Goal: Task Accomplishment & Management: Manage account settings

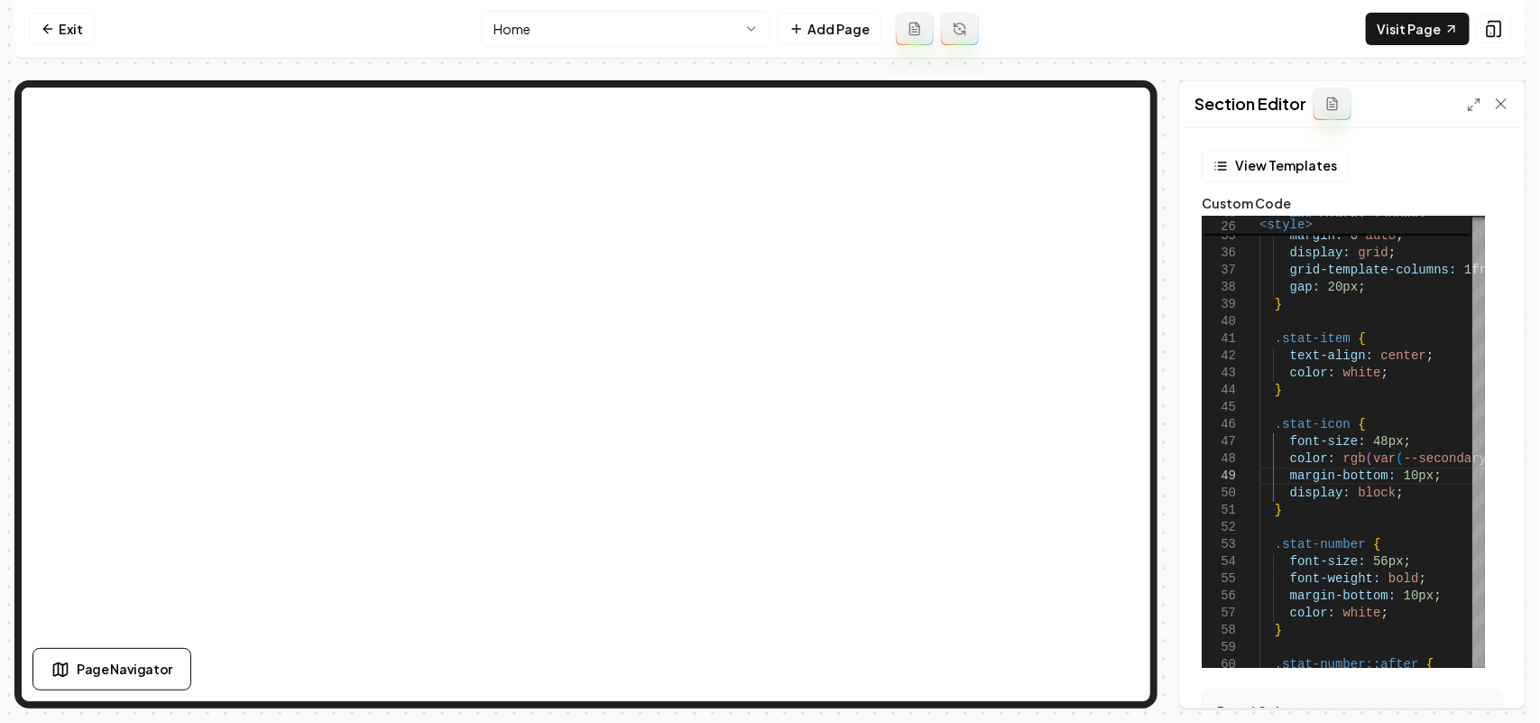
scroll to position [138, 140]
type textarea "**********"
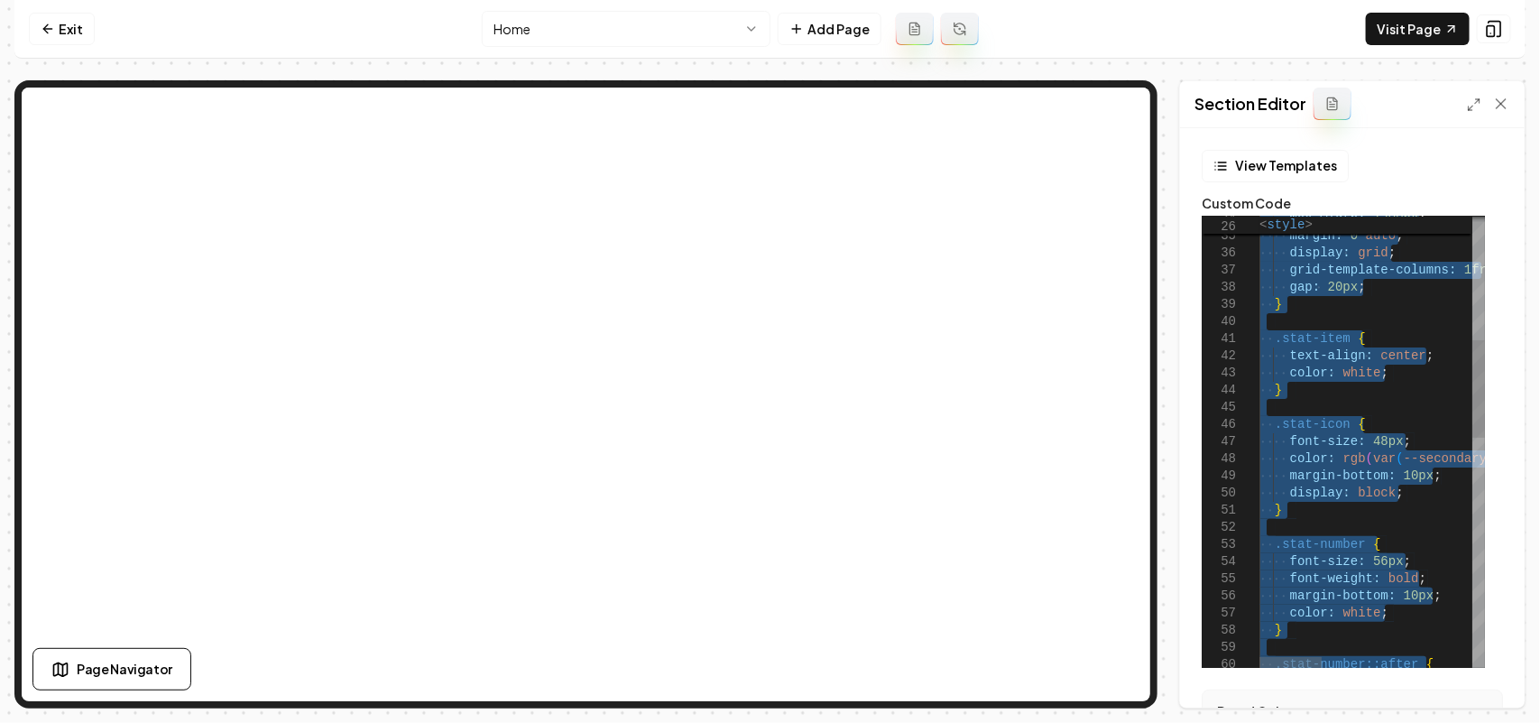
scroll to position [15, 0]
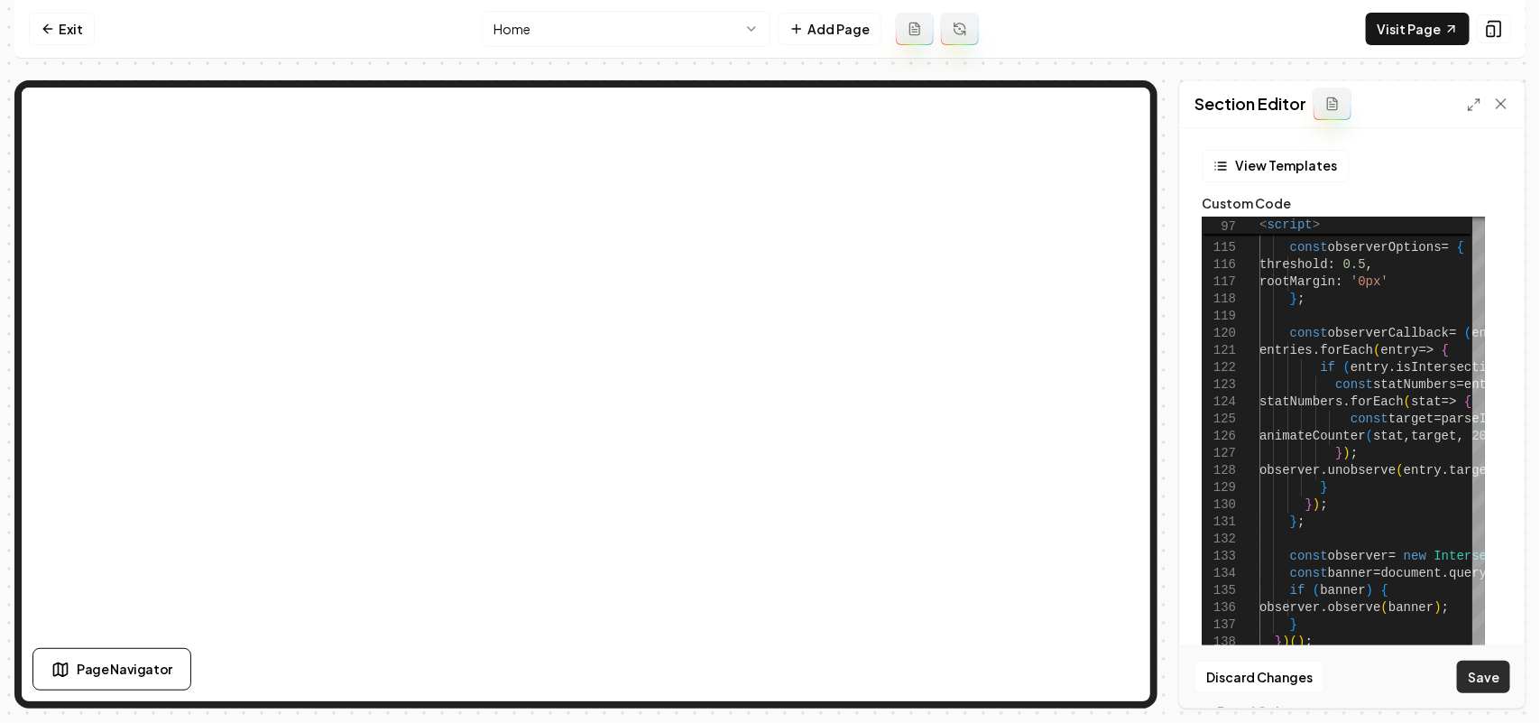
click at [1471, 675] on button "Save" at bounding box center [1483, 676] width 53 height 32
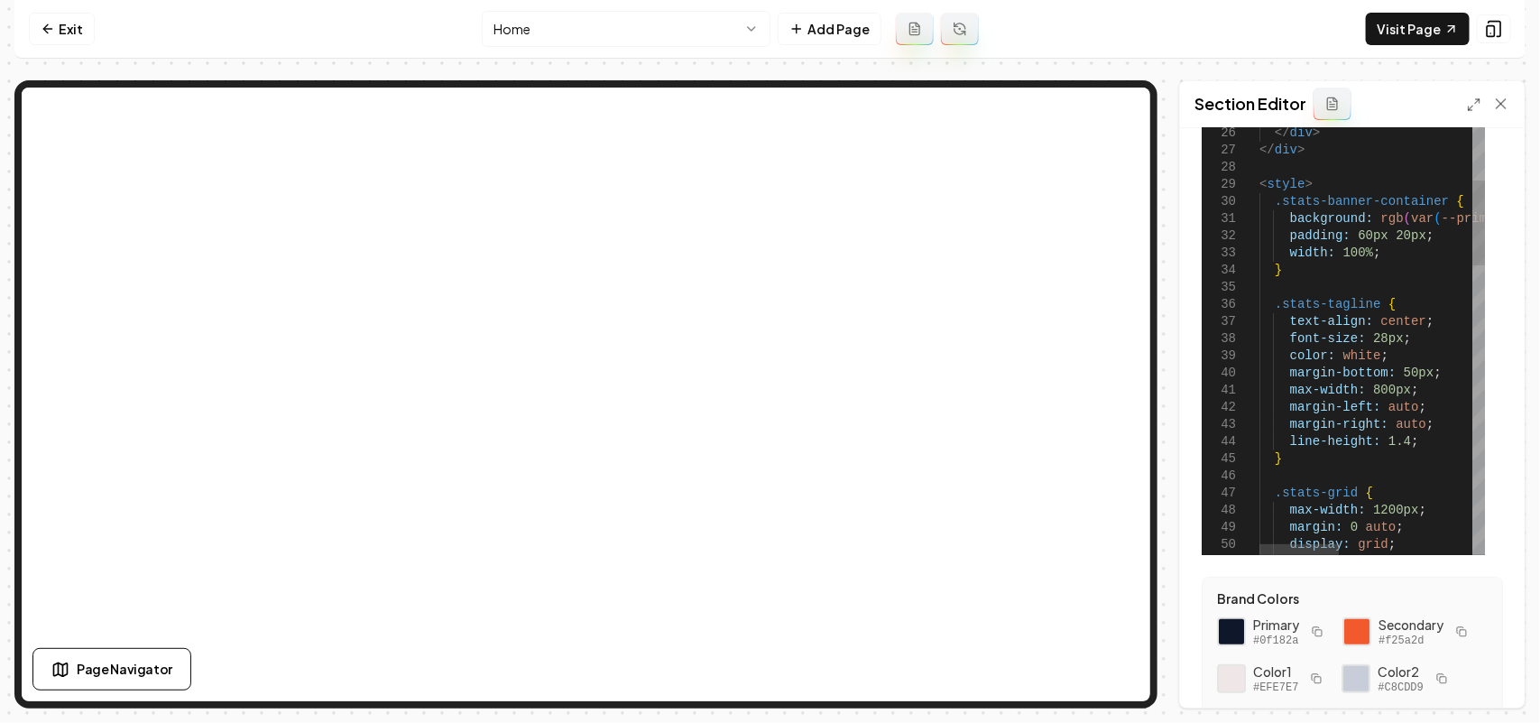
scroll to position [113, 0]
drag, startPoint x: 1377, startPoint y: 338, endPoint x: 1367, endPoint y: 339, distance: 10.0
drag, startPoint x: 1410, startPoint y: 388, endPoint x: 1433, endPoint y: 379, distance: 24.3
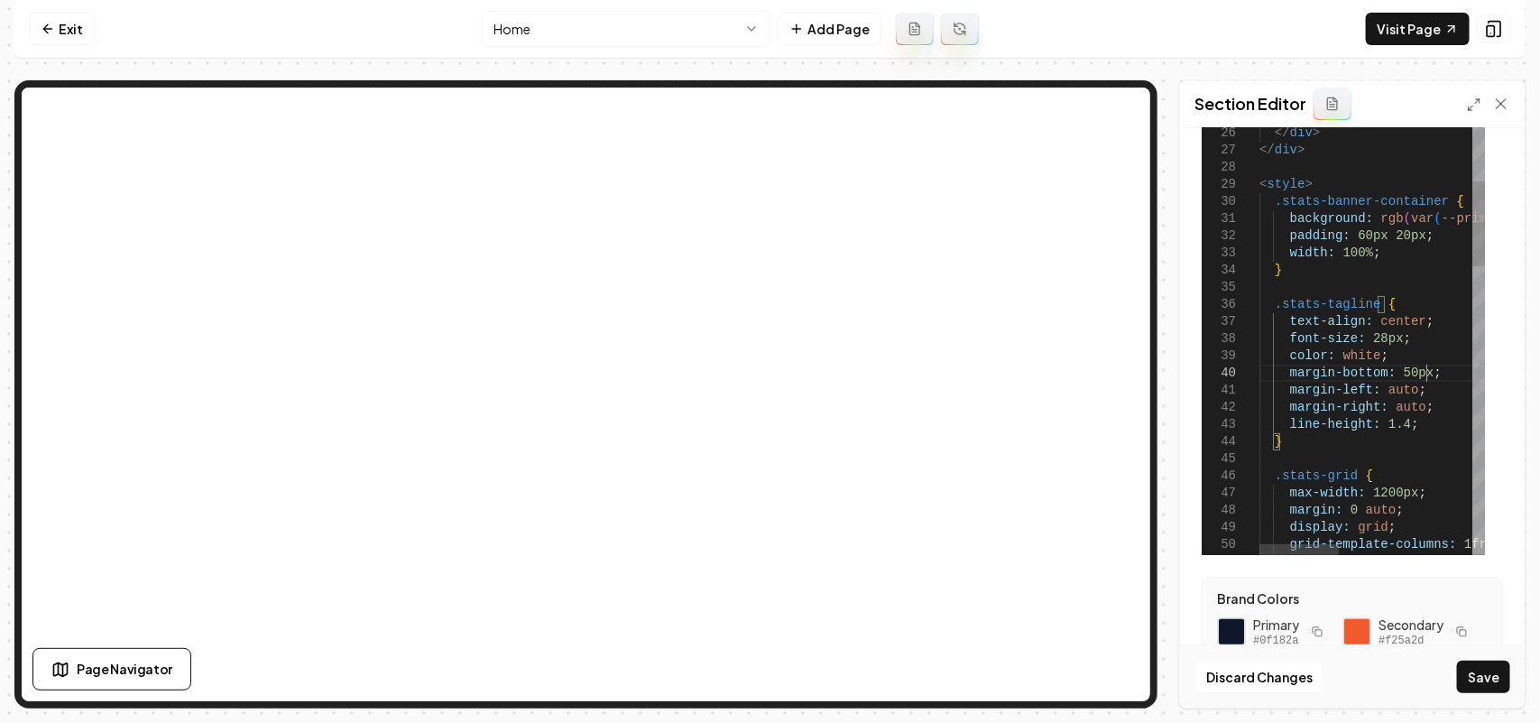
click at [1498, 657] on div "Discard Changes Save" at bounding box center [1352, 676] width 345 height 62
click at [1504, 670] on button "Save" at bounding box center [1483, 676] width 53 height 32
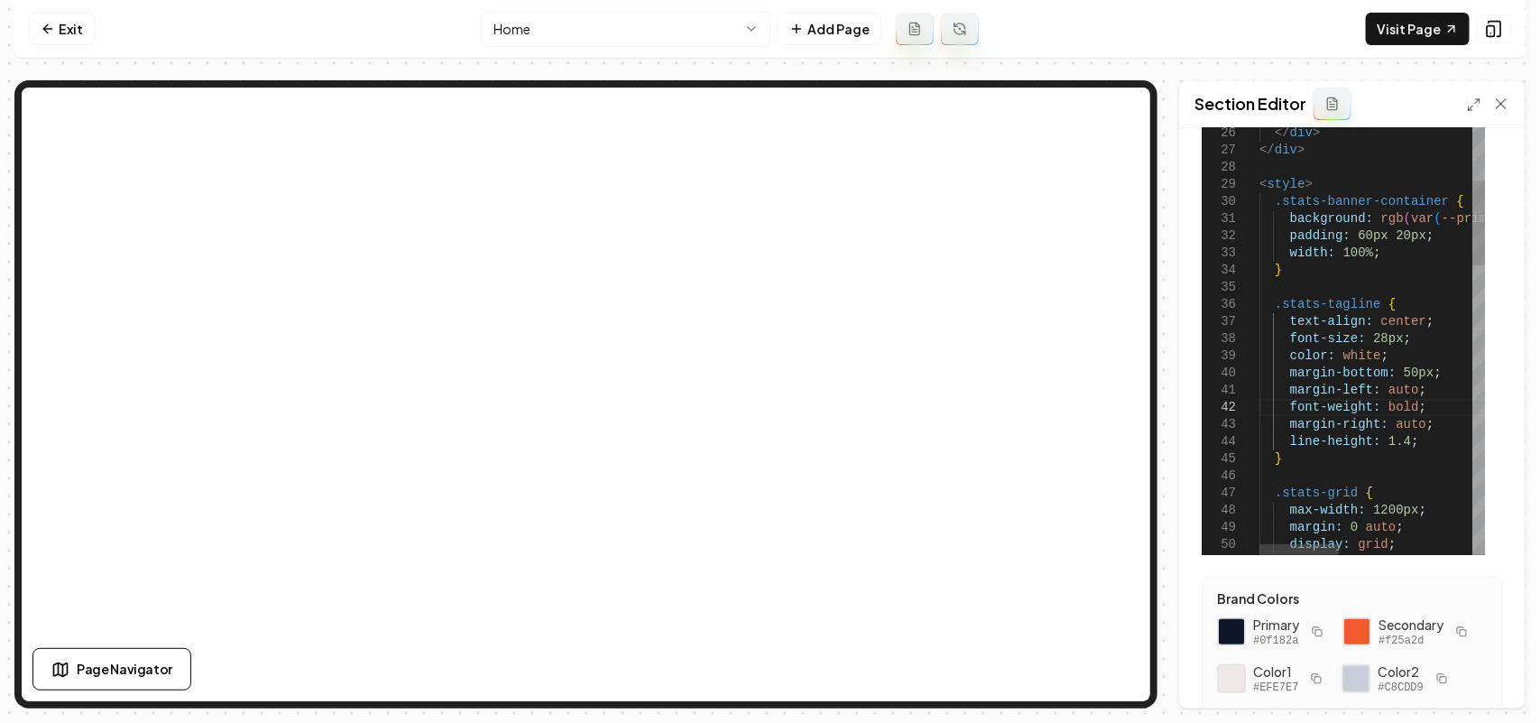
scroll to position [18, 0]
drag, startPoint x: 1377, startPoint y: 335, endPoint x: 1364, endPoint y: 339, distance: 13.4
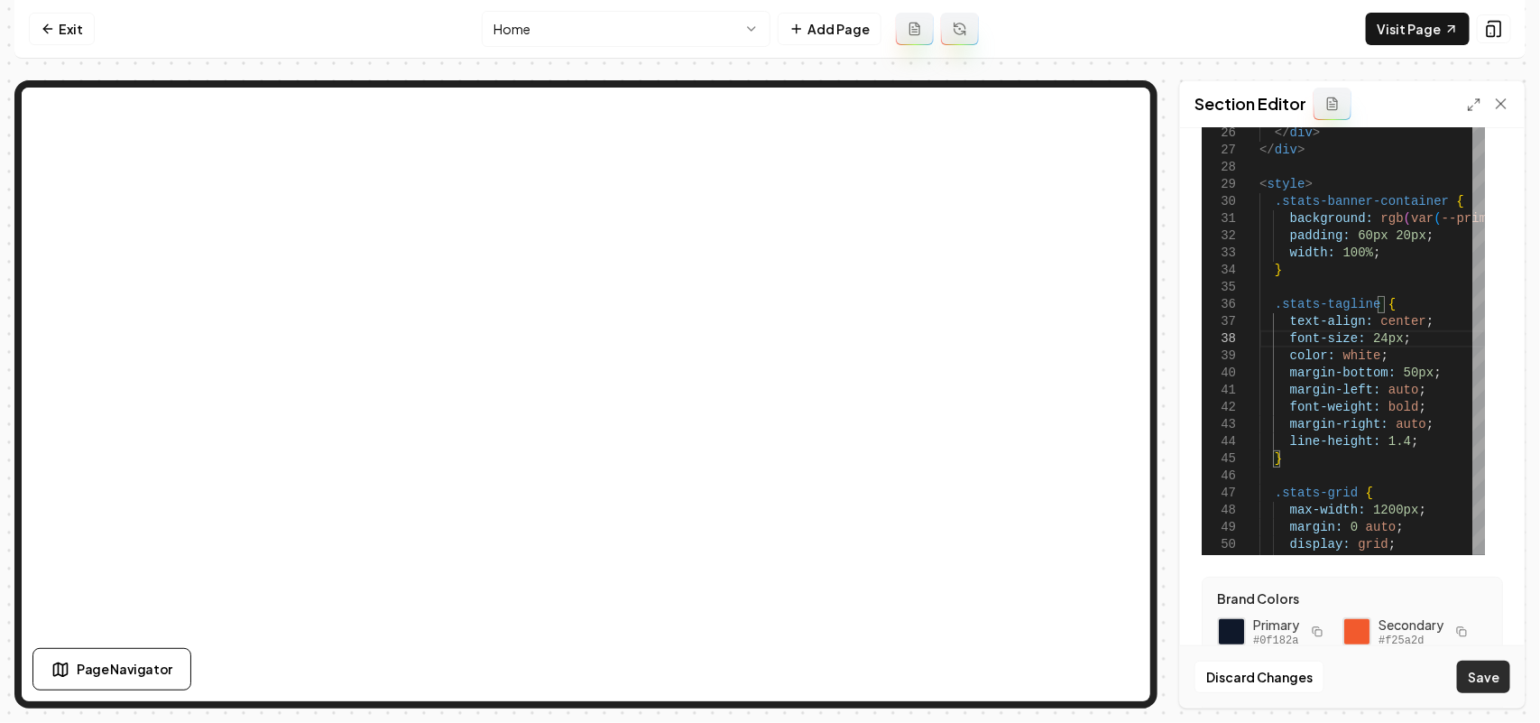
click at [1502, 678] on button "Save" at bounding box center [1483, 676] width 53 height 32
drag, startPoint x: 1378, startPoint y: 330, endPoint x: 1364, endPoint y: 332, distance: 13.7
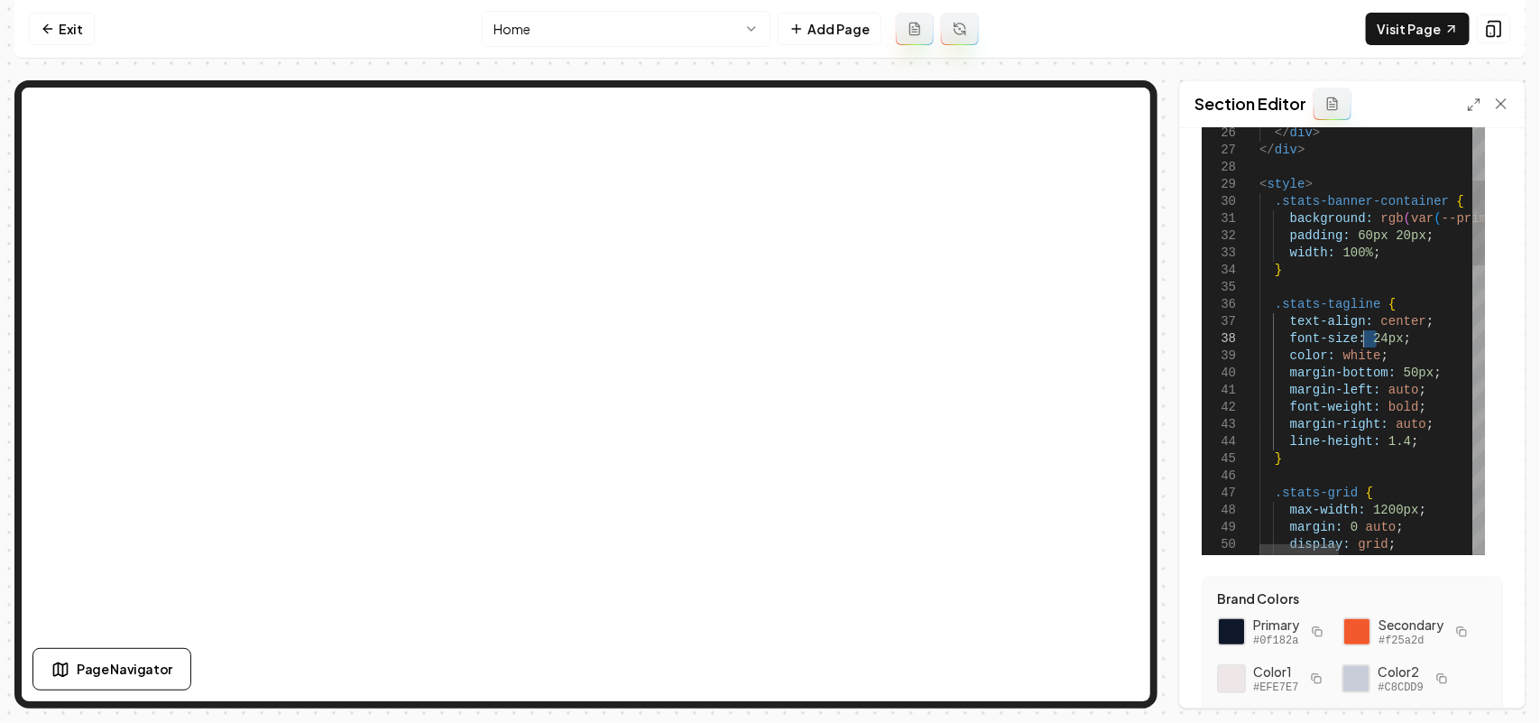
drag, startPoint x: 1378, startPoint y: 336, endPoint x: 1363, endPoint y: 336, distance: 14.4
click at [1484, 679] on button "Save" at bounding box center [1483, 676] width 53 height 32
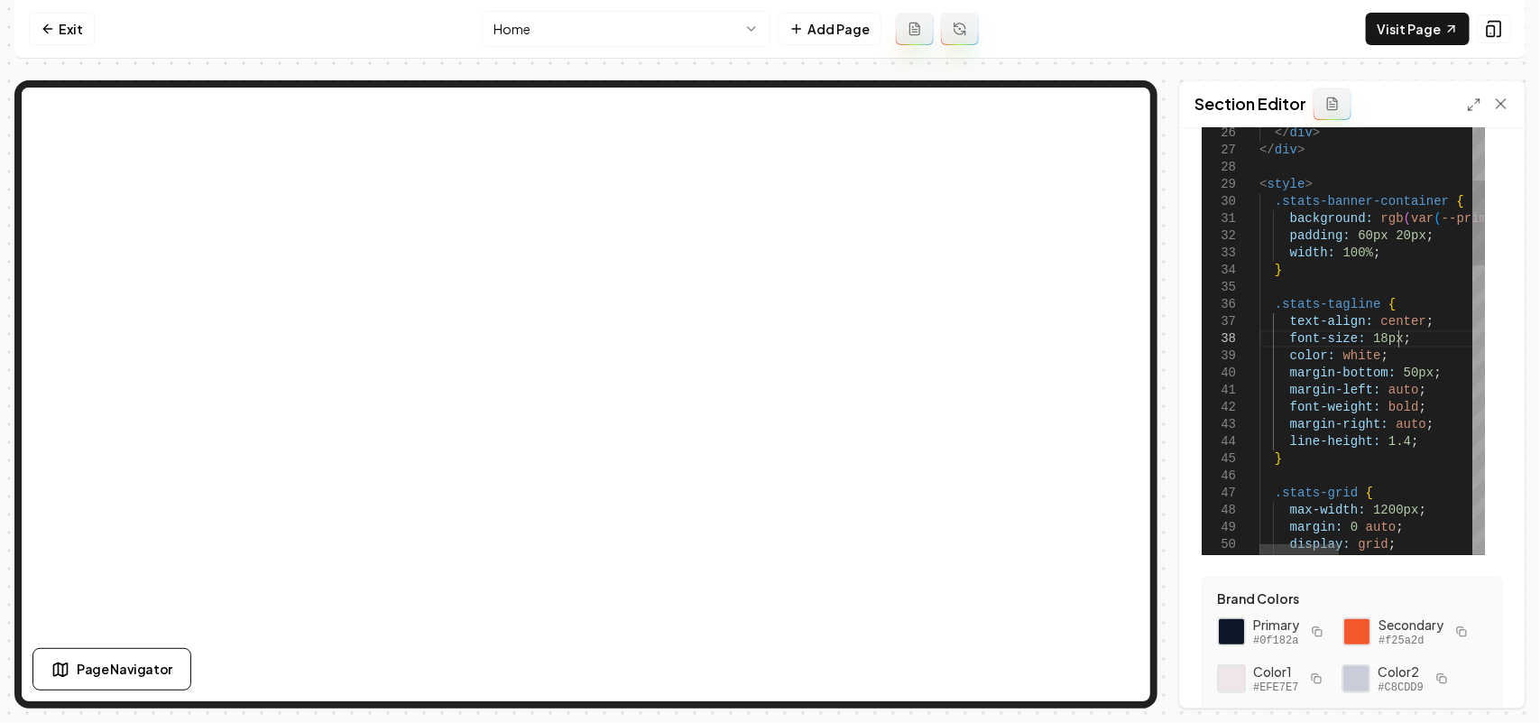
click at [1433, 29] on link "Visit Page" at bounding box center [1418, 29] width 104 height 32
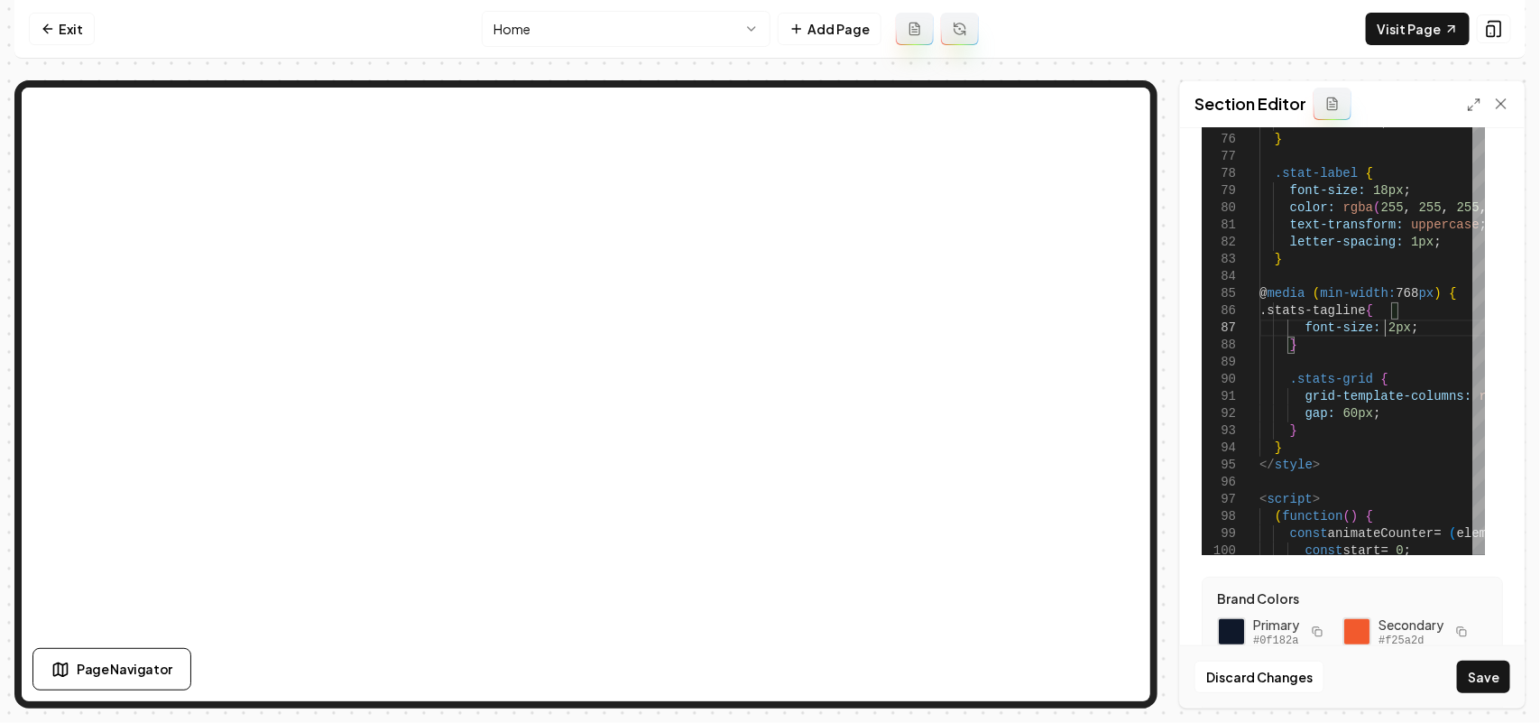
scroll to position [118, 131]
click at [1495, 684] on button "Save" at bounding box center [1483, 676] width 53 height 32
drag, startPoint x: 1392, startPoint y: 335, endPoint x: 1378, endPoint y: 325, distance: 16.8
click at [1378, 325] on div "font-size: 28px ; @ media ( min-width: 768 px ) { .stats-tagline { text-transfo…" at bounding box center [1560, 41] width 603 height 2393
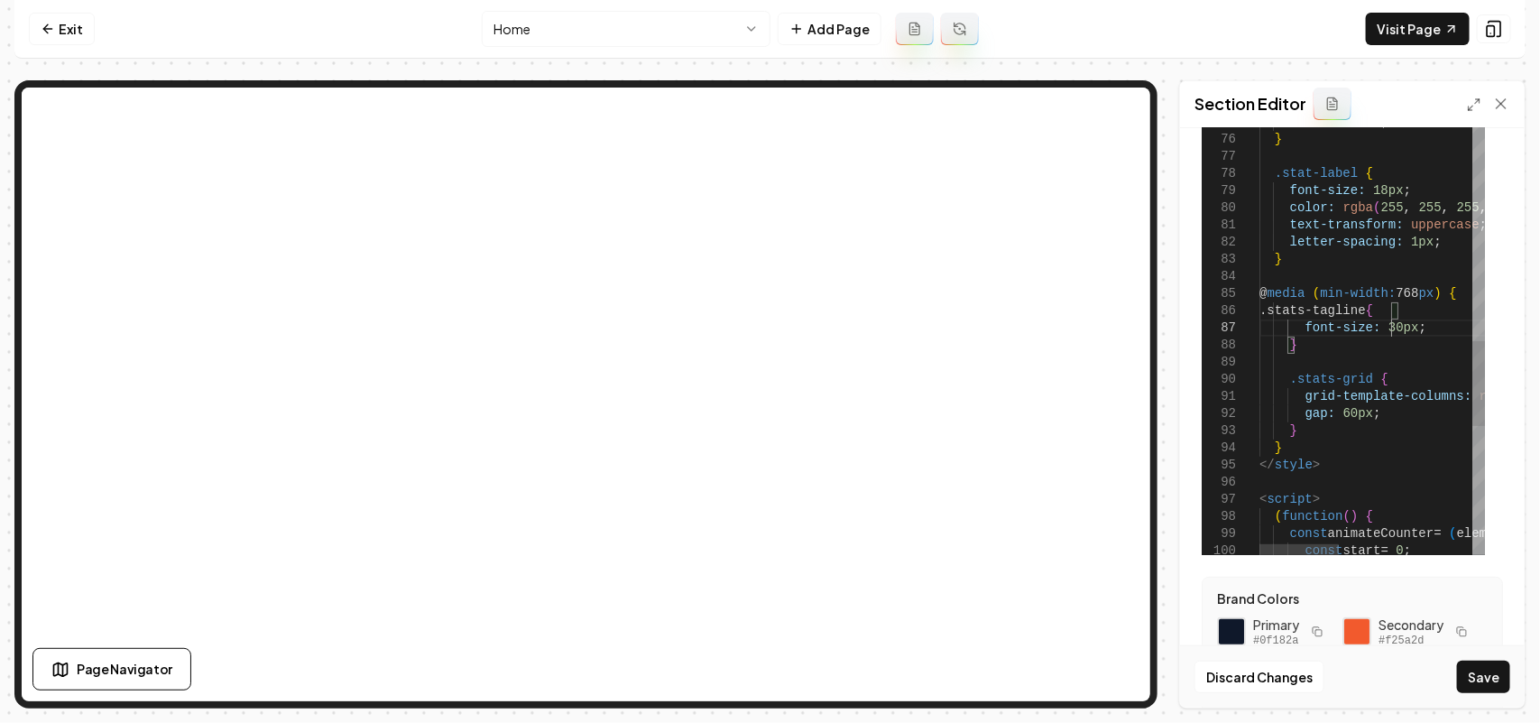
scroll to position [118, 131]
drag, startPoint x: 1489, startPoint y: 665, endPoint x: 1459, endPoint y: 439, distance: 227.5
click at [1489, 666] on button "Save" at bounding box center [1483, 676] width 53 height 32
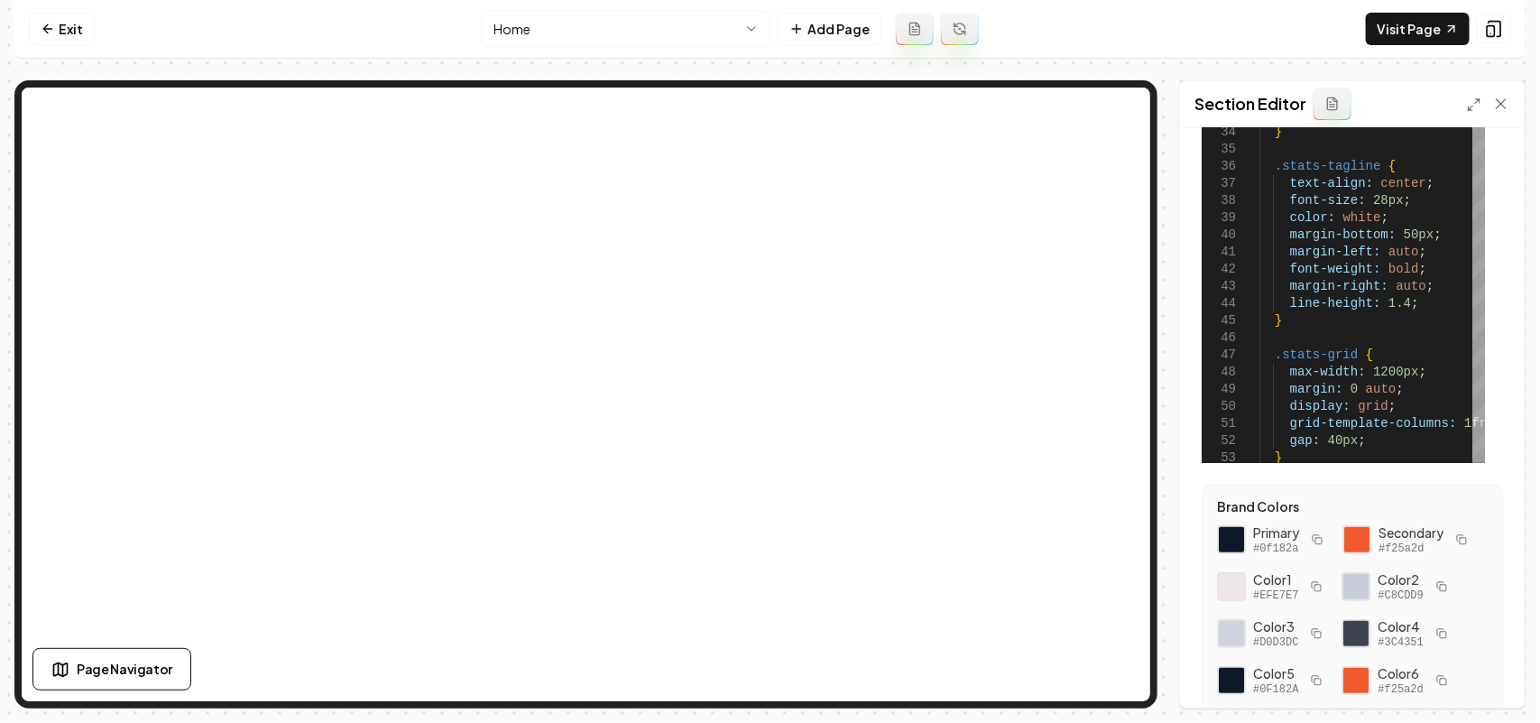
scroll to position [96, 0]
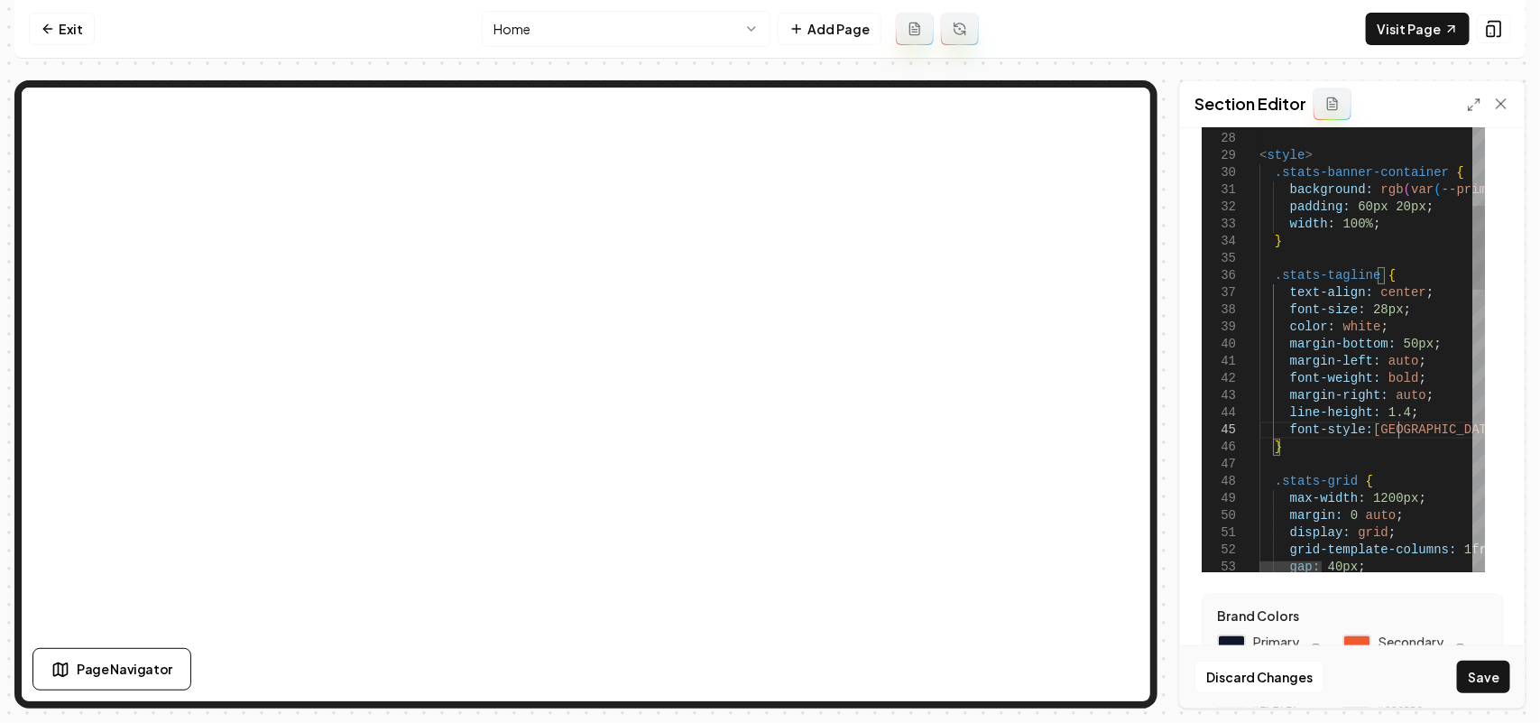
scroll to position [84, 144]
type textarea "**********"
click at [1498, 670] on button "Save" at bounding box center [1483, 676] width 53 height 32
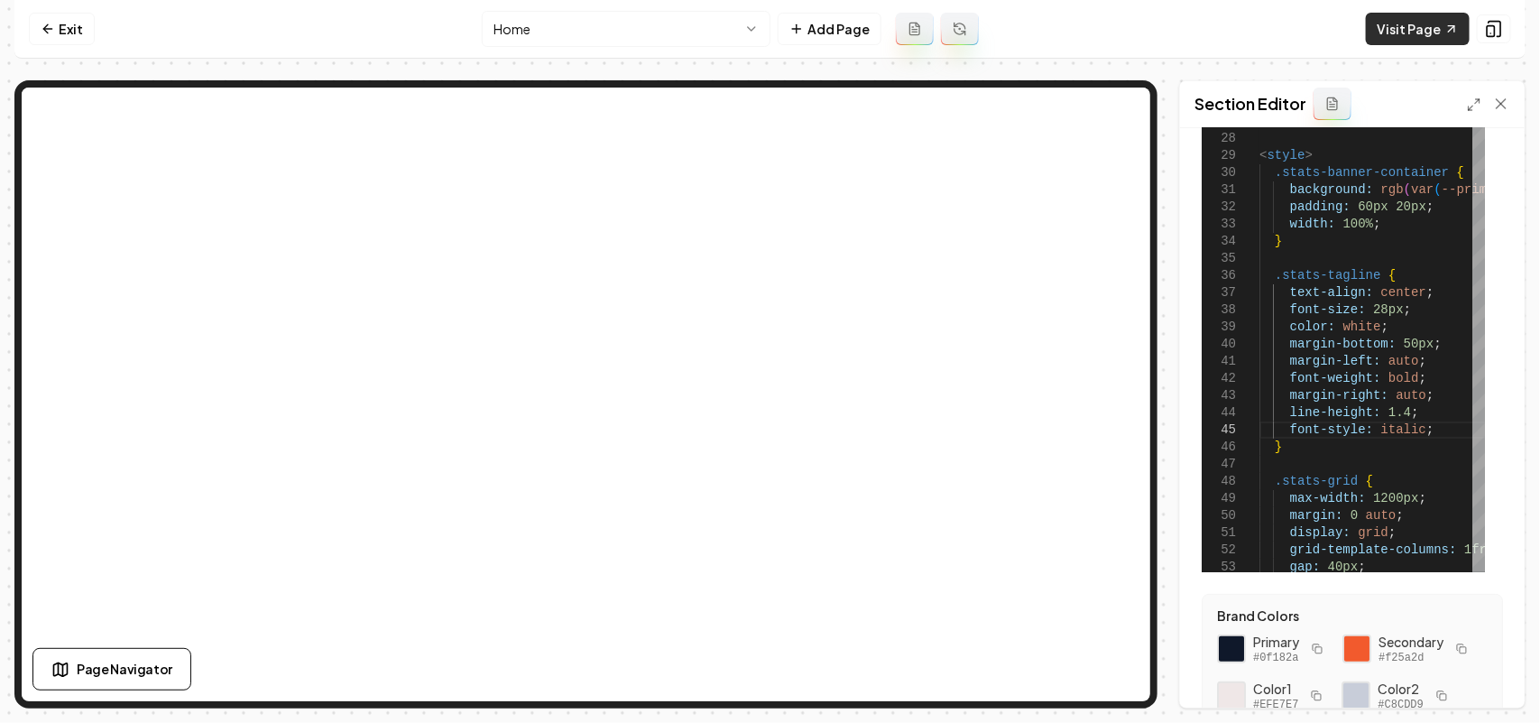
click at [1419, 30] on link "Visit Page" at bounding box center [1418, 29] width 104 height 32
click at [60, 27] on link "Exit" at bounding box center [62, 29] width 66 height 32
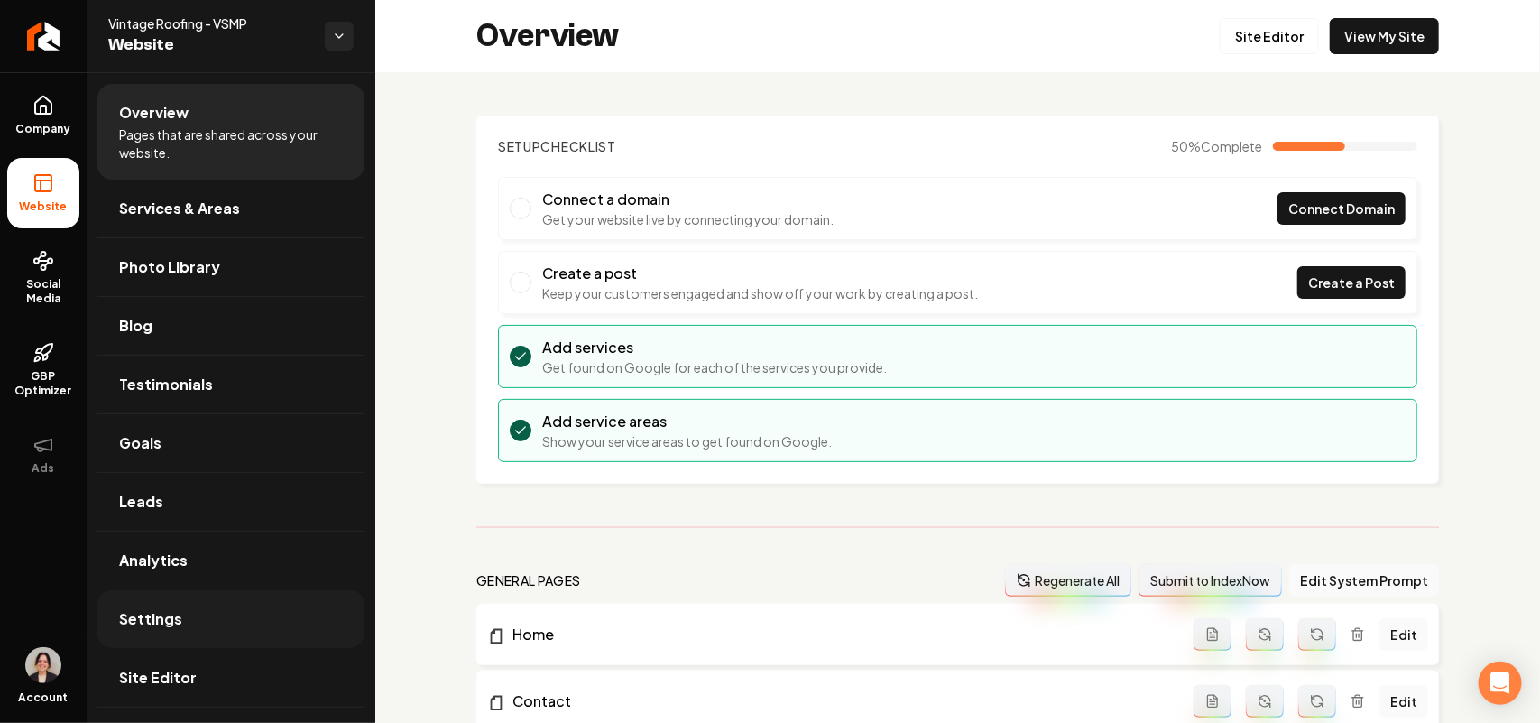
click at [180, 620] on link "Settings" at bounding box center [230, 619] width 267 height 58
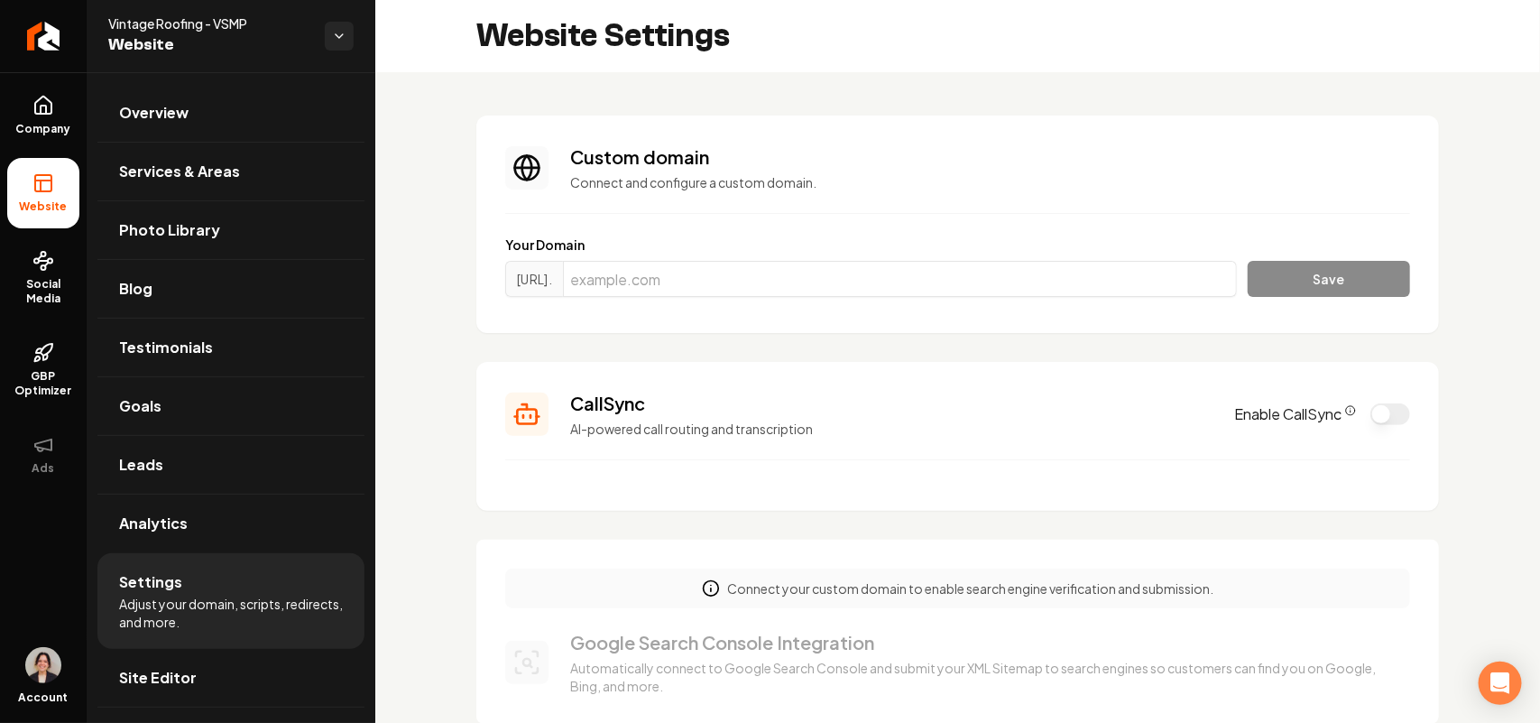
scroll to position [564, 0]
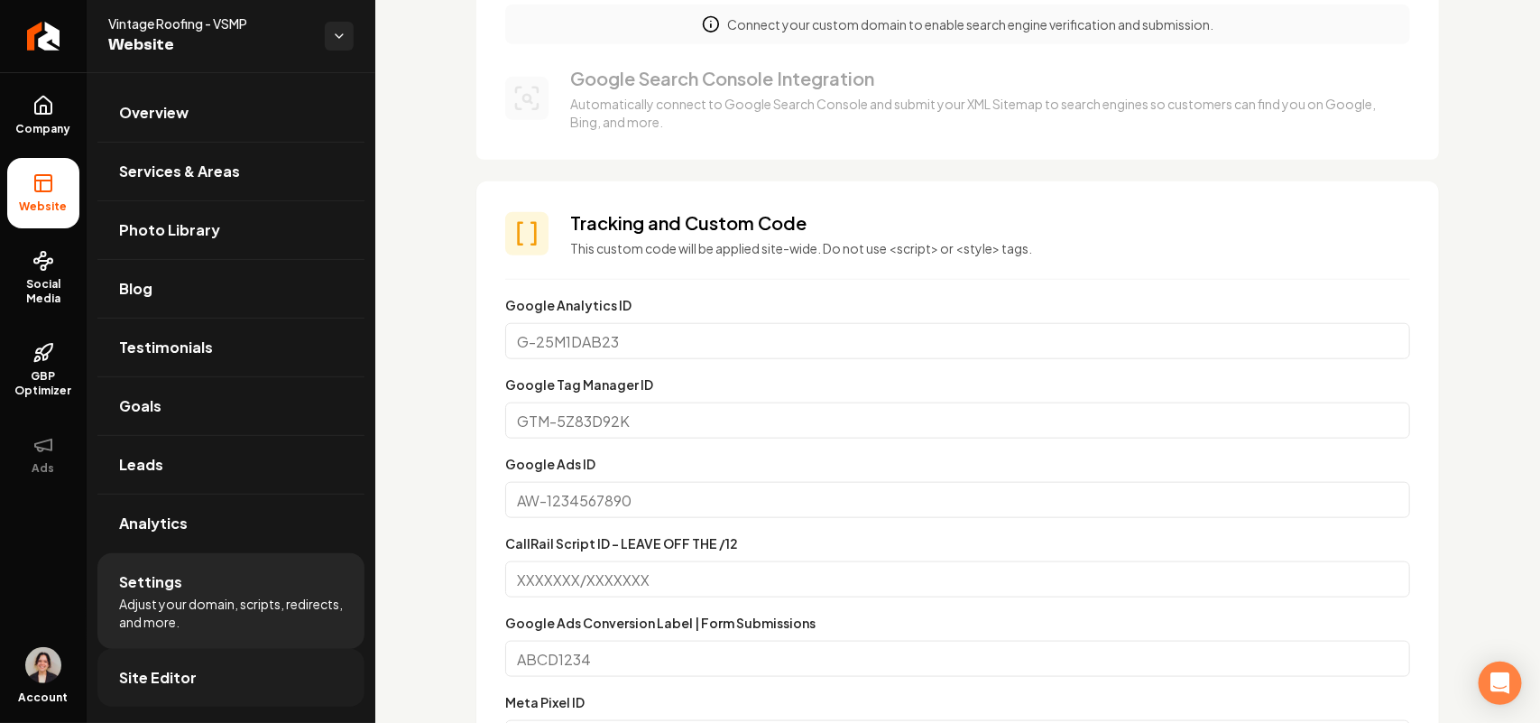
click at [189, 686] on span "Site Editor" at bounding box center [158, 678] width 78 height 22
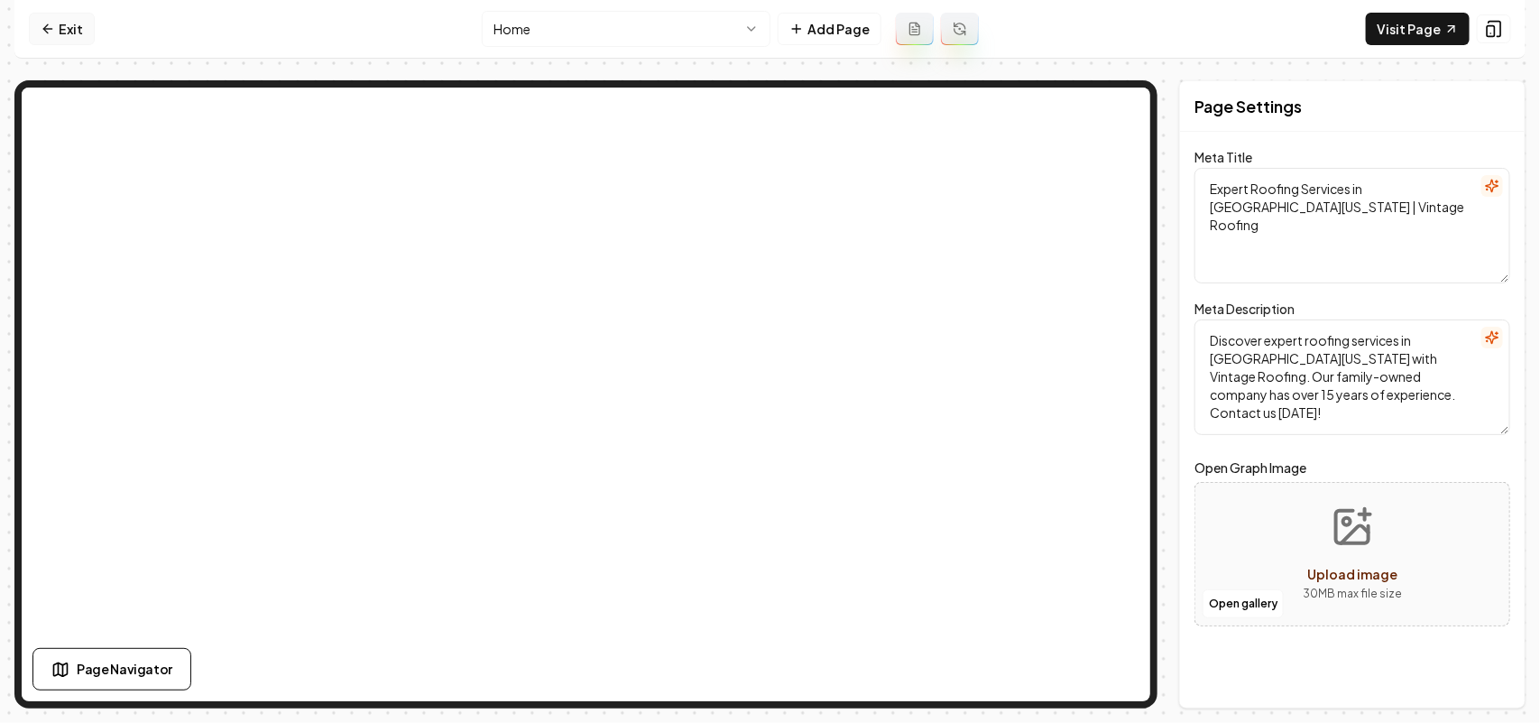
click at [90, 41] on link "Exit" at bounding box center [62, 29] width 66 height 32
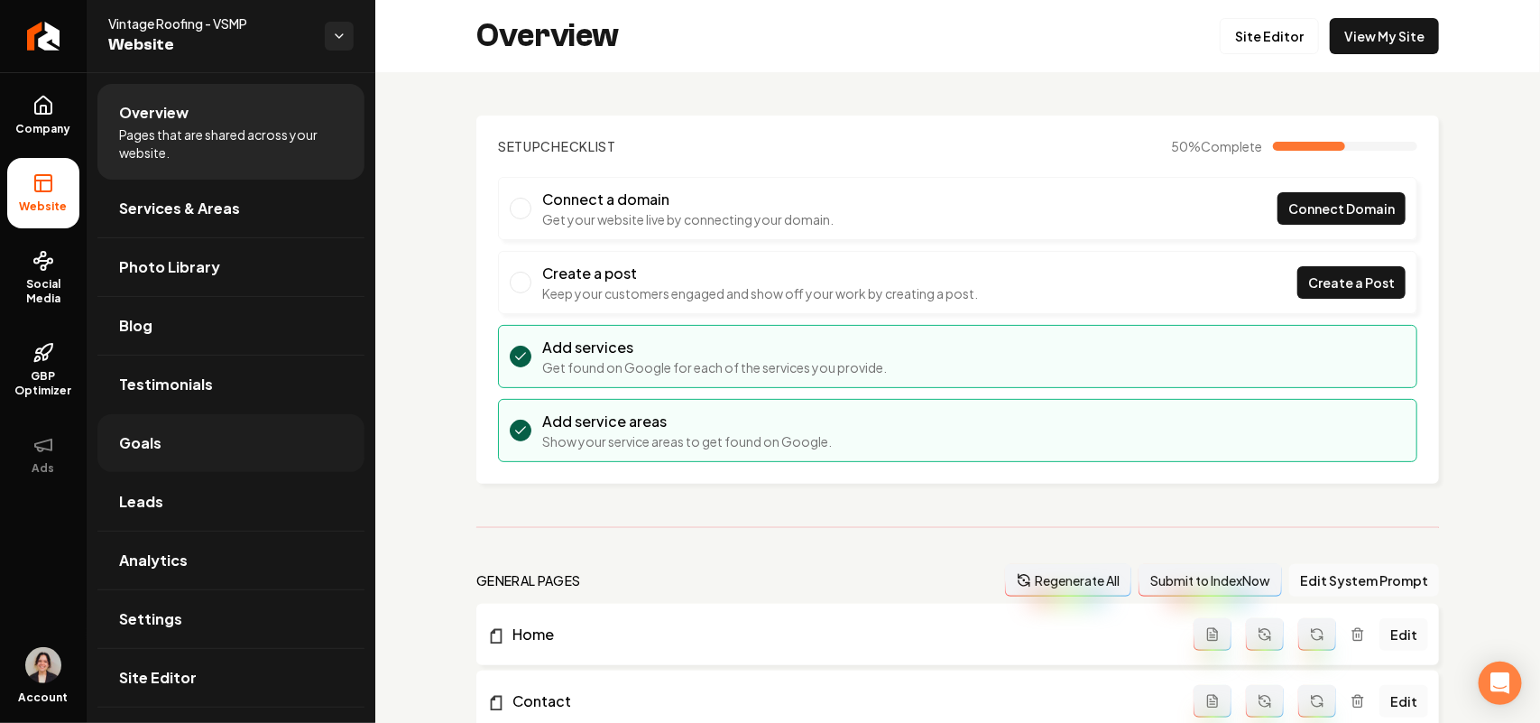
click at [164, 438] on link "Goals" at bounding box center [230, 443] width 267 height 58
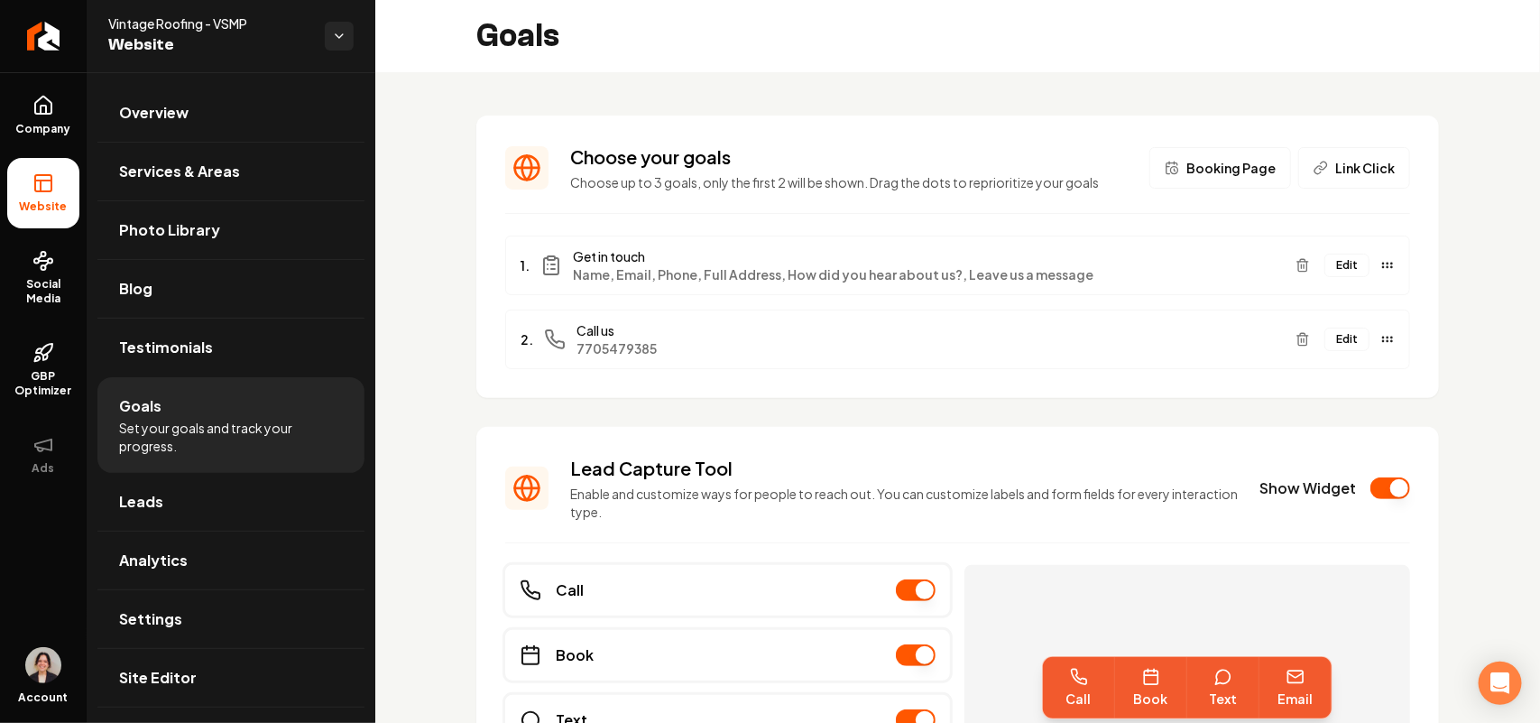
click at [1213, 164] on span "Booking Page" at bounding box center [1230, 168] width 89 height 18
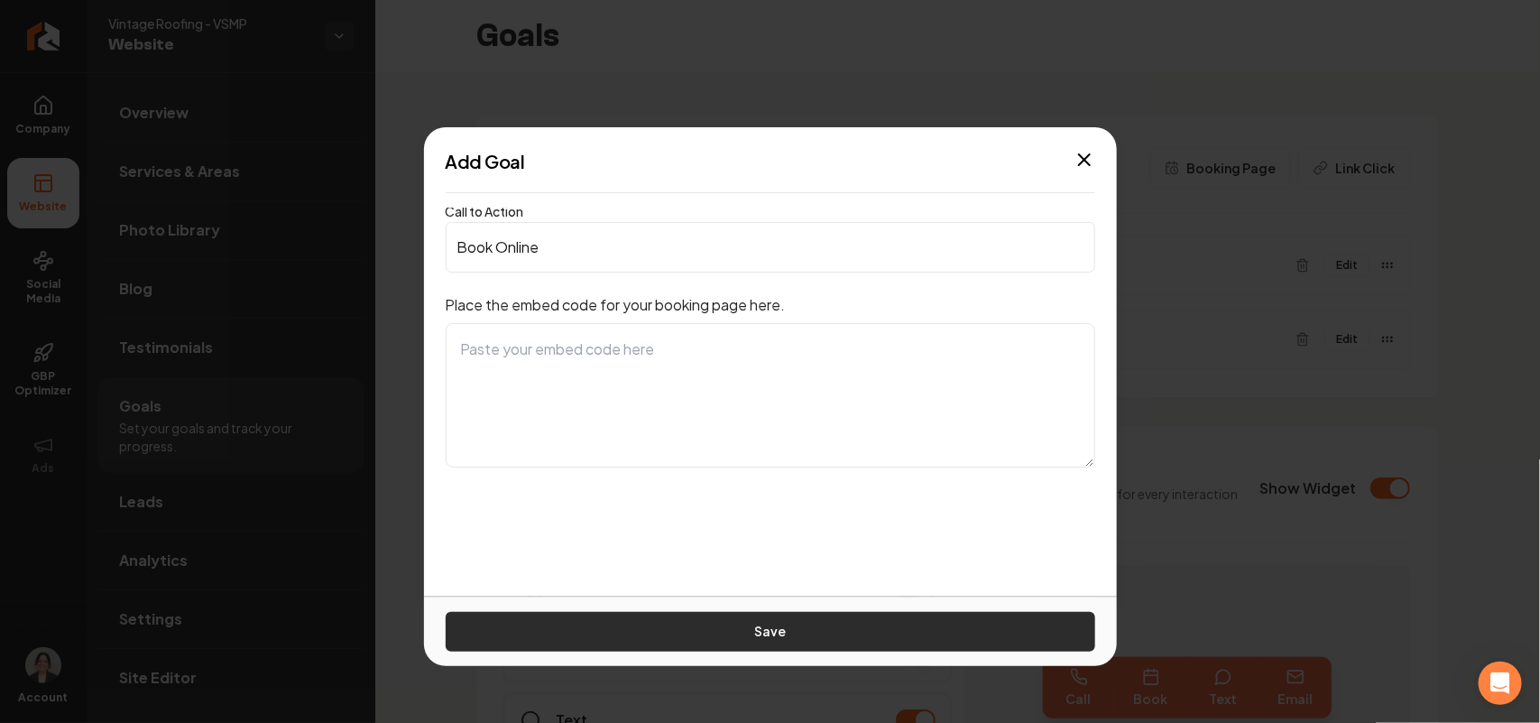
click at [733, 633] on button "Save" at bounding box center [771, 632] width 650 height 40
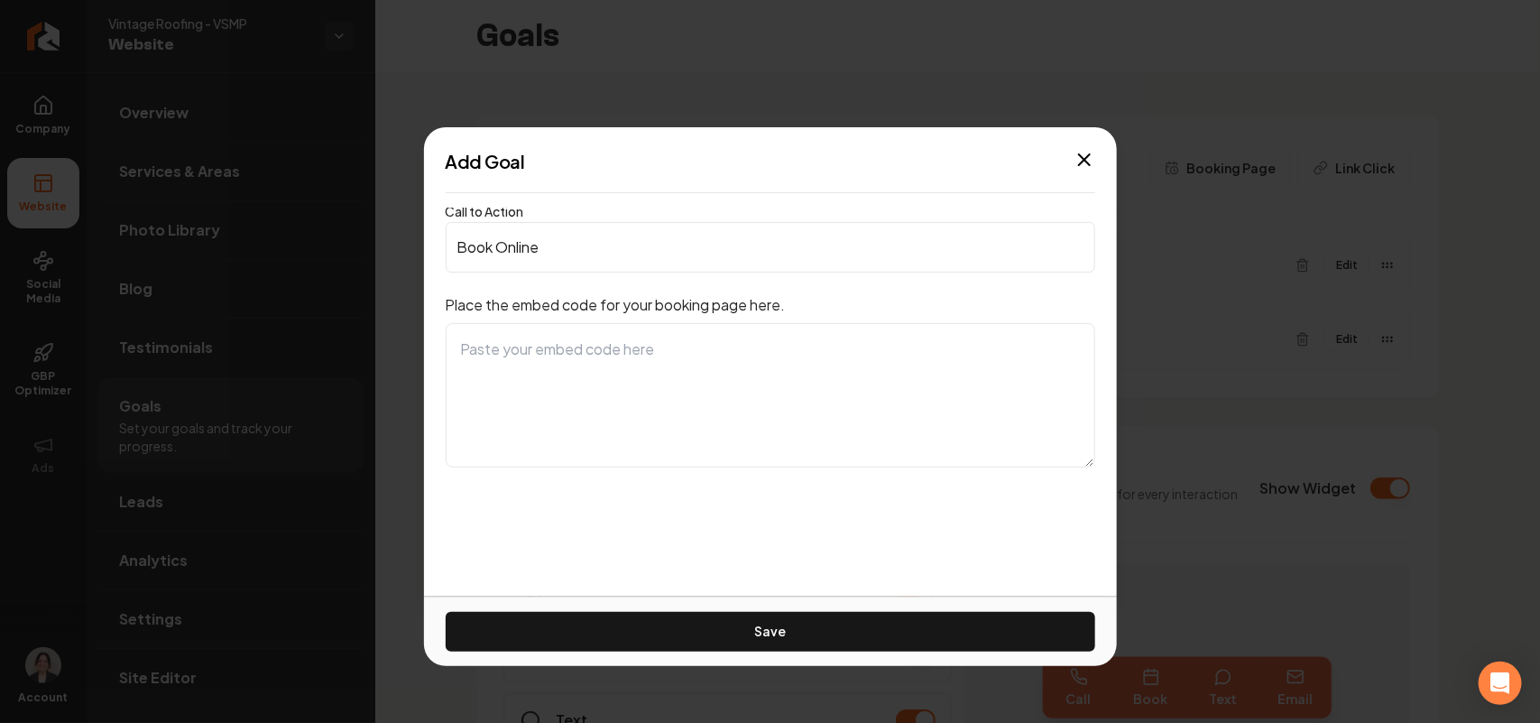
click at [607, 374] on textarea at bounding box center [771, 395] width 650 height 144
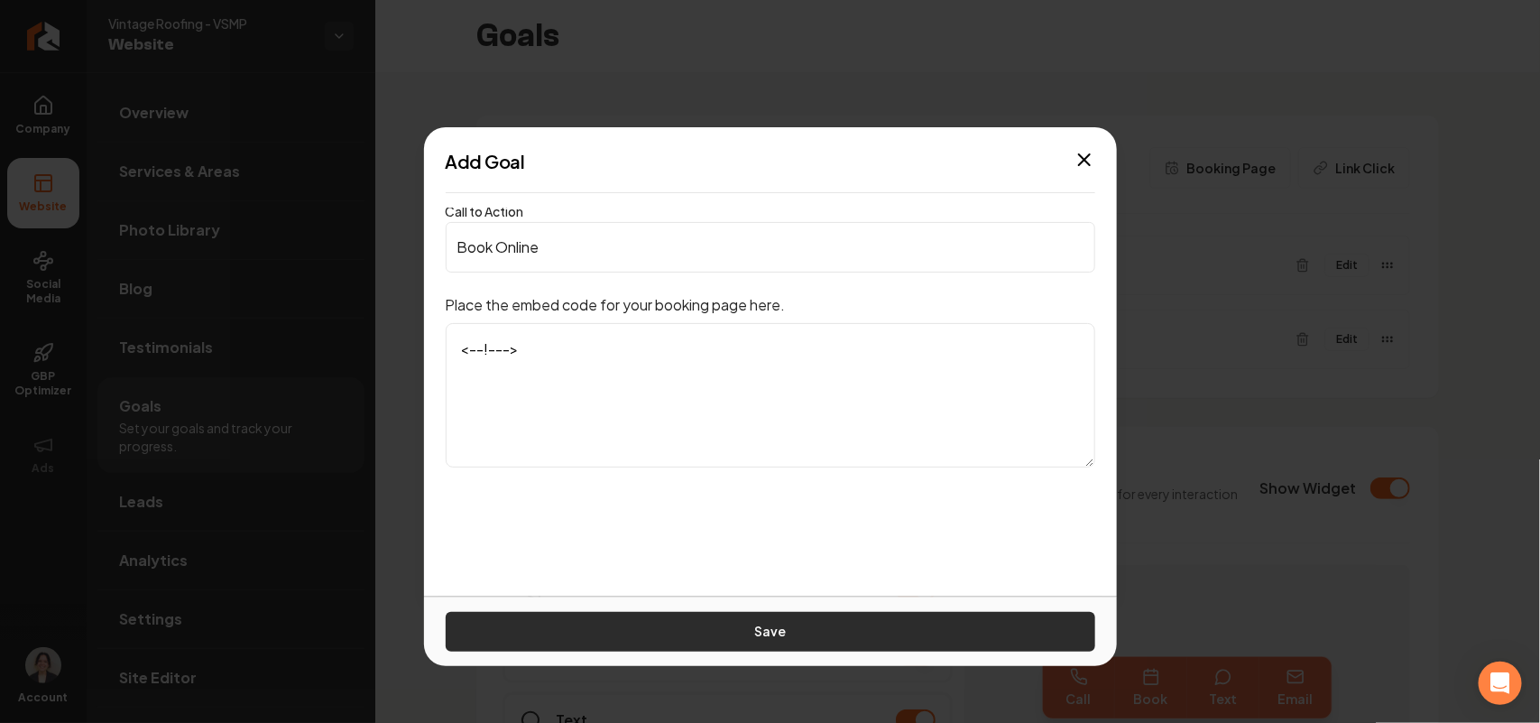
type textarea "<--!--->"
click at [800, 628] on button "Save" at bounding box center [771, 632] width 650 height 40
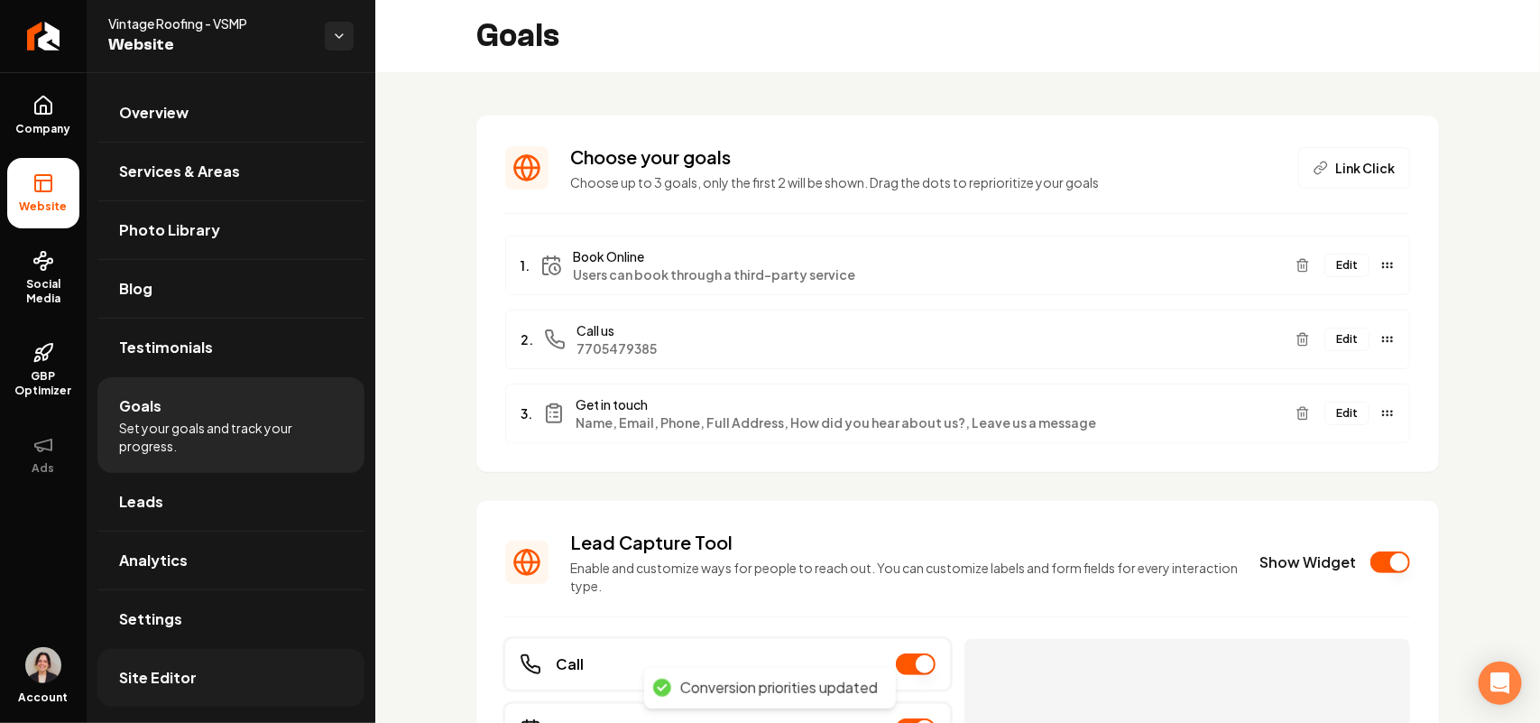
click at [212, 686] on link "Site Editor" at bounding box center [230, 678] width 267 height 58
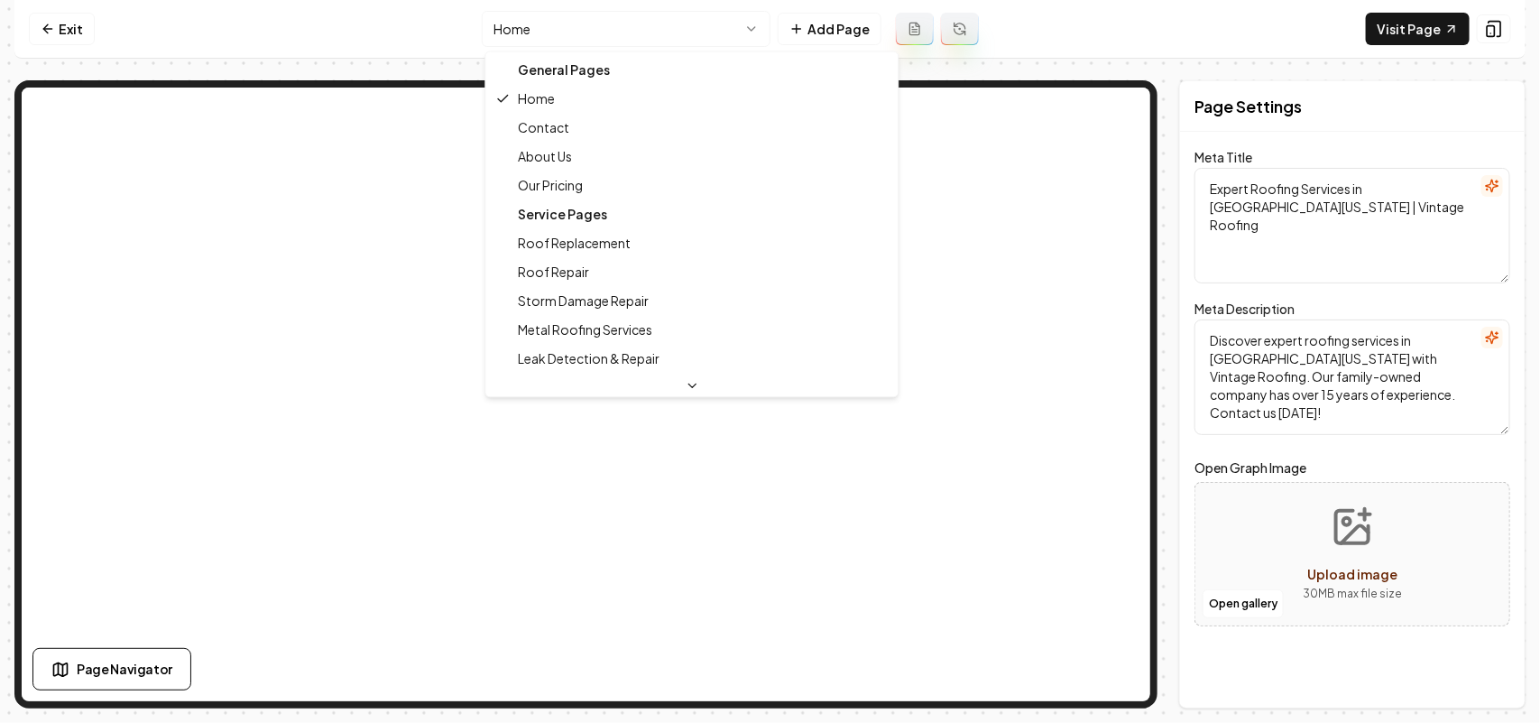
click at [557, 34] on html "Computer Required This feature is only available on a computer. Please switch t…" at bounding box center [770, 361] width 1540 height 723
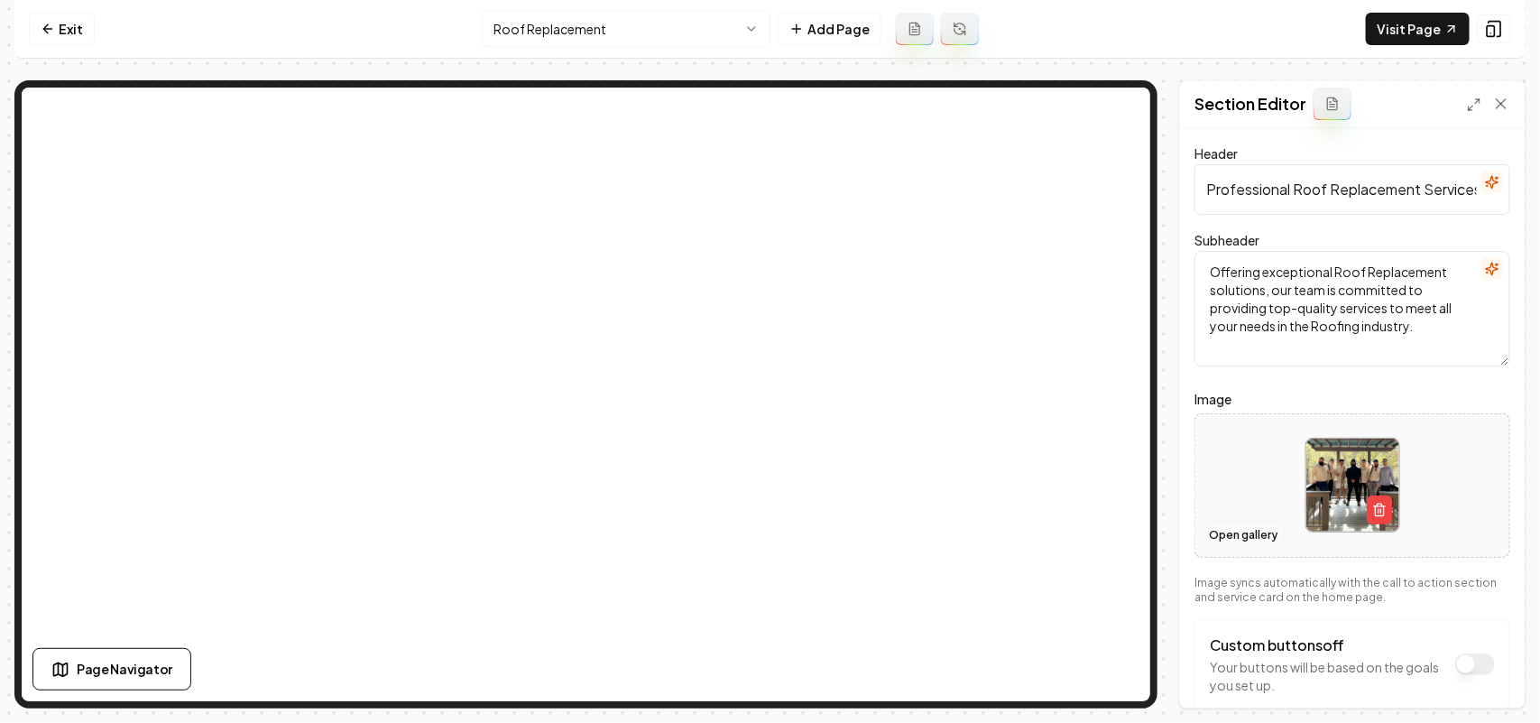
click at [1246, 535] on button "Open gallery" at bounding box center [1243, 535] width 81 height 29
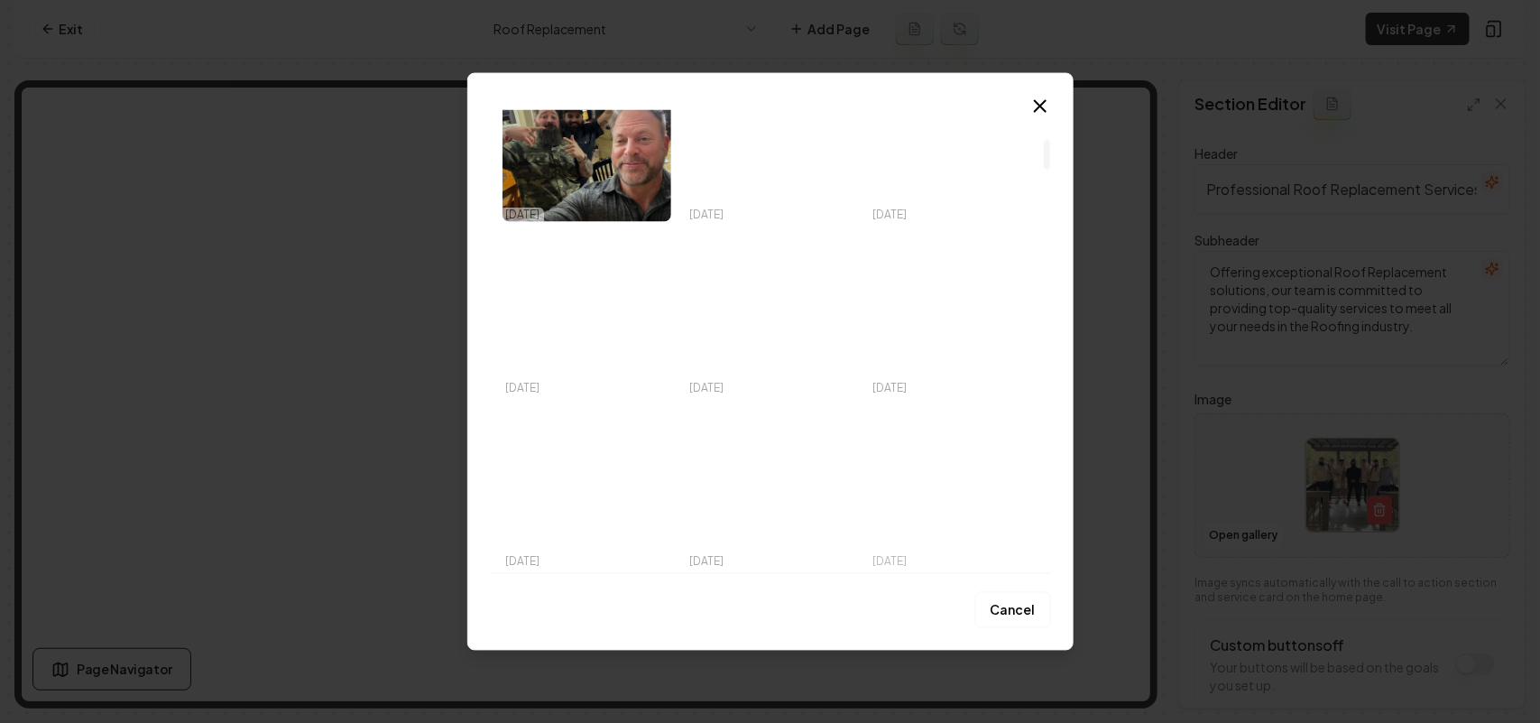
scroll to position [226, 0]
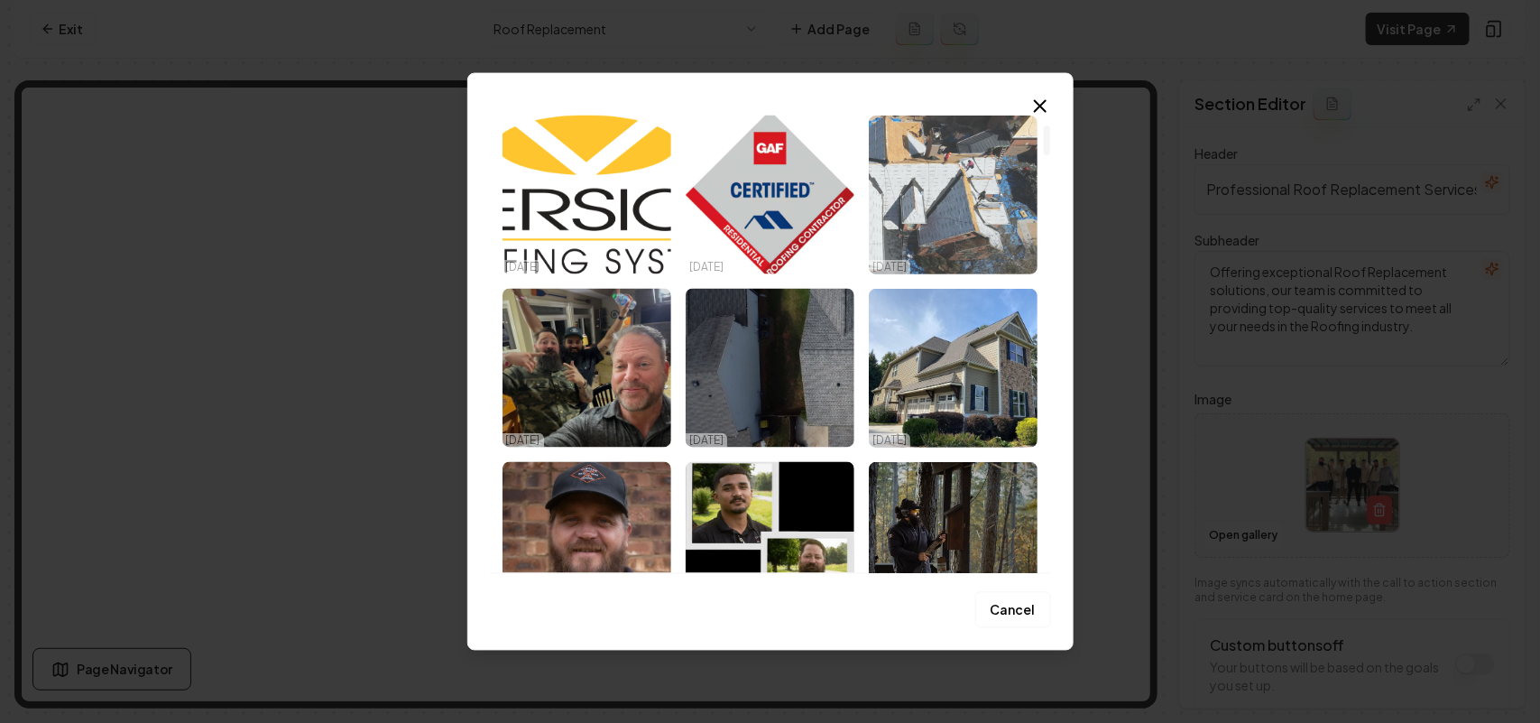
click at [994, 204] on img "Select image image_68e53fd55c7cd75eb82bae18.jpeg" at bounding box center [953, 194] width 169 height 159
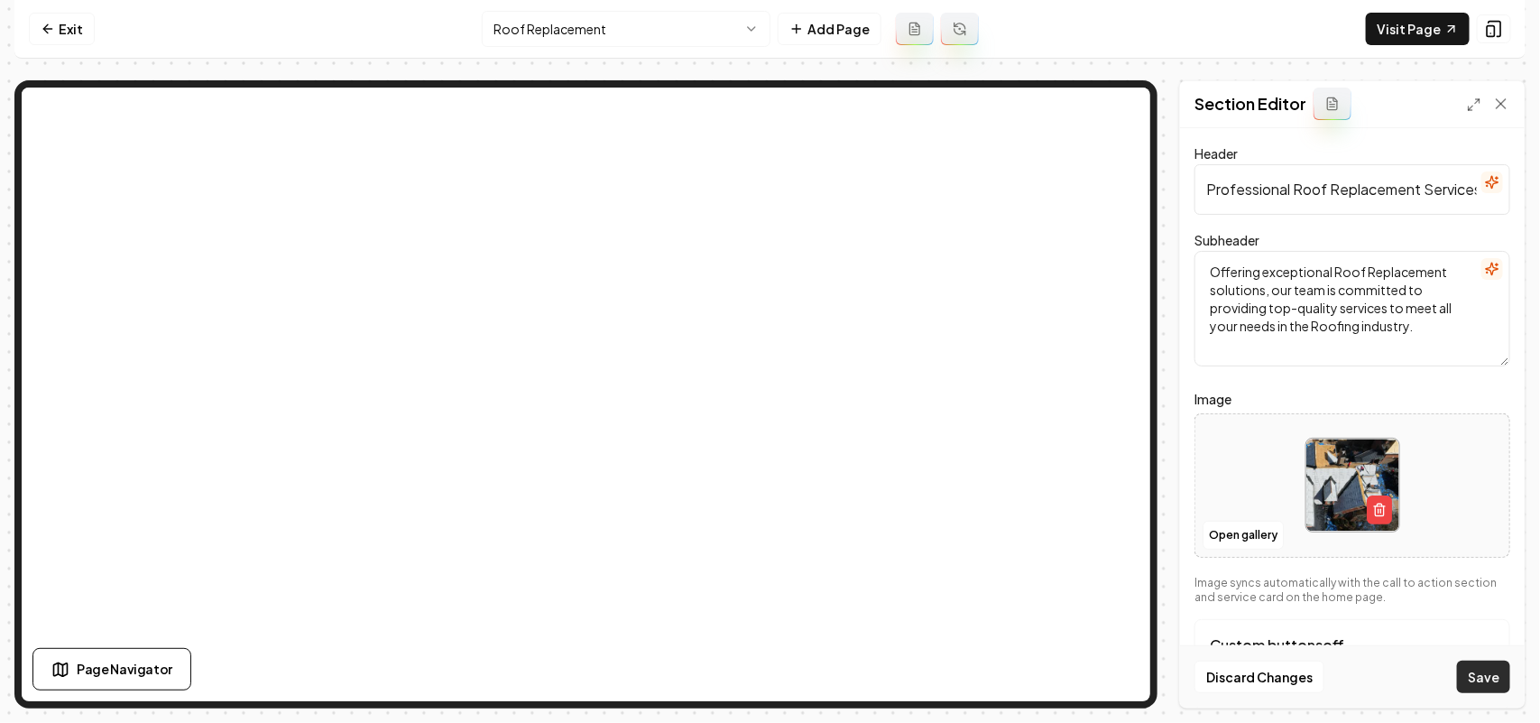
click at [1489, 679] on button "Save" at bounding box center [1483, 676] width 53 height 32
click at [618, 37] on html "Computer Required This feature is only available on a computer. Please switch t…" at bounding box center [770, 361] width 1540 height 723
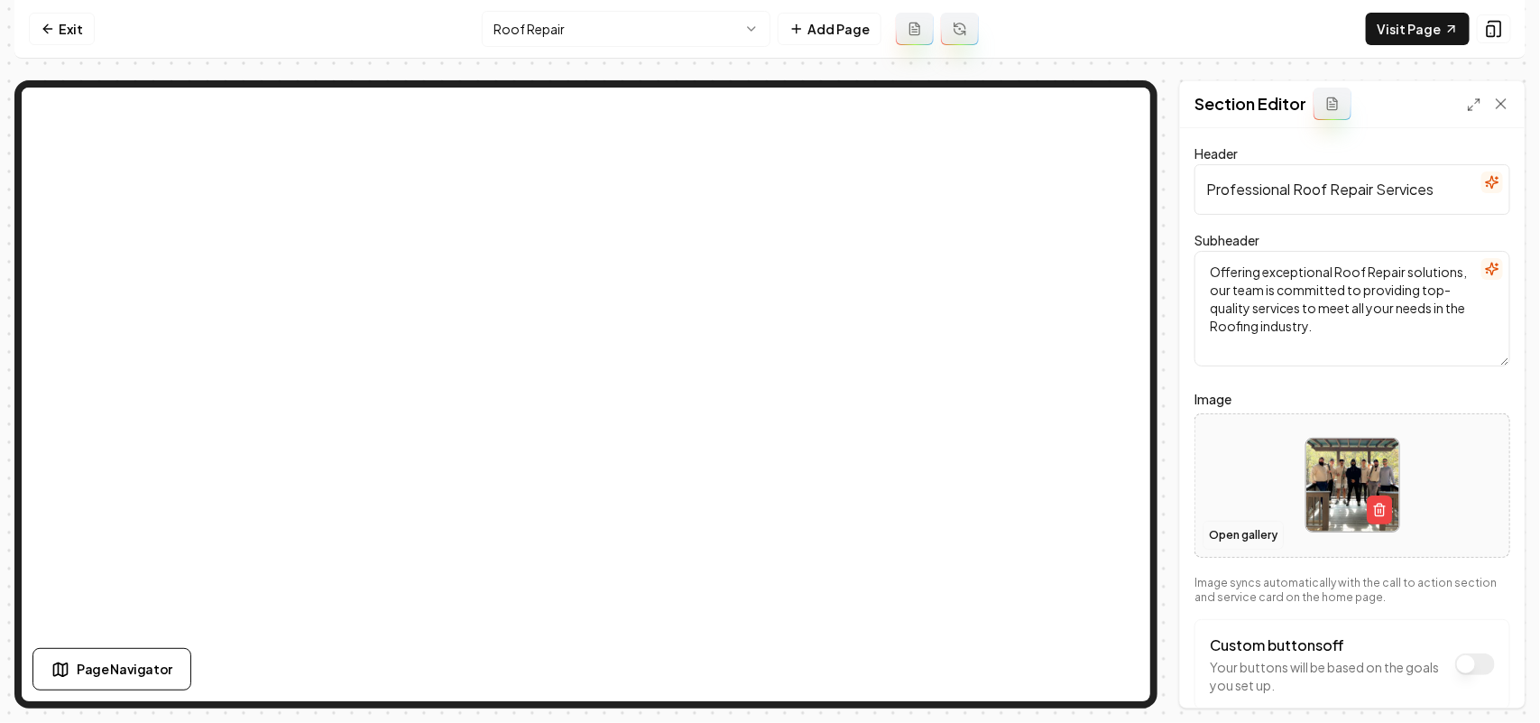
click at [1207, 534] on button "Open gallery" at bounding box center [1243, 535] width 81 height 29
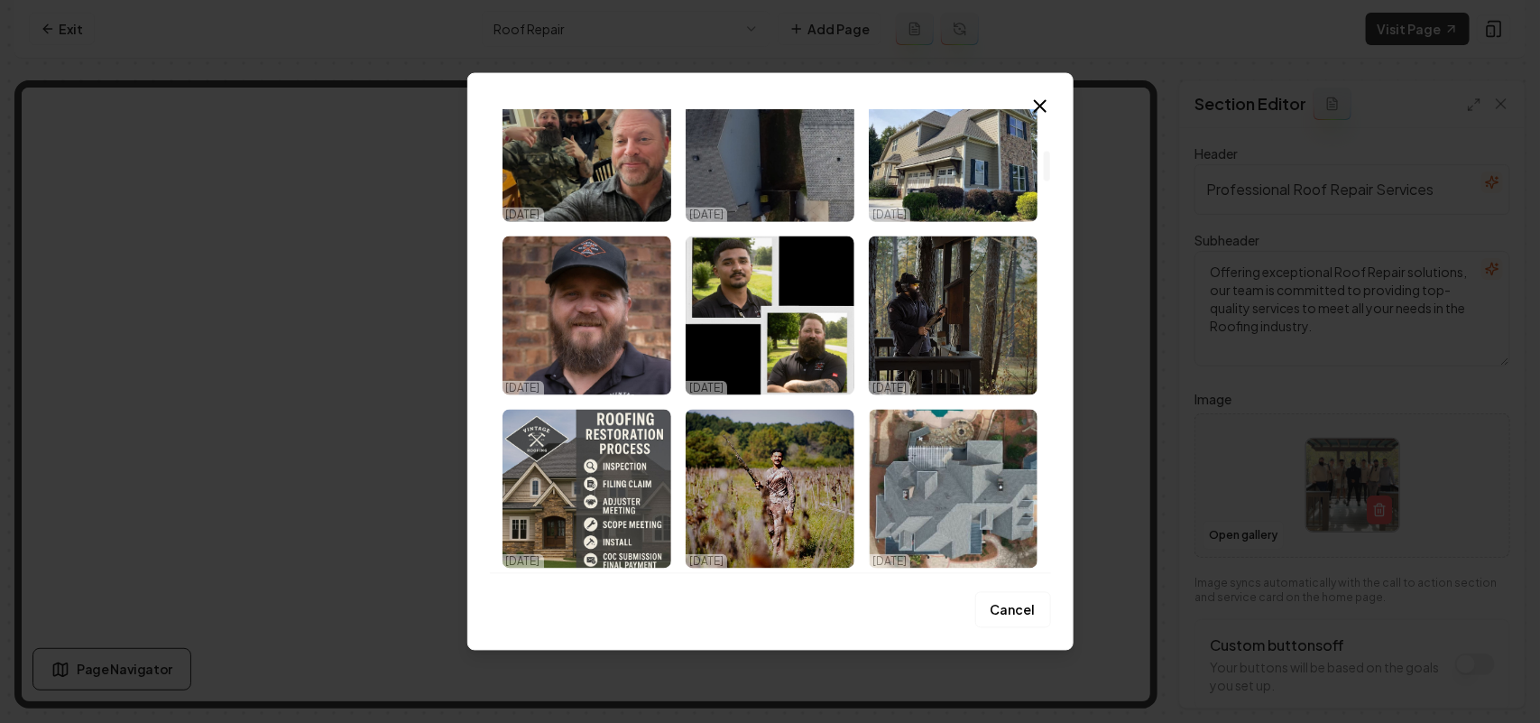
scroll to position [902, 0]
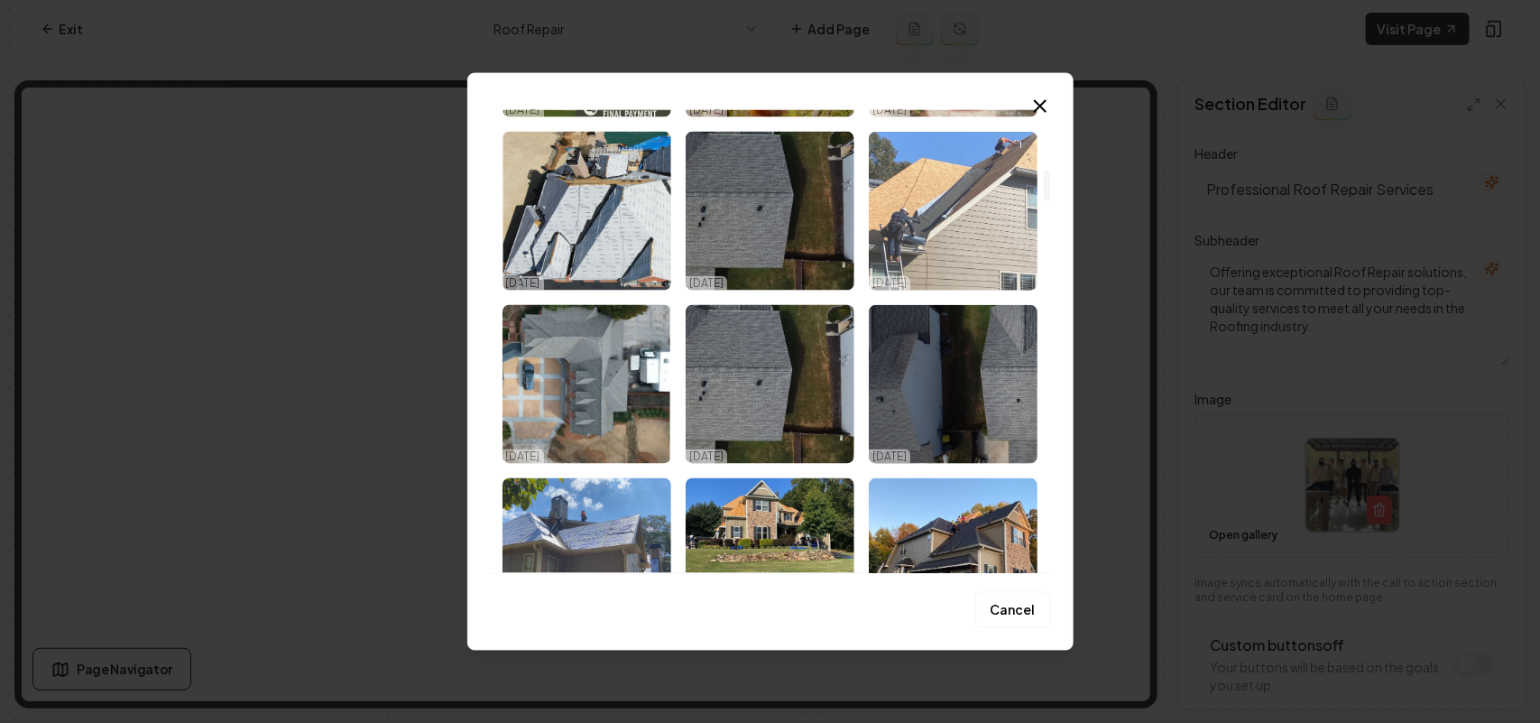
click at [956, 205] on img "Select image image_68e53fd35c7cd75eb82ba5b8.jpeg" at bounding box center [953, 210] width 169 height 159
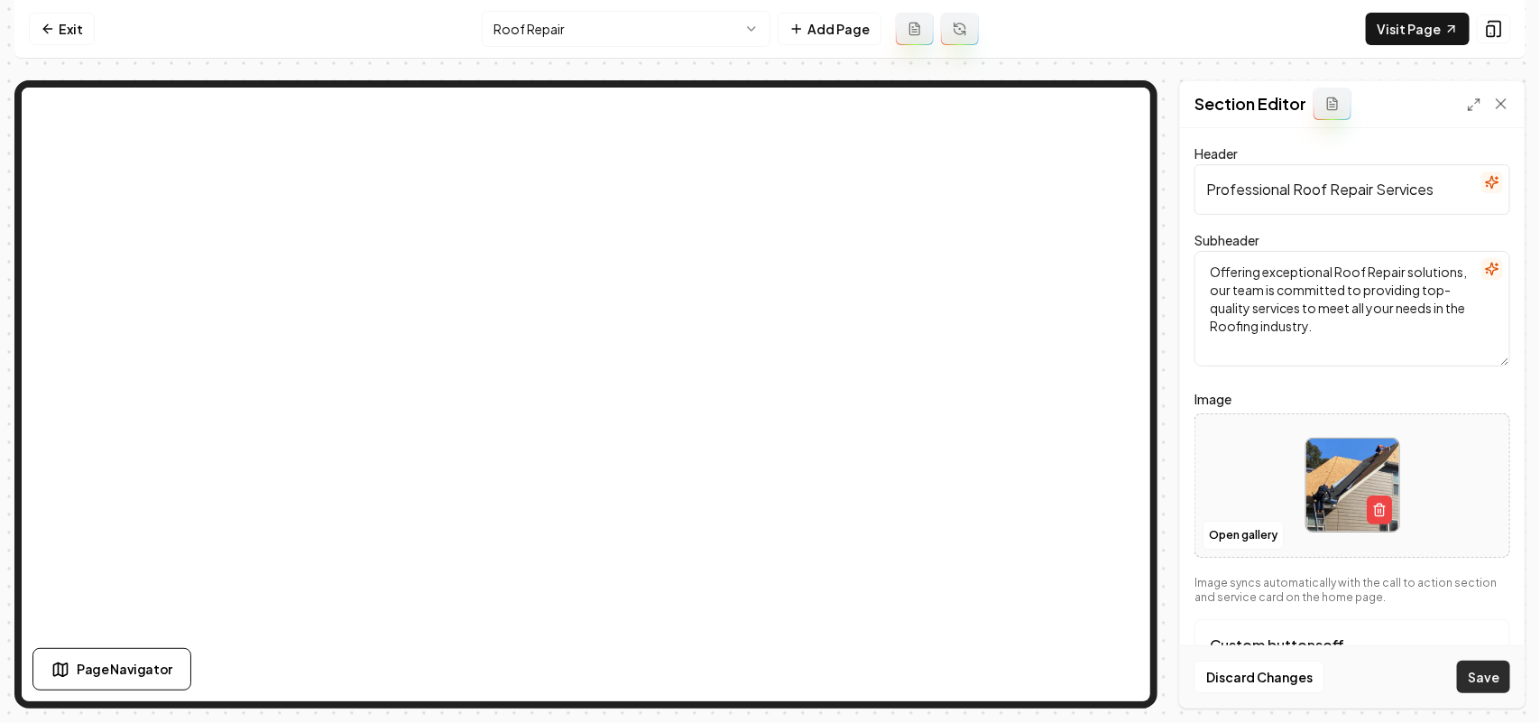
click at [1481, 677] on button "Save" at bounding box center [1483, 676] width 53 height 32
click at [565, 25] on html "Computer Required This feature is only available on a computer. Please switch t…" at bounding box center [770, 361] width 1540 height 723
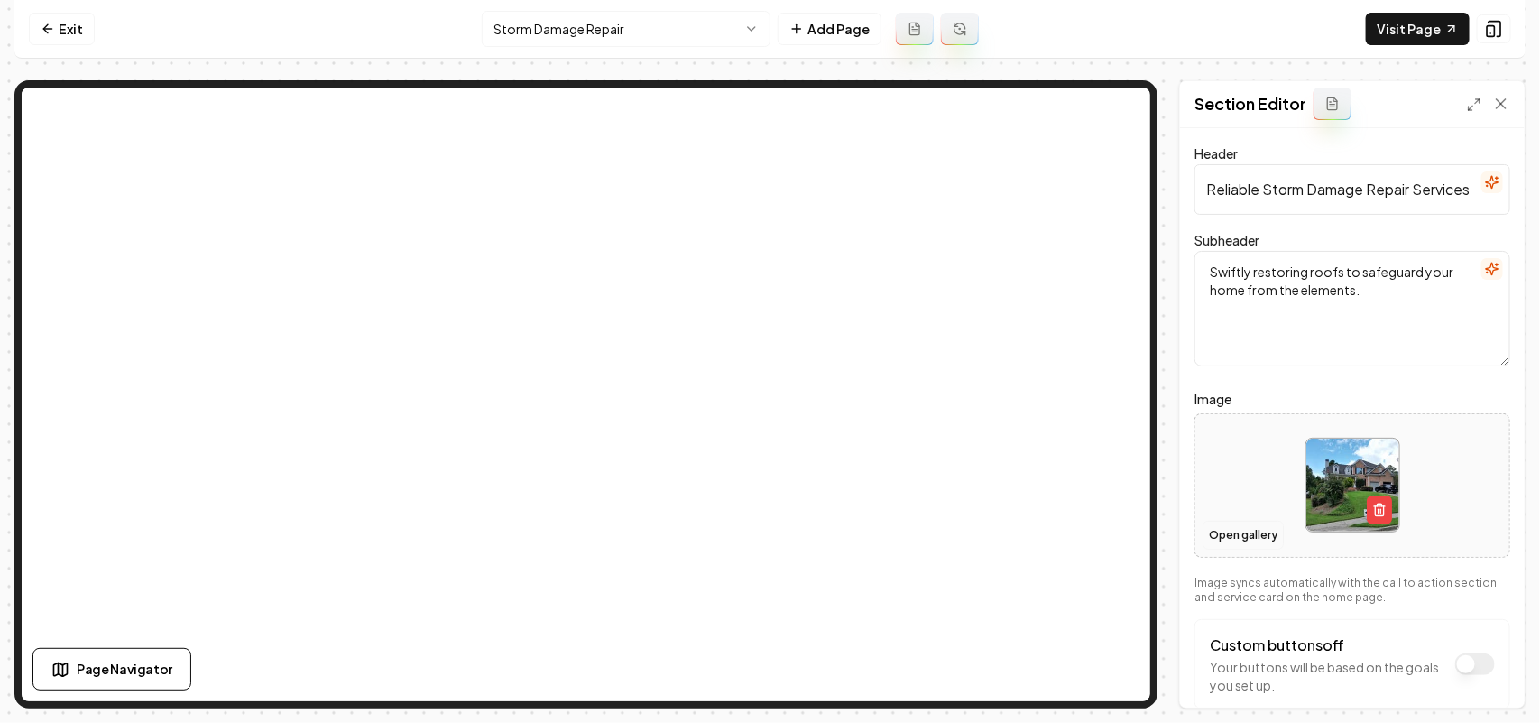
click at [1230, 532] on button "Open gallery" at bounding box center [1243, 535] width 81 height 29
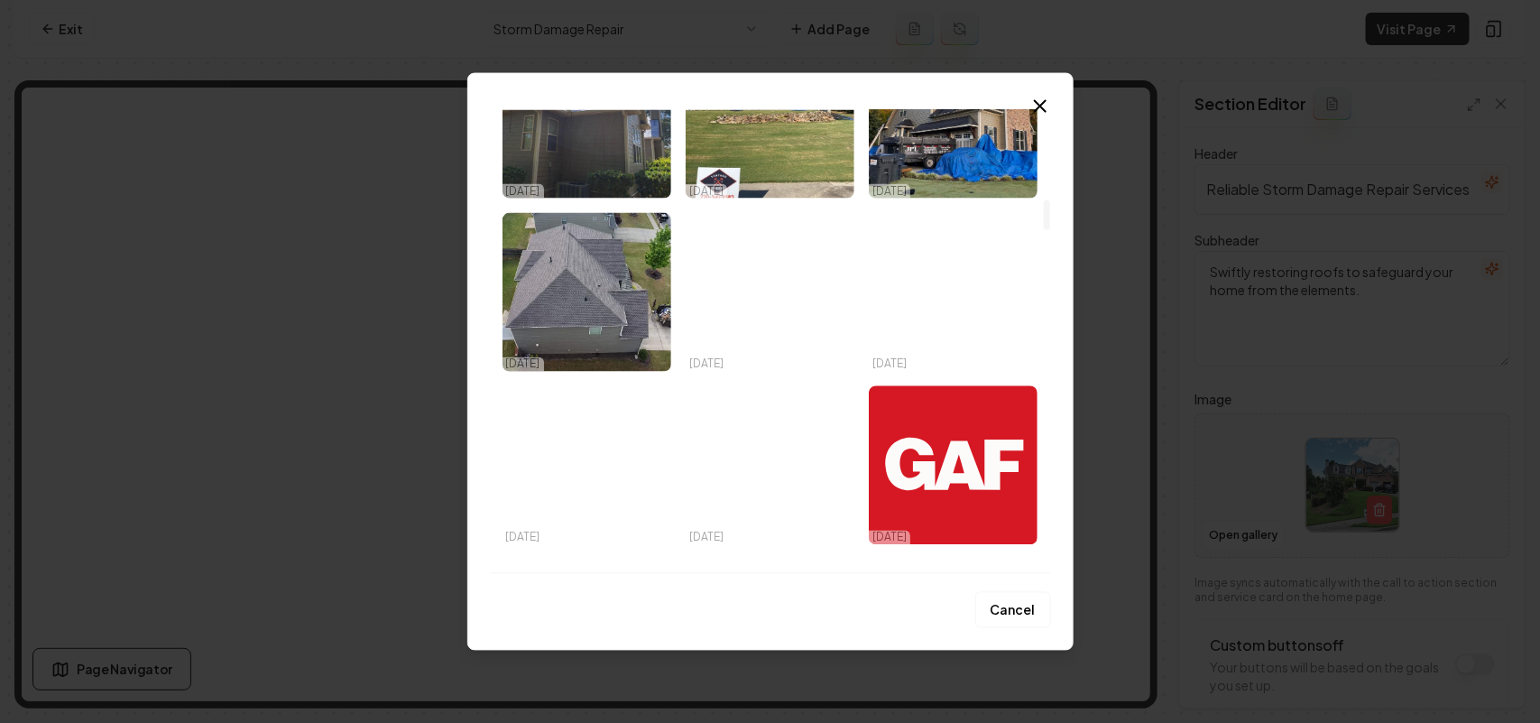
scroll to position [1353, 0]
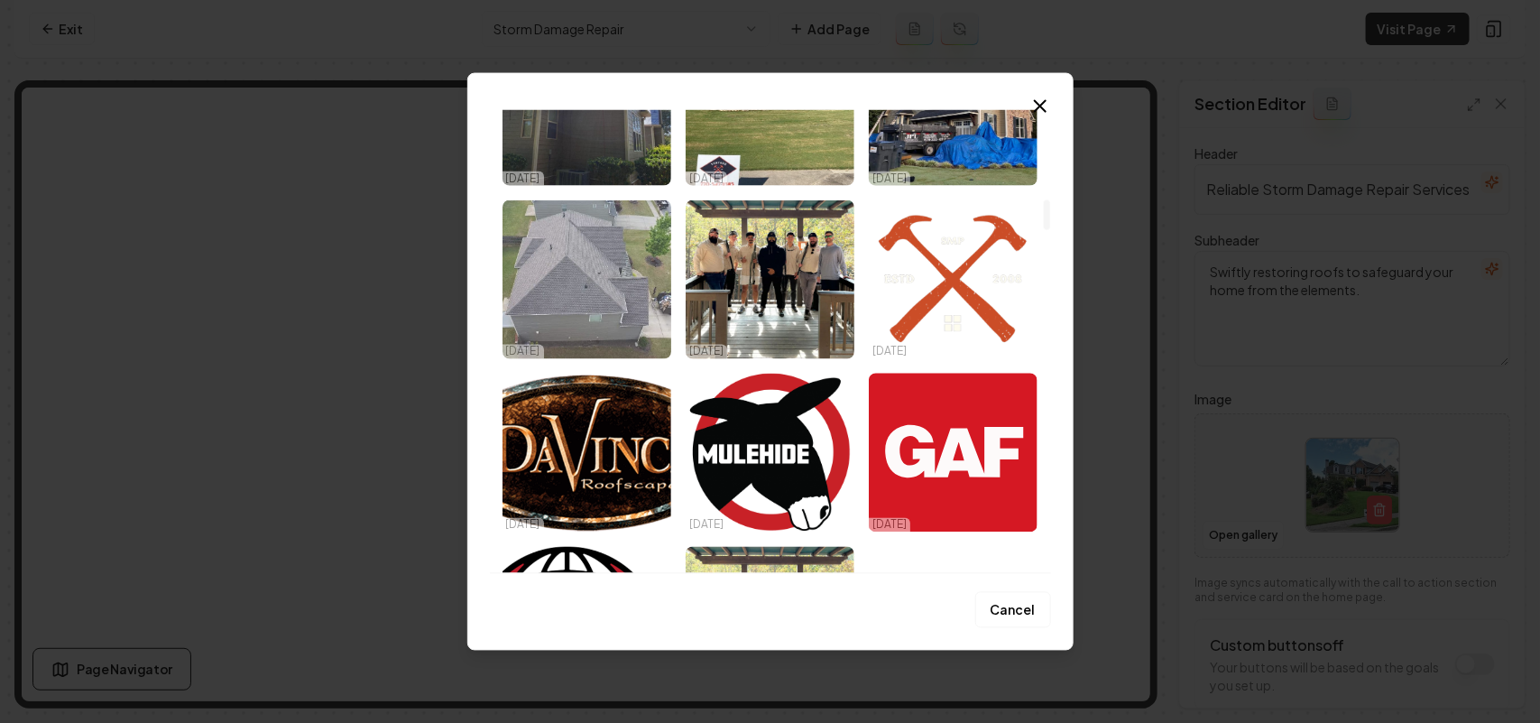
click at [593, 300] on img "Select image image_68e53fd35c7cd75eb82ba5bf.jpeg" at bounding box center [586, 278] width 169 height 159
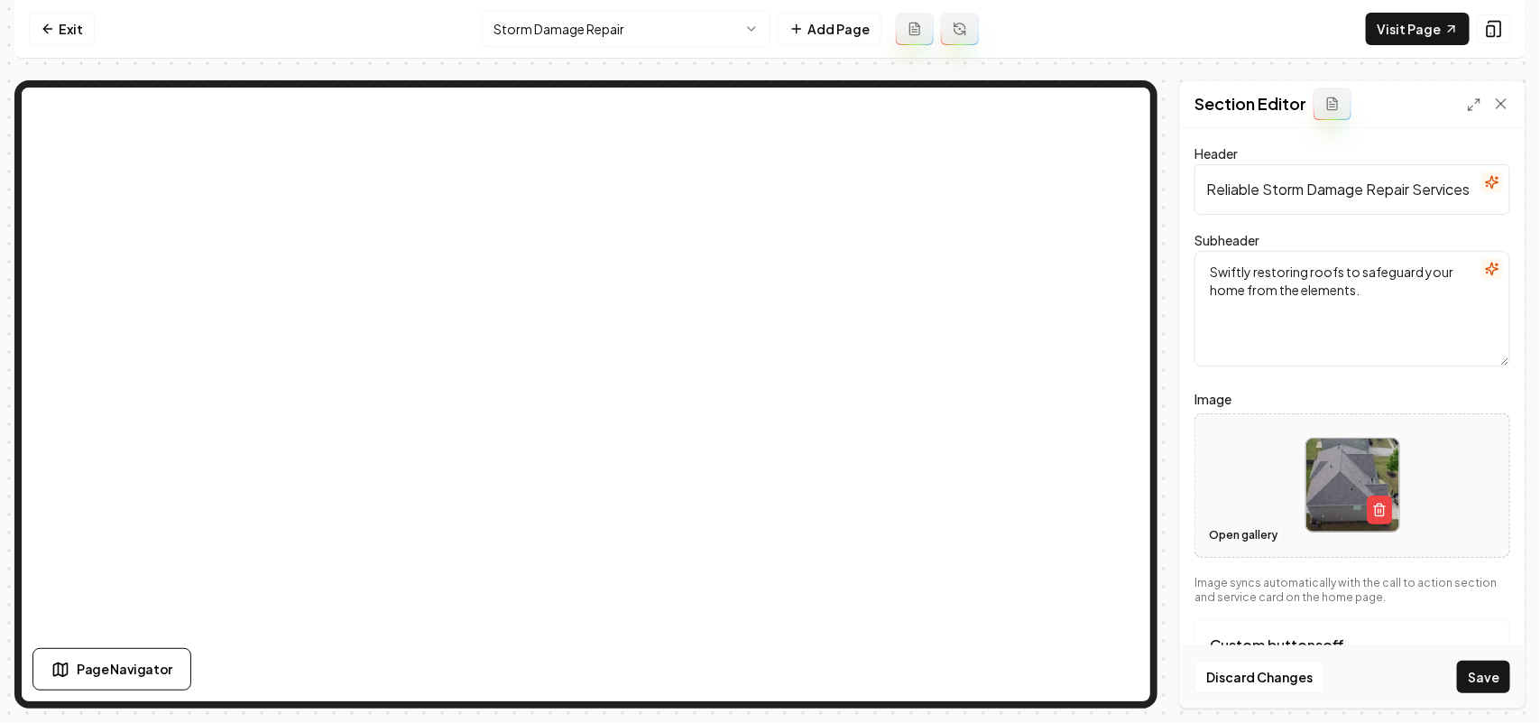
click at [1215, 538] on button "Open gallery" at bounding box center [1243, 535] width 81 height 29
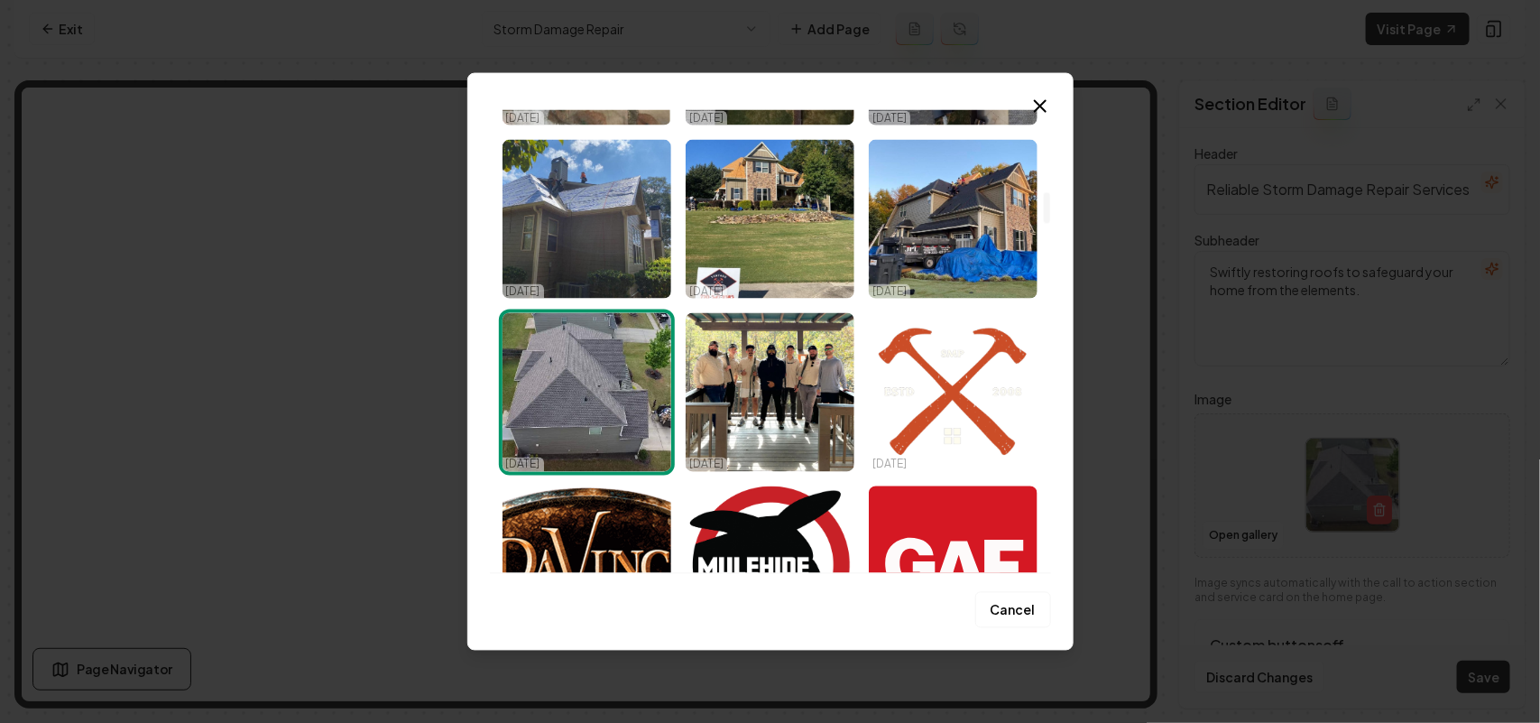
scroll to position [1691, 0]
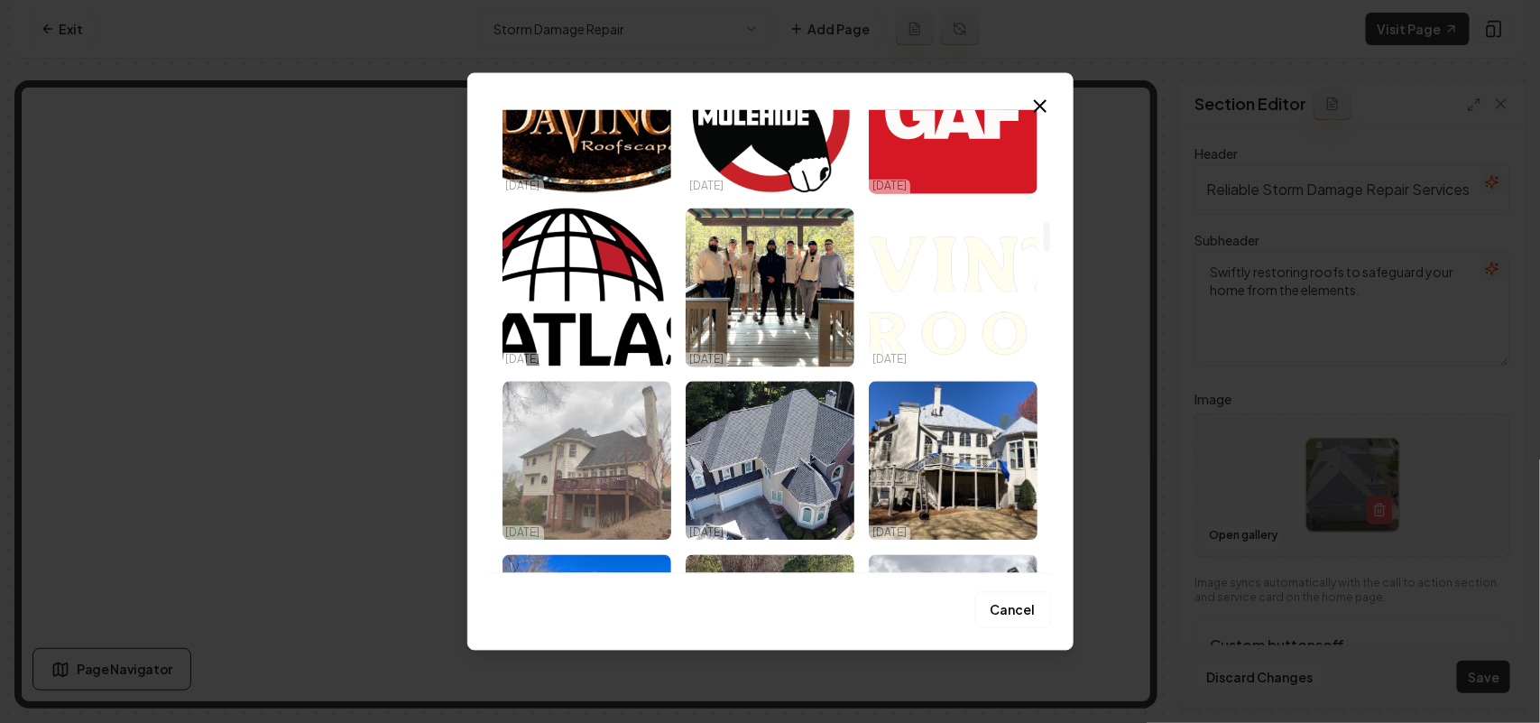
click at [596, 461] on img "Select image image_67e17c0a432c4764167ccf5e.jpeg" at bounding box center [586, 460] width 169 height 159
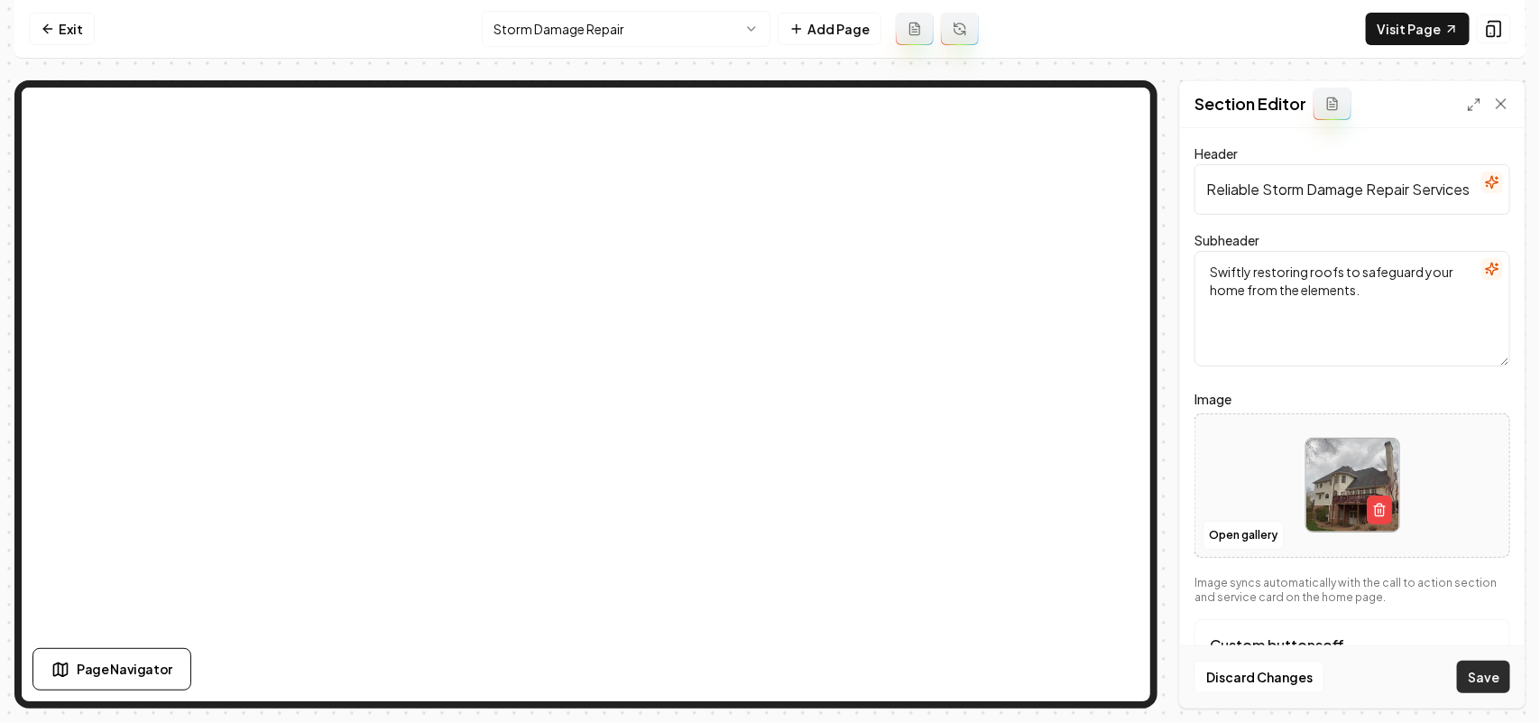
click at [1478, 677] on button "Save" at bounding box center [1483, 676] width 53 height 32
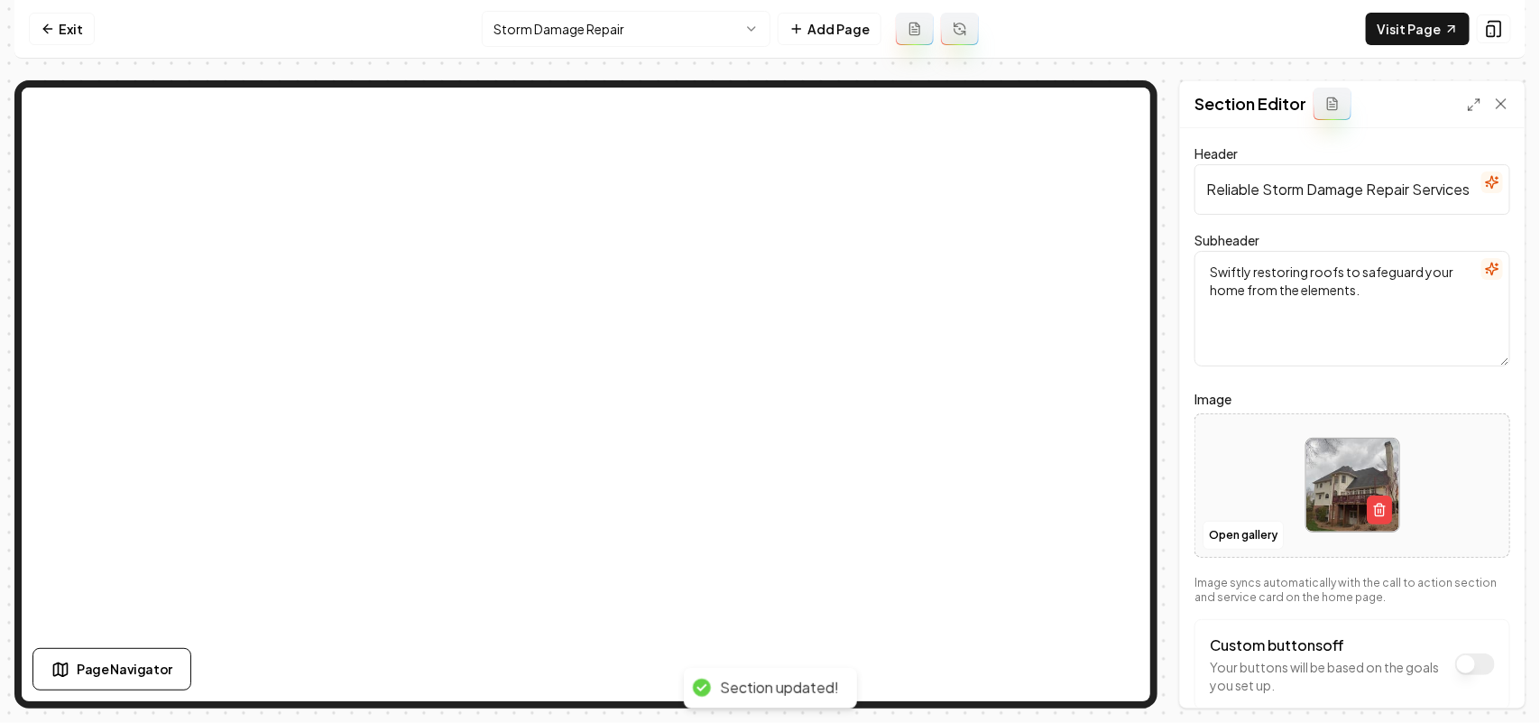
click at [659, 23] on html "Computer Required This feature is only available on a computer. Please switch t…" at bounding box center [770, 361] width 1540 height 723
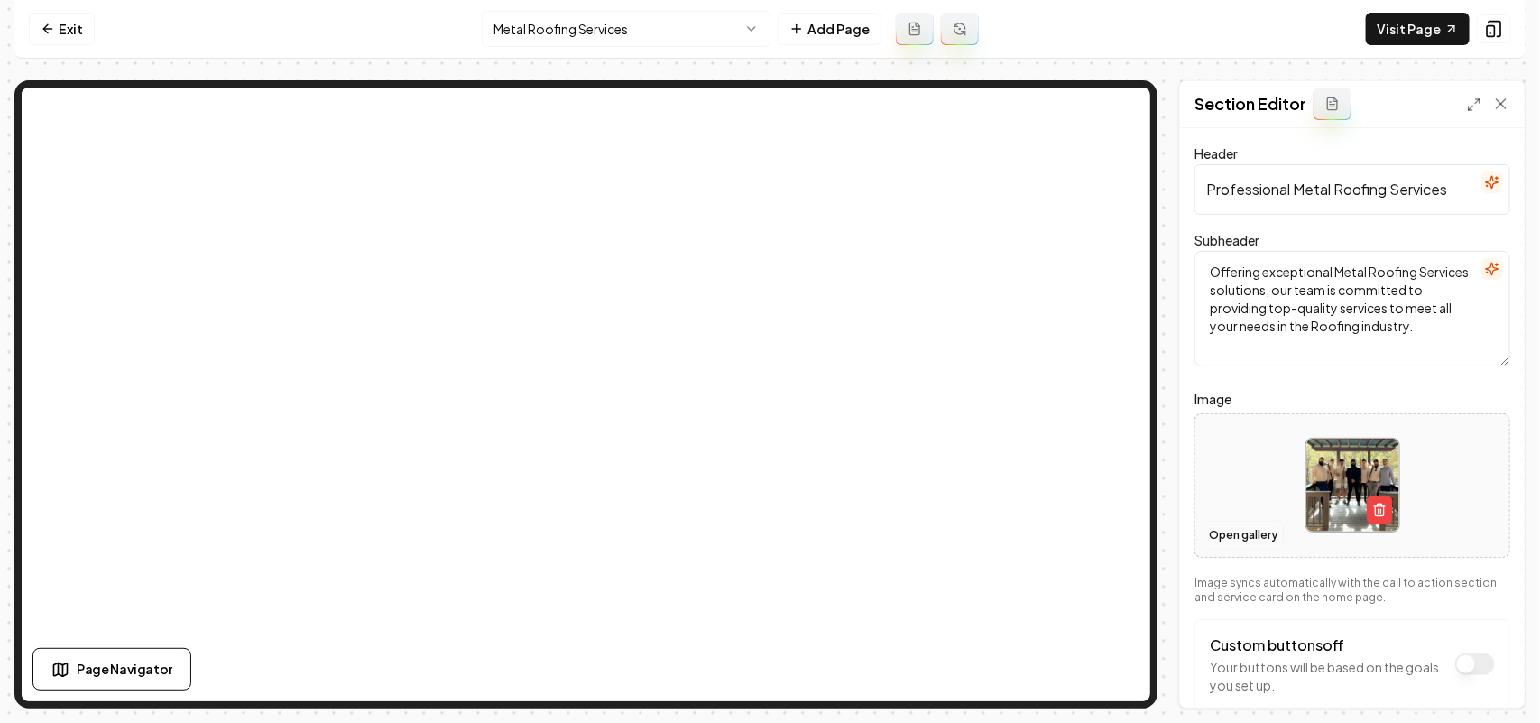
click at [1224, 535] on button "Open gallery" at bounding box center [1243, 535] width 81 height 29
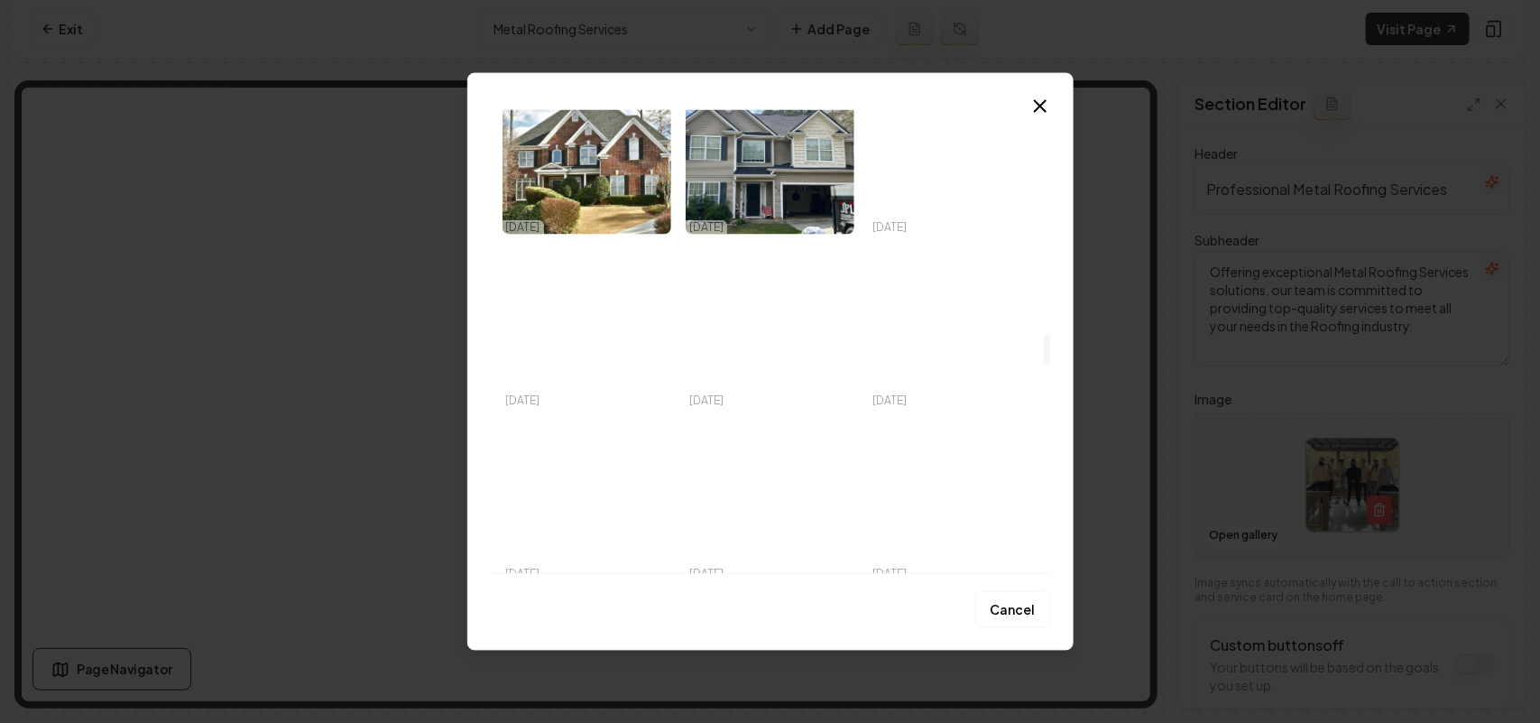
scroll to position [3609, 0]
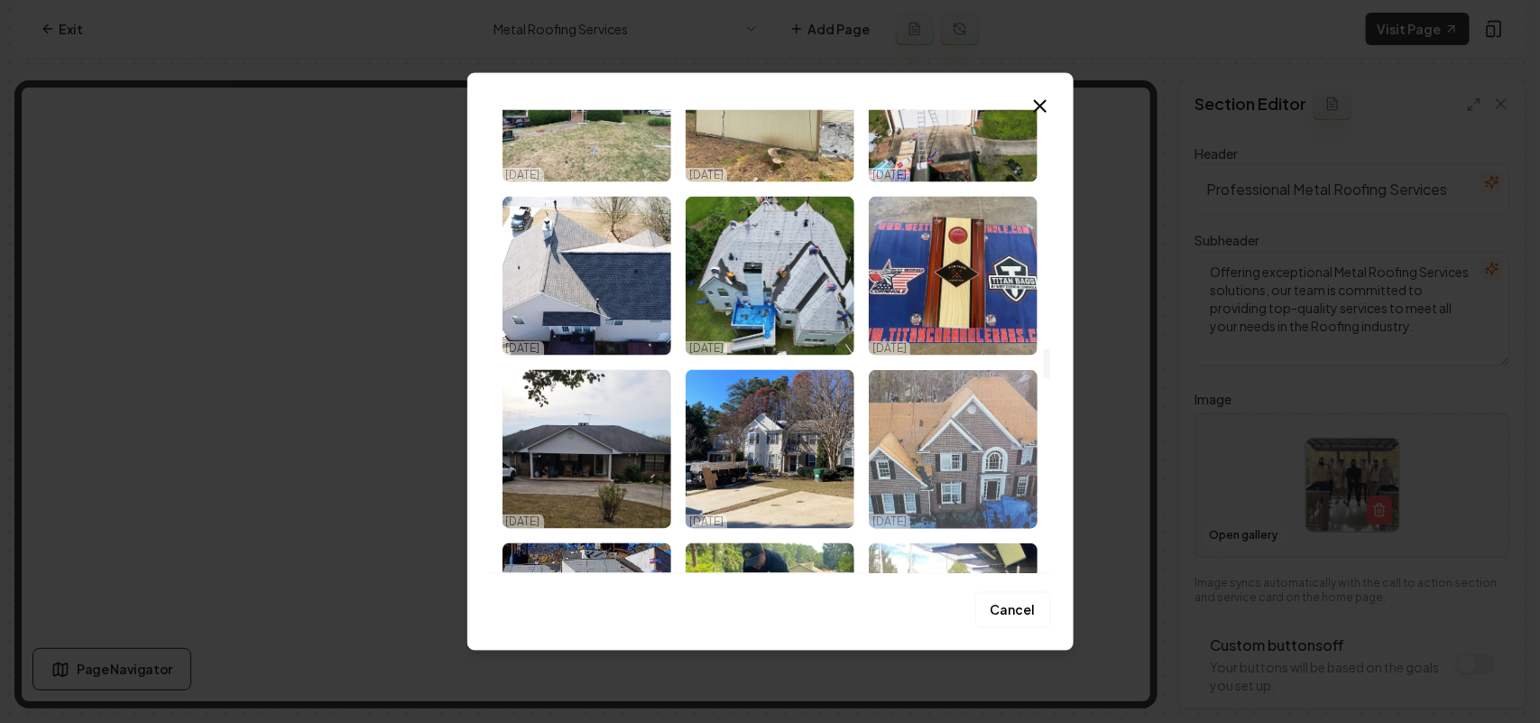
click at [912, 458] on img "Select image image_67e17c0e432c4764167ce17d.jpeg" at bounding box center [953, 448] width 169 height 159
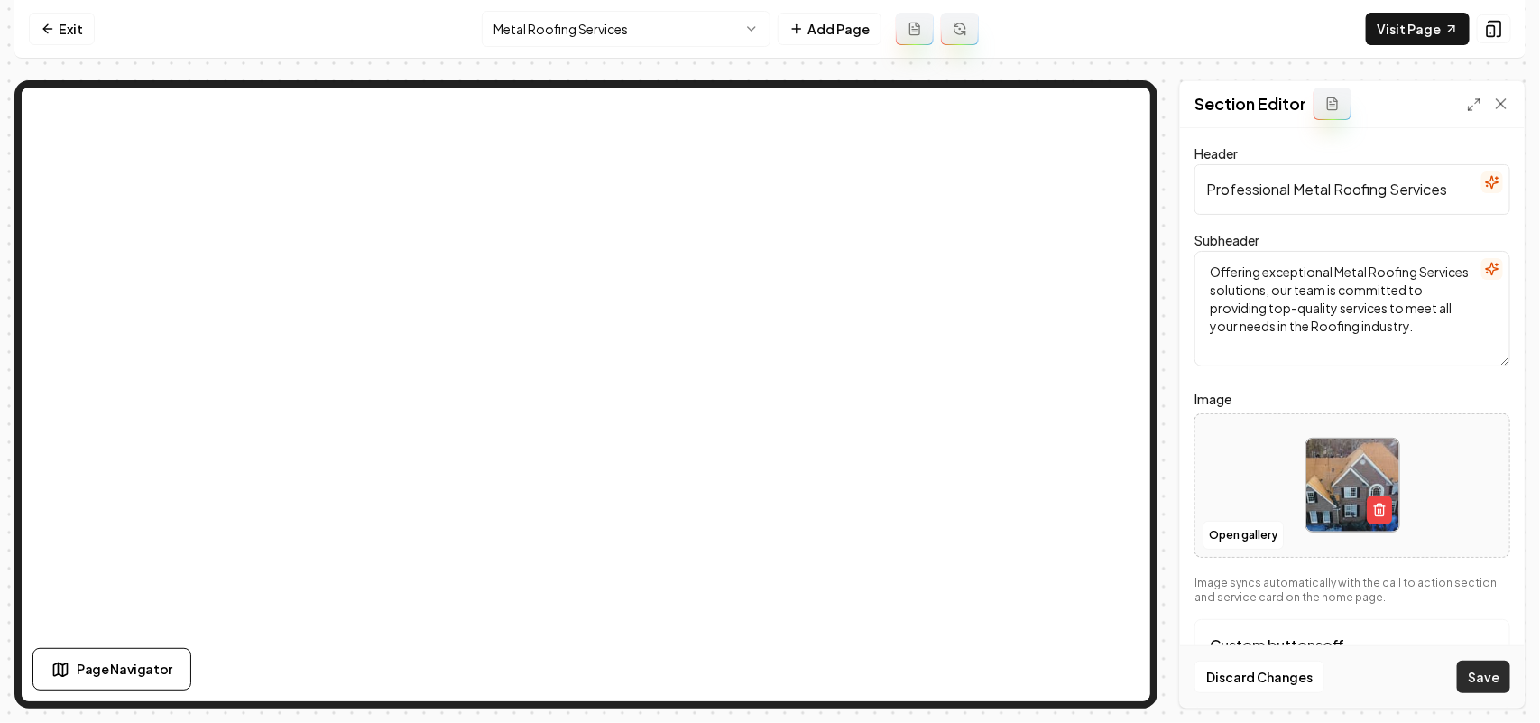
click at [1472, 677] on button "Save" at bounding box center [1483, 676] width 53 height 32
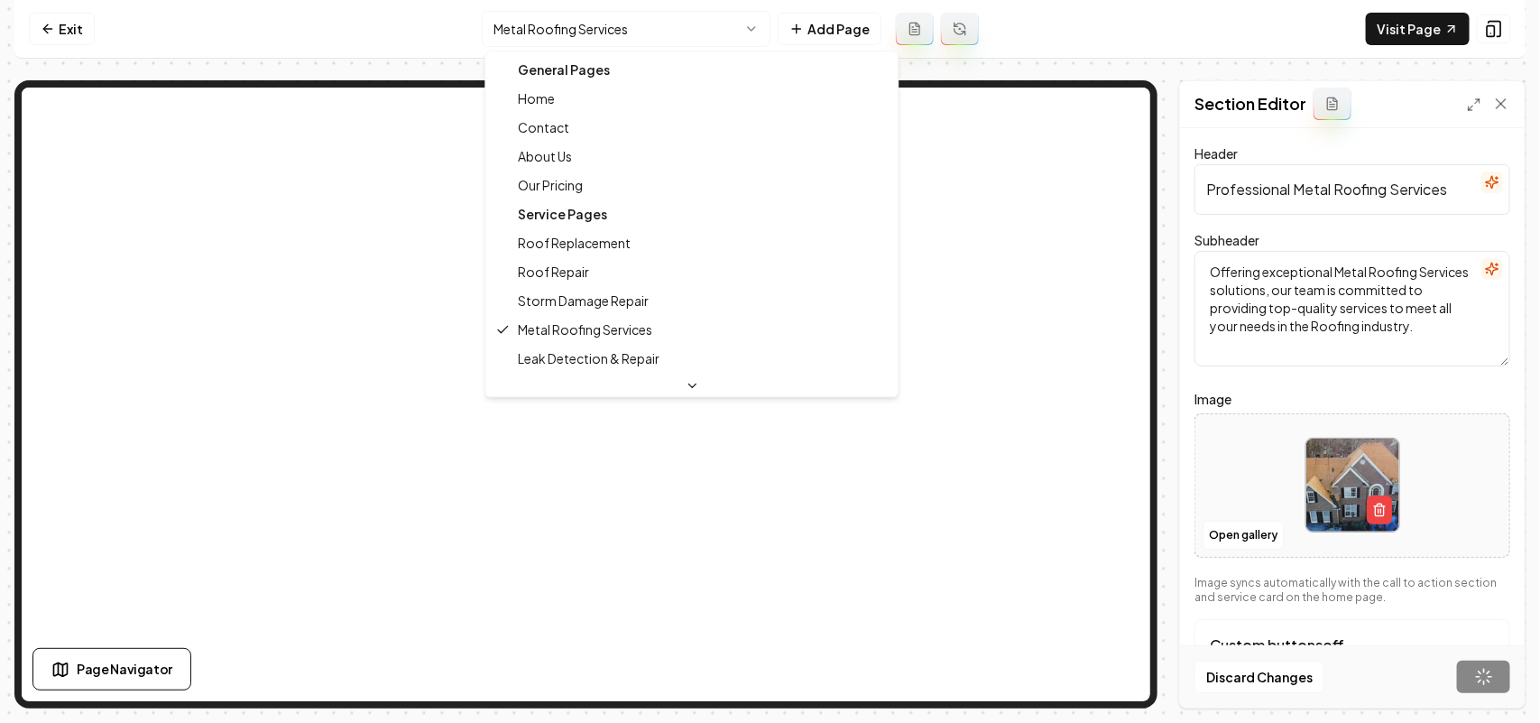
click at [557, 29] on html "Computer Required This feature is only available on a computer. Please switch t…" at bounding box center [770, 361] width 1540 height 723
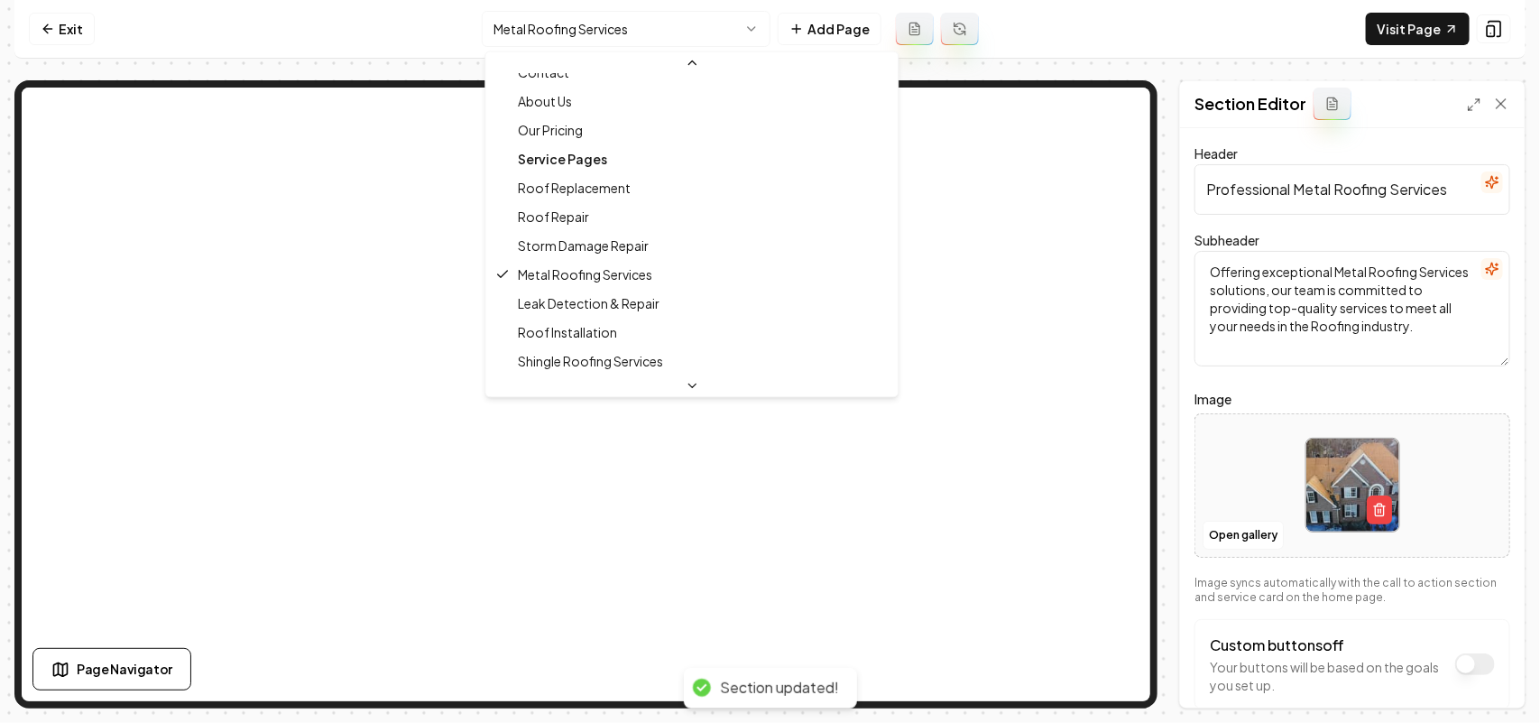
scroll to position [113, 0]
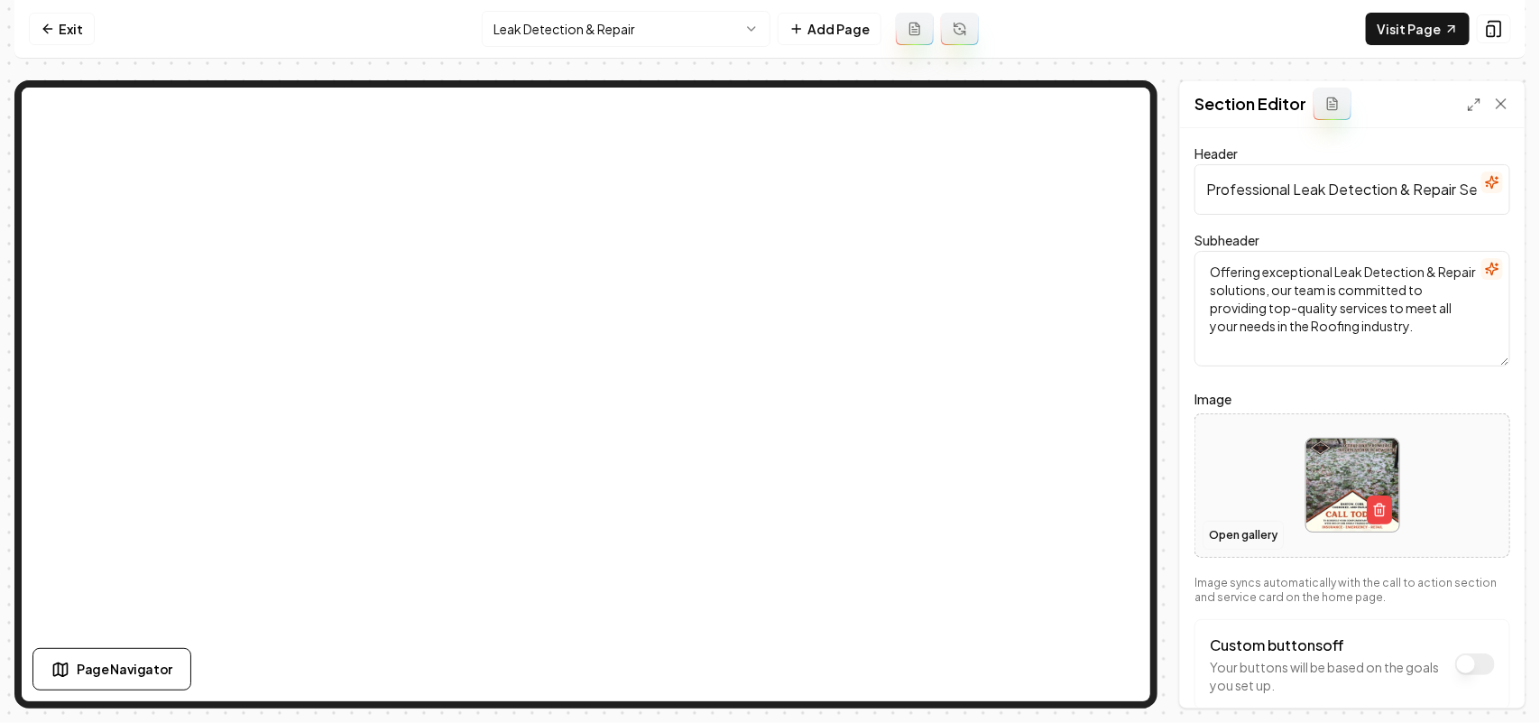
click at [1222, 530] on button "Open gallery" at bounding box center [1243, 535] width 81 height 29
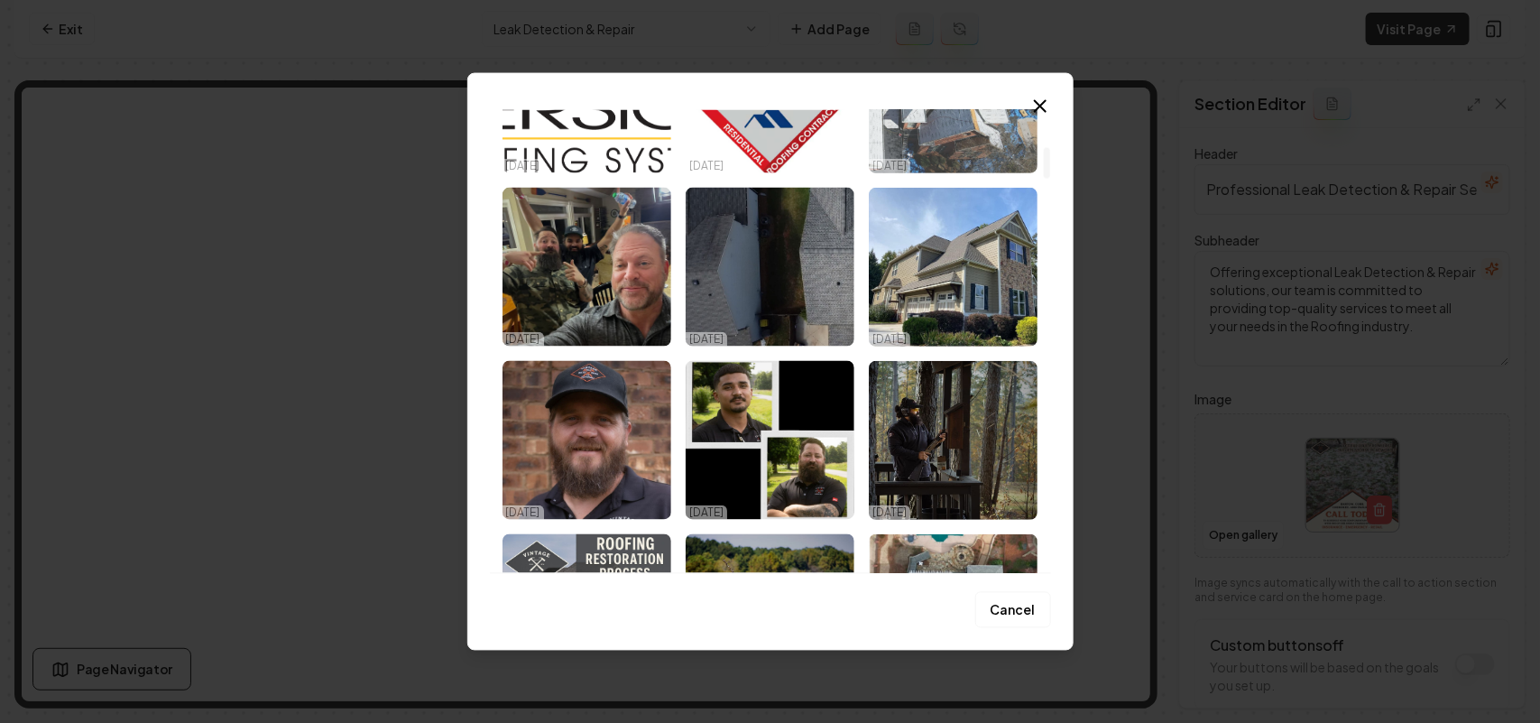
scroll to position [564, 0]
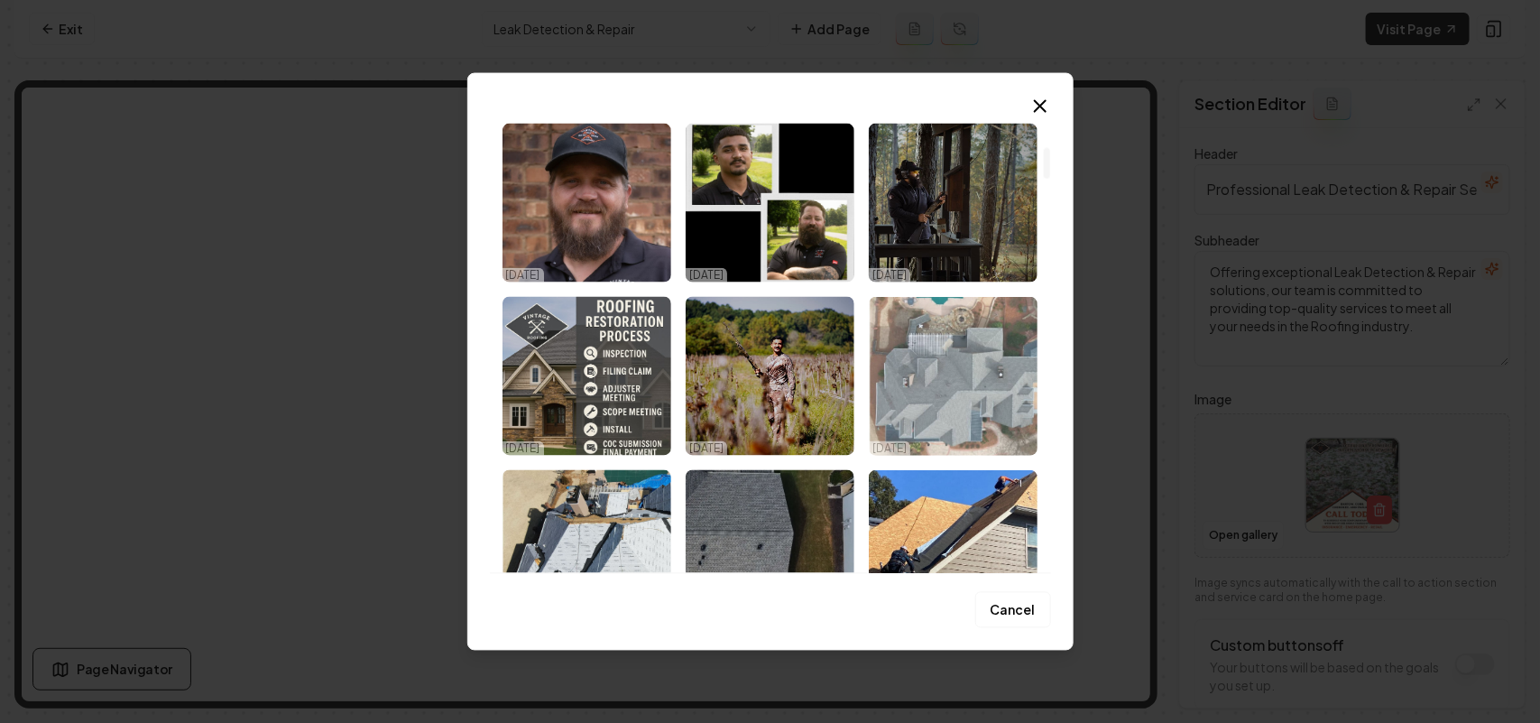
click at [943, 406] on img "Select image image_68e53fd35c7cd75eb82ba708.jpeg" at bounding box center [953, 375] width 169 height 159
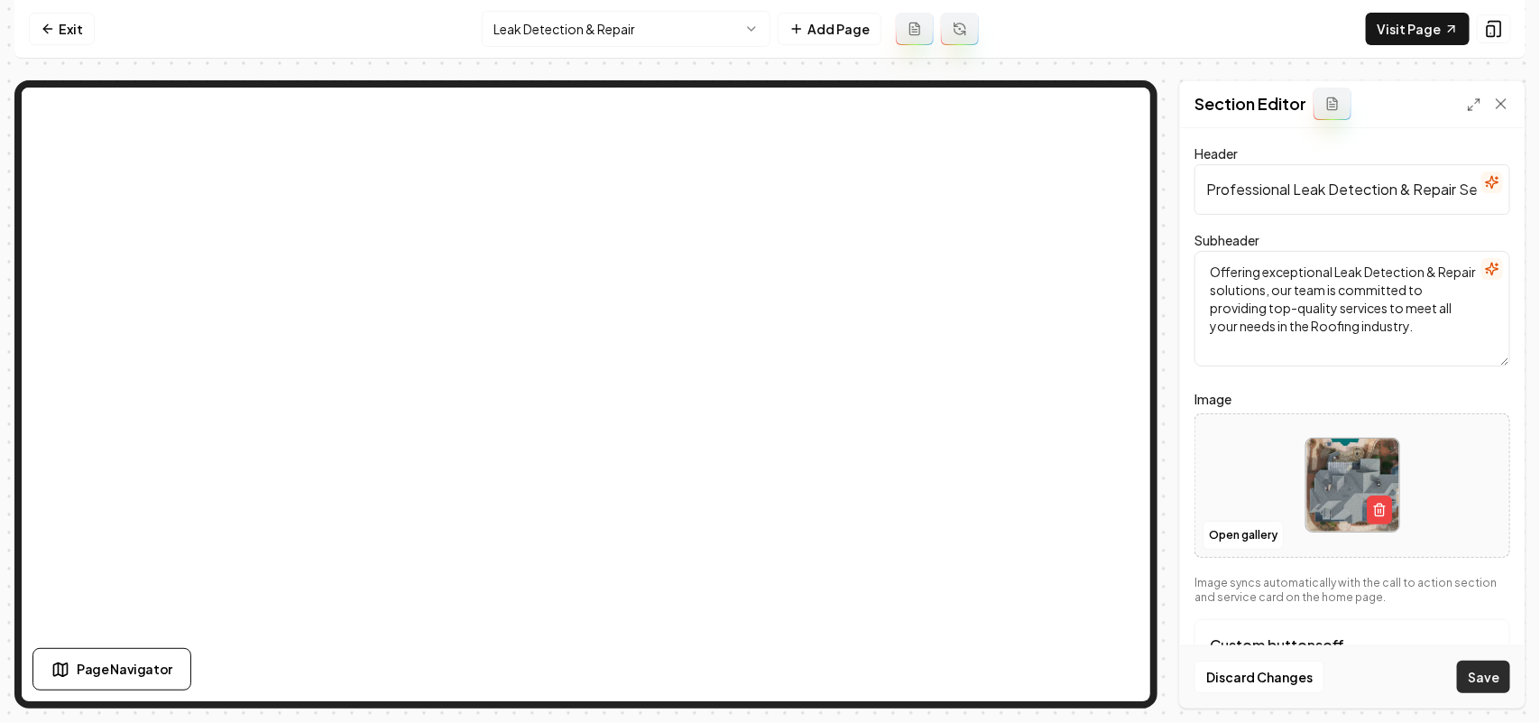
click at [1489, 677] on button "Save" at bounding box center [1483, 676] width 53 height 32
click at [596, 36] on html "Computer Required This feature is only available on a computer. Please switch t…" at bounding box center [770, 361] width 1540 height 723
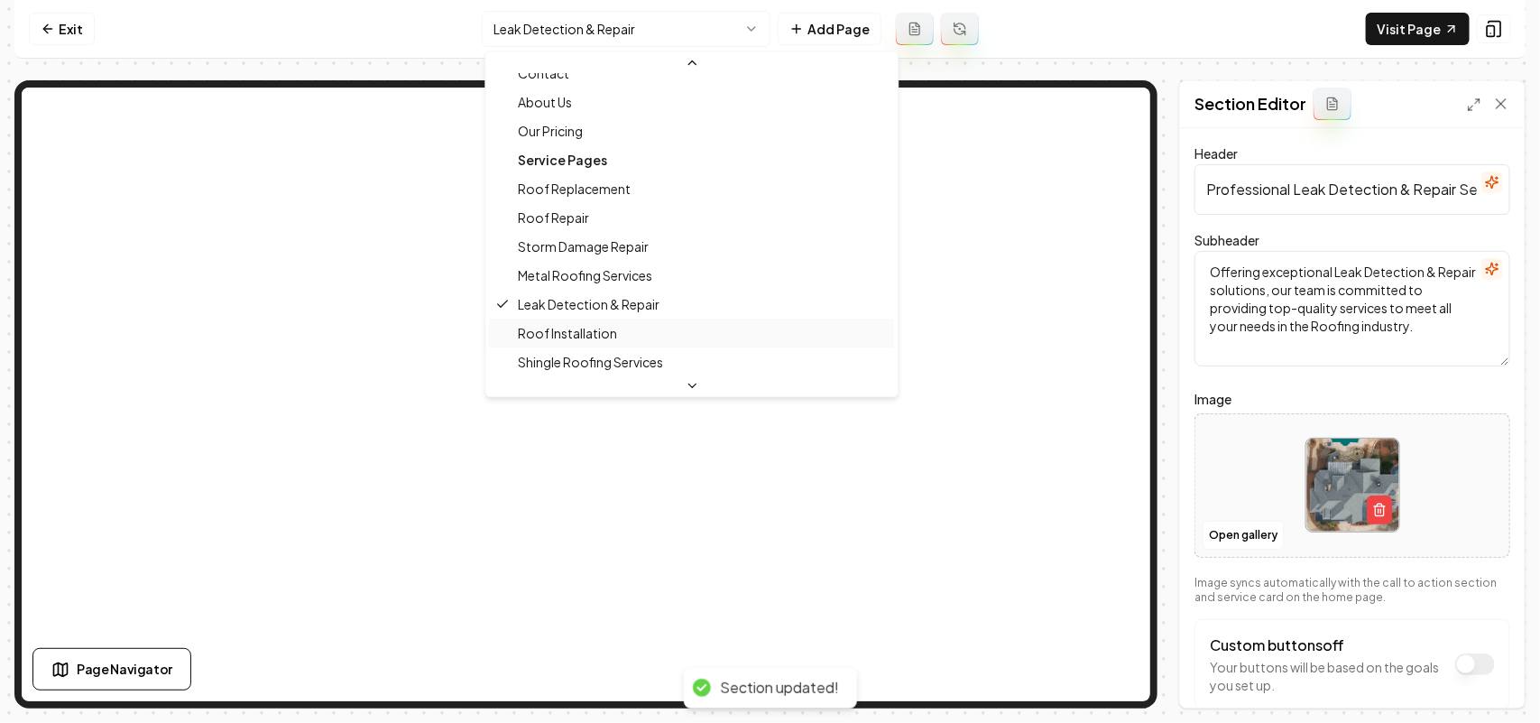
scroll to position [113, 0]
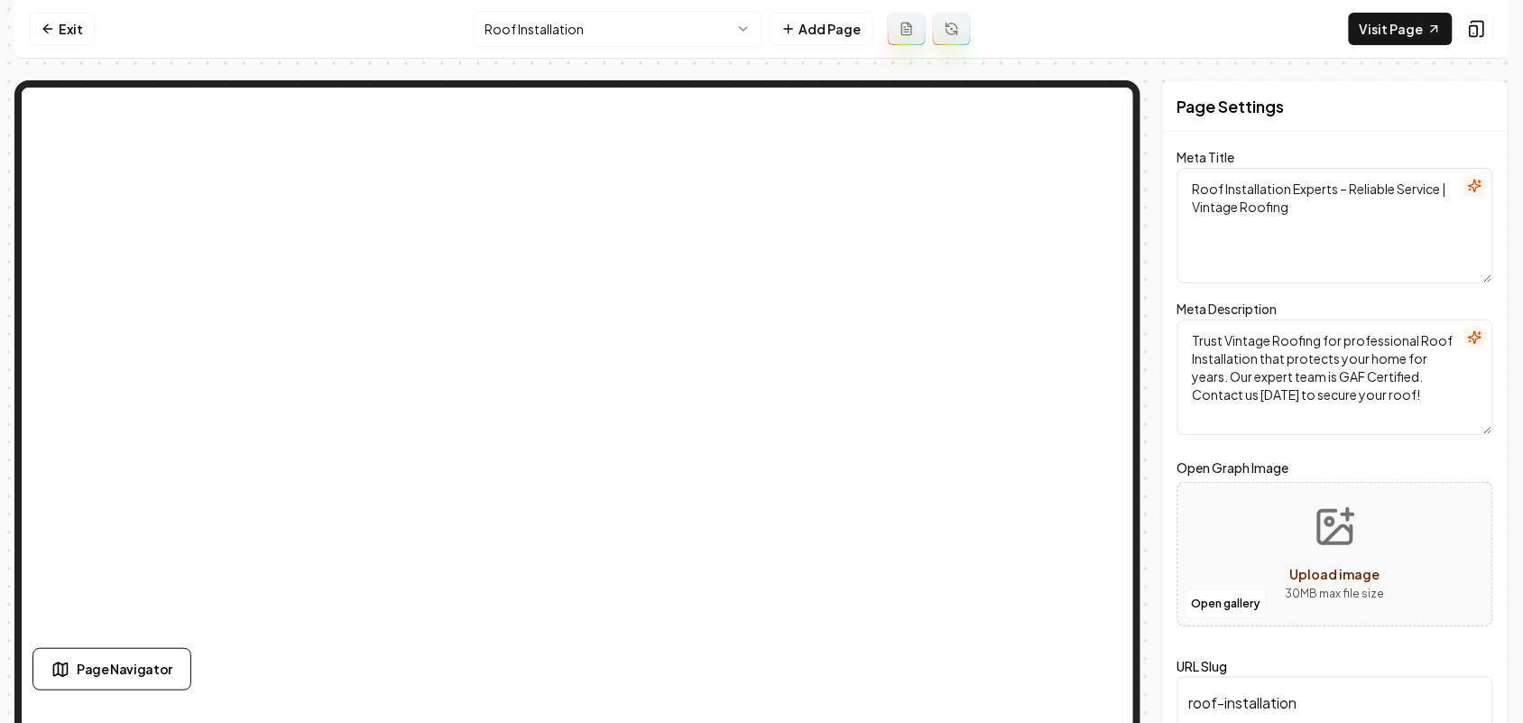
click at [663, 12] on html "Computer Required This feature is only available on a computer. Please switch t…" at bounding box center [761, 361] width 1523 height 723
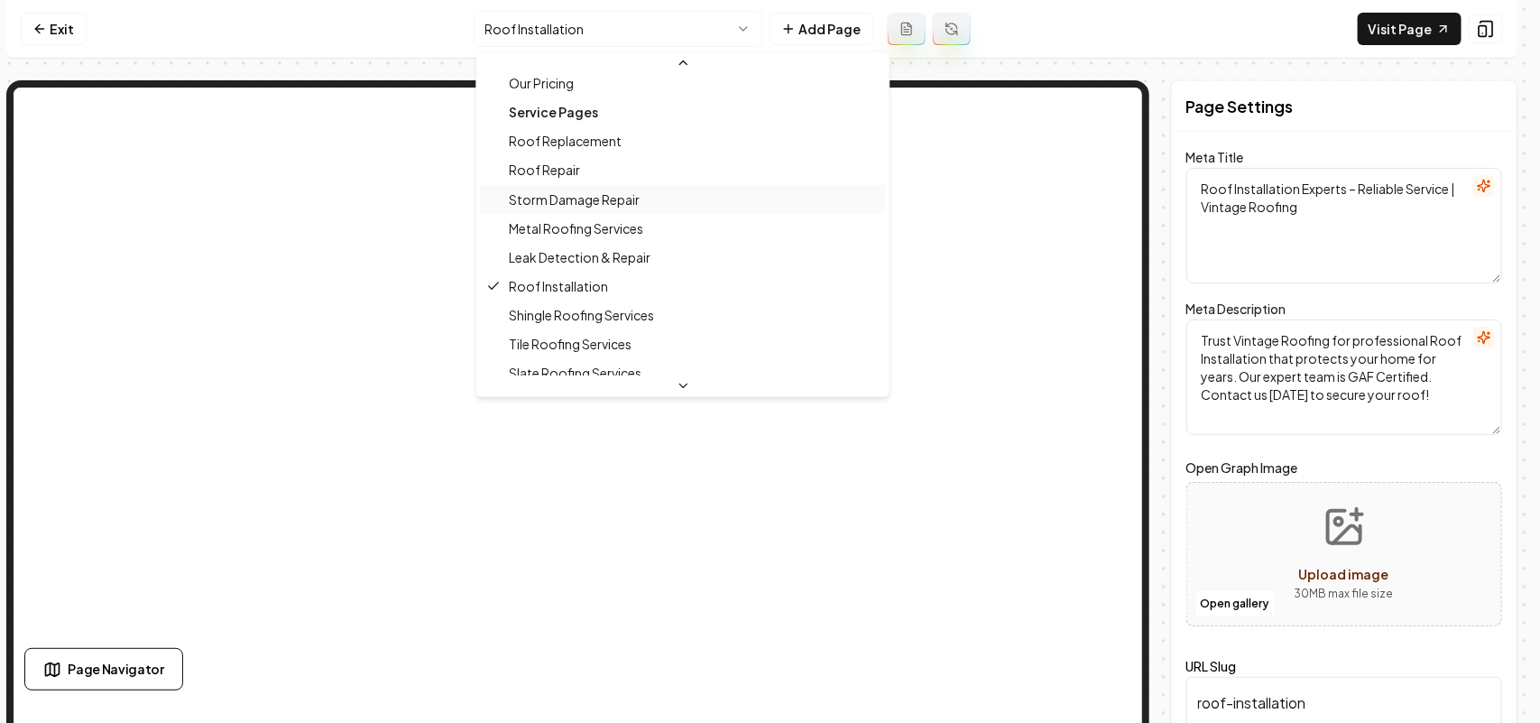
scroll to position [161, 0]
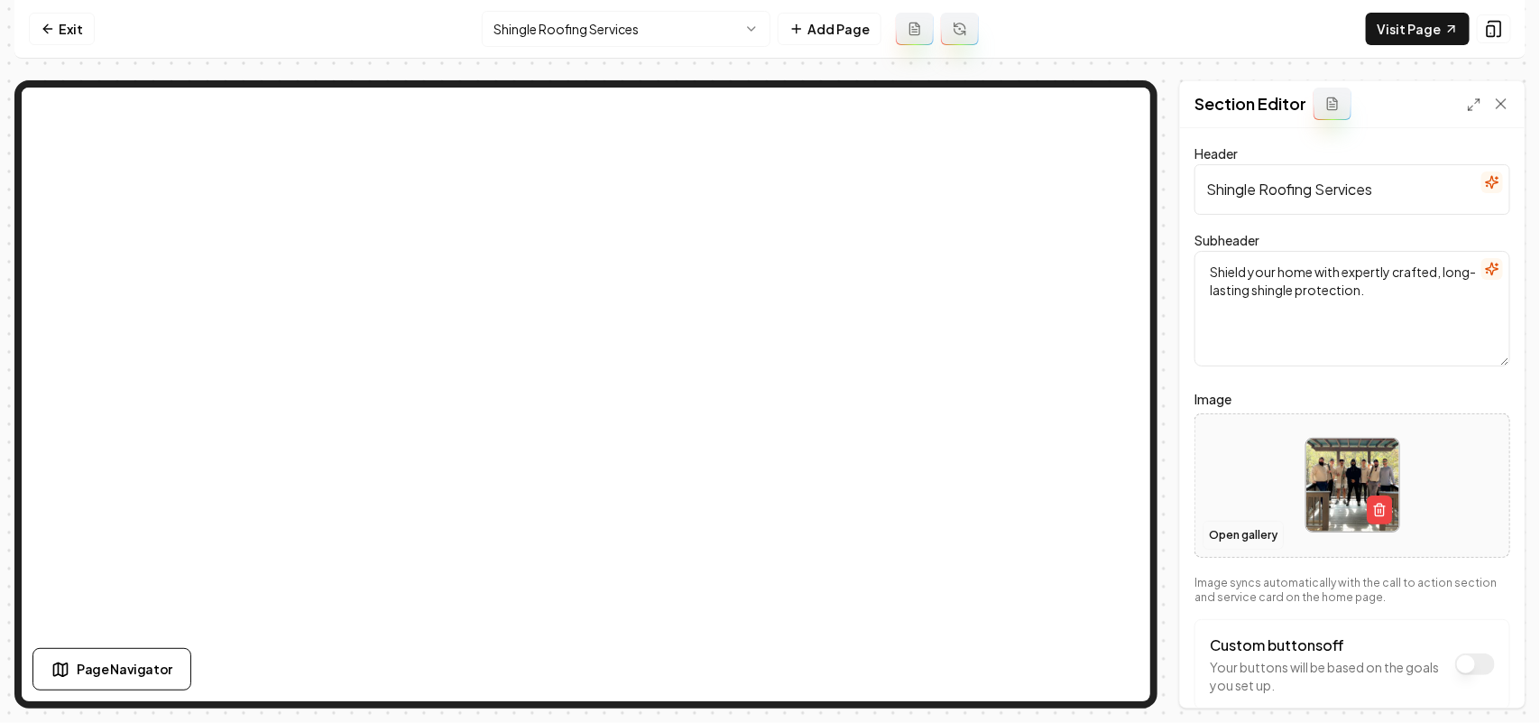
click at [1225, 542] on button "Open gallery" at bounding box center [1243, 535] width 81 height 29
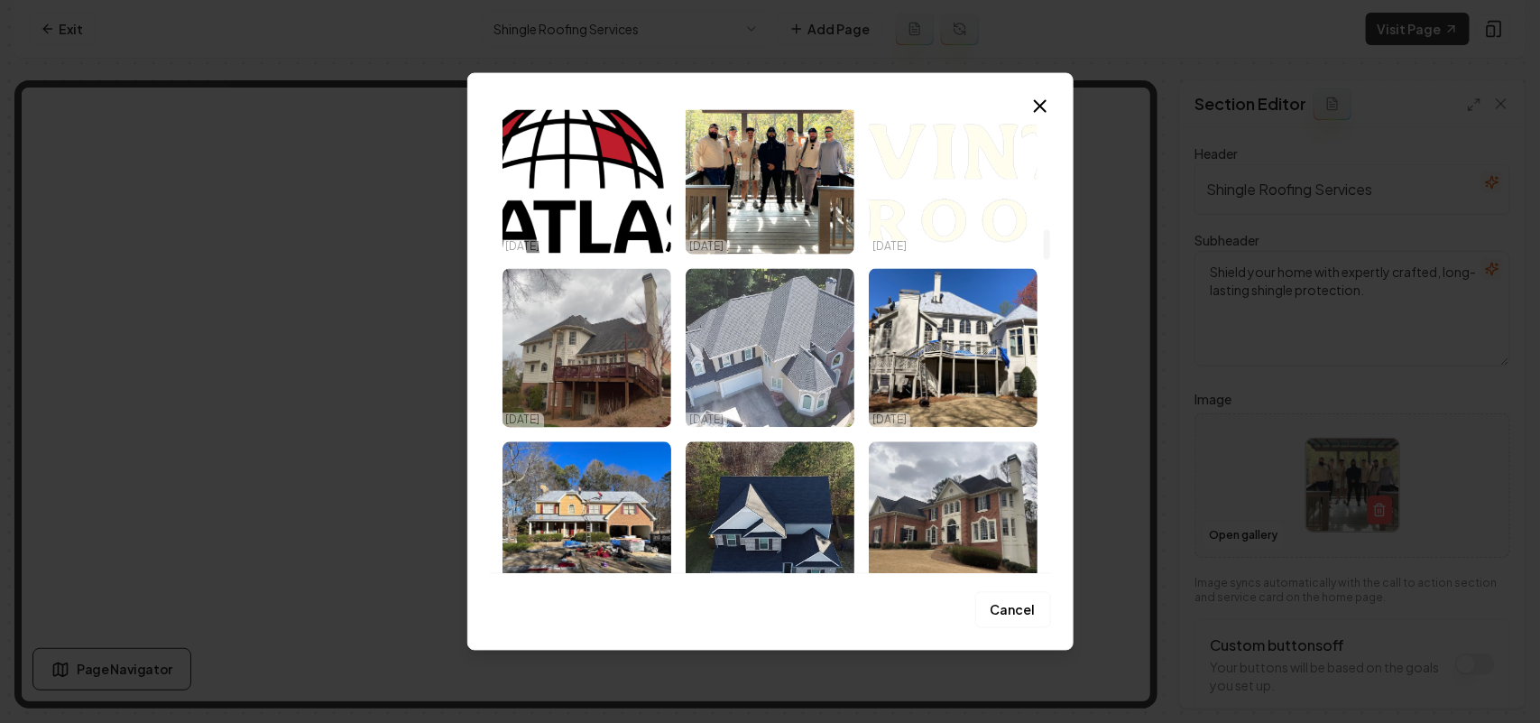
scroll to position [1917, 0]
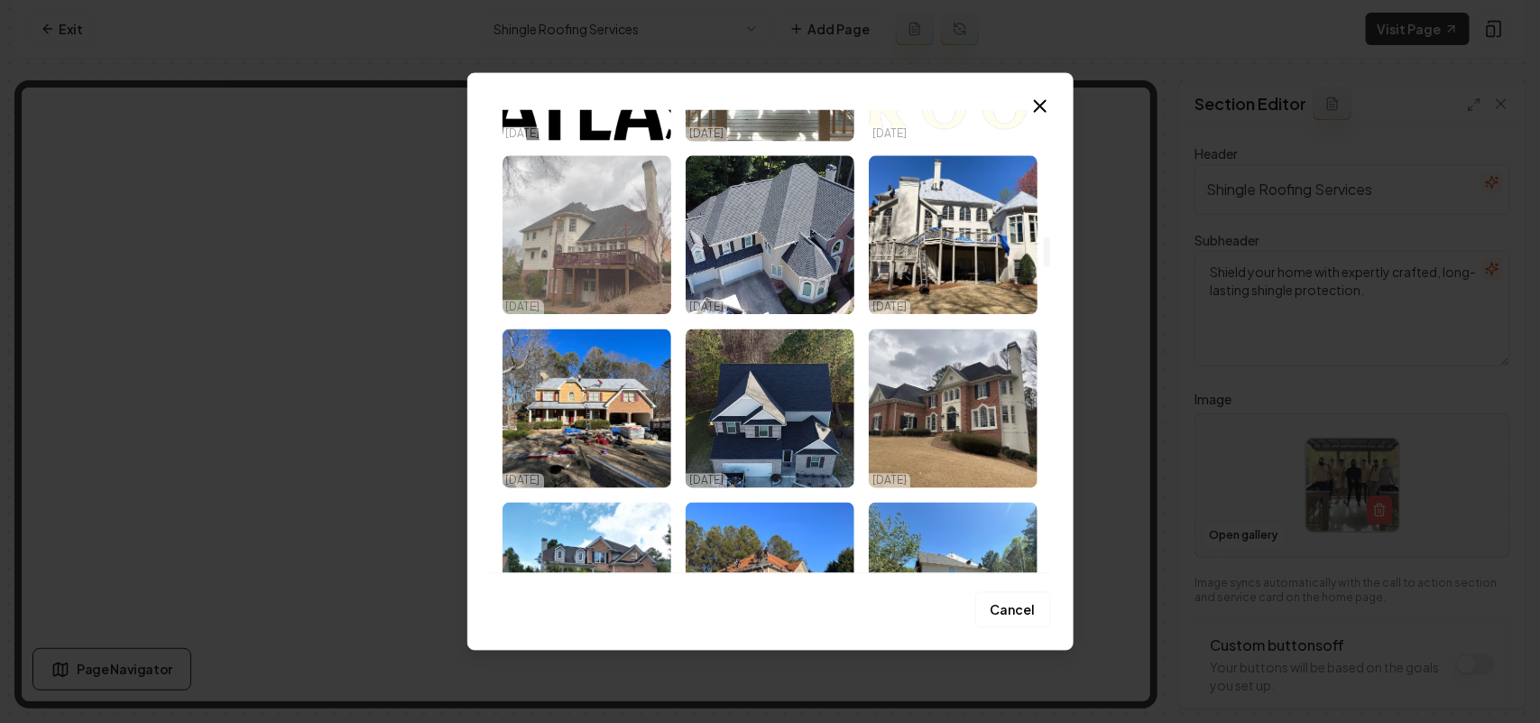
click at [641, 259] on img "Select image image_67e17c0a432c4764167ccf5e.jpeg" at bounding box center [586, 234] width 169 height 159
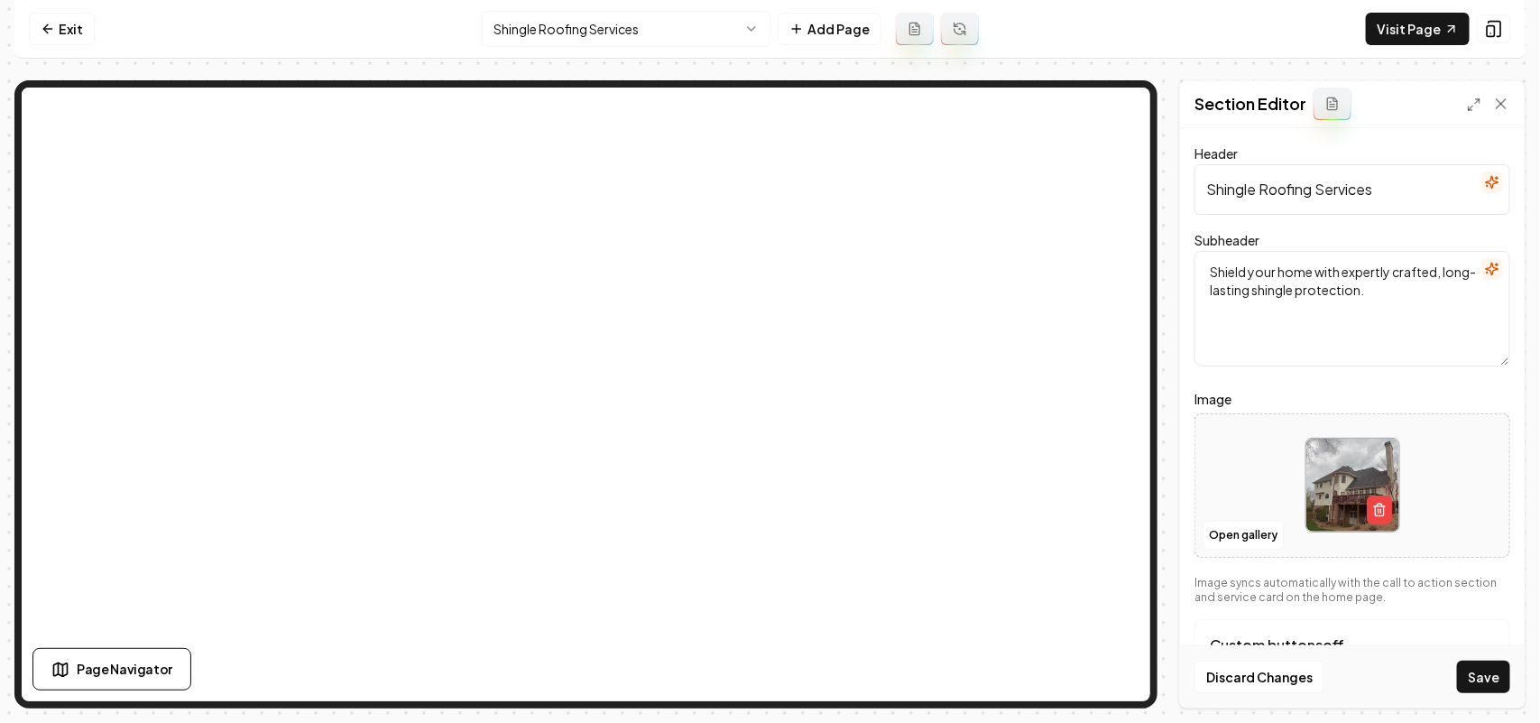
click at [1493, 677] on button "Save" at bounding box center [1483, 676] width 53 height 32
click at [614, 18] on html "Computer Required This feature is only available on a computer. Please switch t…" at bounding box center [770, 361] width 1540 height 723
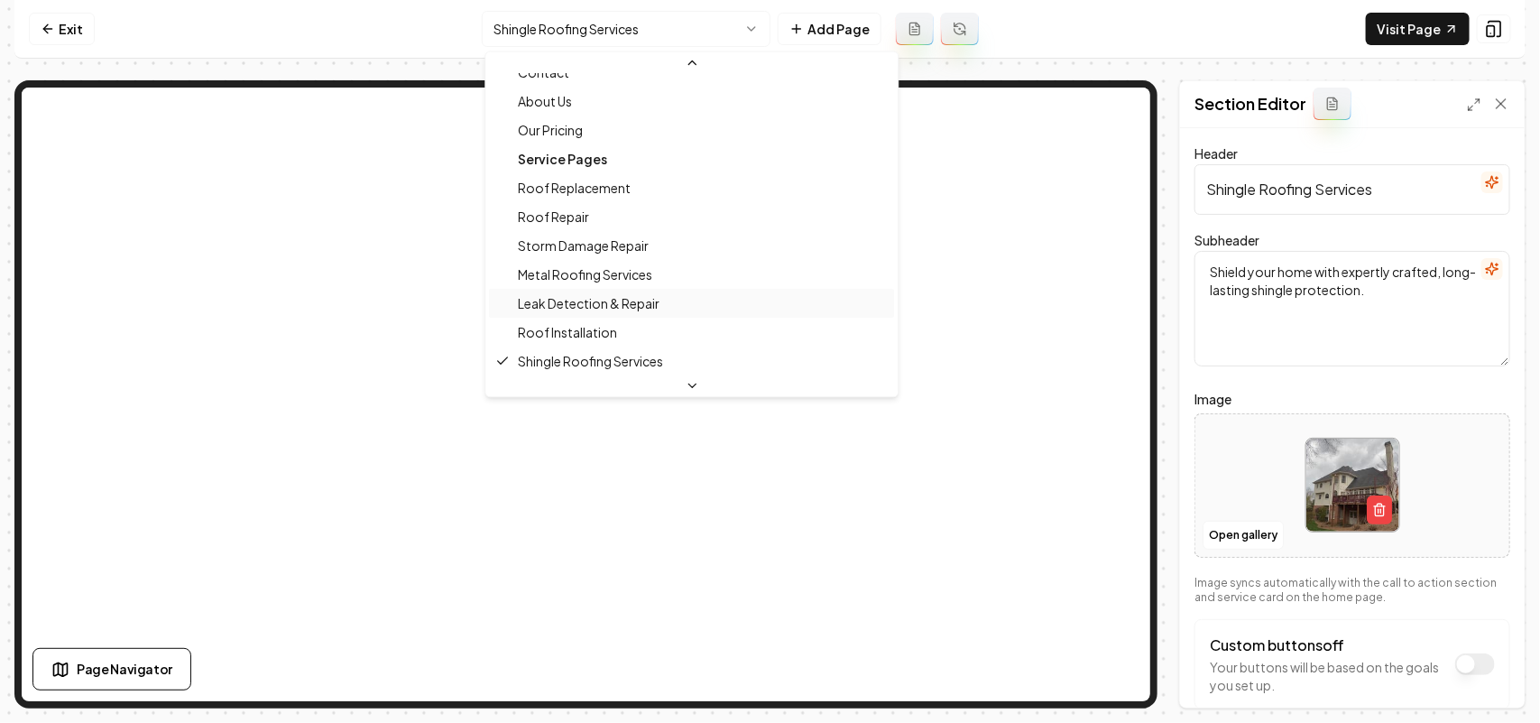
scroll to position [190, 0]
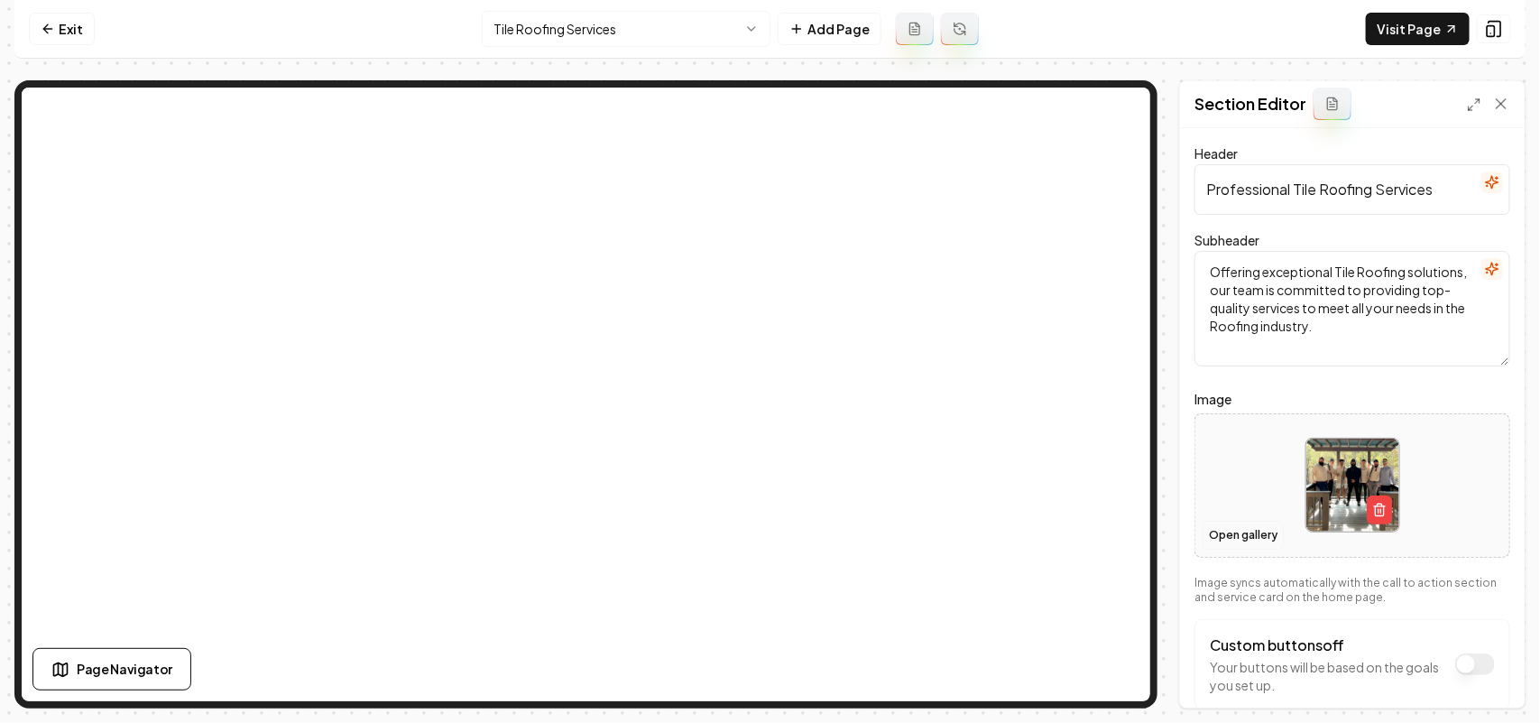
click at [1228, 533] on button "Open gallery" at bounding box center [1243, 535] width 81 height 29
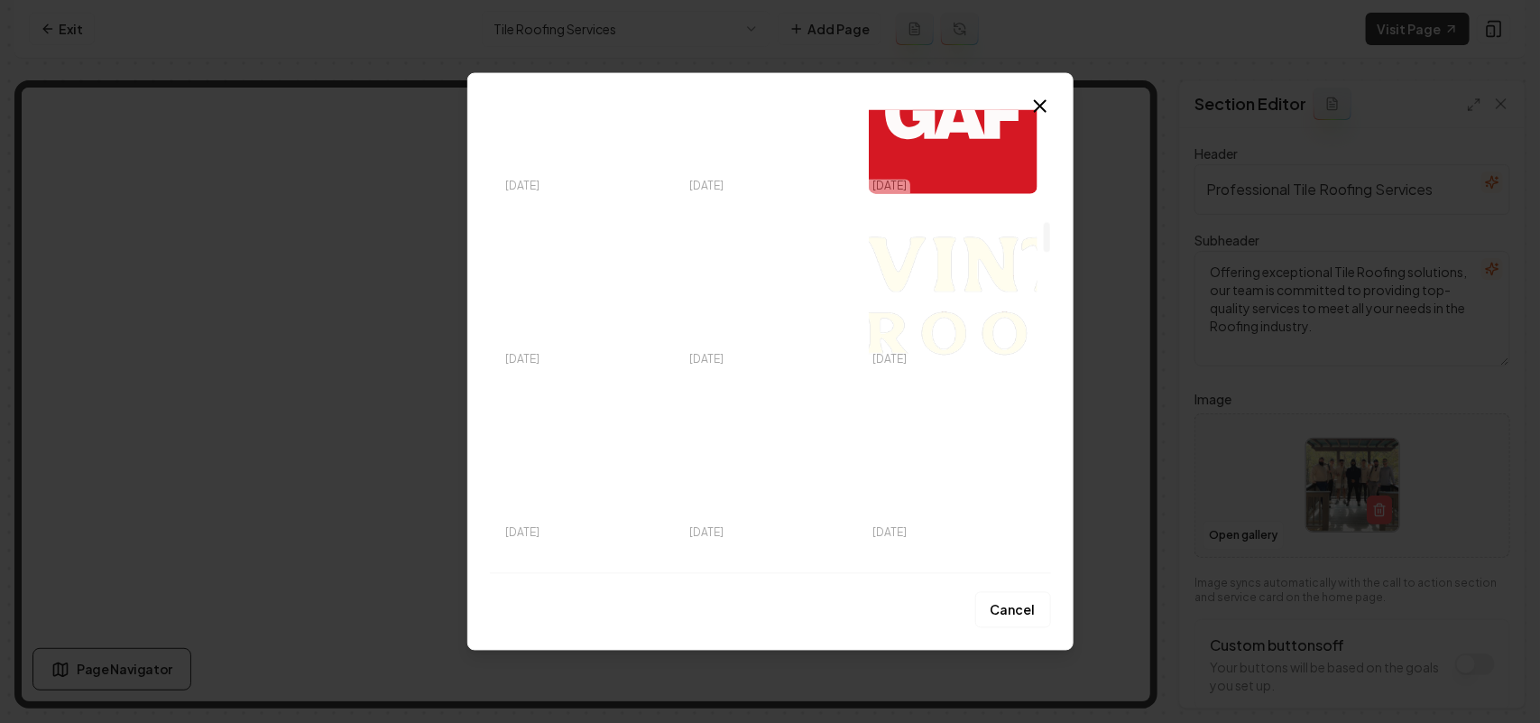
scroll to position [2368, 0]
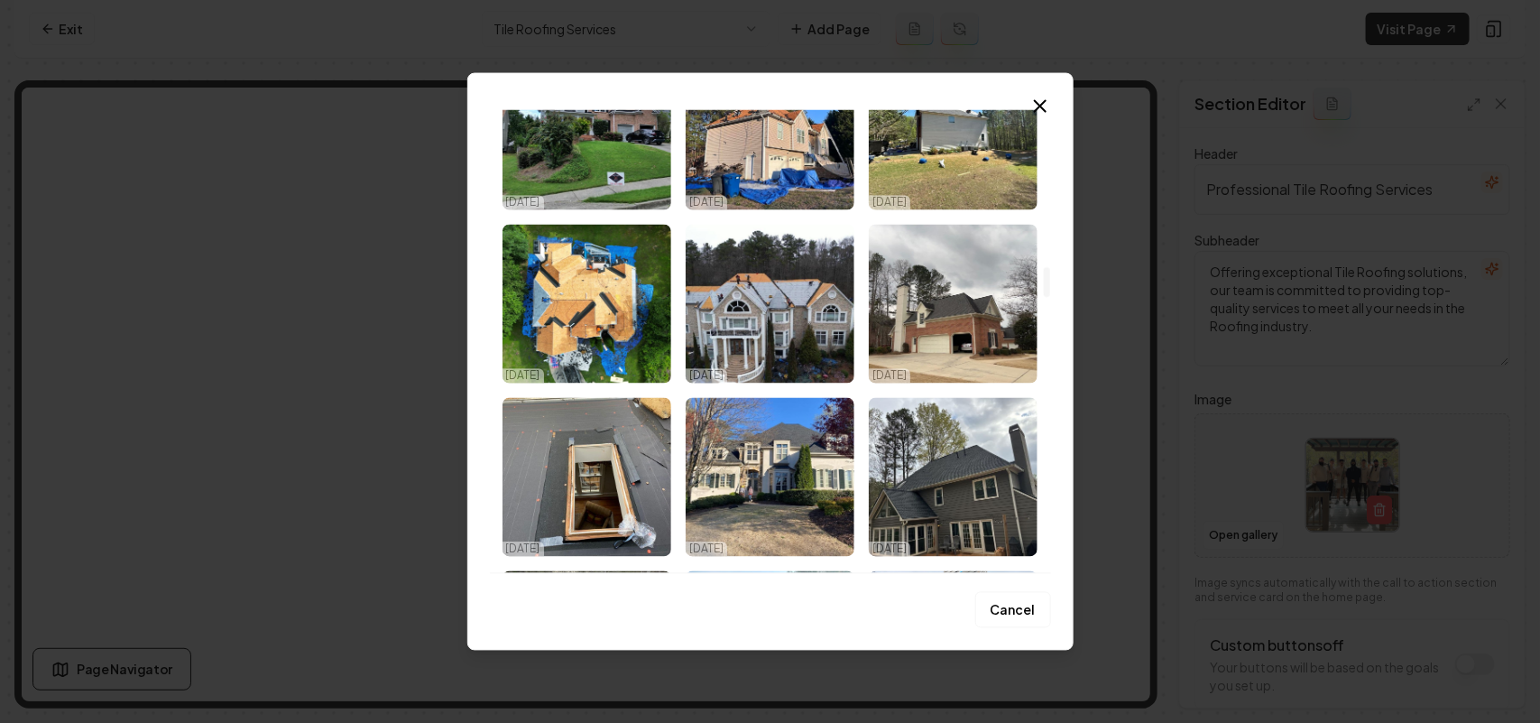
drag, startPoint x: 957, startPoint y: 476, endPoint x: 954, endPoint y: 503, distance: 27.2
click at [958, 476] on img "Select image image_67e17c0c432c4764167cd867.jpeg" at bounding box center [953, 476] width 169 height 159
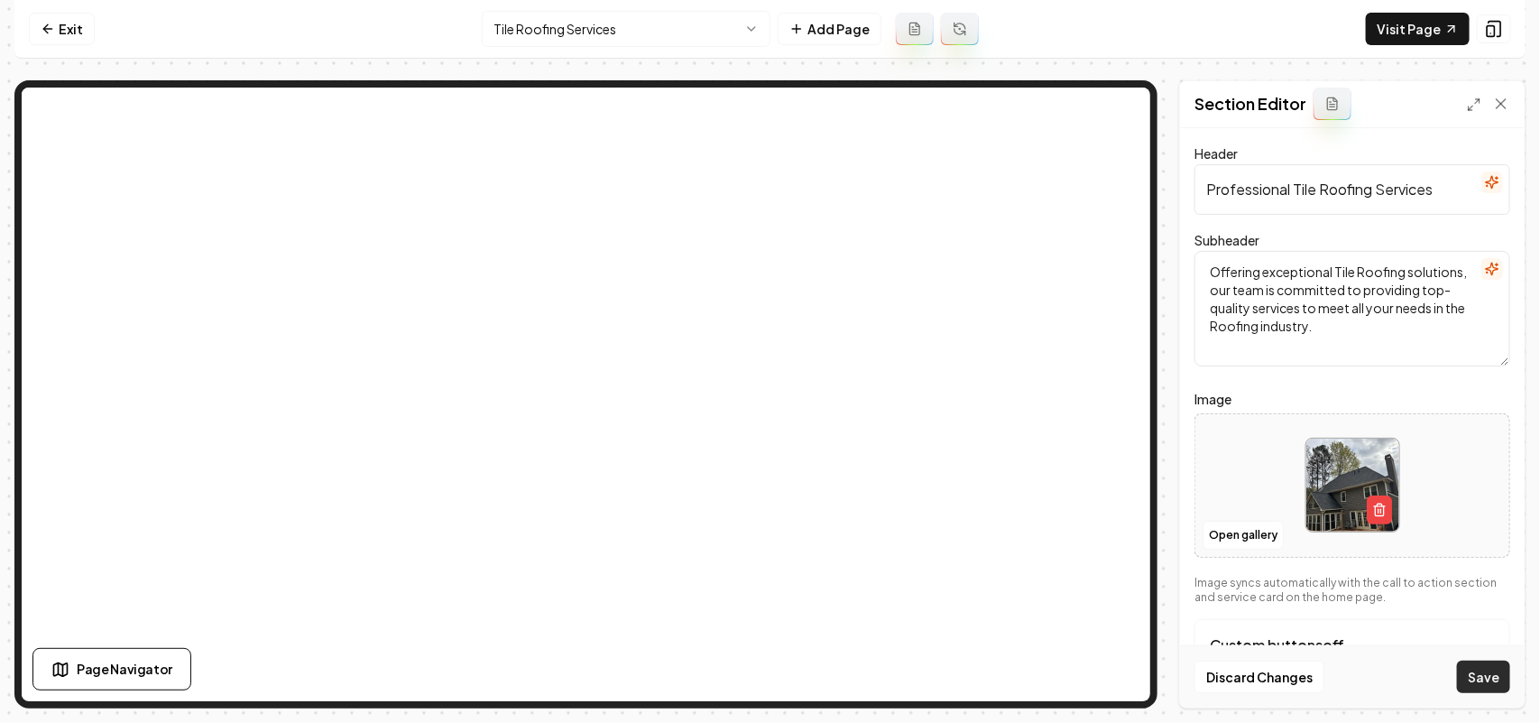
click at [1494, 678] on button "Save" at bounding box center [1483, 676] width 53 height 32
click at [615, 18] on html "Computer Required This feature is only available on a computer. Please switch t…" at bounding box center [770, 361] width 1540 height 723
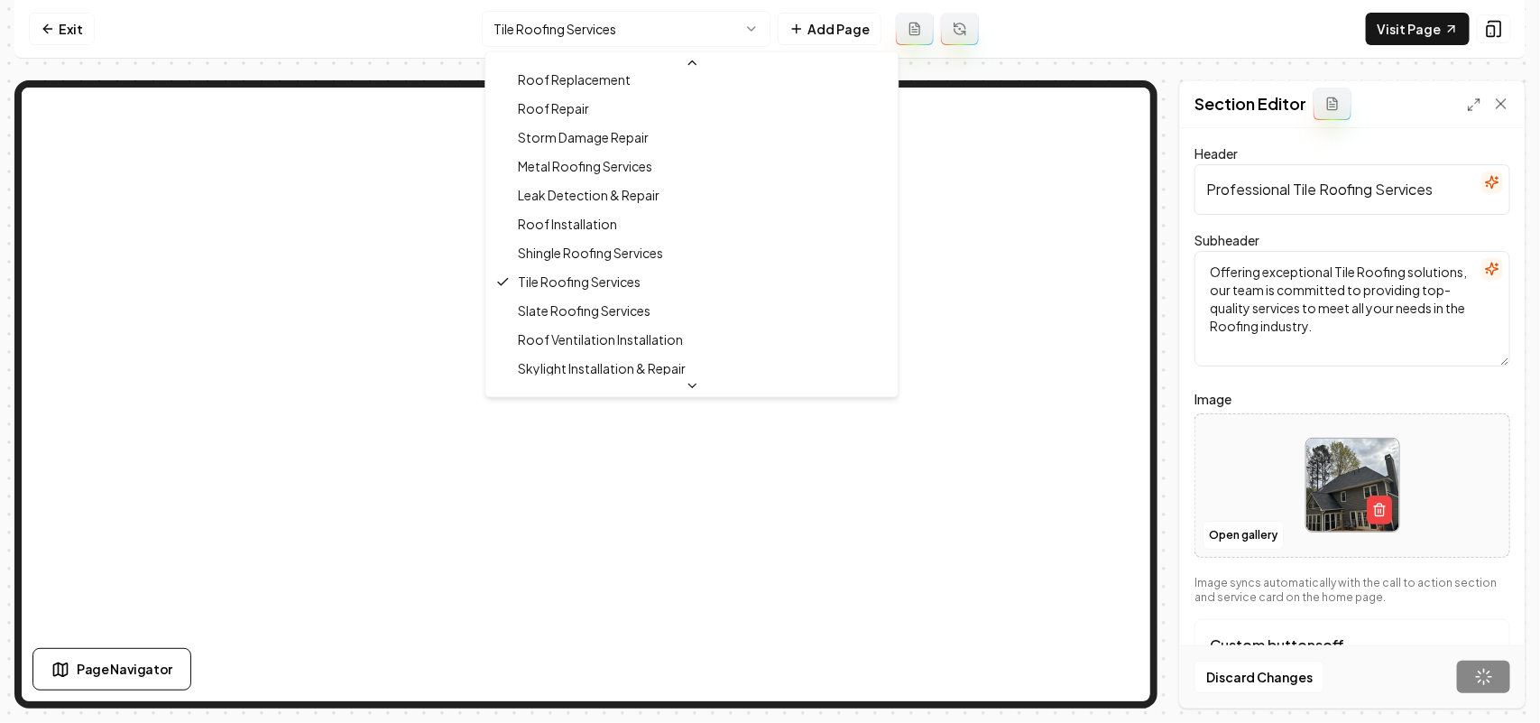
scroll to position [219, 0]
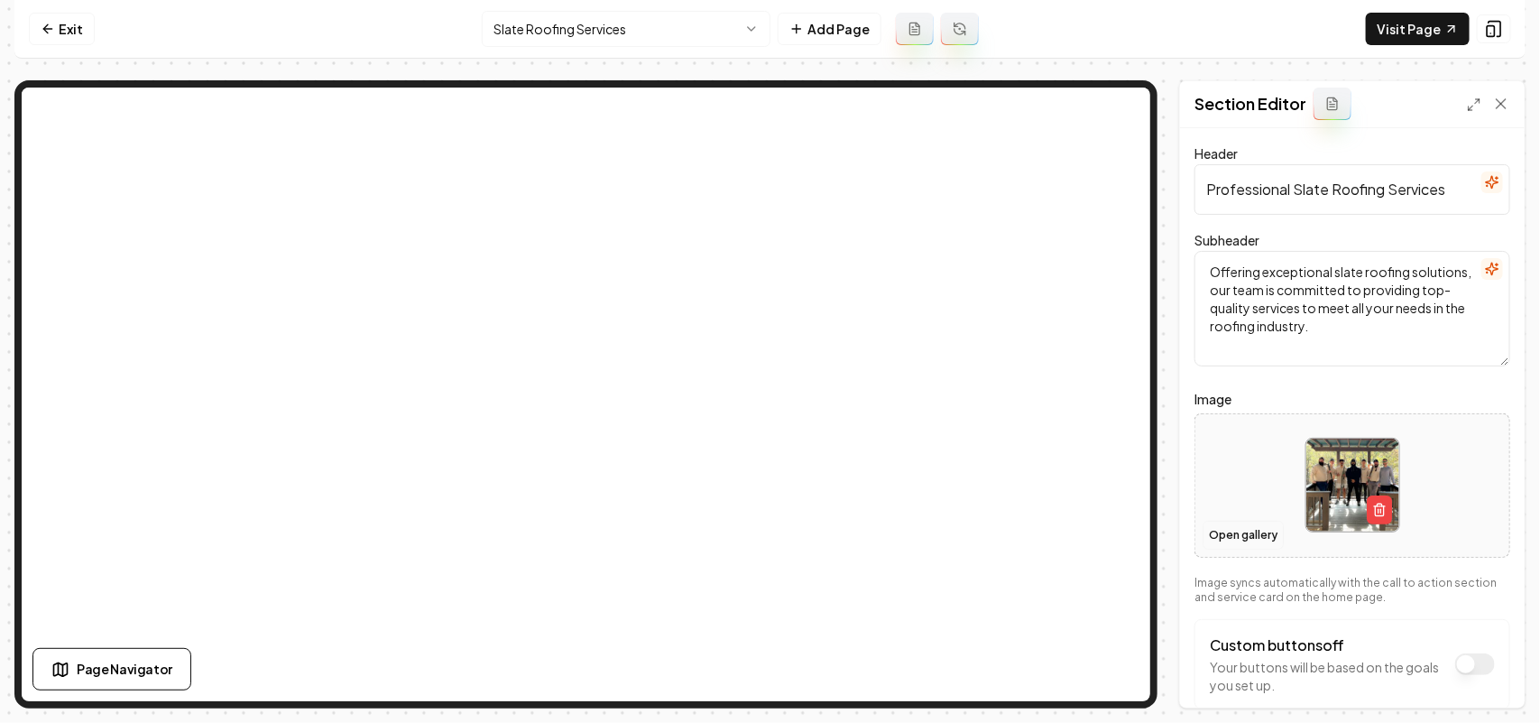
click at [1250, 538] on button "Open gallery" at bounding box center [1243, 535] width 81 height 29
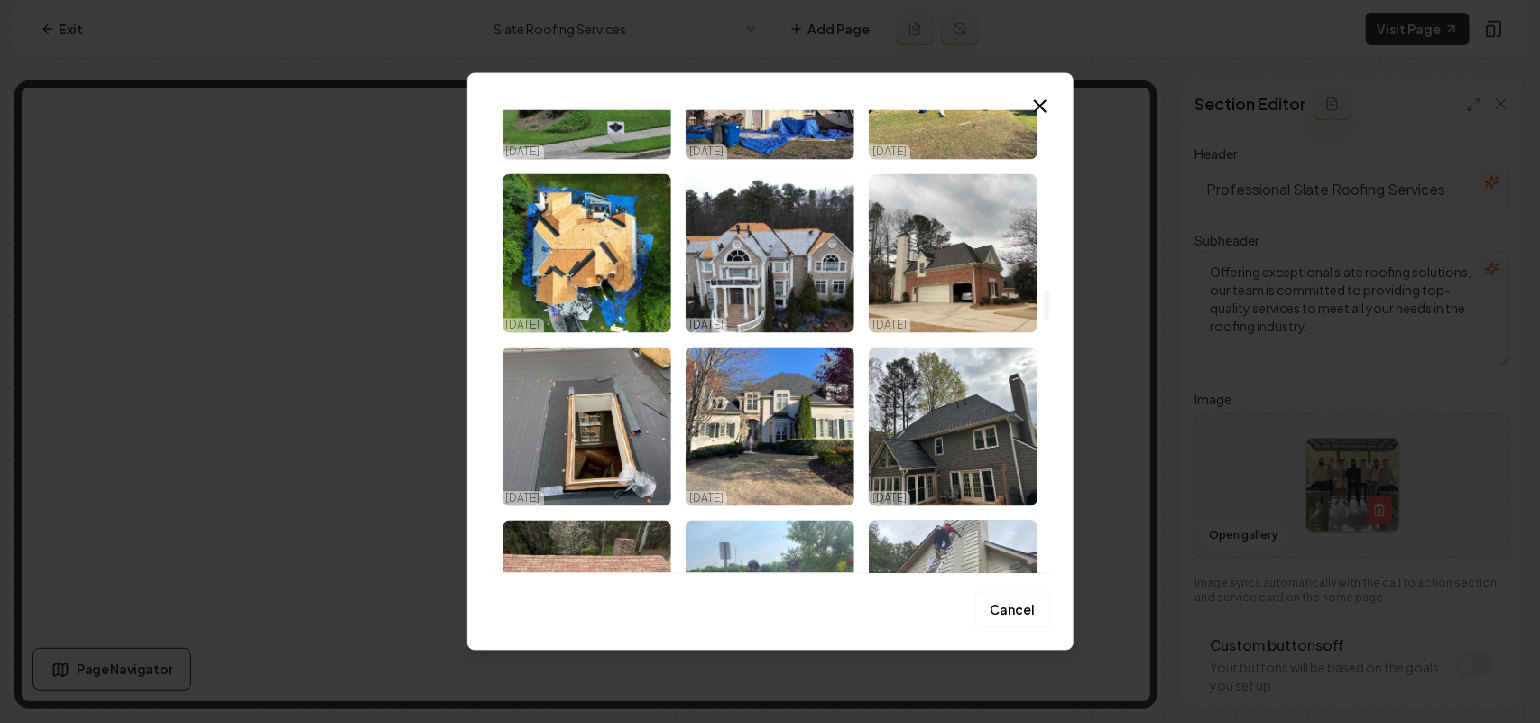
scroll to position [2706, 0]
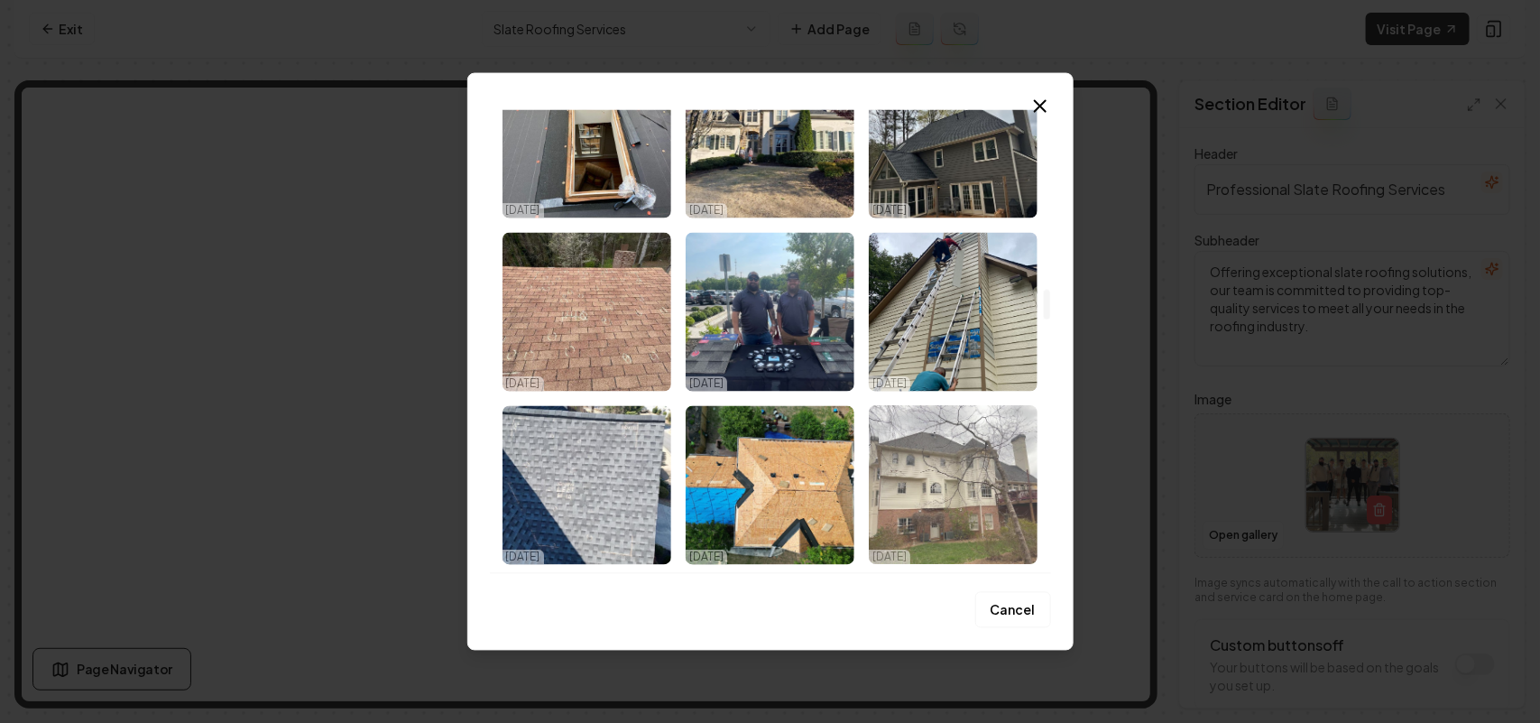
click at [976, 476] on img "Select image image_67e17c0c432c4764167cd85b.jpeg" at bounding box center [953, 484] width 169 height 159
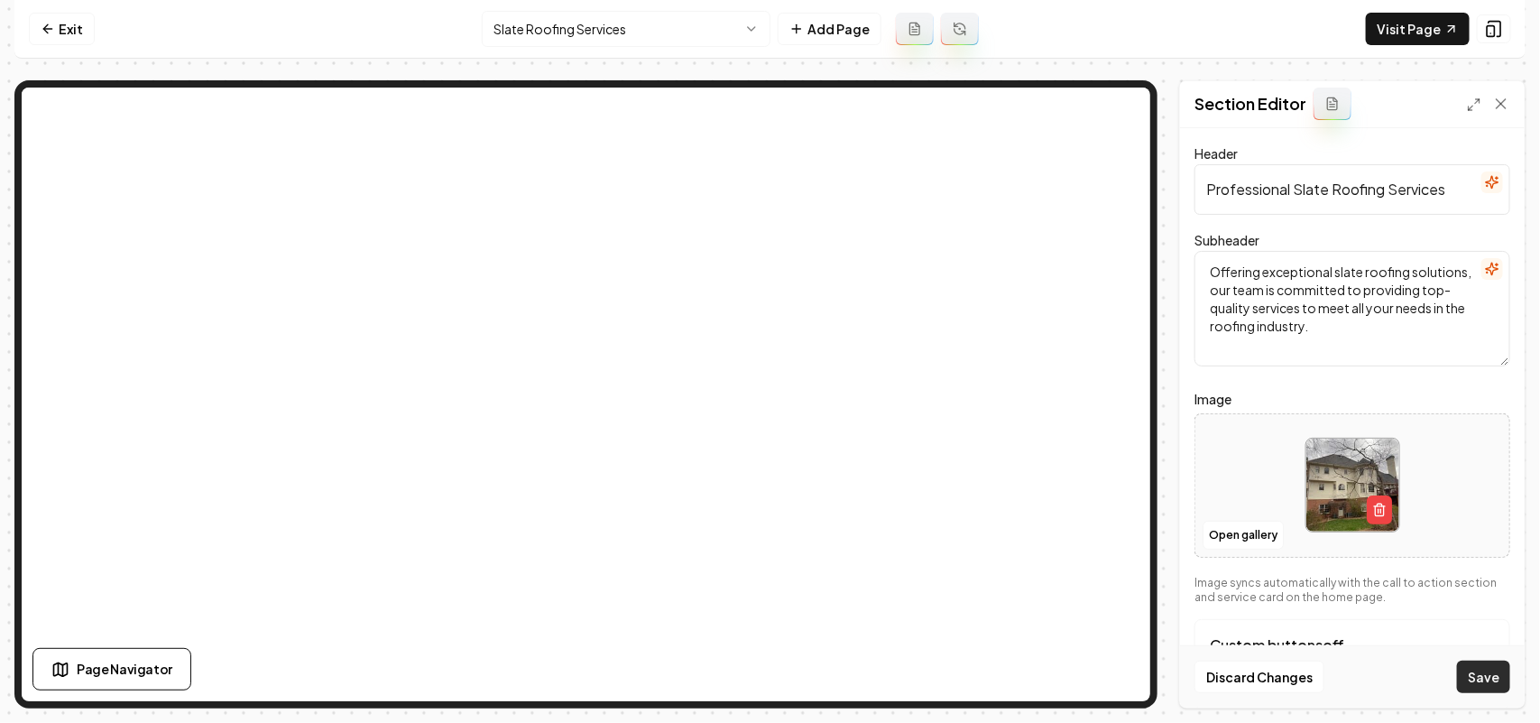
click at [1487, 663] on button "Save" at bounding box center [1483, 676] width 53 height 32
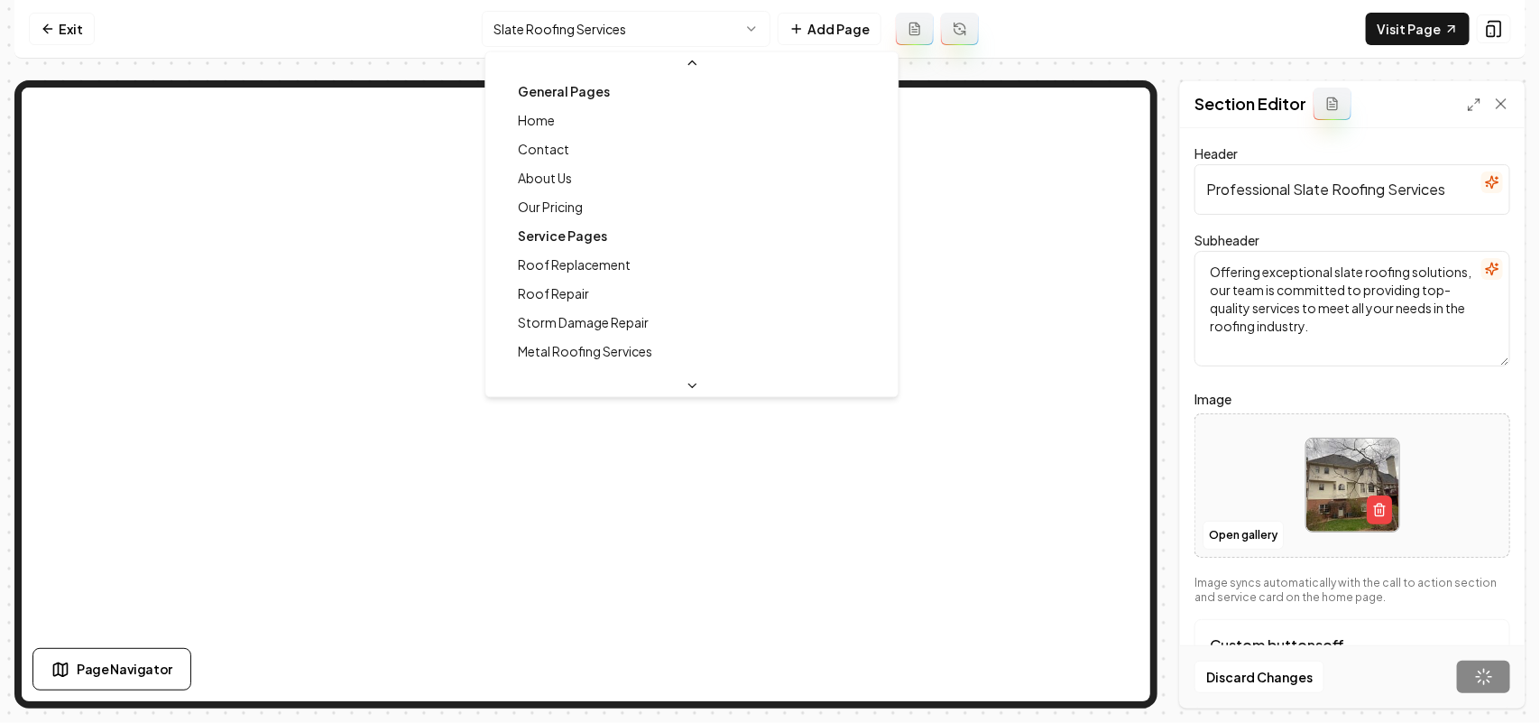
click at [580, 28] on html "Computer Required This feature is only available on a computer. Please switch t…" at bounding box center [770, 361] width 1540 height 723
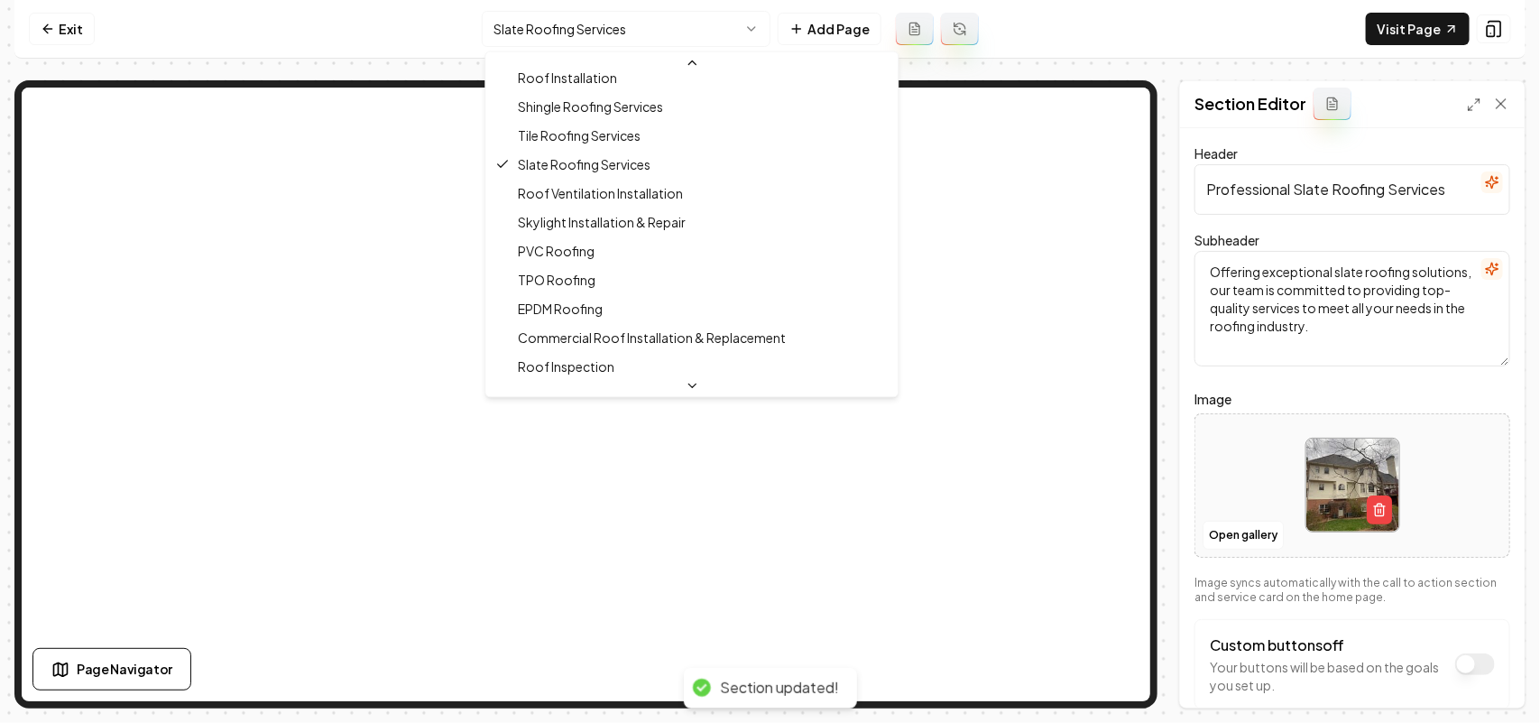
scroll to position [361, 0]
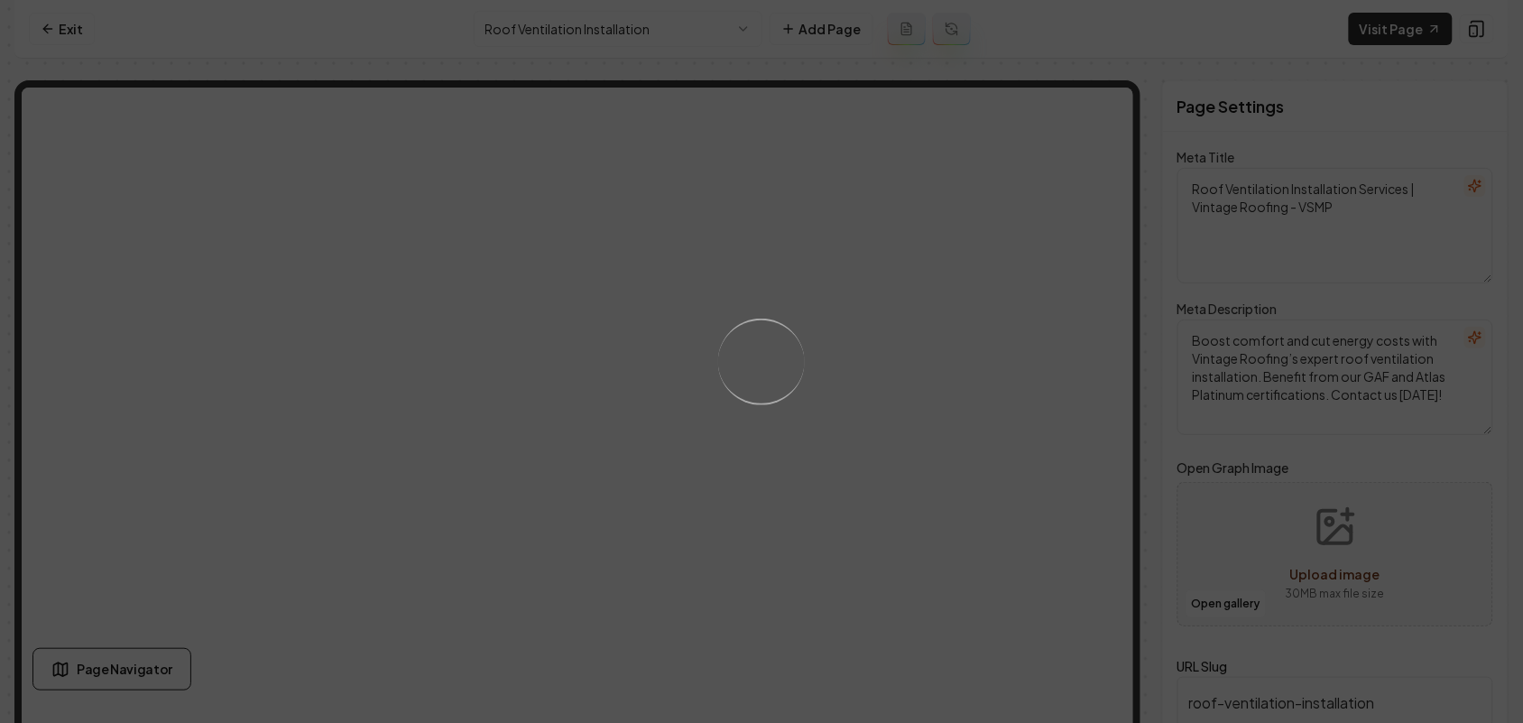
click at [760, 398] on div "Loading..." at bounding box center [761, 361] width 87 height 87
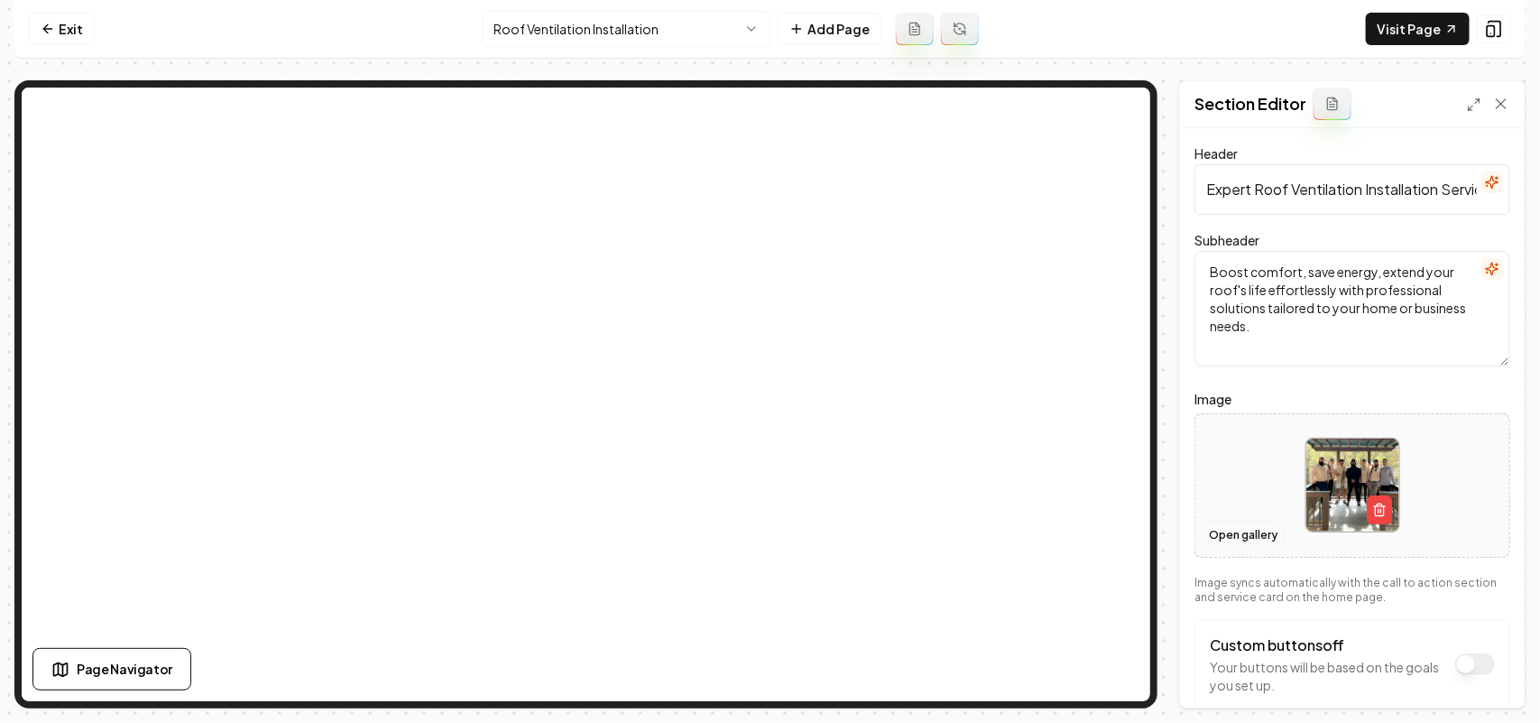
click at [1219, 539] on button "Open gallery" at bounding box center [1243, 535] width 81 height 29
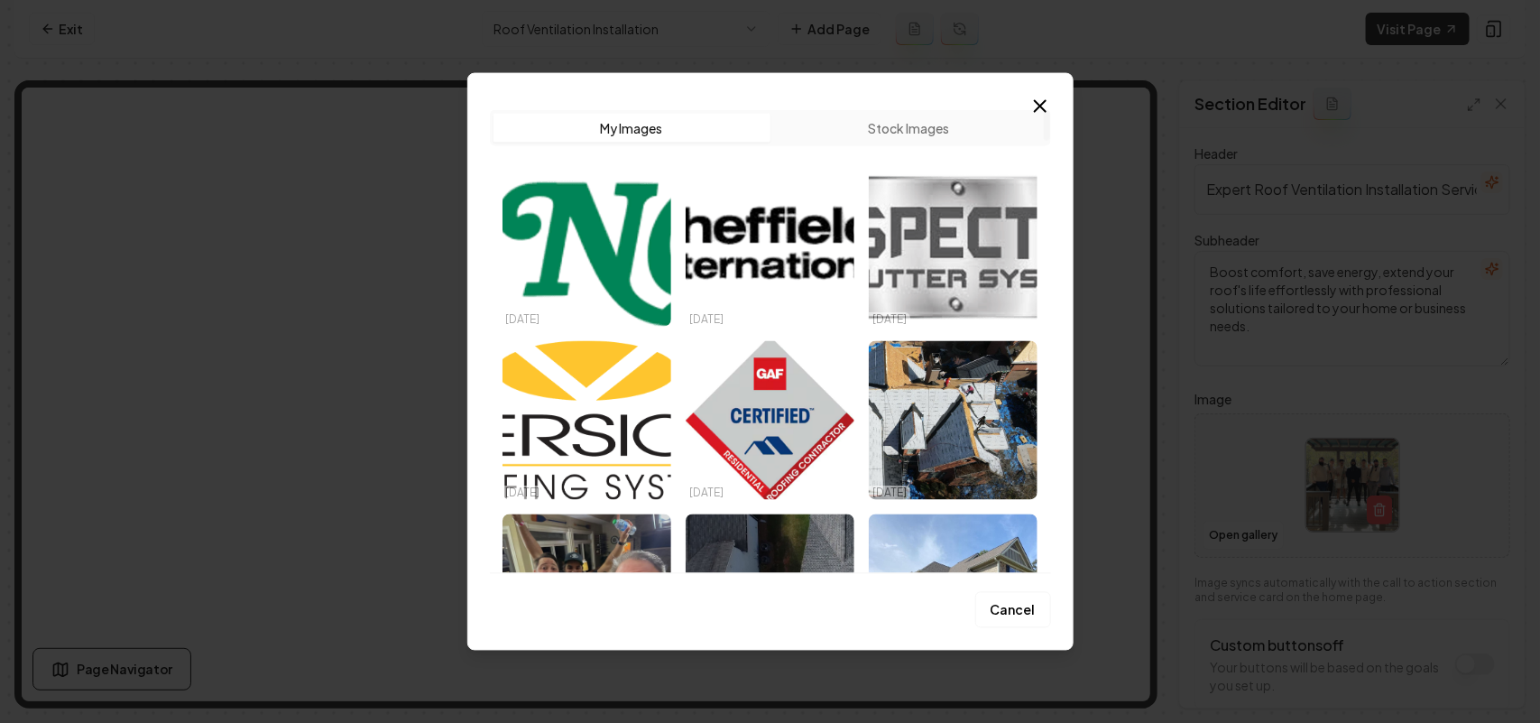
scroll to position [6515, 0]
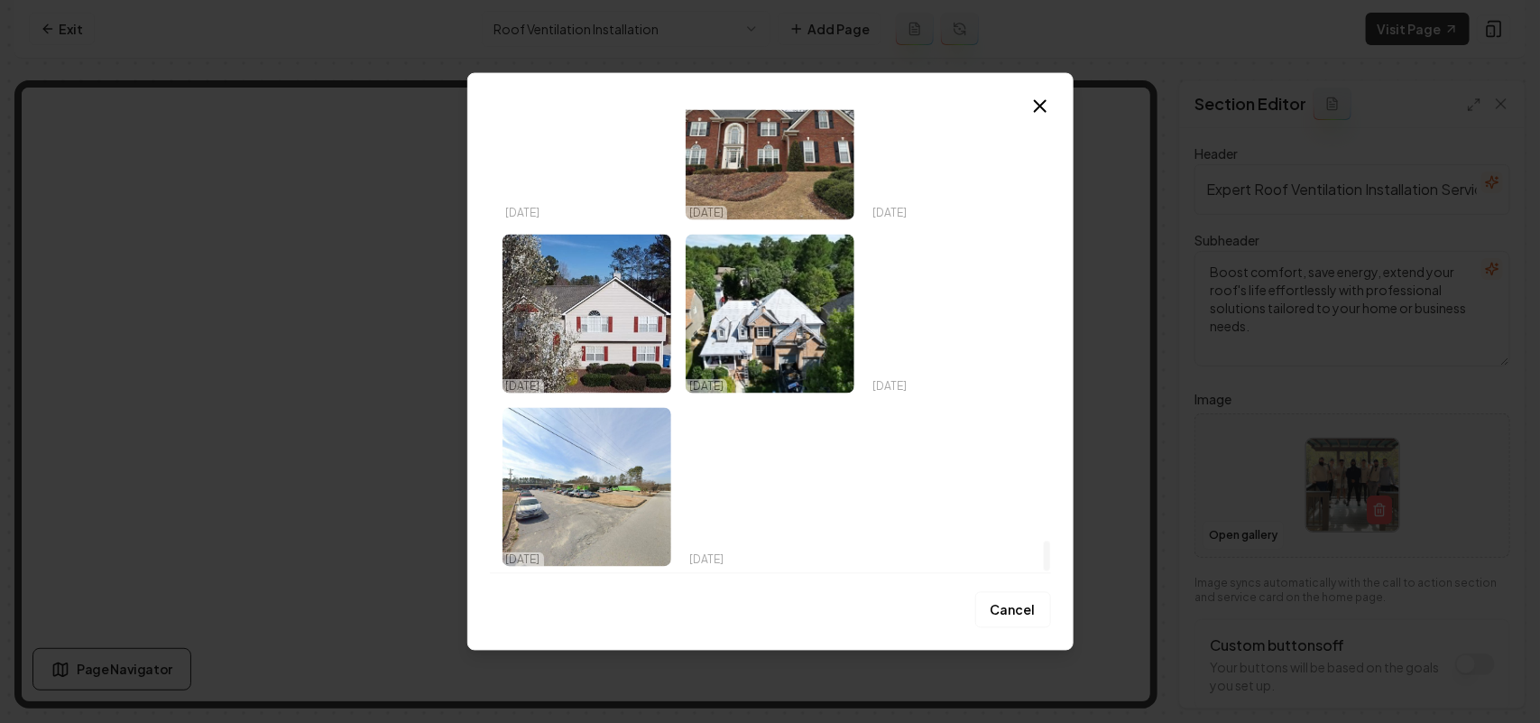
drag, startPoint x: 1044, startPoint y: 129, endPoint x: 1029, endPoint y: 637, distance: 508.1
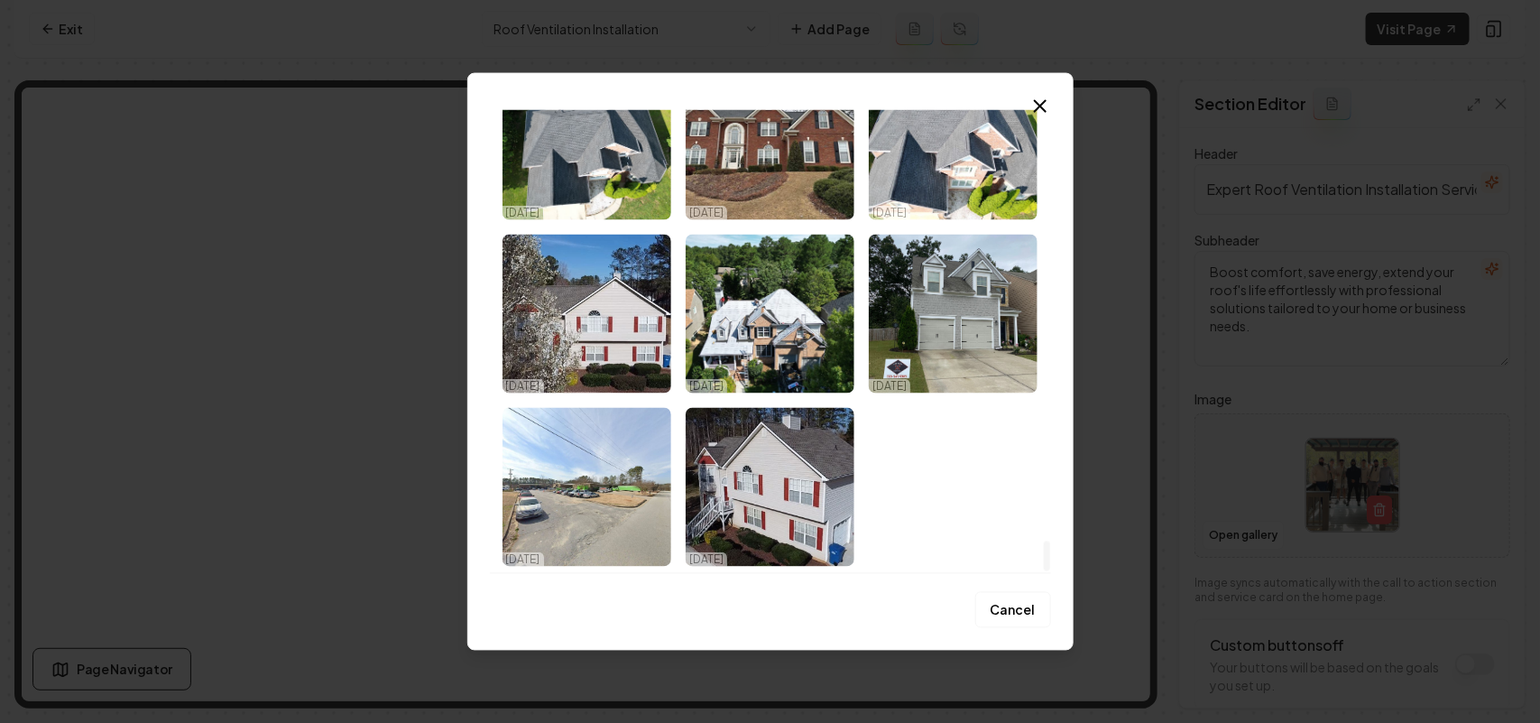
click at [1044, 571] on div at bounding box center [1047, 555] width 6 height 31
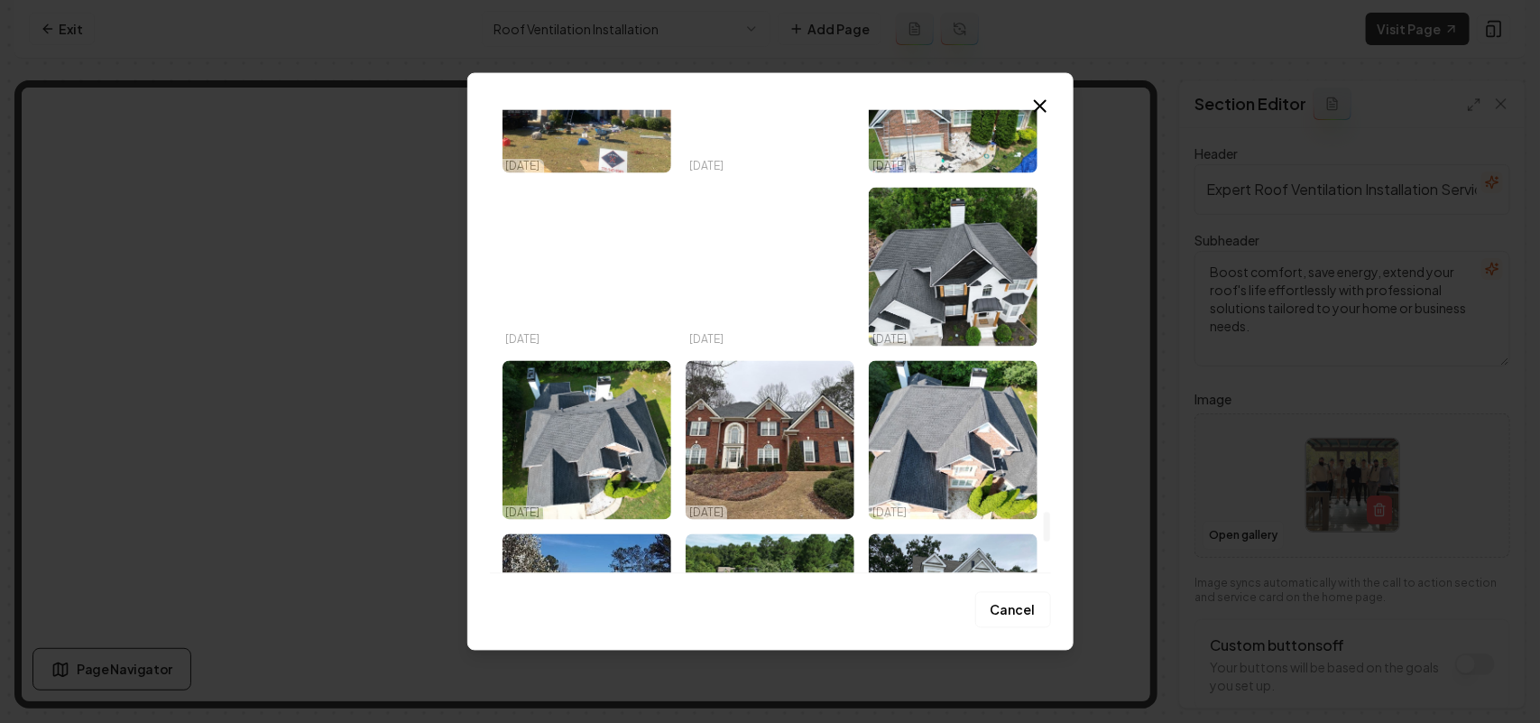
scroll to position [6064, 0]
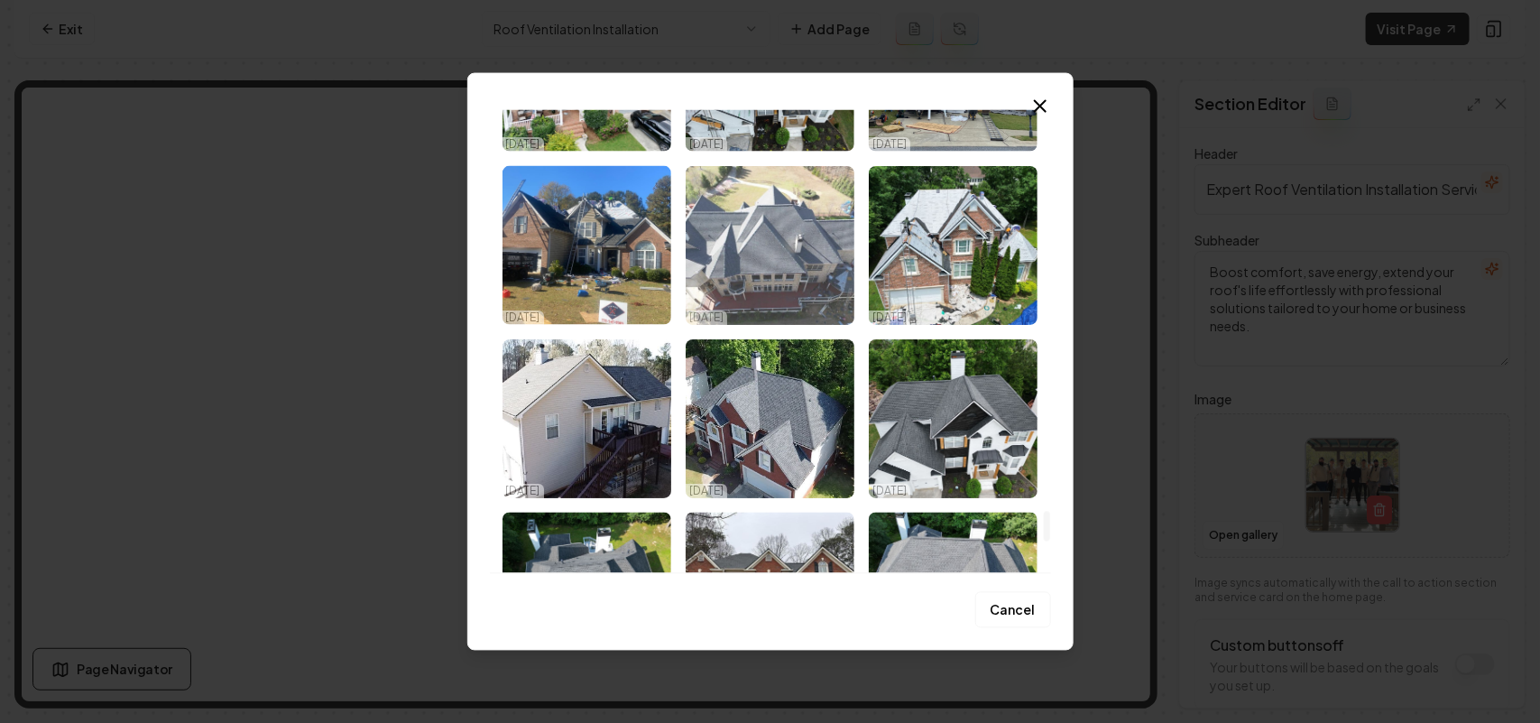
click at [779, 226] on img "Select image image_67e17c09432c4764167ccbfa.jpeg" at bounding box center [770, 244] width 169 height 159
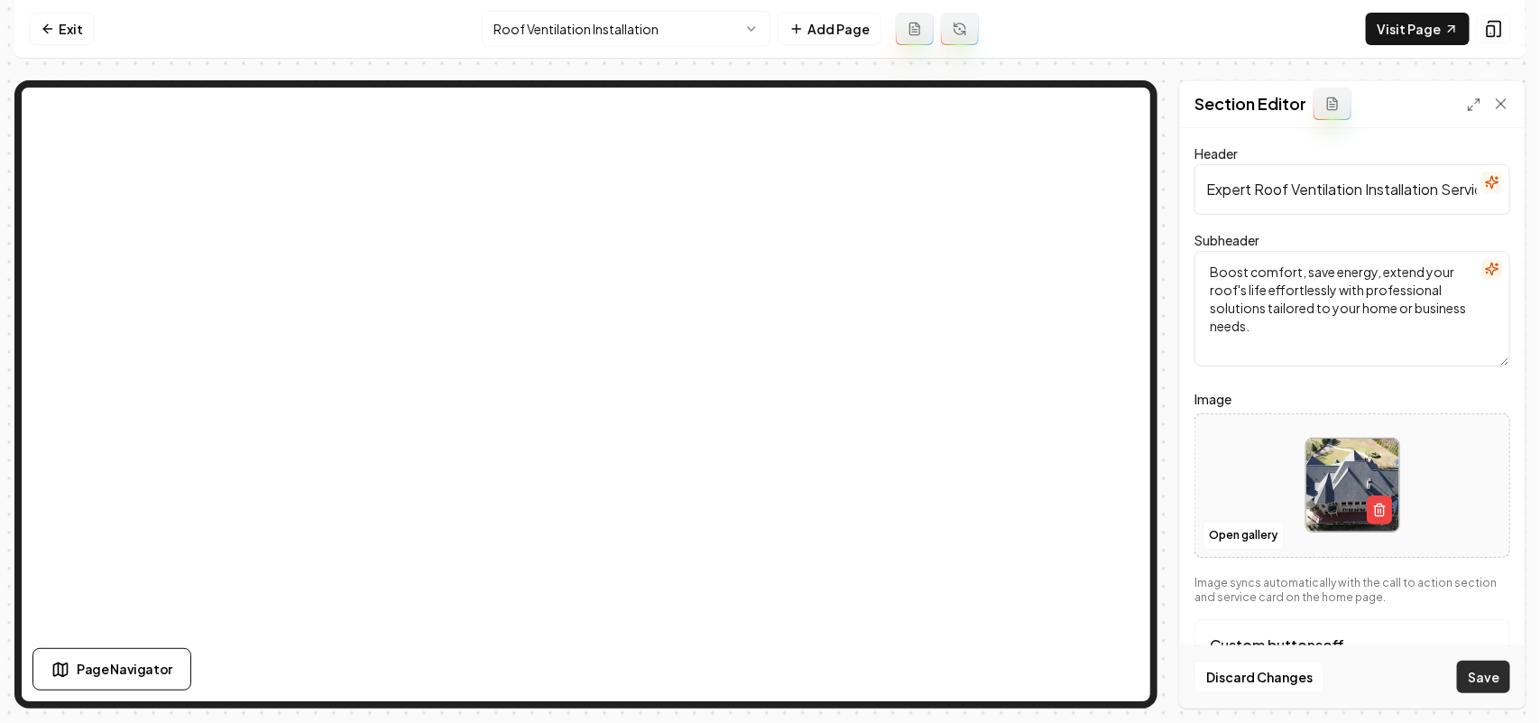
click at [1478, 677] on button "Save" at bounding box center [1483, 676] width 53 height 32
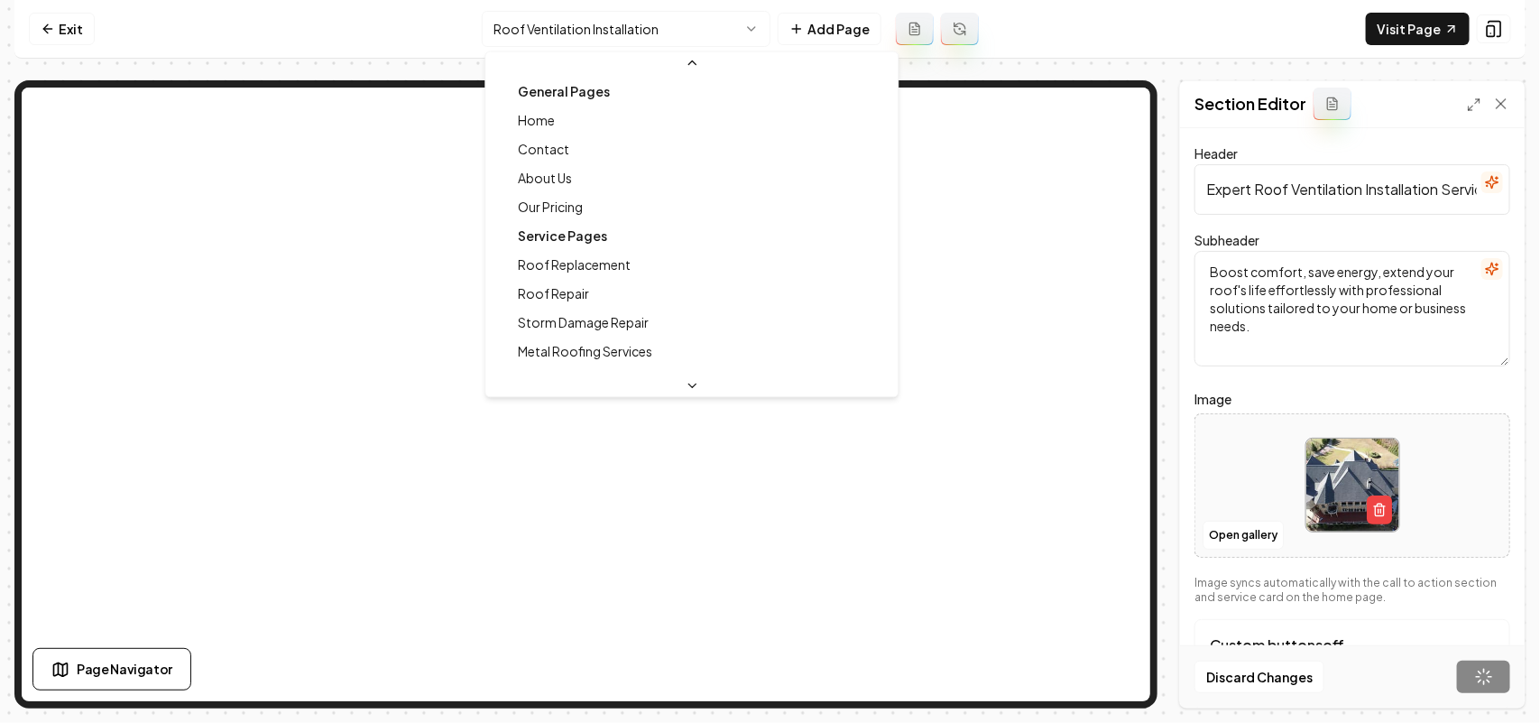
click at [559, 20] on html "Computer Required This feature is only available on a computer. Please switch t…" at bounding box center [770, 361] width 1540 height 723
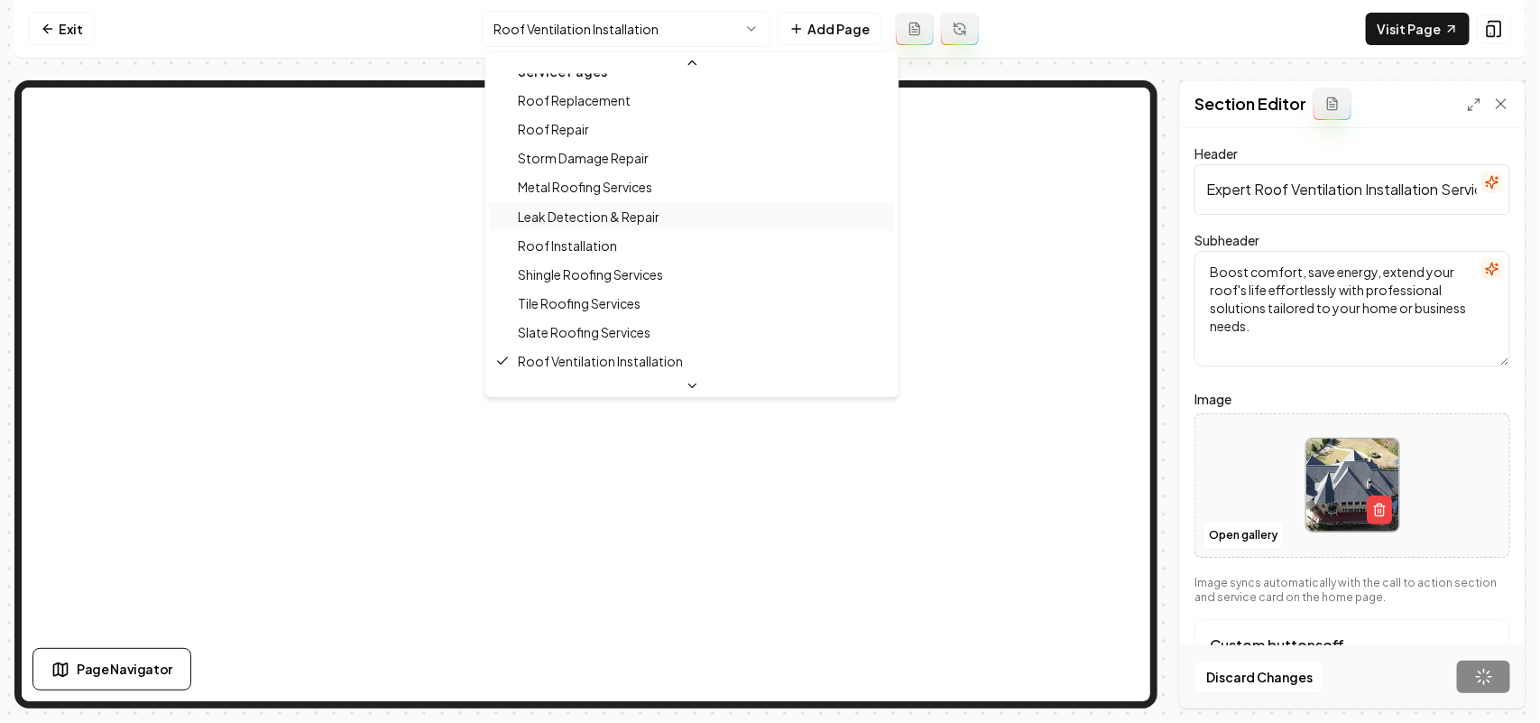
scroll to position [277, 0]
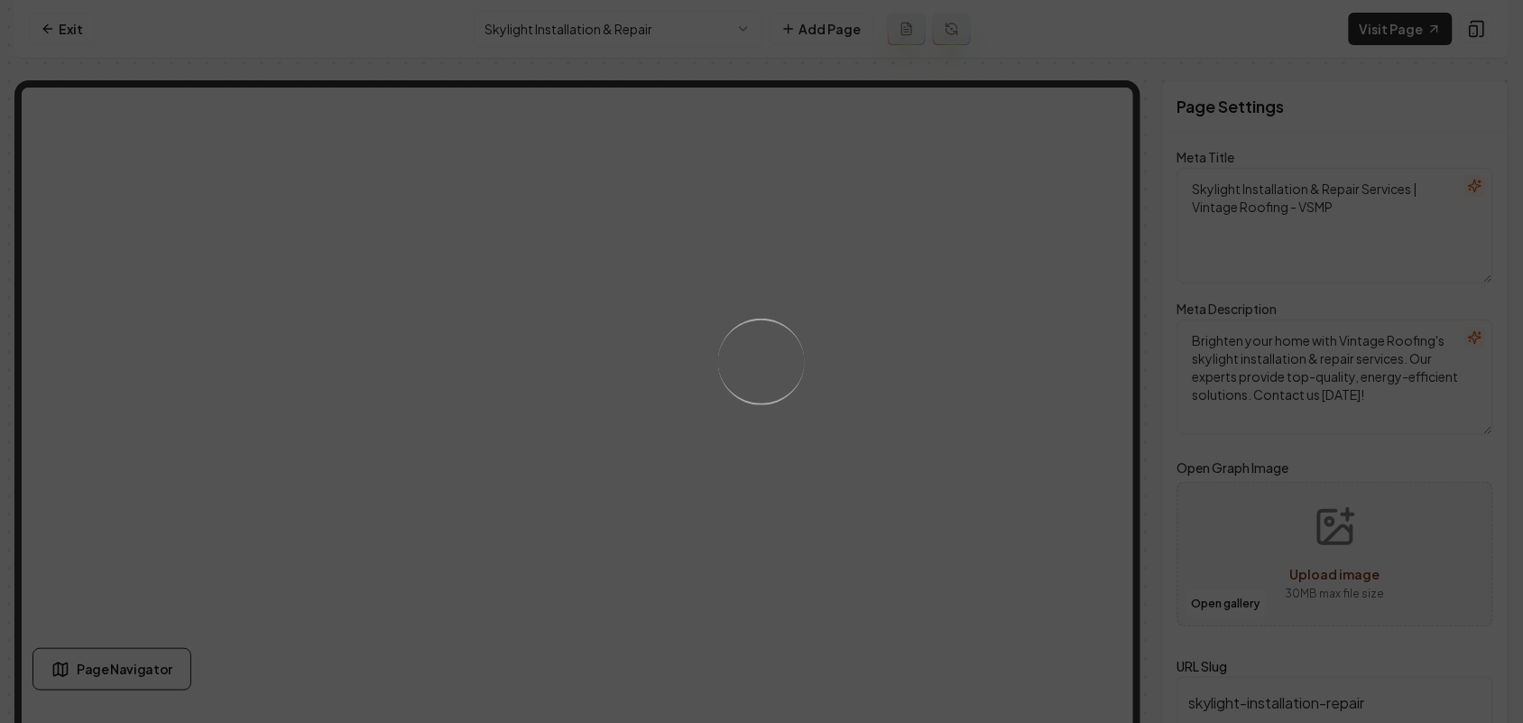
click at [763, 390] on div "Loading..." at bounding box center [761, 361] width 118 height 118
click at [777, 375] on div "Loading..." at bounding box center [761, 360] width 121 height 121
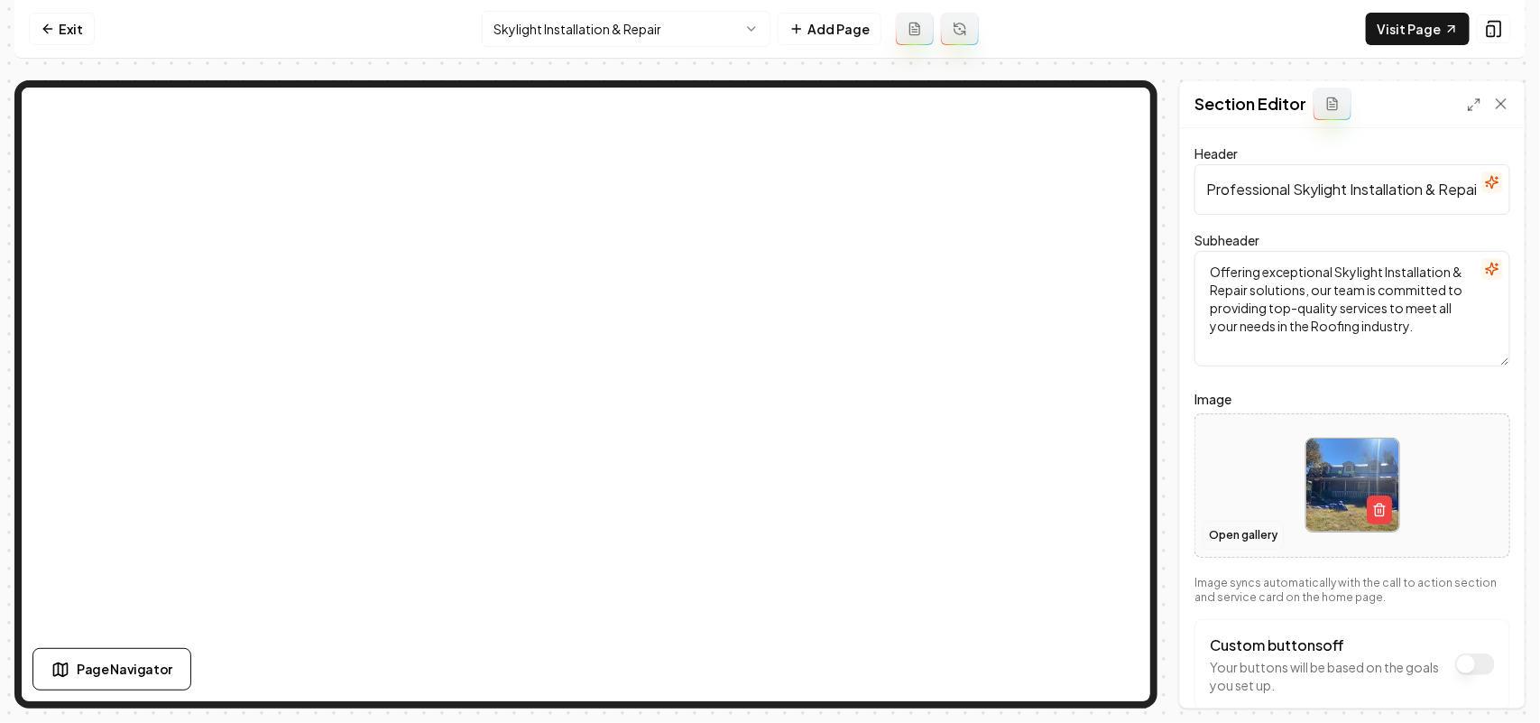
click at [1219, 535] on button "Open gallery" at bounding box center [1243, 535] width 81 height 29
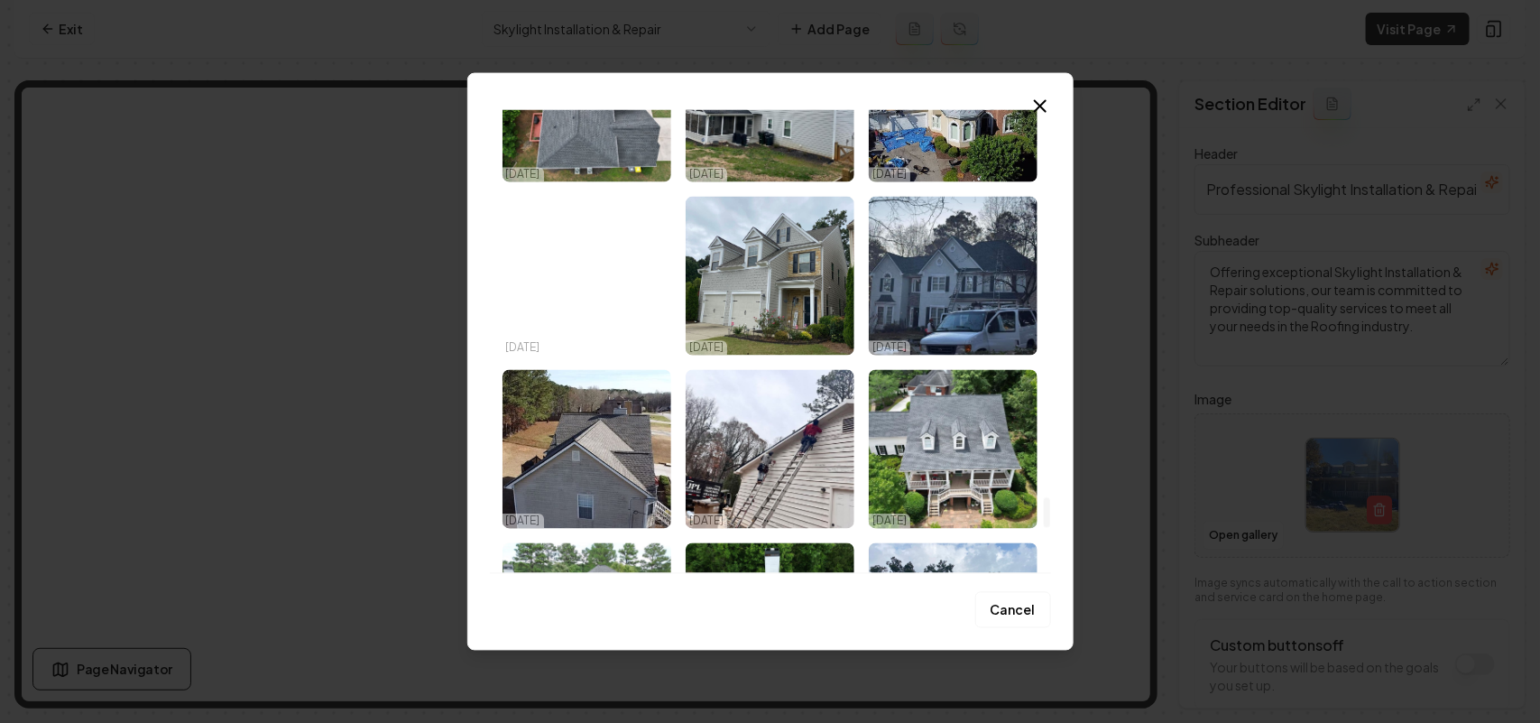
scroll to position [5856, 0]
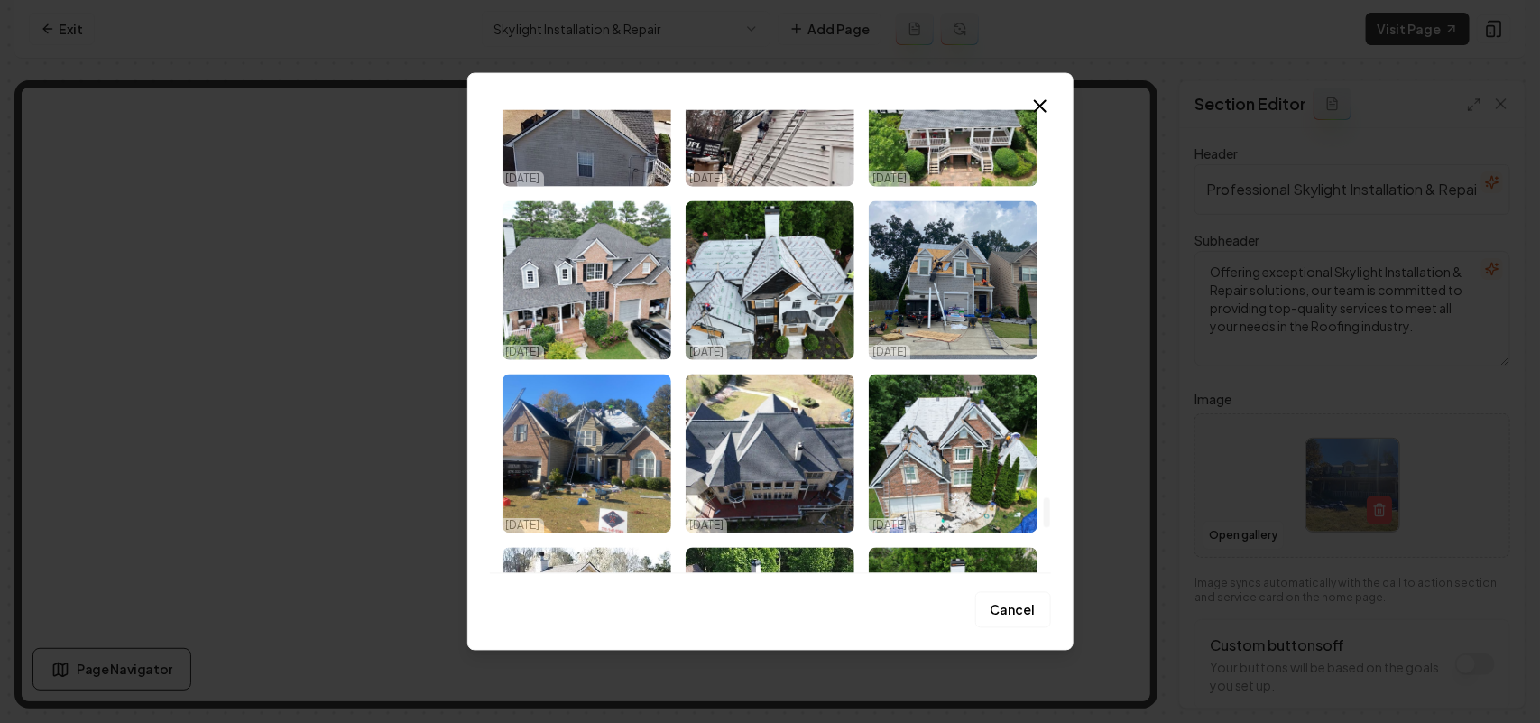
drag, startPoint x: 1043, startPoint y: 230, endPoint x: 1055, endPoint y: 512, distance: 282.6
click at [1050, 512] on div at bounding box center [1047, 512] width 6 height 31
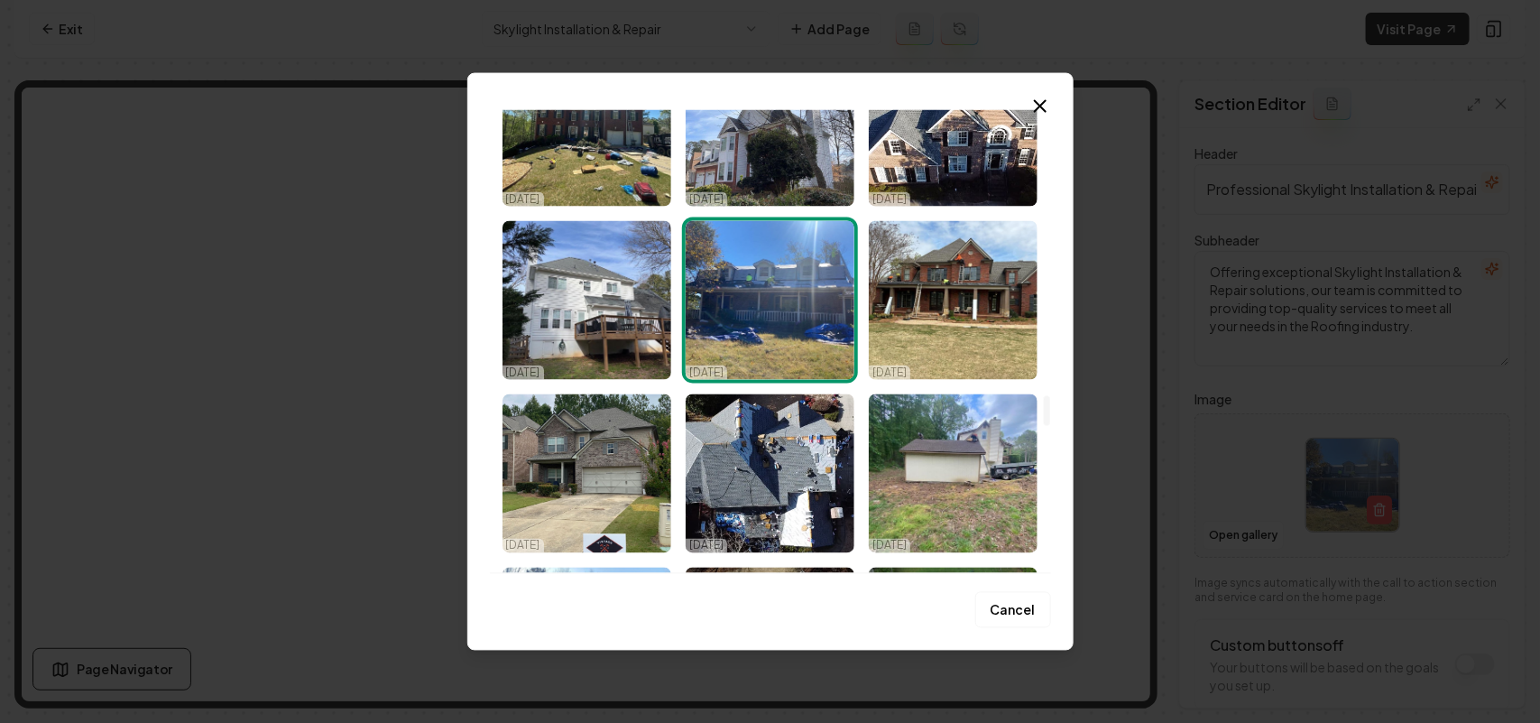
scroll to position [4615, 0]
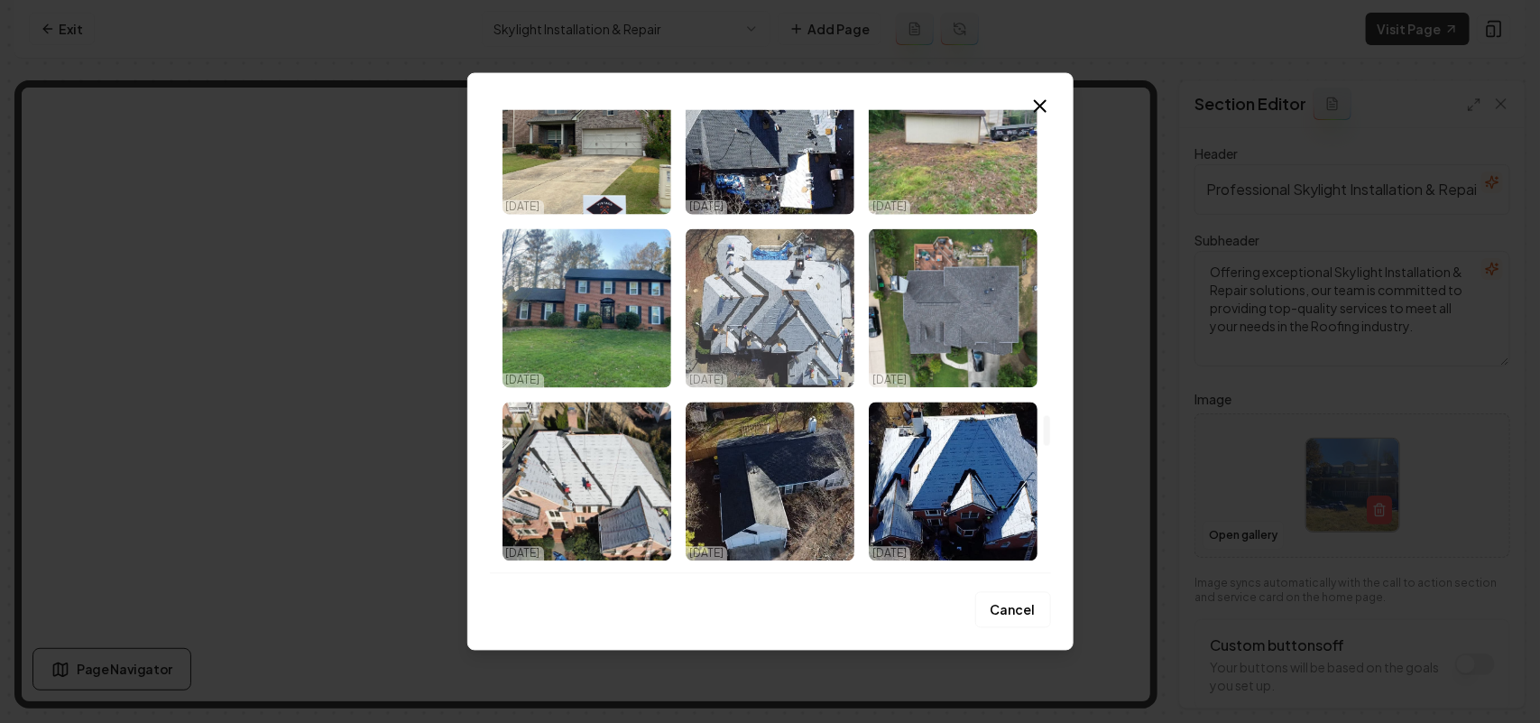
click at [742, 345] on img "Select image image_67e17c0a432c4764167cd06e.jpeg" at bounding box center [770, 307] width 169 height 159
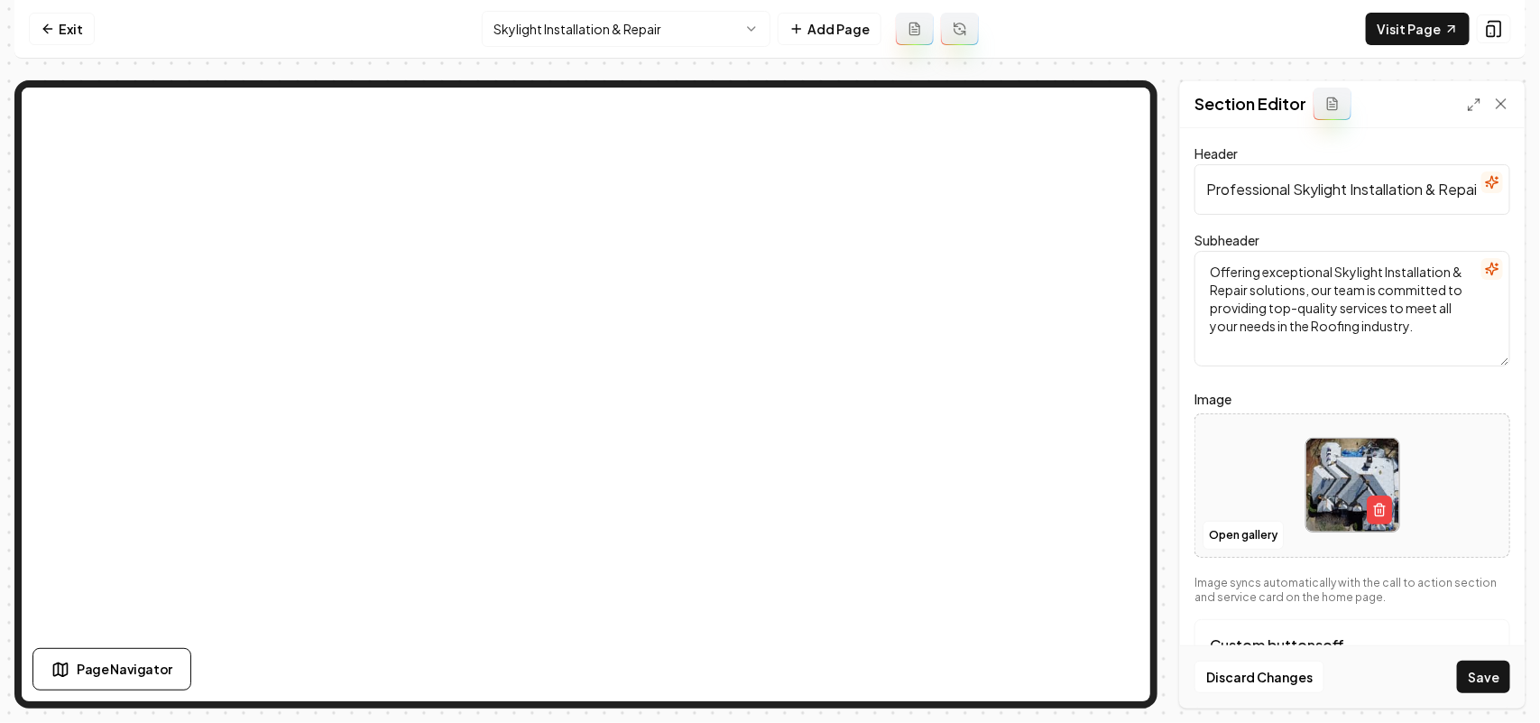
click at [1490, 693] on div "Discard Changes Save" at bounding box center [1352, 676] width 345 height 62
click at [1491, 684] on button "Save" at bounding box center [1483, 676] width 53 height 32
click at [534, 32] on html "Computer Required This feature is only available on a computer. Please switch t…" at bounding box center [770, 361] width 1540 height 723
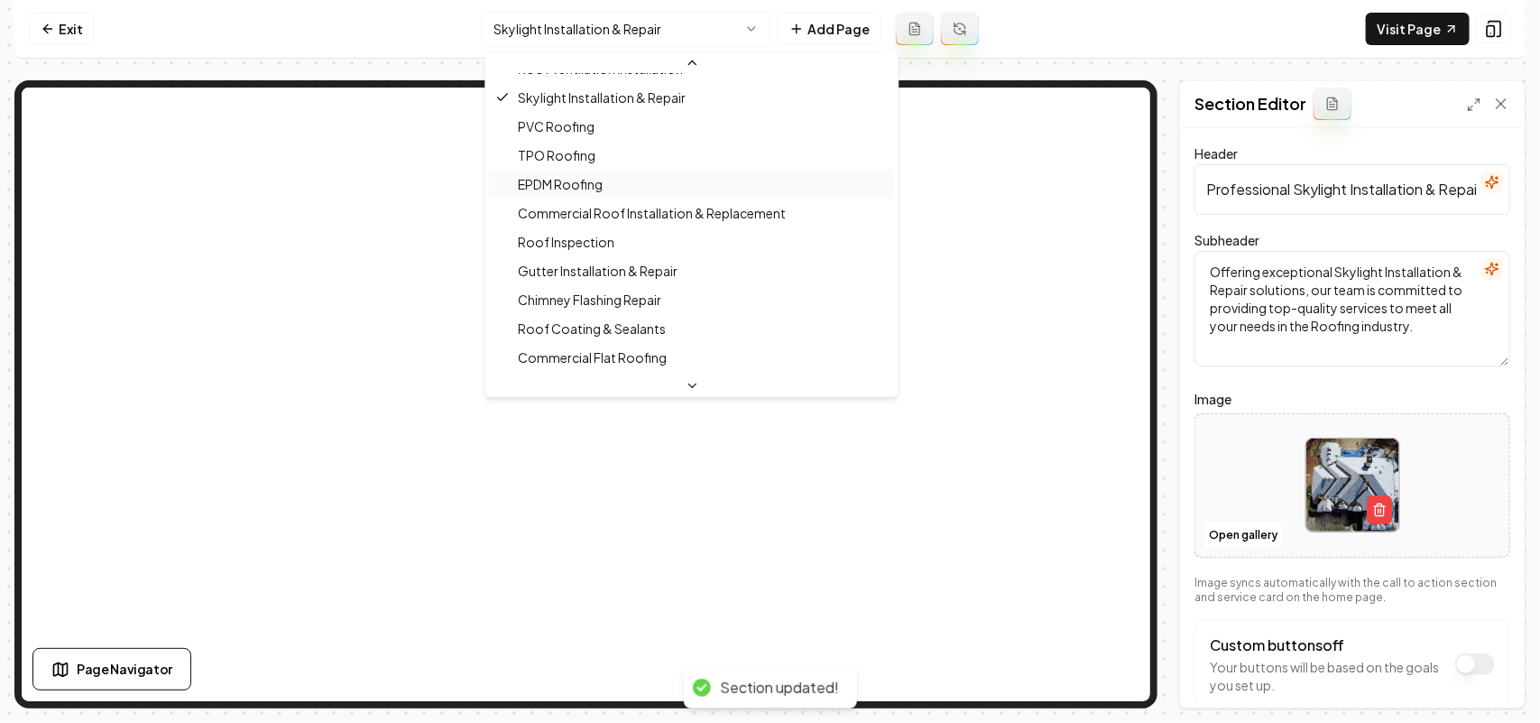
scroll to position [418, 0]
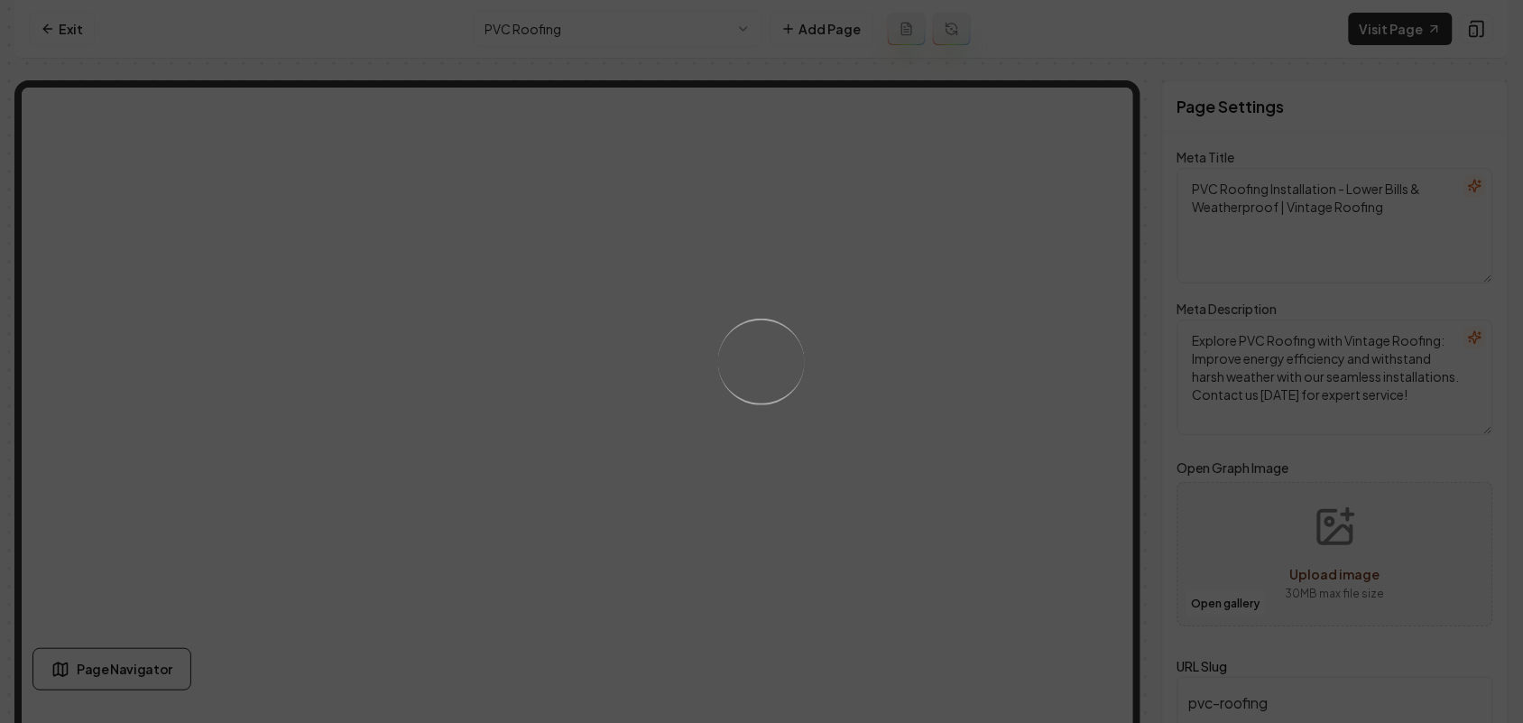
click at [909, 367] on div "Loading..." at bounding box center [761, 361] width 1523 height 723
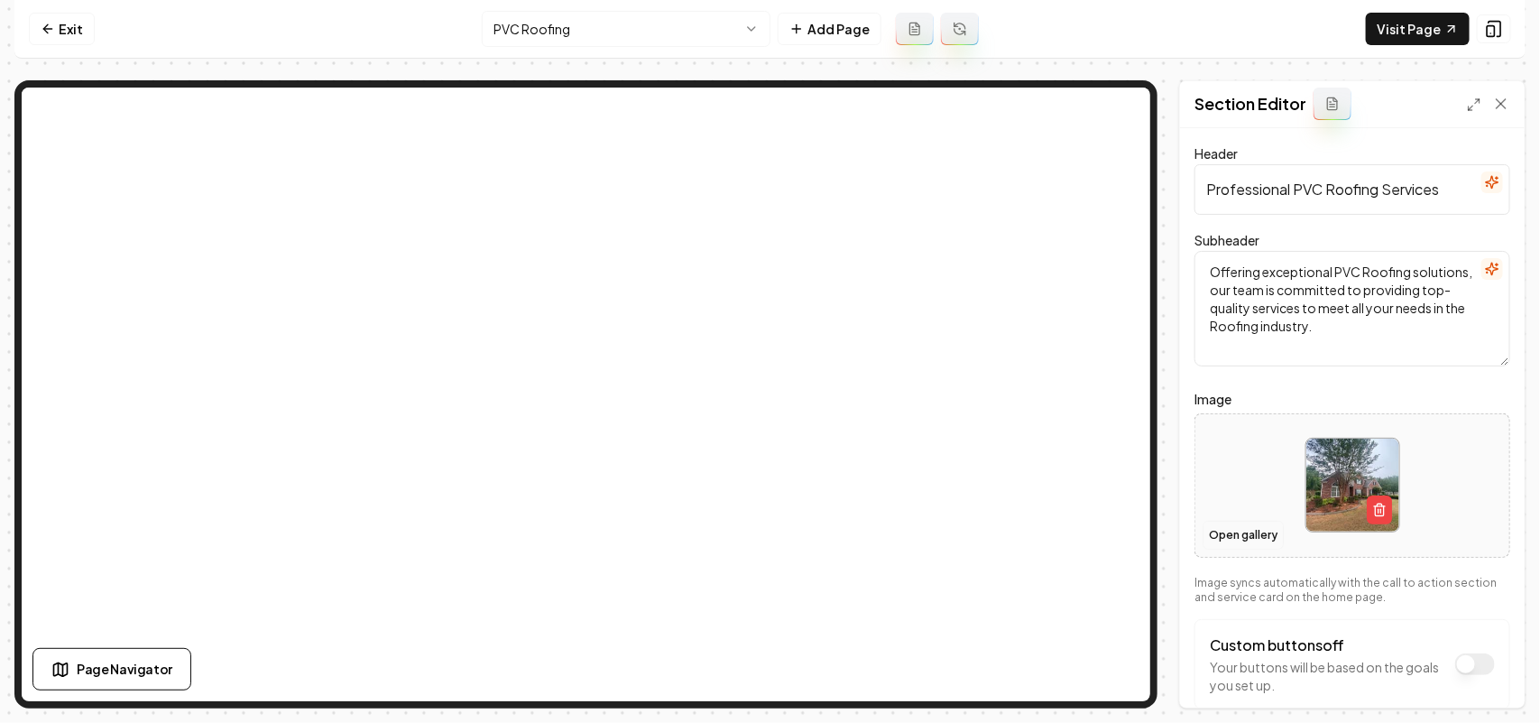
click at [1223, 534] on button "Open gallery" at bounding box center [1243, 535] width 81 height 29
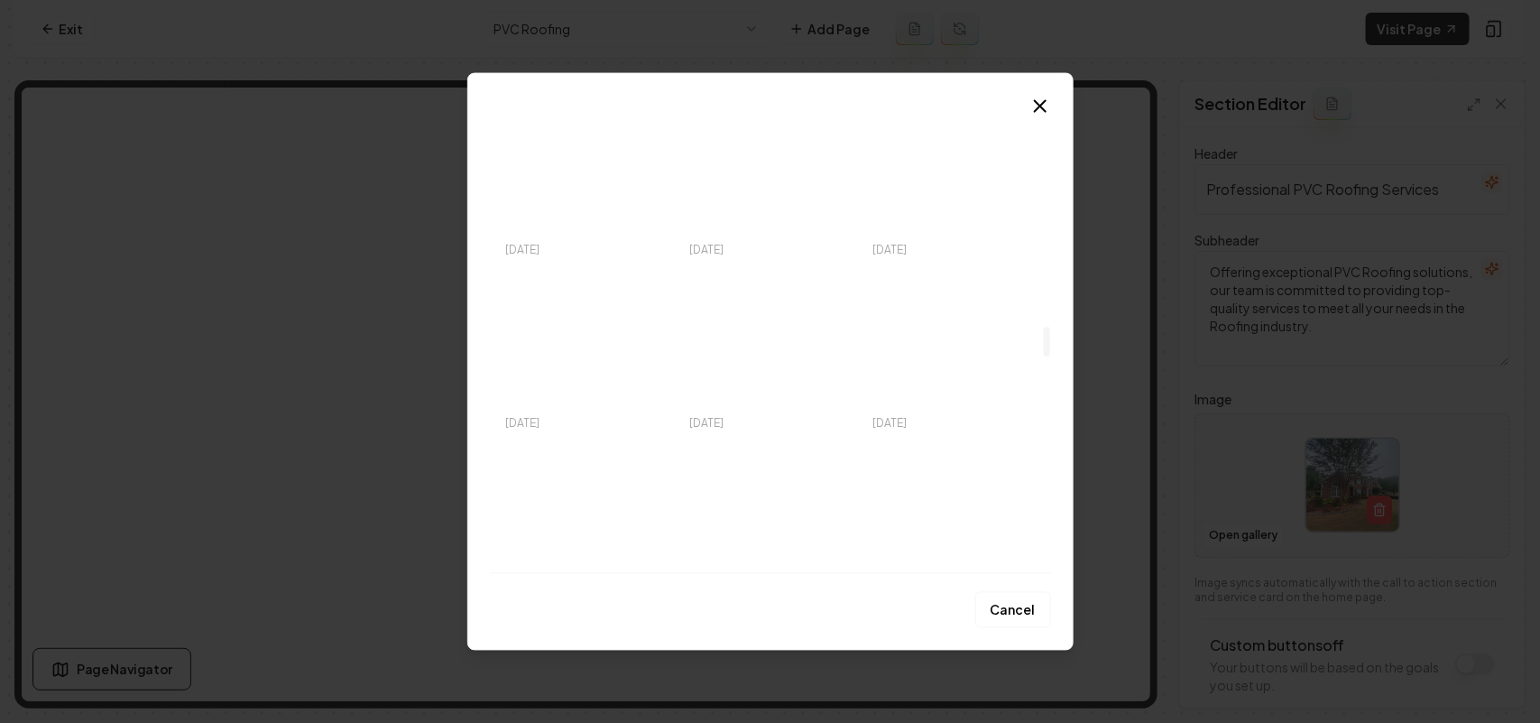
scroll to position [3270, 0]
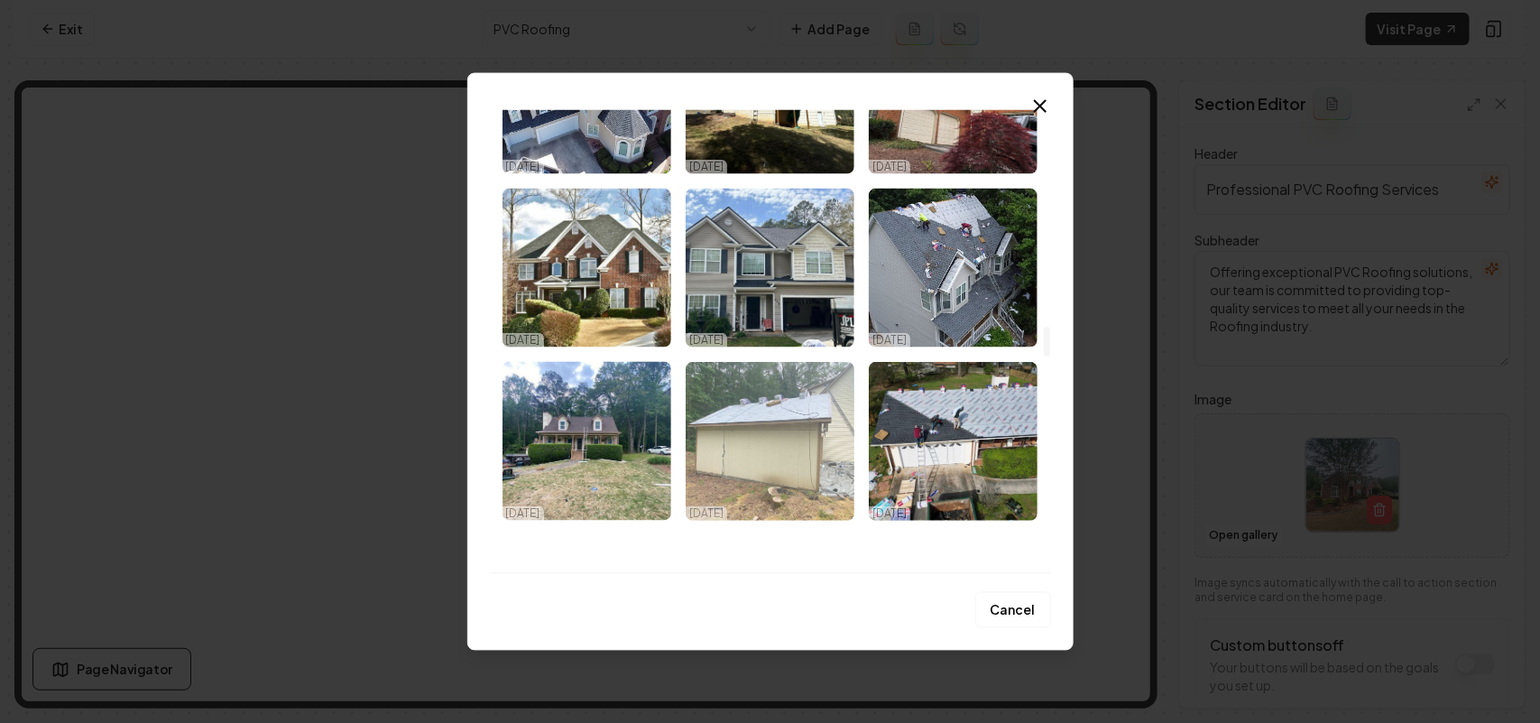
click at [774, 390] on img "Select image image_67e17c0a432c4764167ccfab.jpeg" at bounding box center [770, 440] width 169 height 159
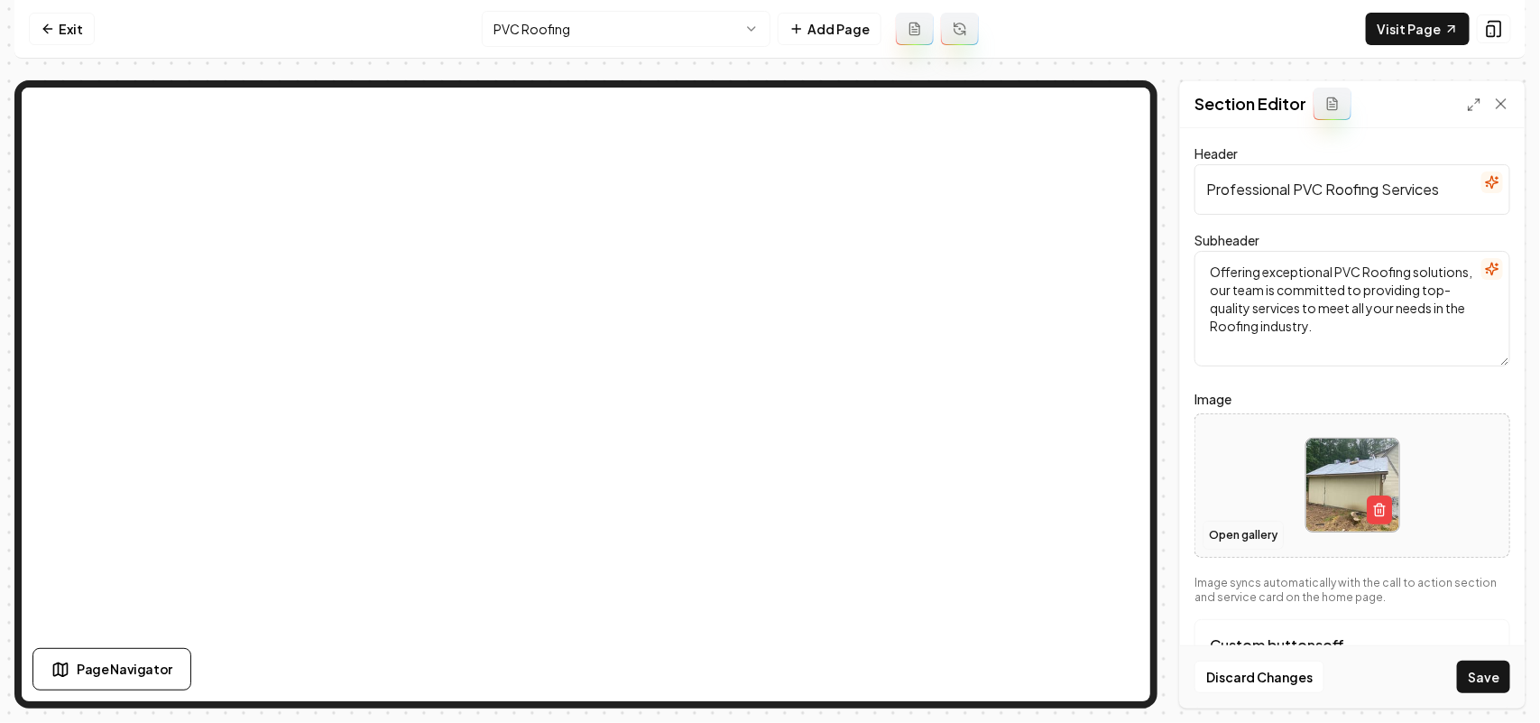
click at [1241, 539] on button "Open gallery" at bounding box center [1243, 535] width 81 height 29
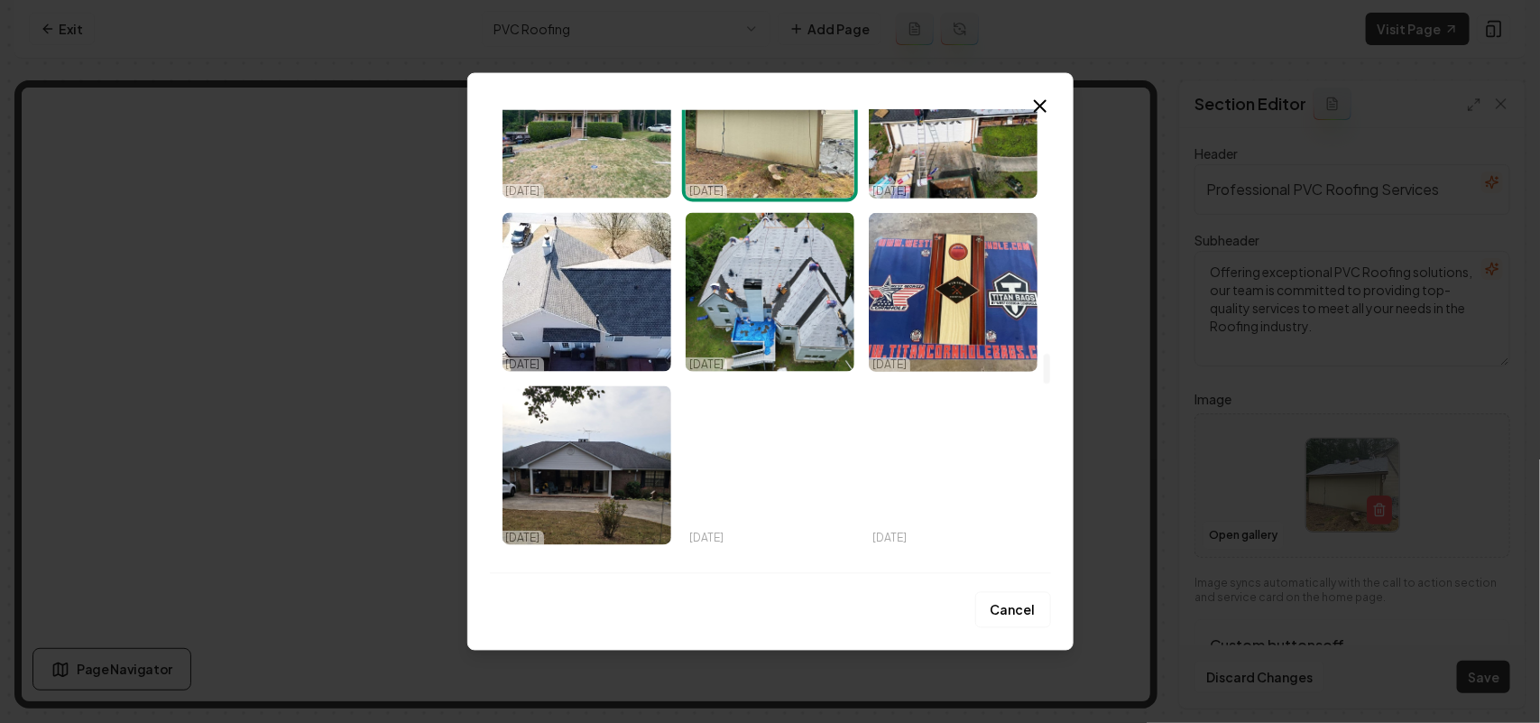
scroll to position [3721, 0]
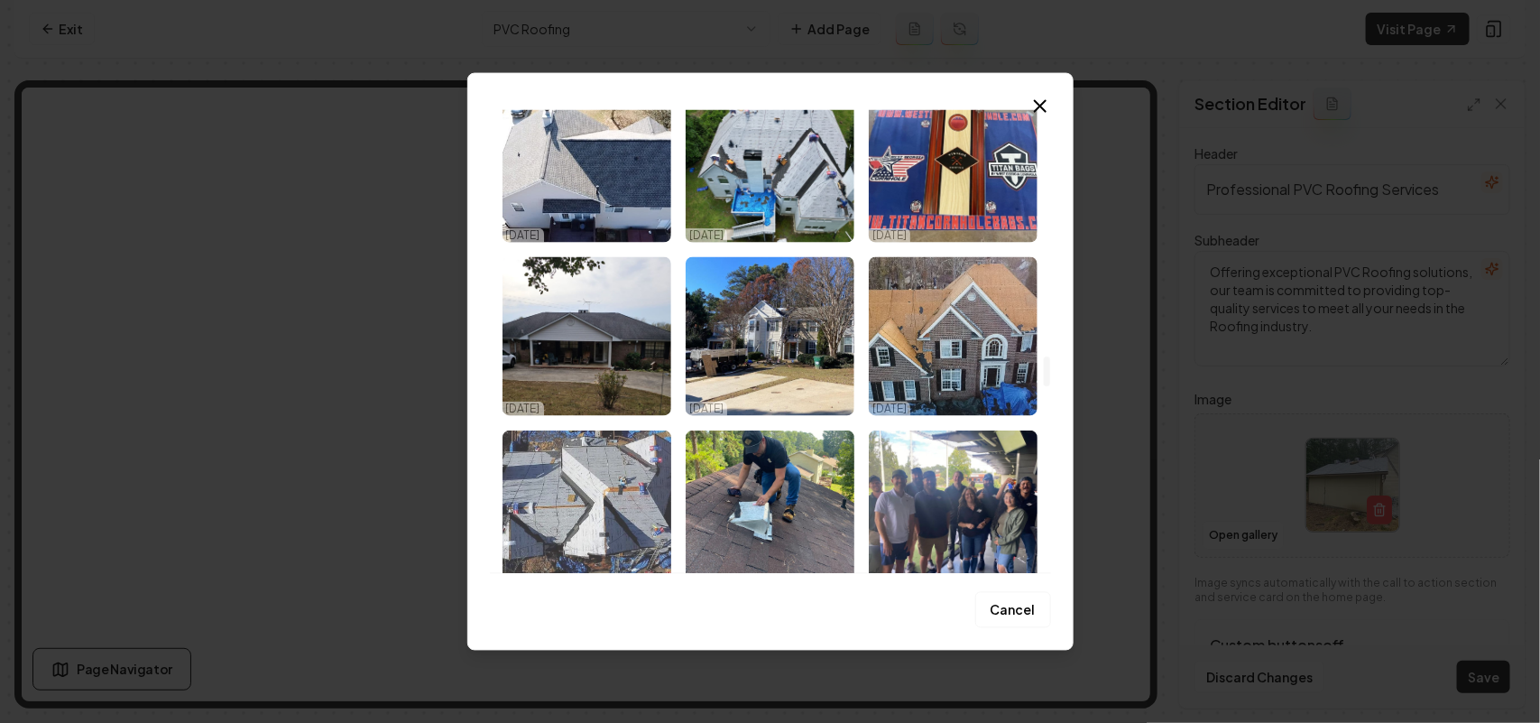
click at [546, 492] on img "Select image image_67e17c09432c4764167ccc17.jpeg" at bounding box center [586, 508] width 169 height 159
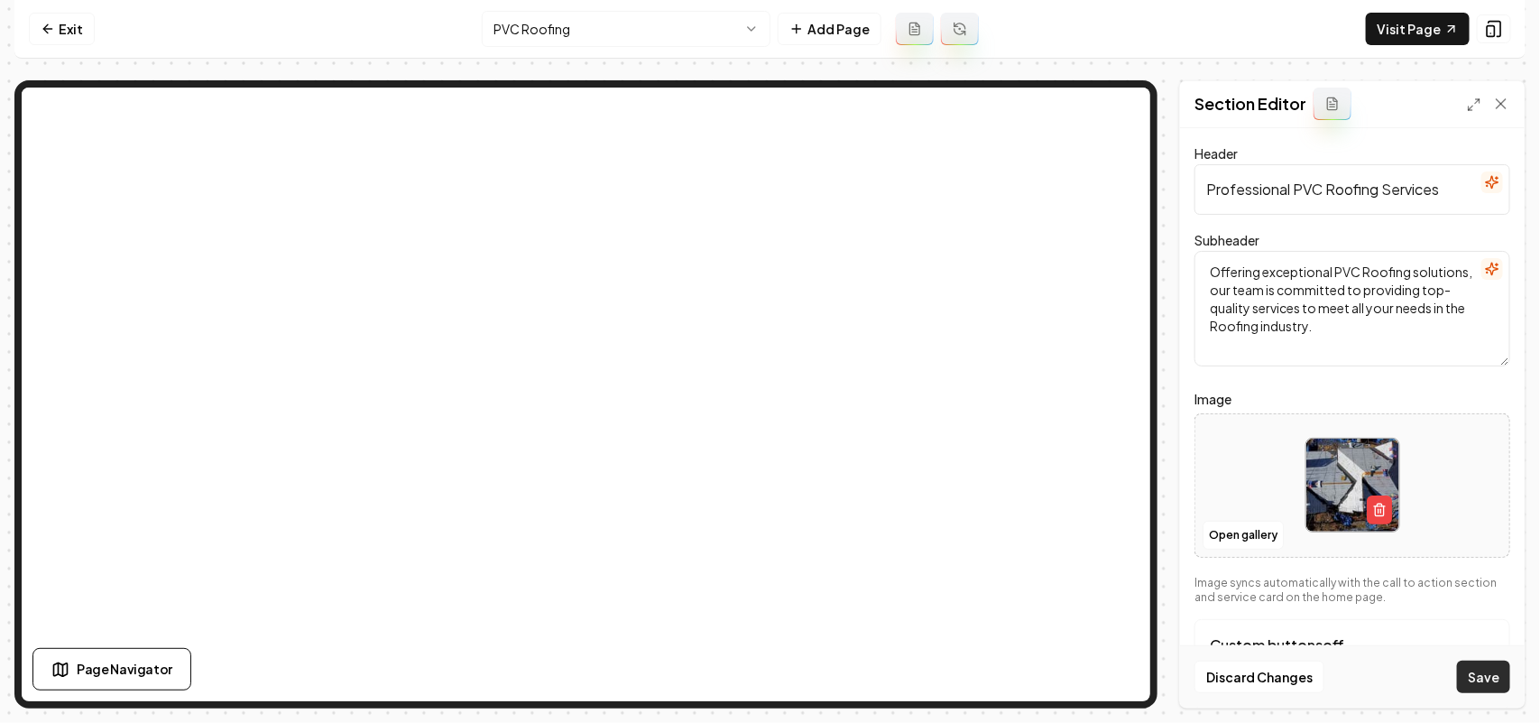
click at [1493, 664] on button "Save" at bounding box center [1483, 676] width 53 height 32
click at [558, 41] on html "Computer Required This feature is only available on a computer. Please switch t…" at bounding box center [770, 361] width 1540 height 723
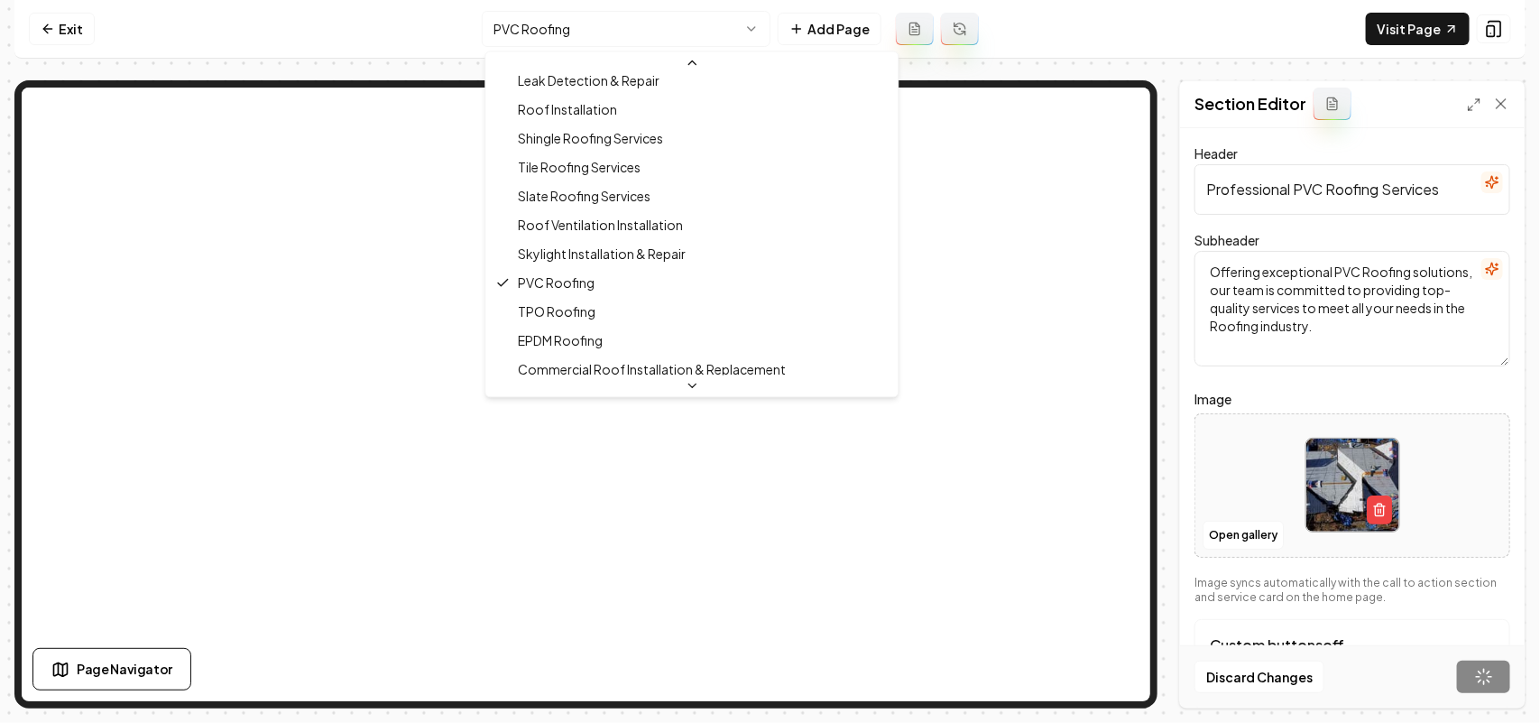
scroll to position [335, 0]
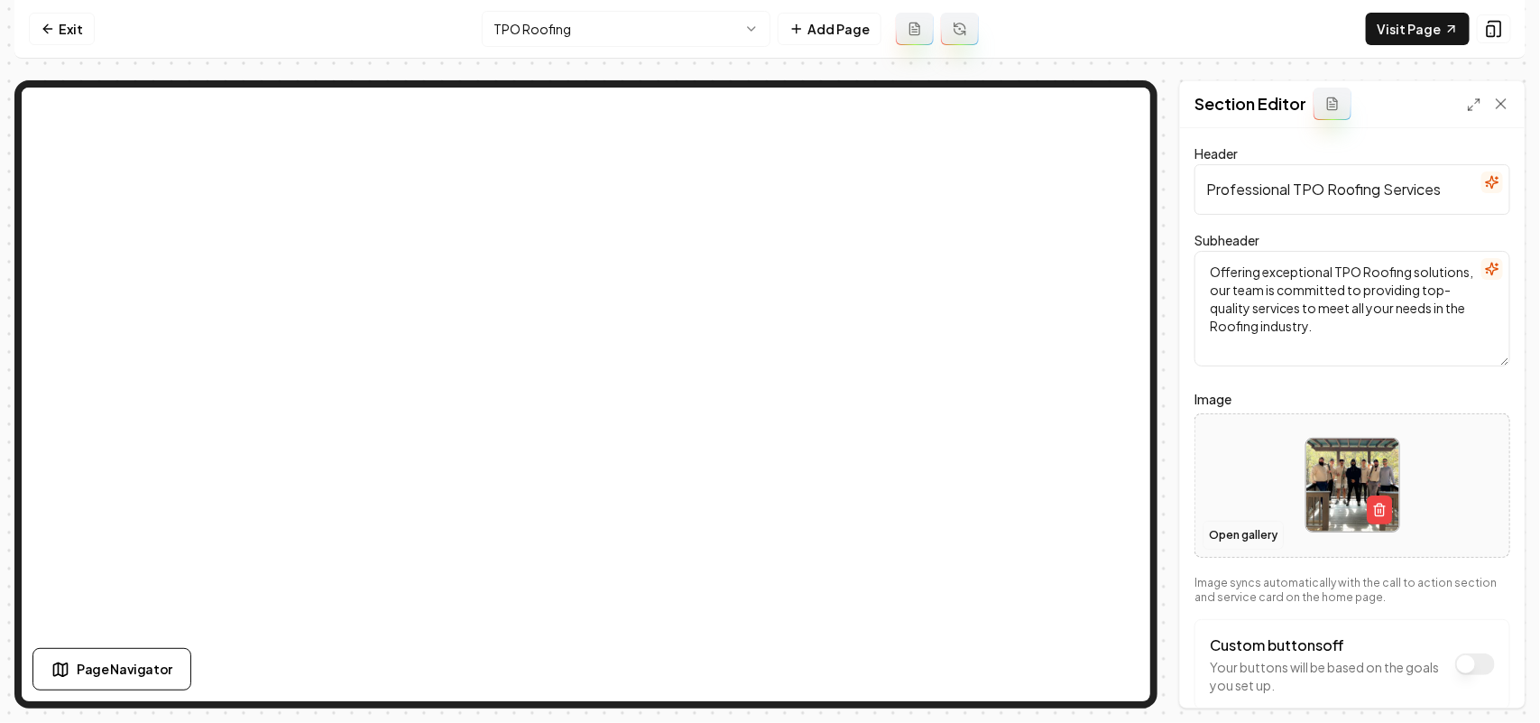
click at [1254, 530] on button "Open gallery" at bounding box center [1243, 535] width 81 height 29
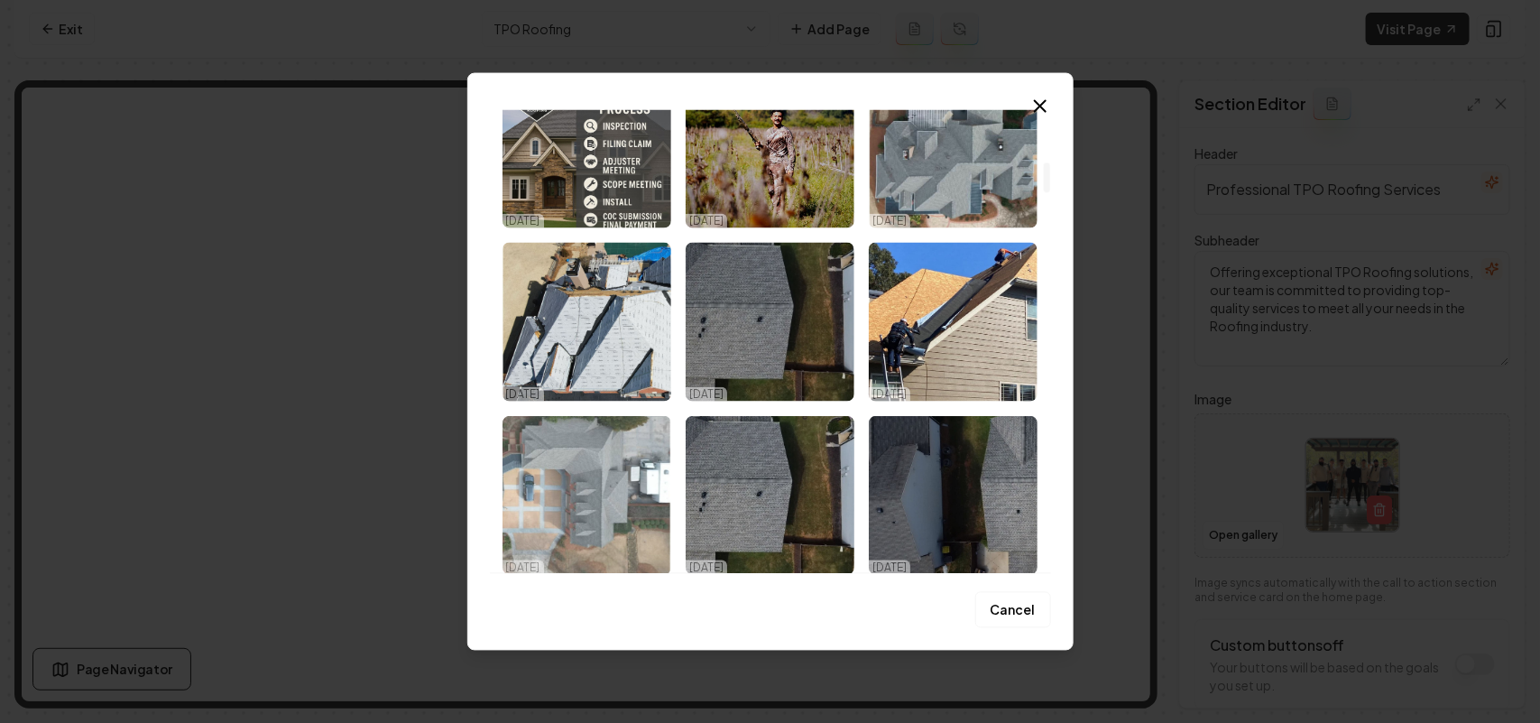
scroll to position [789, 0]
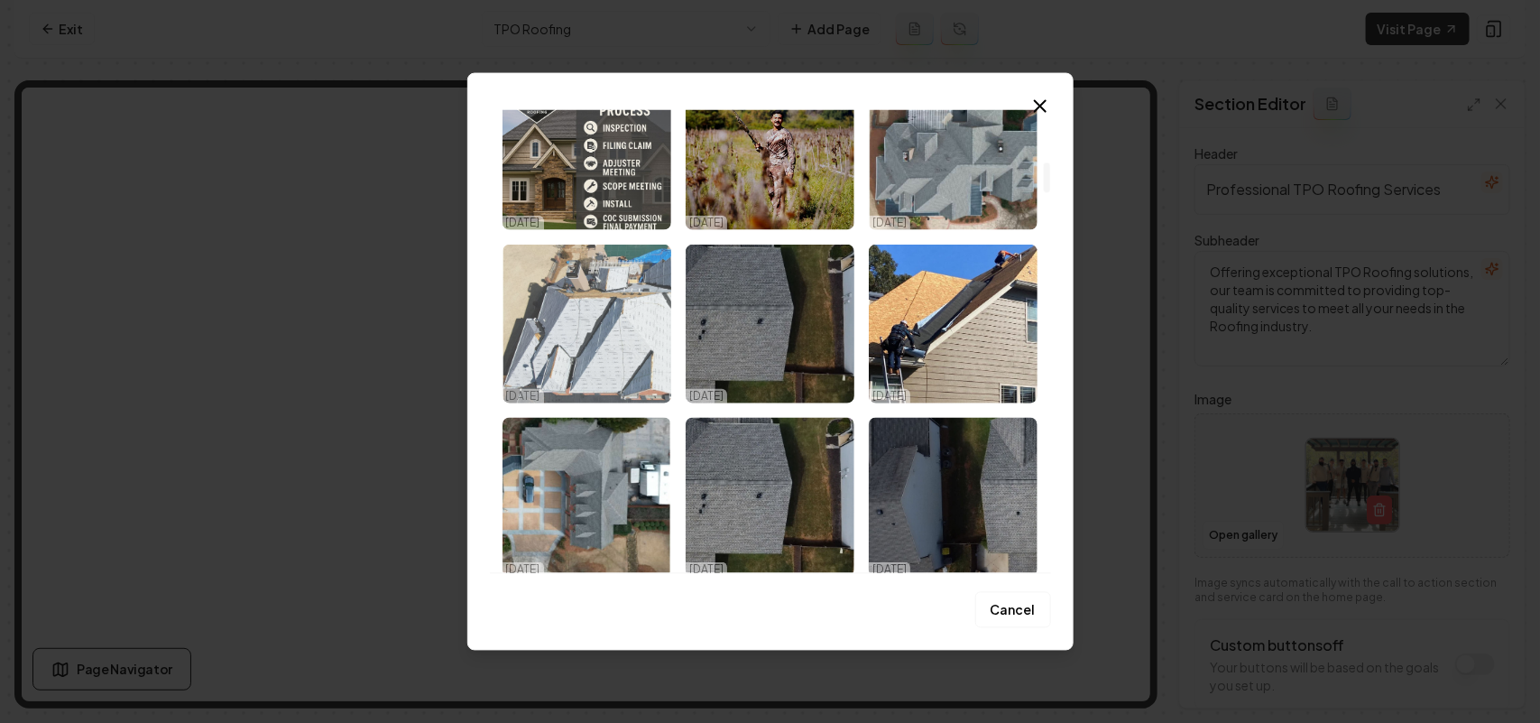
click at [603, 325] on img "Select image image_68e53fd45c7cd75eb82ba9af.jpeg" at bounding box center [586, 323] width 169 height 159
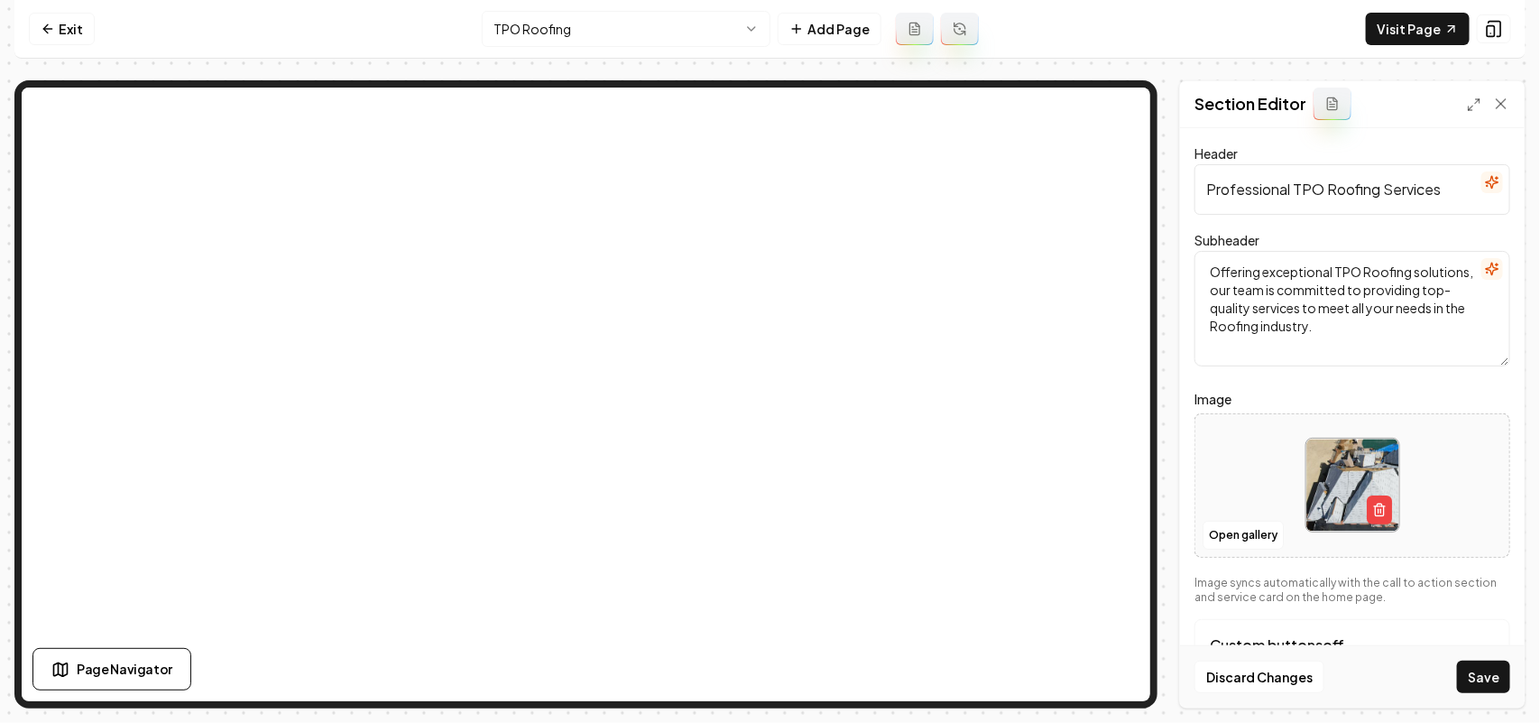
click at [1484, 675] on button "Save" at bounding box center [1483, 676] width 53 height 32
click at [570, 18] on html "Computer Required This feature is only available on a computer. Please switch t…" at bounding box center [770, 361] width 1540 height 723
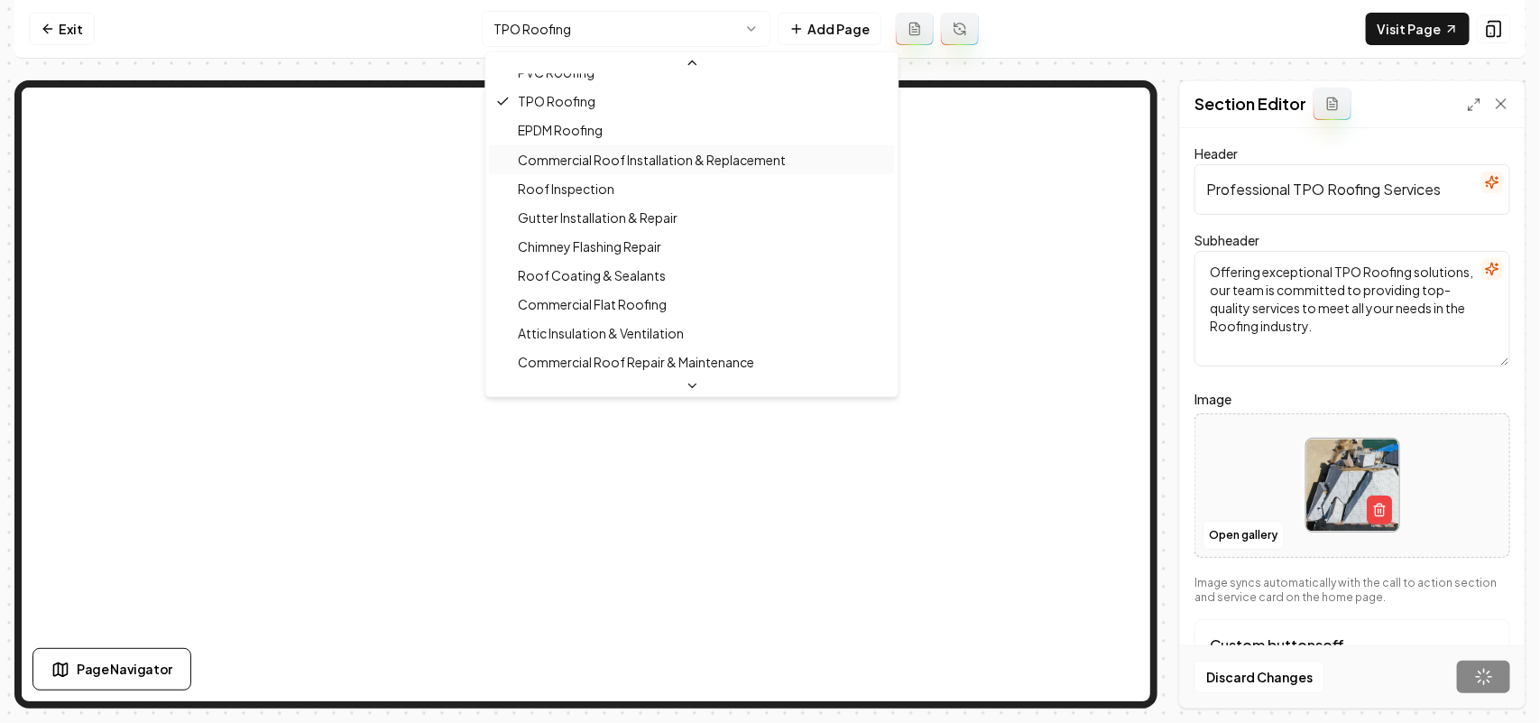
scroll to position [476, 0]
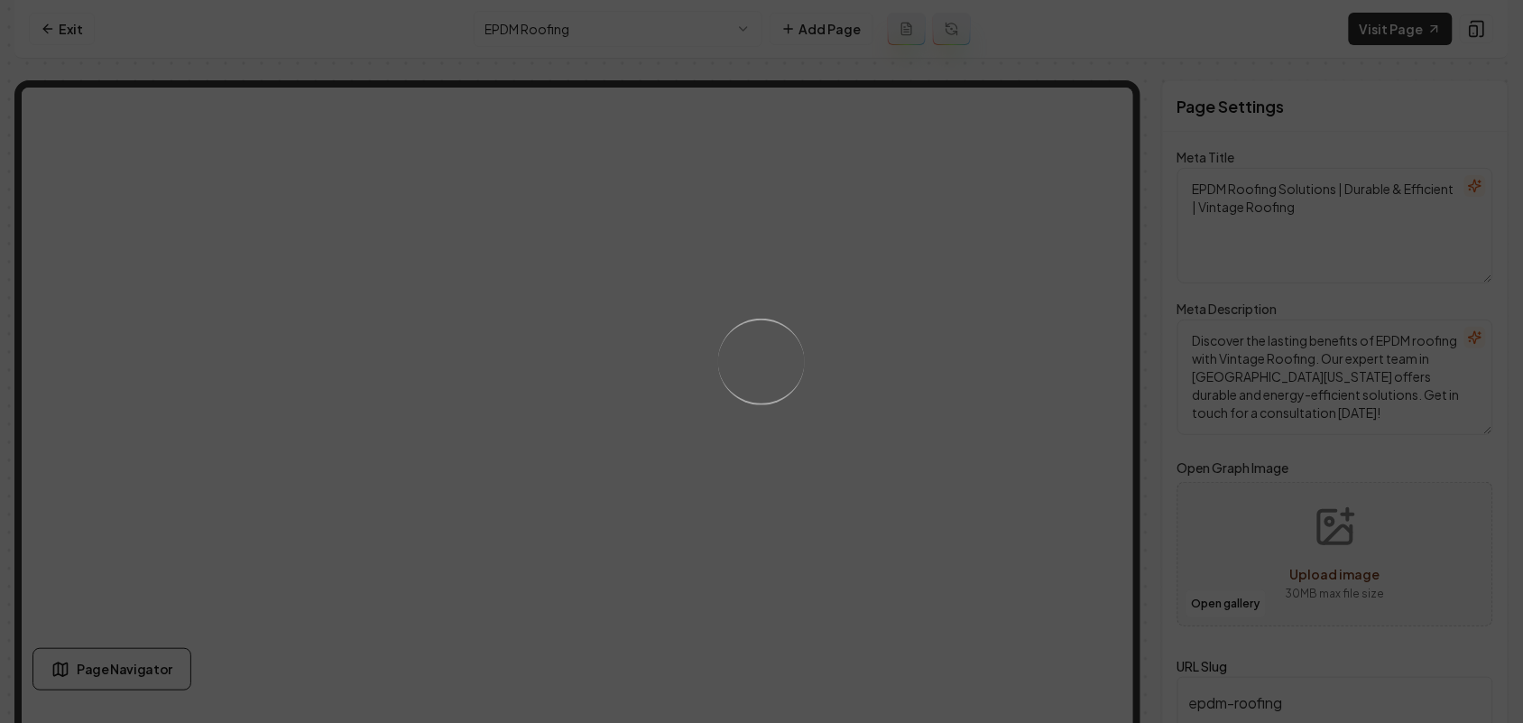
click at [929, 498] on div "Loading..." at bounding box center [761, 361] width 1523 height 723
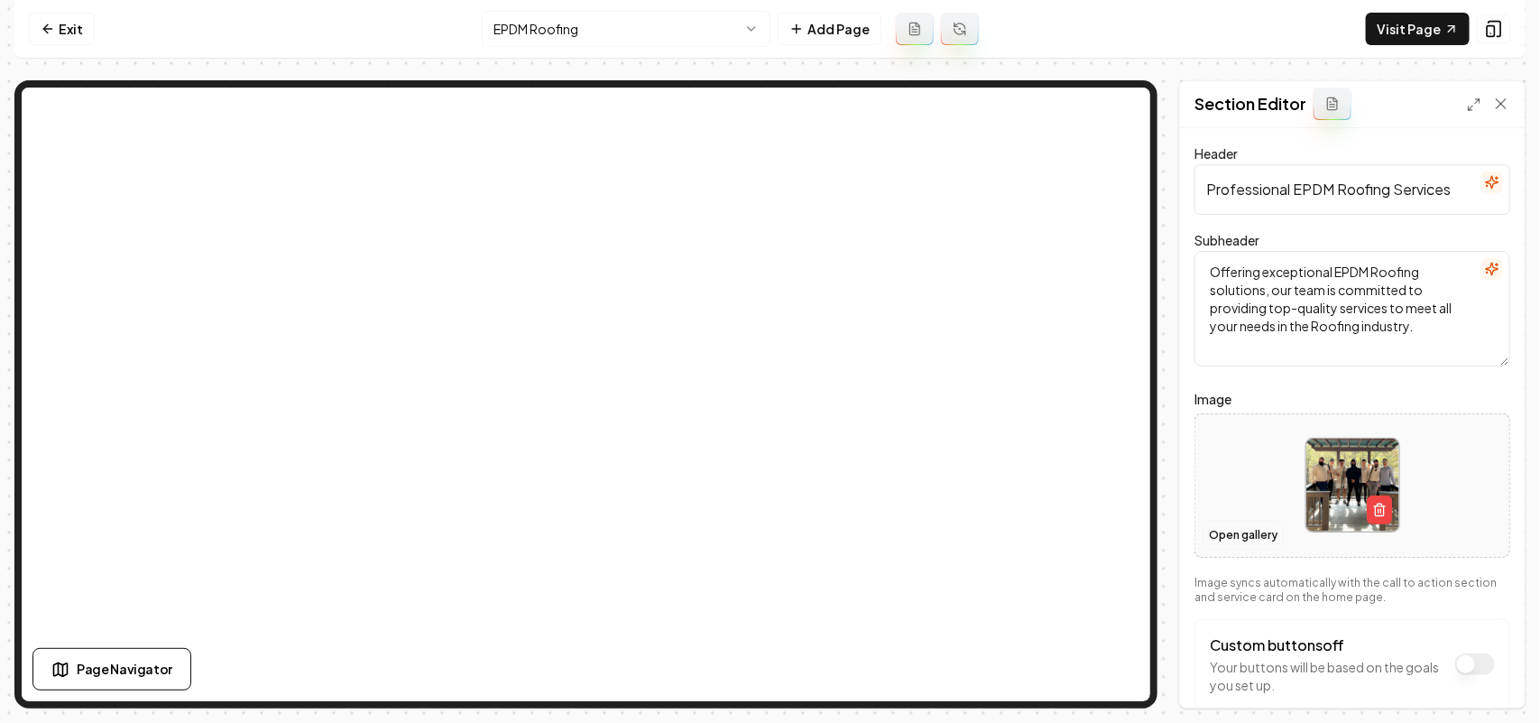
click at [1246, 528] on button "Open gallery" at bounding box center [1243, 535] width 81 height 29
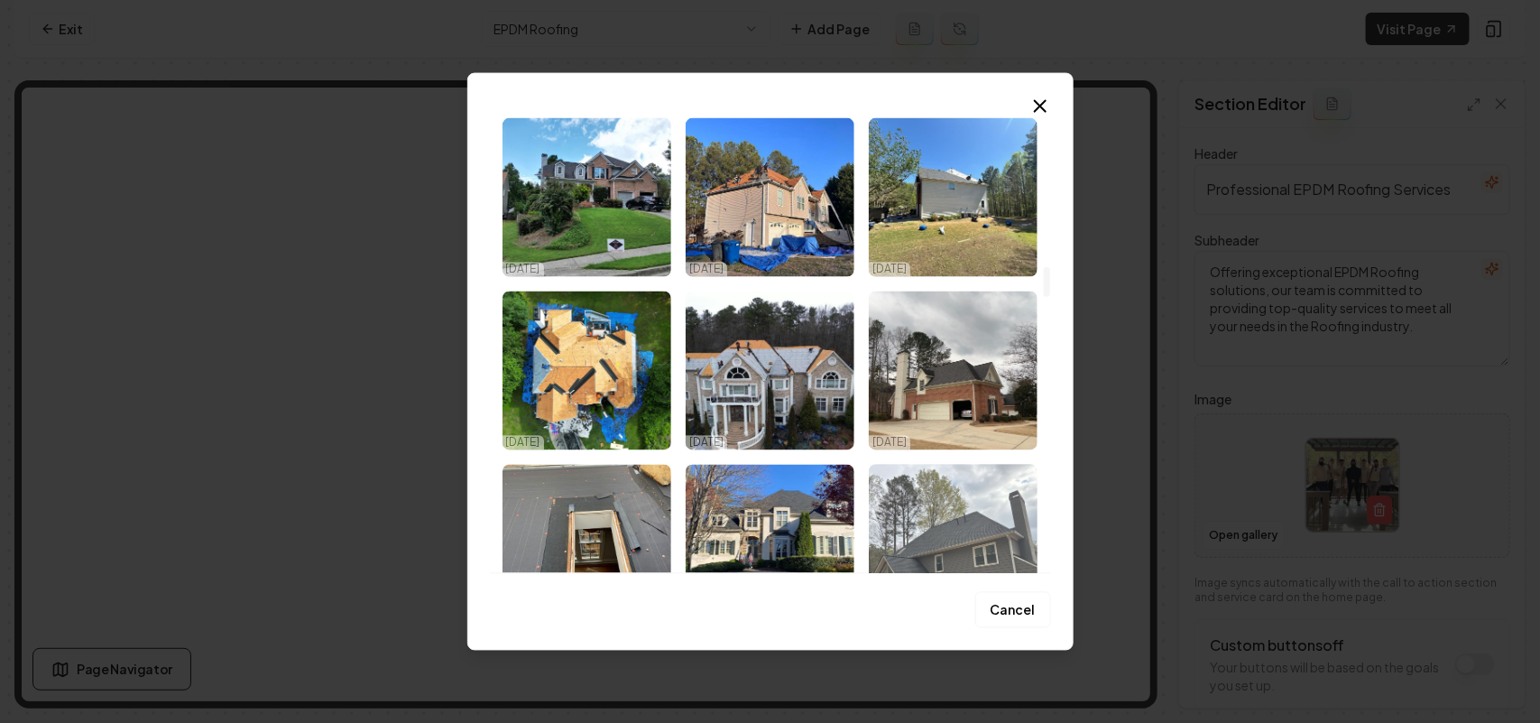
scroll to position [2368, 0]
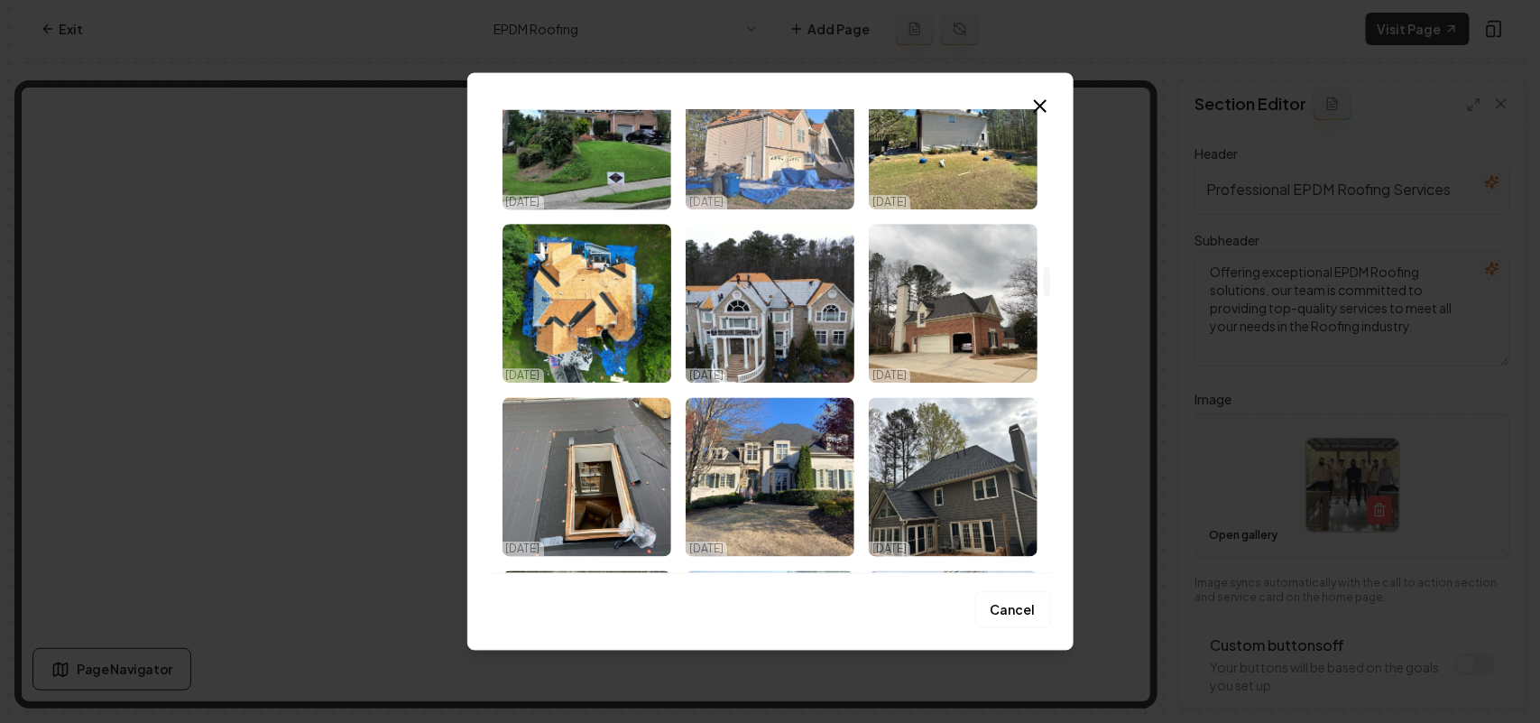
click at [760, 154] on img "Select image image_67e17c09432c4764167ccbce.jpeg" at bounding box center [770, 130] width 169 height 159
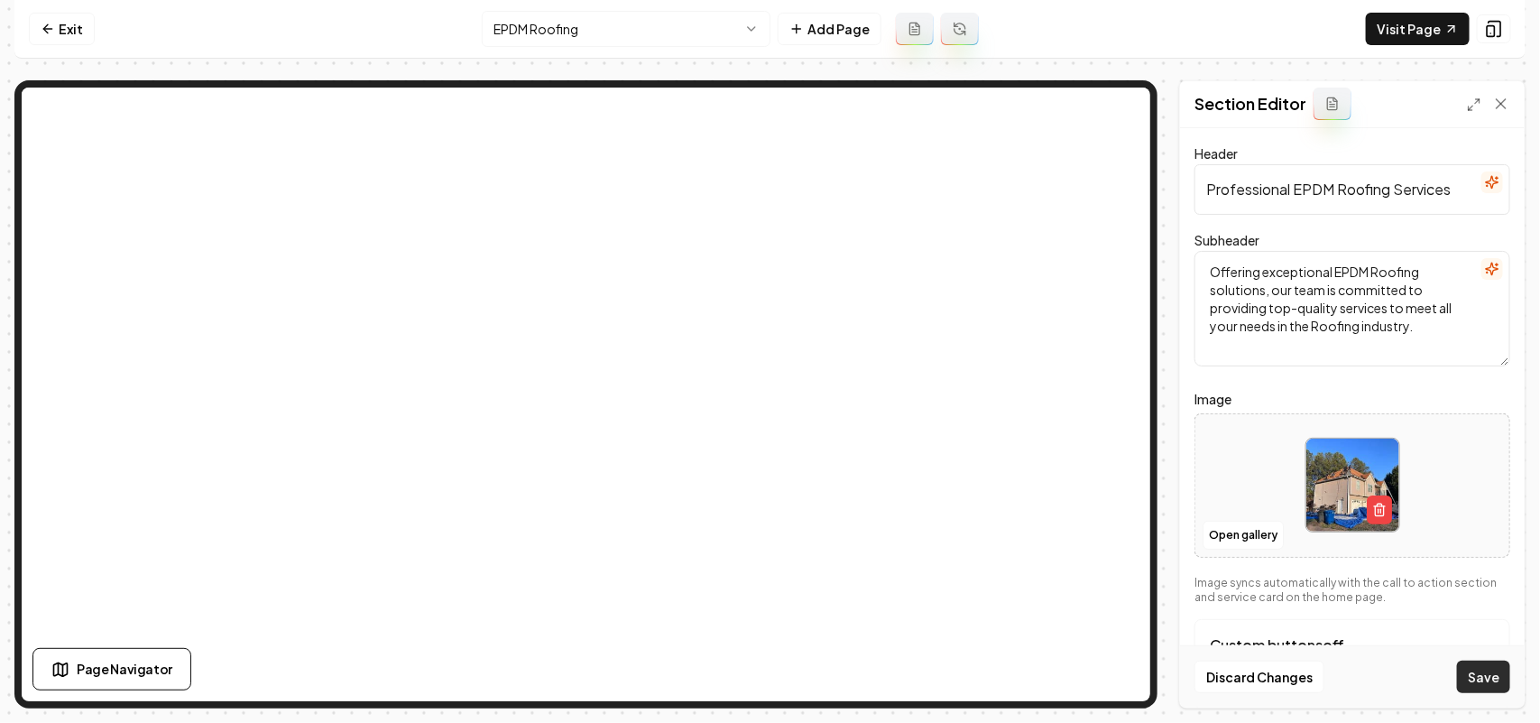
click at [1482, 669] on button "Save" at bounding box center [1483, 676] width 53 height 32
click at [548, 30] on html "Computer Required This feature is only available on a computer. Please switch t…" at bounding box center [770, 361] width 1540 height 723
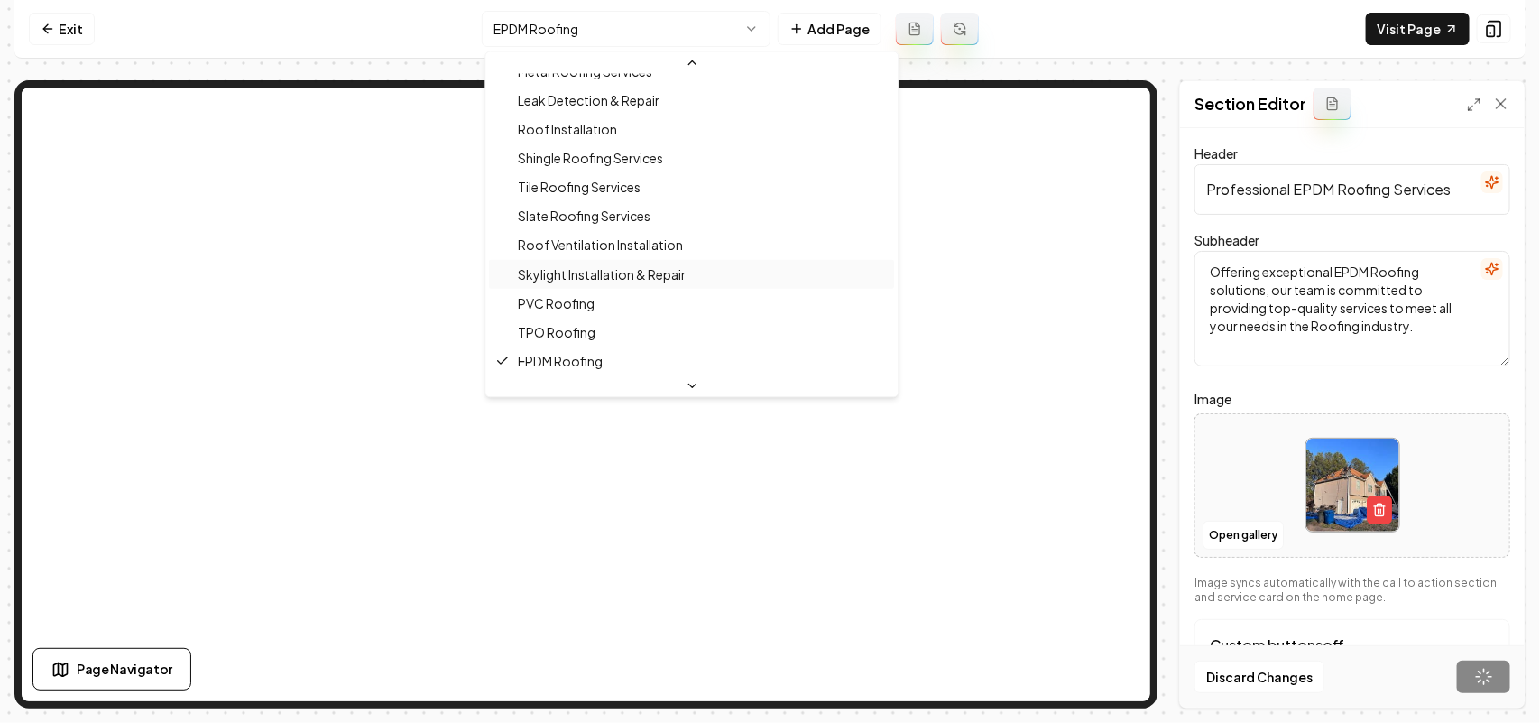
scroll to position [505, 0]
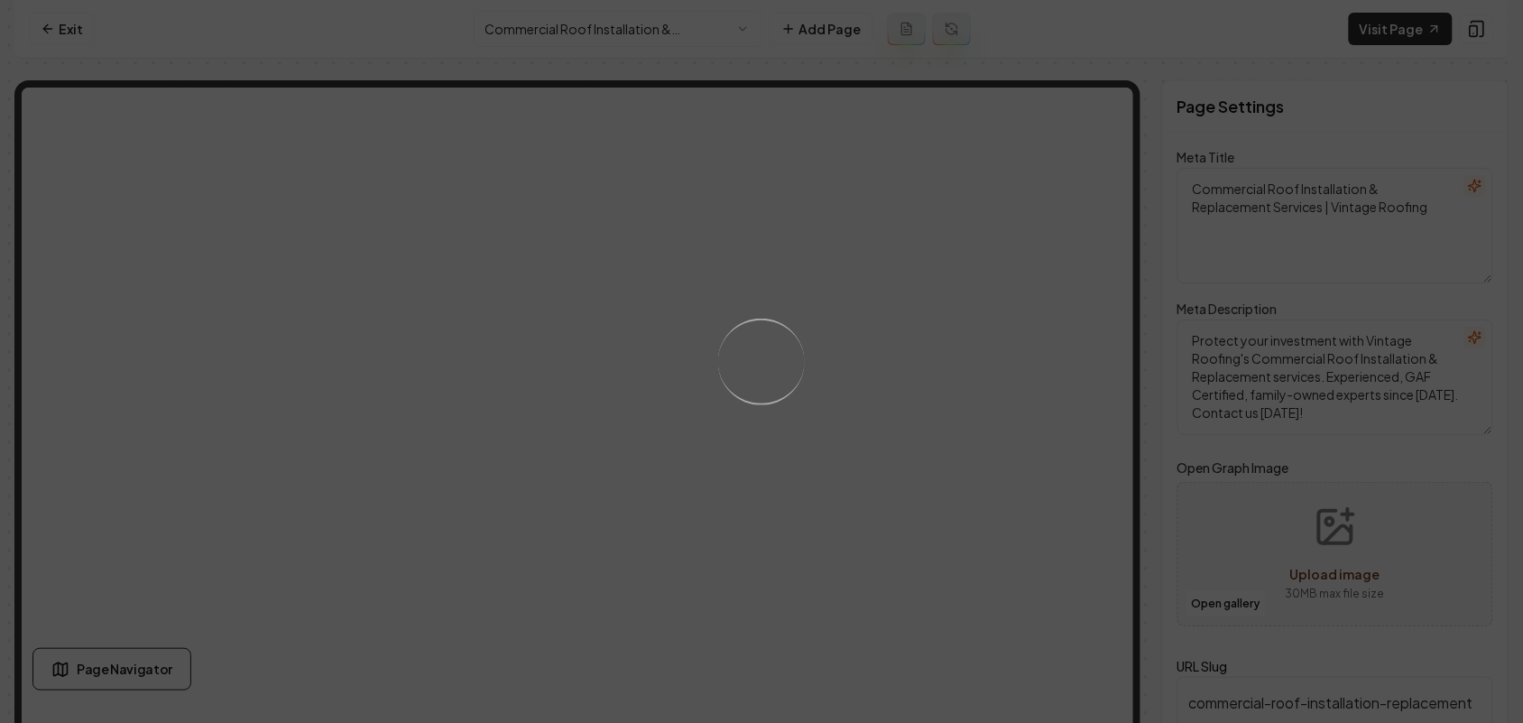
click at [790, 371] on div "Loading..." at bounding box center [762, 361] width 115 height 115
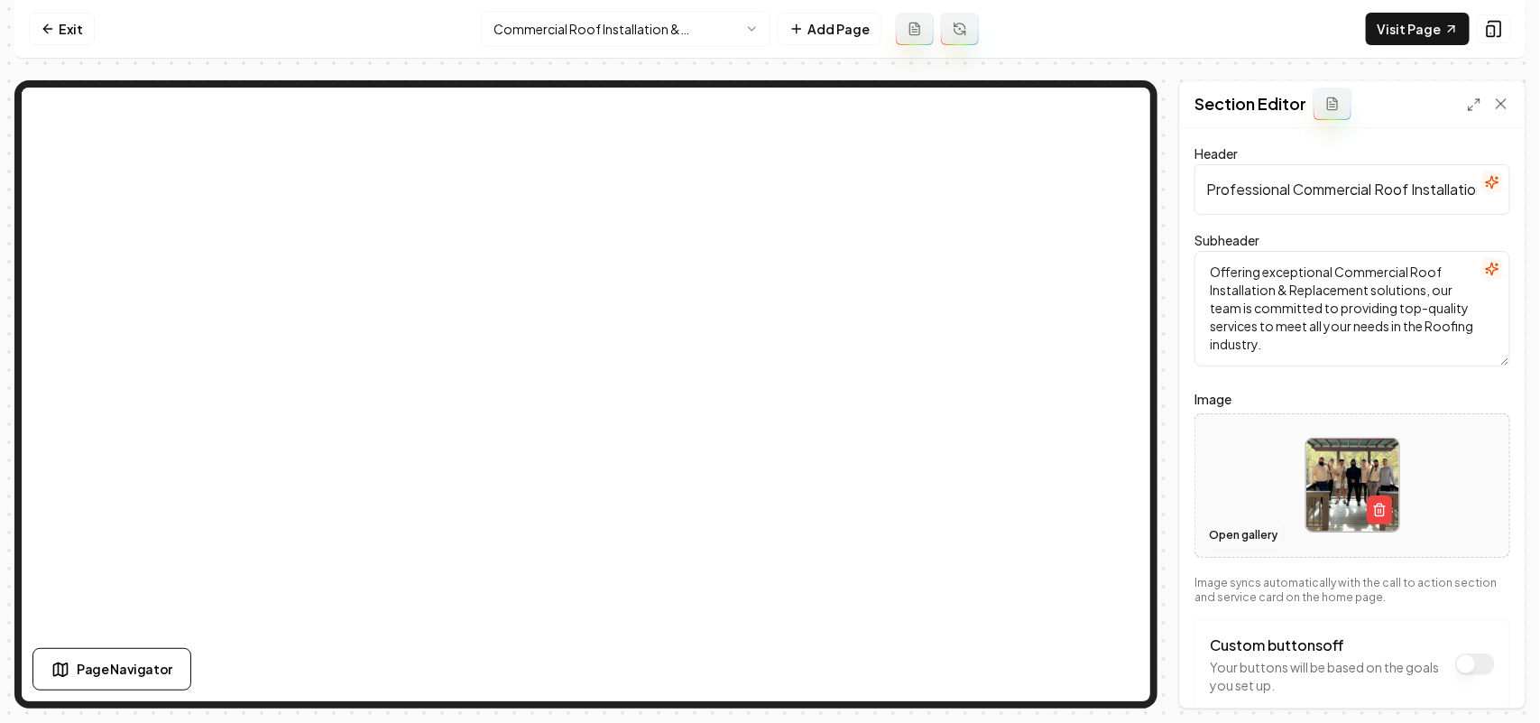
click at [1232, 530] on button "Open gallery" at bounding box center [1243, 535] width 81 height 29
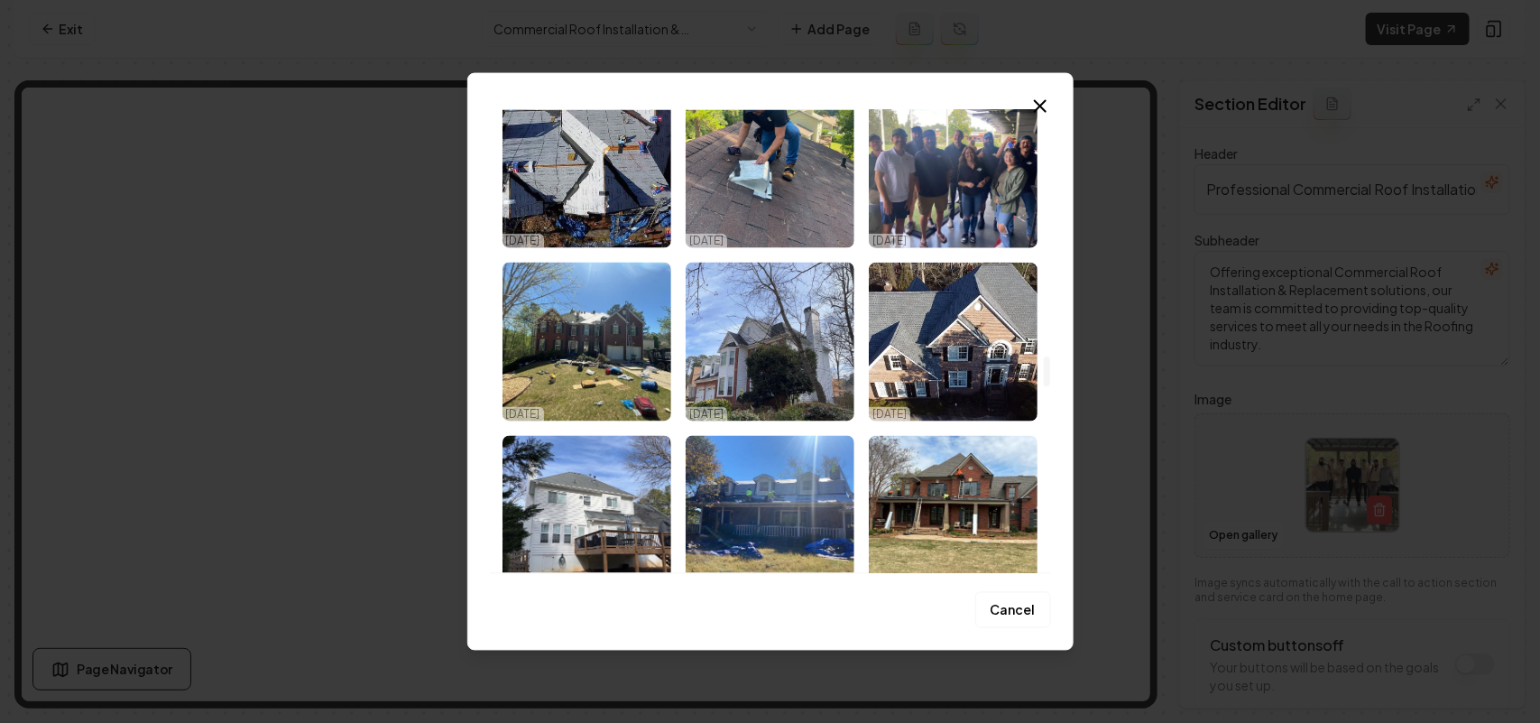
scroll to position [4285, 0]
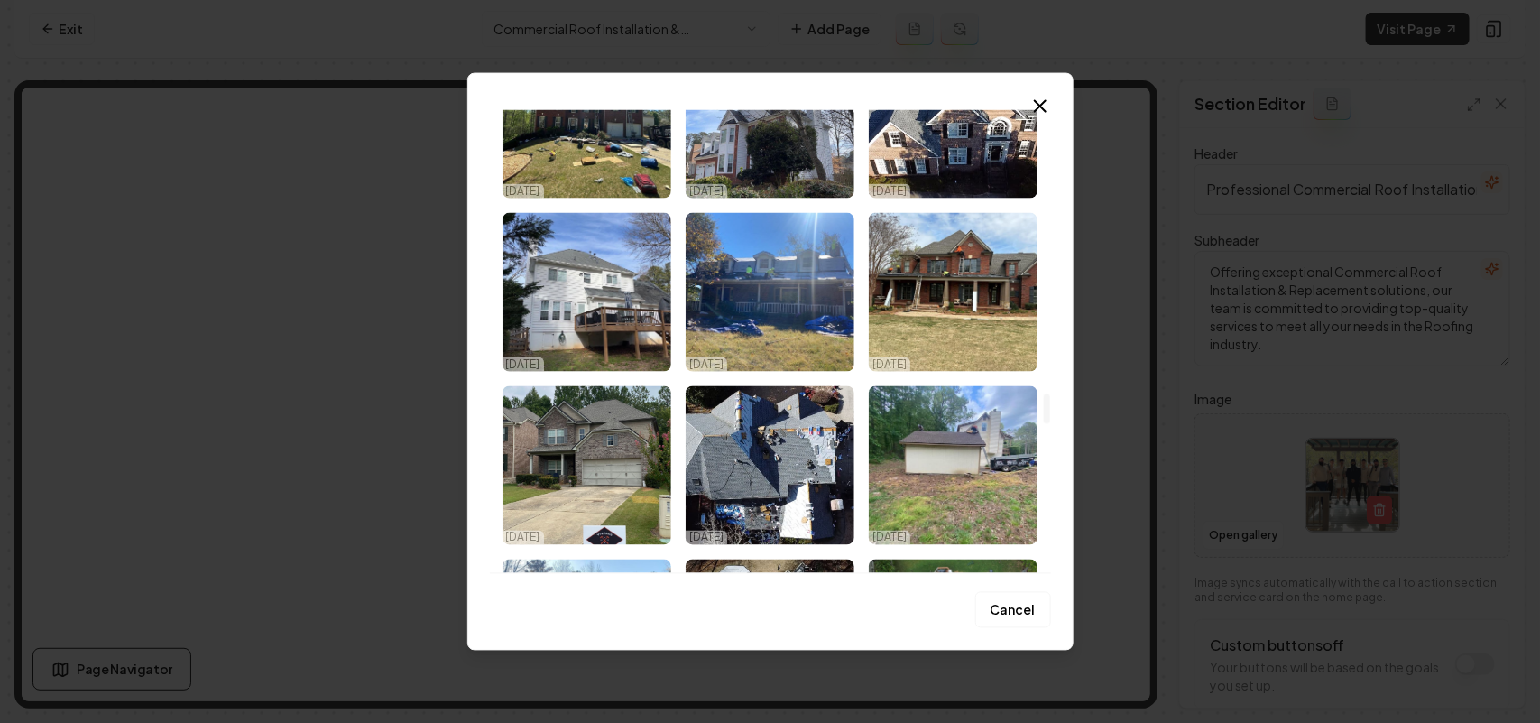
click at [607, 475] on img "Select image image_67e17c11432c4764167ce9e5.jpeg" at bounding box center [586, 464] width 169 height 159
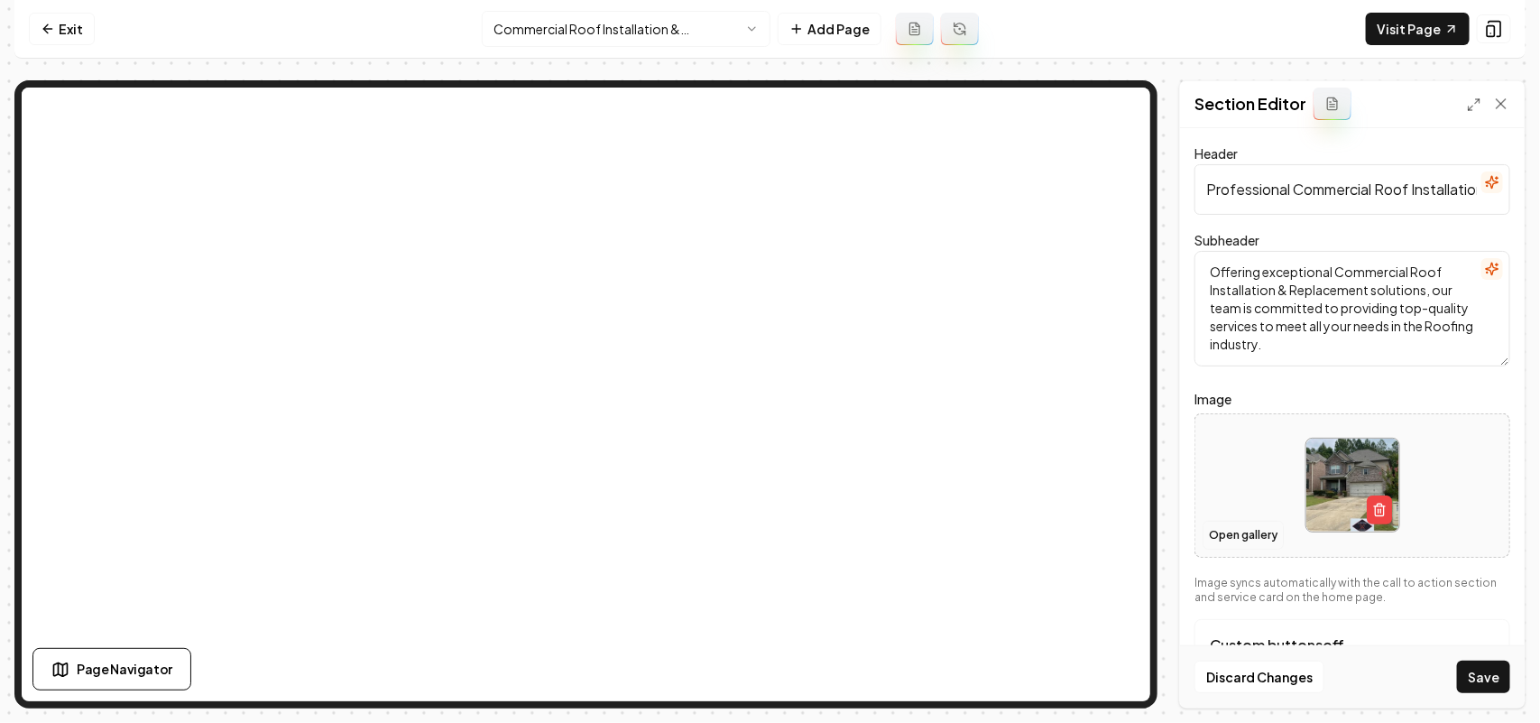
click at [1242, 538] on button "Open gallery" at bounding box center [1243, 535] width 81 height 29
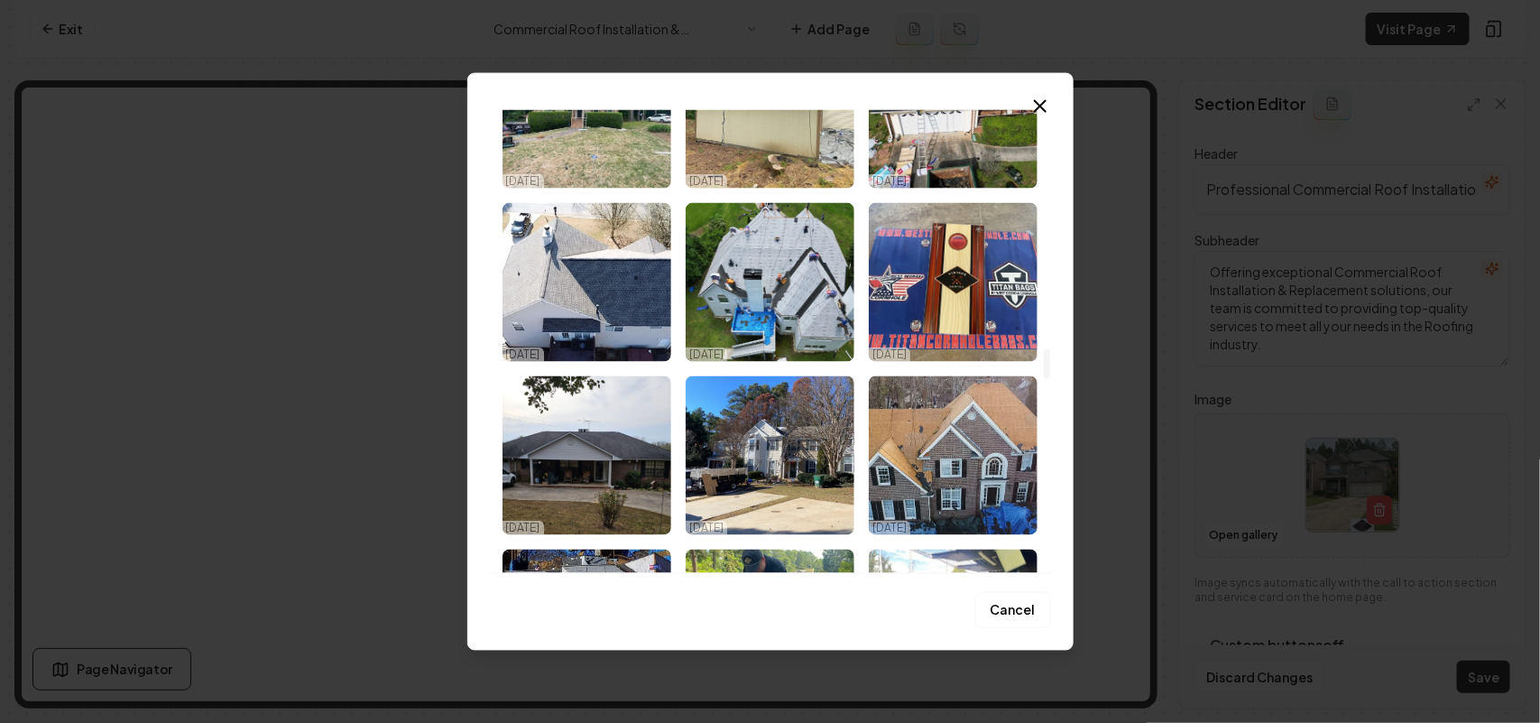
scroll to position [3609, 0]
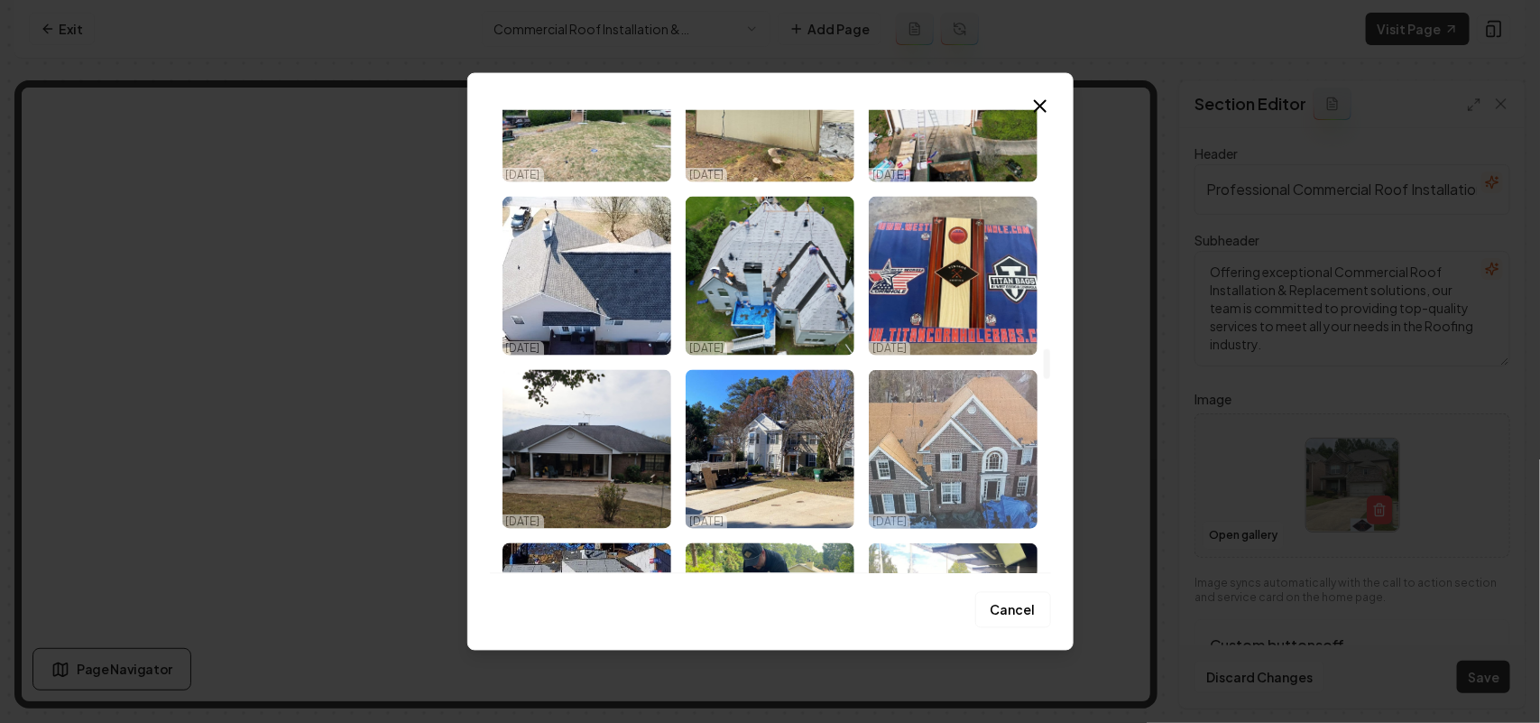
click at [940, 456] on img "Select image image_67e17c0e432c4764167ce17d.jpeg" at bounding box center [953, 448] width 169 height 159
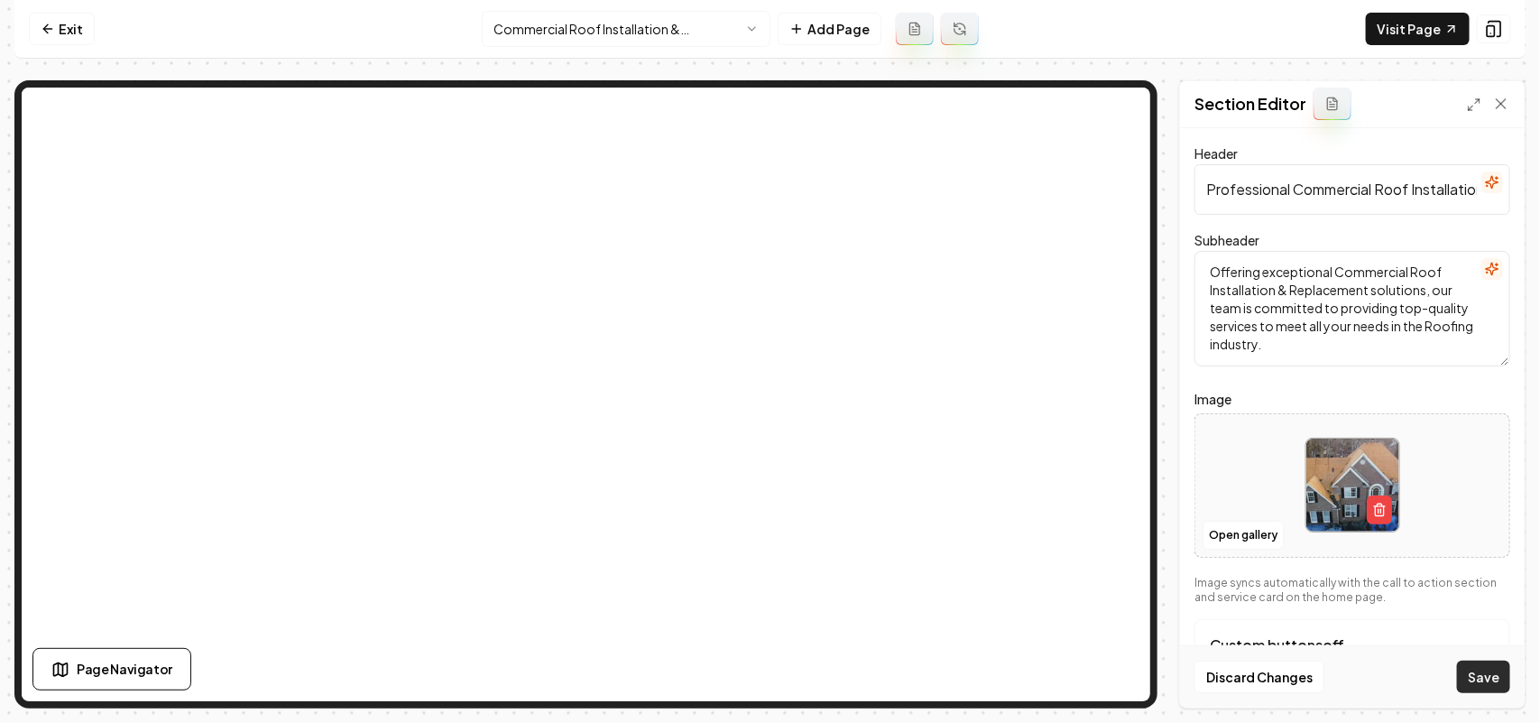
click at [1503, 672] on button "Save" at bounding box center [1483, 676] width 53 height 32
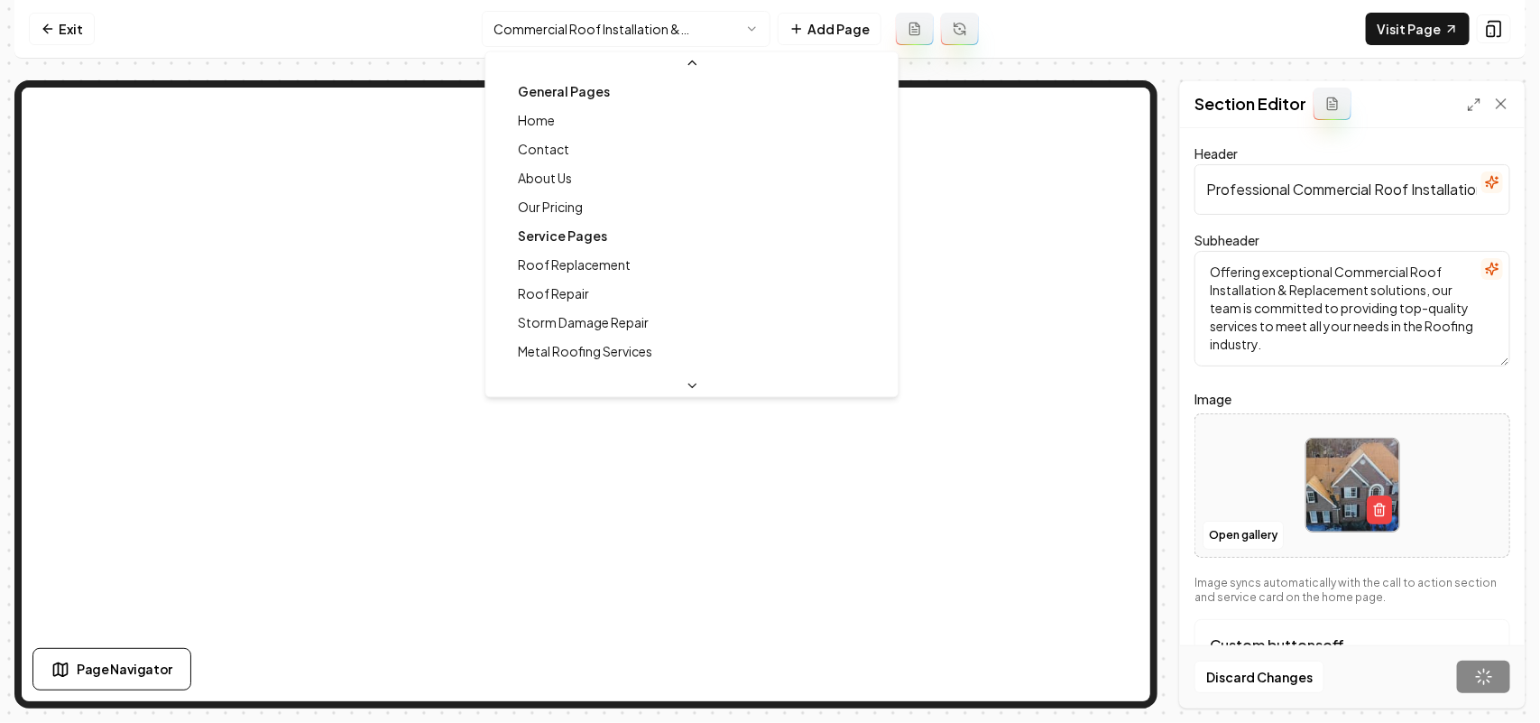
click at [539, 34] on html "Computer Required This feature is only available on a computer. Please switch t…" at bounding box center [770, 361] width 1540 height 723
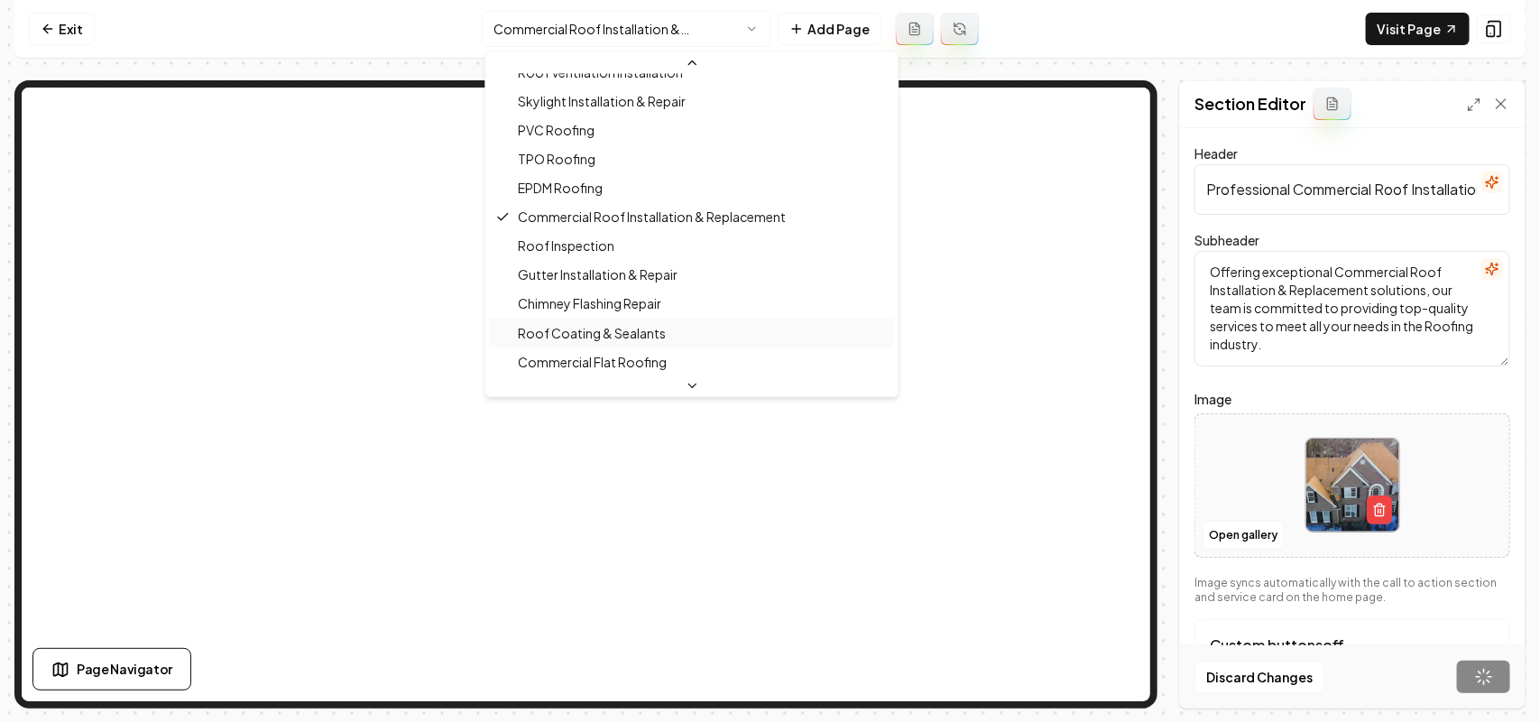
scroll to position [534, 0]
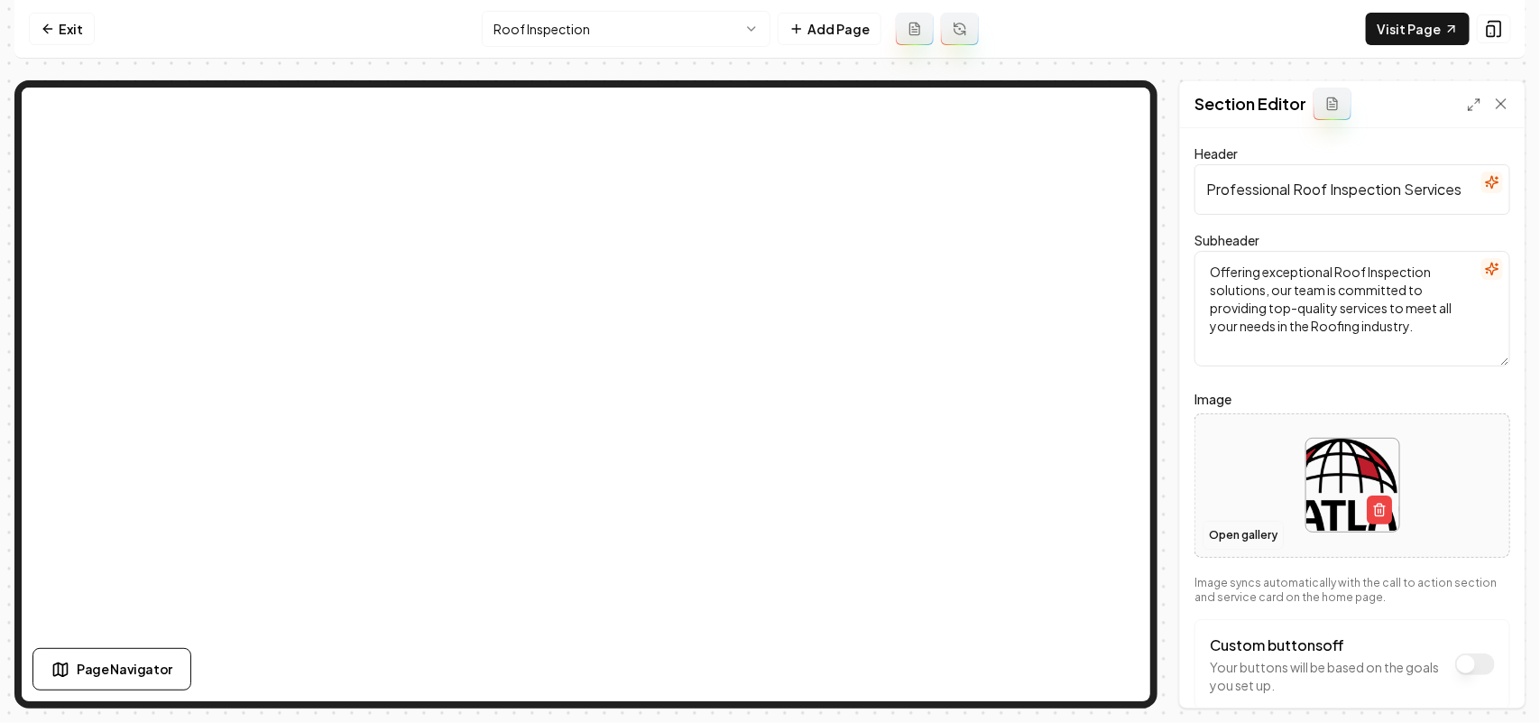
click at [1227, 538] on button "Open gallery" at bounding box center [1243, 535] width 81 height 29
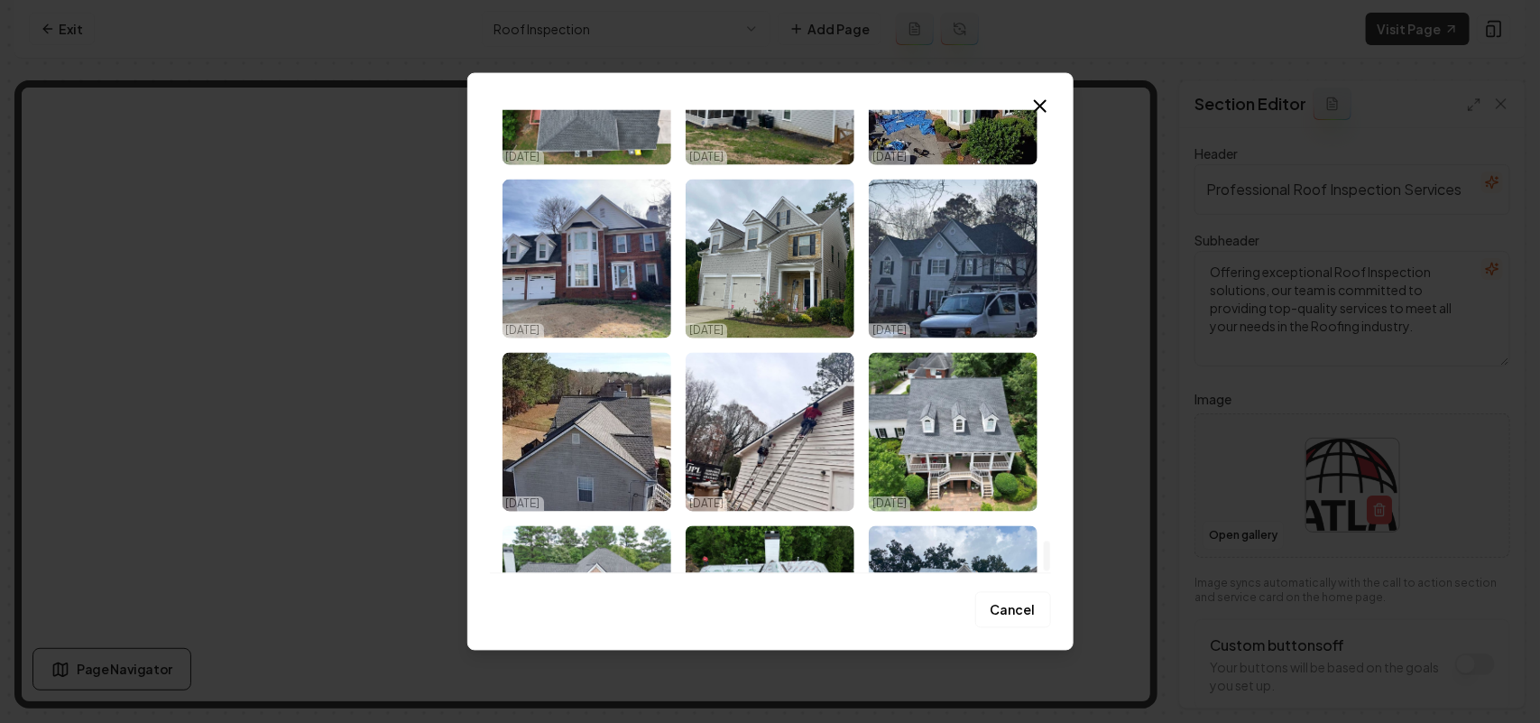
scroll to position [6515, 0]
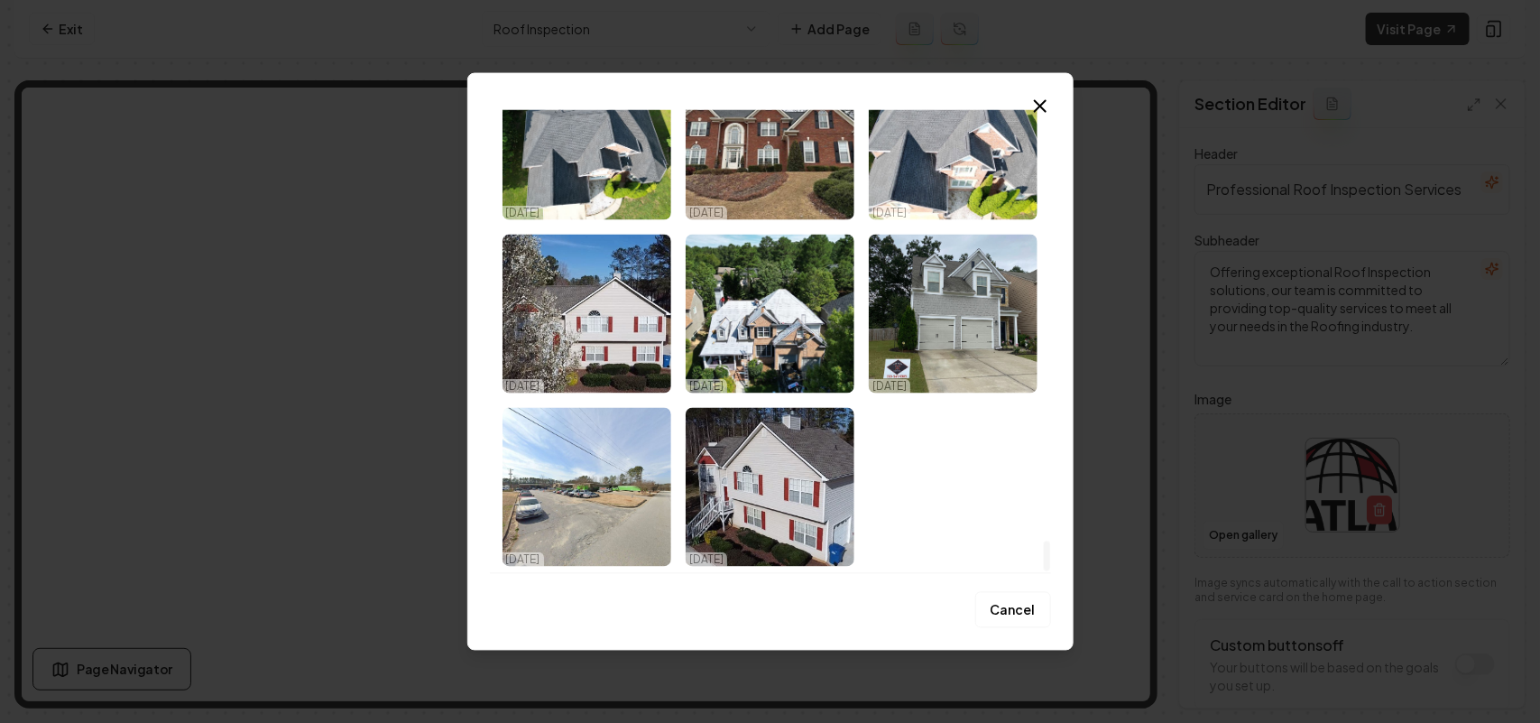
drag, startPoint x: 1043, startPoint y: 132, endPoint x: 1040, endPoint y: 570, distance: 438.4
click at [1044, 570] on div at bounding box center [1047, 555] width 6 height 31
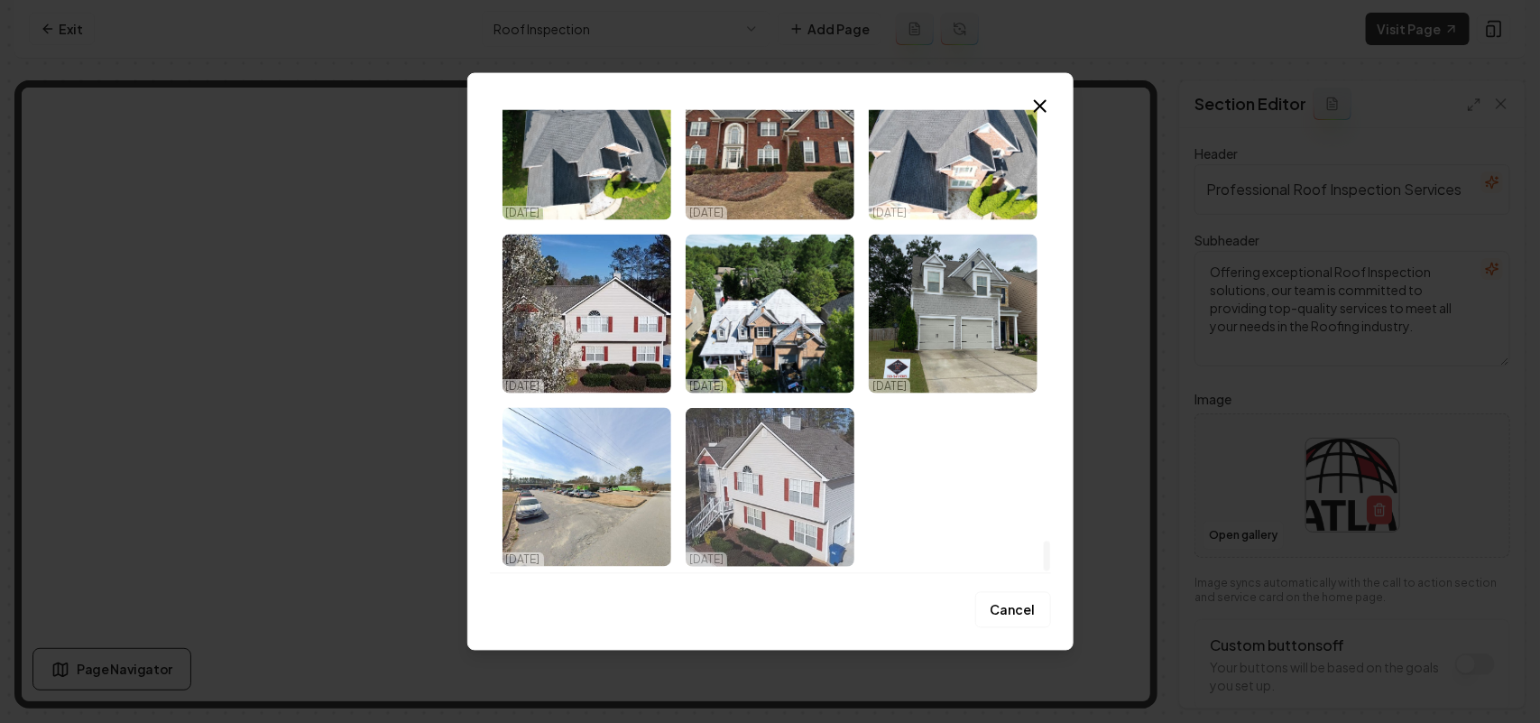
click at [770, 493] on img "Select image image_67e17c09432c4764167ccb9c.jpeg" at bounding box center [770, 486] width 169 height 159
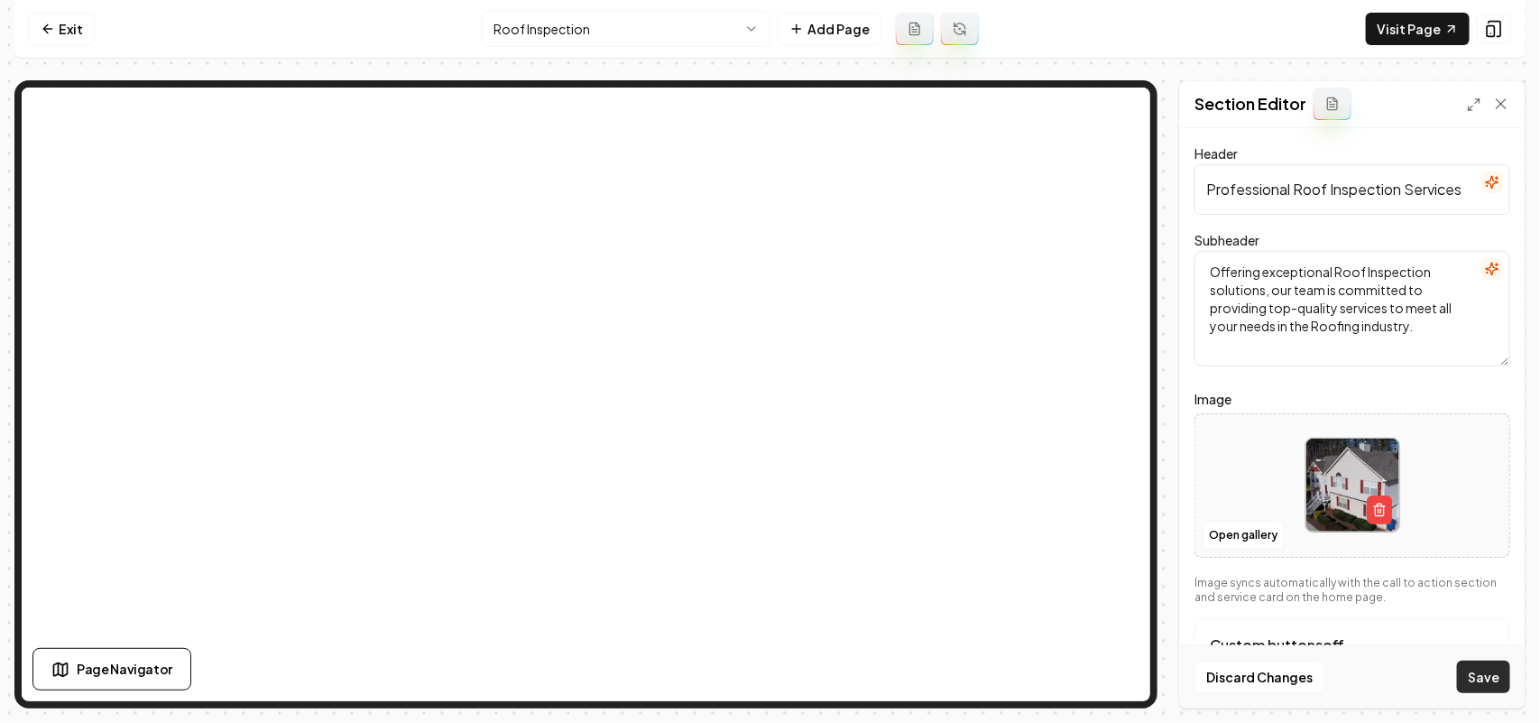
click at [1489, 675] on button "Save" at bounding box center [1483, 676] width 53 height 32
click at [555, 34] on html "Computer Required This feature is only available on a computer. Please switch t…" at bounding box center [770, 361] width 1540 height 723
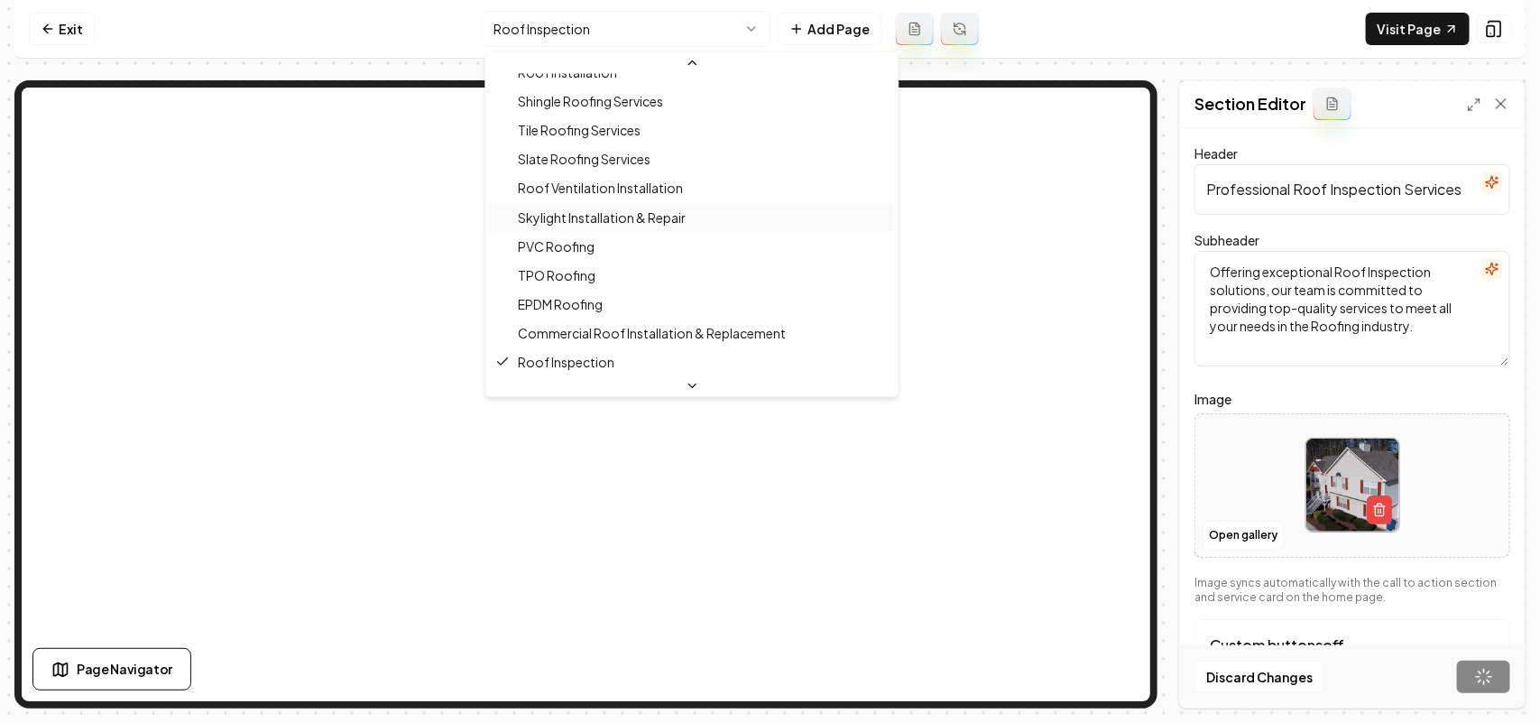
scroll to position [449, 0]
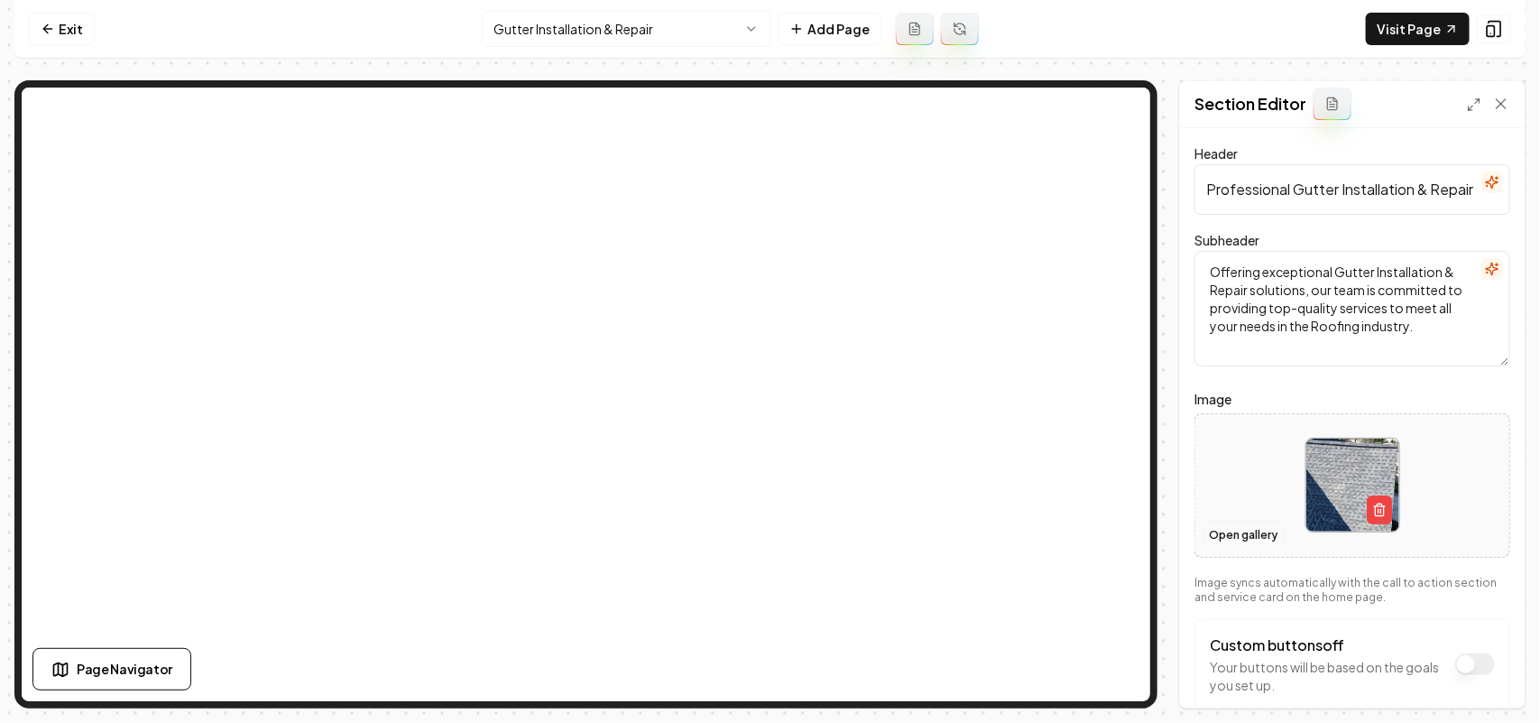
click at [1225, 537] on button "Open gallery" at bounding box center [1243, 535] width 81 height 29
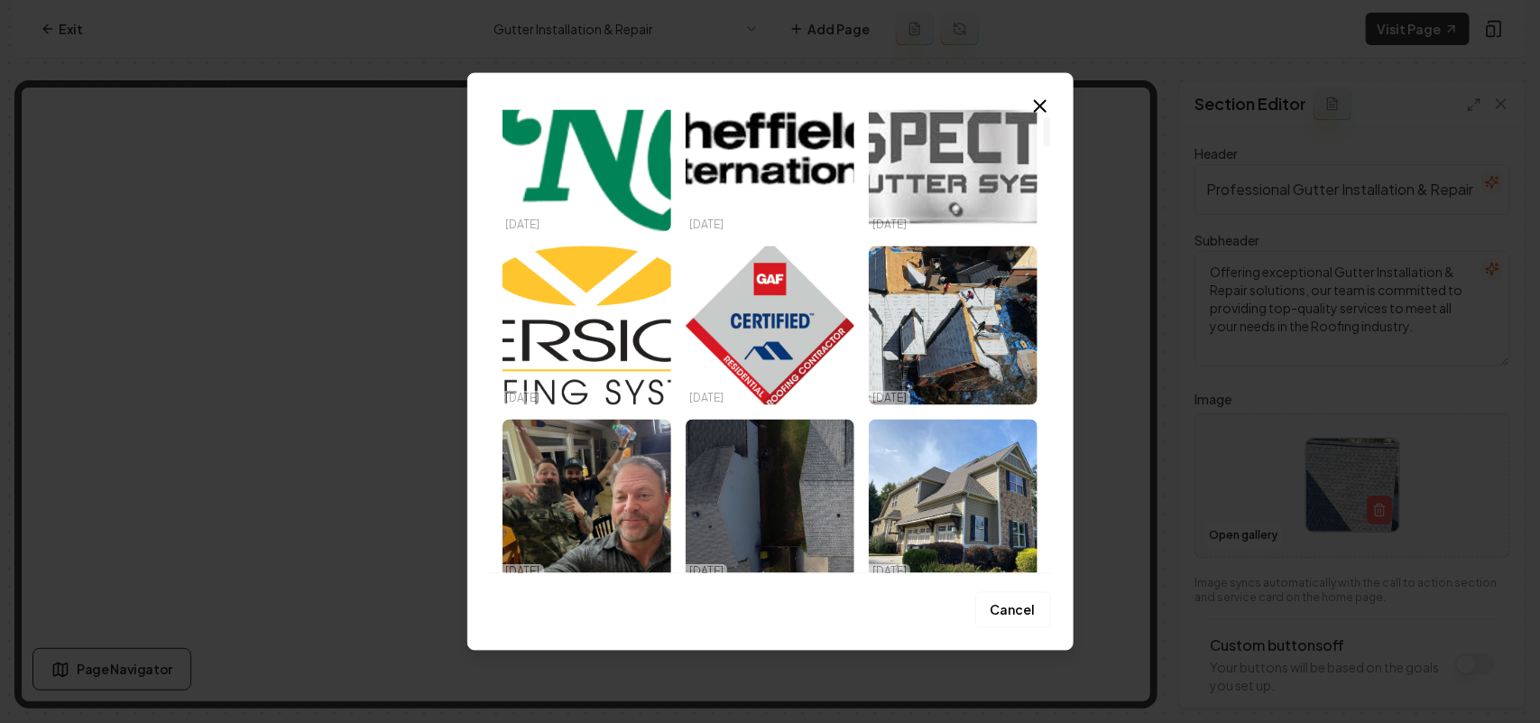
click at [1042, 132] on div at bounding box center [1046, 341] width 9 height 464
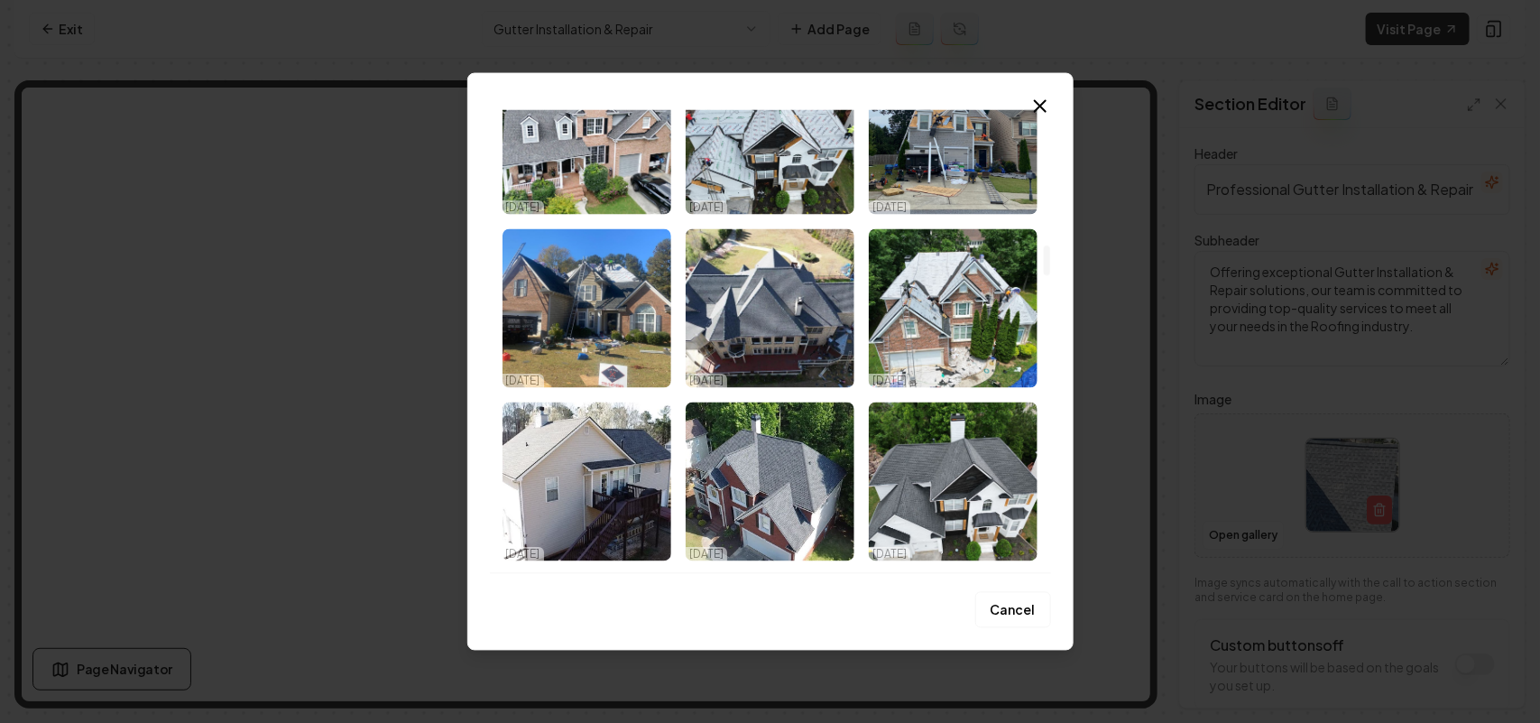
scroll to position [6462, 0]
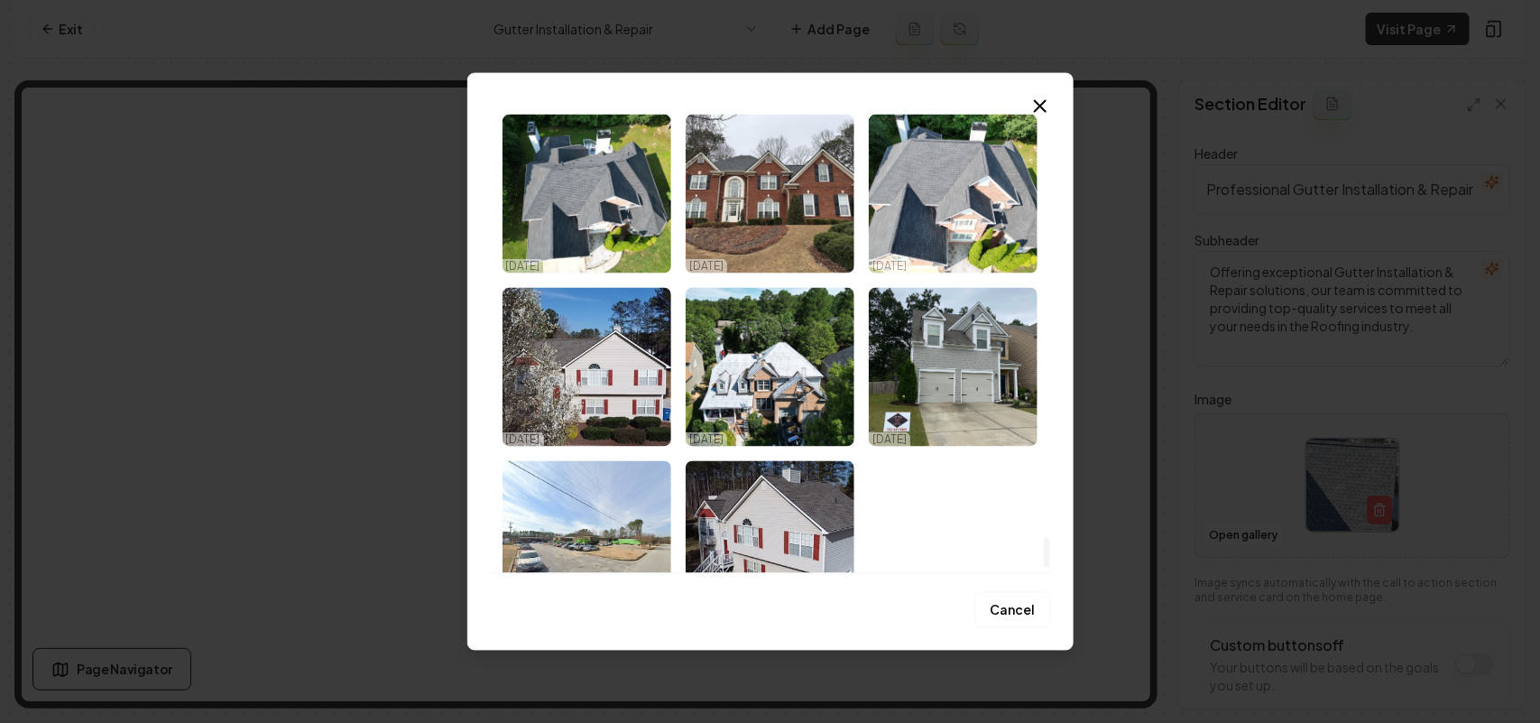
drag, startPoint x: 1044, startPoint y: 128, endPoint x: 1092, endPoint y: 548, distance: 423.1
click at [1050, 548] on div at bounding box center [1047, 552] width 6 height 31
click at [588, 377] on img "Select image image_67e17c08432c4764167cca6f.jpeg" at bounding box center [586, 366] width 169 height 159
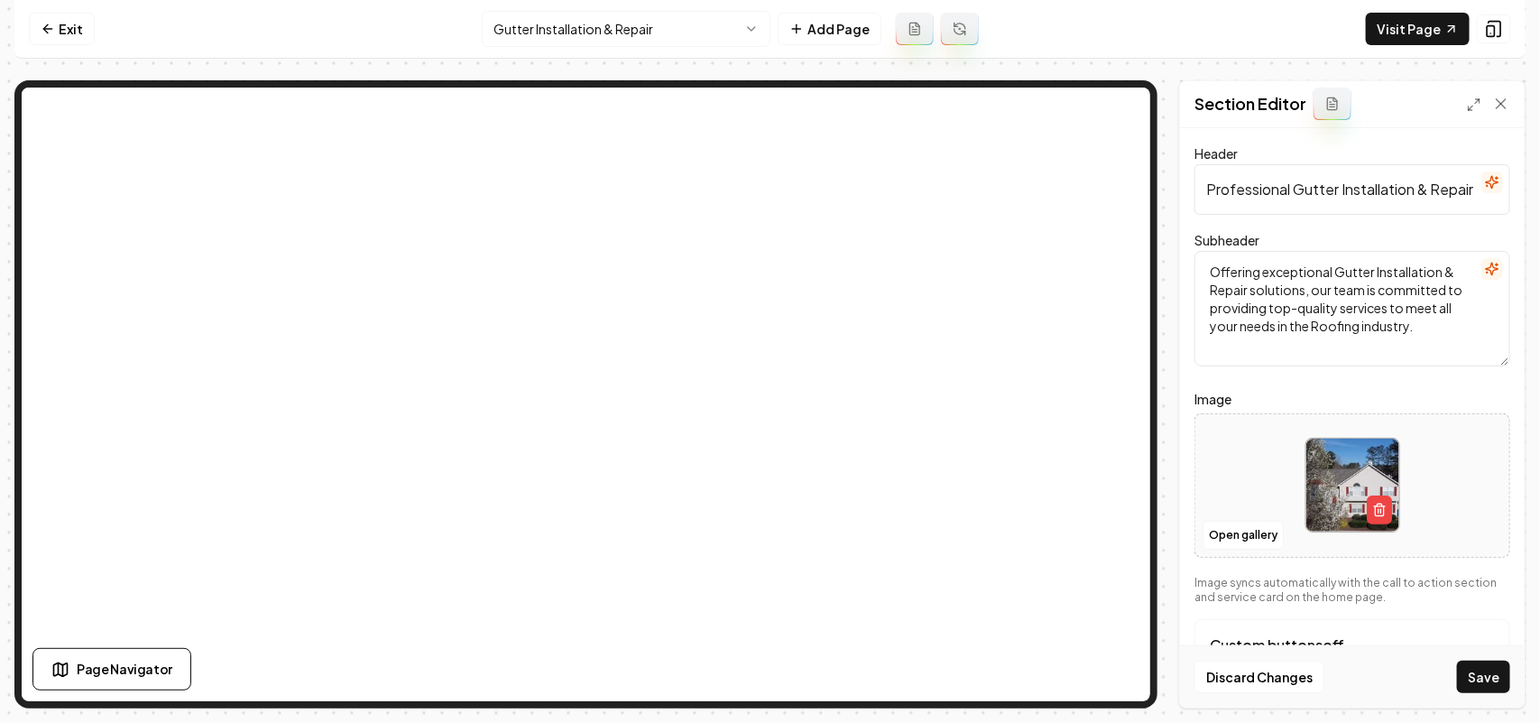
click at [1495, 669] on button "Save" at bounding box center [1483, 676] width 53 height 32
click at [677, 18] on html "Computer Required This feature is only available on a computer. Please switch t…" at bounding box center [770, 361] width 1540 height 723
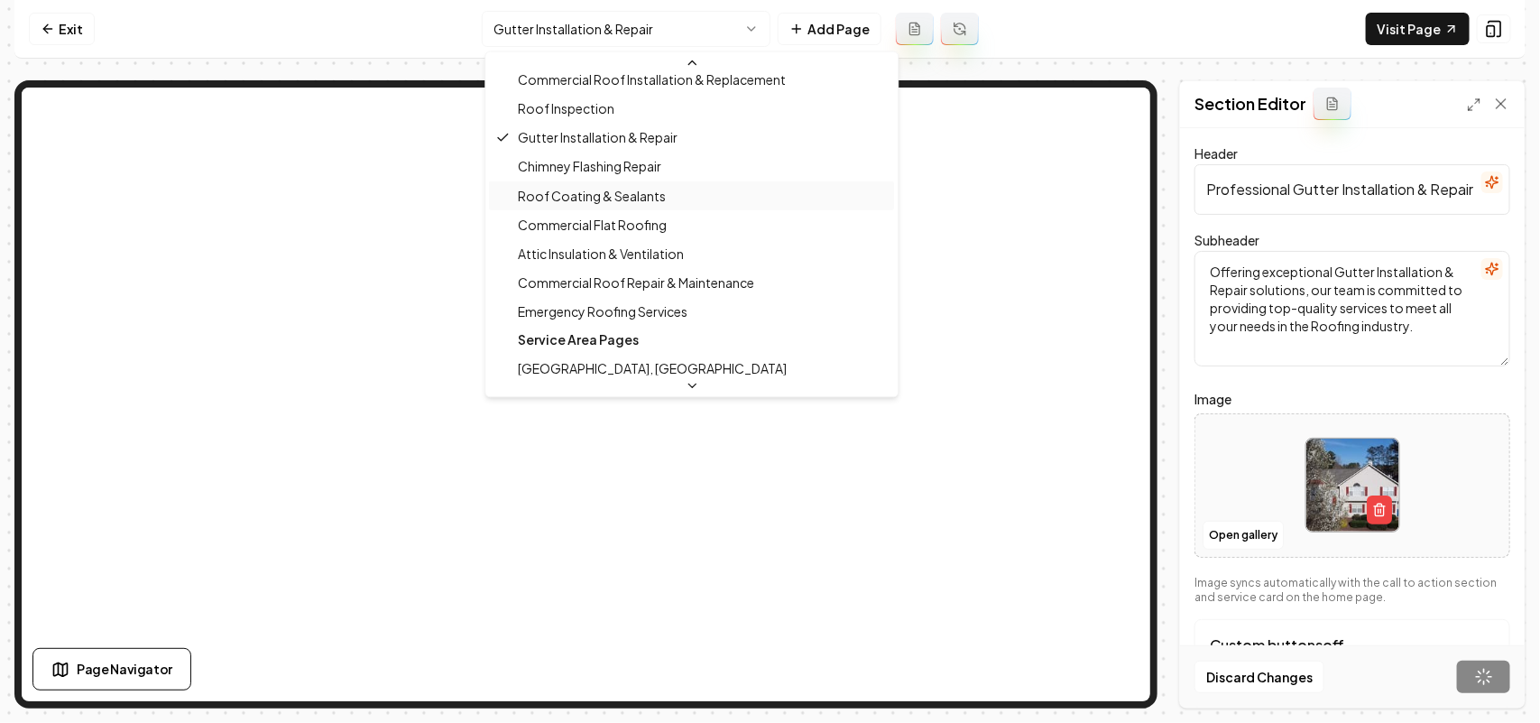
scroll to position [592, 0]
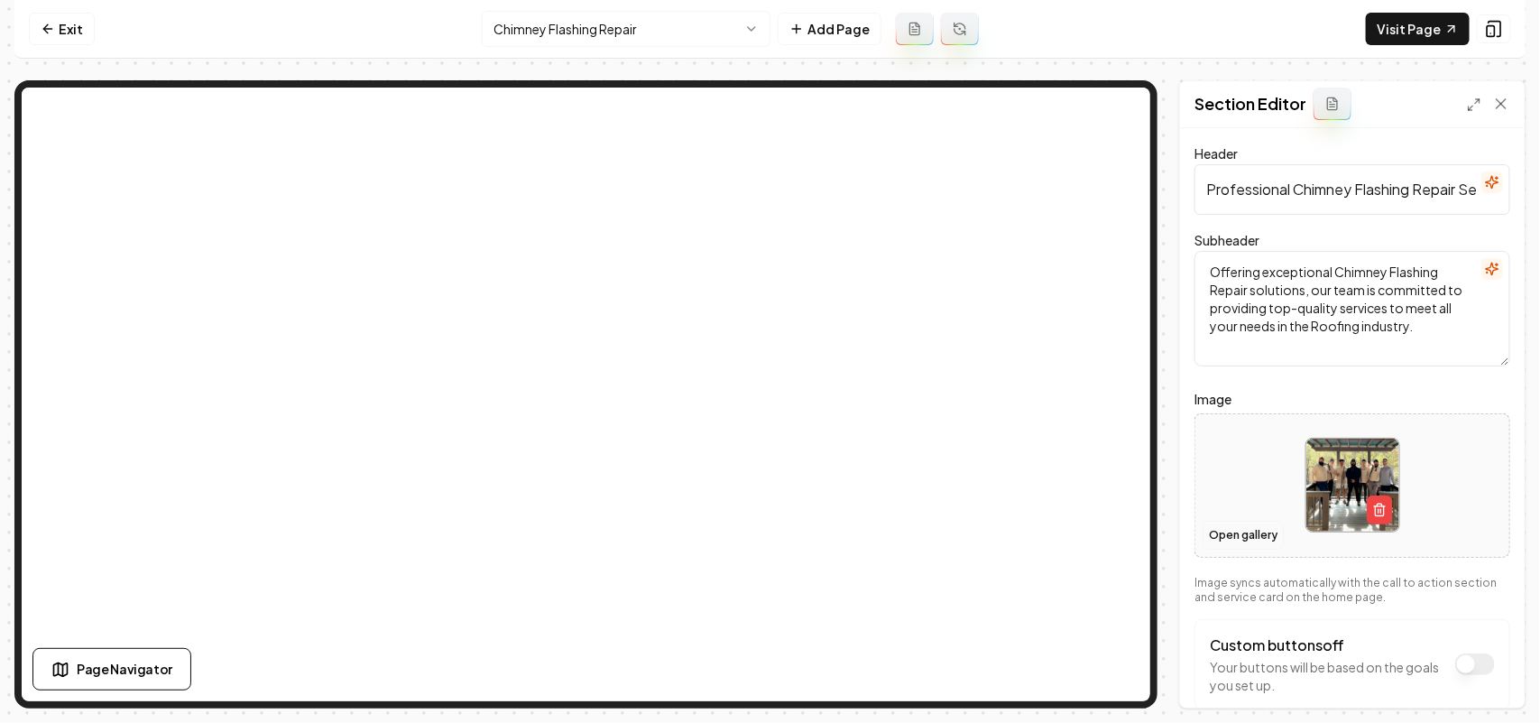
click at [1236, 534] on button "Open gallery" at bounding box center [1243, 535] width 81 height 29
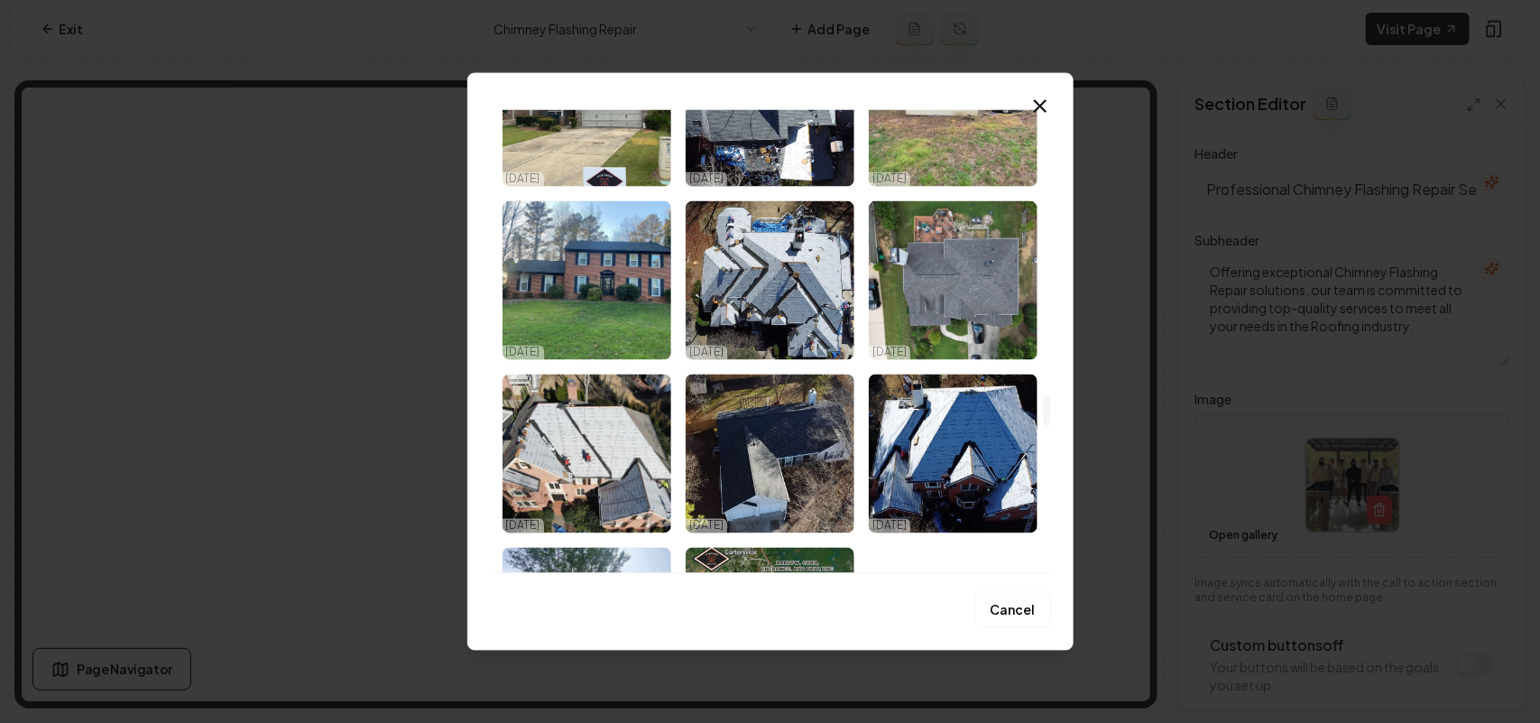
scroll to position [4660, 0]
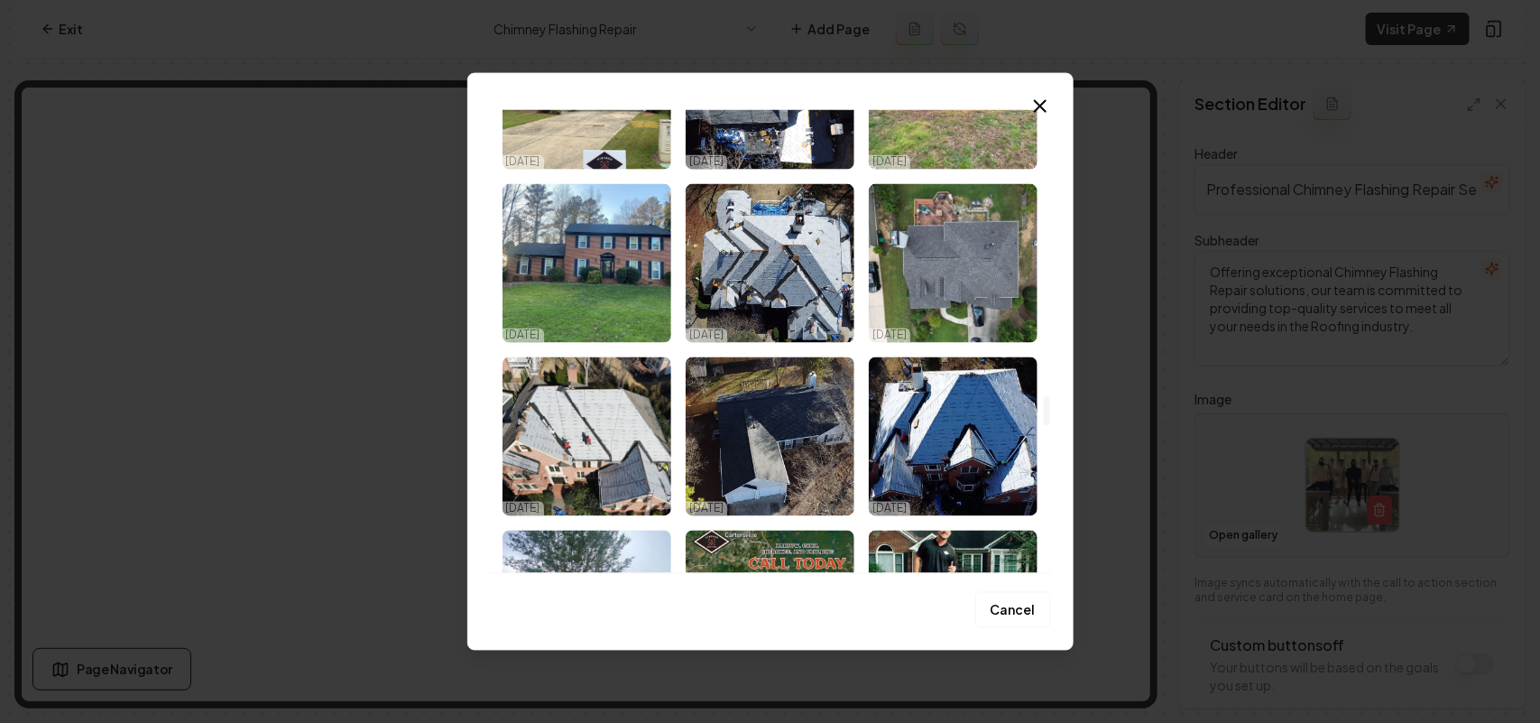
drag, startPoint x: 1047, startPoint y: 122, endPoint x: 1043, endPoint y: 429, distance: 307.7
click at [1044, 426] on div at bounding box center [1047, 410] width 6 height 31
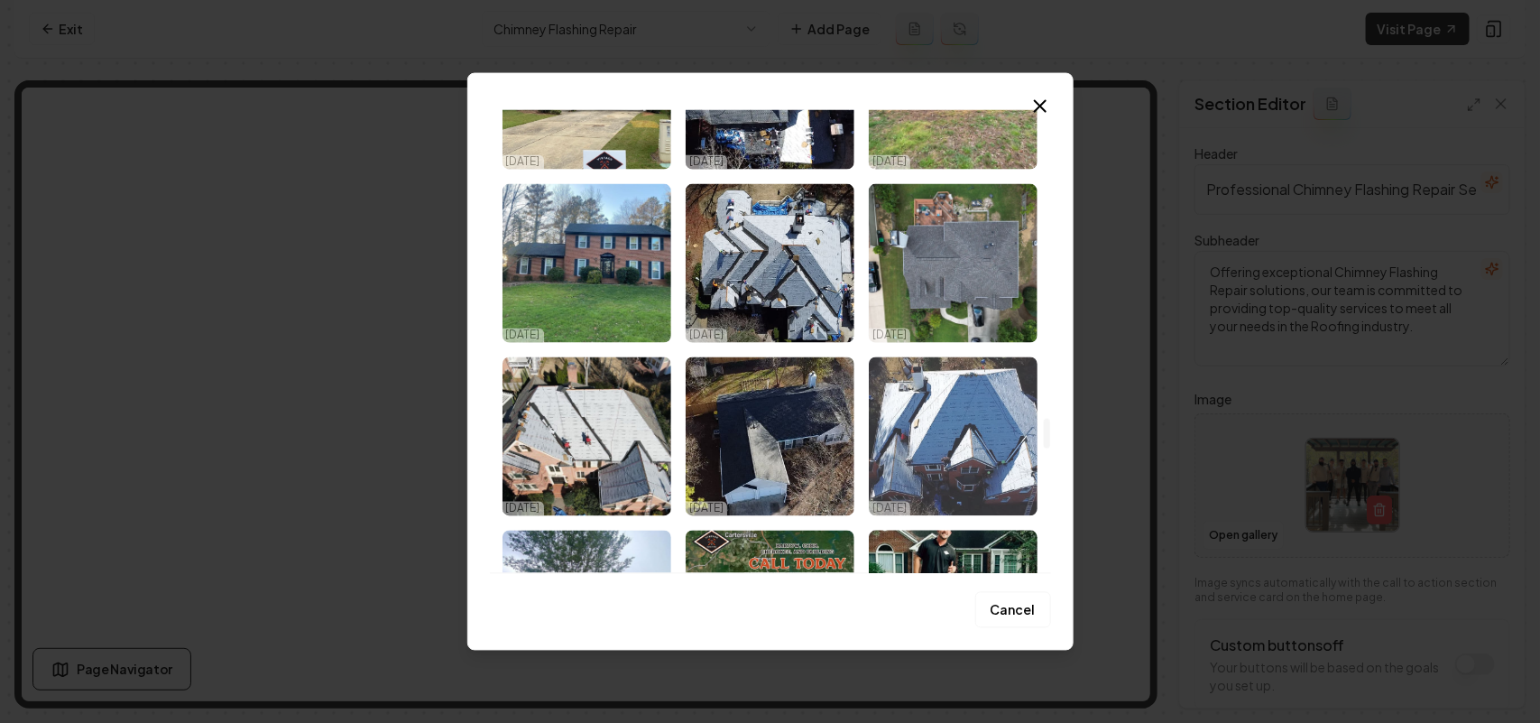
click at [927, 406] on img "Select image image_67e17c0a432c4764167cd089.jpeg" at bounding box center [953, 435] width 169 height 159
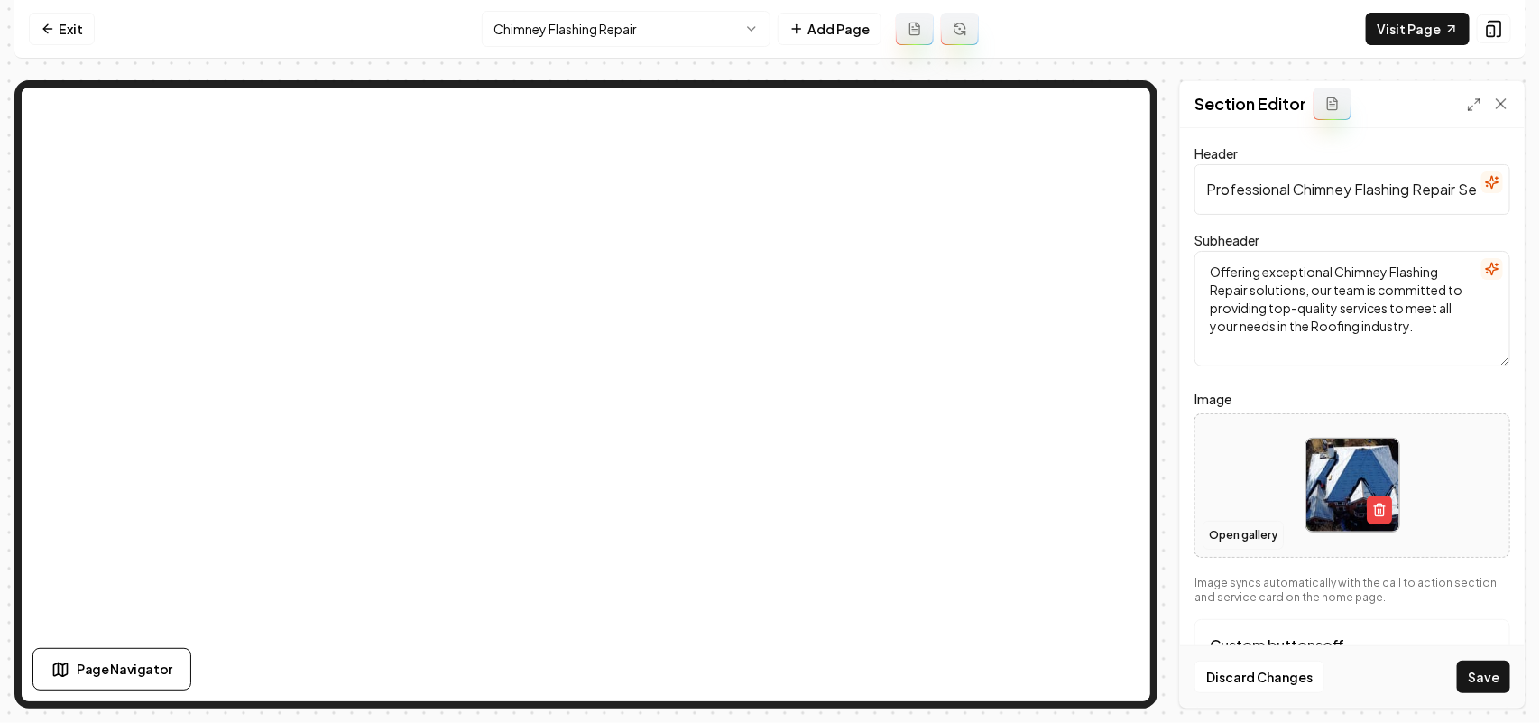
click at [1240, 529] on button "Open gallery" at bounding box center [1243, 535] width 81 height 29
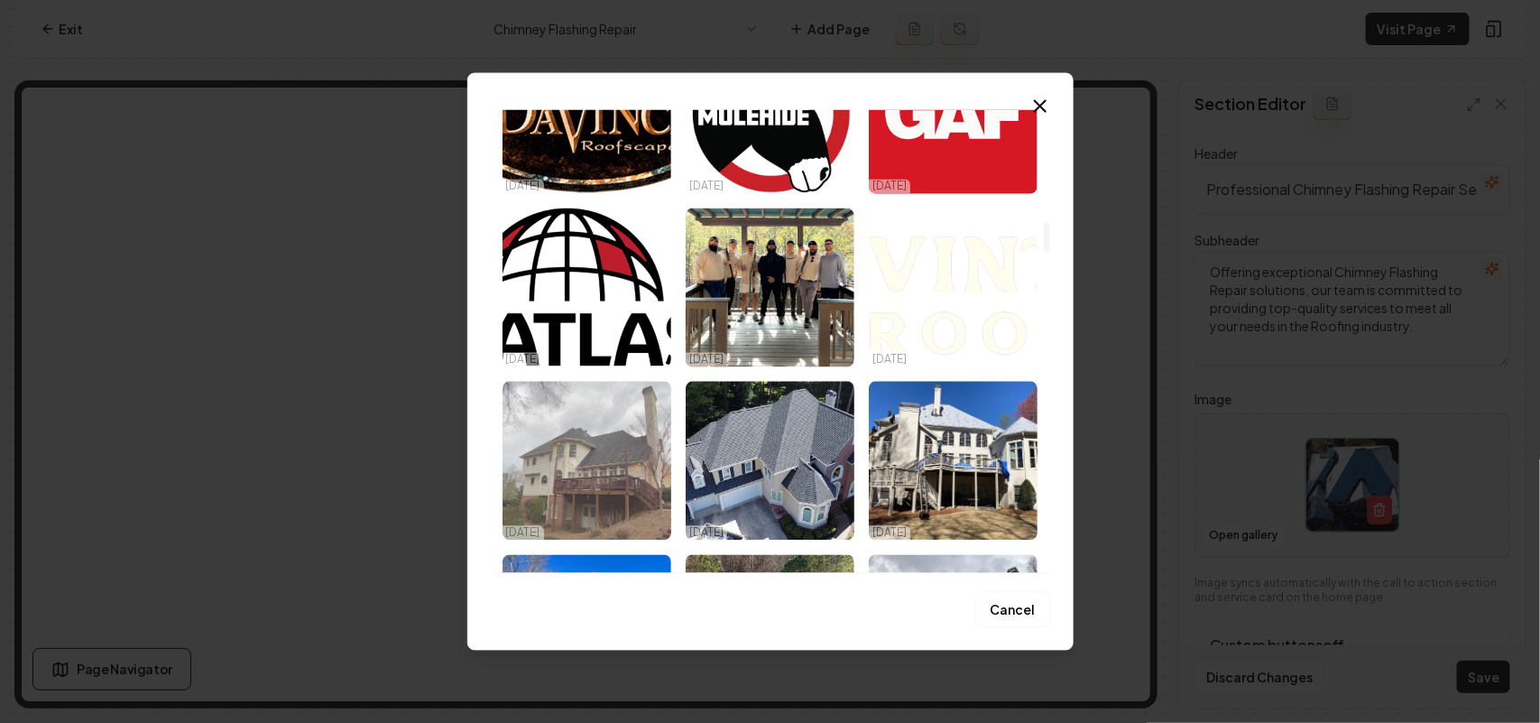
scroll to position [2368, 0]
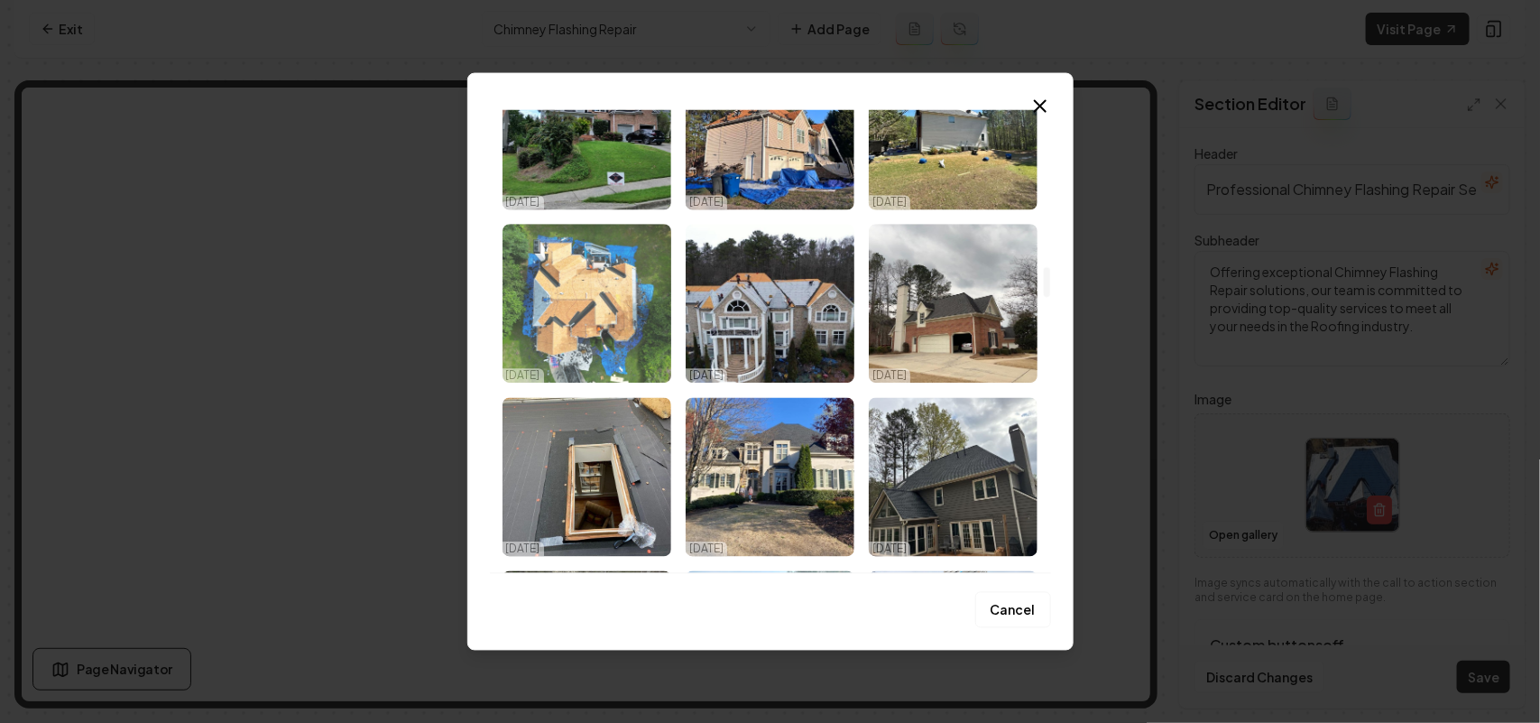
click at [616, 311] on img "Select image image_67e17c12432c4764167cee7e.jpeg" at bounding box center [586, 303] width 169 height 159
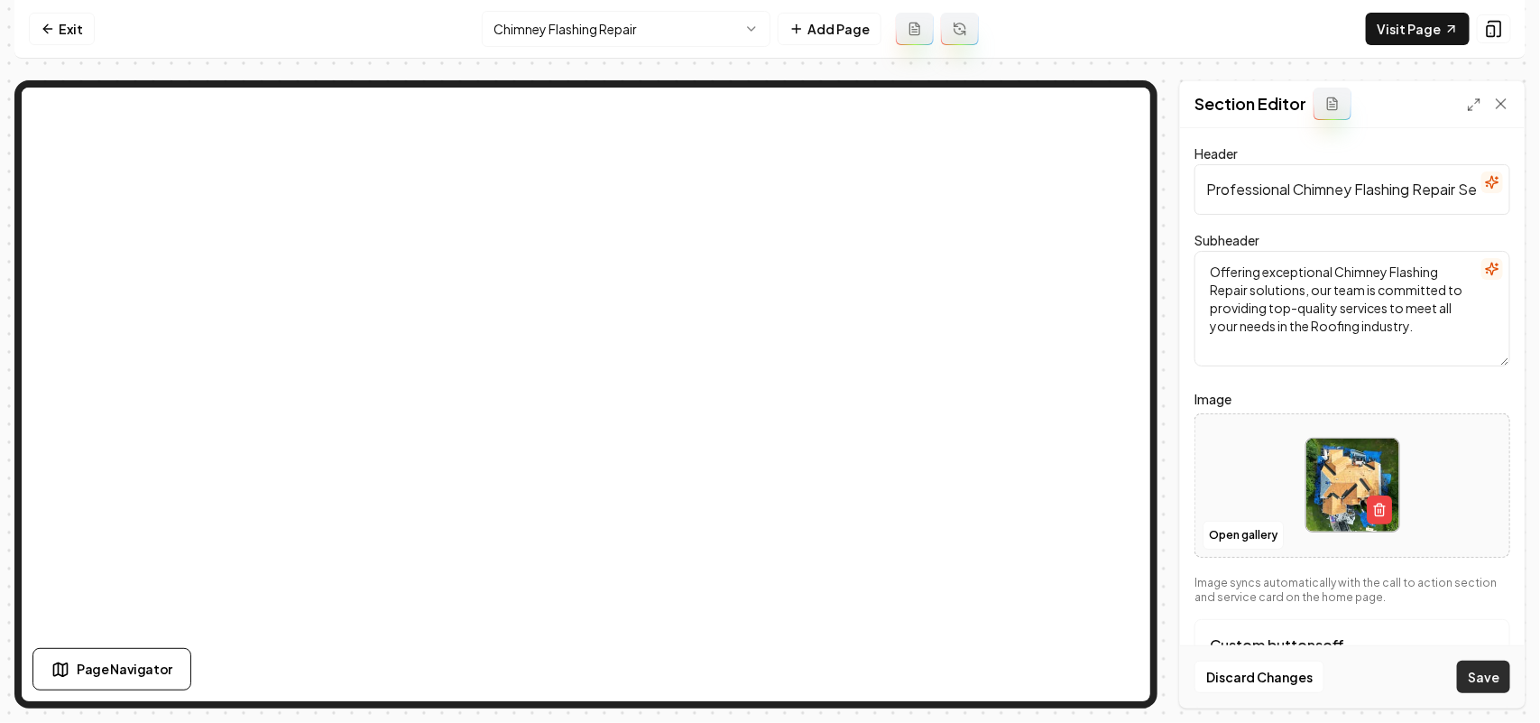
click at [1491, 683] on button "Save" at bounding box center [1483, 676] width 53 height 32
click at [526, 28] on html "Computer Required This feature is only available on a computer. Please switch t…" at bounding box center [770, 361] width 1540 height 723
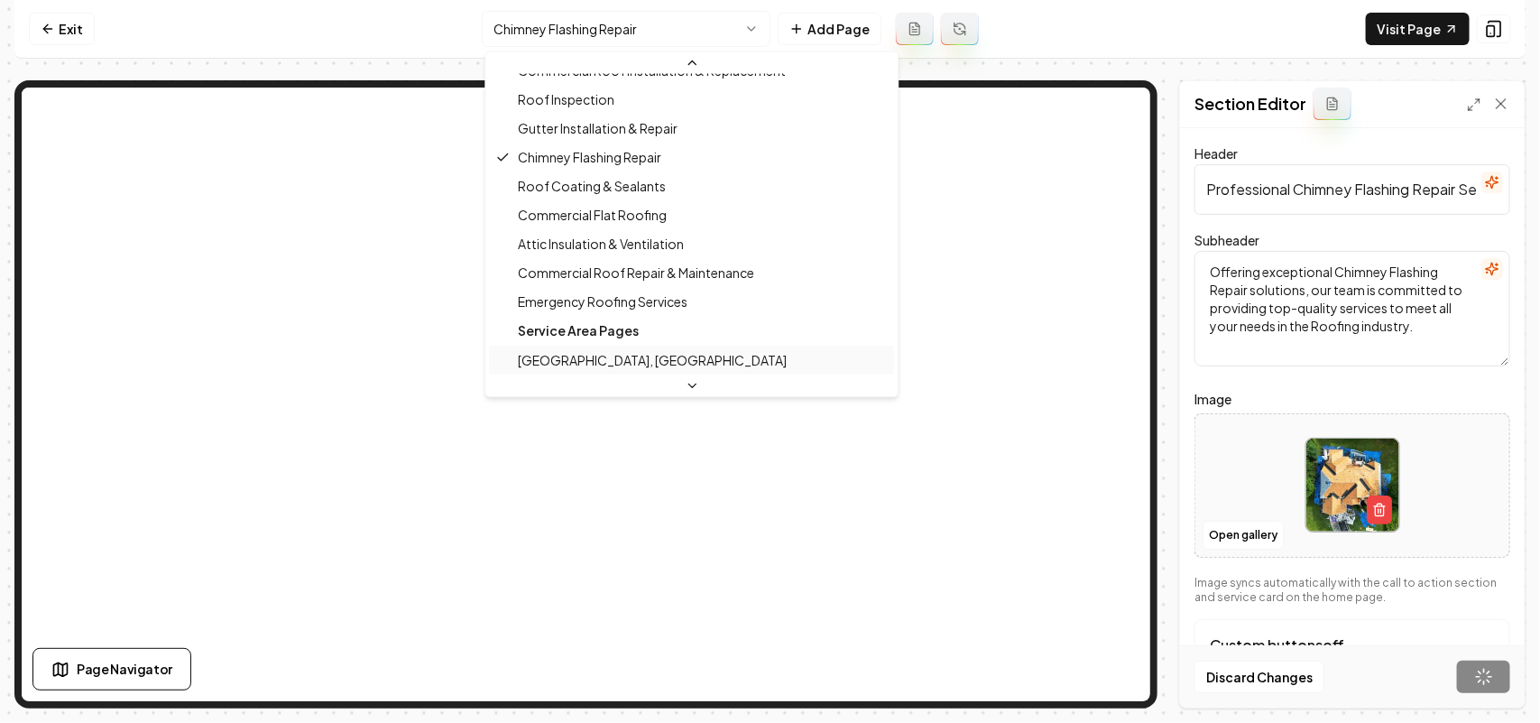
scroll to position [621, 0]
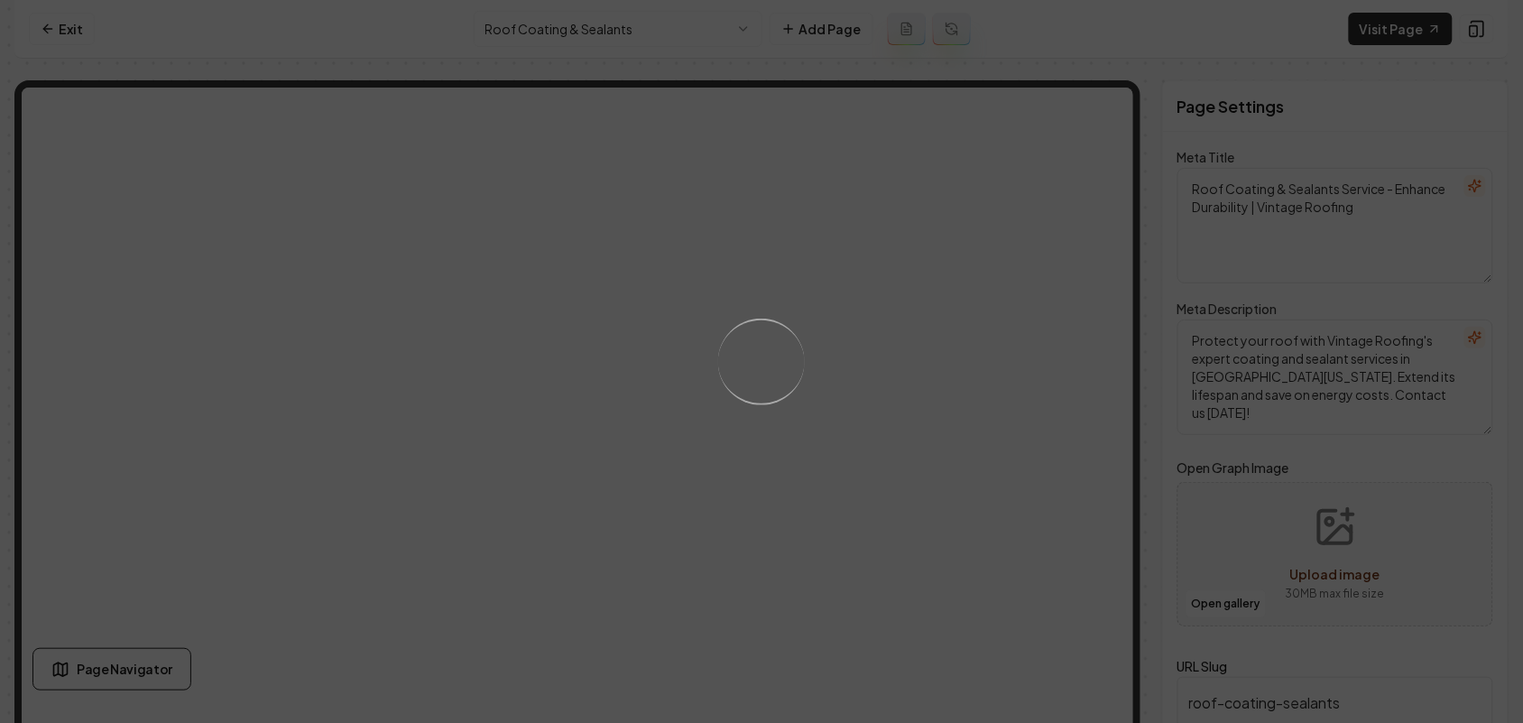
click at [704, 299] on div "Loading..." at bounding box center [761, 361] width 1523 height 723
click at [780, 358] on div "Loading..." at bounding box center [761, 361] width 123 height 123
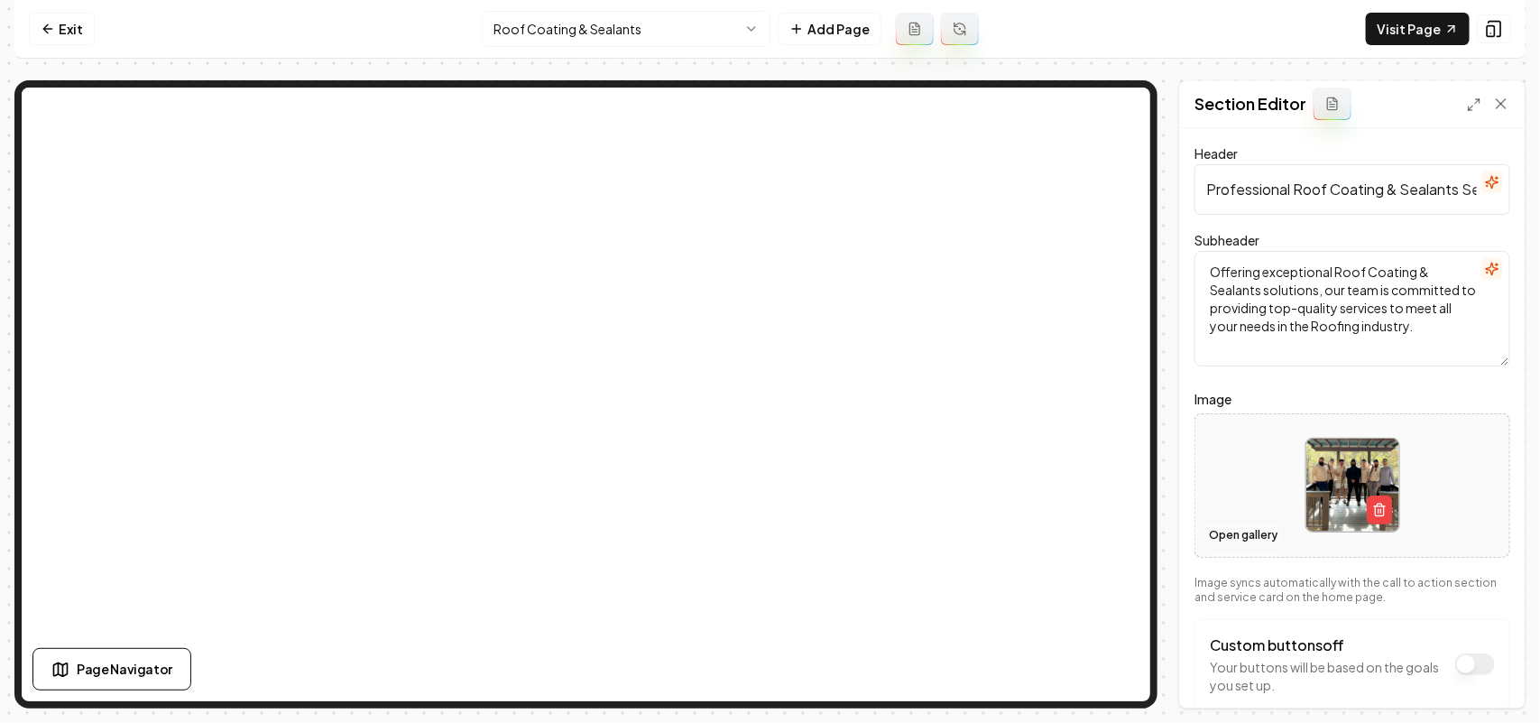
click at [1230, 530] on button "Open gallery" at bounding box center [1243, 535] width 81 height 29
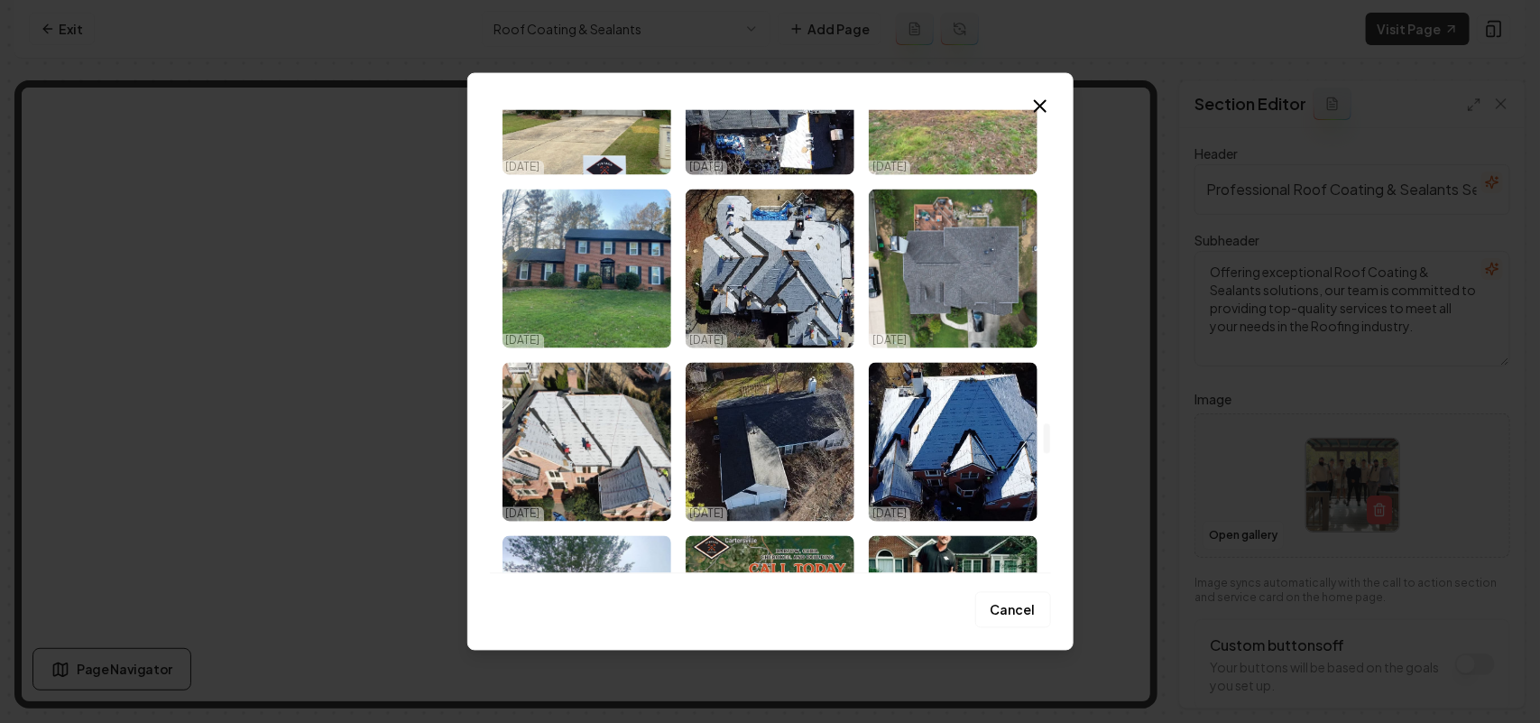
scroll to position [4736, 0]
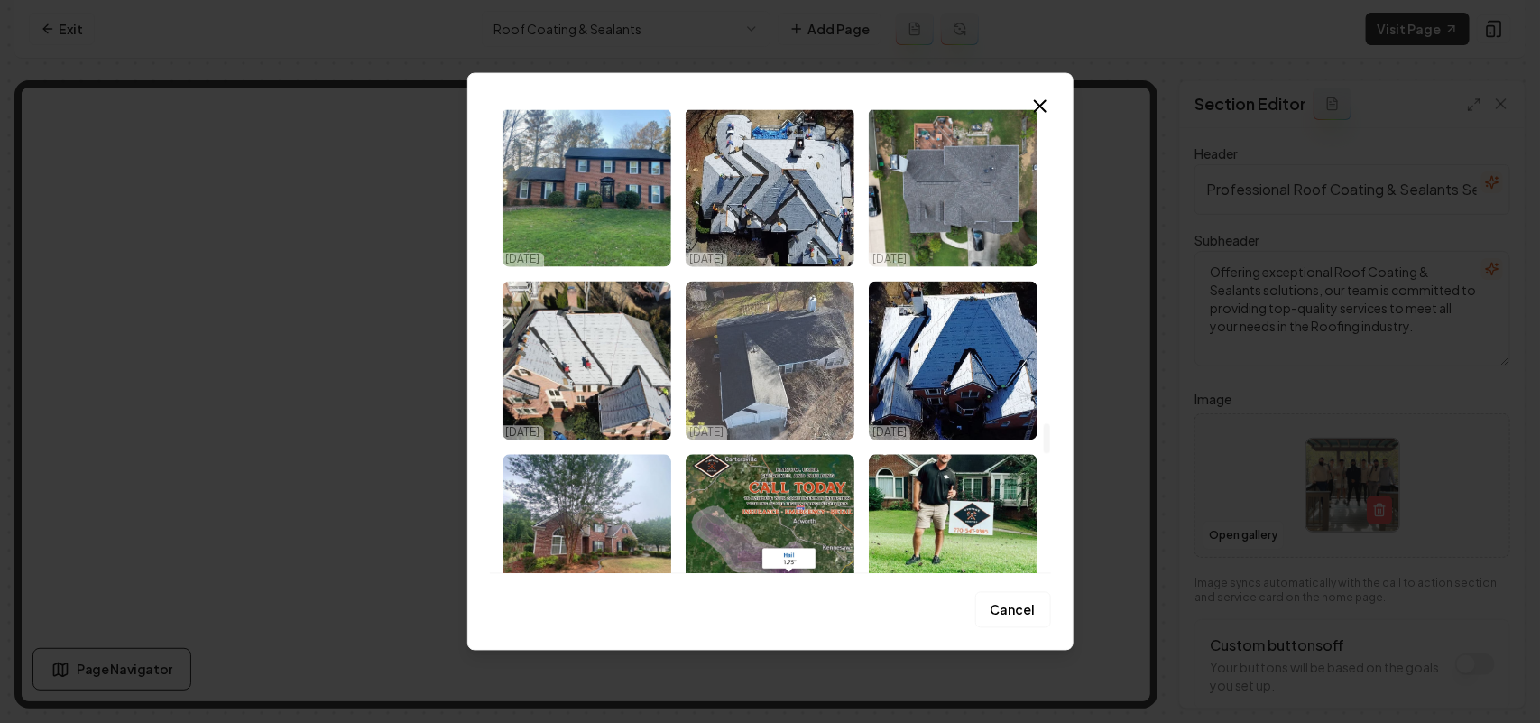
click at [785, 355] on img "Select image image_67e17c0f432c4764167ce486.jpeg" at bounding box center [770, 360] width 169 height 159
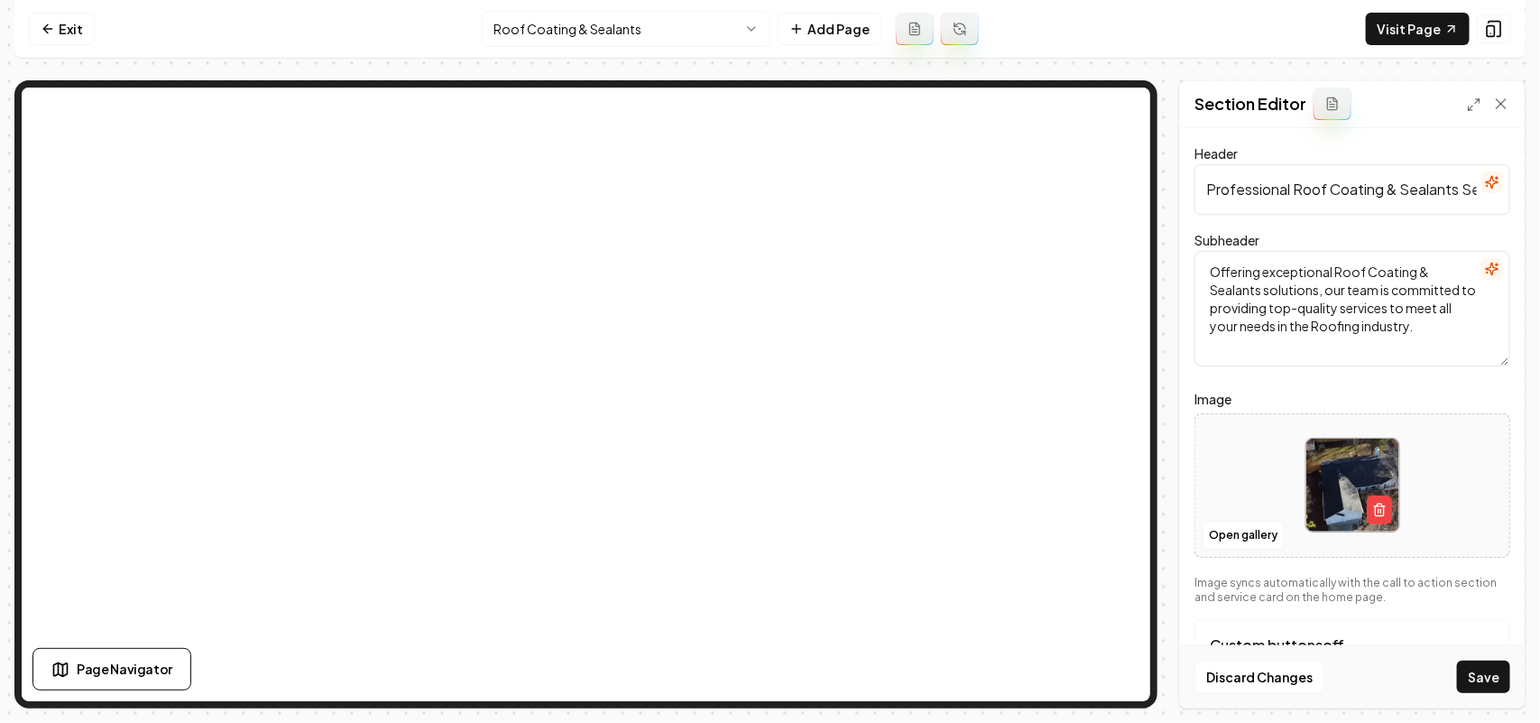
click at [1487, 677] on button "Save" at bounding box center [1483, 676] width 53 height 32
click at [492, 28] on html "Computer Required This feature is only available on a computer. Please switch t…" at bounding box center [770, 361] width 1540 height 723
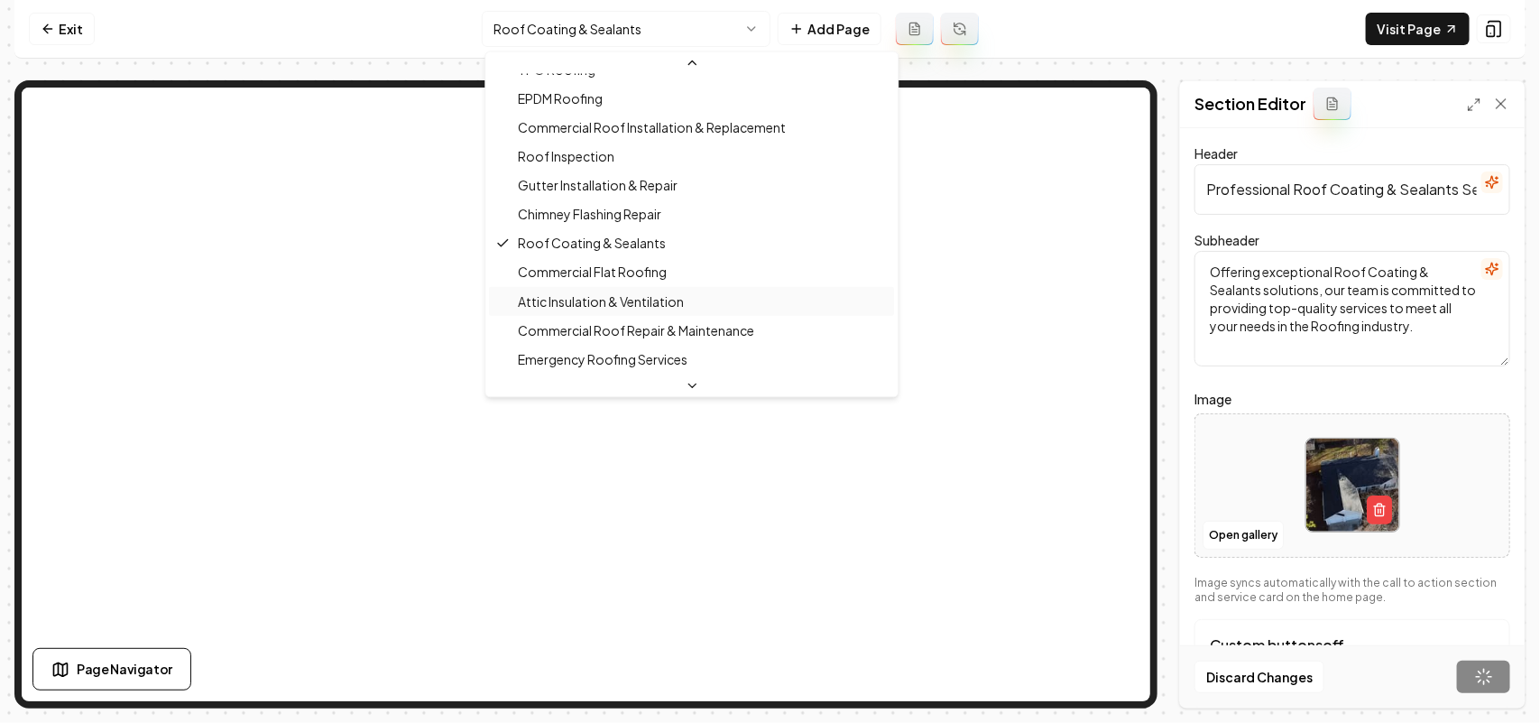
scroll to position [650, 0]
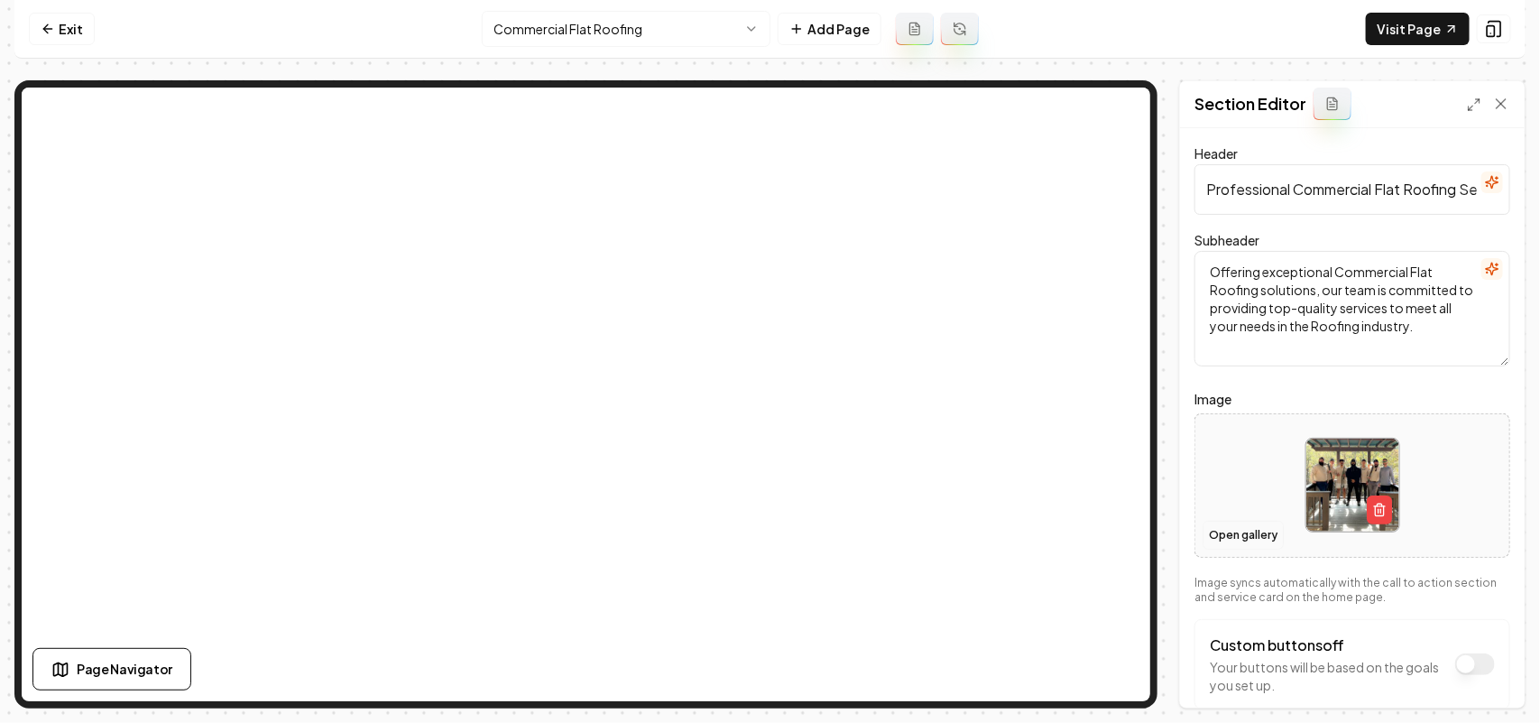
click at [1215, 532] on button "Open gallery" at bounding box center [1243, 535] width 81 height 29
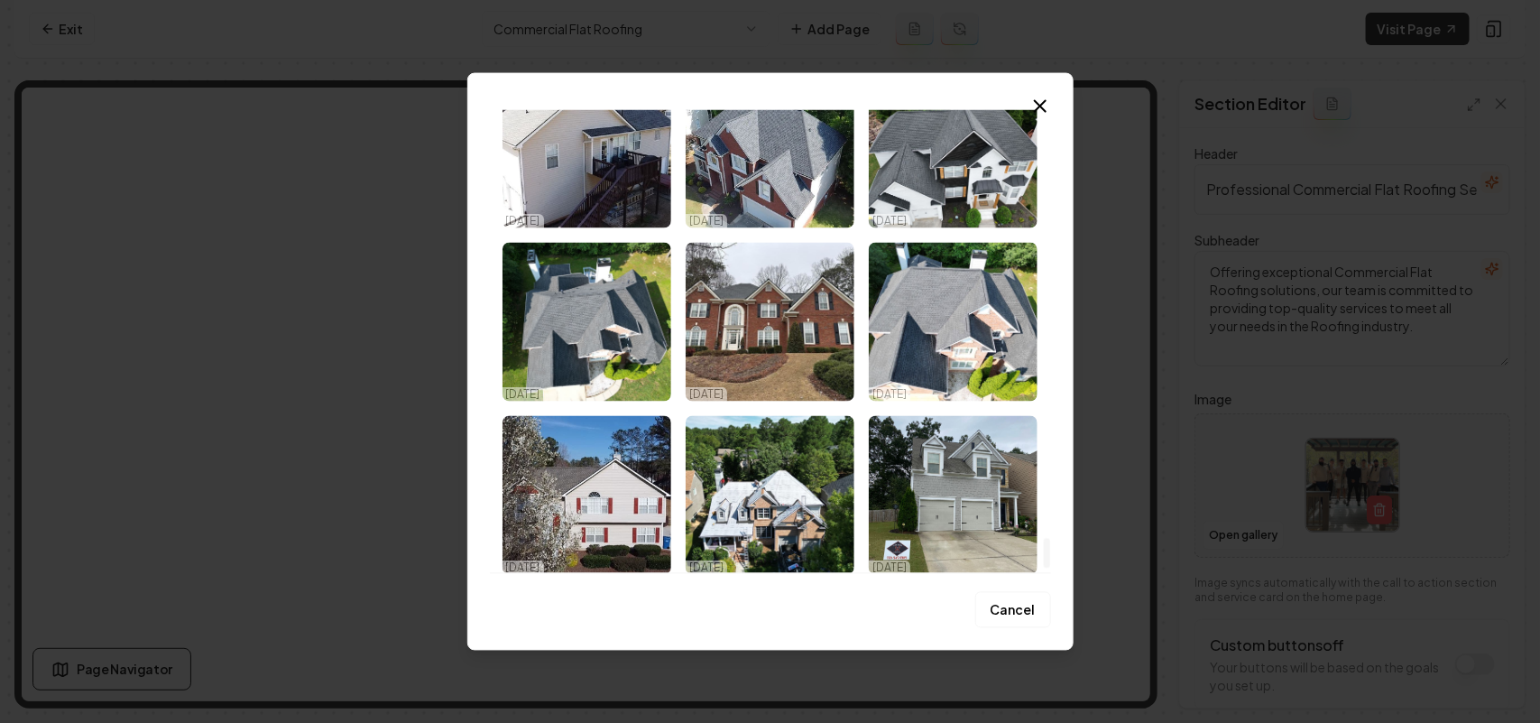
scroll to position [6515, 0]
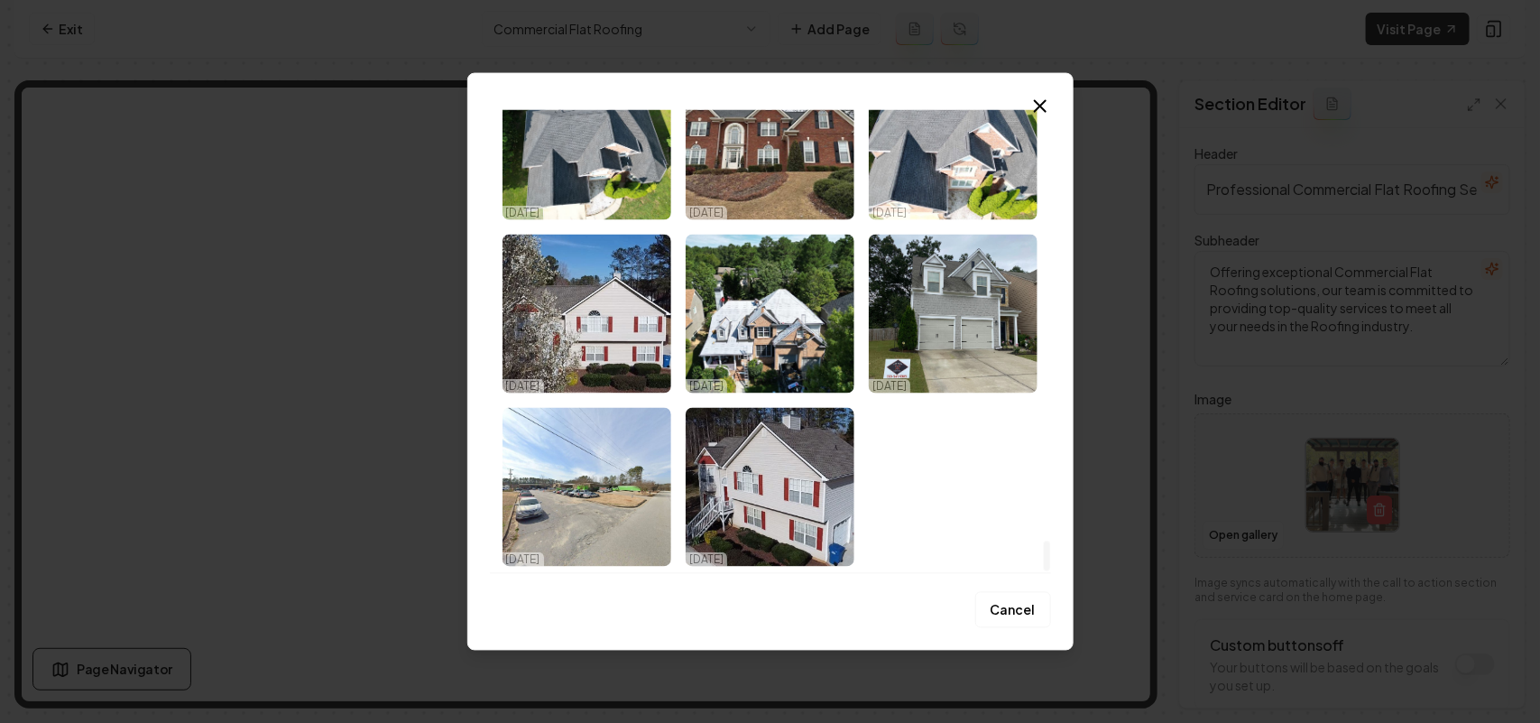
drag, startPoint x: 1046, startPoint y: 127, endPoint x: 1074, endPoint y: 574, distance: 447.4
click at [1050, 571] on div at bounding box center [1047, 555] width 6 height 31
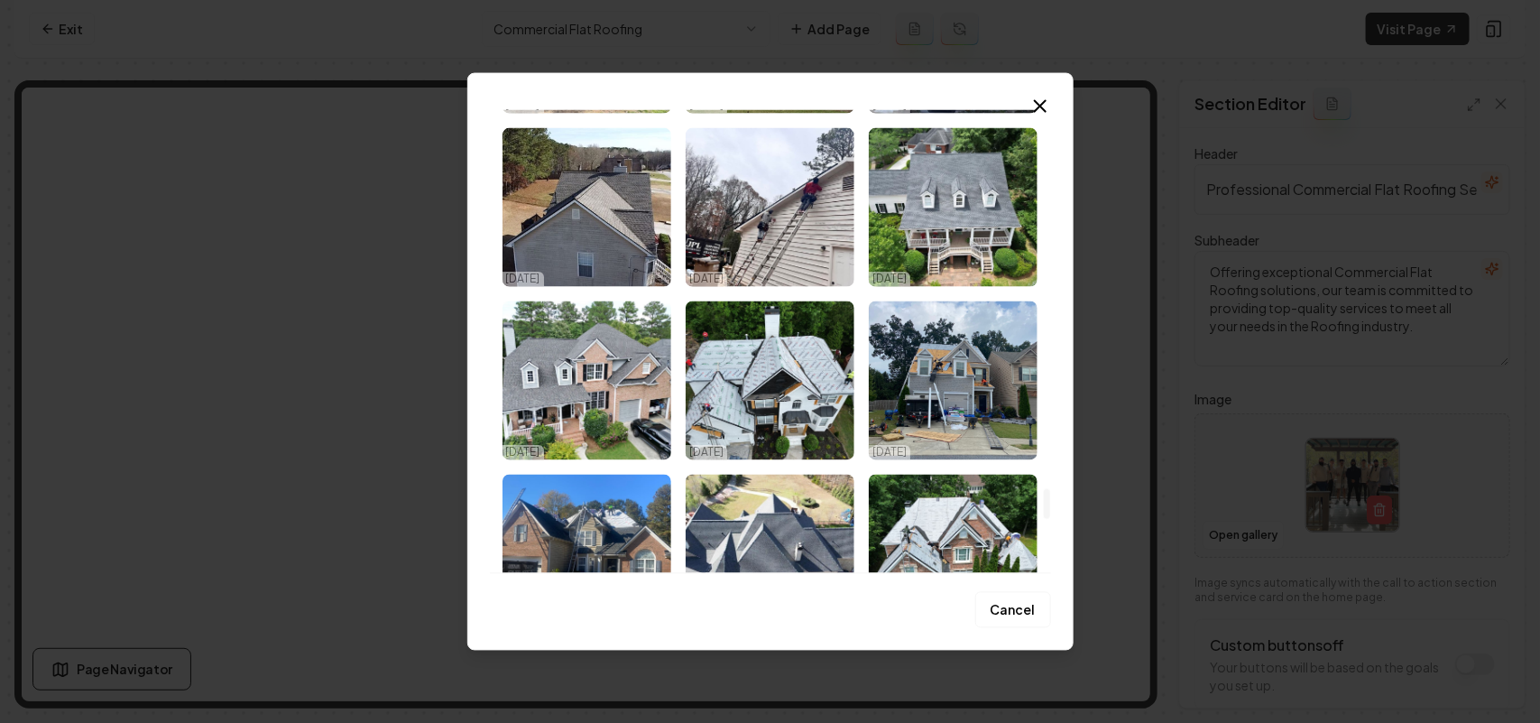
scroll to position [5726, 0]
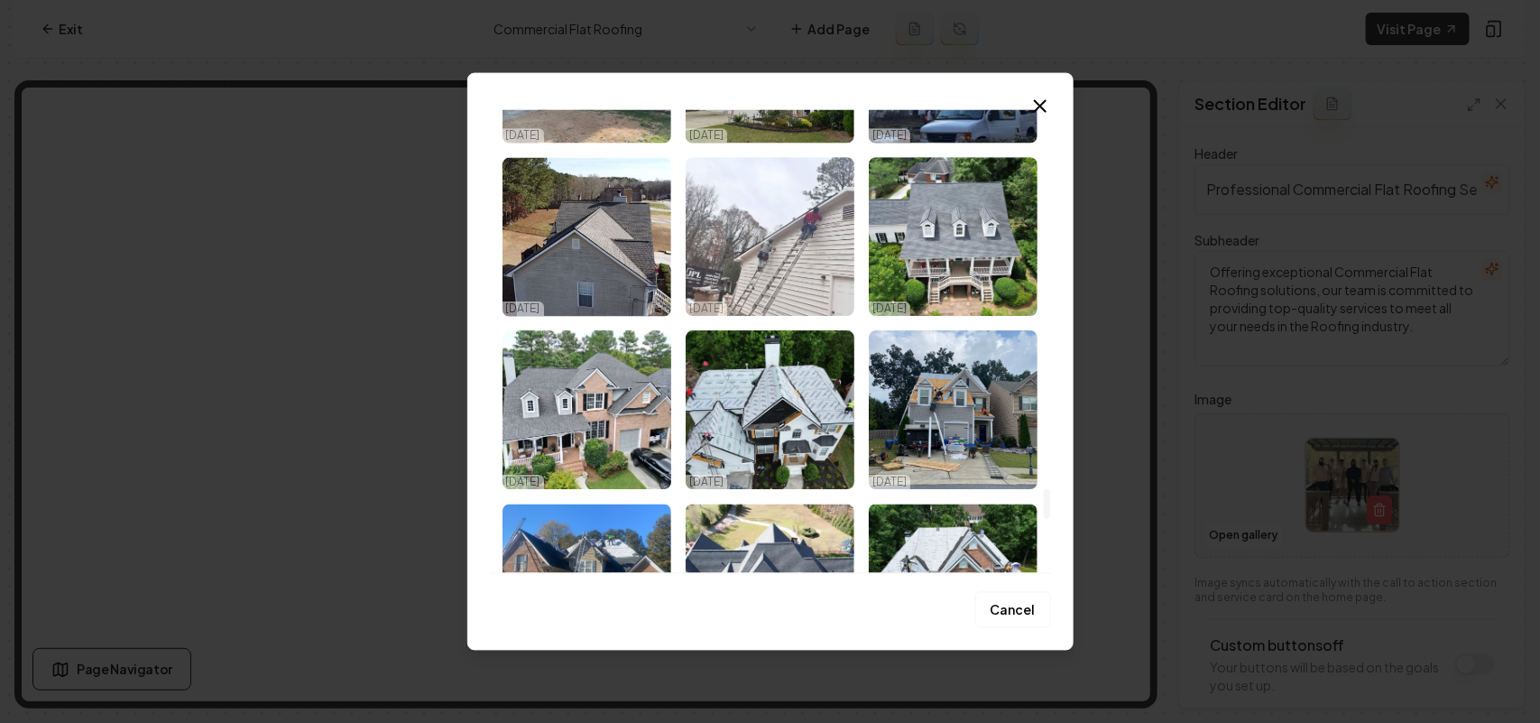
click at [806, 245] on img "Select image image_67e17c0a432c4764167ccff2.jpeg" at bounding box center [770, 236] width 169 height 159
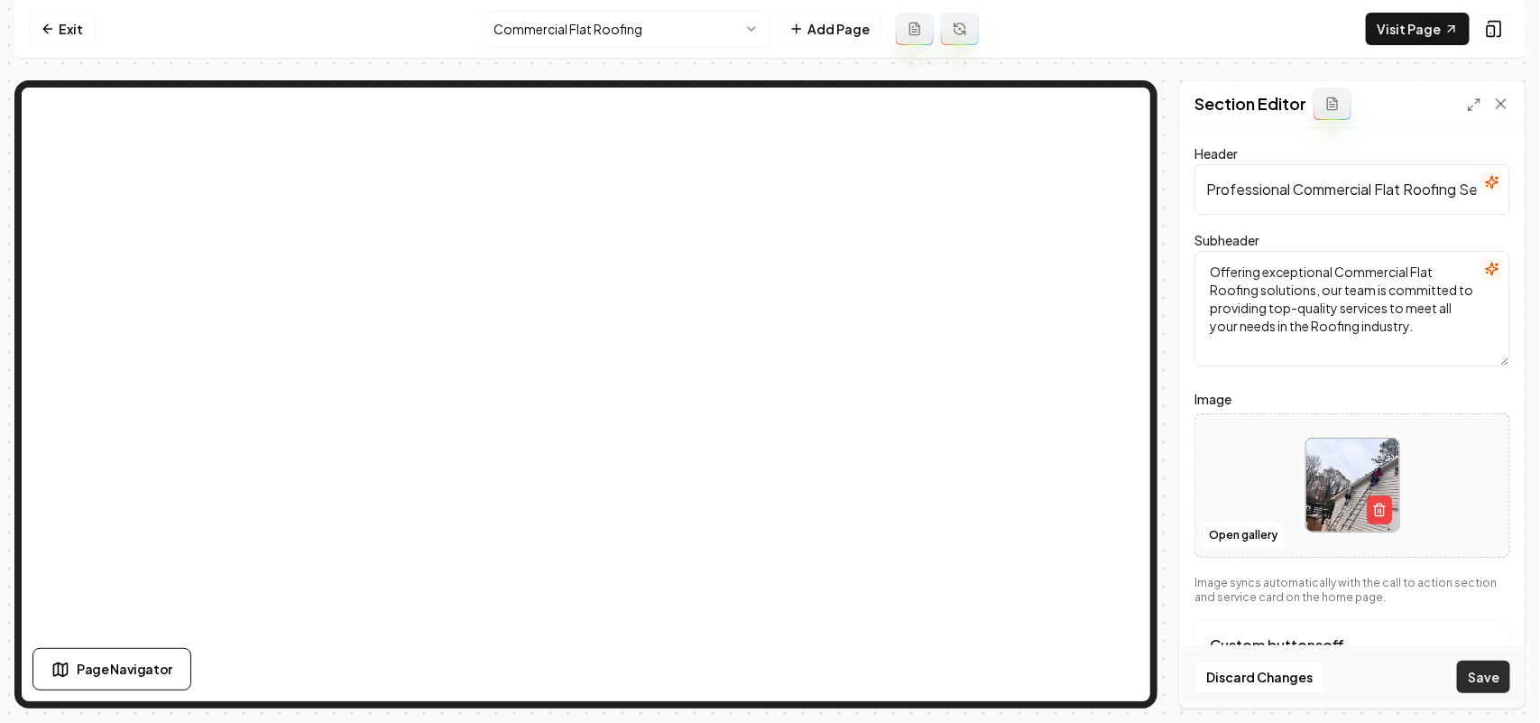
click at [1498, 678] on button "Save" at bounding box center [1483, 676] width 53 height 32
click at [534, 23] on html "Computer Required This feature is only available on a computer. Please switch t…" at bounding box center [770, 361] width 1540 height 723
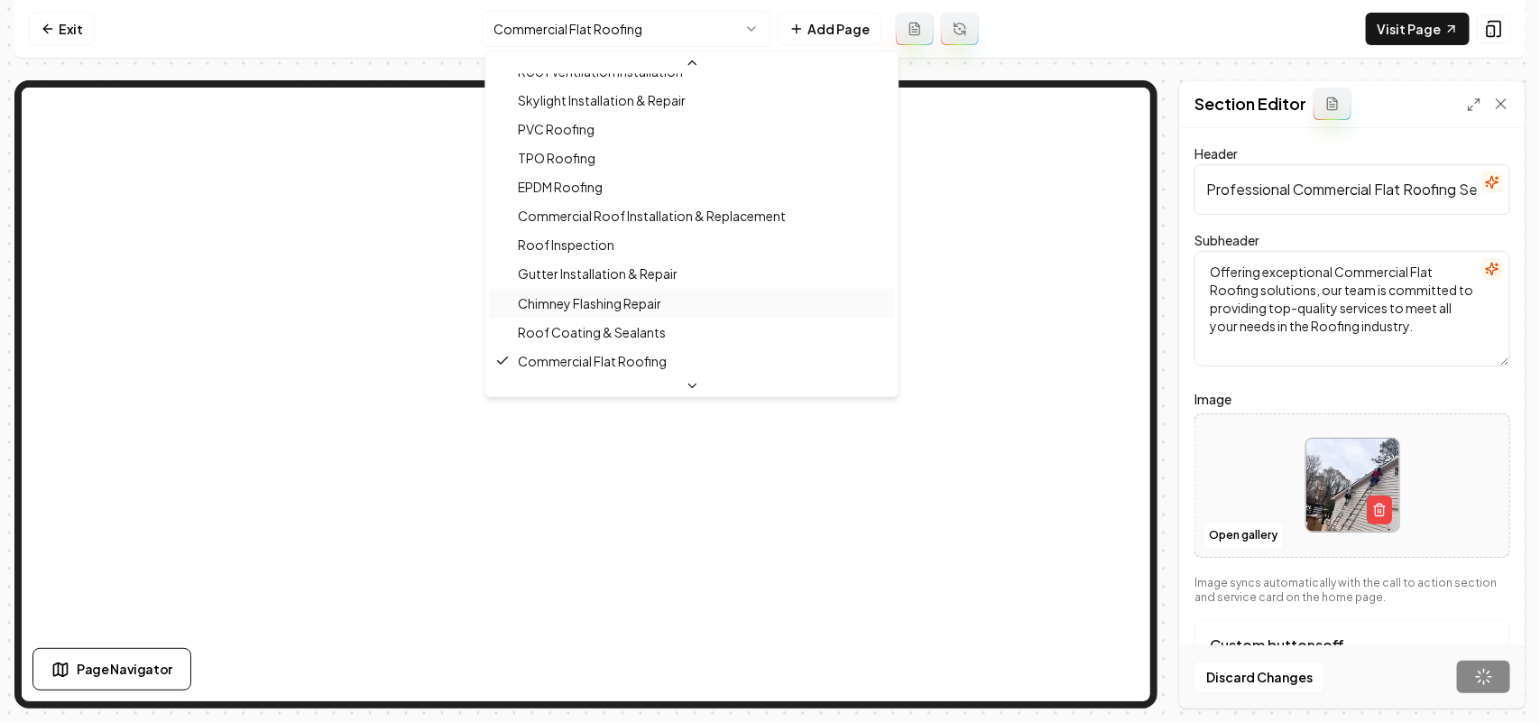
scroll to position [678, 0]
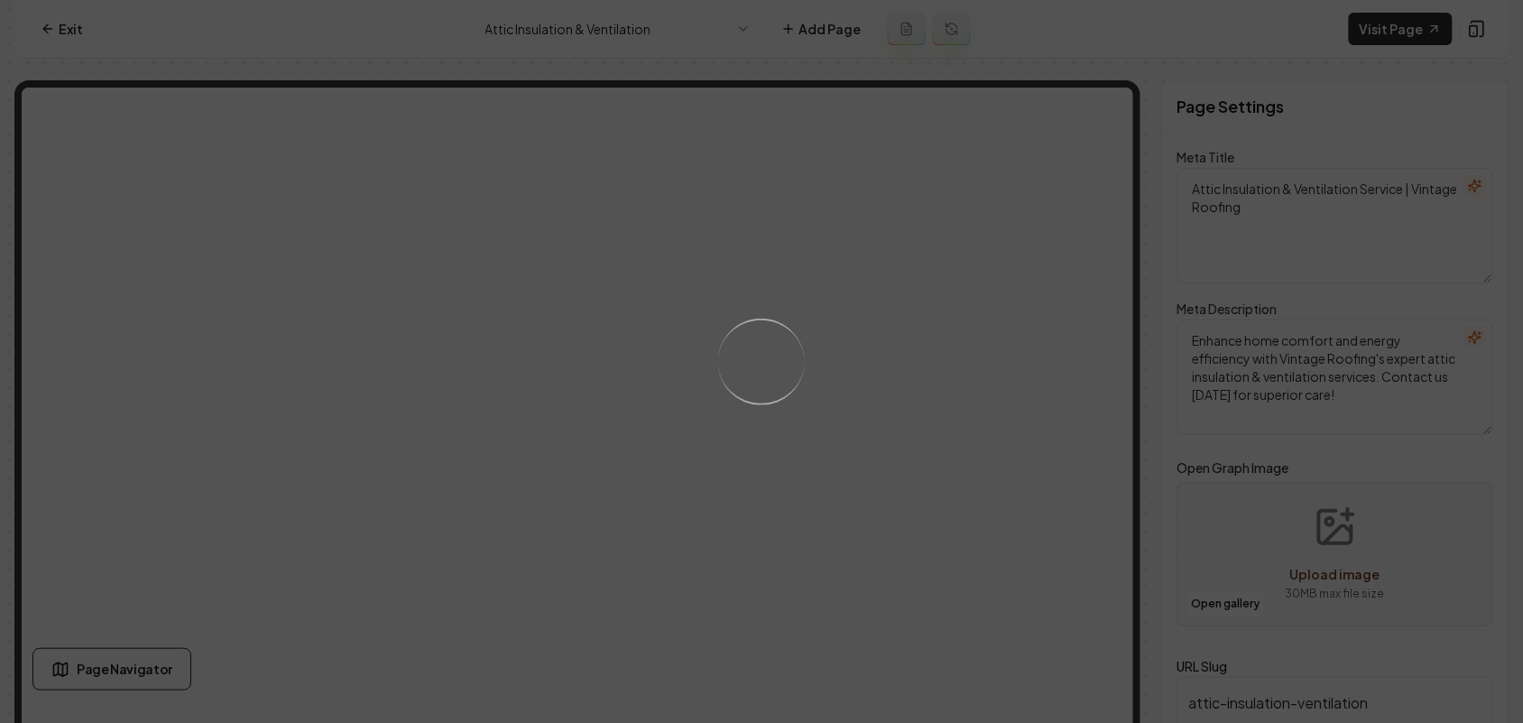
click at [772, 458] on div "Loading..." at bounding box center [761, 361] width 1523 height 723
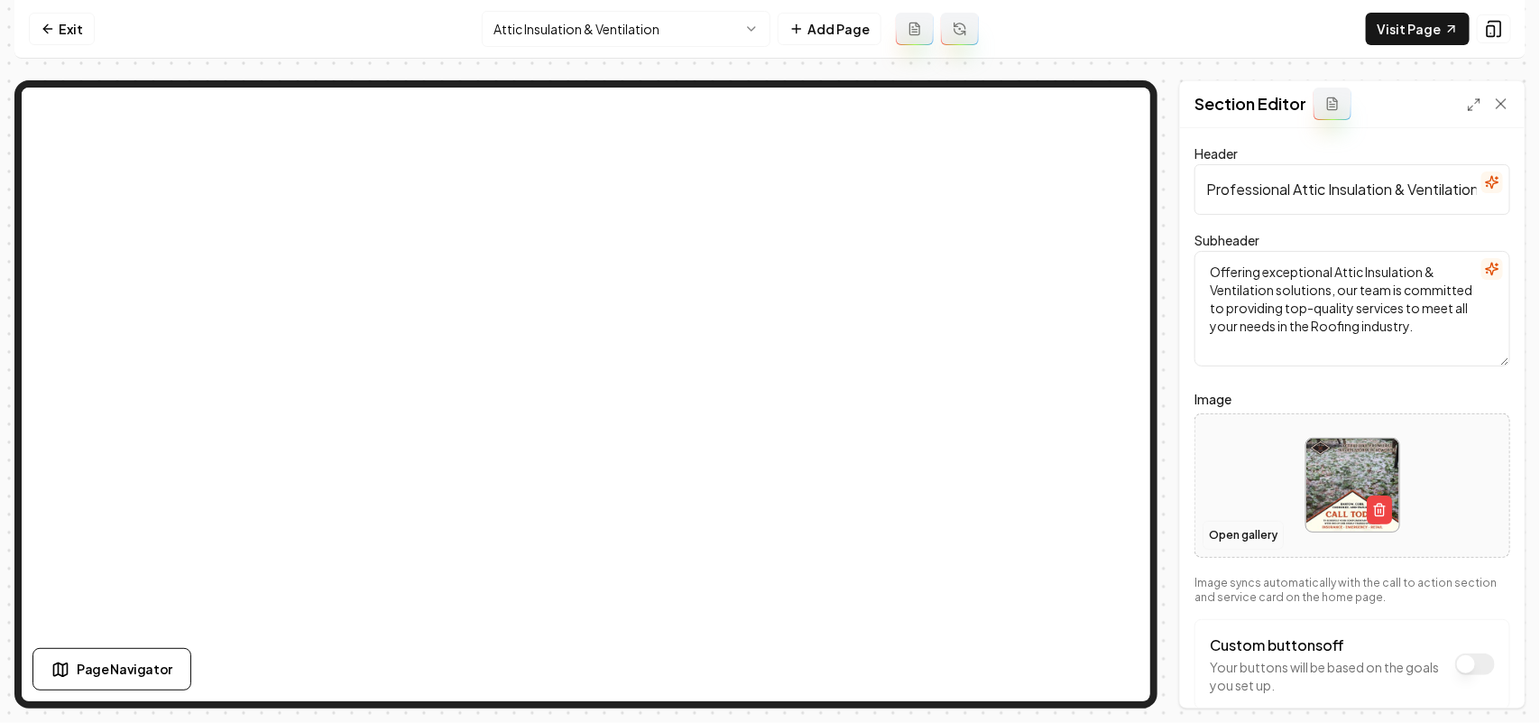
click at [1214, 535] on button "Open gallery" at bounding box center [1243, 535] width 81 height 29
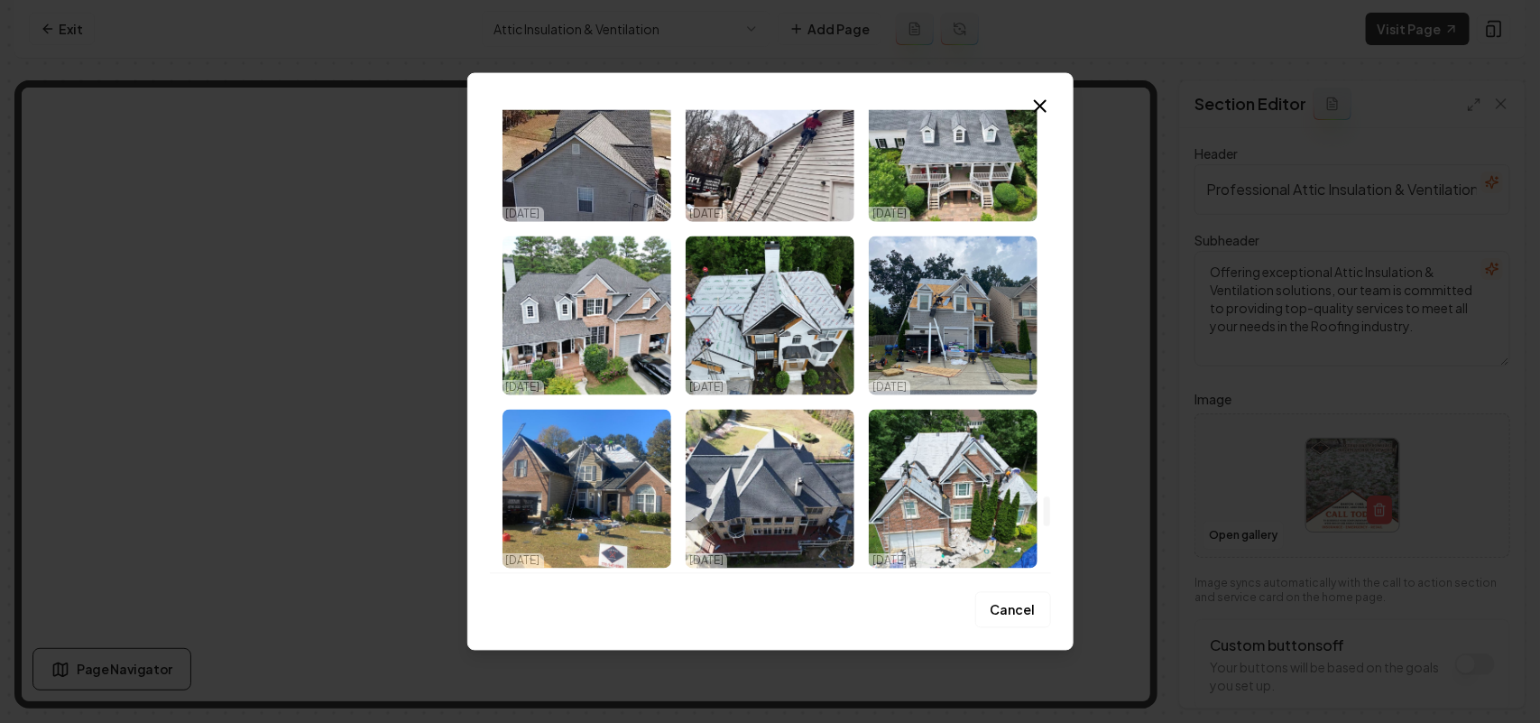
scroll to position [5838, 0]
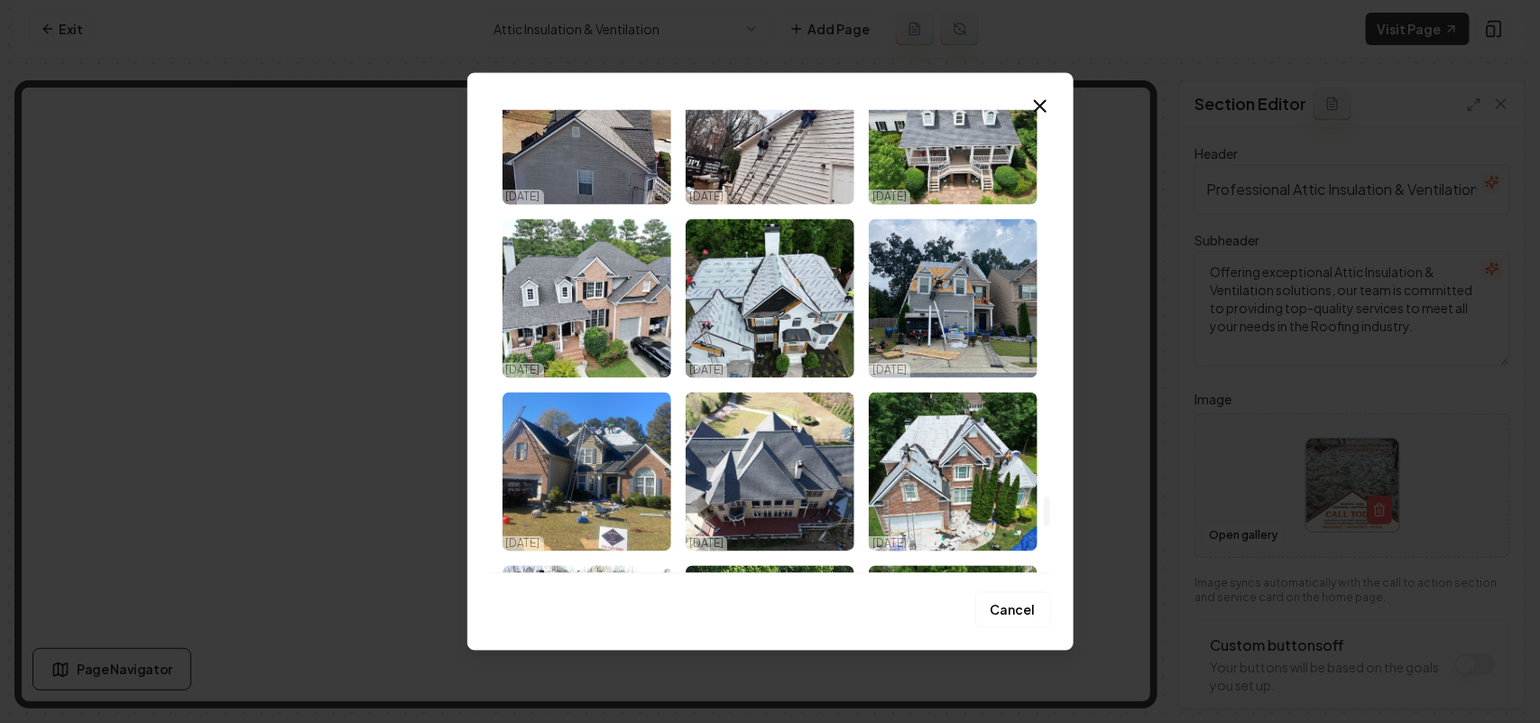
drag, startPoint x: 1047, startPoint y: 128, endPoint x: 1049, endPoint y: 514, distance: 386.1
click at [1049, 514] on div at bounding box center [1047, 511] width 6 height 31
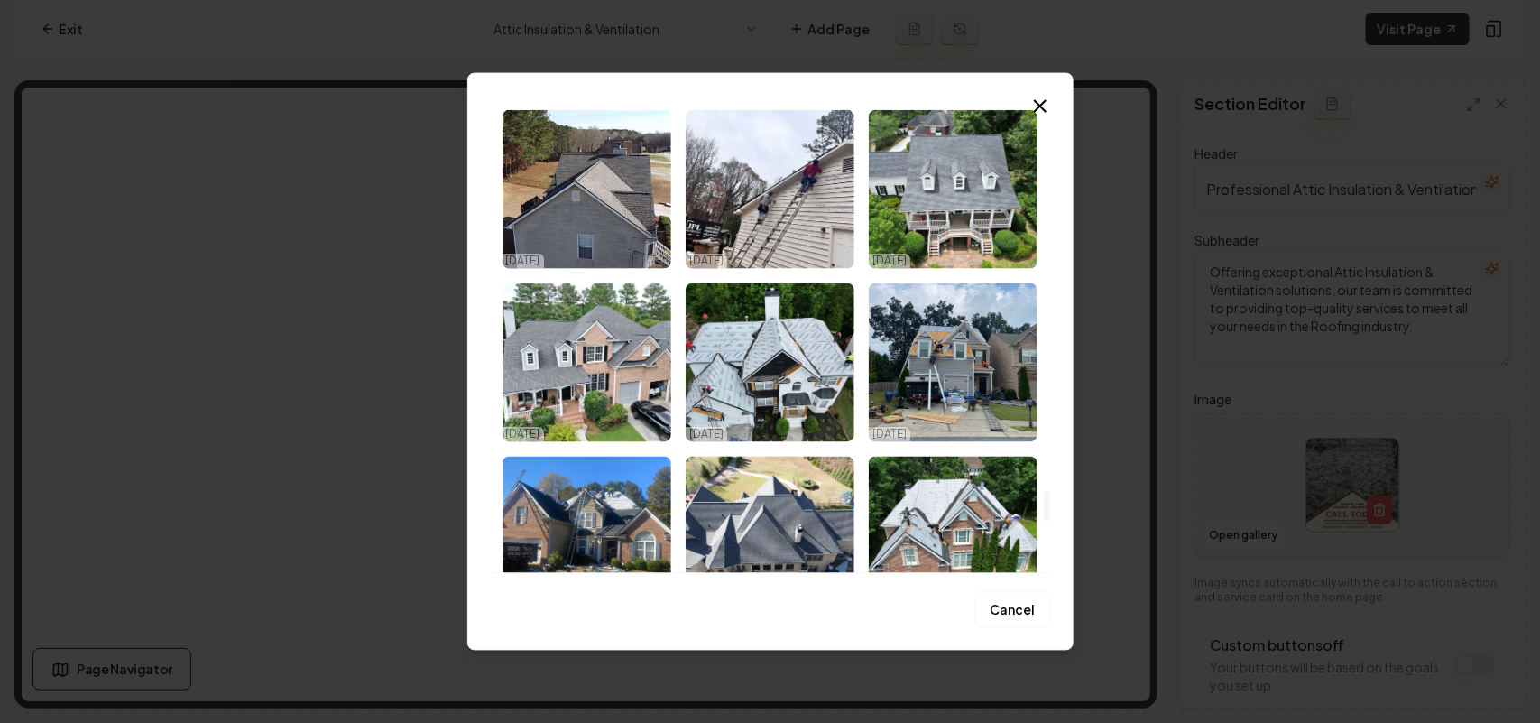
scroll to position [5725, 0]
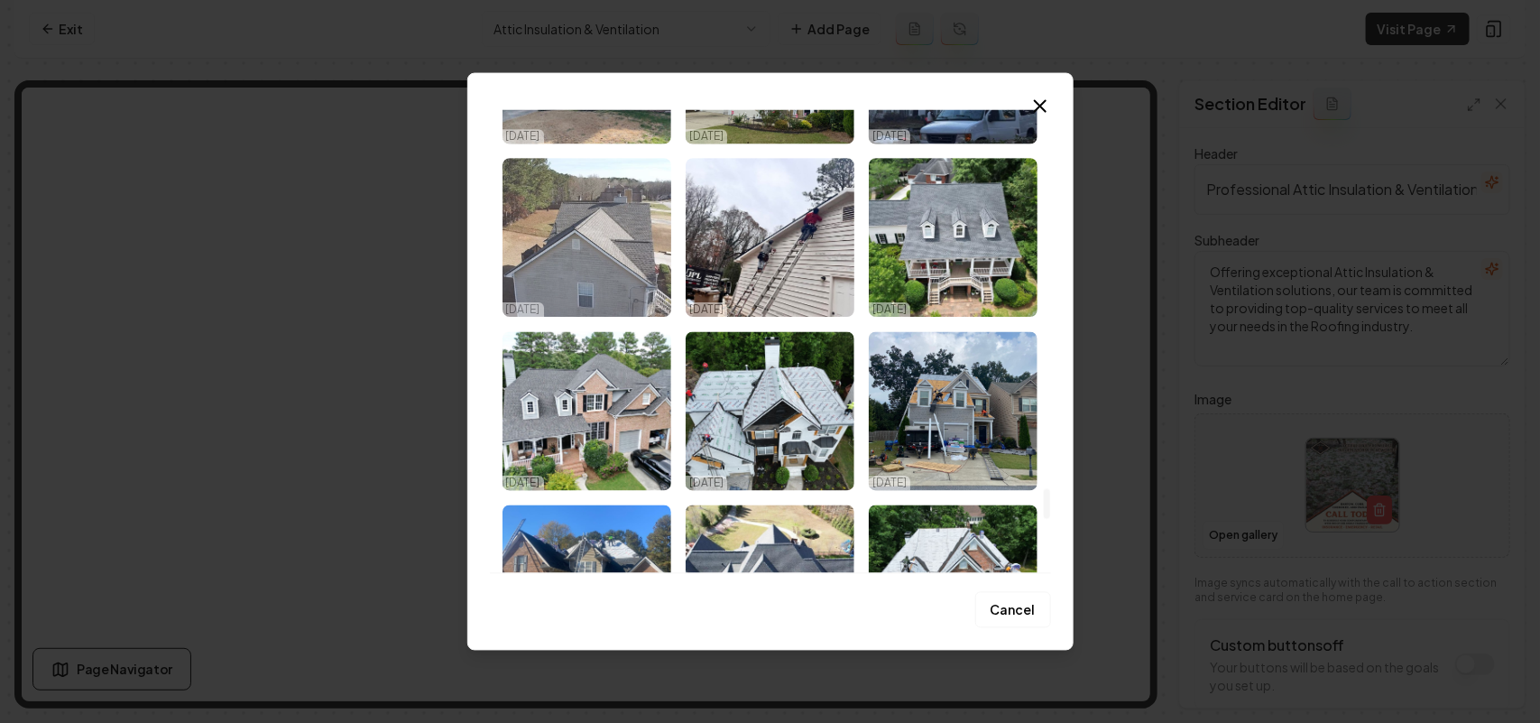
click at [616, 281] on img "Select image image_67e17c08432c4764167cc9b0.jpeg" at bounding box center [586, 237] width 169 height 159
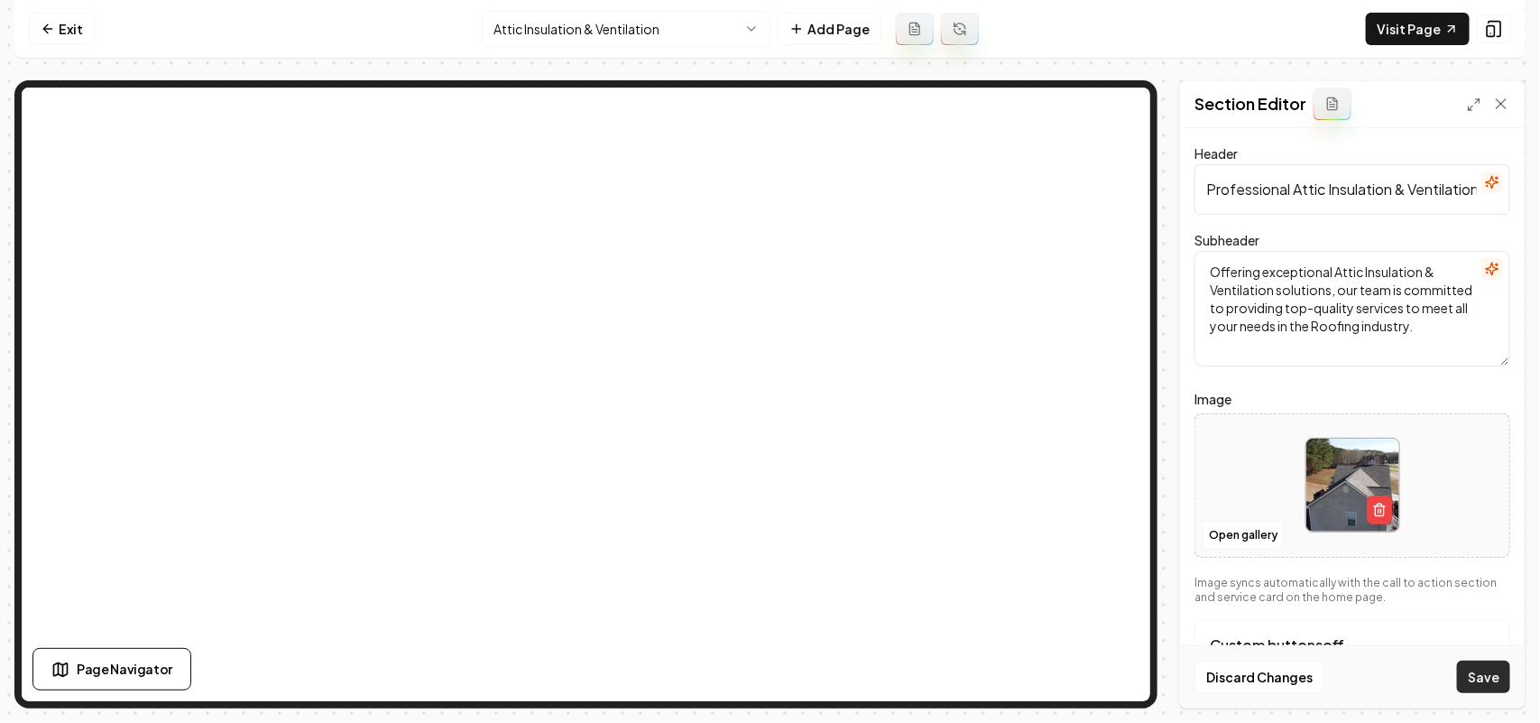
click at [1489, 679] on button "Save" at bounding box center [1483, 676] width 53 height 32
click at [665, 32] on html "Computer Required This feature is only available on a computer. Please switch t…" at bounding box center [770, 361] width 1540 height 723
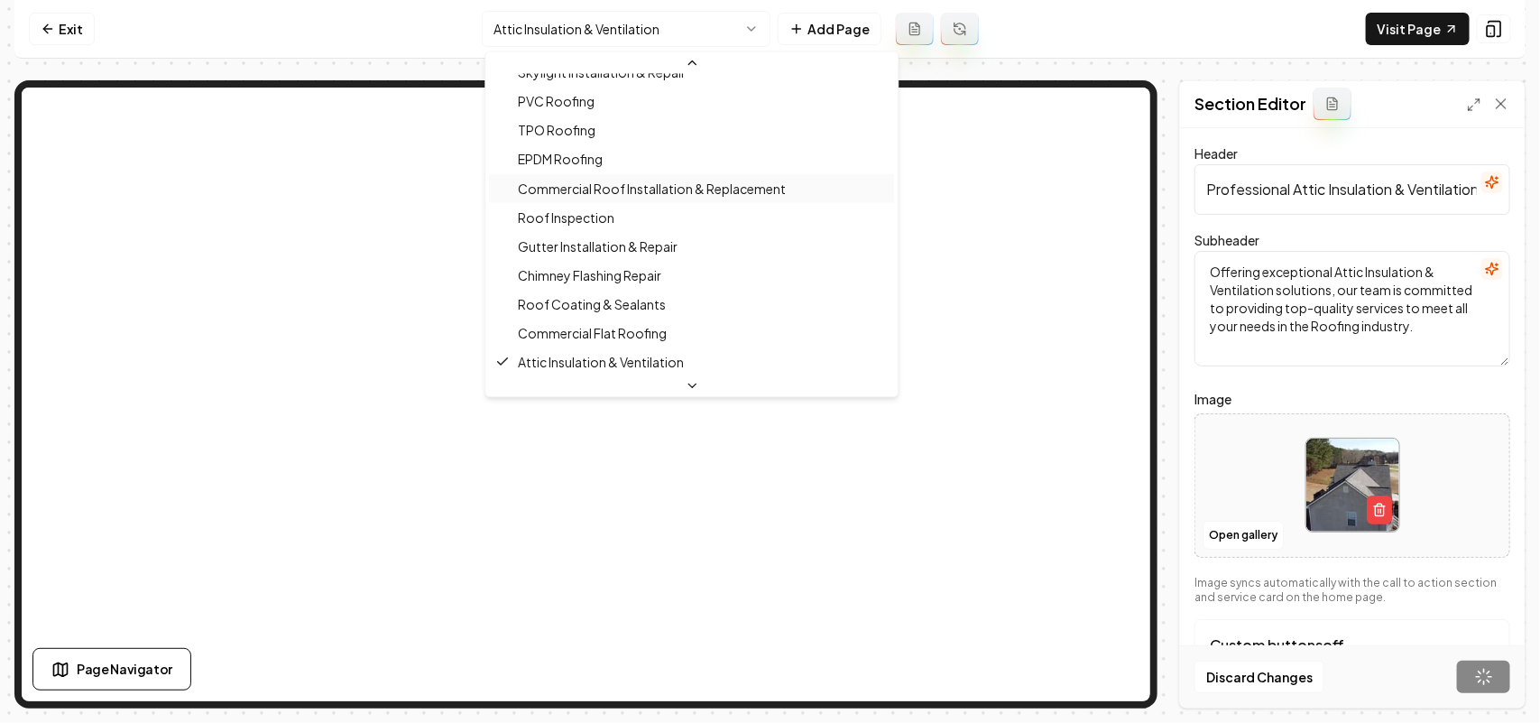
scroll to position [594, 0]
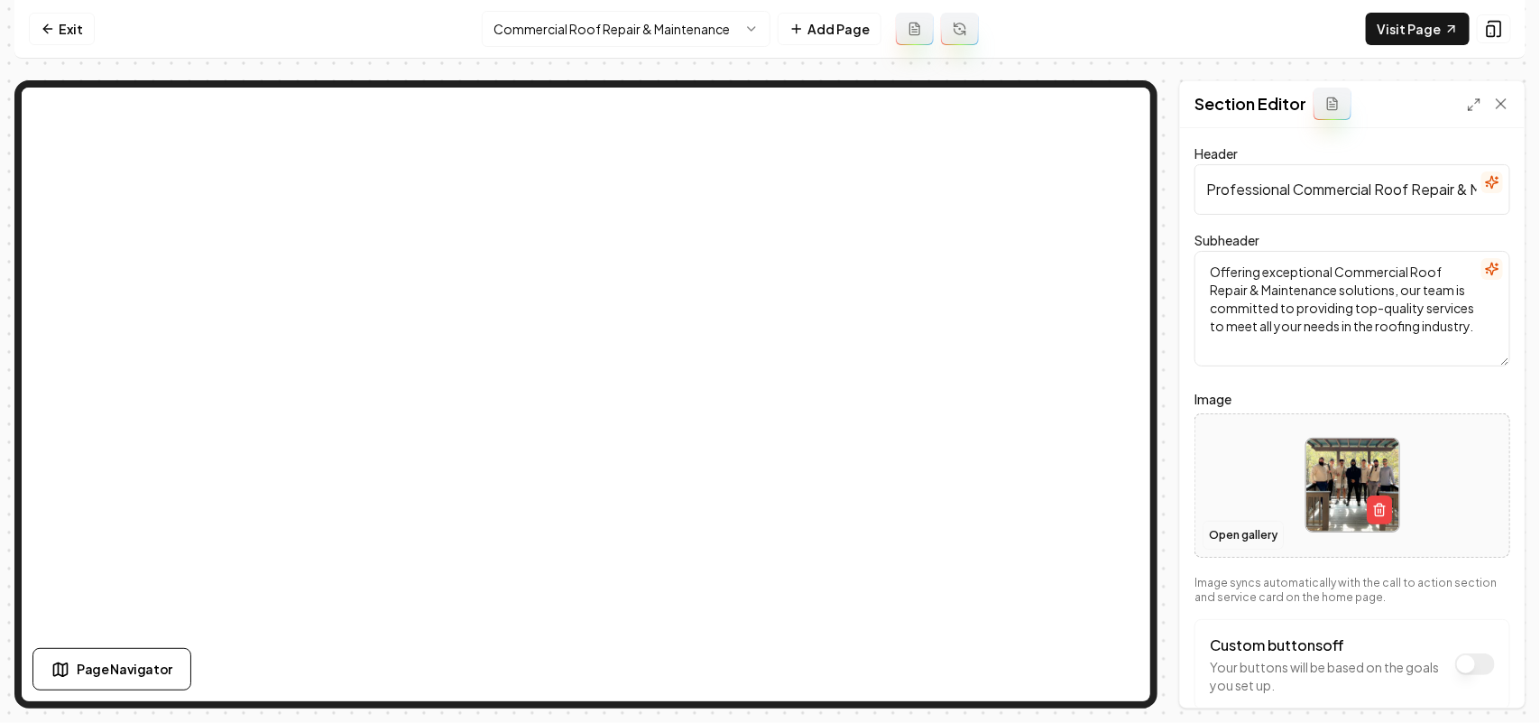
click at [1234, 539] on button "Open gallery" at bounding box center [1243, 535] width 81 height 29
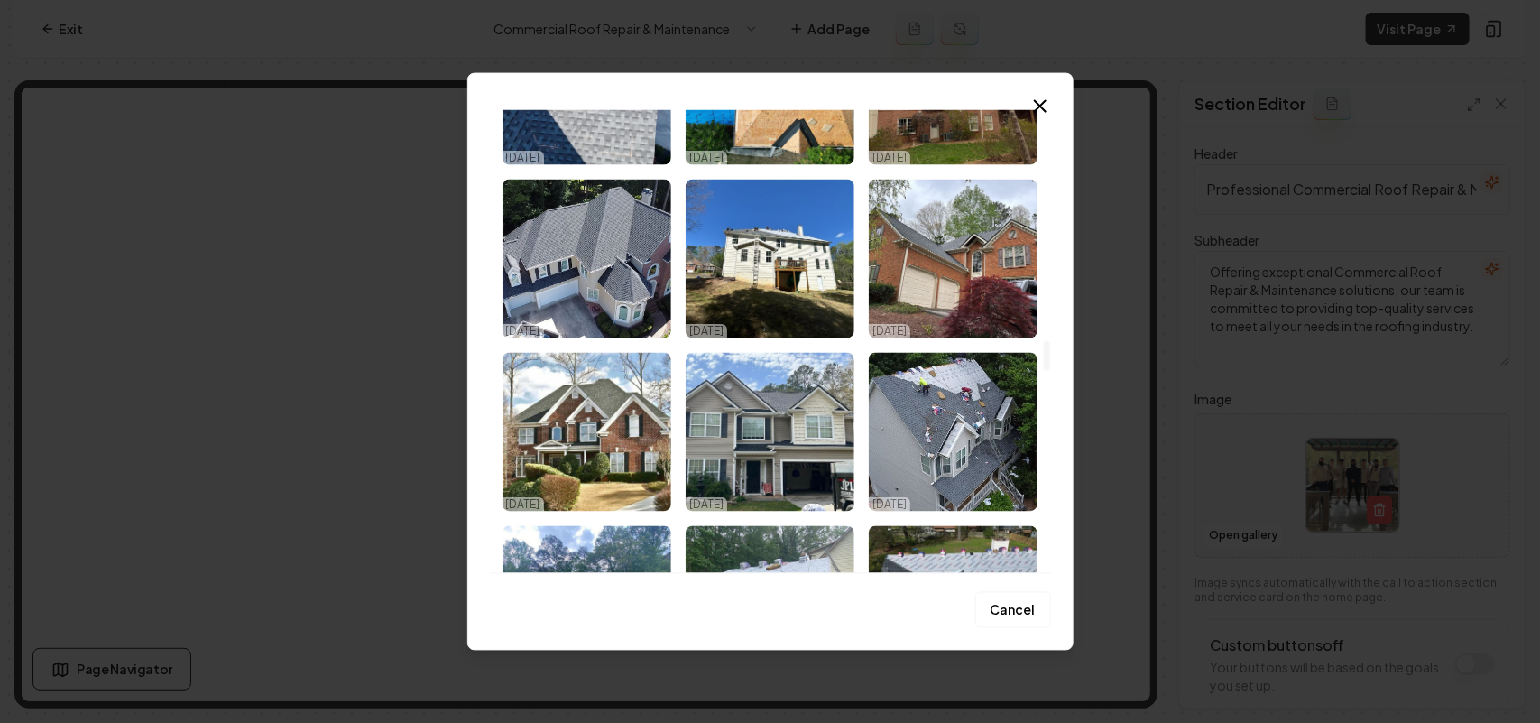
scroll to position [3960, 0]
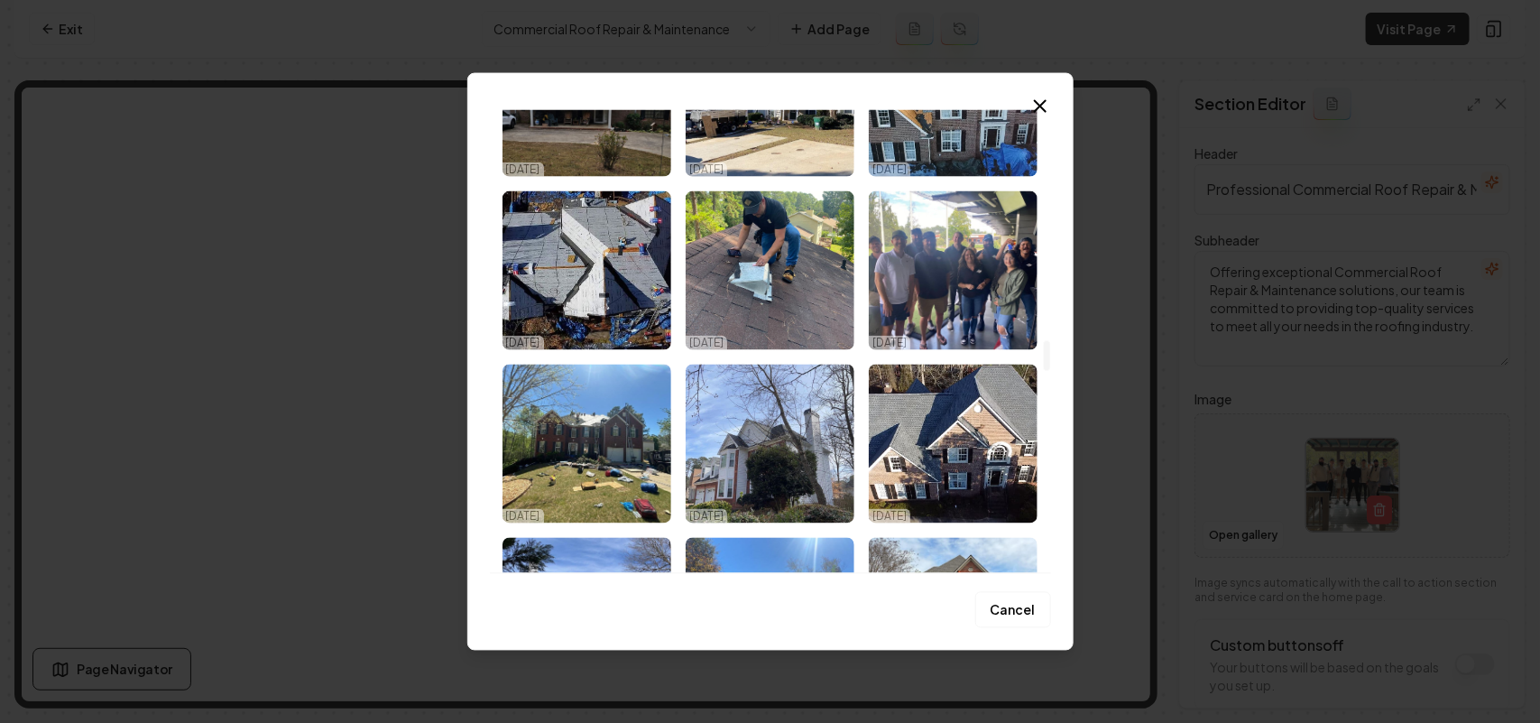
drag, startPoint x: 1048, startPoint y: 128, endPoint x: 1053, endPoint y: 390, distance: 261.7
click at [1050, 371] on div at bounding box center [1047, 355] width 6 height 31
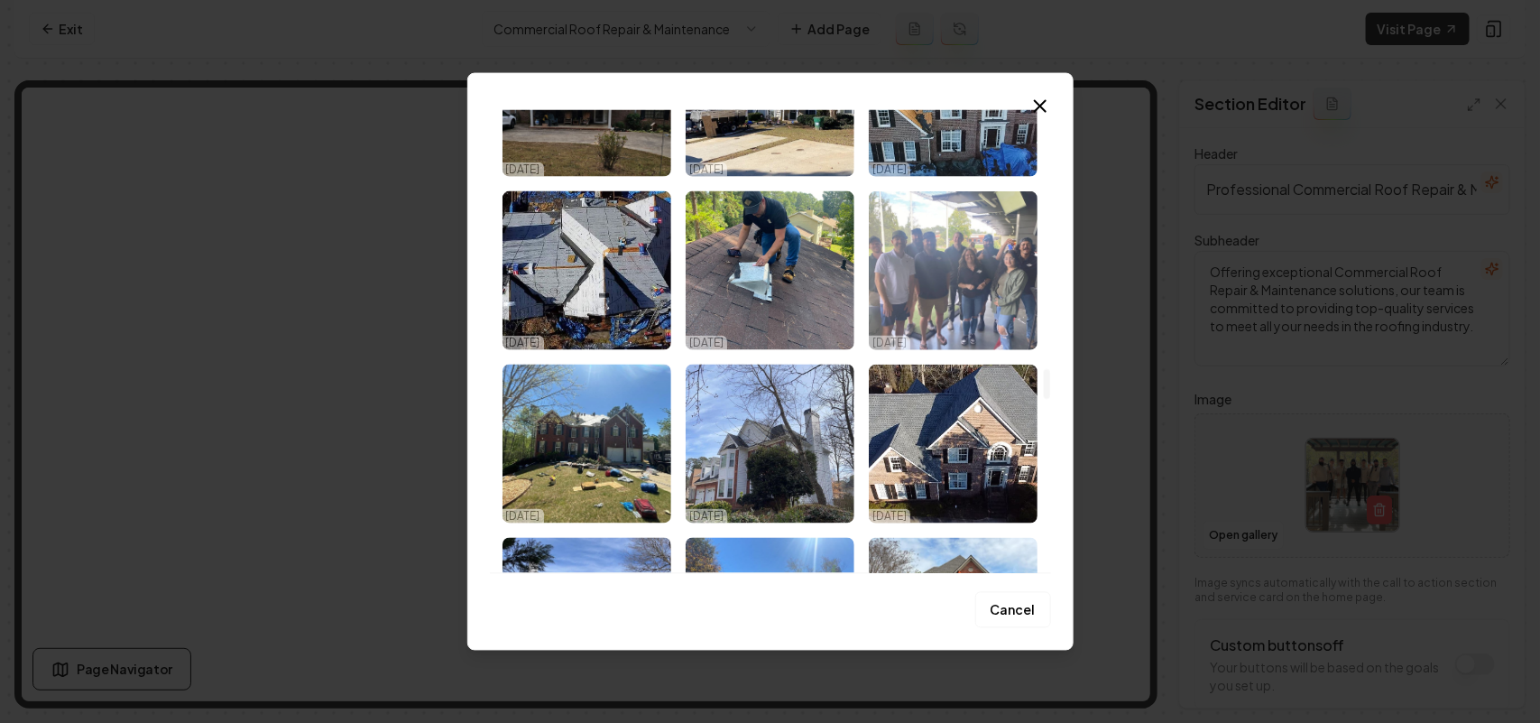
scroll to position [3848, 0]
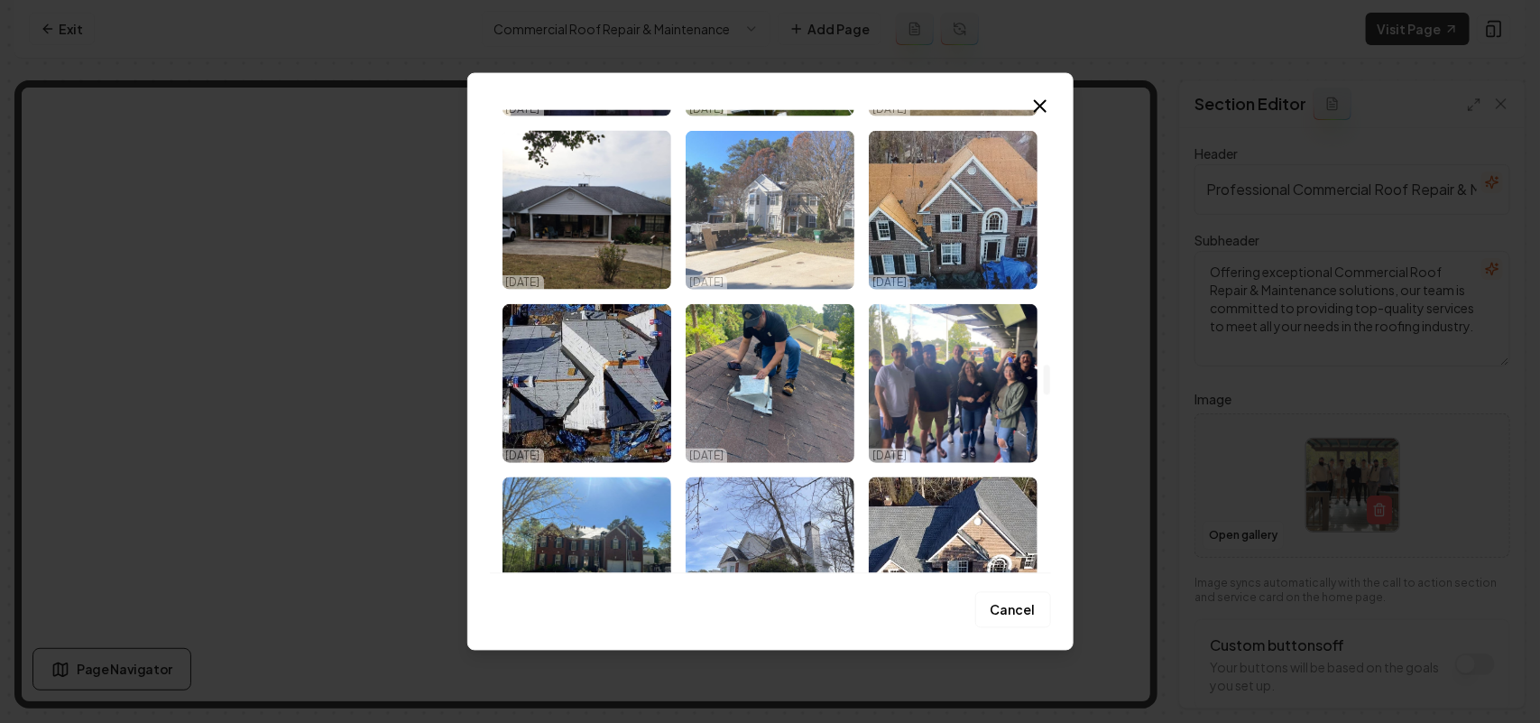
click at [779, 246] on img "Select image image_67e17c09432c4764167ccd14.jpeg" at bounding box center [770, 209] width 169 height 159
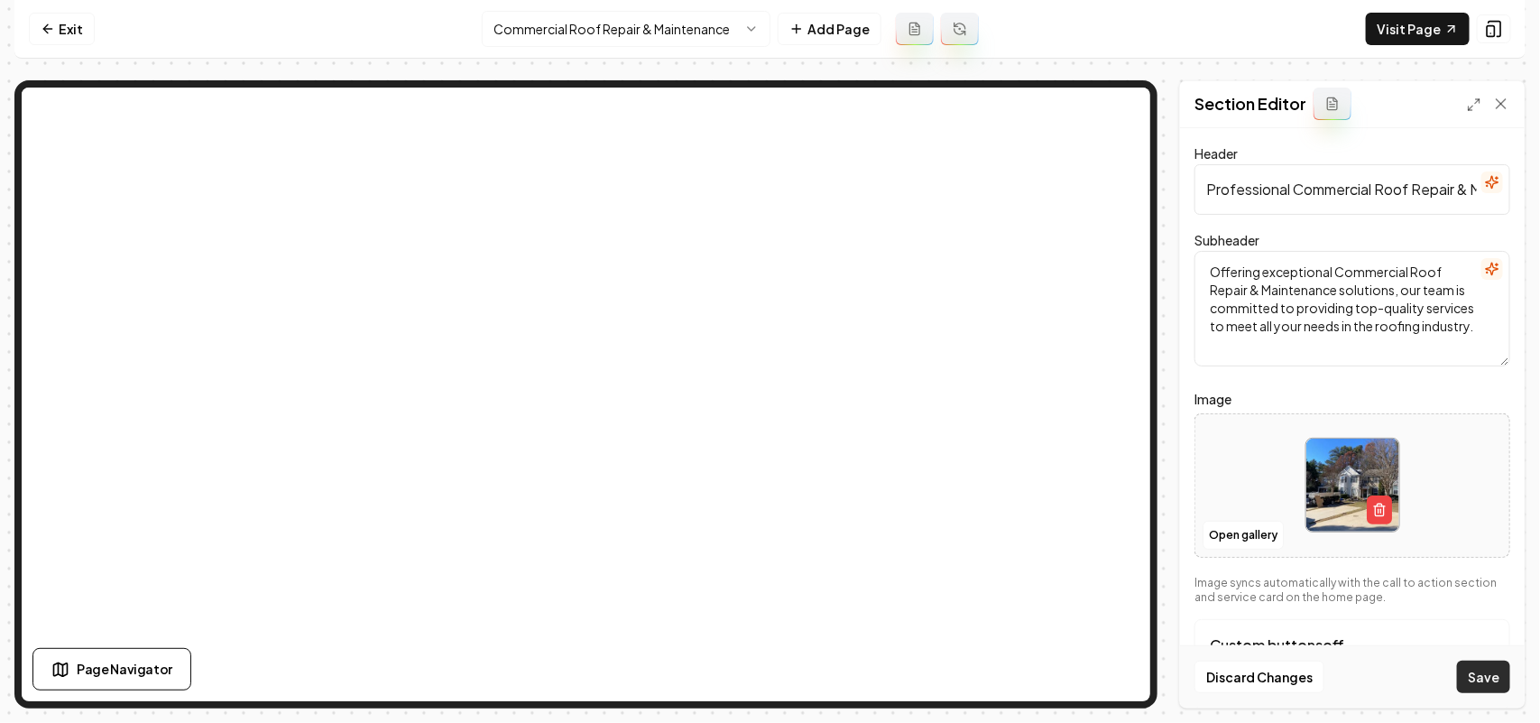
click at [1495, 675] on button "Save" at bounding box center [1483, 676] width 53 height 32
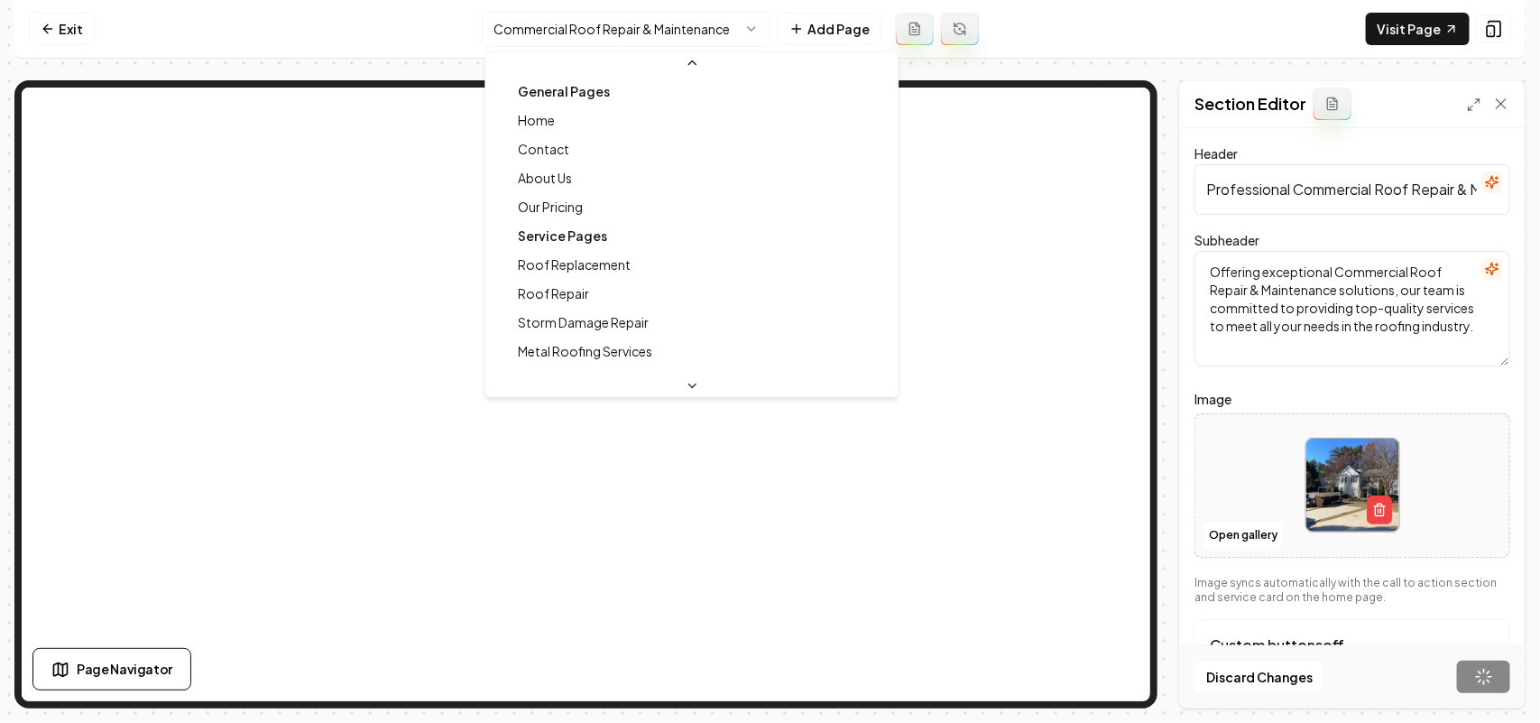
click at [550, 38] on html "Computer Required This feature is only available on a computer. Please switch t…" at bounding box center [770, 361] width 1540 height 723
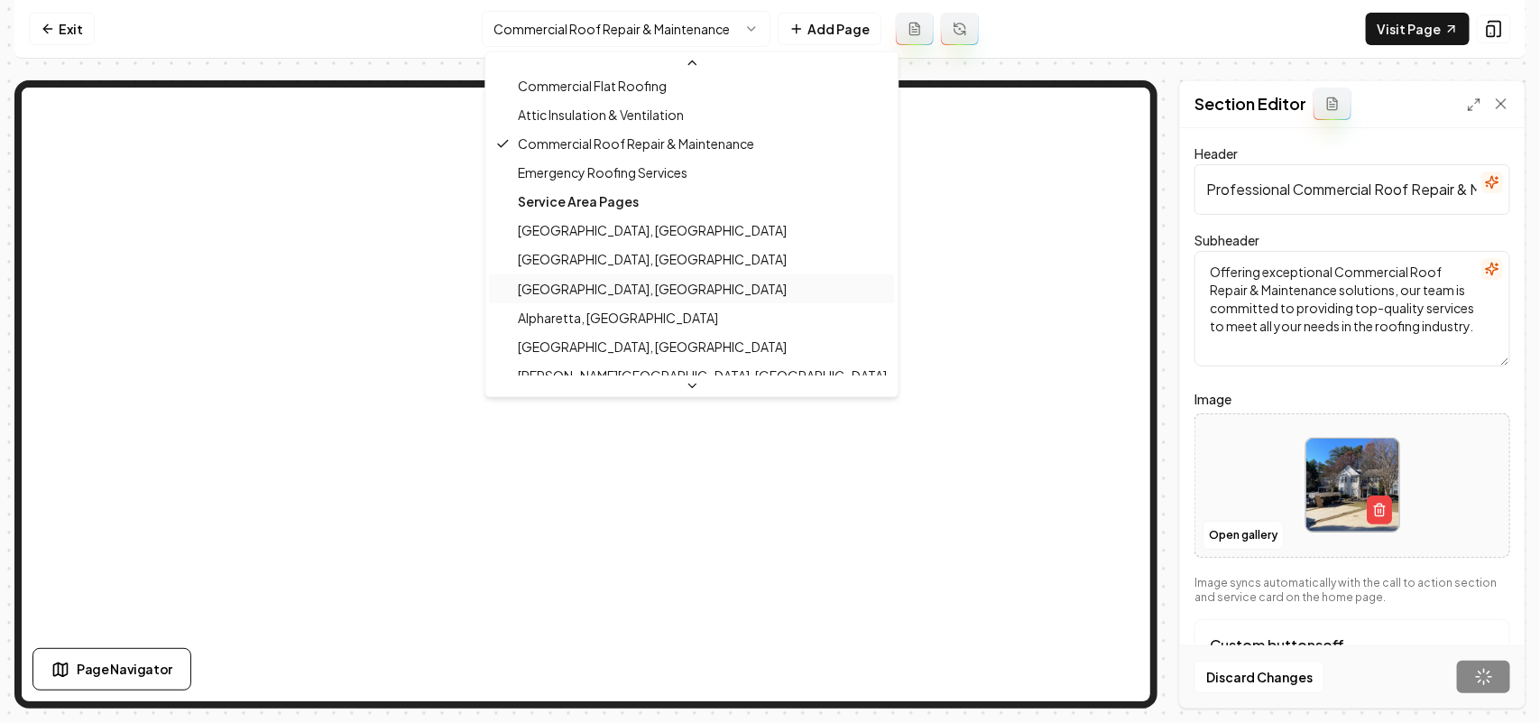
scroll to position [736, 0]
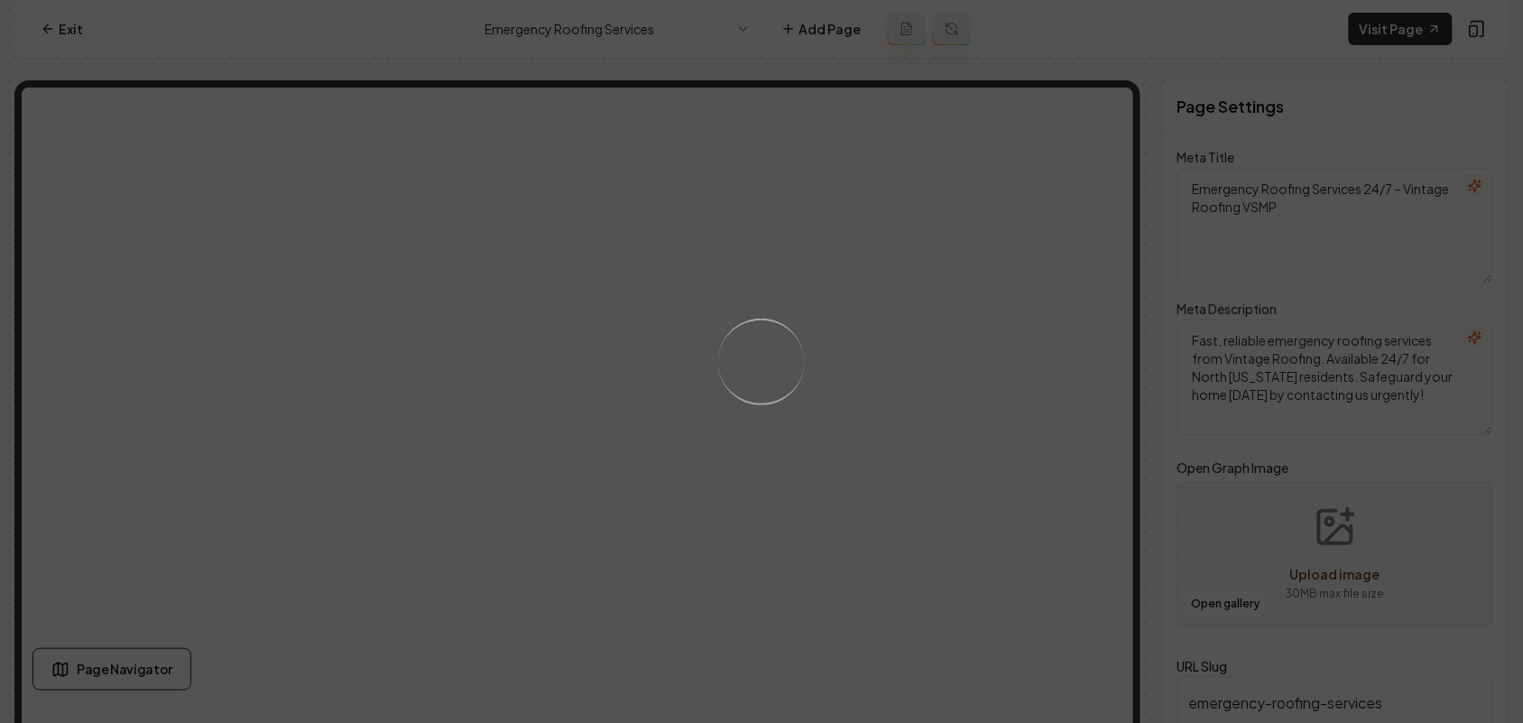
click at [936, 338] on div "Loading..." at bounding box center [761, 361] width 1523 height 723
click at [1012, 357] on div "Loading..." at bounding box center [761, 361] width 1523 height 723
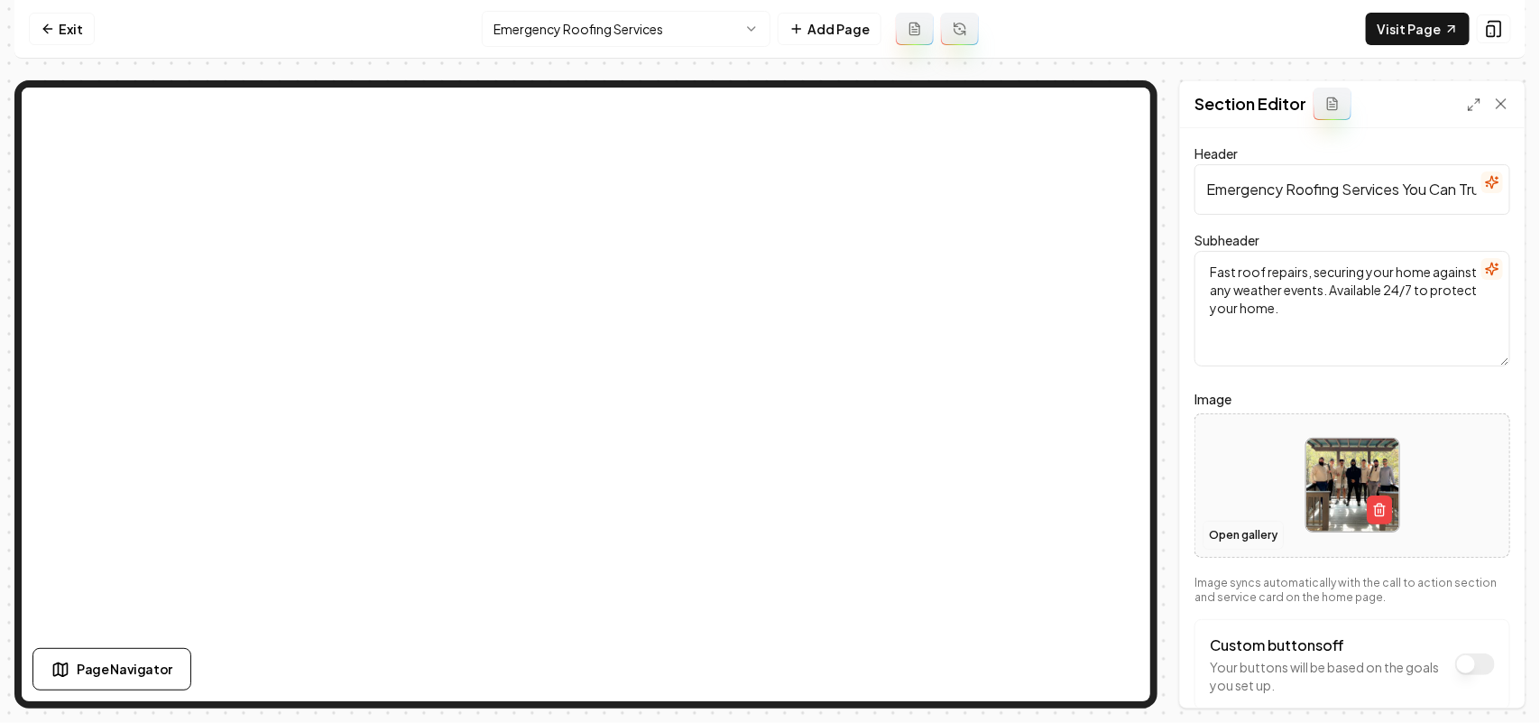
click at [1261, 524] on button "Open gallery" at bounding box center [1243, 535] width 81 height 29
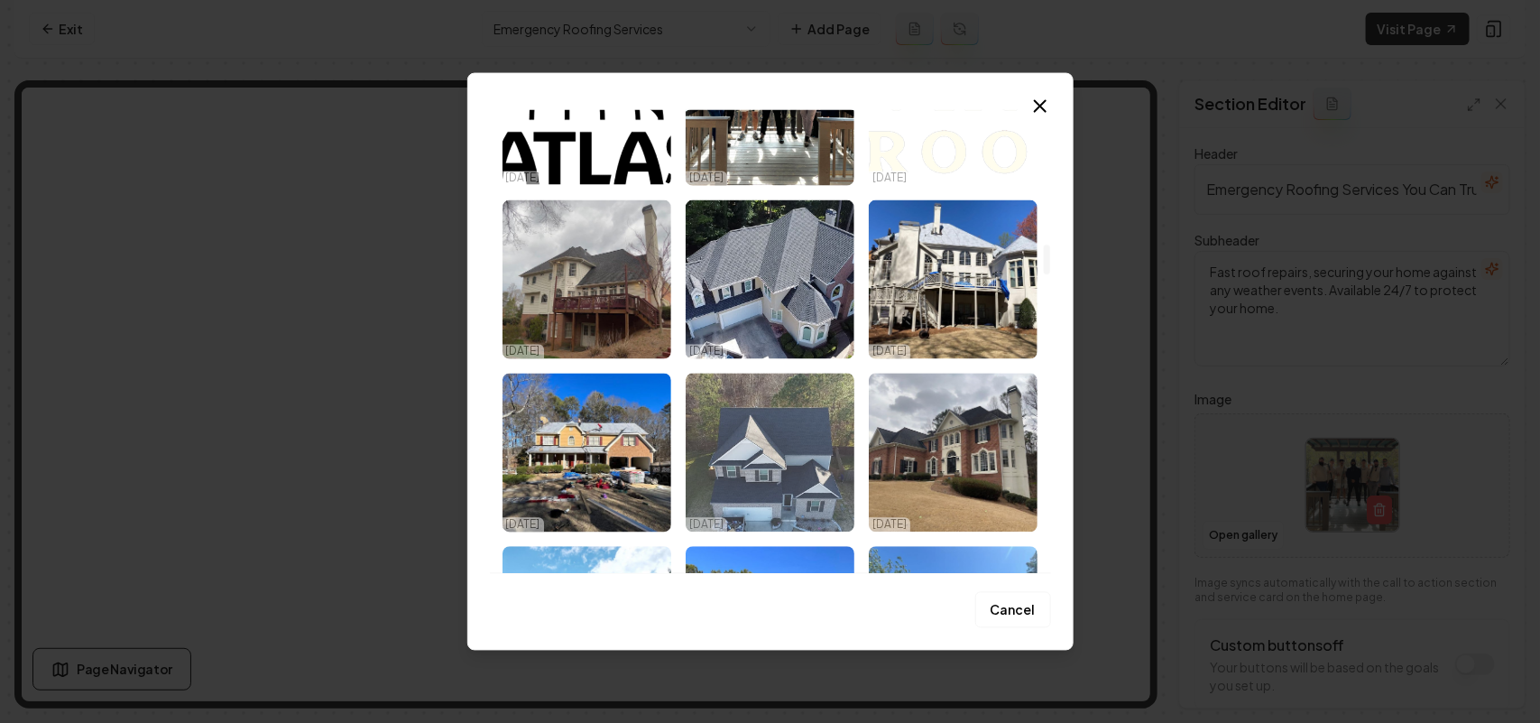
scroll to position [2030, 0]
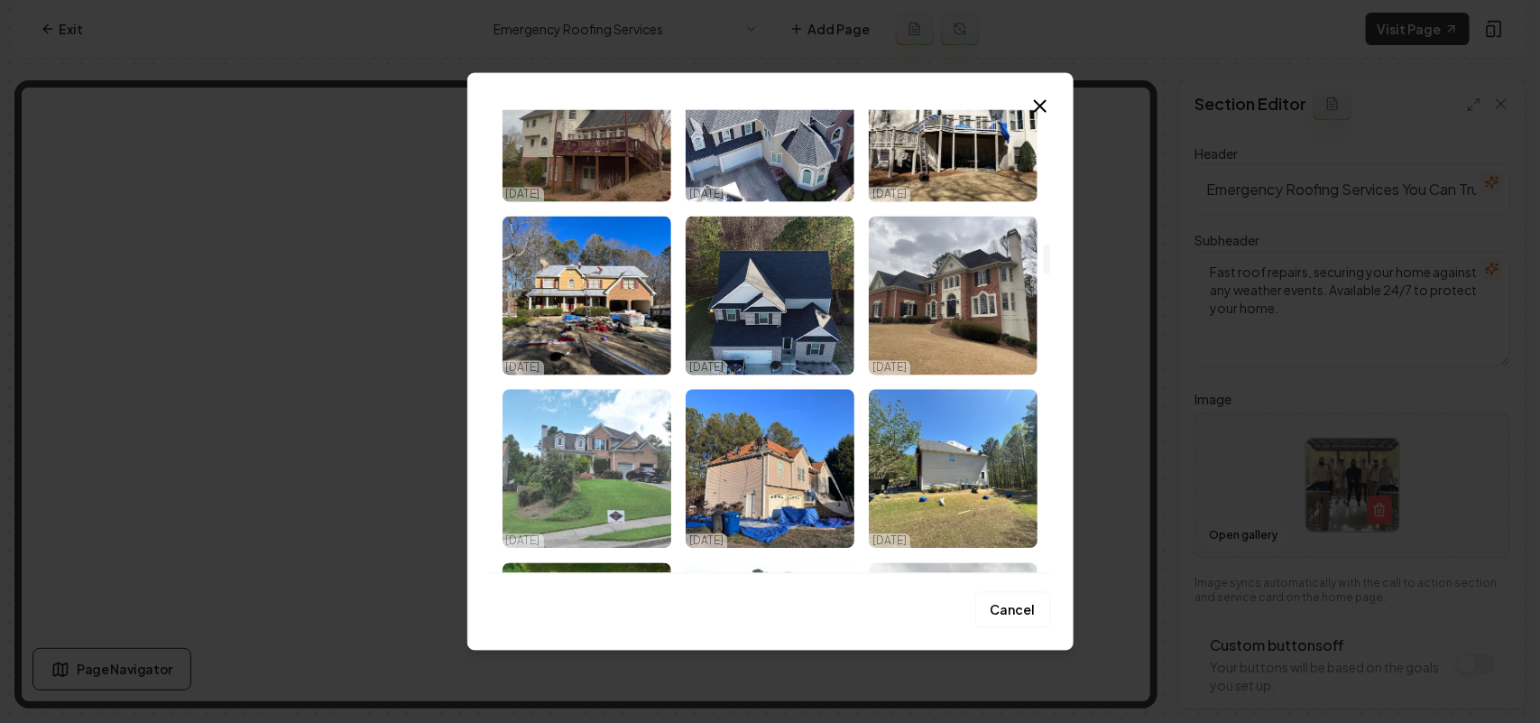
click at [629, 431] on img "Select image image_67e17c0a432c4764167cd17f.jpeg" at bounding box center [586, 468] width 169 height 159
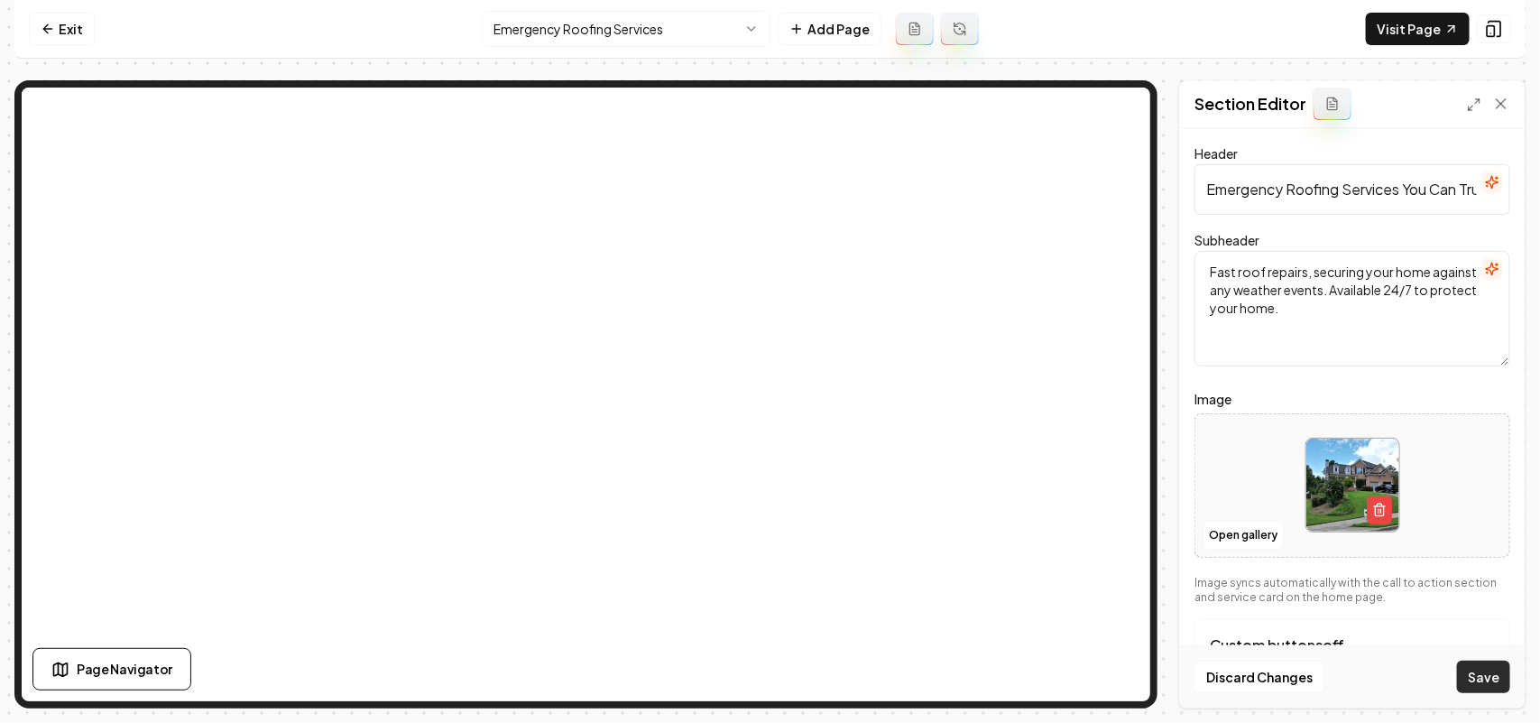
click at [1477, 679] on button "Save" at bounding box center [1483, 676] width 53 height 32
click at [577, 32] on html "Computer Required This feature is only available on a computer. Please switch t…" at bounding box center [770, 361] width 1540 height 723
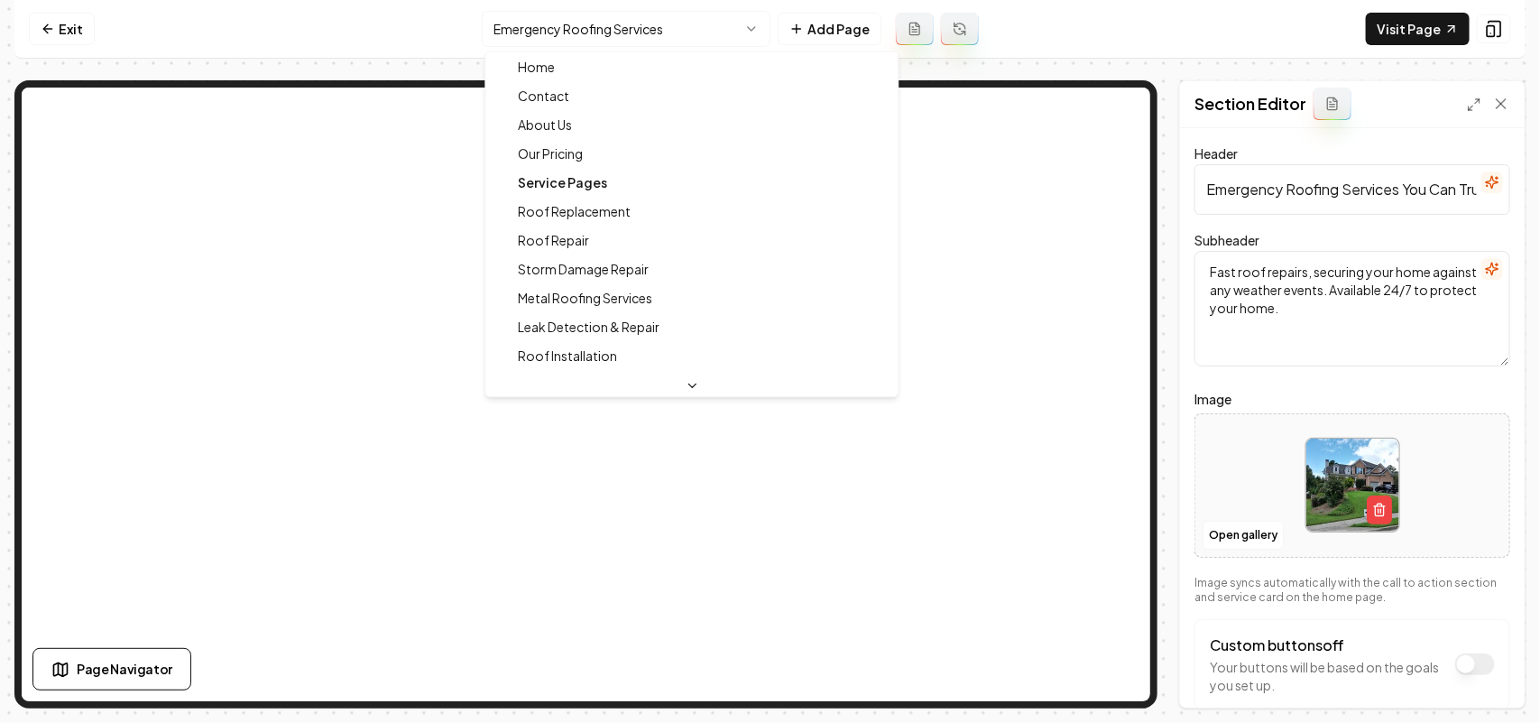
scroll to position [0, 0]
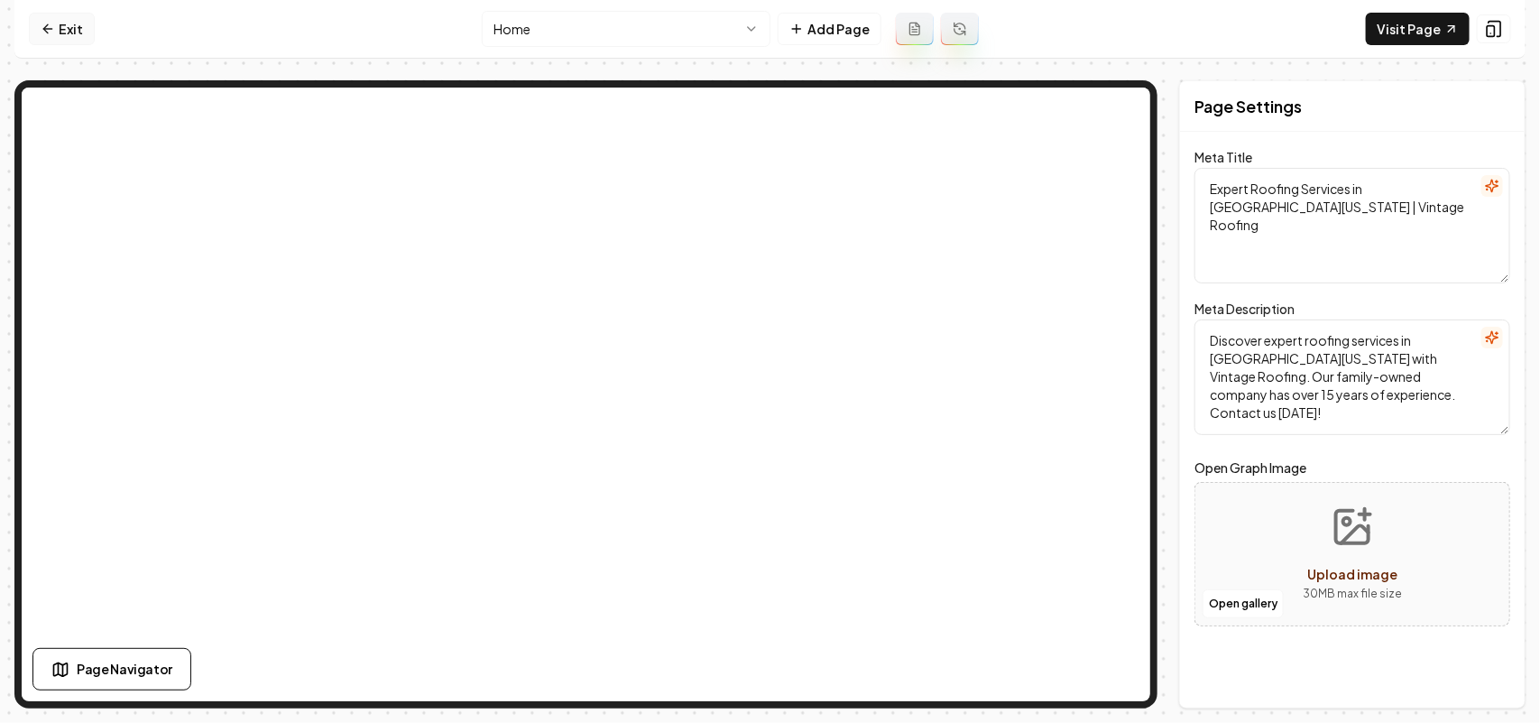
click at [41, 30] on icon at bounding box center [48, 29] width 14 height 14
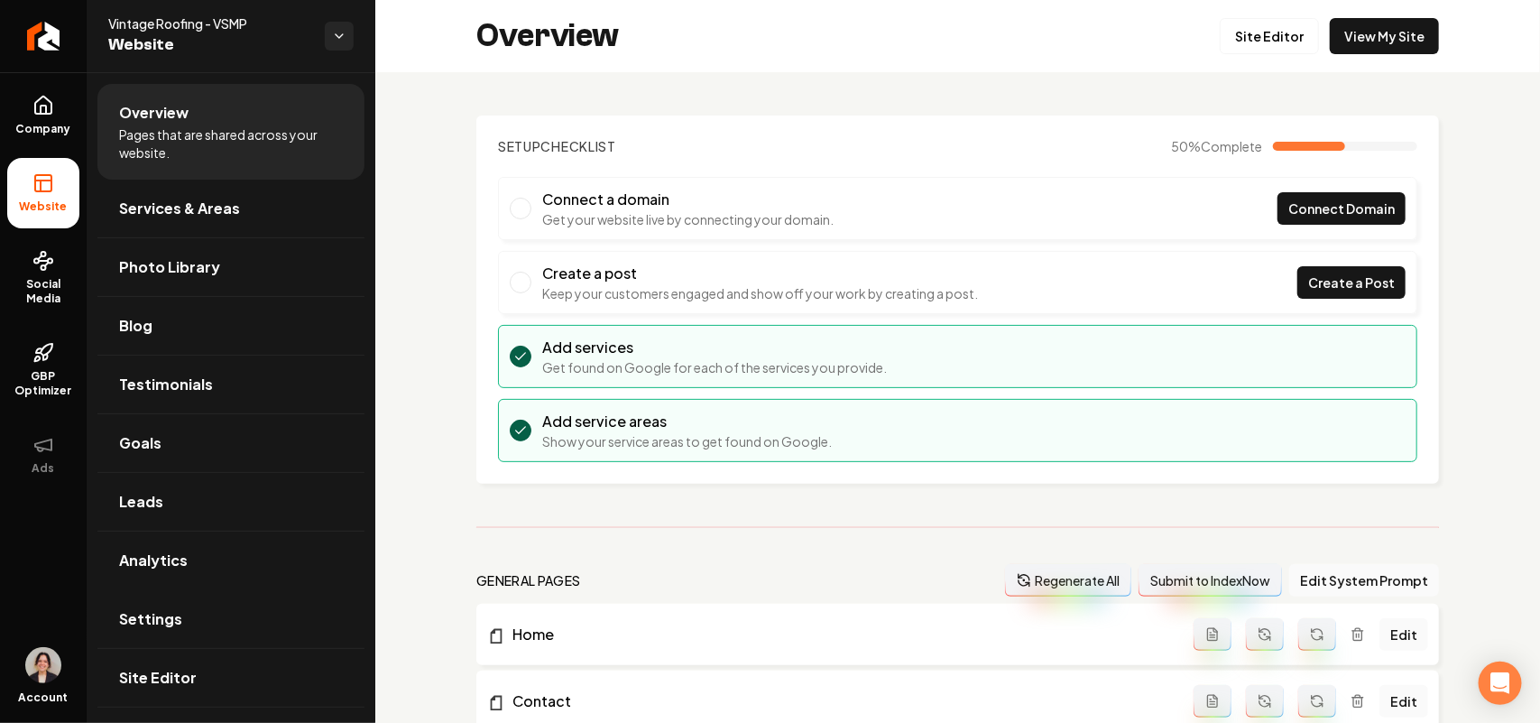
click at [245, 612] on link "Settings" at bounding box center [230, 619] width 267 height 58
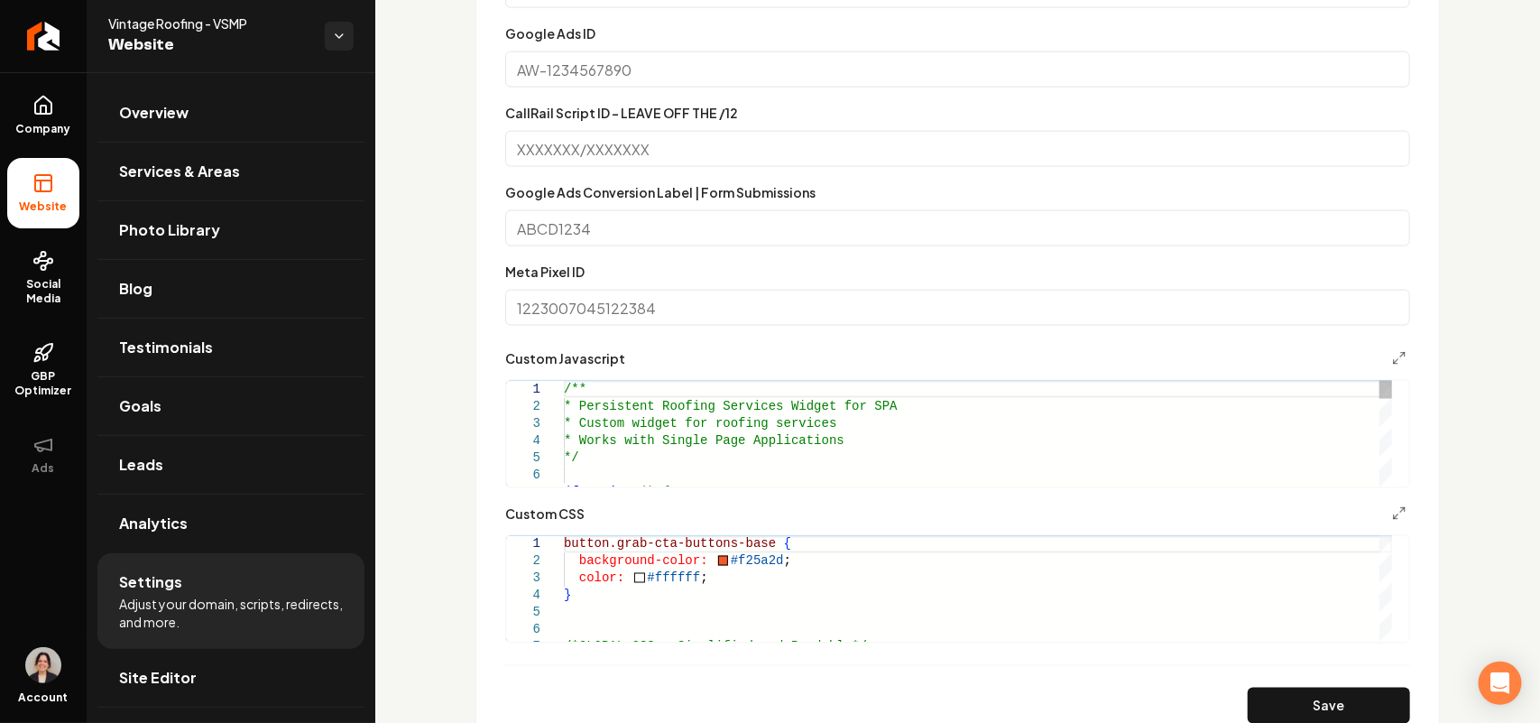
scroll to position [1017, 0]
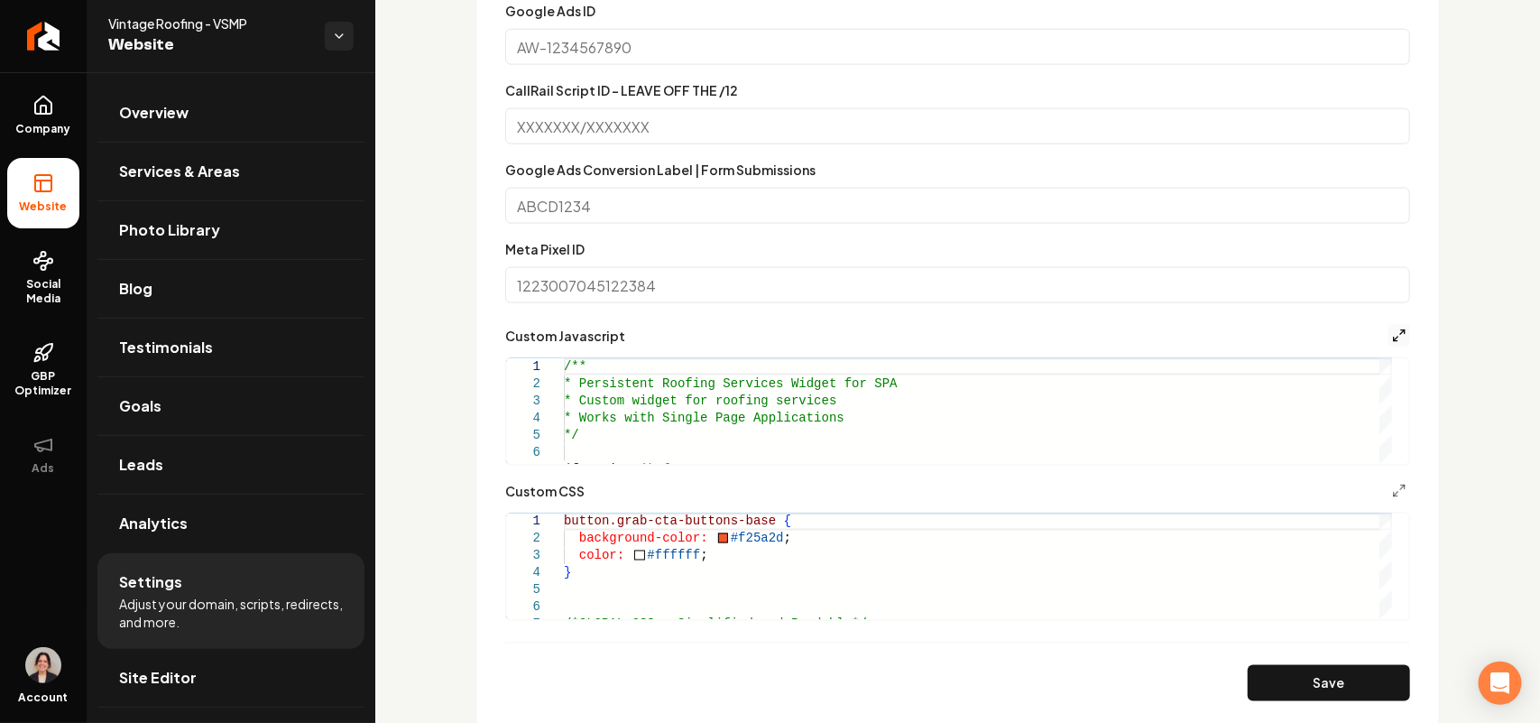
click at [1392, 328] on icon "Main content area" at bounding box center [1399, 335] width 14 height 14
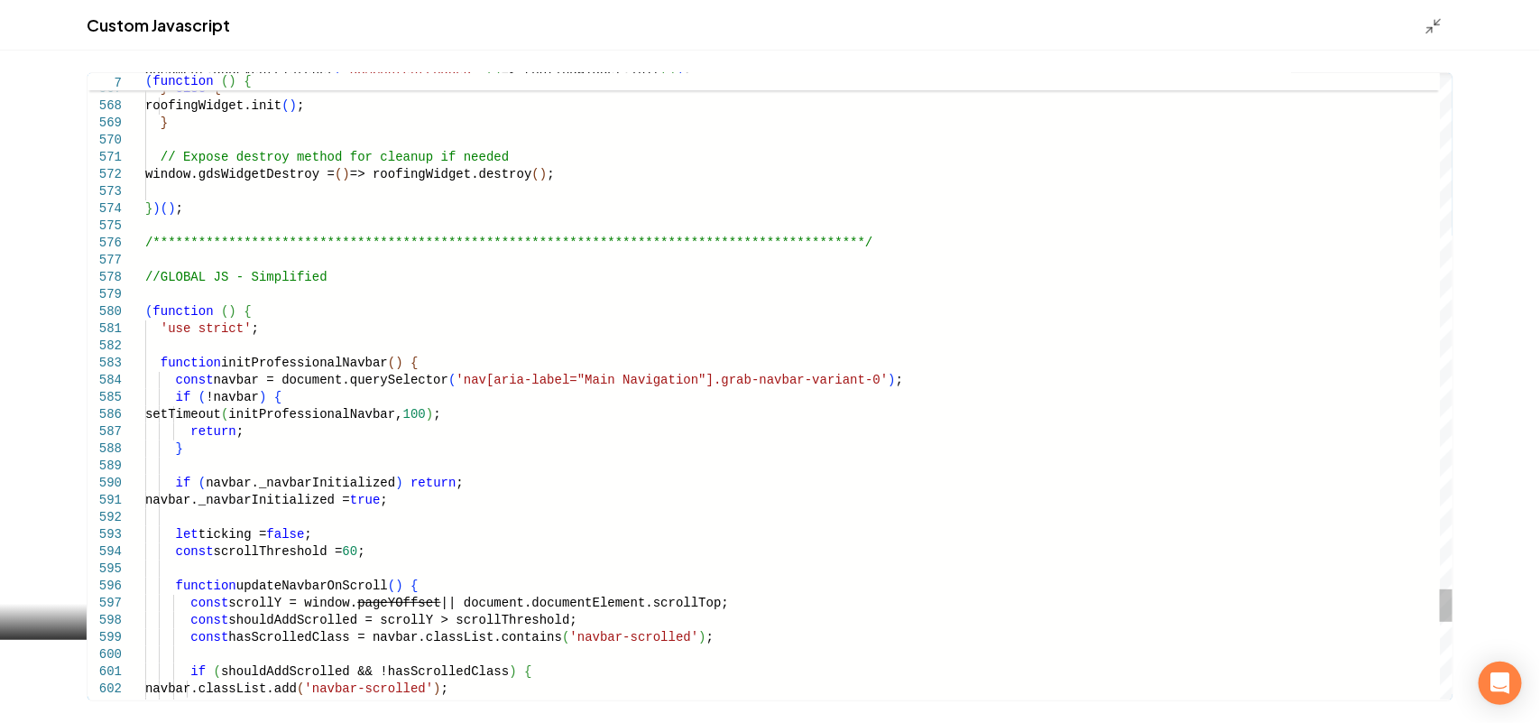
scroll to position [0, 0]
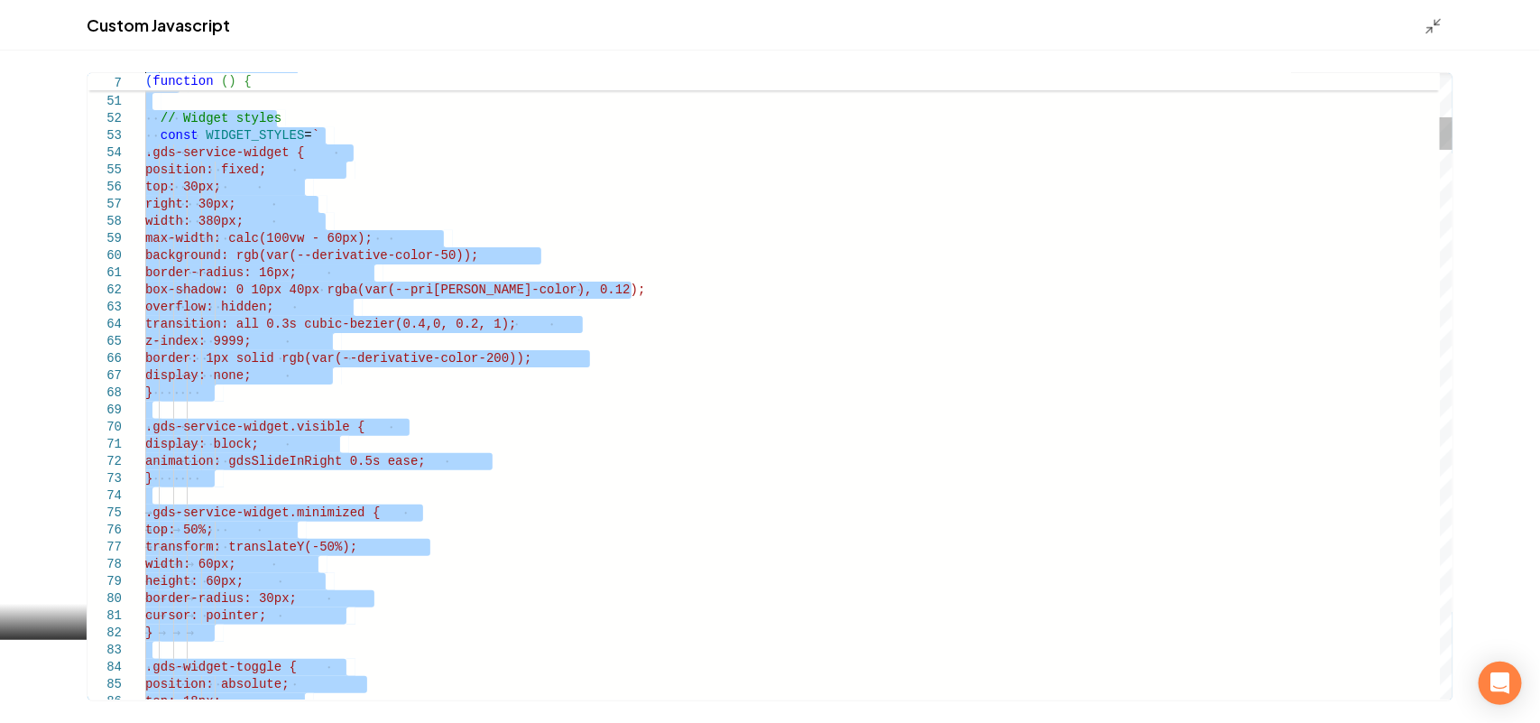
type textarea "**********"
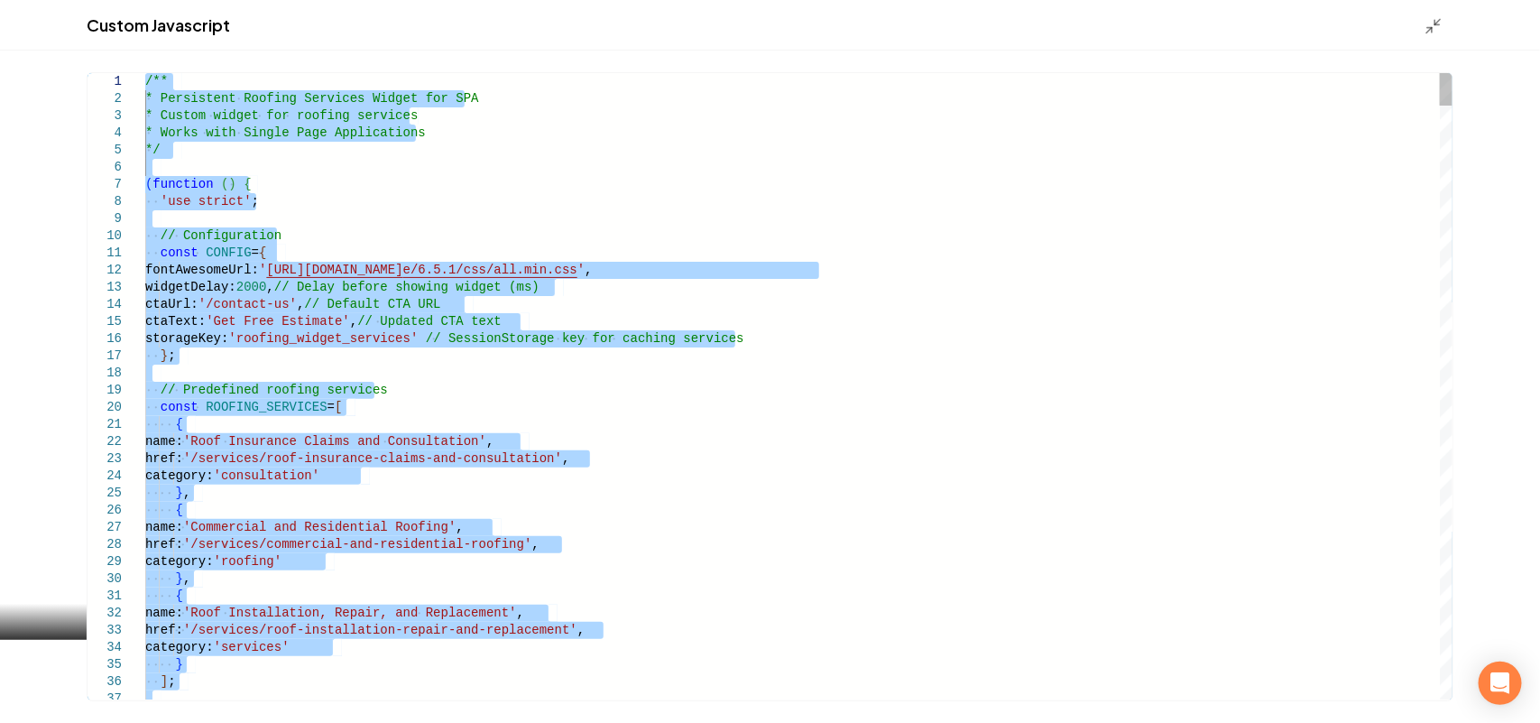
drag, startPoint x: 237, startPoint y: 221, endPoint x: 75, endPoint y: -98, distance: 358.3
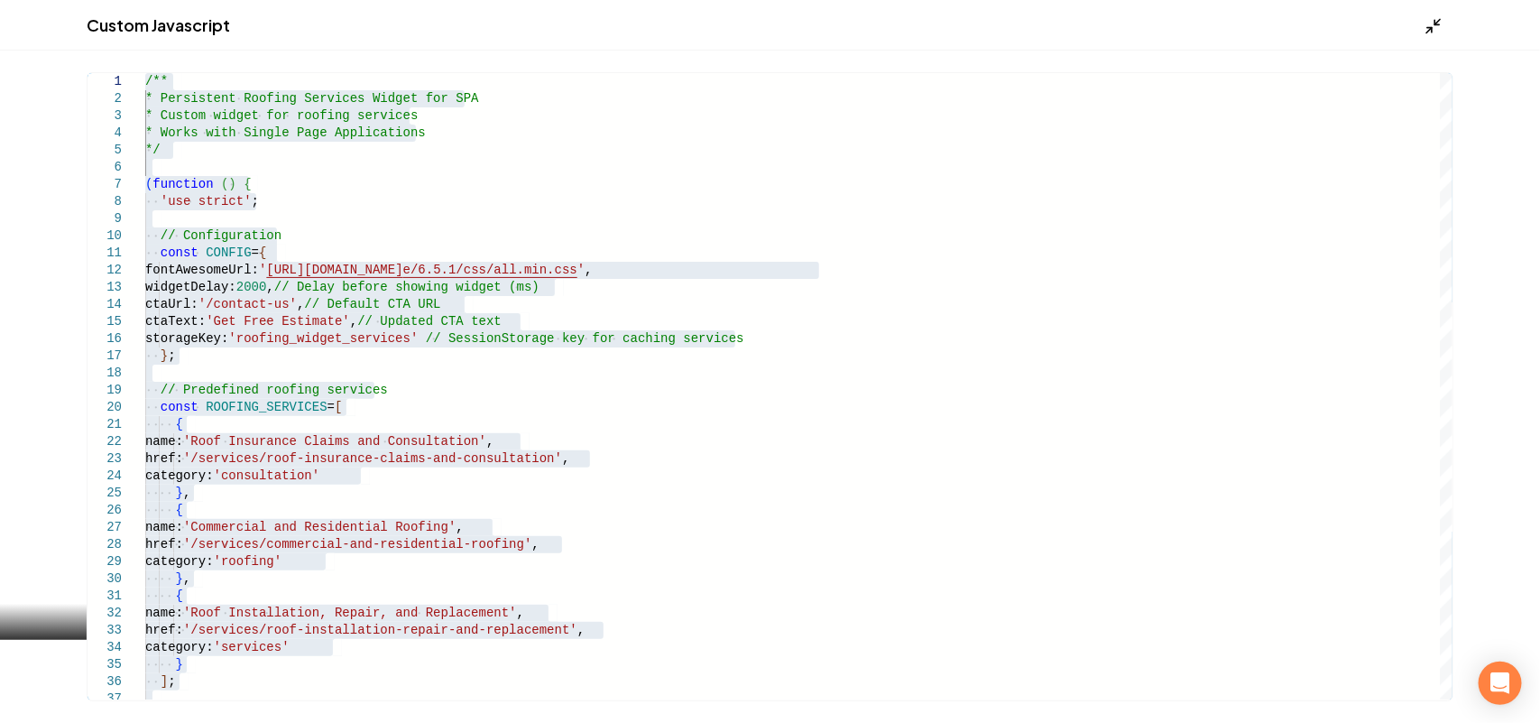
click at [1433, 27] on icon "Main content area" at bounding box center [1433, 26] width 18 height 18
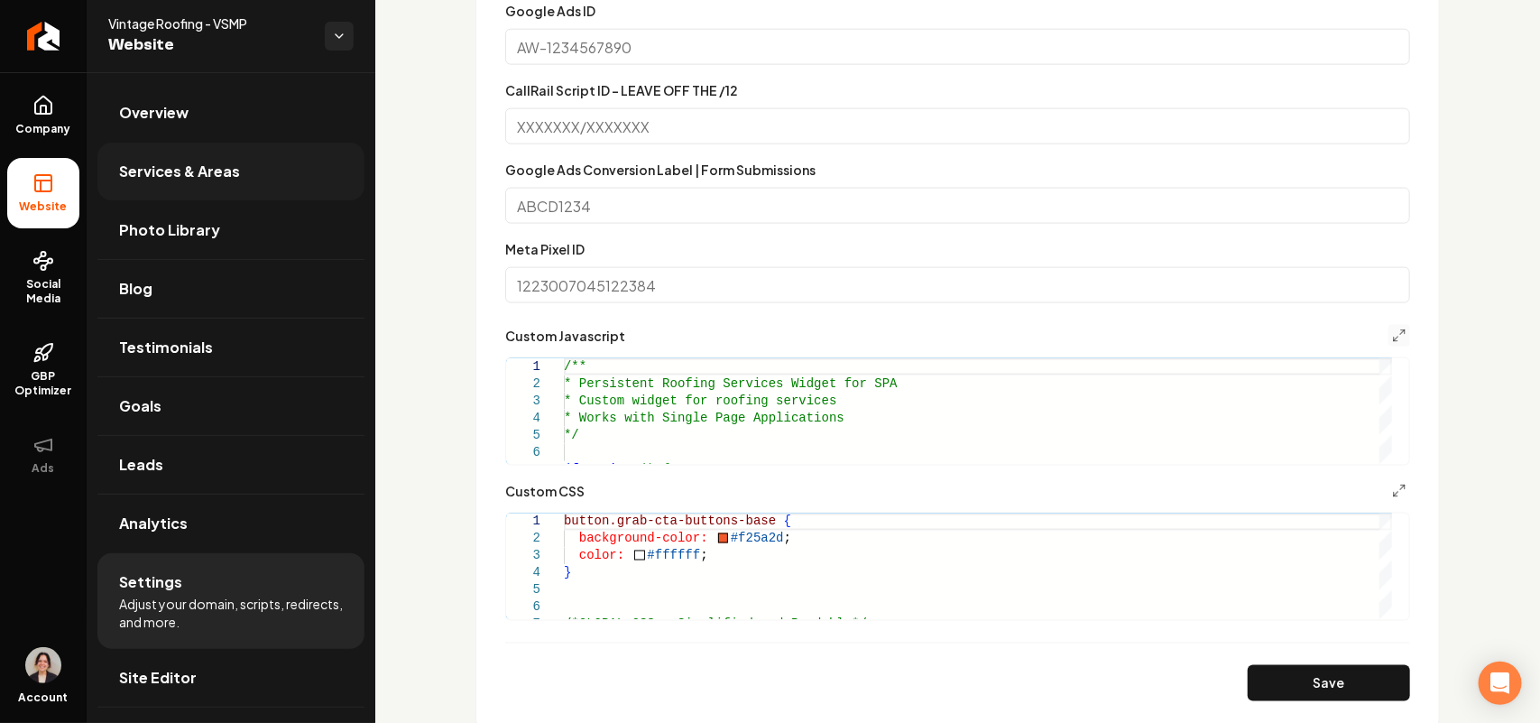
click at [218, 190] on link "Services & Areas" at bounding box center [230, 172] width 267 height 58
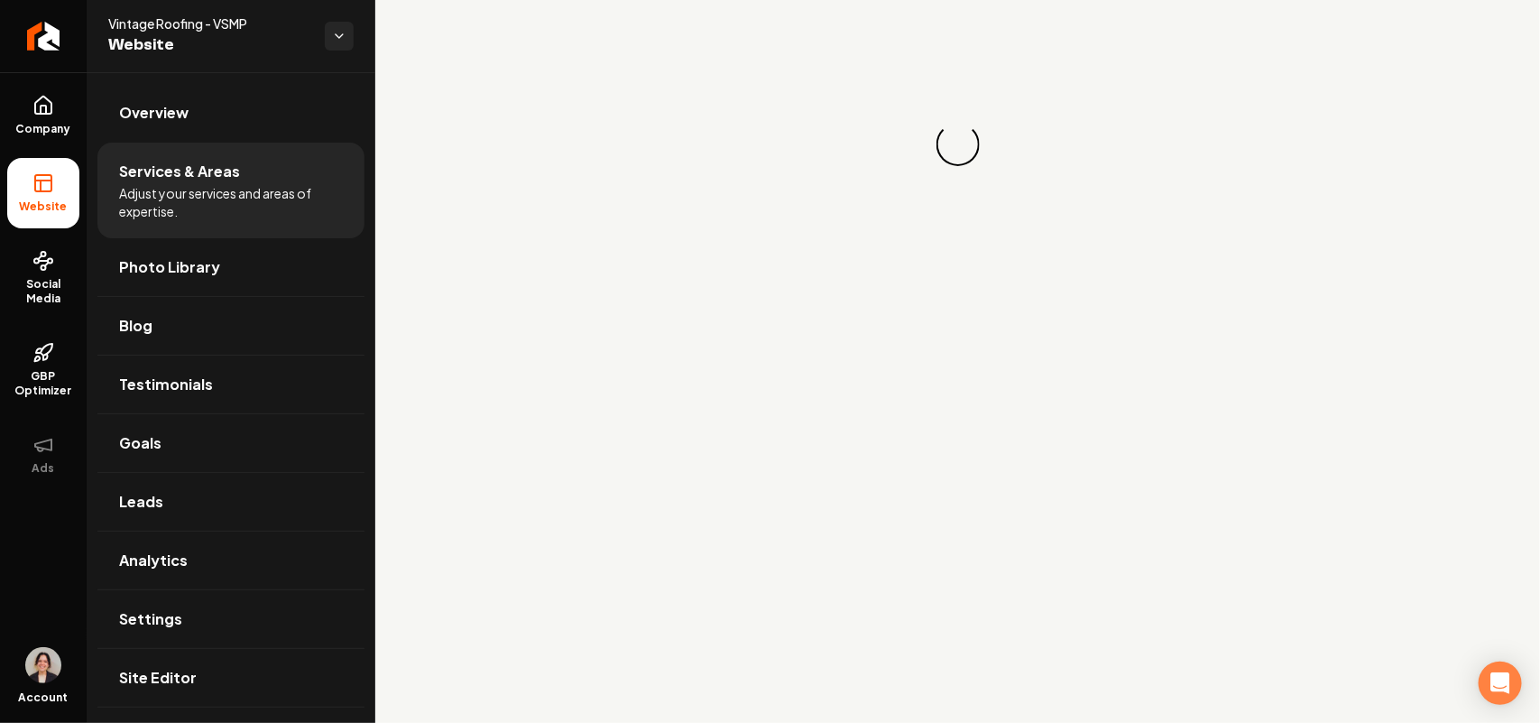
click at [235, 174] on span "Services & Areas" at bounding box center [179, 172] width 121 height 22
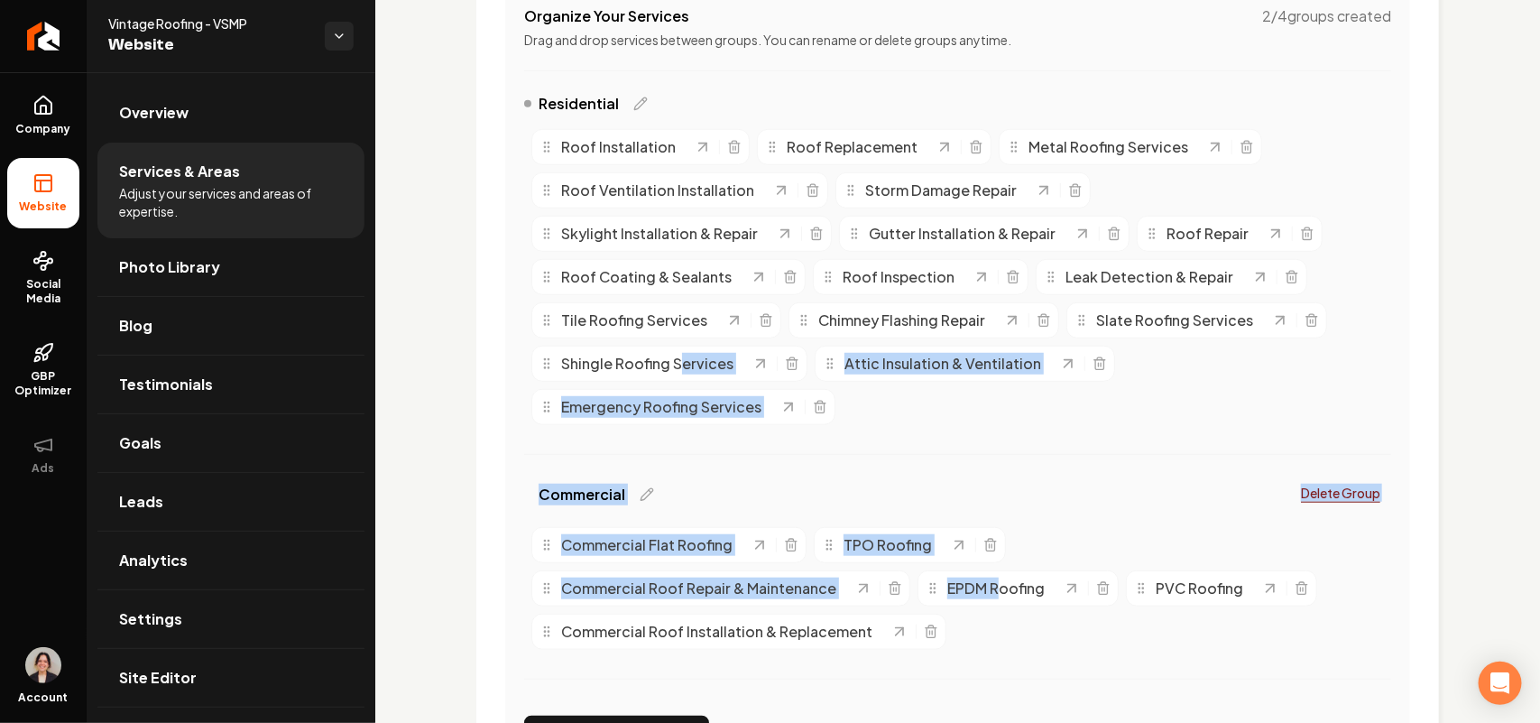
scroll to position [338, 0]
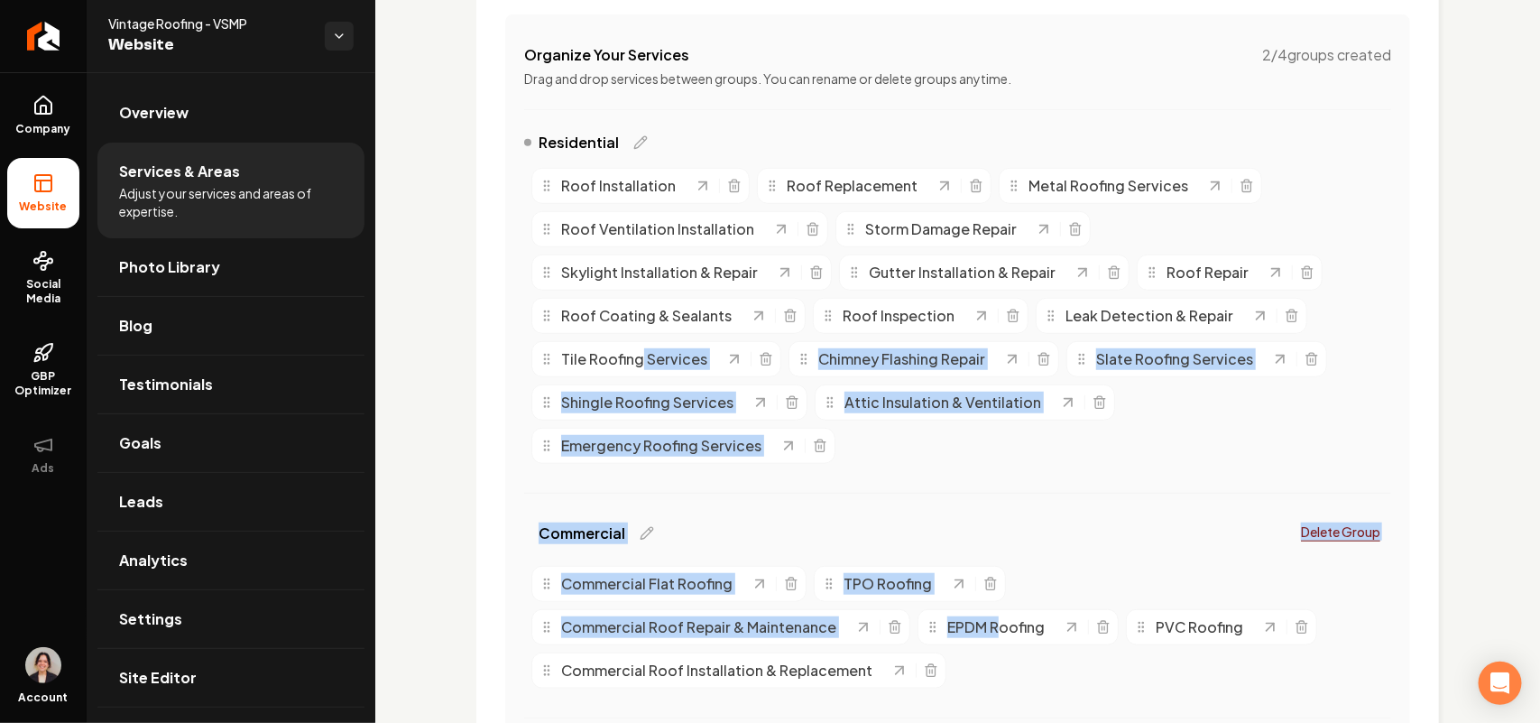
drag, startPoint x: 997, startPoint y: 577, endPoint x: 636, endPoint y: 363, distance: 419.9
click at [636, 366] on div "Residential Roof Installation Roof Replacement Metal Roofing Services Roof Vent…" at bounding box center [957, 436] width 867 height 608
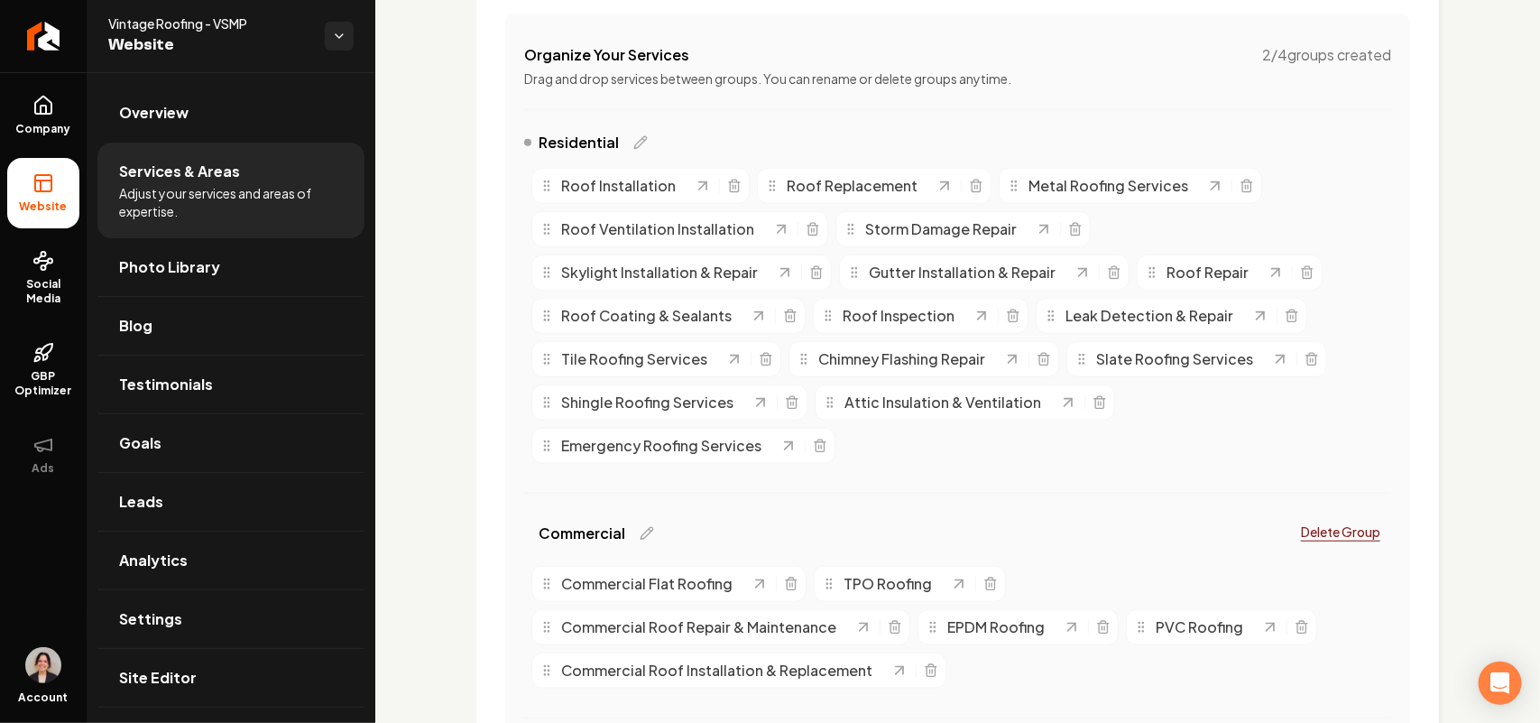
click at [498, 174] on div "Services Provided Select from the recommended services or add your own and choo…" at bounding box center [957, 313] width 963 height 1072
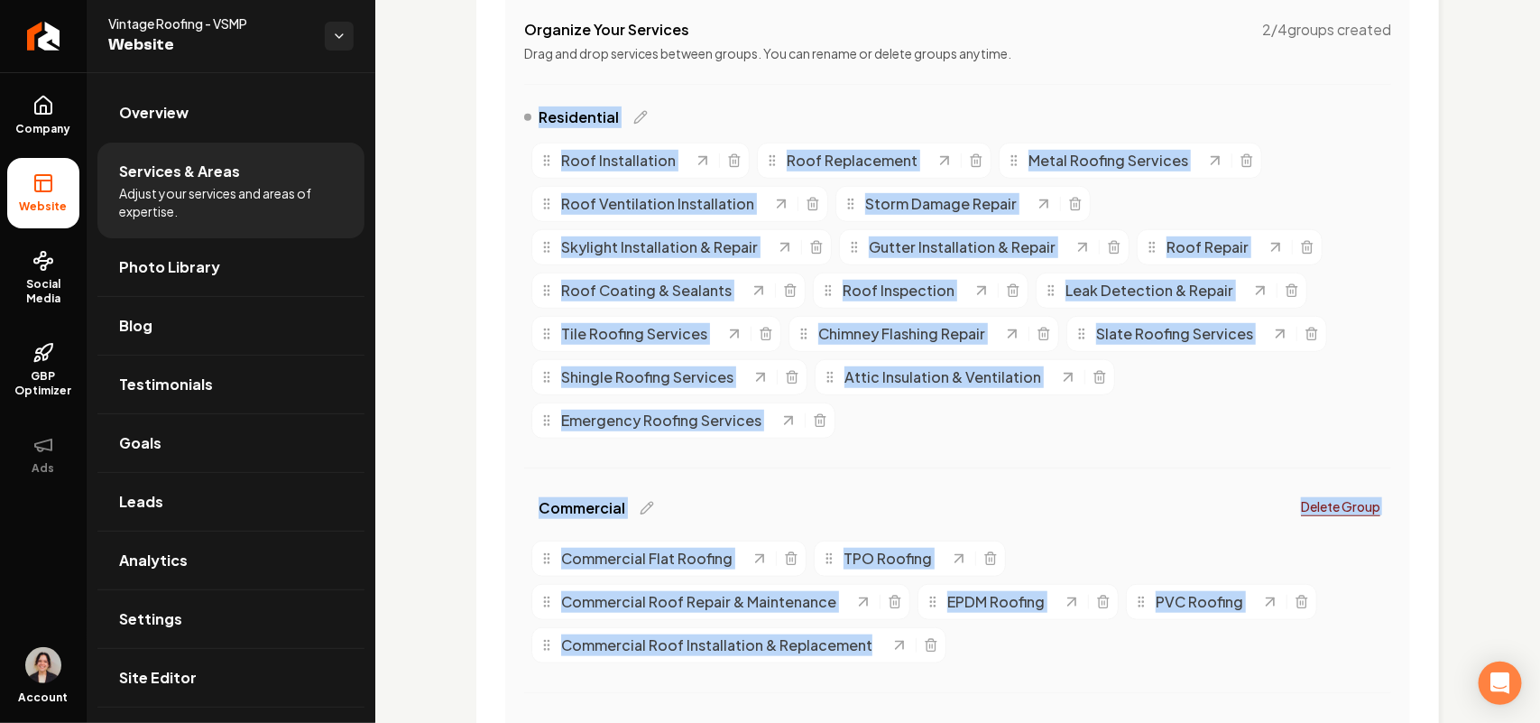
scroll to position [376, 0]
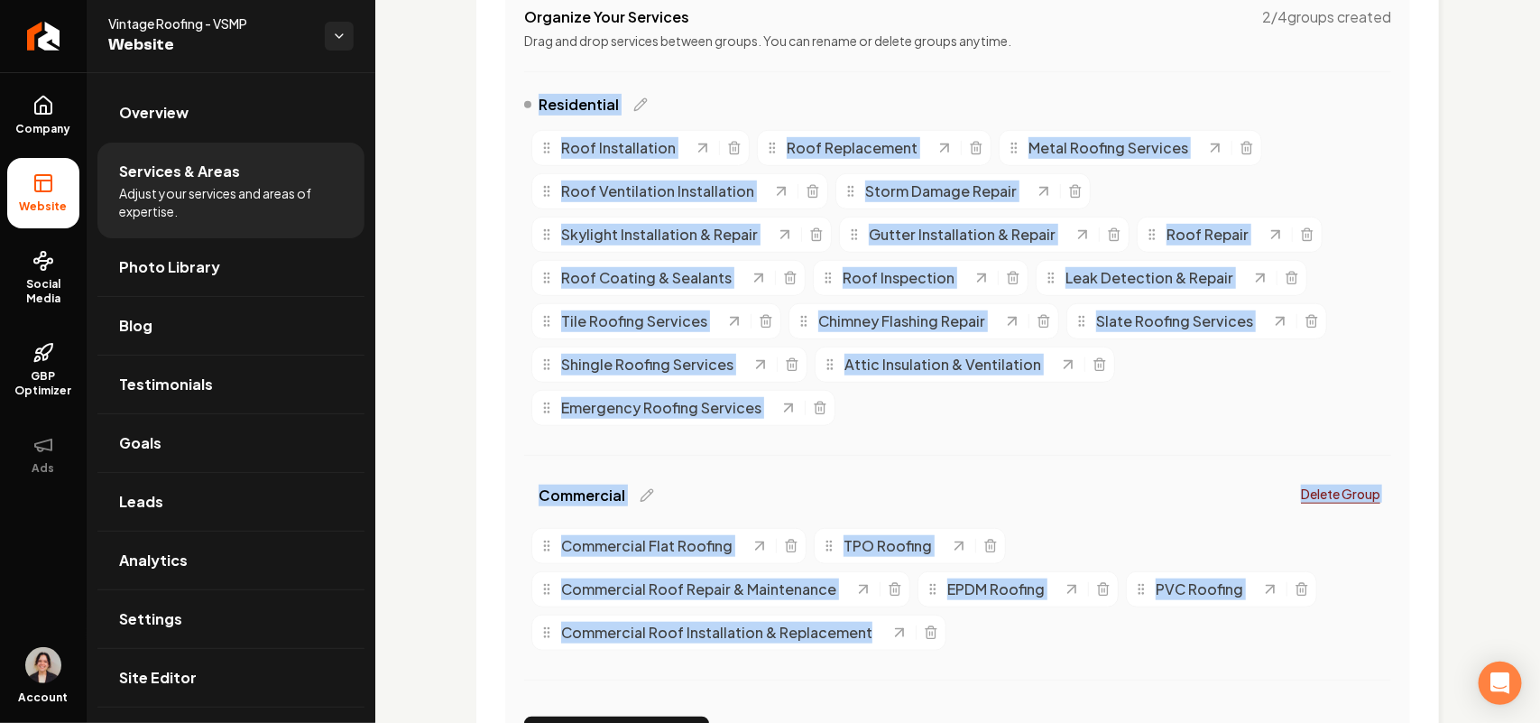
drag, startPoint x: 517, startPoint y: 135, endPoint x: 965, endPoint y: 657, distance: 687.7
click at [965, 657] on div "Organize Your Services 2 / 4 groups created Drag and drop services between grou…" at bounding box center [957, 380] width 905 height 806
copy div "Residential Roof Installation Roof Replacement Metal Roofing Services Roof Vent…"
click at [167, 688] on span "Site Editor" at bounding box center [158, 678] width 78 height 22
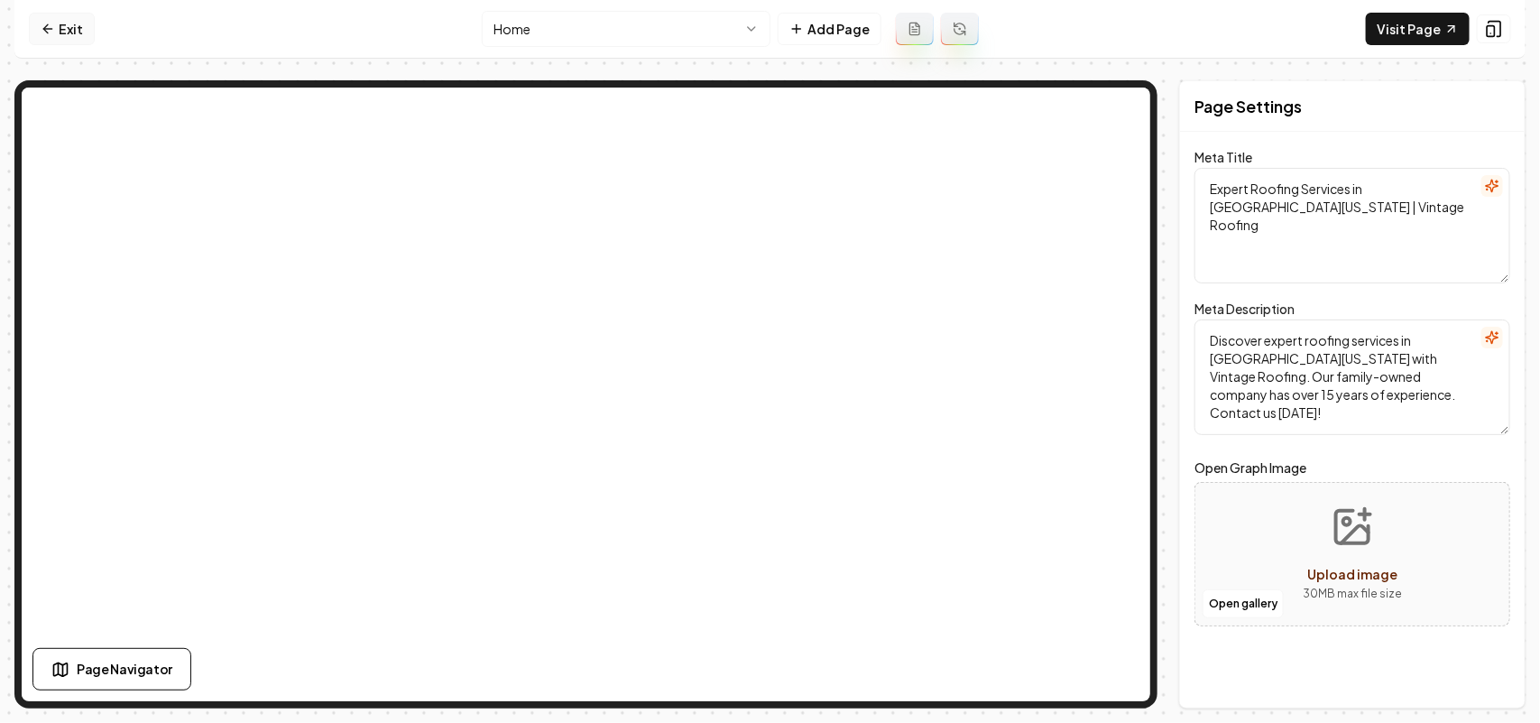
click at [82, 28] on link "Exit" at bounding box center [62, 29] width 66 height 32
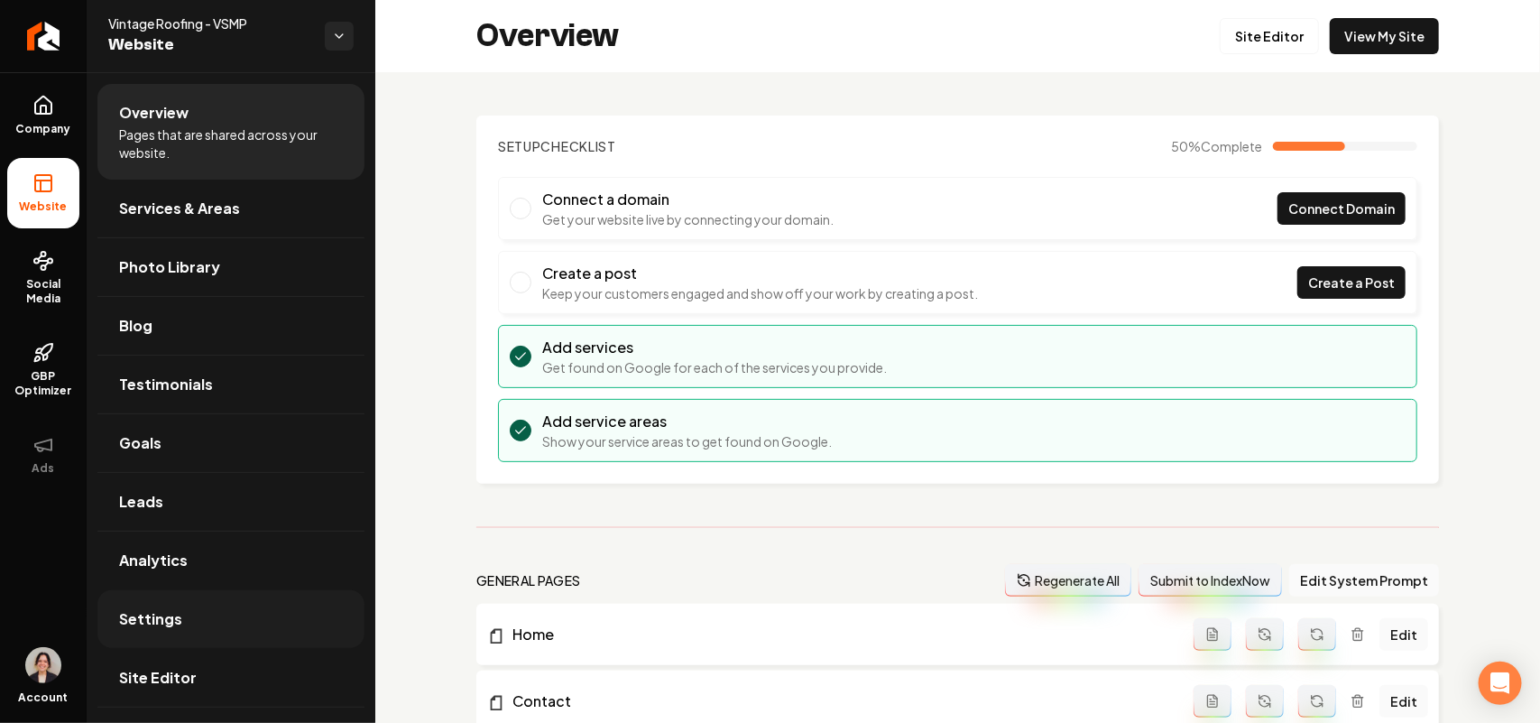
click at [204, 637] on link "Settings" at bounding box center [230, 619] width 267 height 58
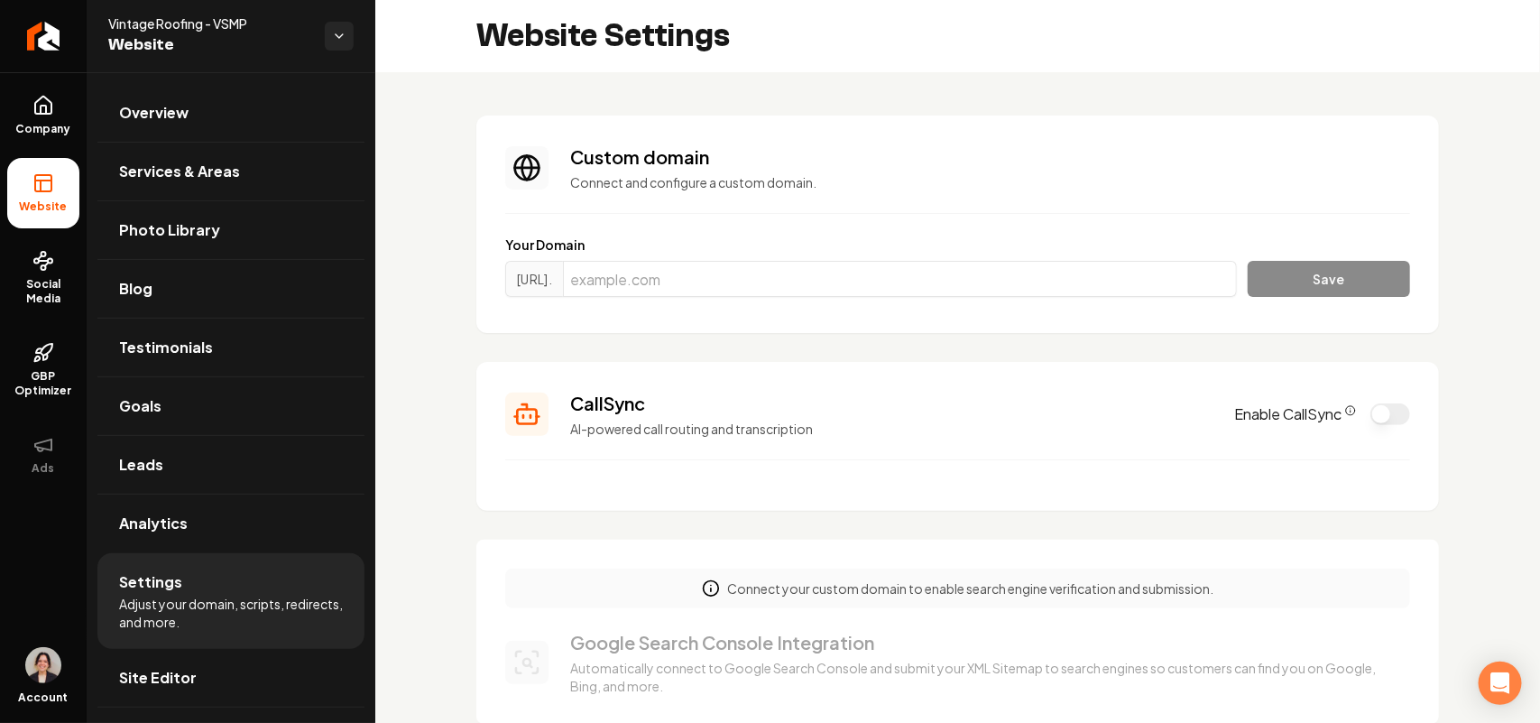
drag, startPoint x: 226, startPoint y: 675, endPoint x: 373, endPoint y: 582, distance: 173.9
click at [226, 675] on link "Site Editor" at bounding box center [230, 678] width 267 height 58
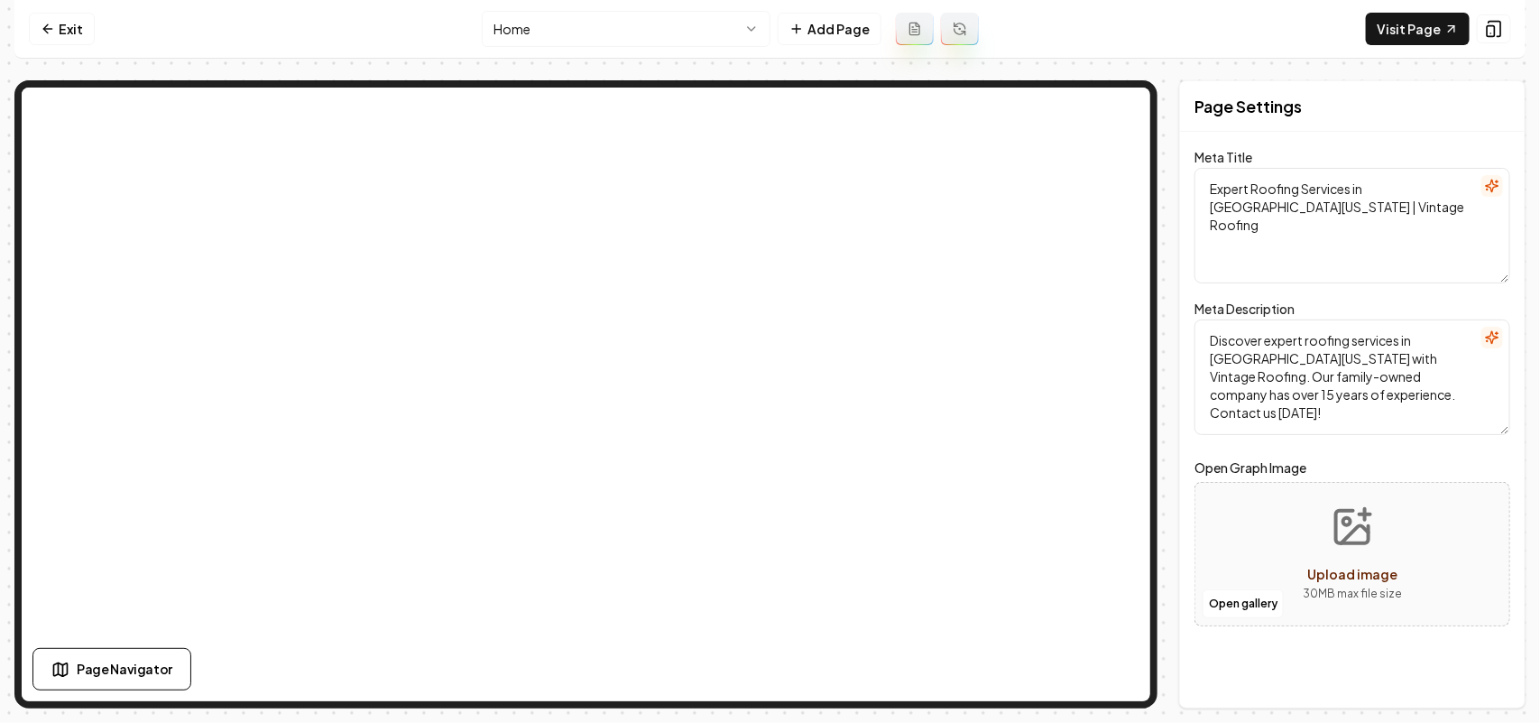
click at [61, 11] on nav "Exit Home Add Page Visit Page" at bounding box center [769, 29] width 1511 height 59
click at [64, 18] on link "Exit" at bounding box center [62, 29] width 66 height 32
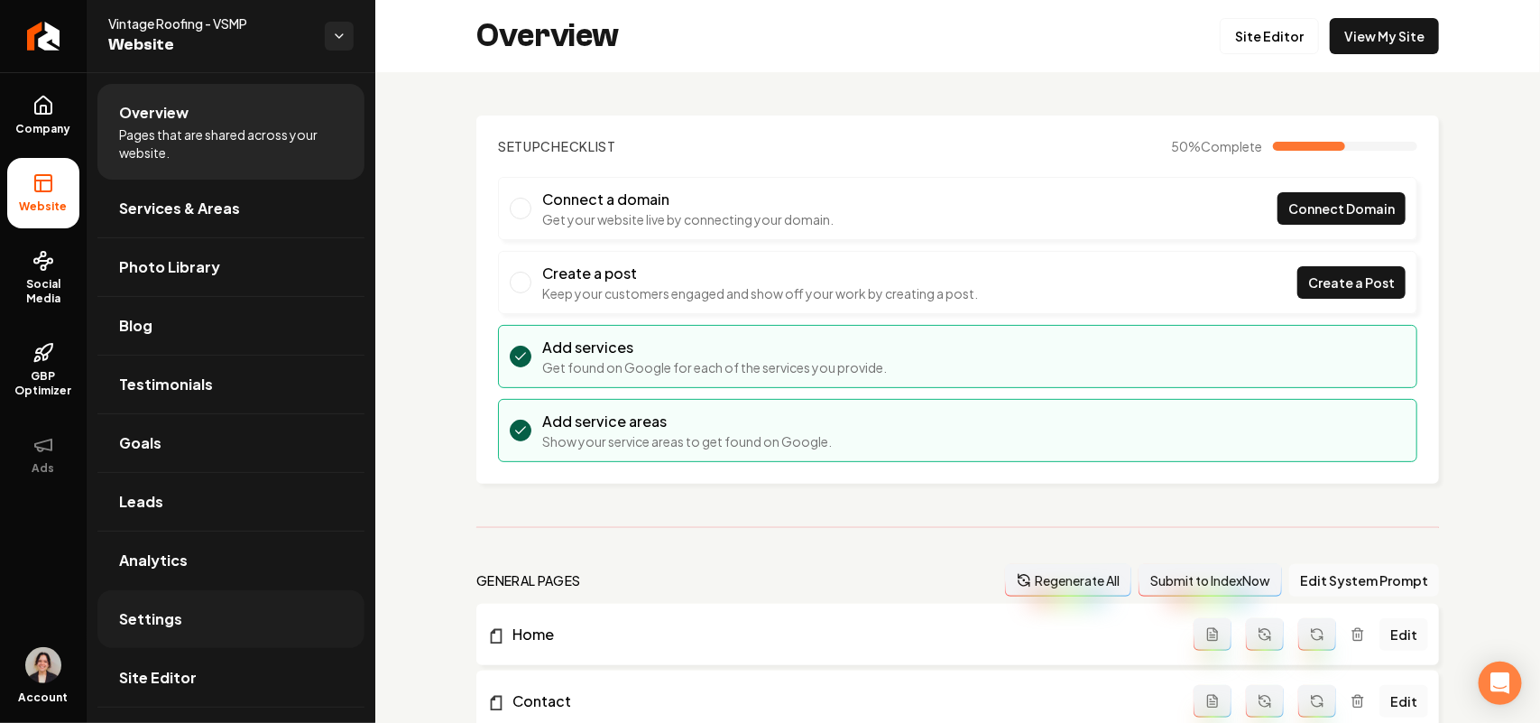
click at [126, 611] on span "Settings" at bounding box center [150, 619] width 63 height 22
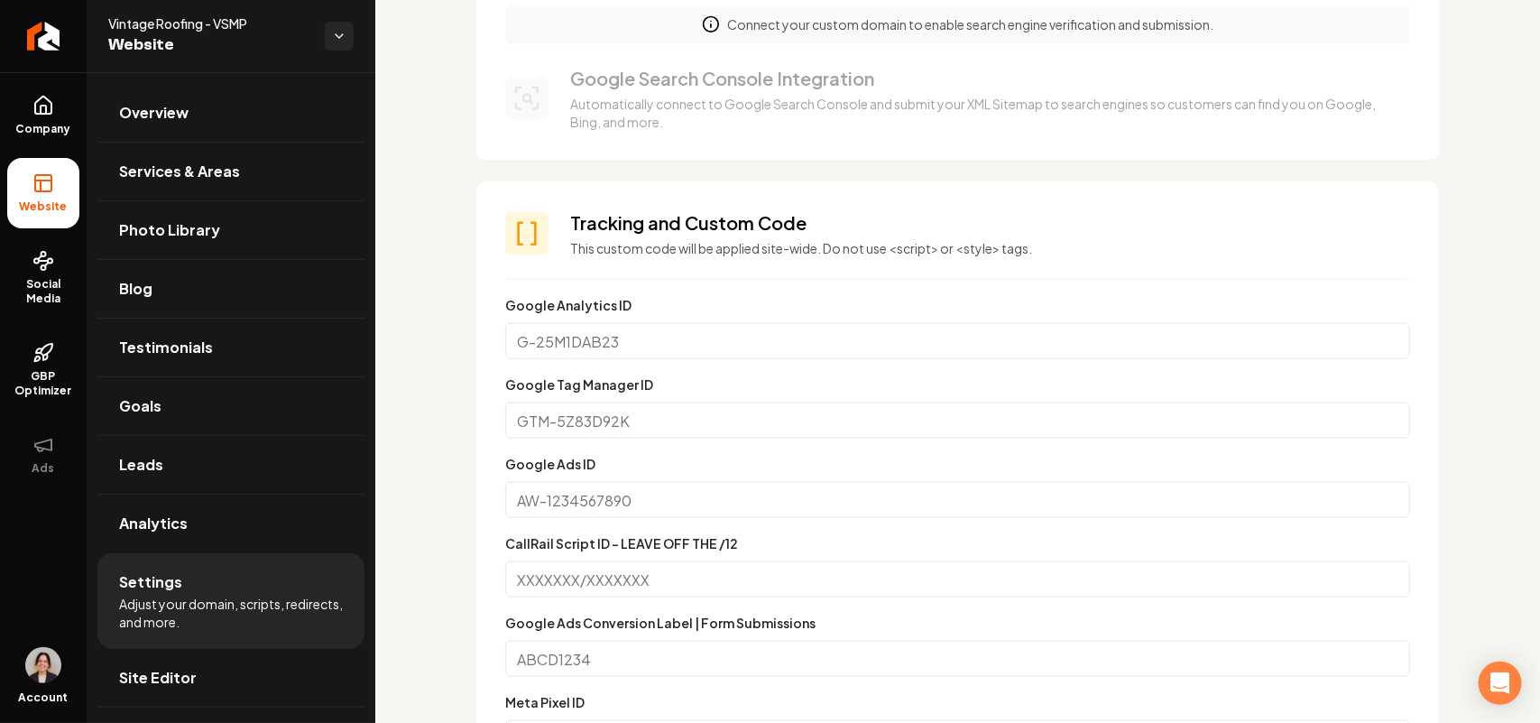
scroll to position [1128, 0]
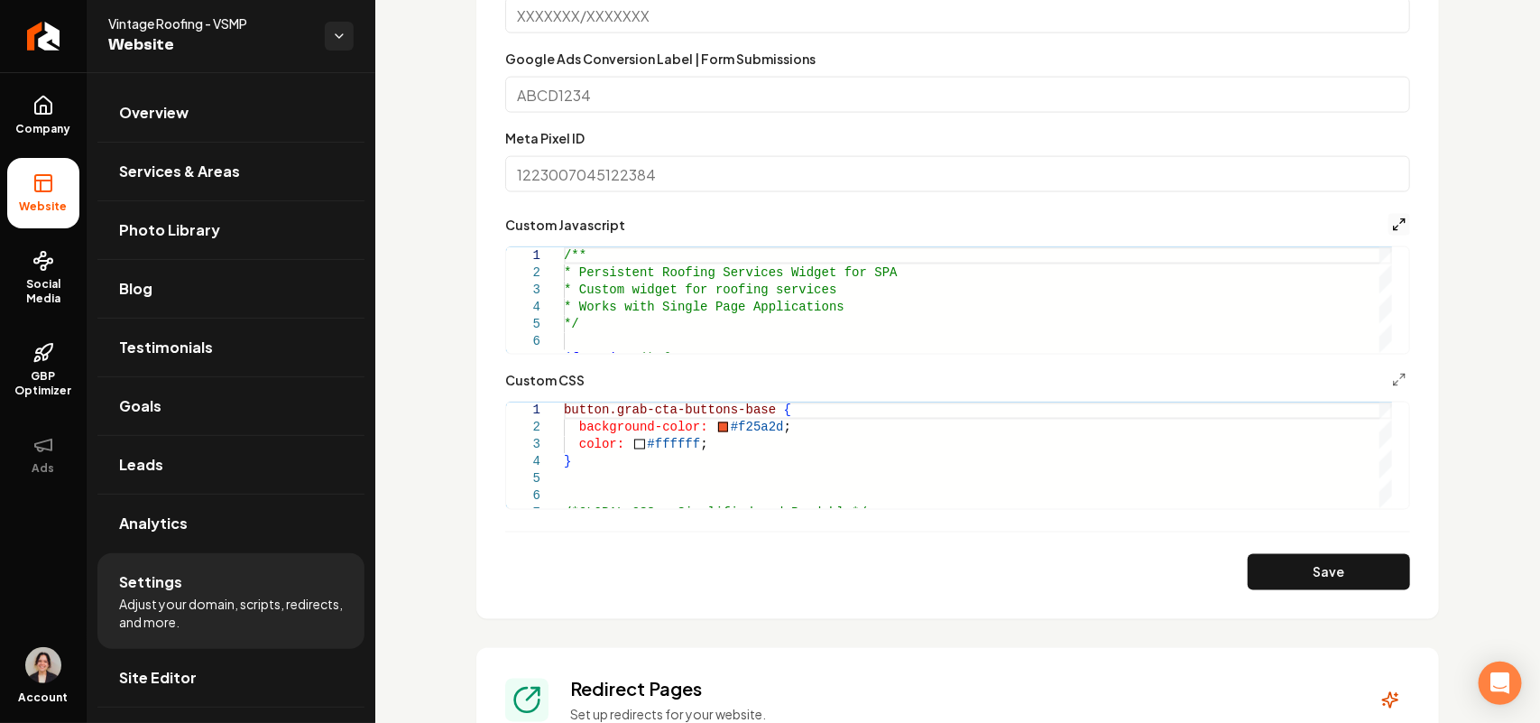
click at [1392, 222] on icon "Main content area" at bounding box center [1399, 224] width 14 height 14
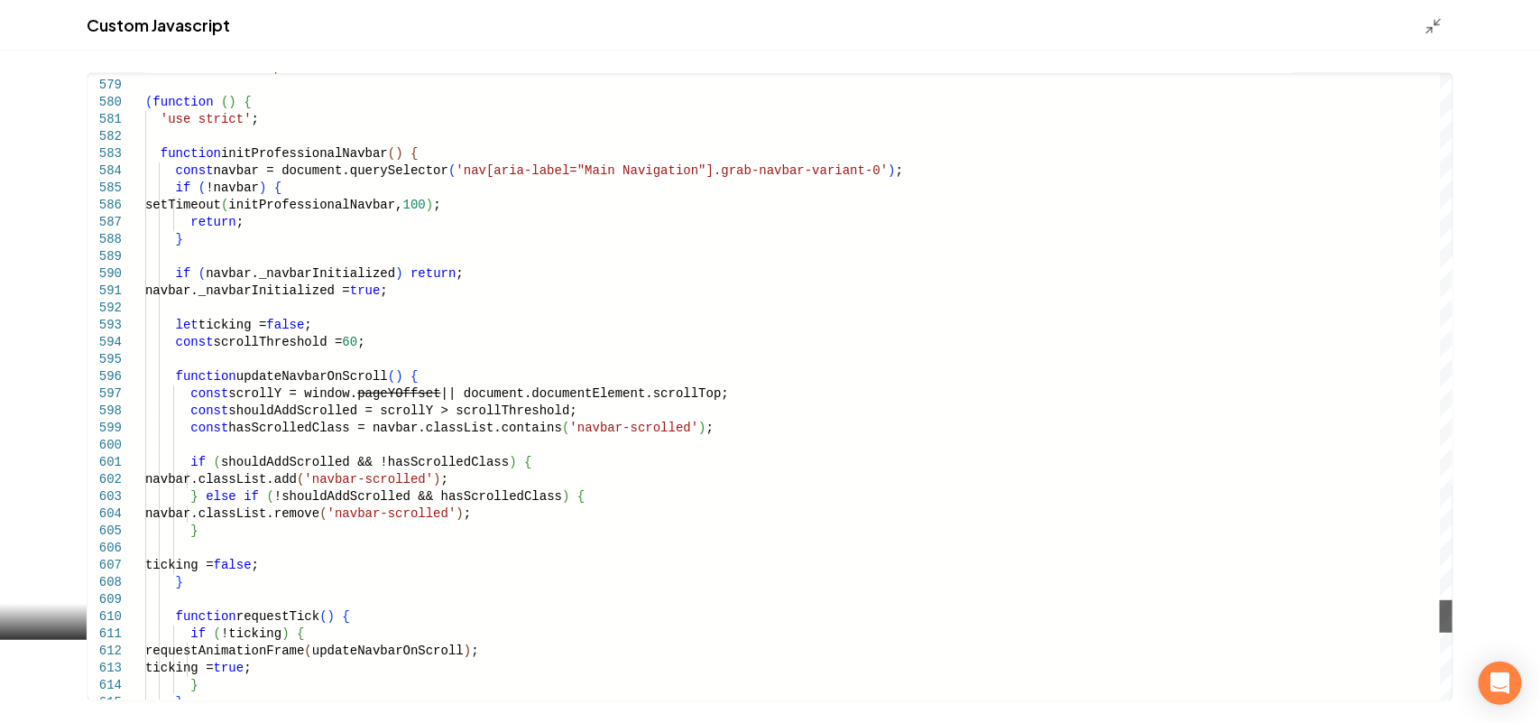
click at [1452, 621] on div "Main content area" at bounding box center [1446, 616] width 13 height 32
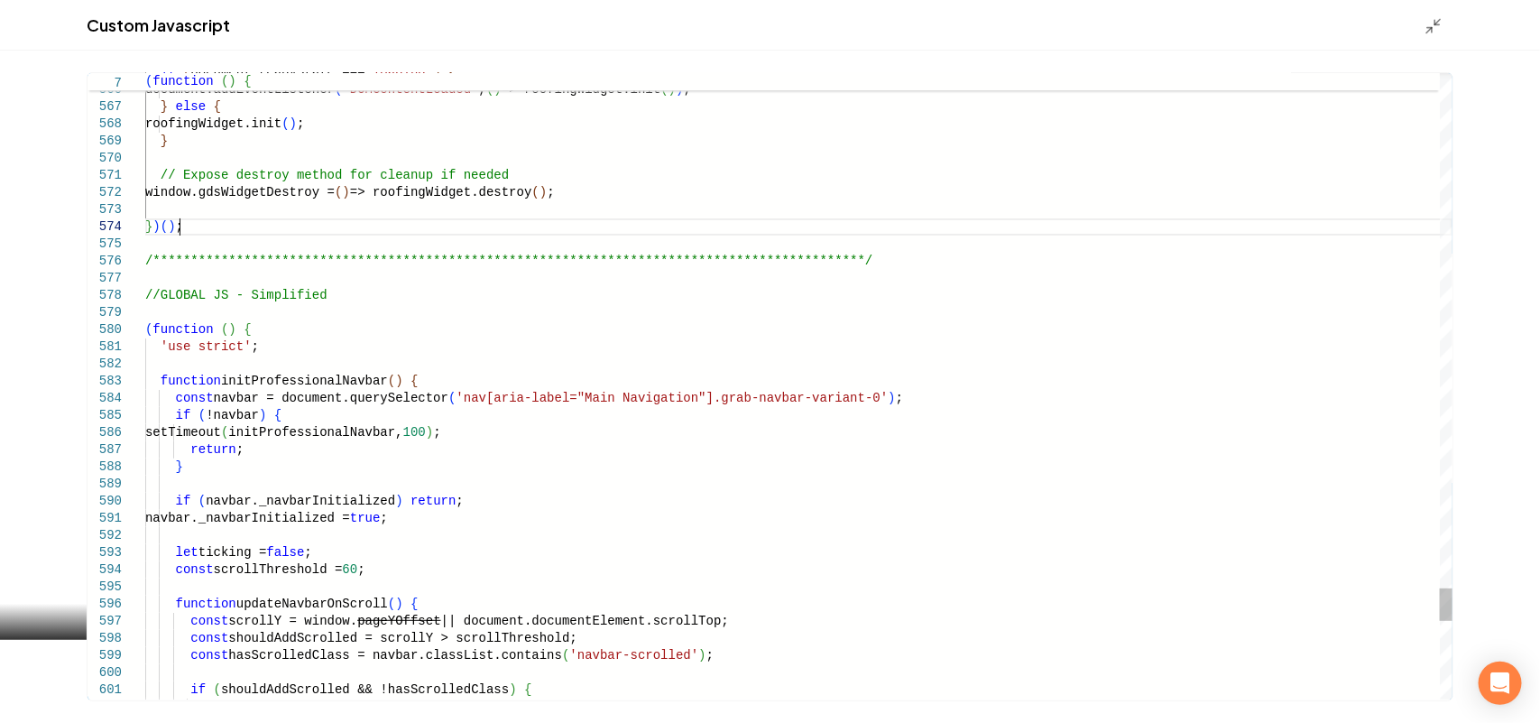
scroll to position [0, 0]
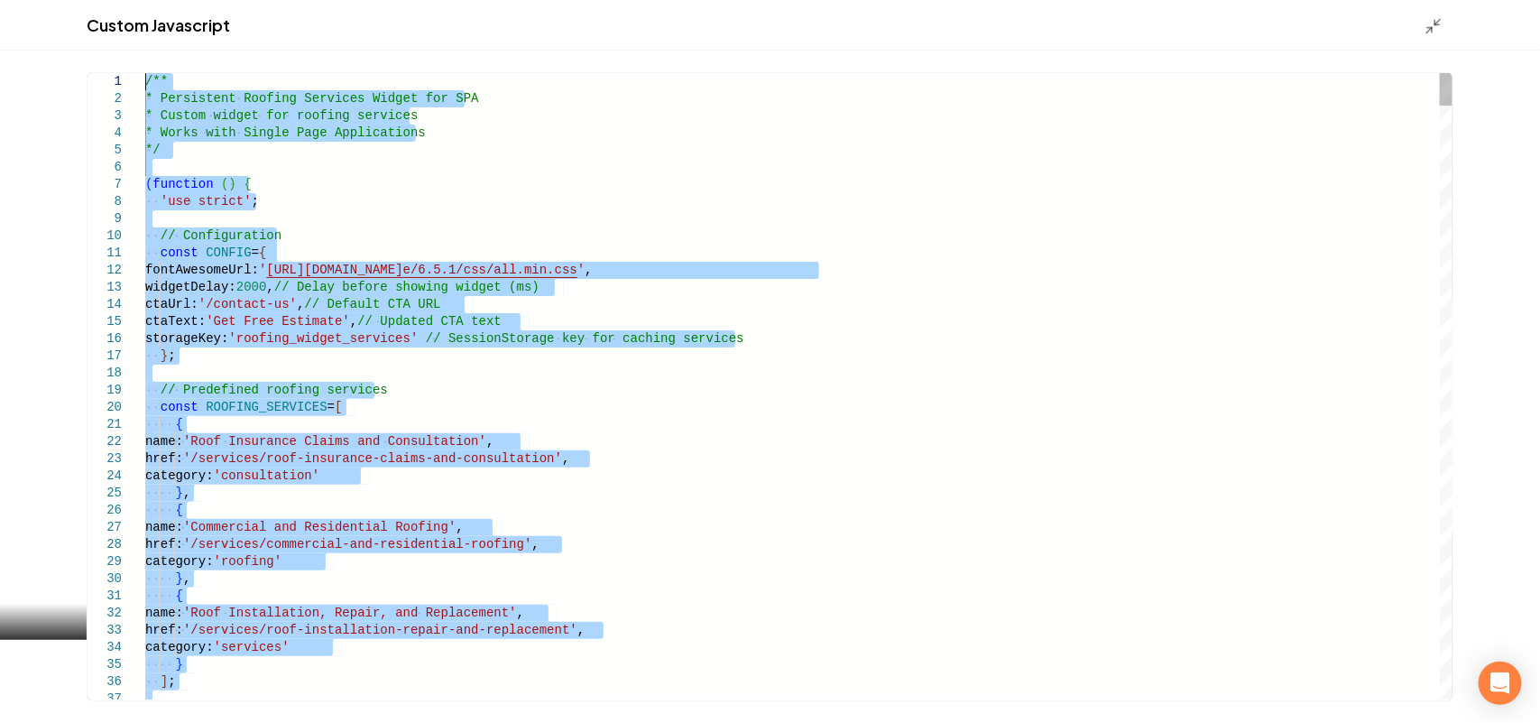
drag, startPoint x: 244, startPoint y: 233, endPoint x: 164, endPoint y: -98, distance: 340.5
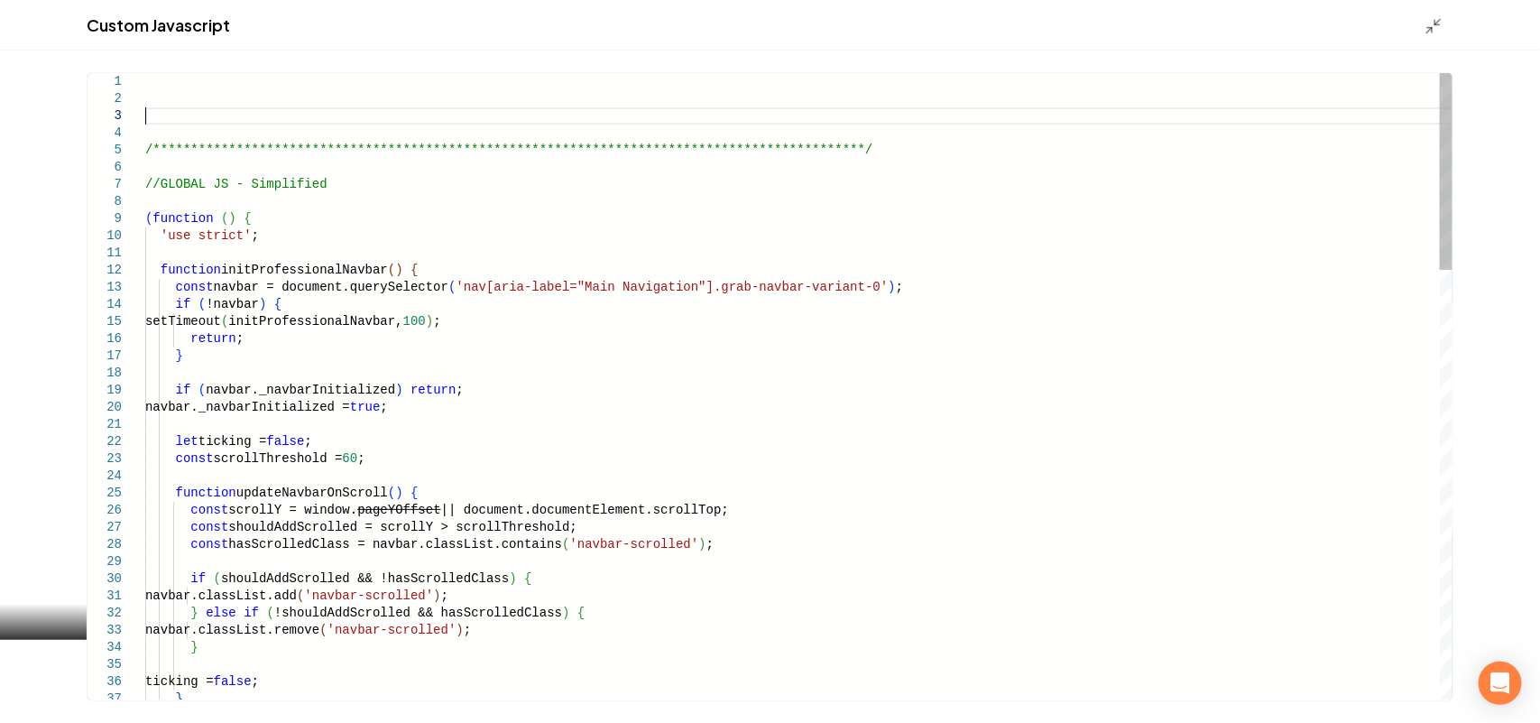
scroll to position [51, 0]
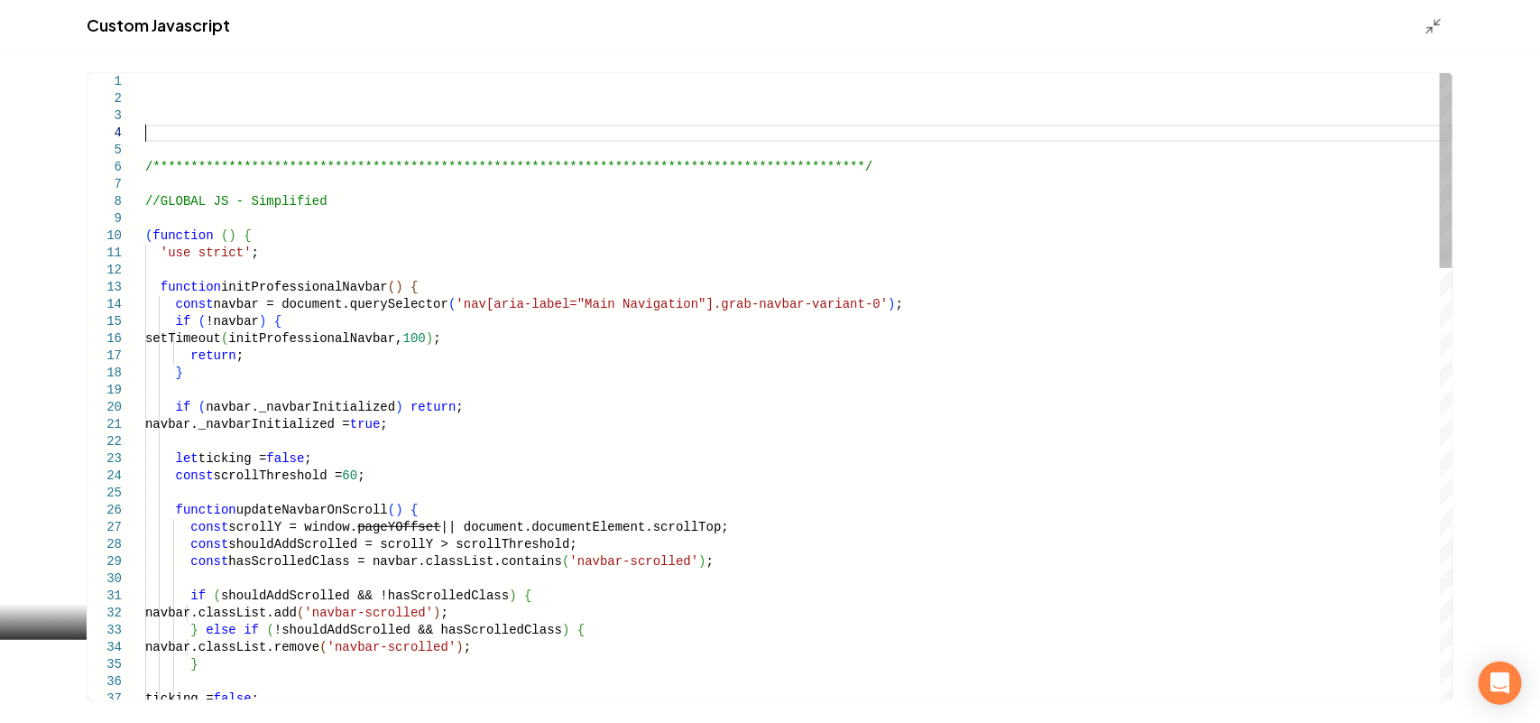
type textarea "**********"
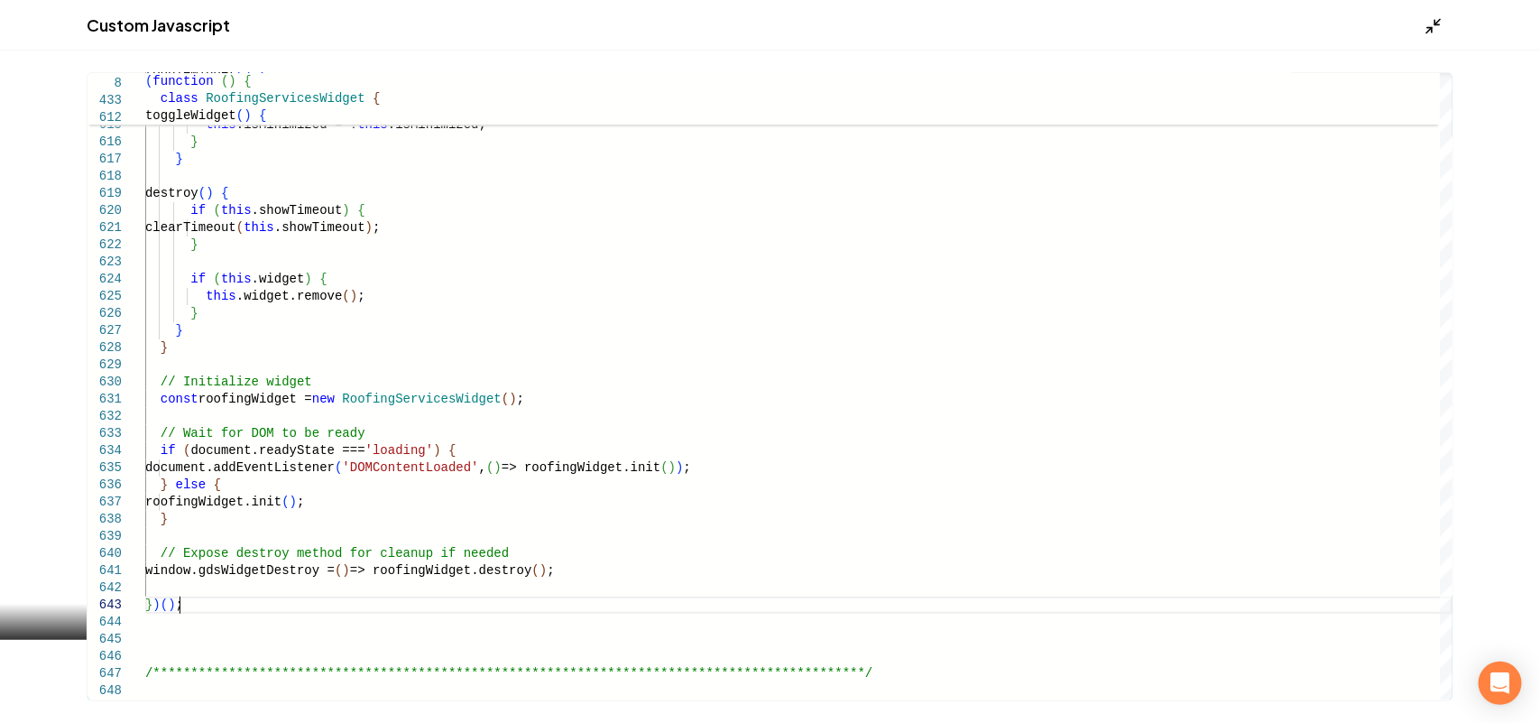
click at [1432, 29] on polyline "Main content area" at bounding box center [1429, 29] width 5 height 5
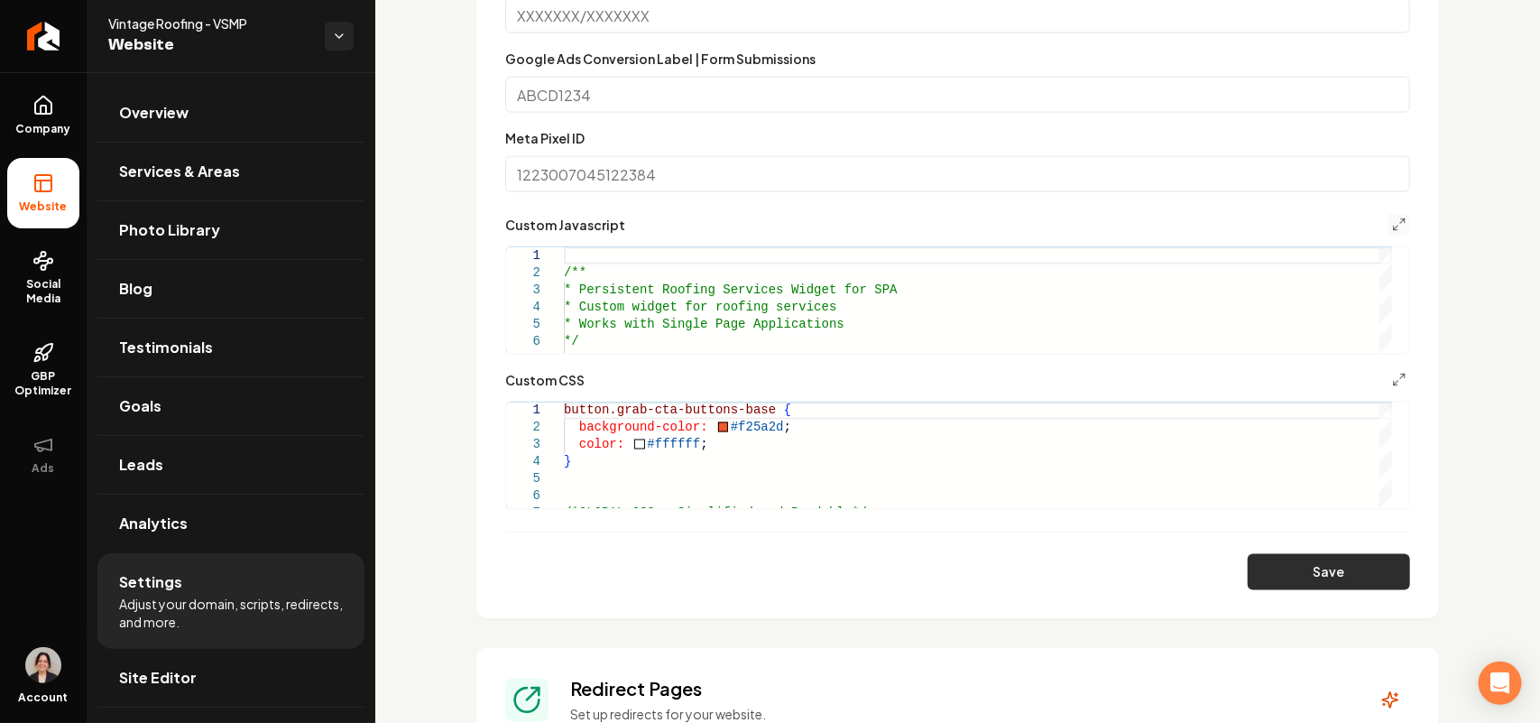
click at [1309, 560] on button "Save" at bounding box center [1329, 572] width 162 height 36
click at [1392, 217] on icon "Main content area" at bounding box center [1399, 224] width 14 height 14
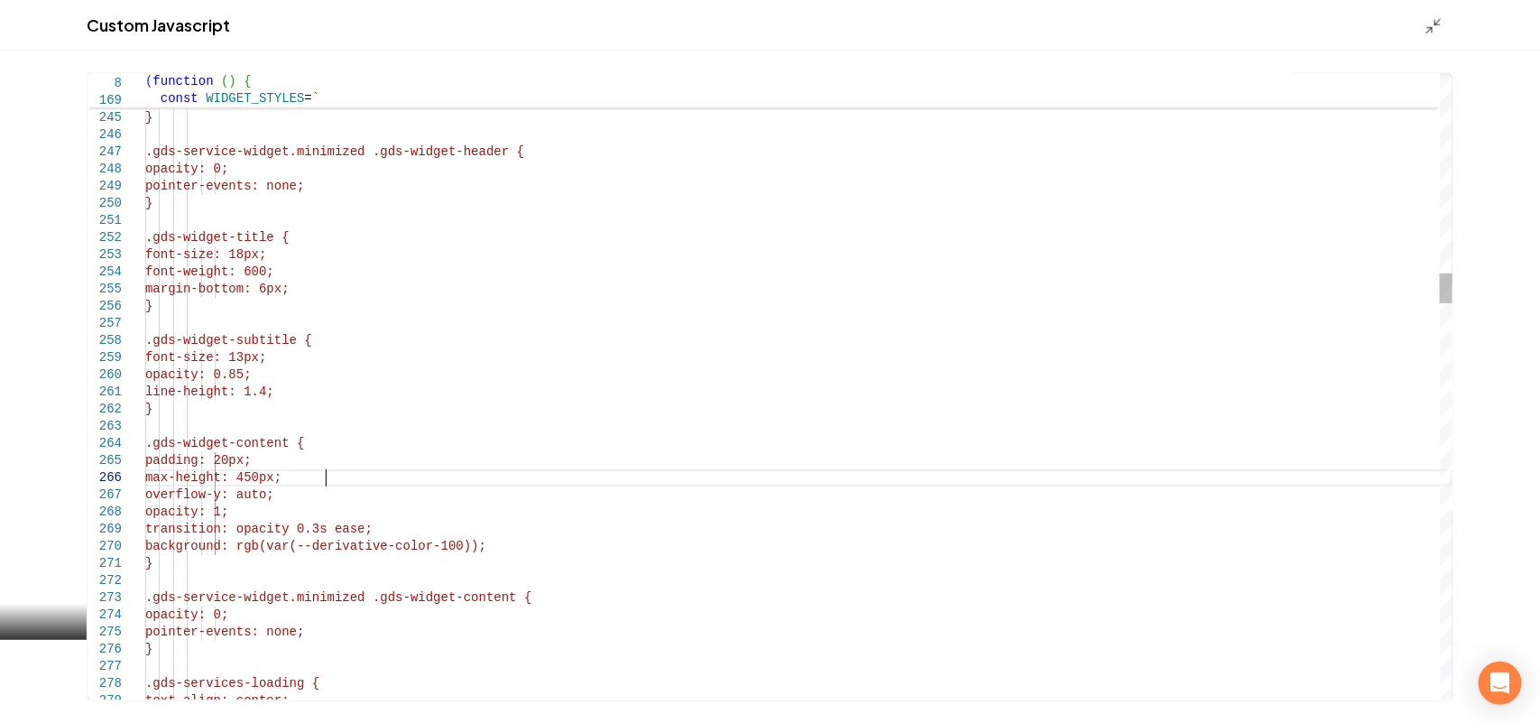
type textarea "**********"
click at [1437, 17] on icon "Main content area" at bounding box center [1433, 26] width 18 height 18
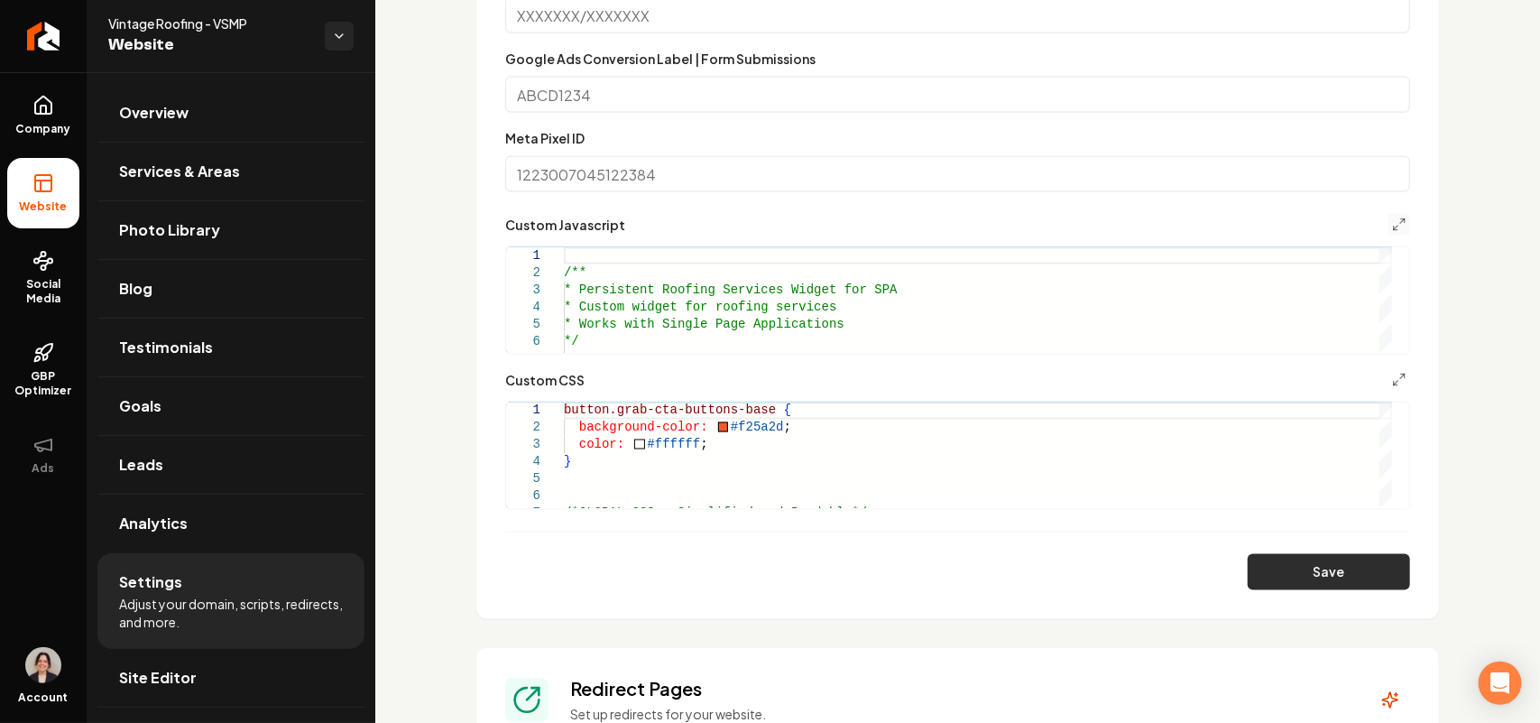
click at [1286, 568] on button "Save" at bounding box center [1329, 572] width 162 height 36
click at [50, 106] on icon at bounding box center [43, 106] width 22 height 22
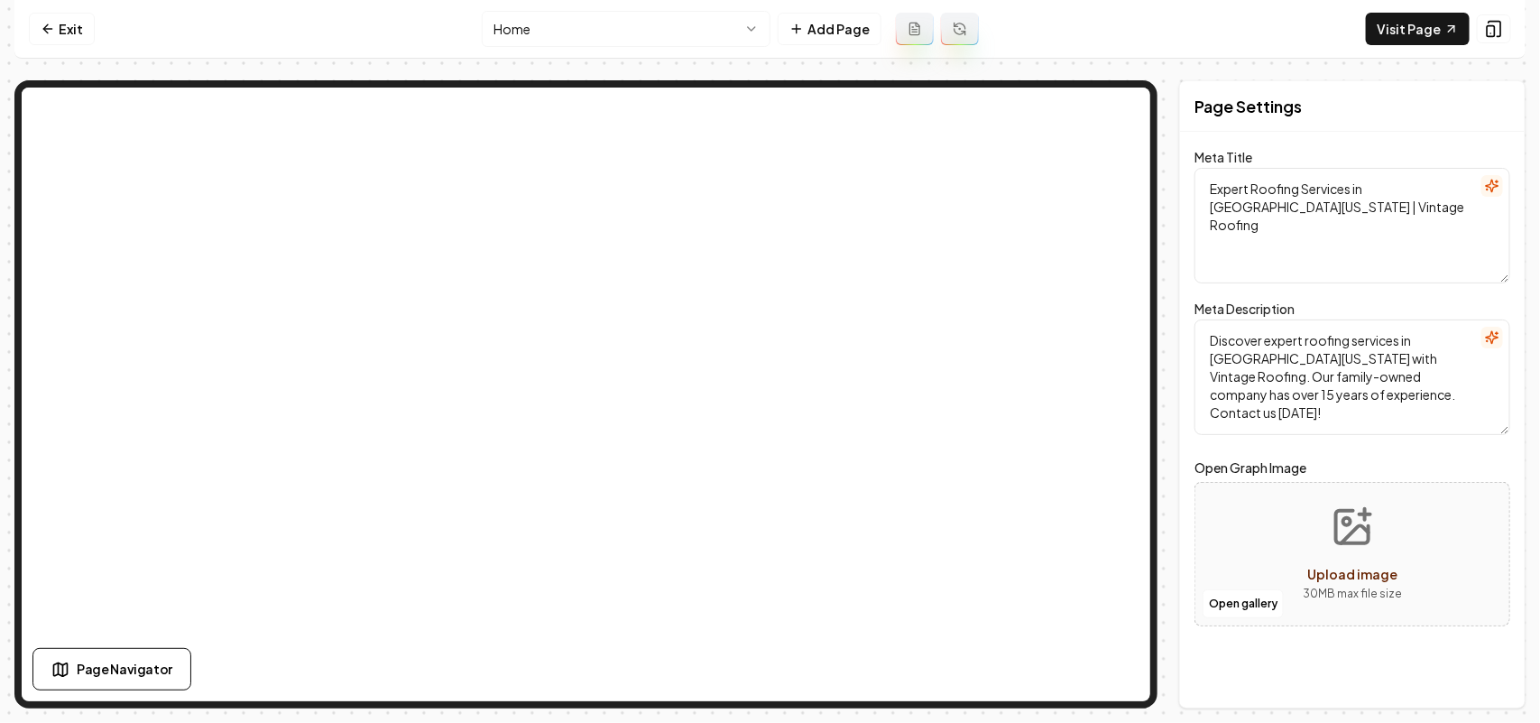
click at [1433, 36] on link "Visit Page" at bounding box center [1418, 29] width 104 height 32
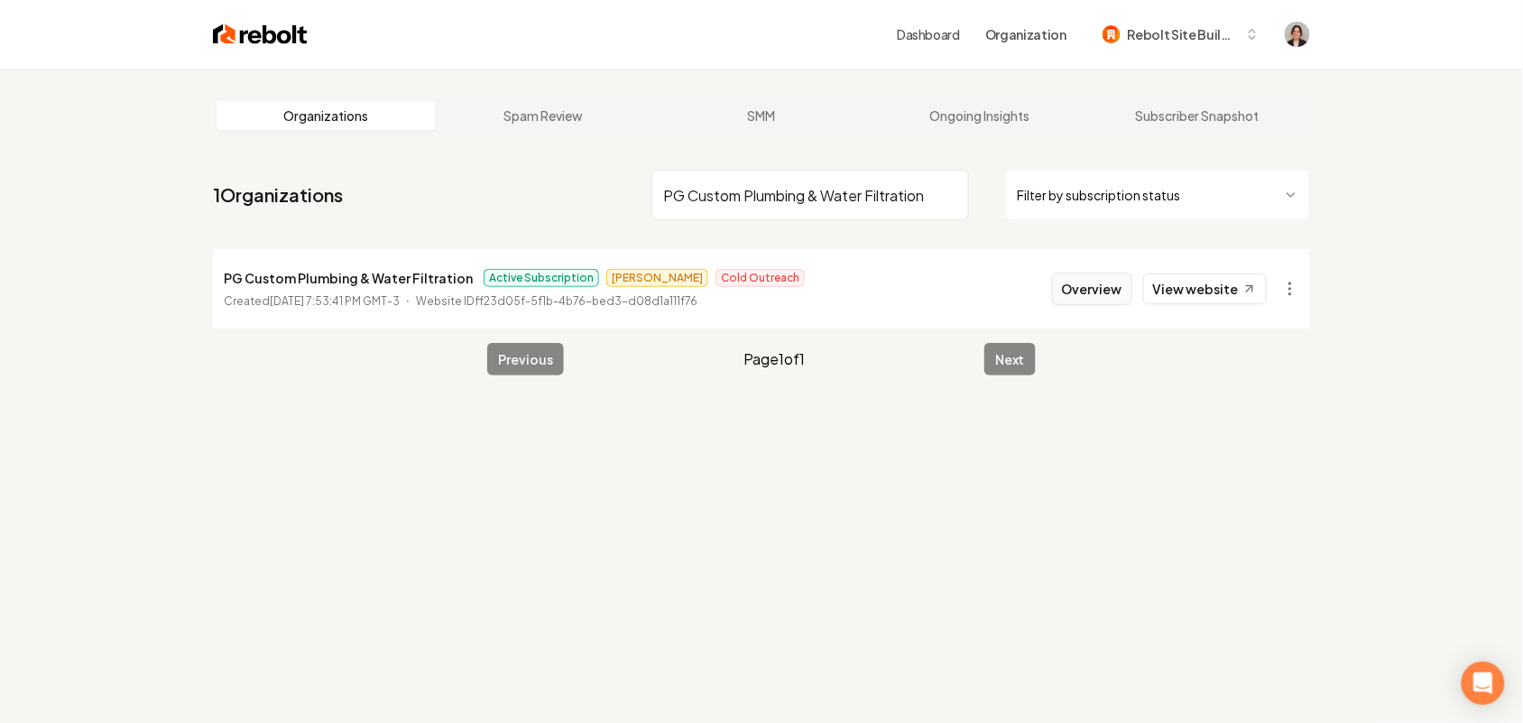
type input "PG Custom Plumbing & Water Filtration"
click at [1089, 289] on button "Overview" at bounding box center [1092, 288] width 80 height 32
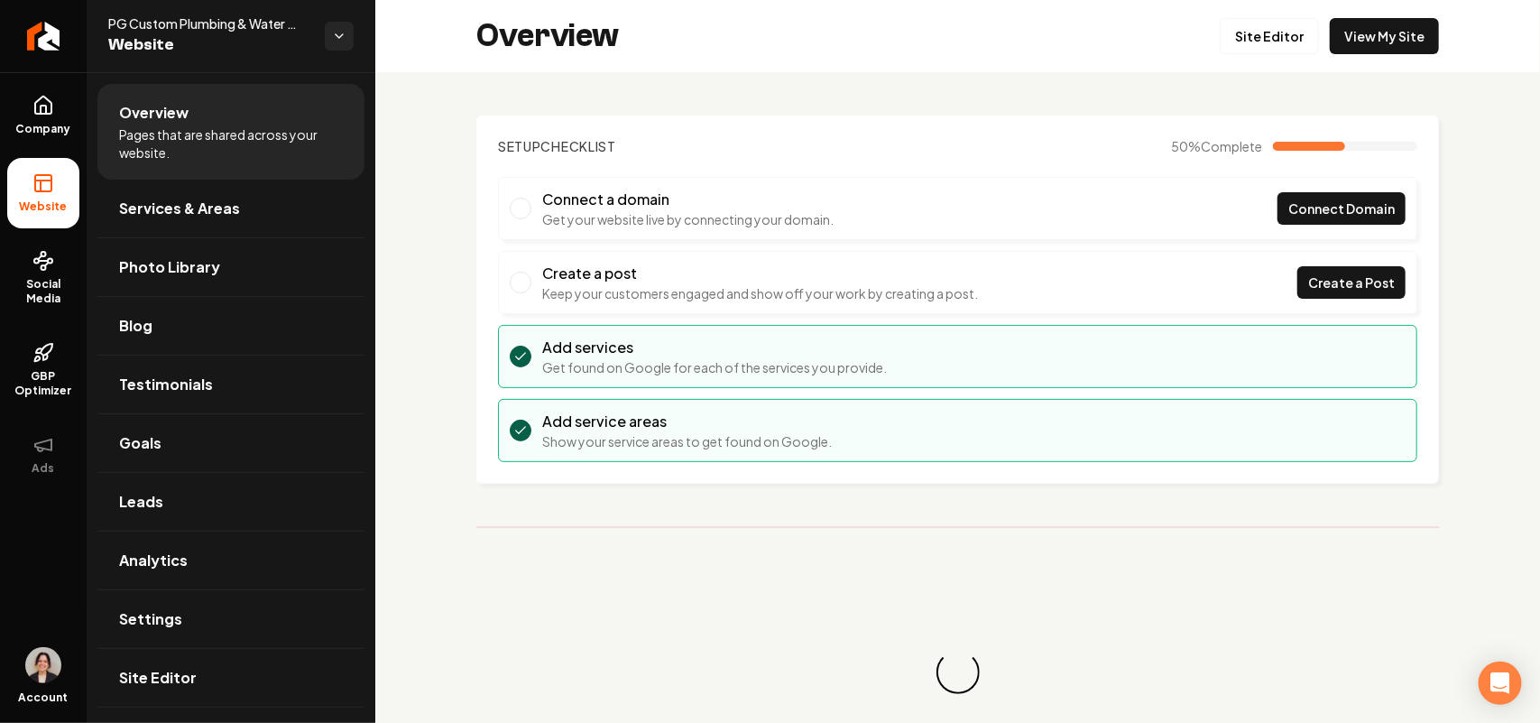
click at [1349, 47] on link "View My Site" at bounding box center [1384, 36] width 109 height 36
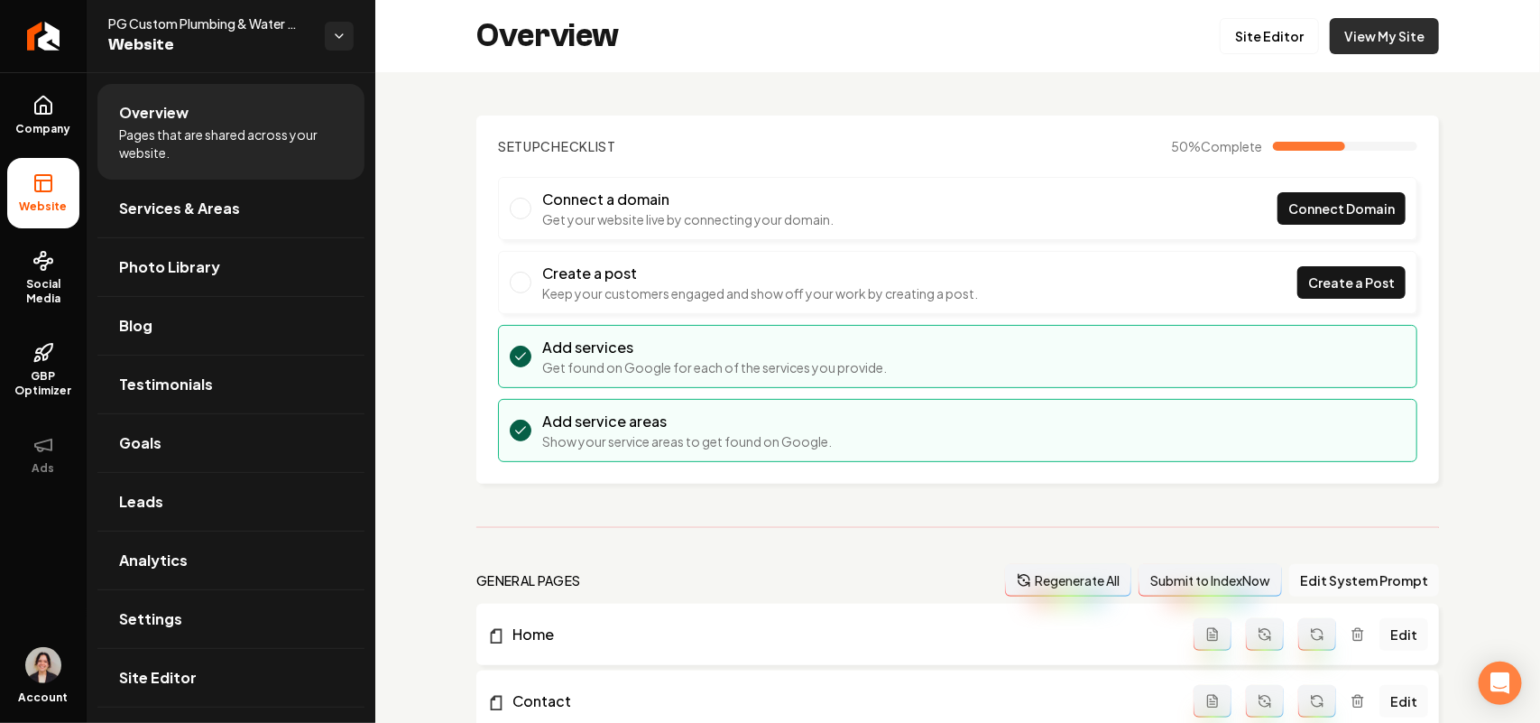
click at [1360, 24] on link "View My Site" at bounding box center [1384, 36] width 109 height 36
click at [42, 109] on icon at bounding box center [43, 106] width 22 height 22
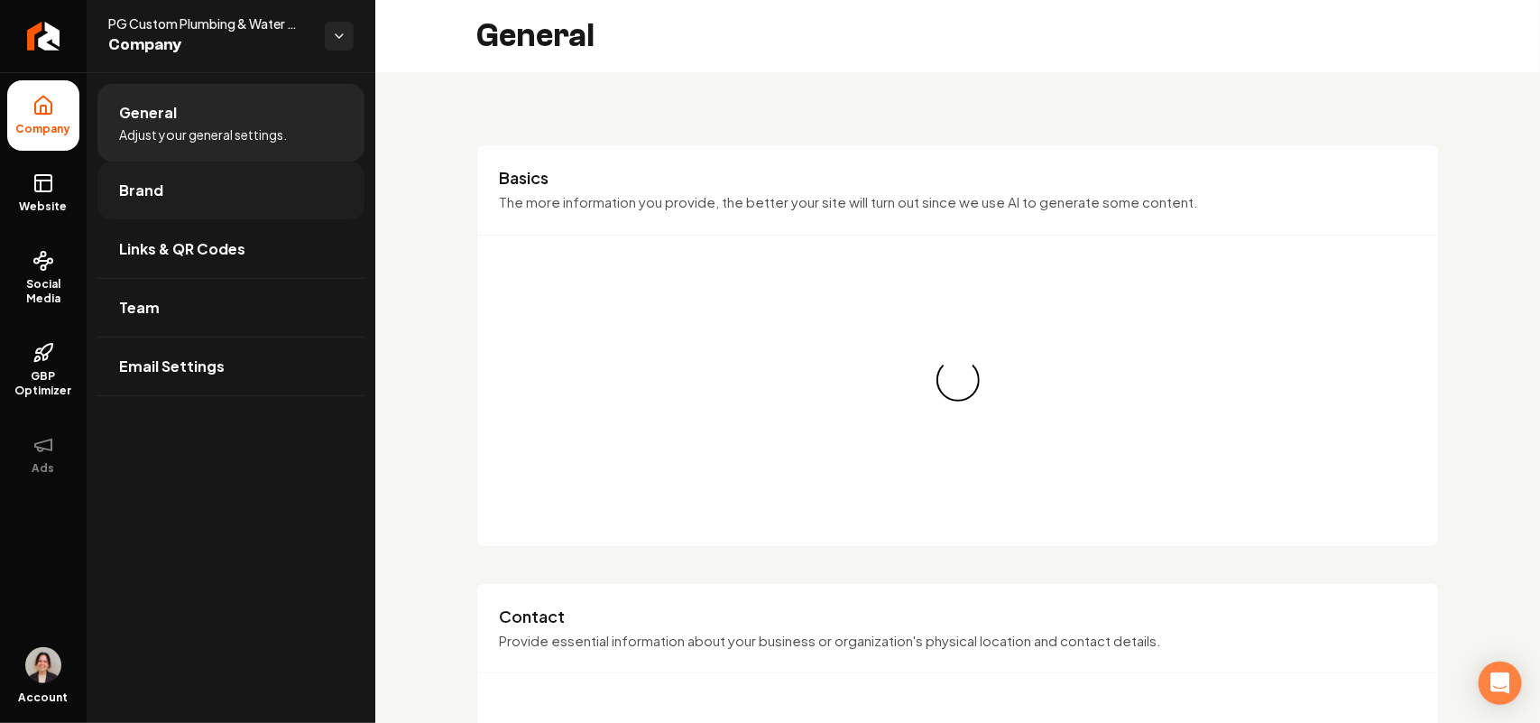
click at [164, 167] on link "Brand" at bounding box center [230, 190] width 267 height 58
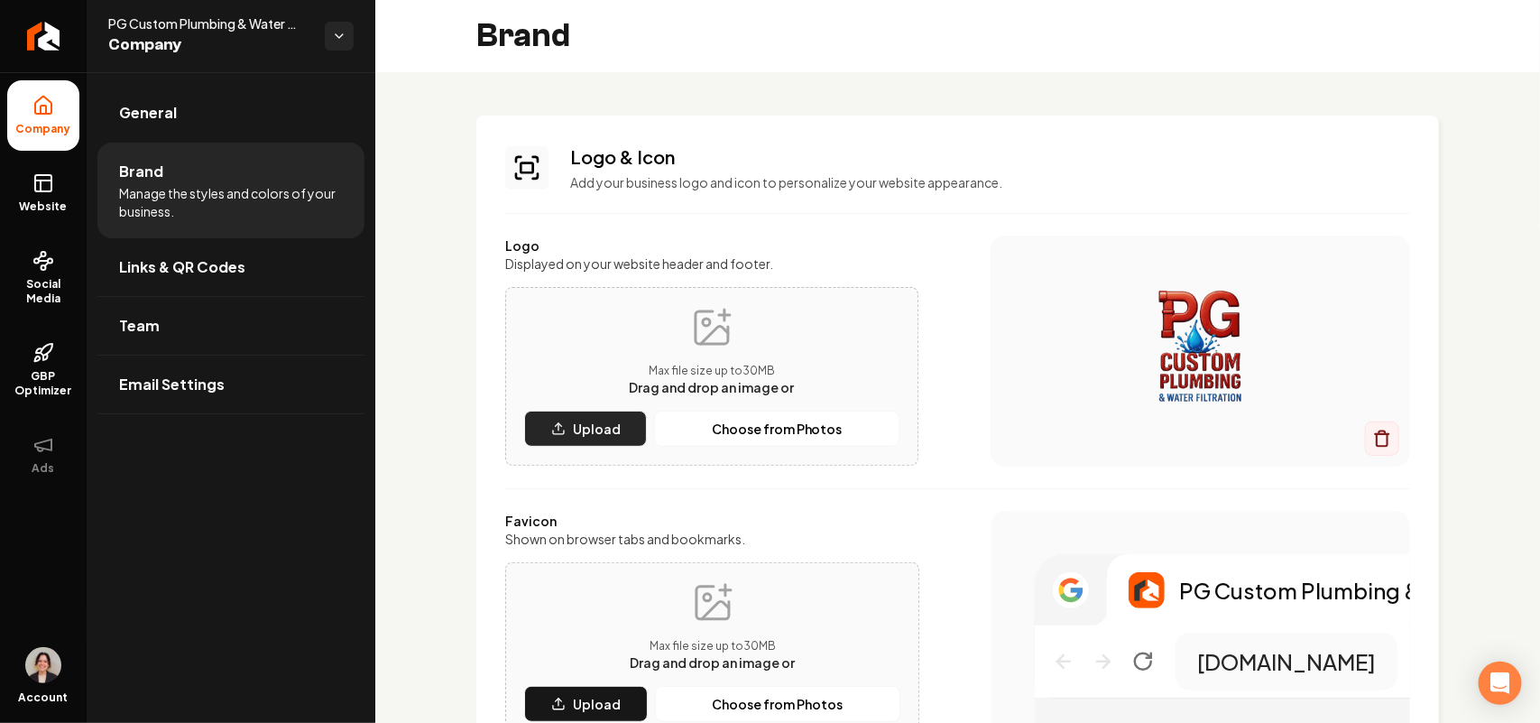
click at [579, 431] on p "Upload" at bounding box center [597, 428] width 48 height 18
click at [616, 705] on p "Upload" at bounding box center [597, 704] width 48 height 18
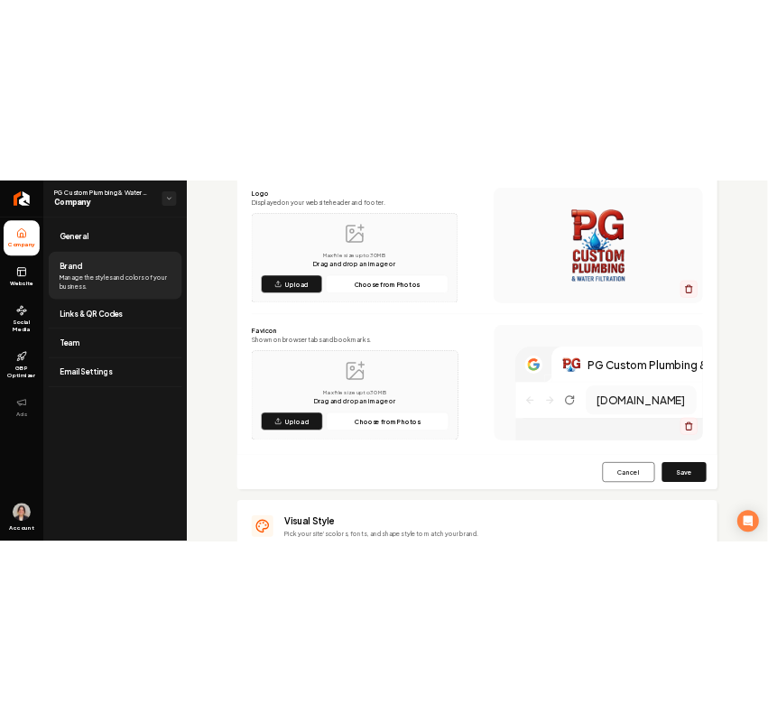
scroll to position [226, 0]
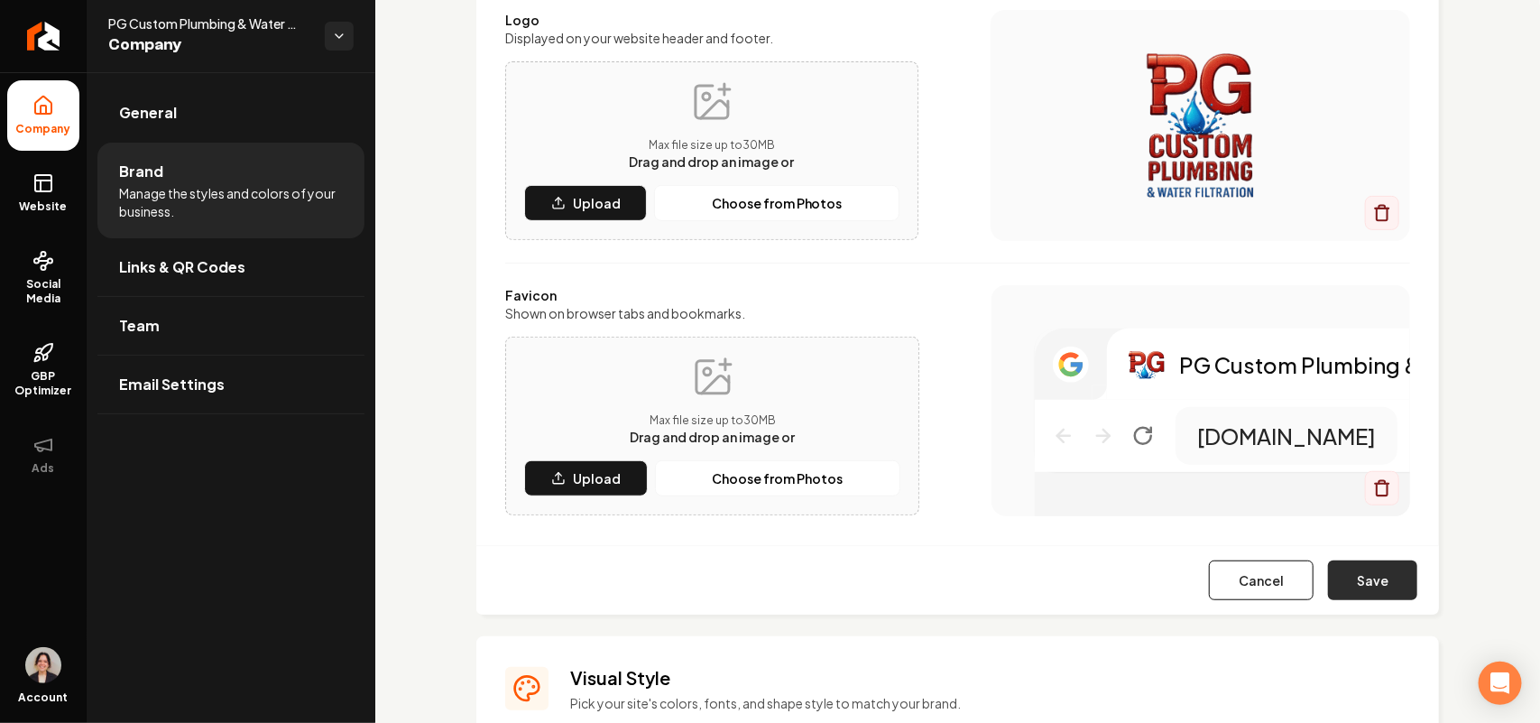
click at [1365, 574] on button "Save" at bounding box center [1372, 580] width 89 height 40
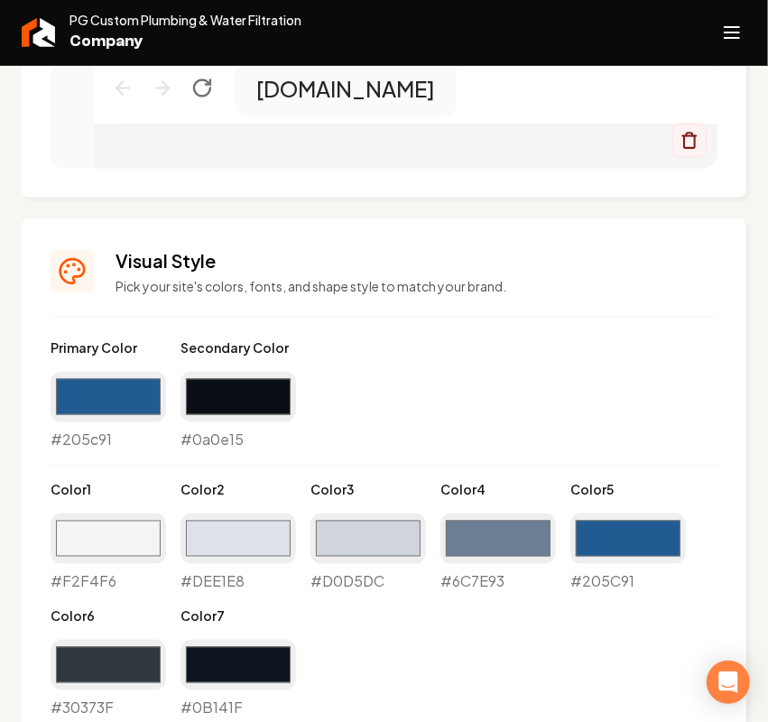
scroll to position [1015, 0]
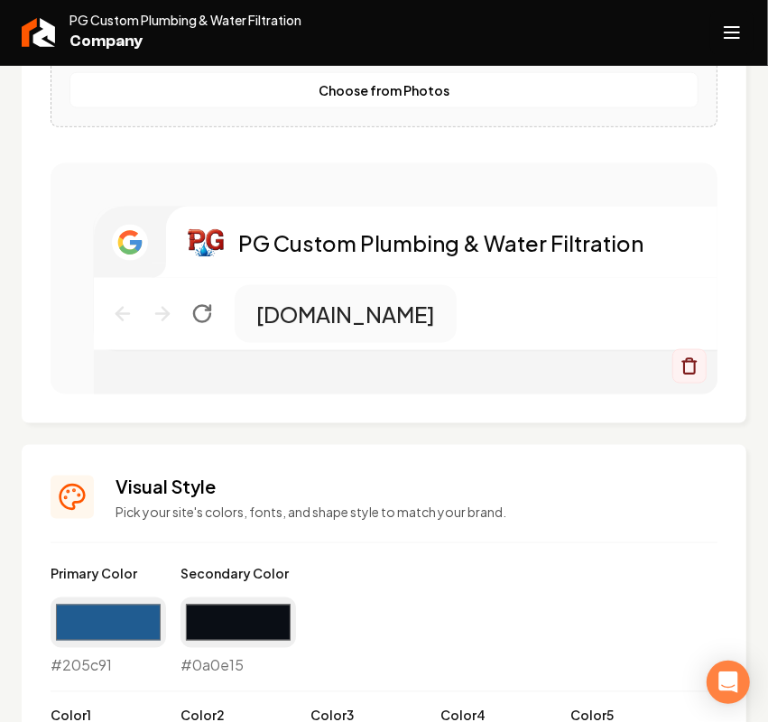
click at [728, 27] on line "Open navigation menu" at bounding box center [731, 27] width 14 height 0
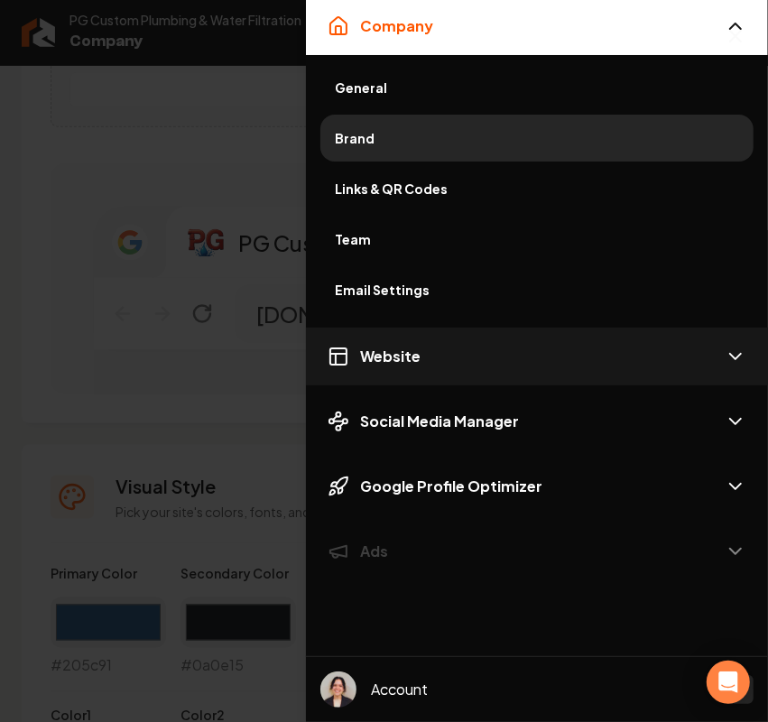
click at [425, 358] on button "Website" at bounding box center [537, 356] width 462 height 58
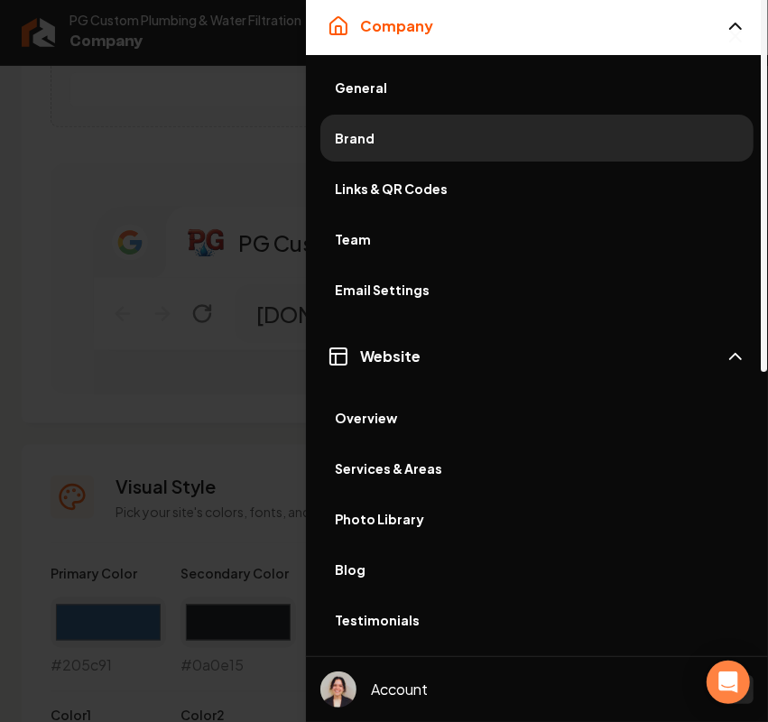
click at [408, 466] on span "Services & Areas" at bounding box center [537, 468] width 404 height 18
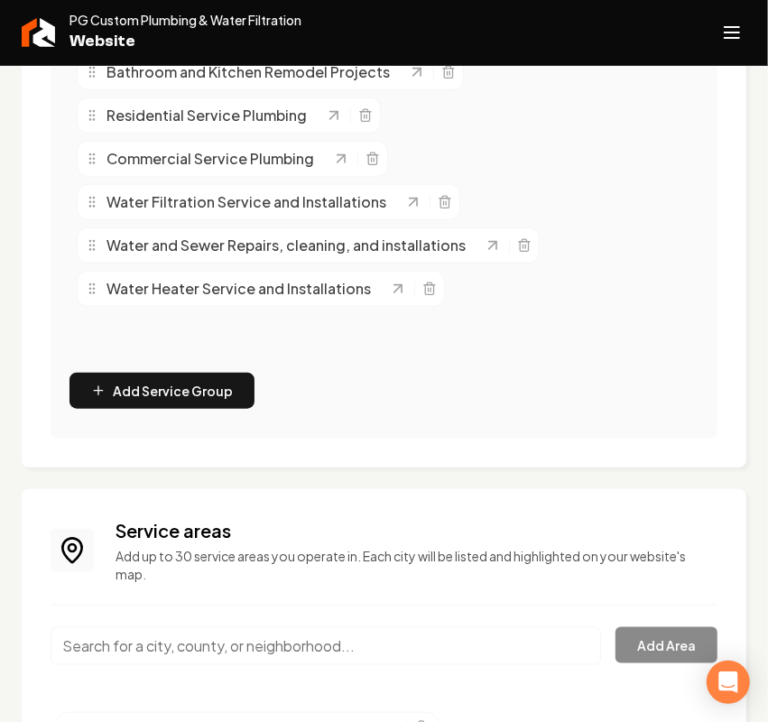
scroll to position [643, 0]
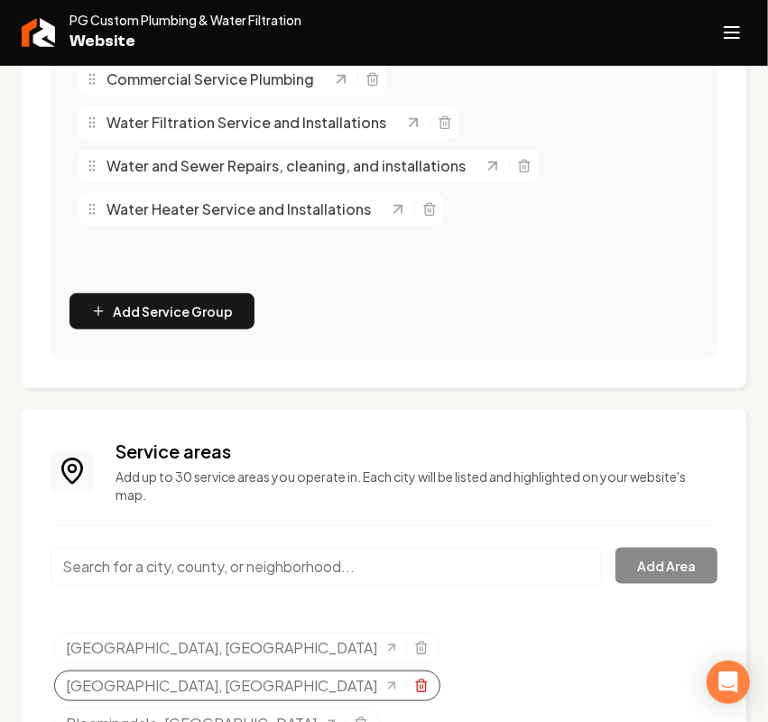
click at [417, 682] on icon "Selected tags" at bounding box center [421, 687] width 8 height 10
click at [380, 670] on div "Bloomingdale, GA" at bounding box center [217, 685] width 326 height 31
click at [368, 678] on icon "Selected tags" at bounding box center [361, 685] width 14 height 14
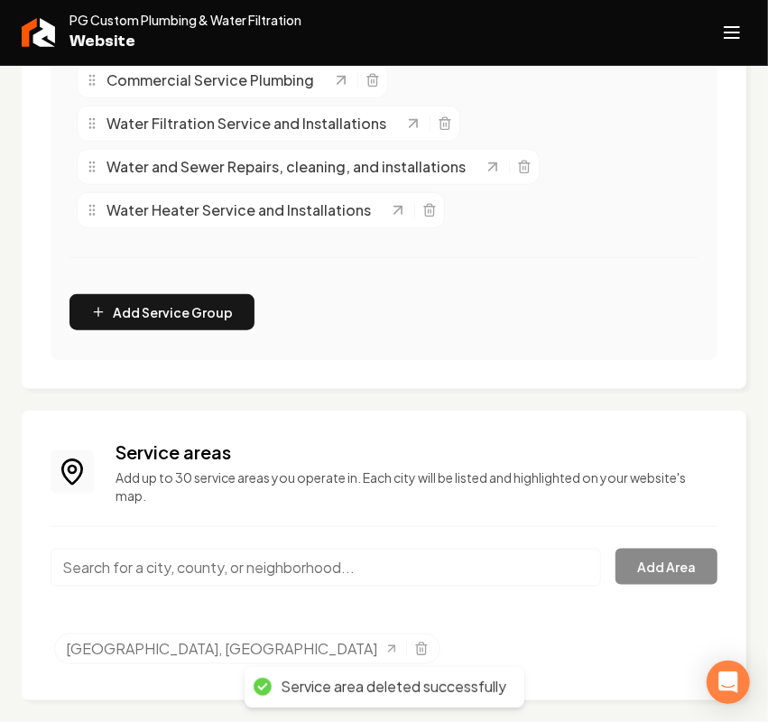
click at [174, 567] on input "Main content area" at bounding box center [326, 567] width 550 height 38
paste input "- Richmond Hill"
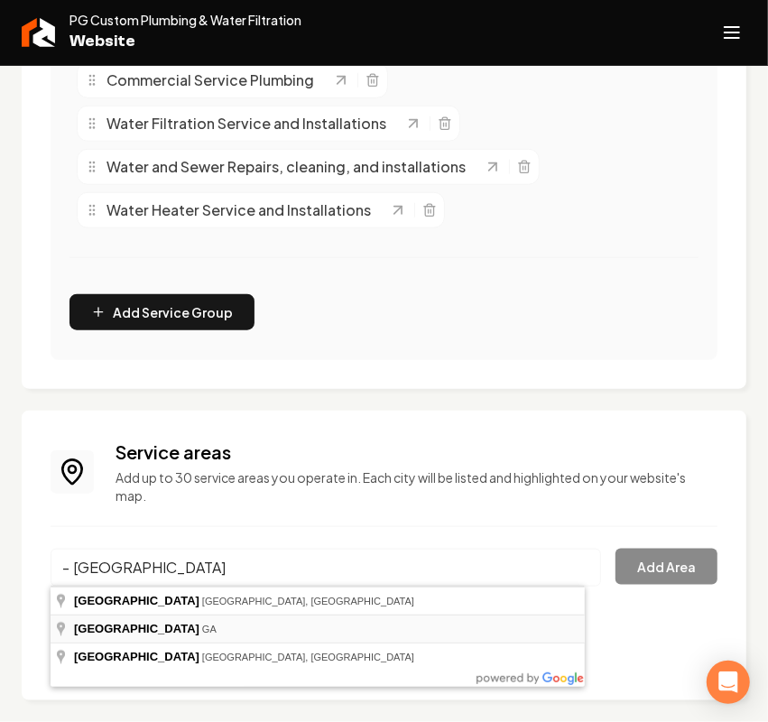
type input "Richmond Hill, GA"
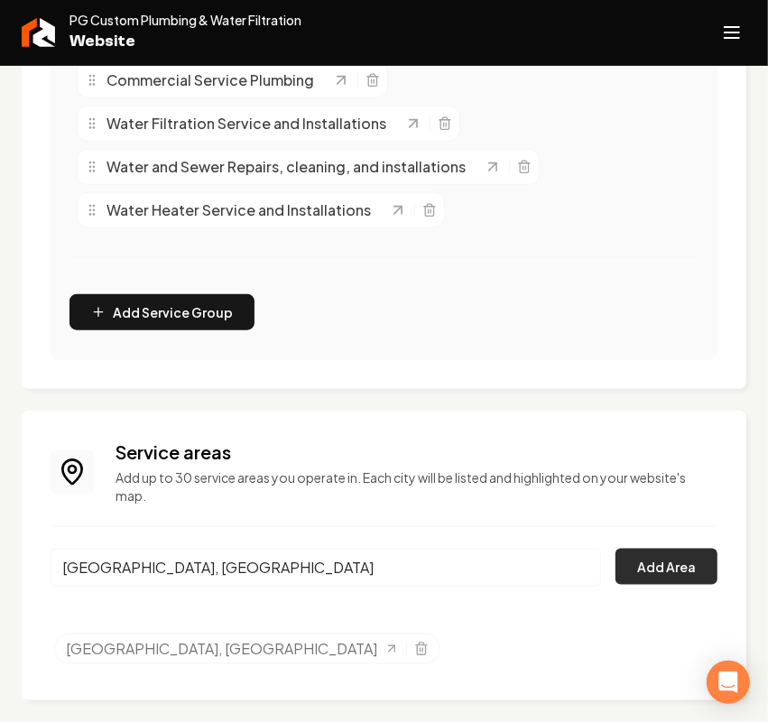
click at [681, 551] on button "Add Area" at bounding box center [666, 566] width 102 height 36
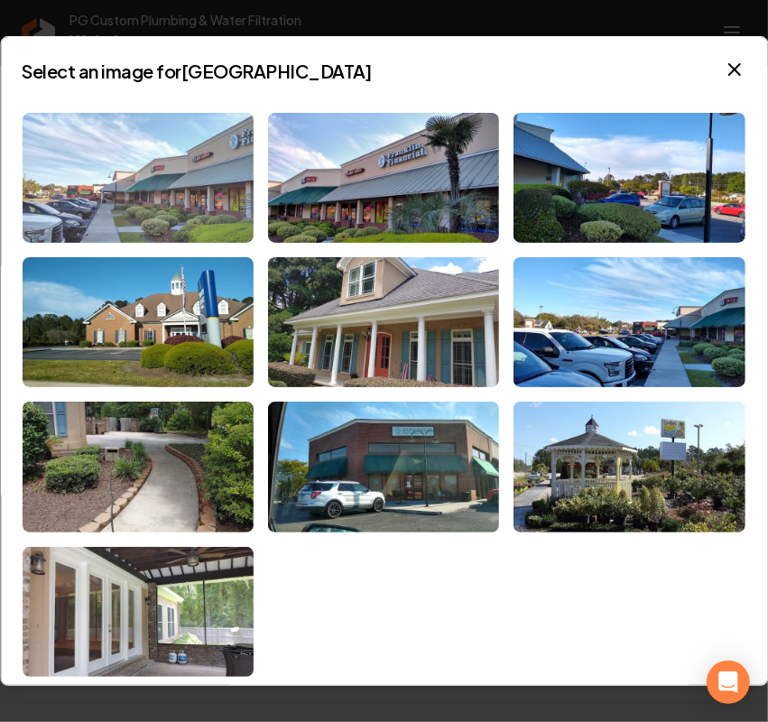
click at [124, 196] on img at bounding box center [138, 178] width 231 height 130
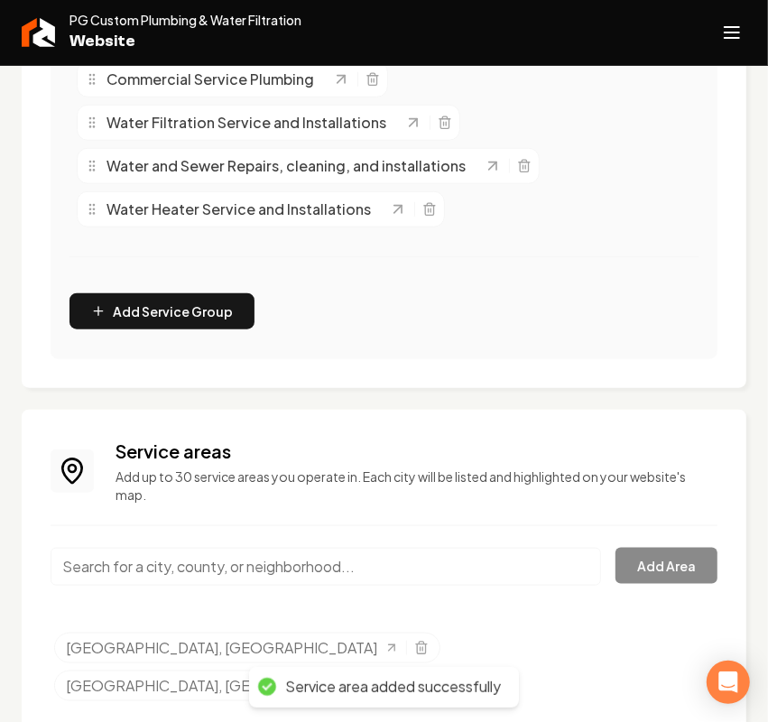
click at [131, 570] on input "Main content area" at bounding box center [326, 567] width 550 height 38
paste input "- Pooler"
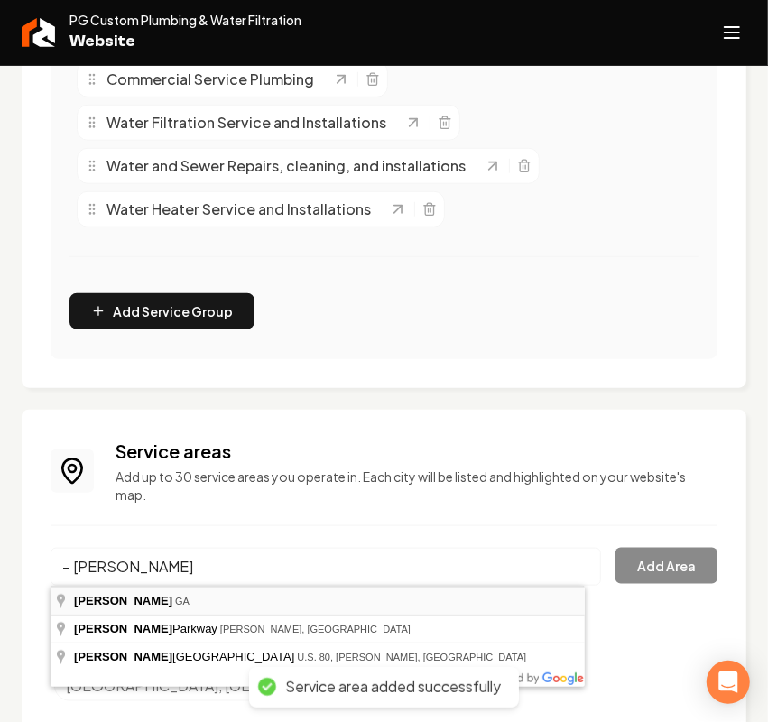
type input "Pooler, GA"
drag, startPoint x: 129, startPoint y: 594, endPoint x: 461, endPoint y: 573, distance: 332.6
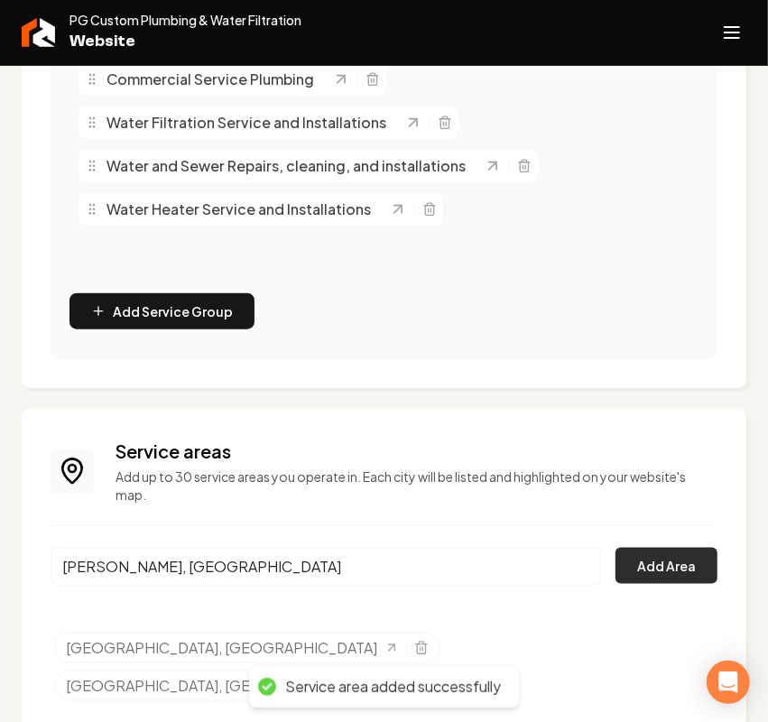
click at [647, 562] on button "Add Area" at bounding box center [666, 566] width 102 height 36
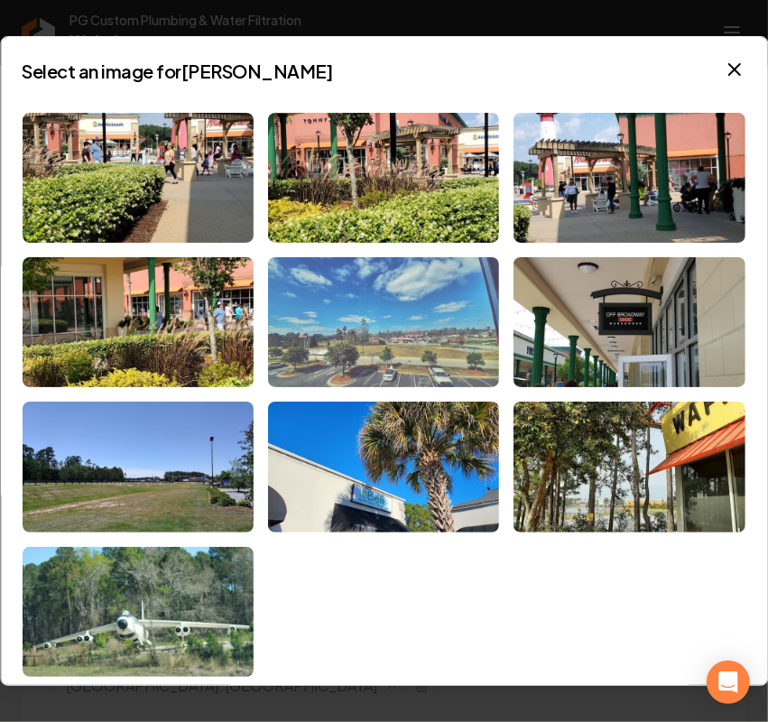
click at [431, 334] on img at bounding box center [383, 322] width 231 height 130
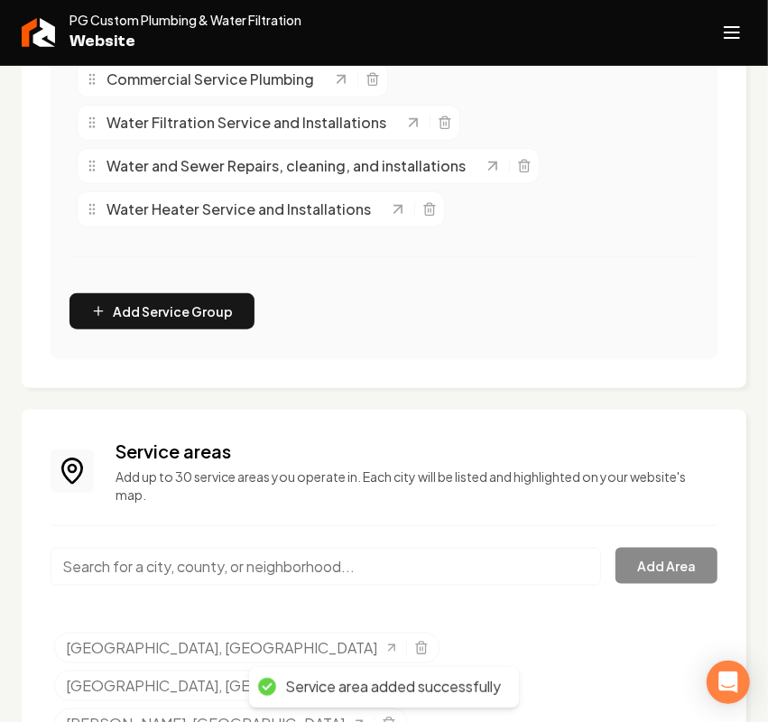
click at [161, 564] on input "Main content area" at bounding box center [326, 567] width 550 height 38
paste input "- Rincon"
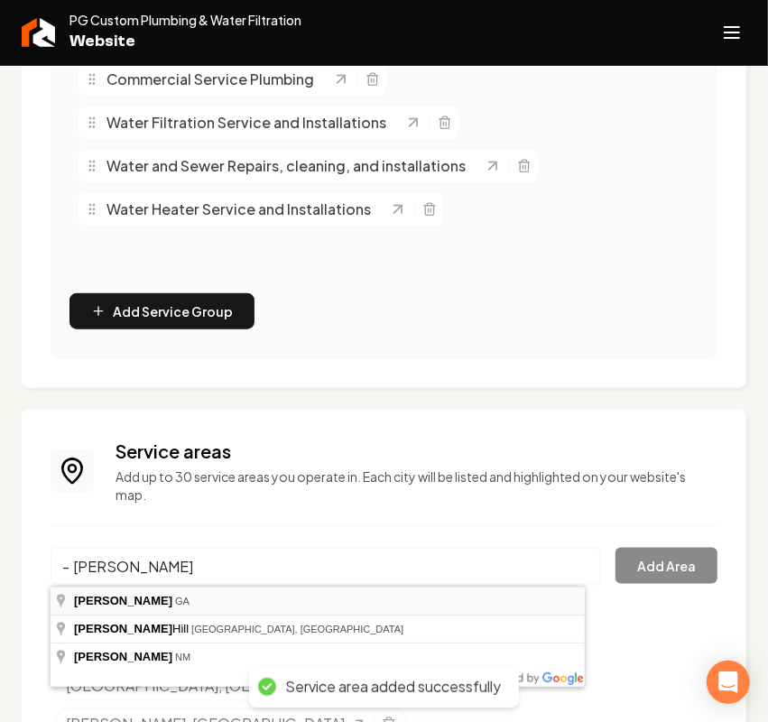
type input "Rincon, GA"
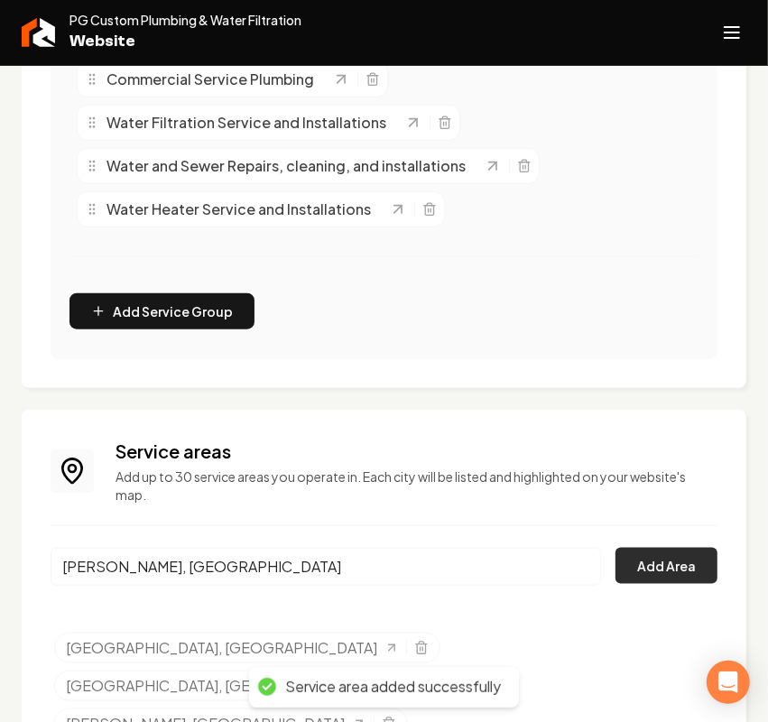
click at [642, 561] on button "Add Area" at bounding box center [666, 566] width 102 height 36
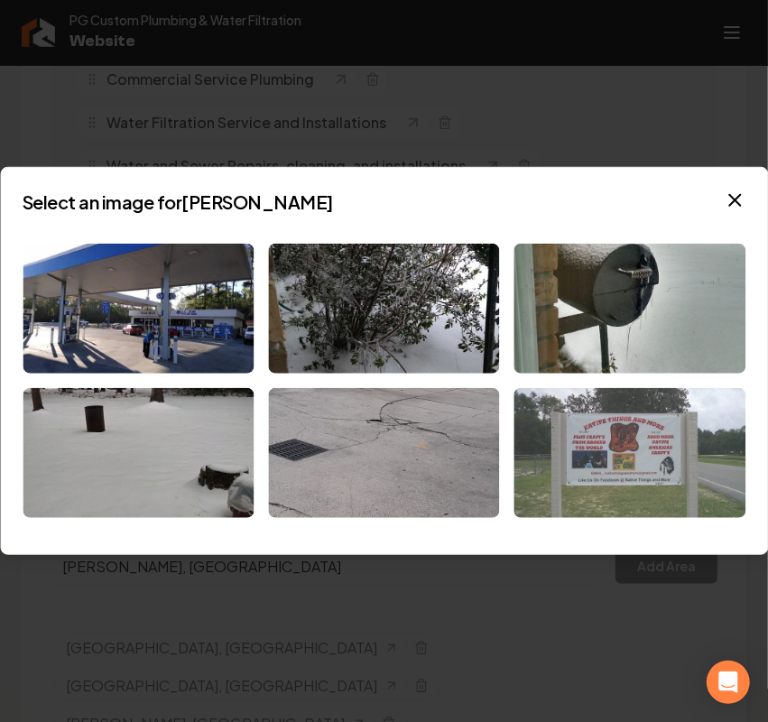
click at [641, 442] on img at bounding box center [629, 453] width 231 height 130
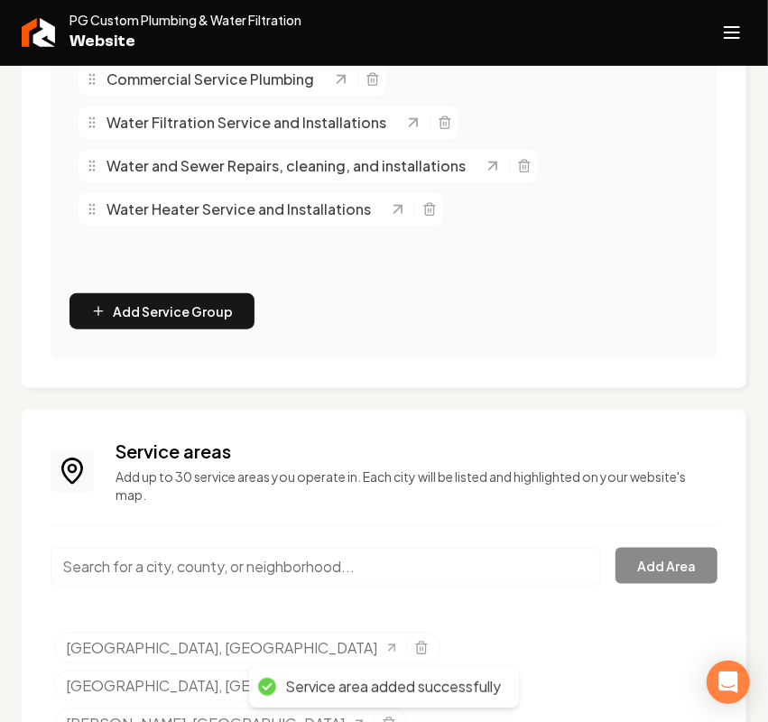
click at [168, 562] on input "Main content area" at bounding box center [326, 567] width 550 height 38
paste input "- Bloomingdale"
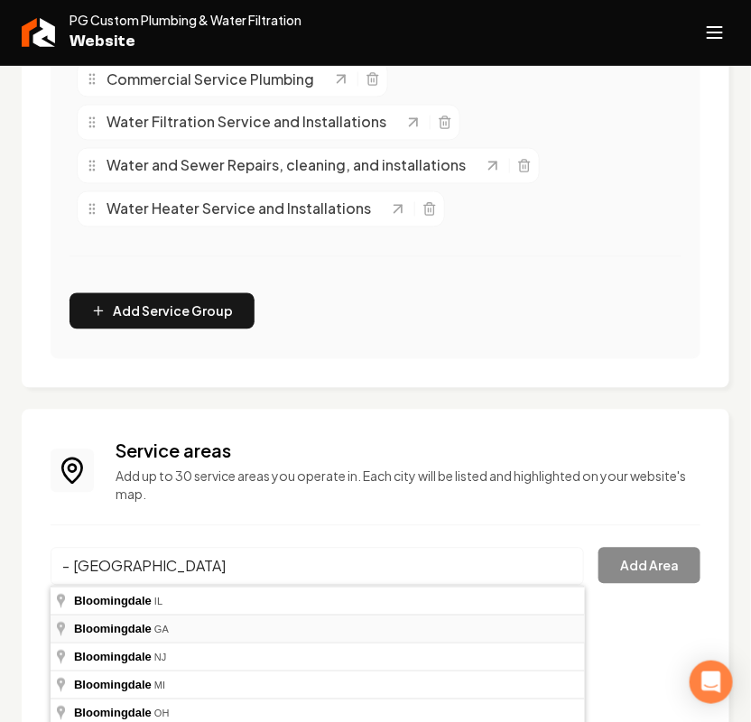
type input "Bloomingdale, GA"
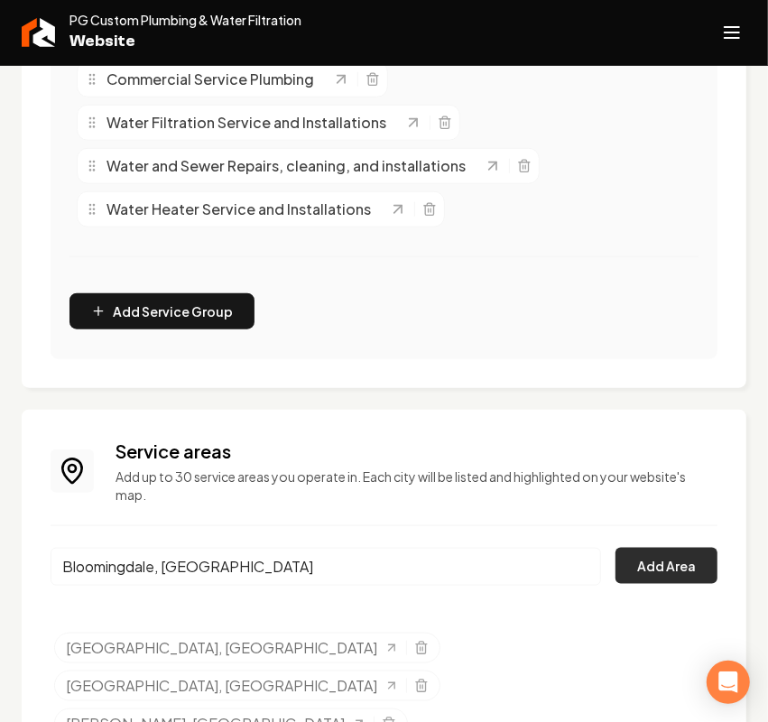
click at [641, 575] on button "Add Area" at bounding box center [666, 566] width 102 height 36
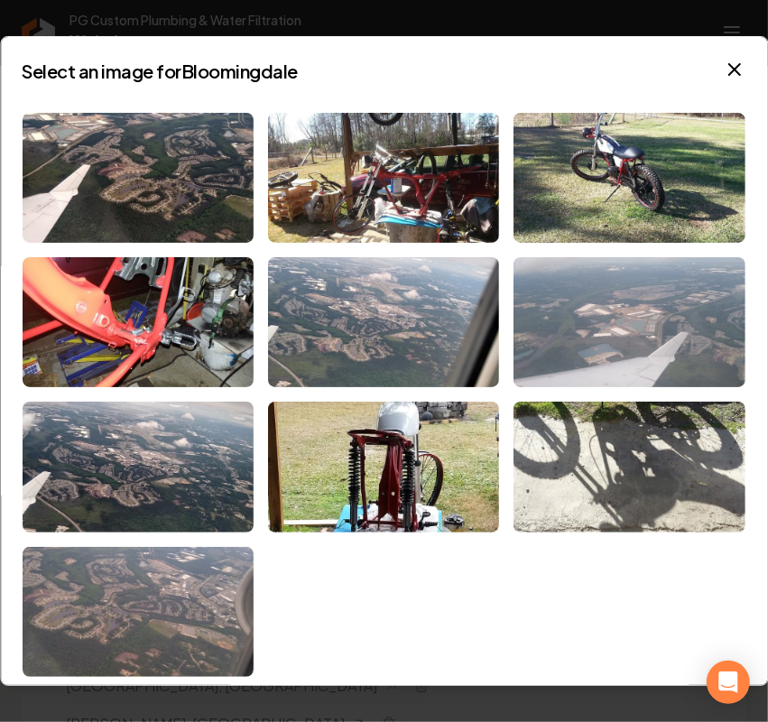
click at [616, 318] on img at bounding box center [629, 322] width 231 height 130
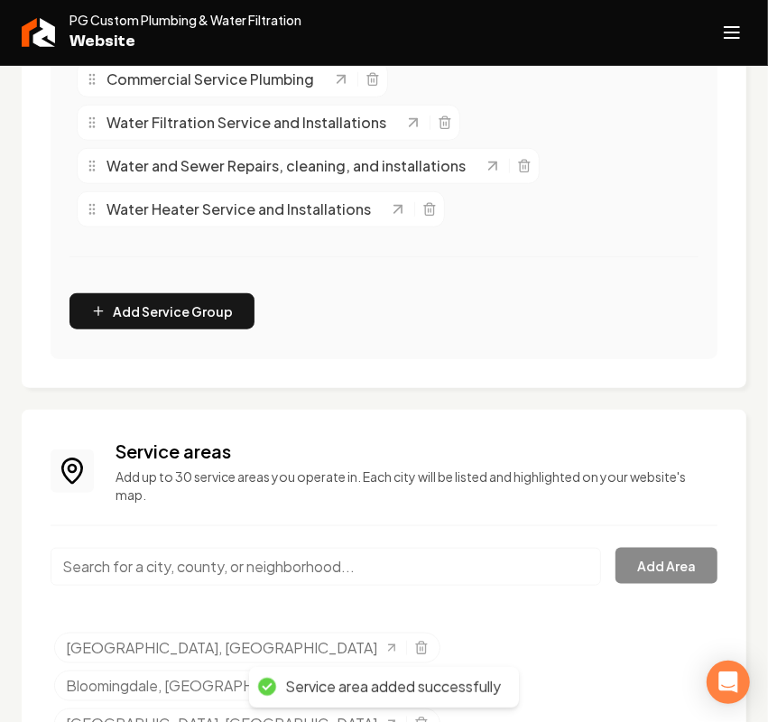
click at [191, 568] on input "Main content area" at bounding box center [326, 567] width 550 height 38
paste input "- Tybee Island"
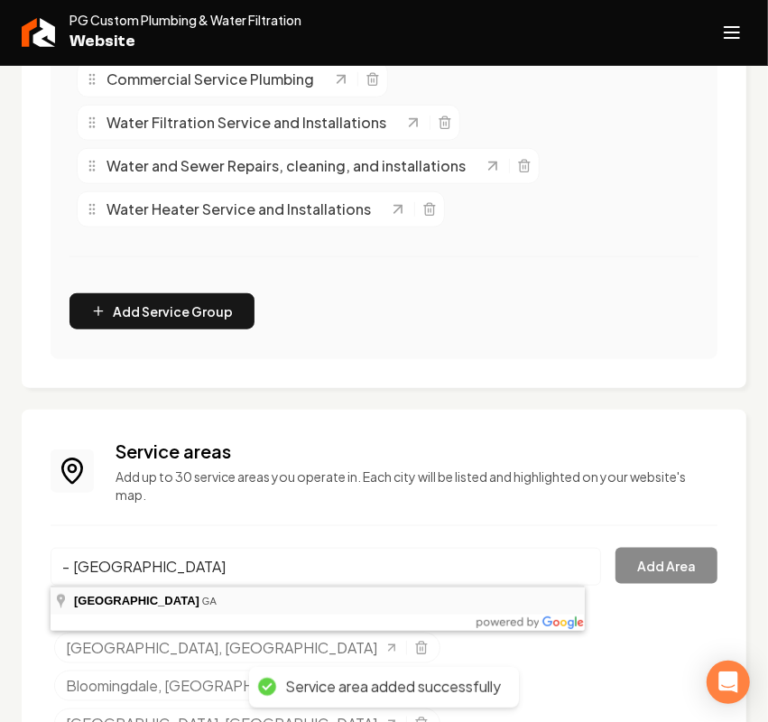
type input "Tybee Island, GA"
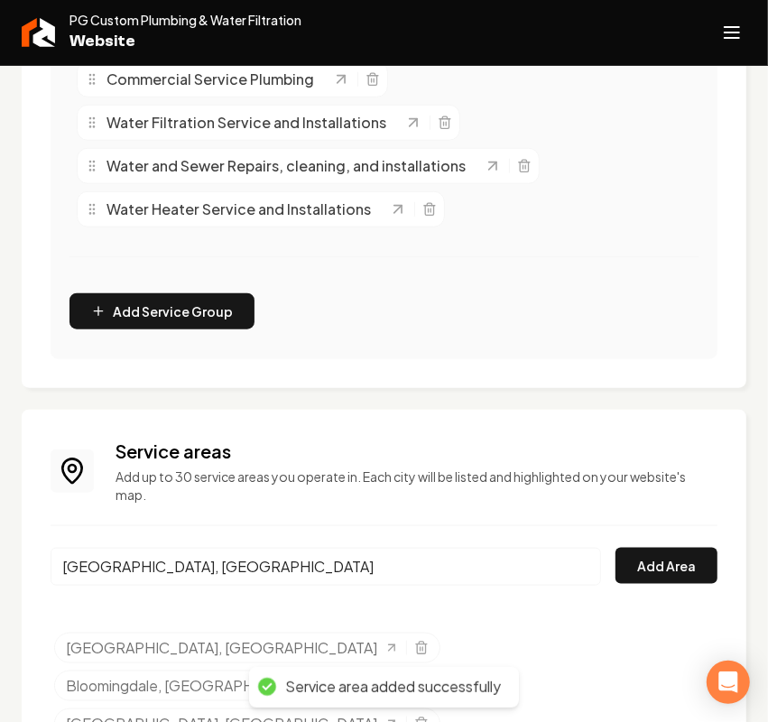
click at [663, 546] on div "Service areas Add up to 30 service areas you operate in. Each city will be list…" at bounding box center [384, 629] width 667 height 383
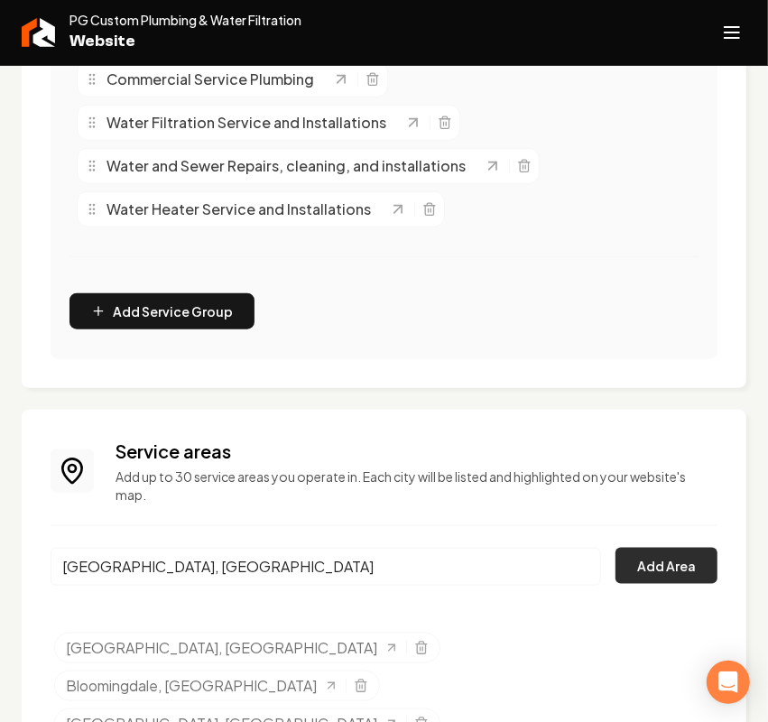
click at [655, 559] on button "Add Area" at bounding box center [666, 566] width 102 height 36
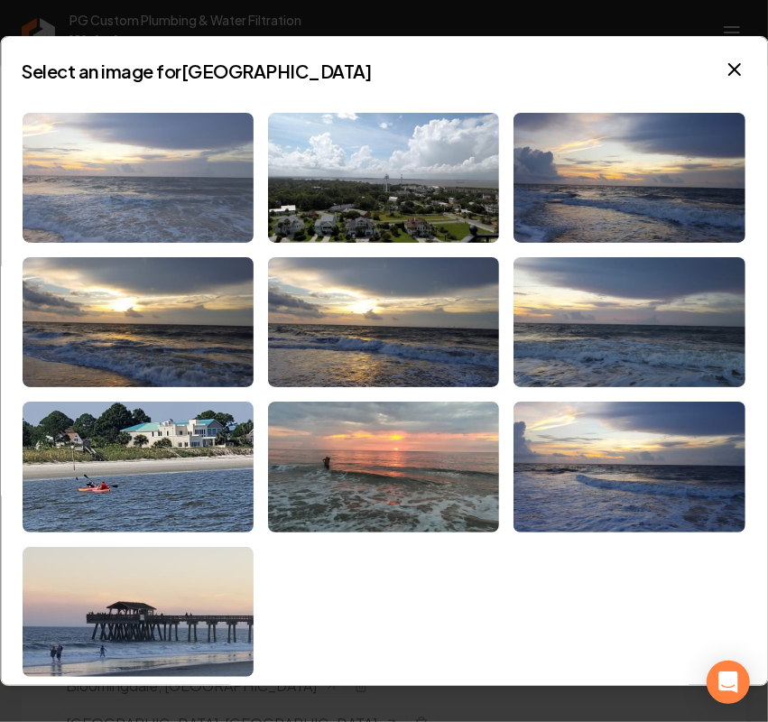
click at [87, 187] on img at bounding box center [138, 178] width 231 height 130
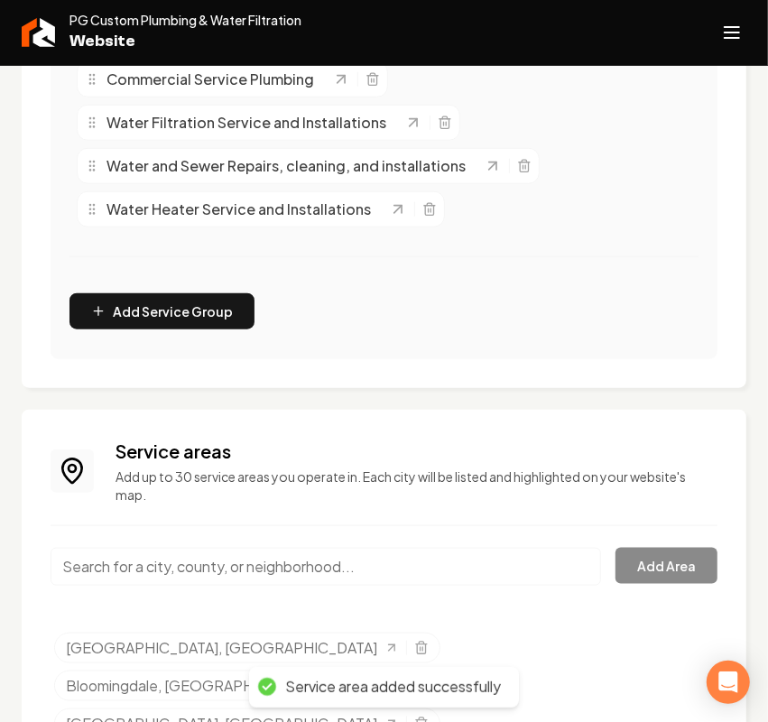
click at [199, 566] on input "Main content area" at bounding box center [326, 567] width 550 height 38
paste input "- Thunderbolt"
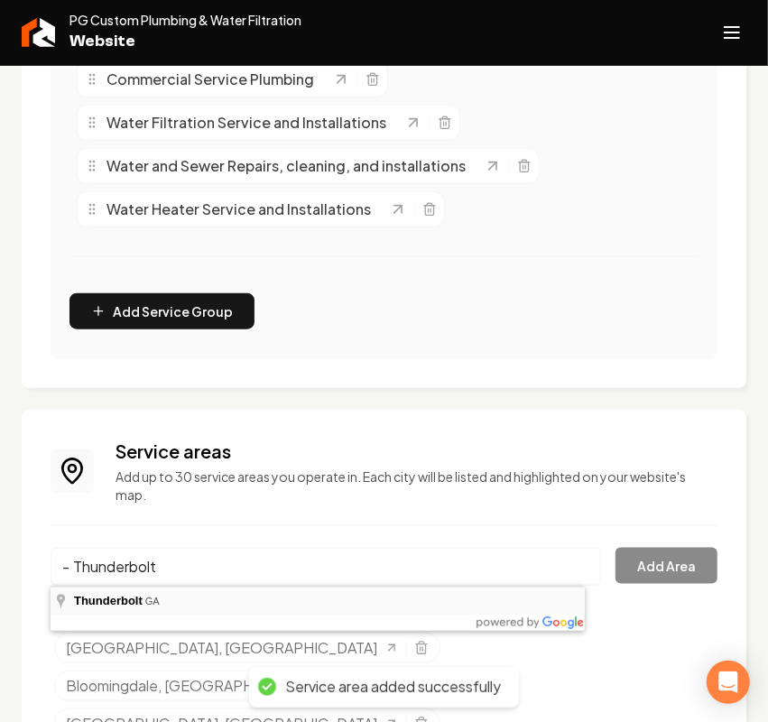
type input "Thunderbolt, GA"
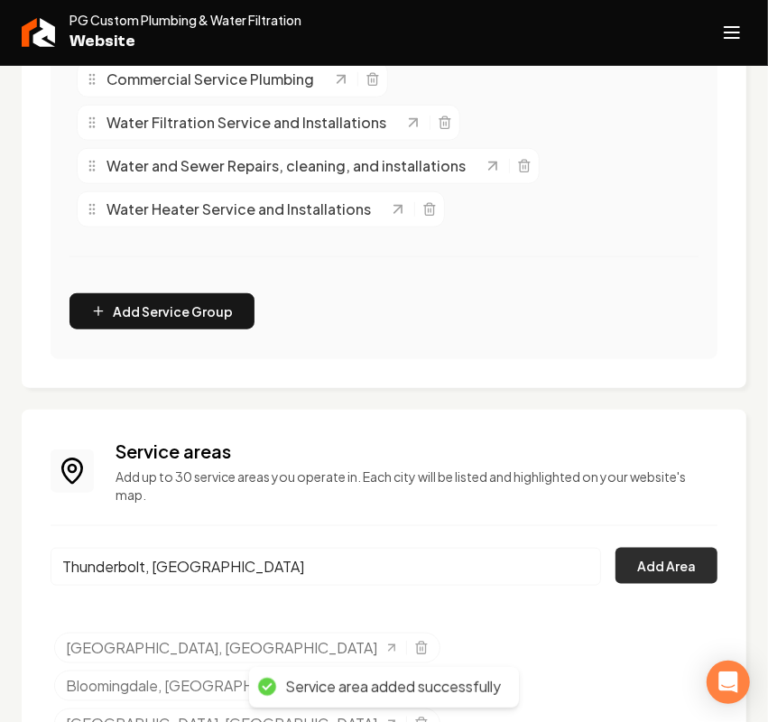
click at [666, 580] on button "Add Area" at bounding box center [666, 566] width 102 height 36
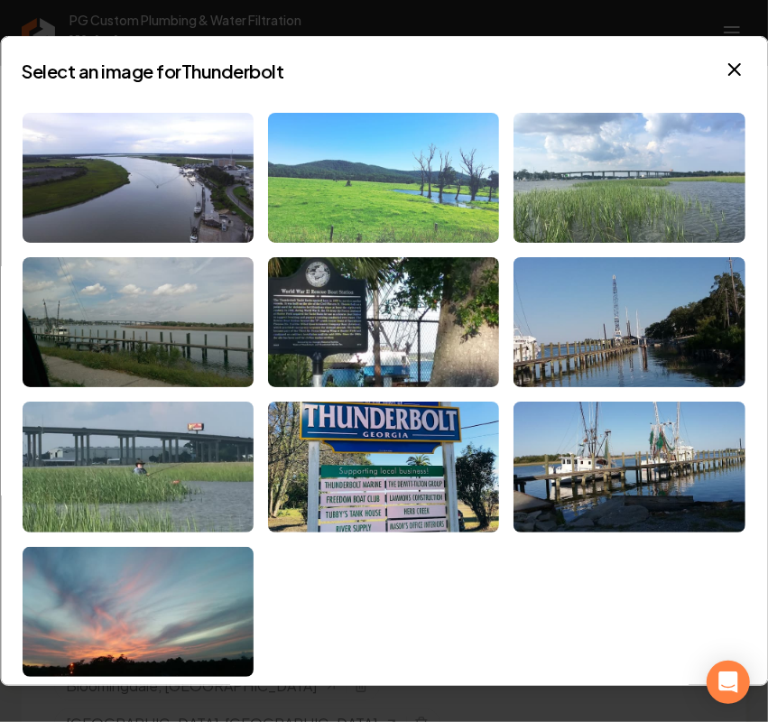
click at [370, 196] on img at bounding box center [383, 178] width 231 height 130
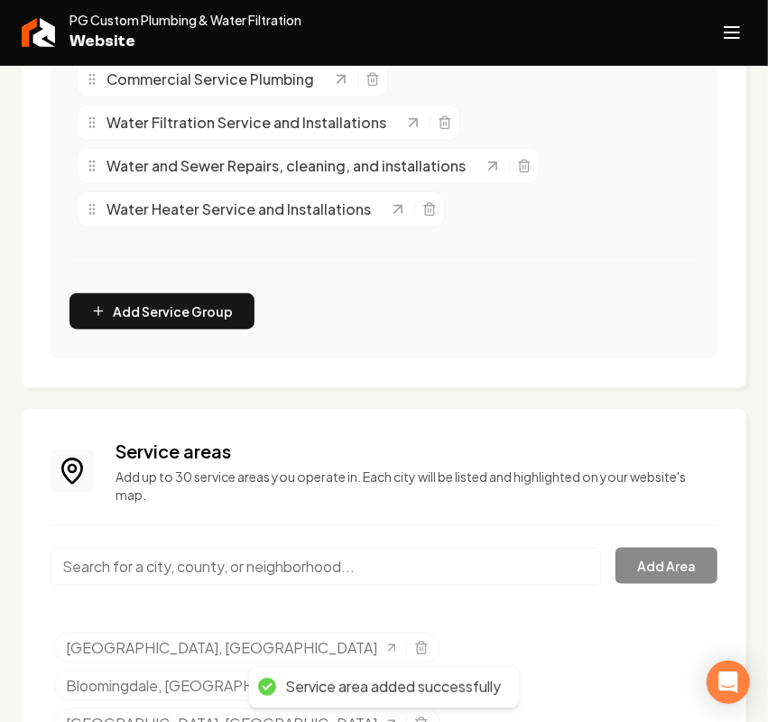
click at [189, 564] on input "Main content area" at bounding box center [326, 567] width 550 height 38
paste input "- Guyton"
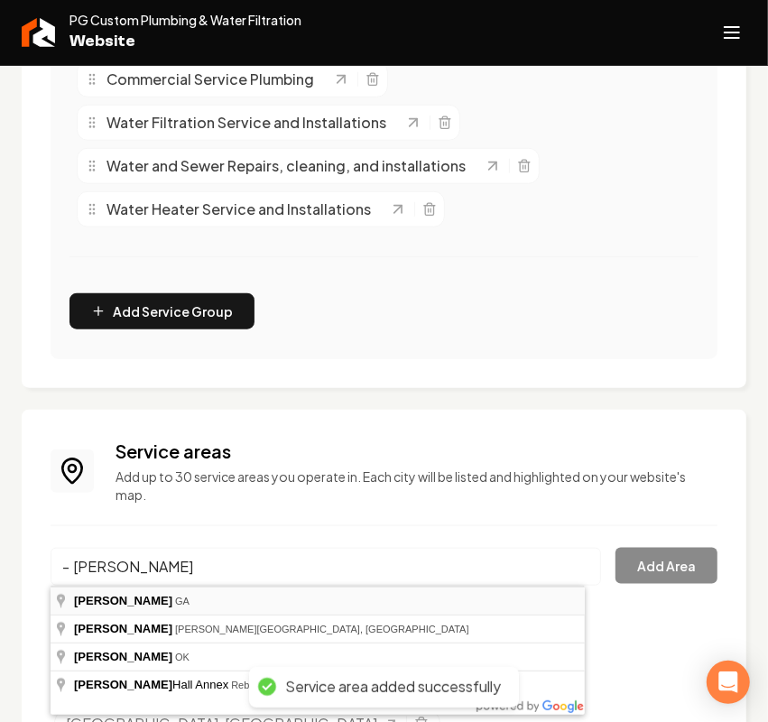
type input "Guyton, GA"
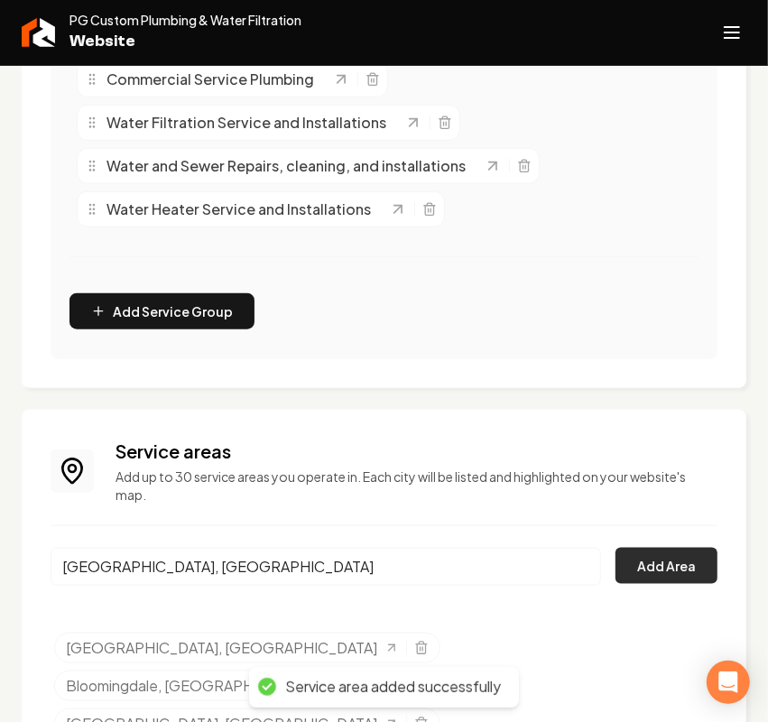
click at [659, 571] on button "Add Area" at bounding box center [666, 566] width 102 height 36
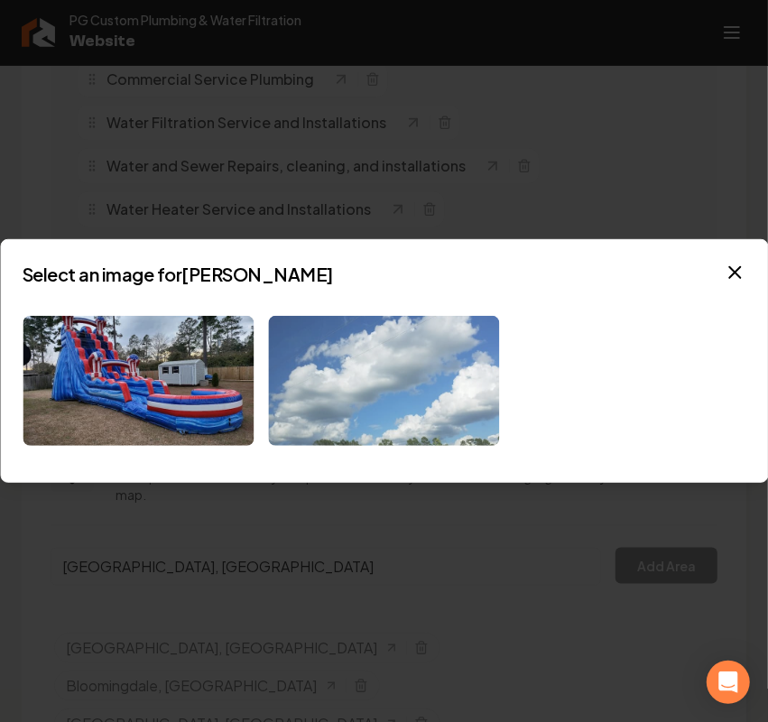
click at [397, 422] on img at bounding box center [383, 381] width 231 height 130
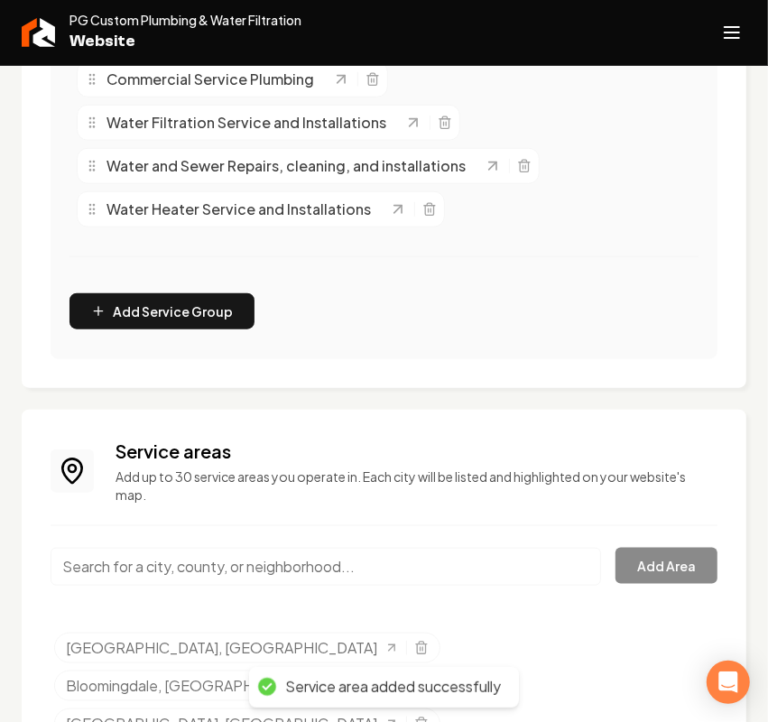
click at [179, 567] on input "Main content area" at bounding box center [326, 567] width 550 height 38
paste input "- Springfield"
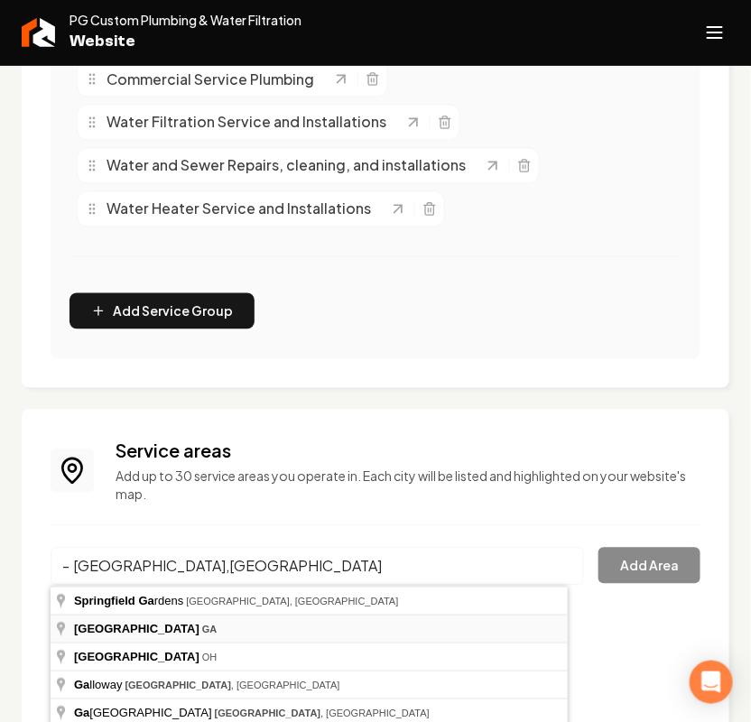
type input "Springfield, GA"
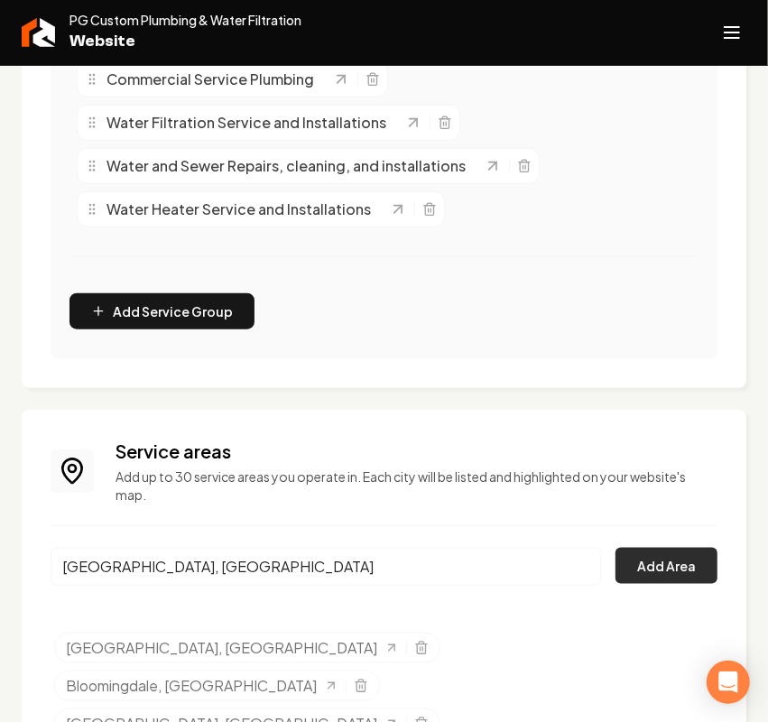
click at [634, 568] on button "Add Area" at bounding box center [666, 566] width 102 height 36
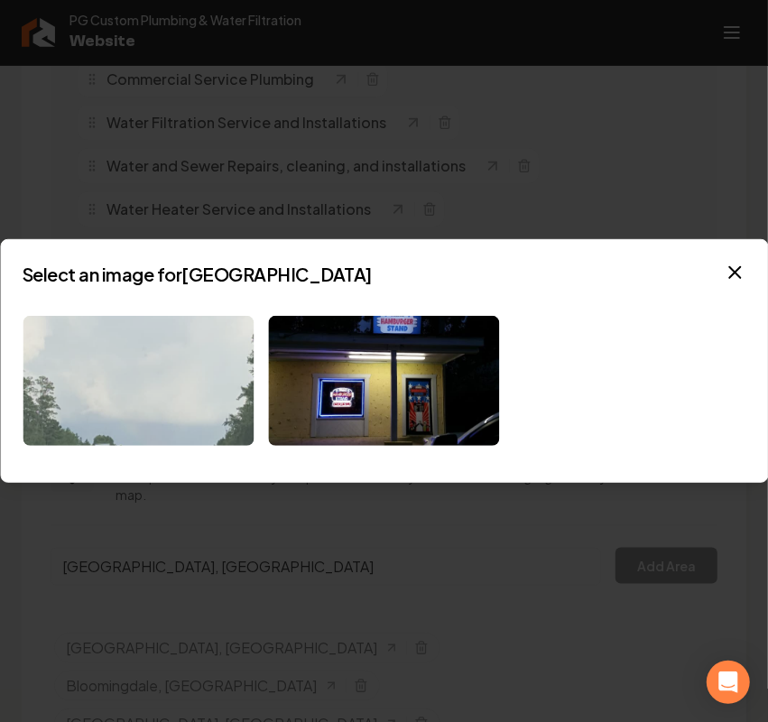
click at [195, 377] on img at bounding box center [138, 381] width 231 height 130
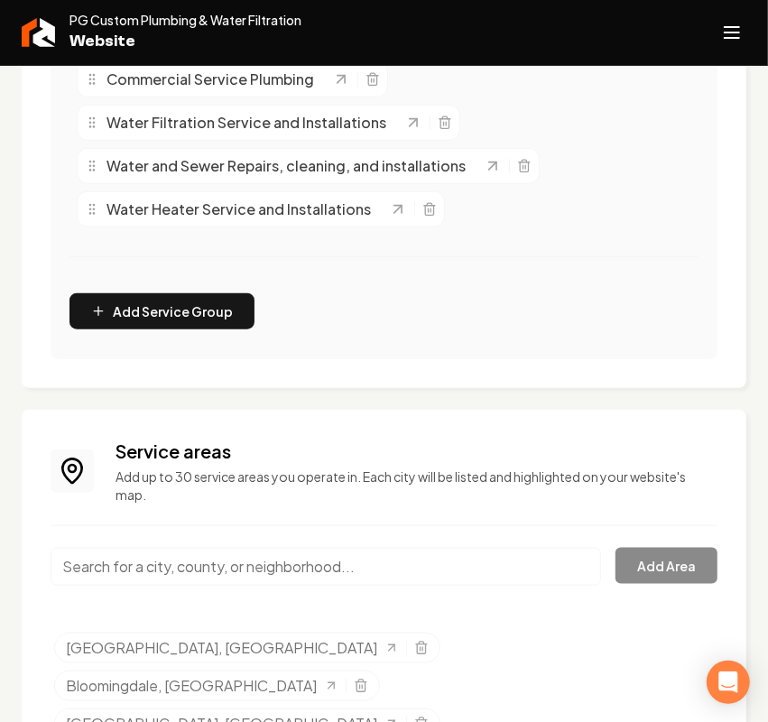
click at [188, 571] on input "Main content area" at bounding box center [326, 567] width 550 height 38
paste input "- Statesboro"
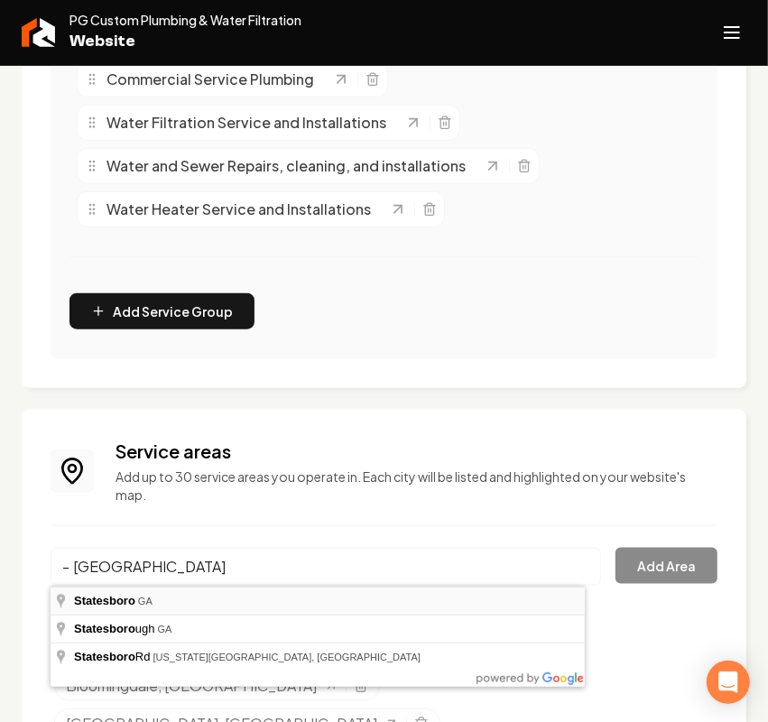
type input "Statesboro, GA"
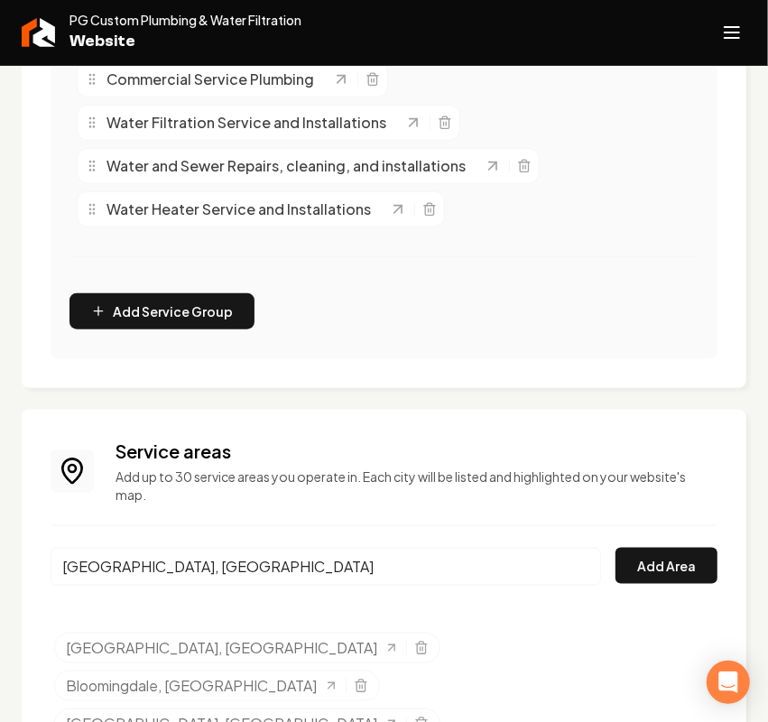
click at [656, 589] on div "Statesboro, GA Add Area" at bounding box center [384, 578] width 667 height 60
click at [652, 564] on button "Add Area" at bounding box center [666, 566] width 102 height 36
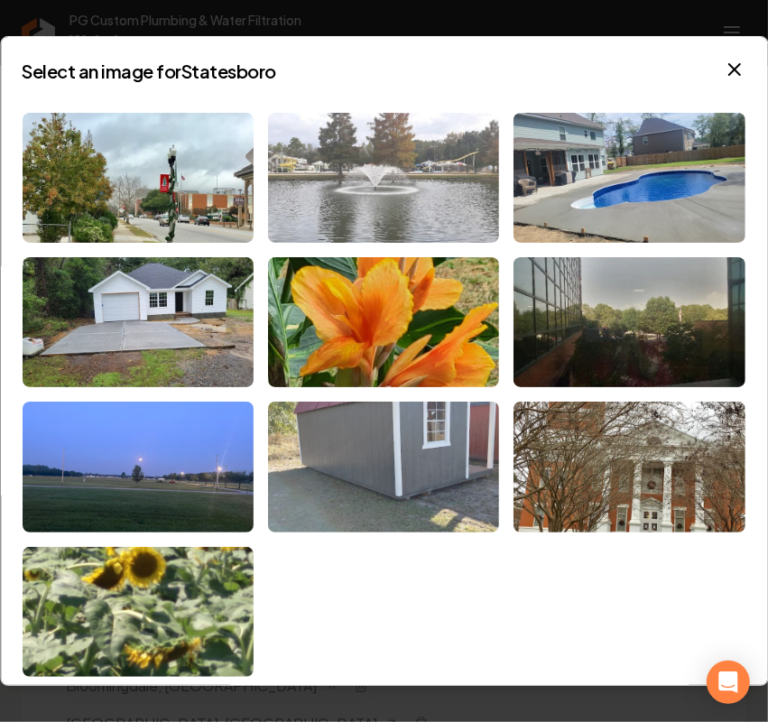
click at [419, 181] on img at bounding box center [383, 178] width 231 height 130
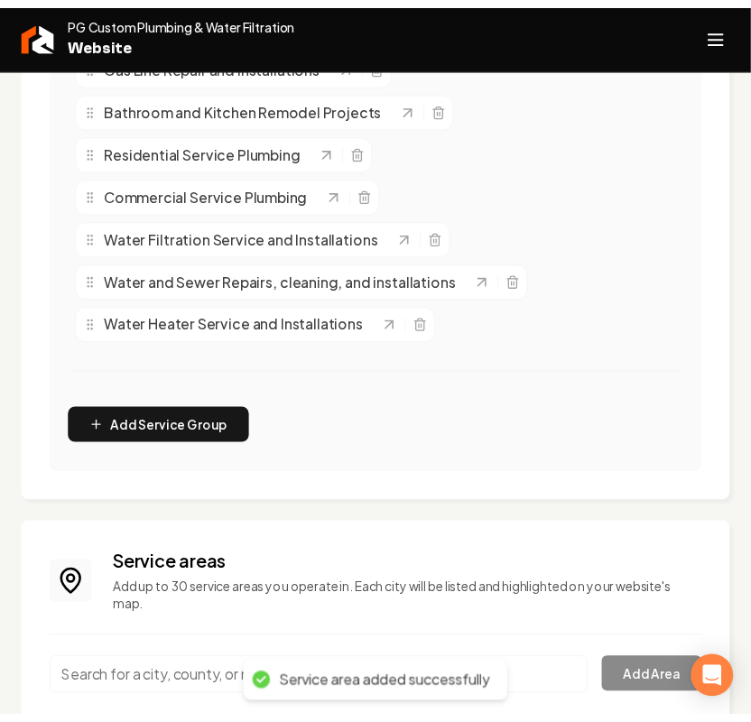
scroll to position [530, 0]
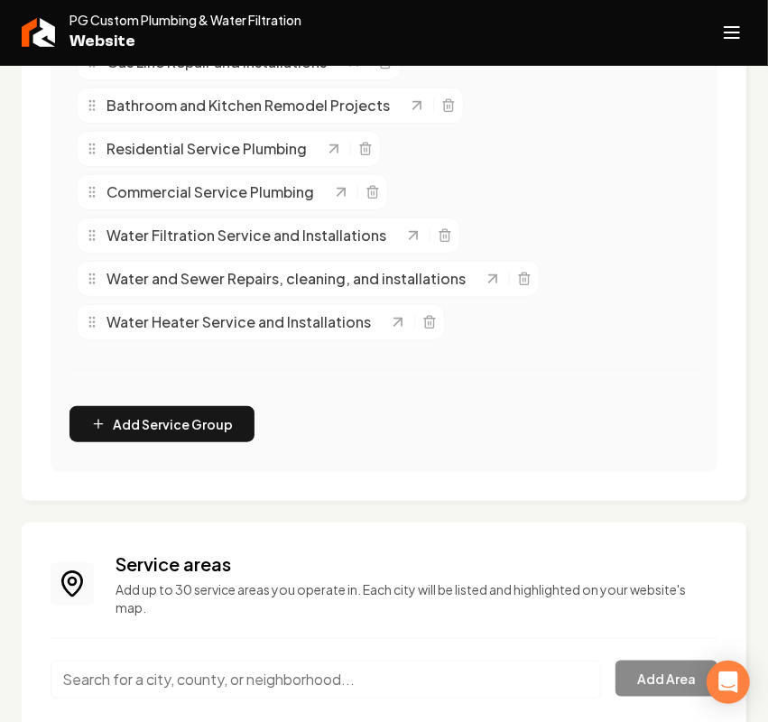
click at [149, 668] on input "Main content area" at bounding box center [326, 679] width 550 height 38
paste input "- Brooklet"
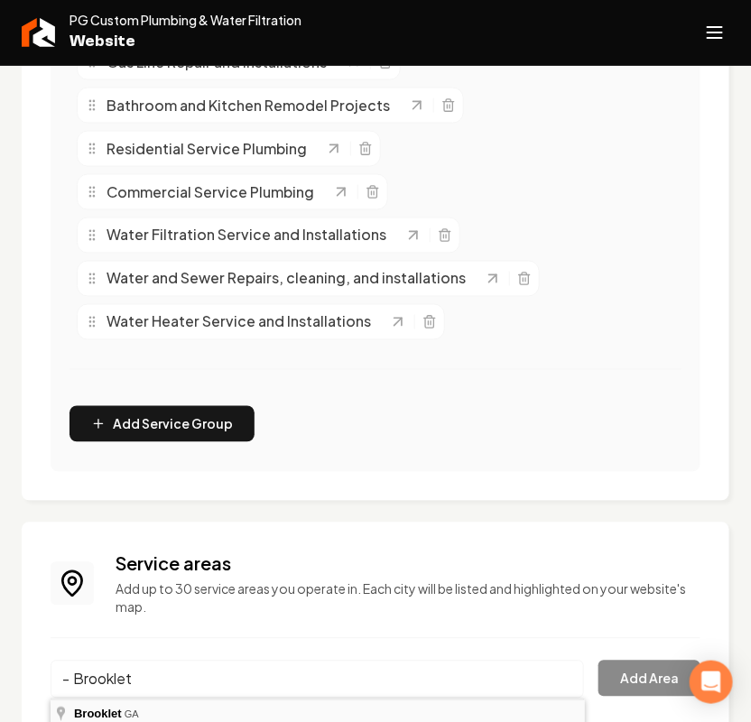
type input "Brooklet, GA"
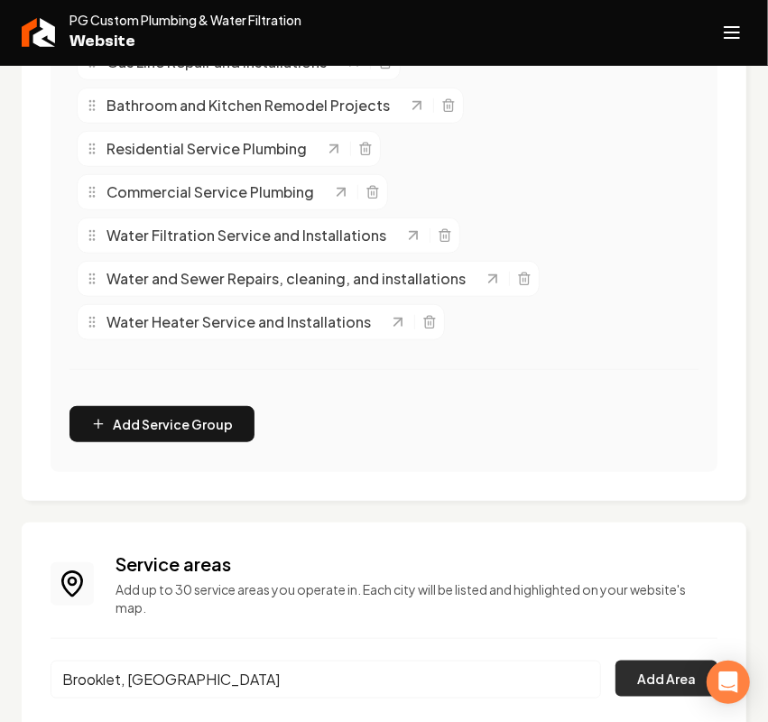
click at [679, 672] on button "Add Area" at bounding box center [666, 678] width 102 height 36
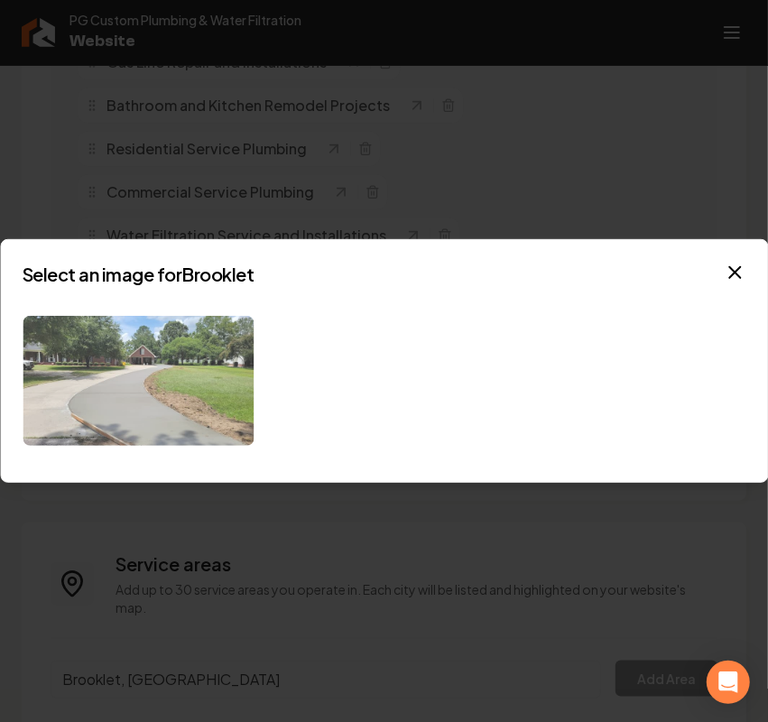
click at [232, 416] on img at bounding box center [138, 381] width 231 height 130
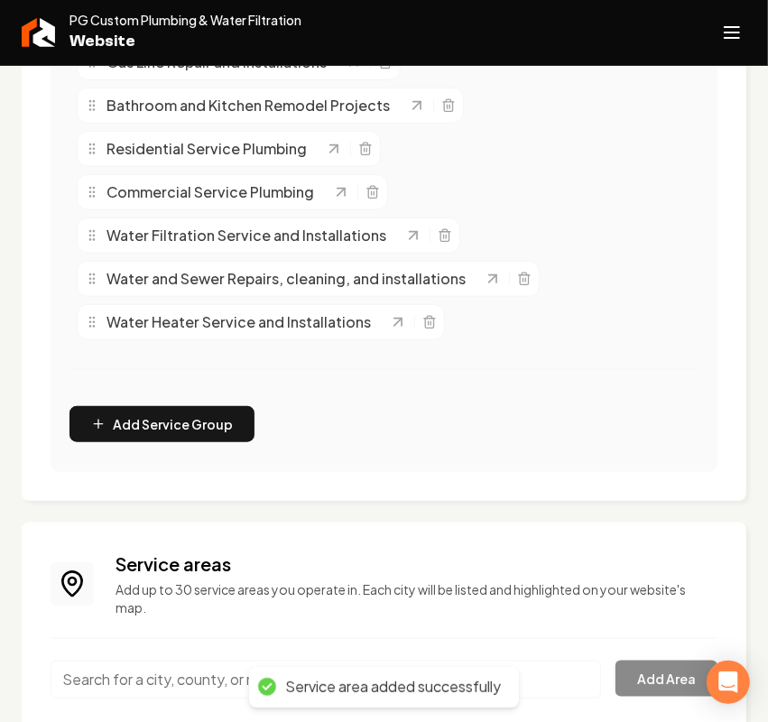
click at [207, 678] on input "Main content area" at bounding box center [326, 679] width 550 height 38
paste input "- Midway"
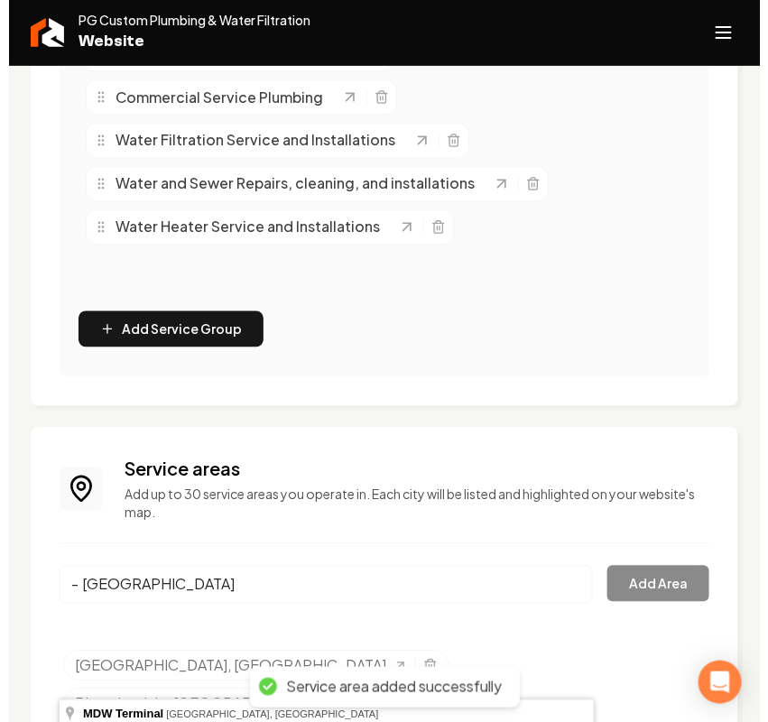
scroll to position [756, 0]
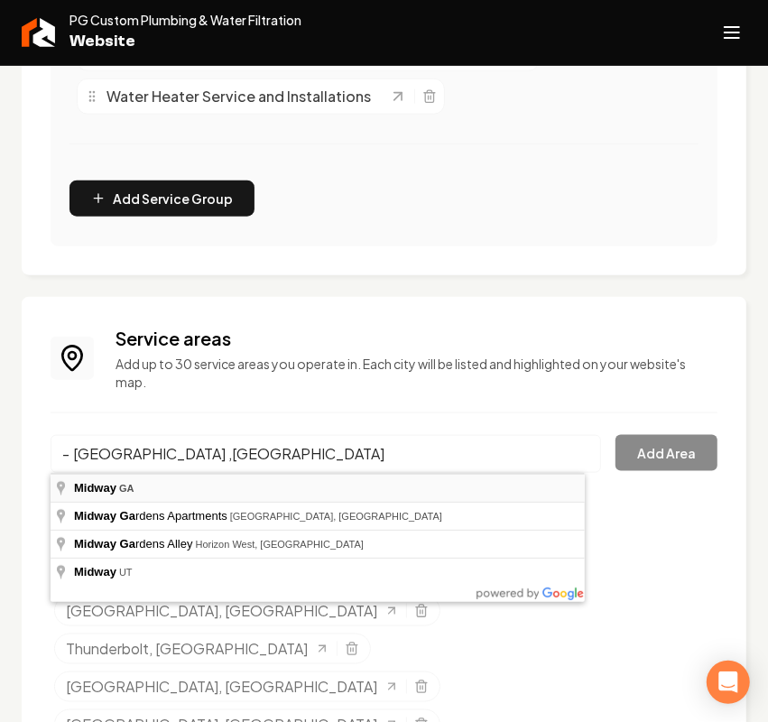
type input "Midway, GA"
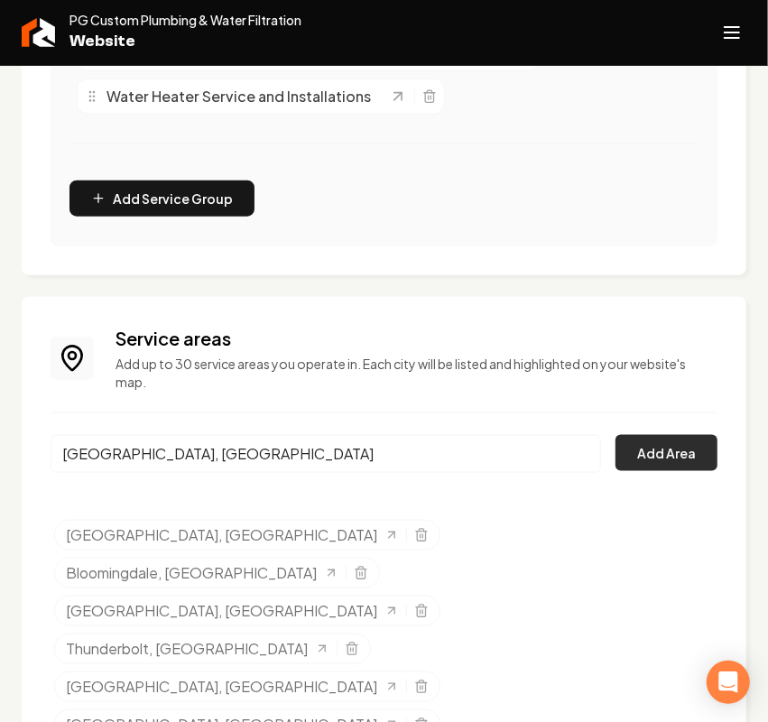
click at [659, 448] on button "Add Area" at bounding box center [666, 453] width 102 height 36
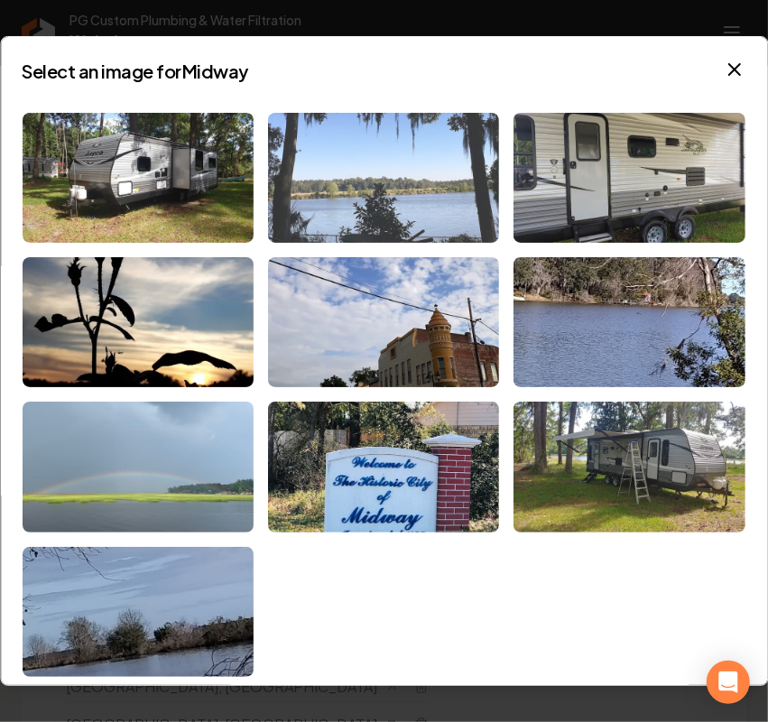
click at [362, 165] on img at bounding box center [383, 178] width 231 height 130
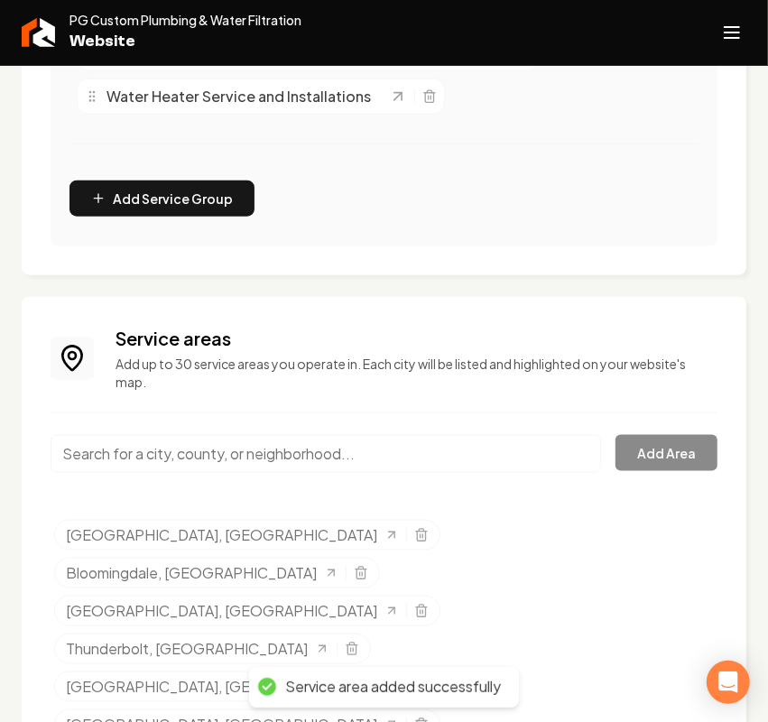
click at [135, 457] on input "Main content area" at bounding box center [326, 454] width 550 height 38
paste input "- Hinesville"
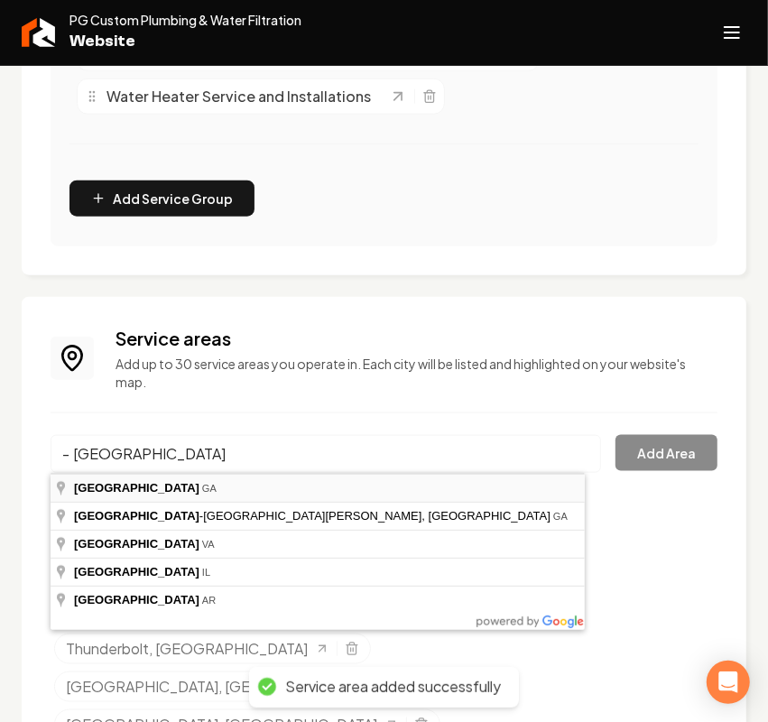
type input "Hinesville, GA"
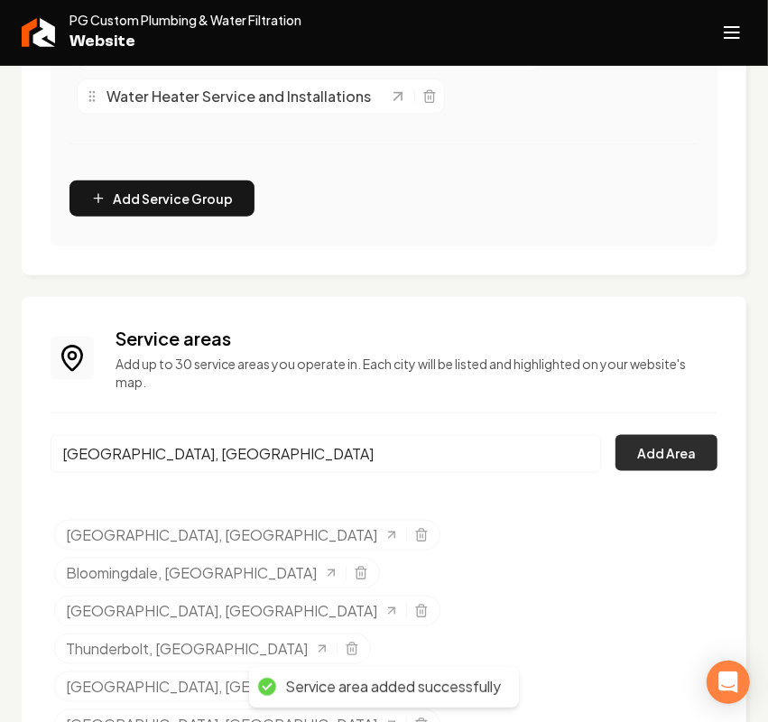
click at [659, 467] on button "Add Area" at bounding box center [666, 453] width 102 height 36
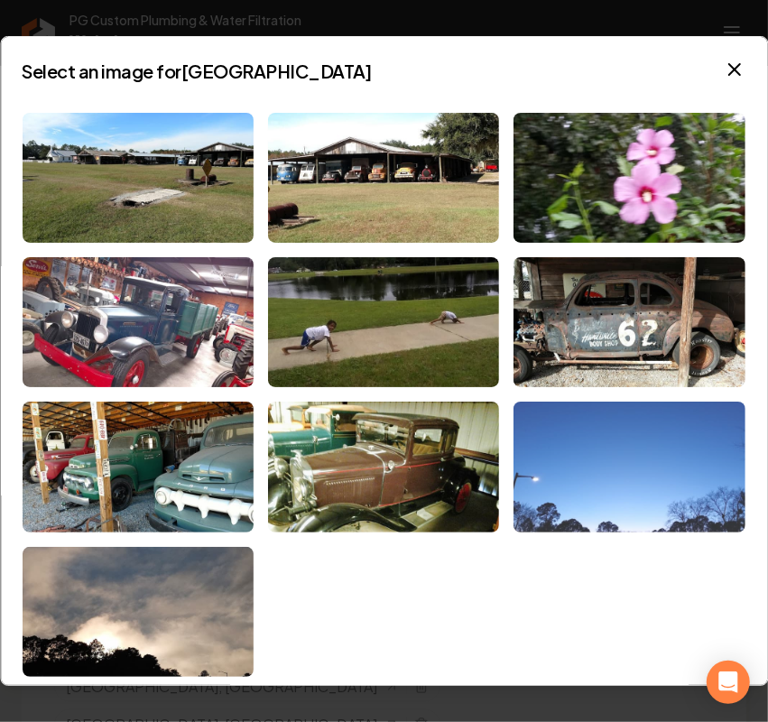
click at [578, 484] on img at bounding box center [629, 466] width 231 height 130
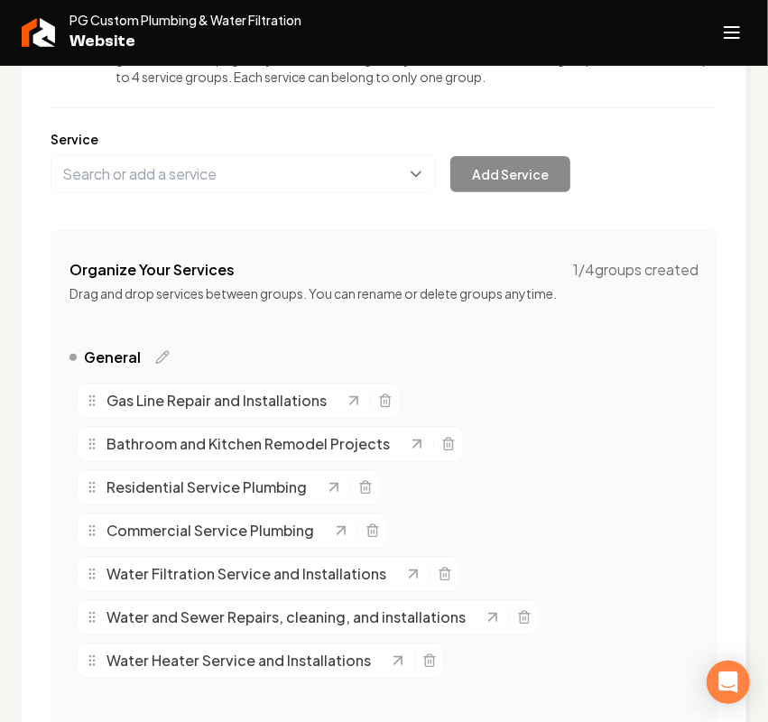
scroll to position [305, 0]
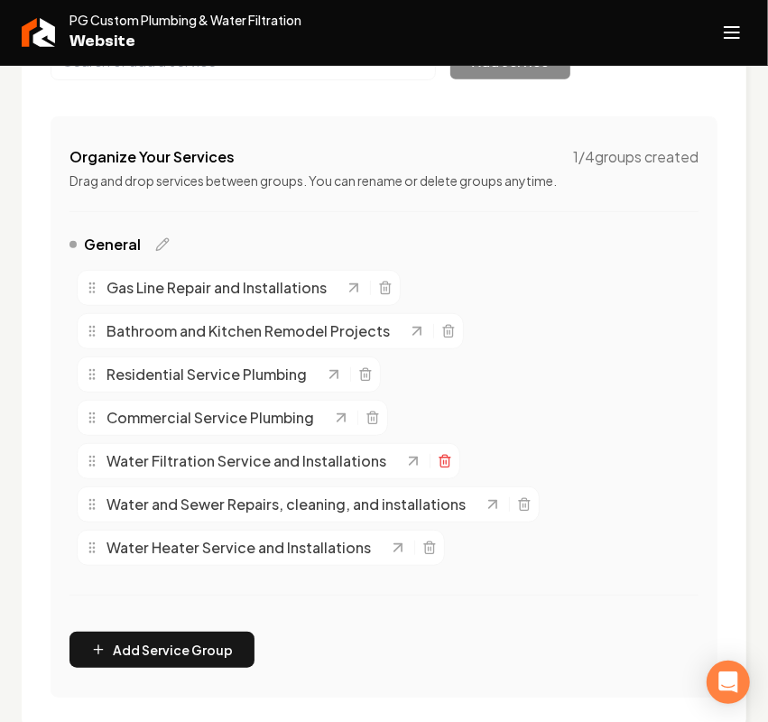
click at [438, 462] on icon "Main content area" at bounding box center [445, 461] width 14 height 14
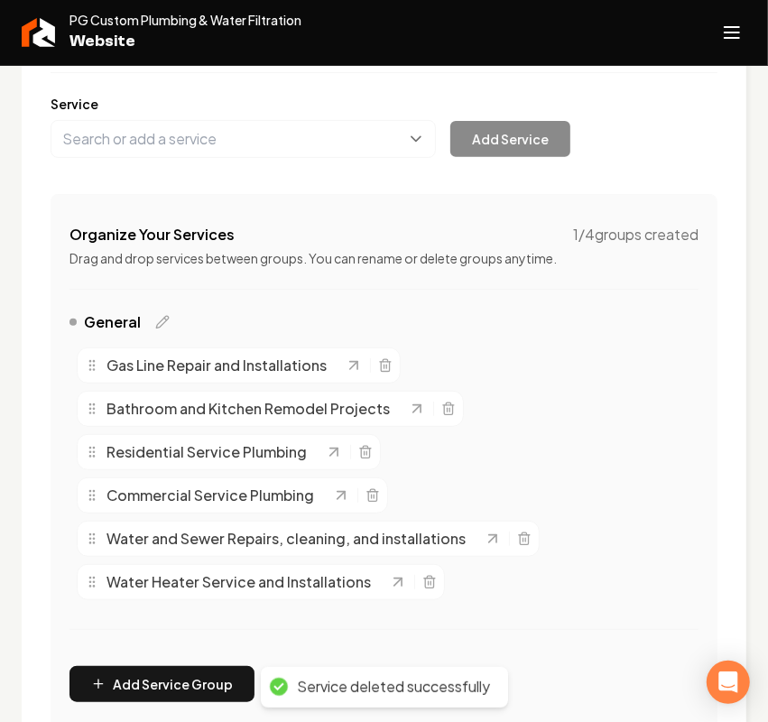
scroll to position [192, 0]
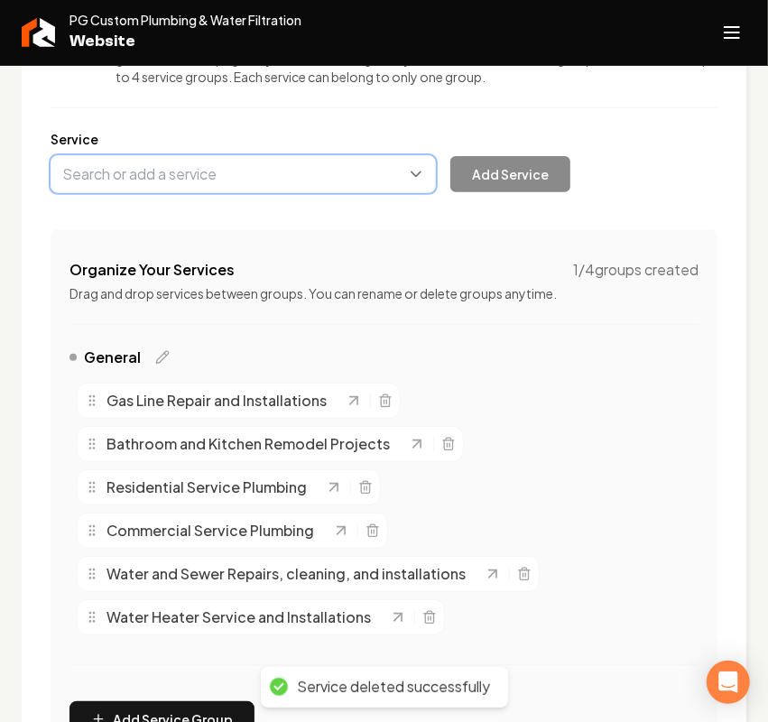
click at [170, 177] on button "Main content area" at bounding box center [243, 174] width 385 height 38
paste input "- Water Filtration"
type input "- Water Filtration"
paste input "- Water Filtration"
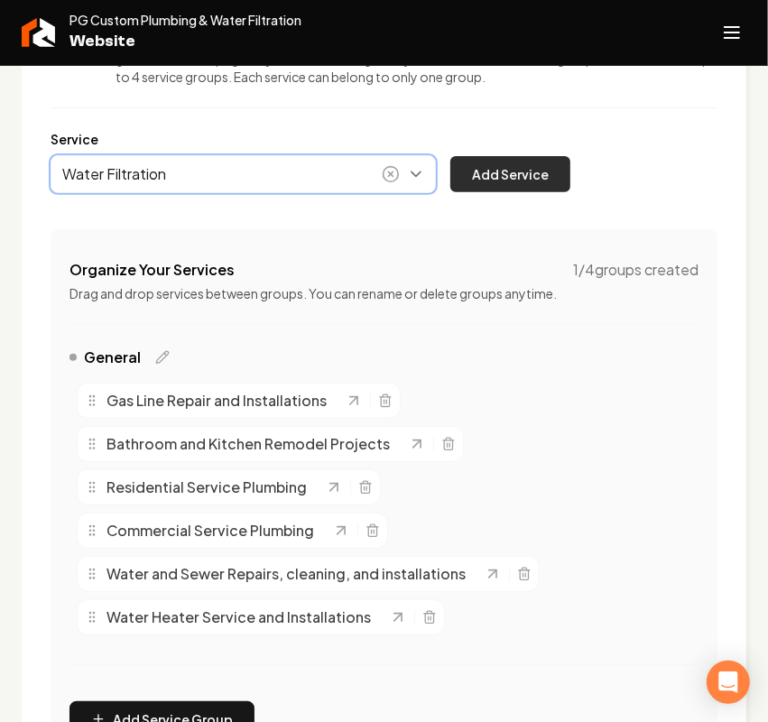
type input "Water Filtration"
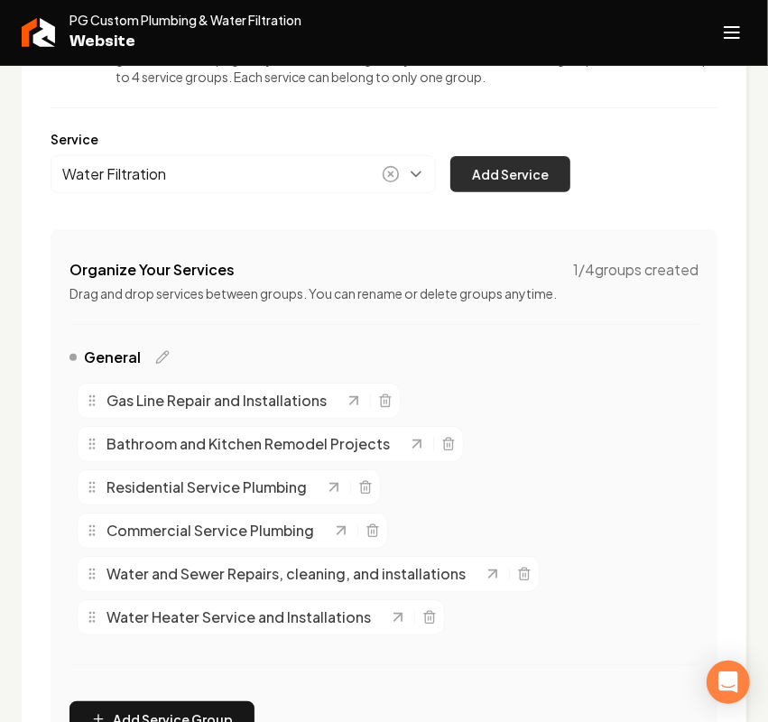
click at [493, 172] on button "Add Service" at bounding box center [510, 174] width 120 height 36
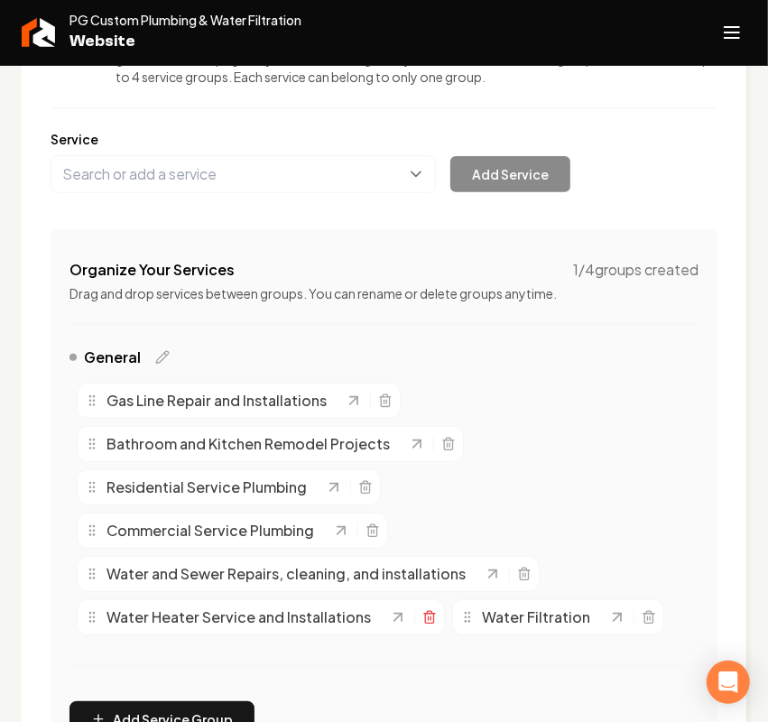
click at [422, 623] on icon "Main content area" at bounding box center [429, 617] width 14 height 14
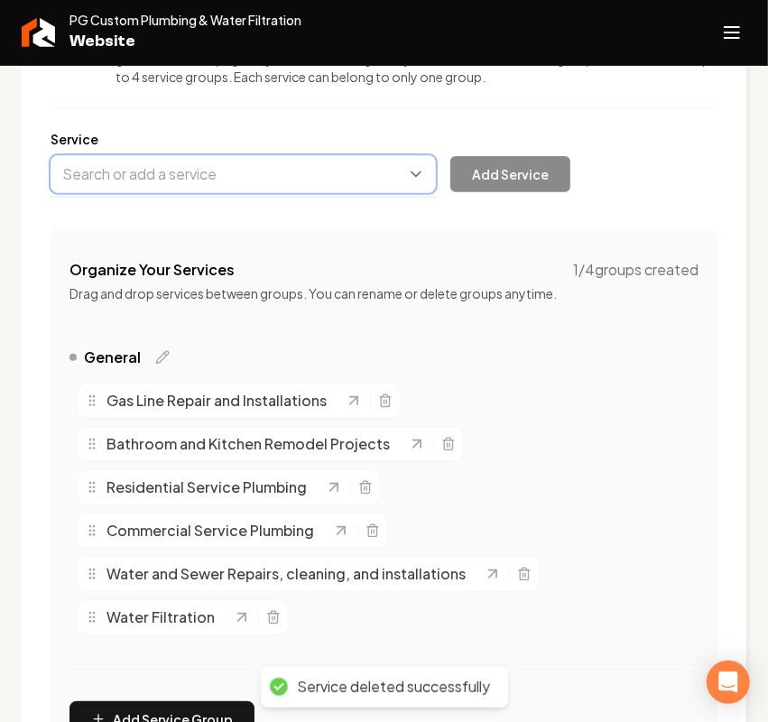
click at [156, 173] on button "Main content area" at bounding box center [243, 174] width 385 height 38
paste input "- Water Heater Install / Repairs"
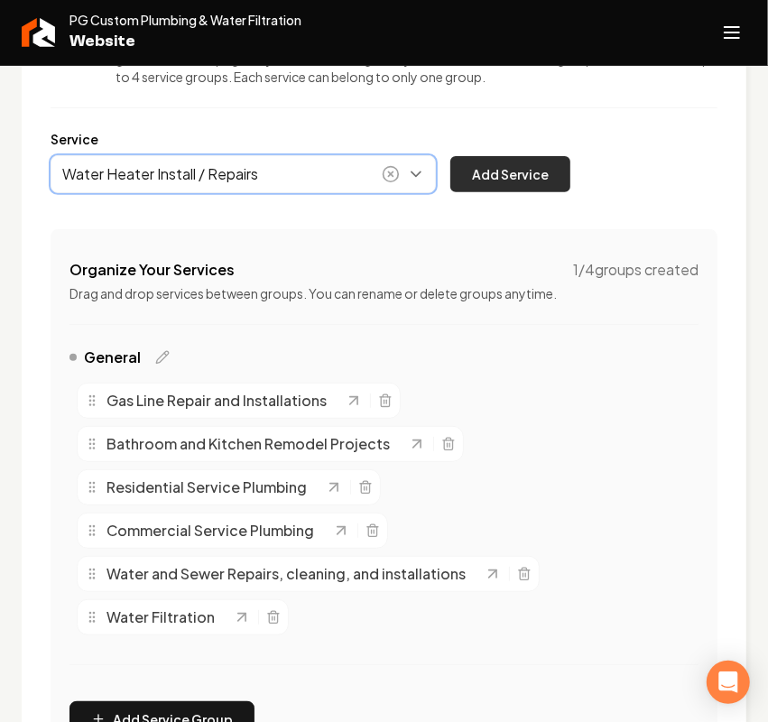
type input "Water Heater Install / Repairs"
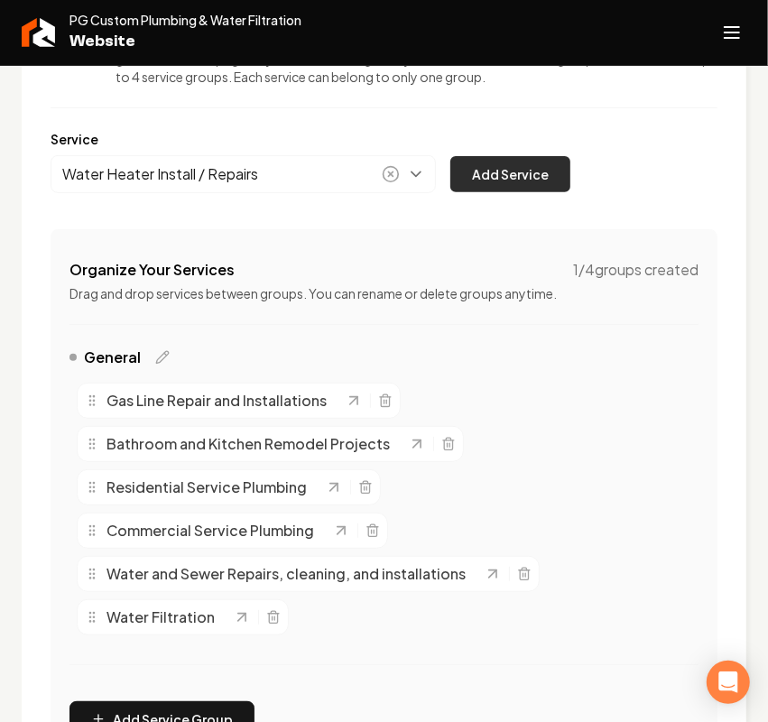
click at [517, 169] on button "Add Service" at bounding box center [510, 174] width 120 height 36
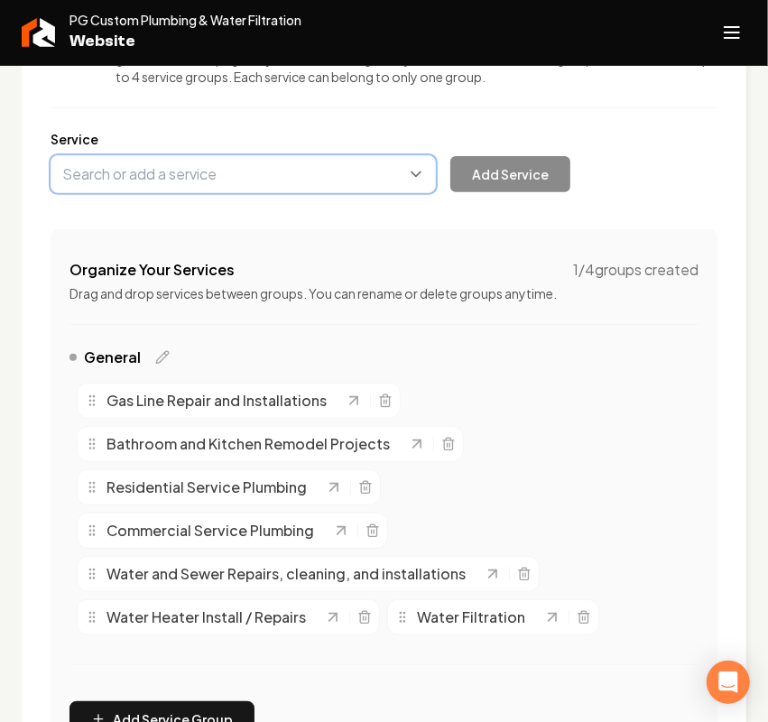
click at [219, 180] on button "Main content area" at bounding box center [243, 174] width 385 height 38
paste input "- Tankless Water Heaters"
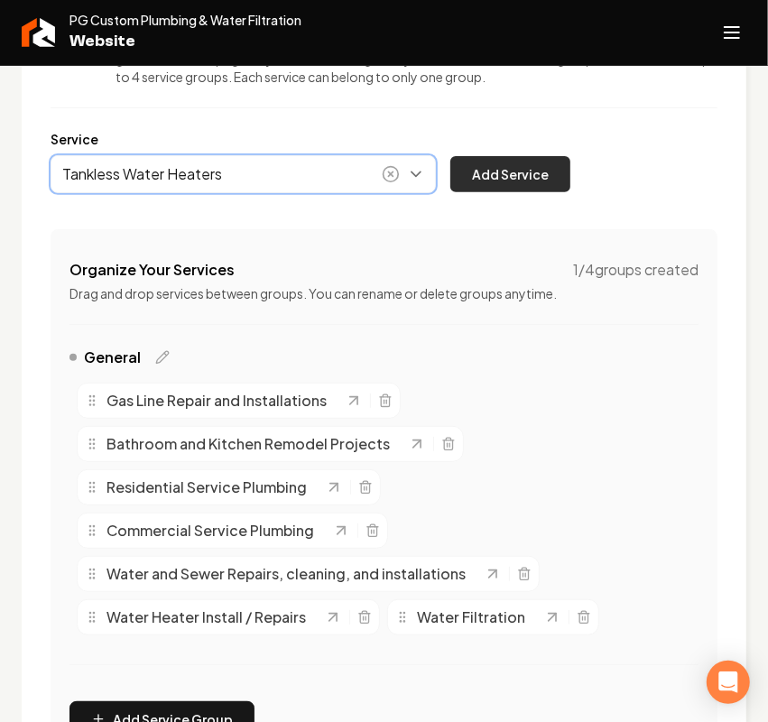
type input "Tankless Water Heaters"
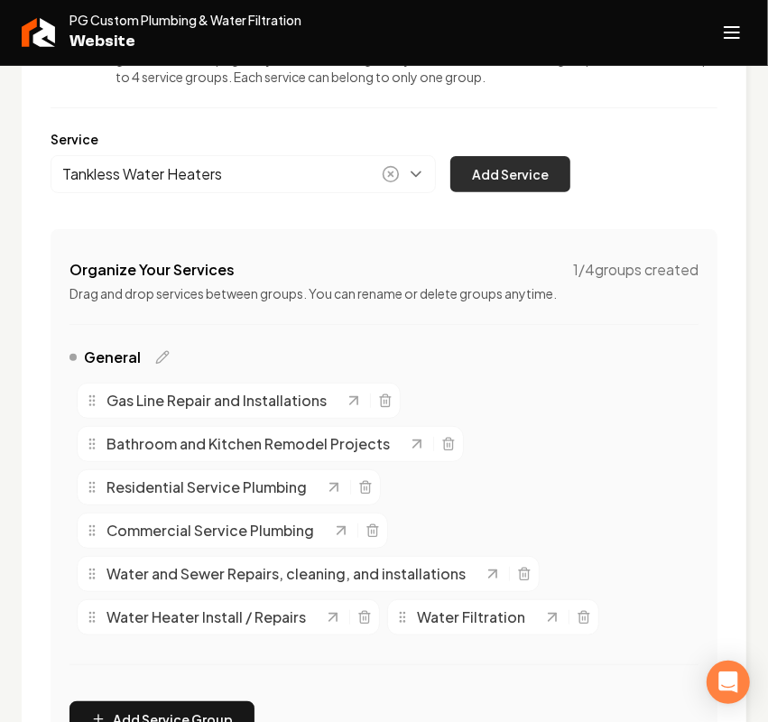
click at [511, 177] on button "Add Service" at bounding box center [510, 174] width 120 height 36
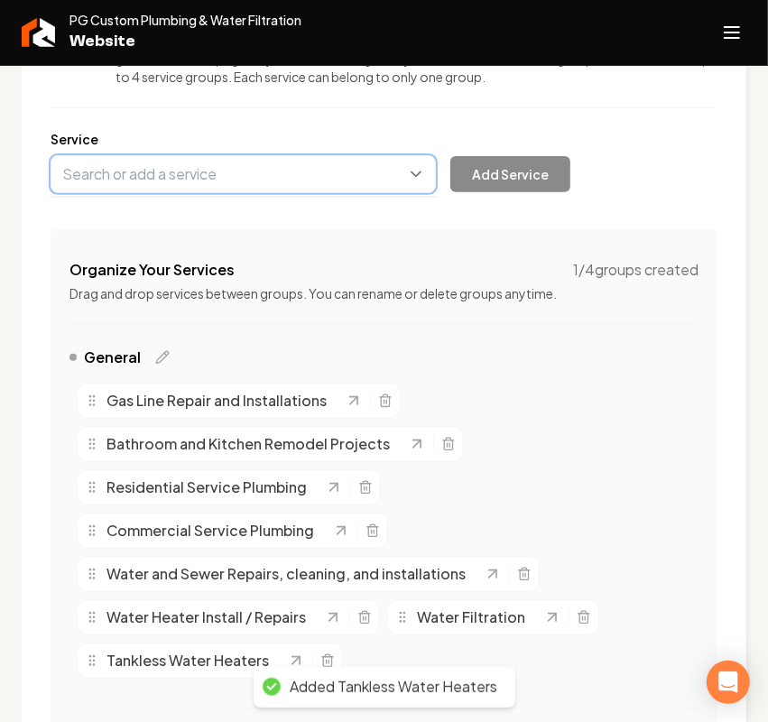
click at [241, 171] on button "Main content area" at bounding box center [243, 174] width 385 height 38
paste input "- Sewer Clearing"
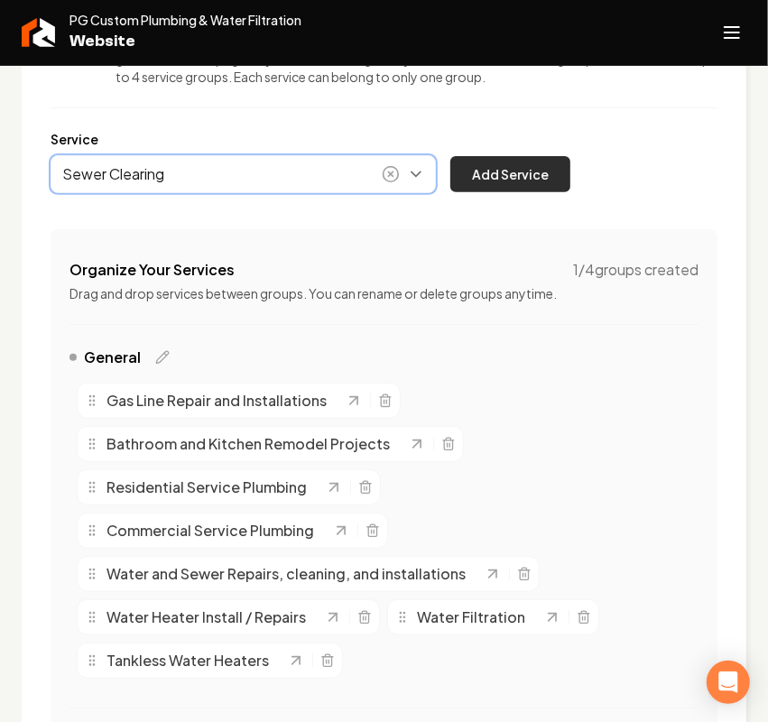
type input "Sewer Clearing"
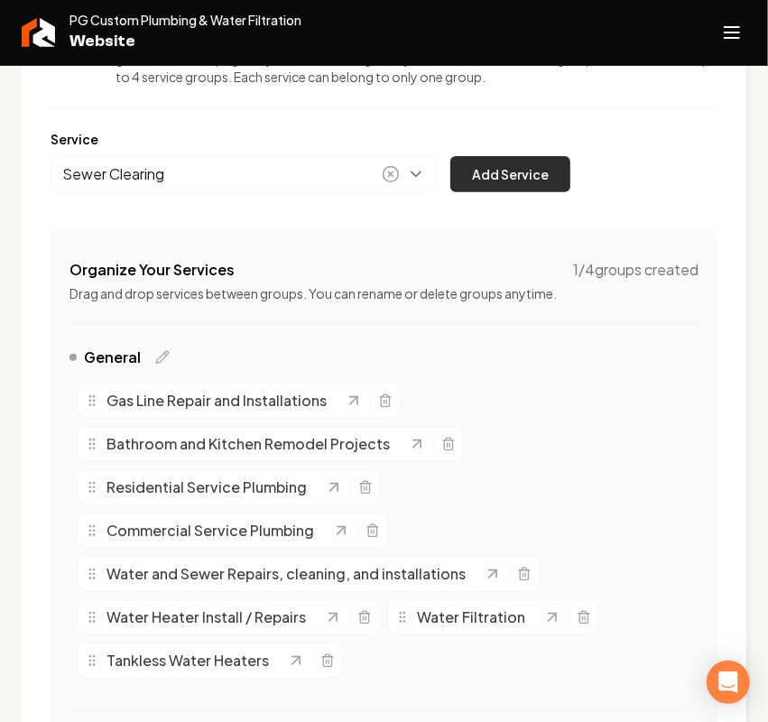
click at [479, 160] on button "Add Service" at bounding box center [510, 174] width 120 height 36
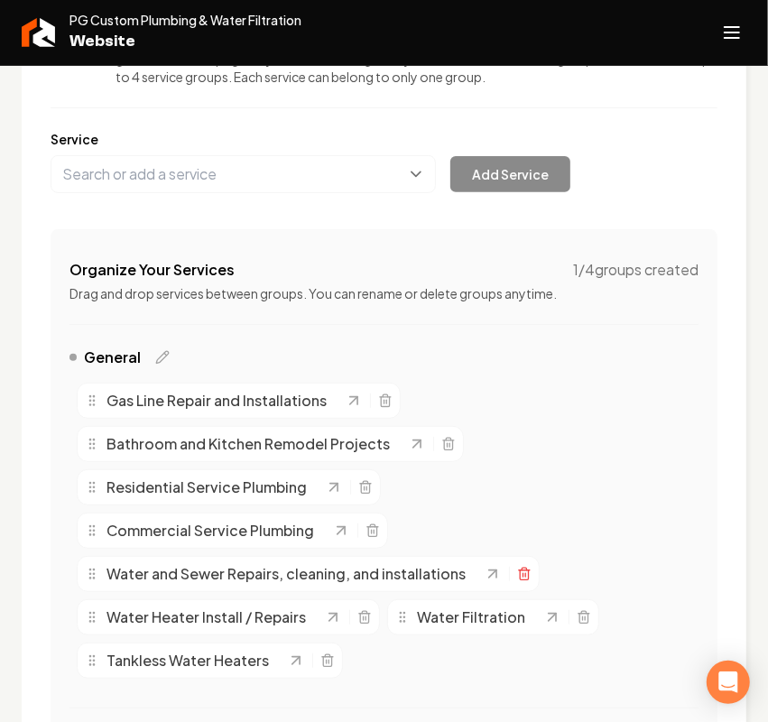
click at [526, 570] on icon "Main content area" at bounding box center [524, 574] width 14 height 14
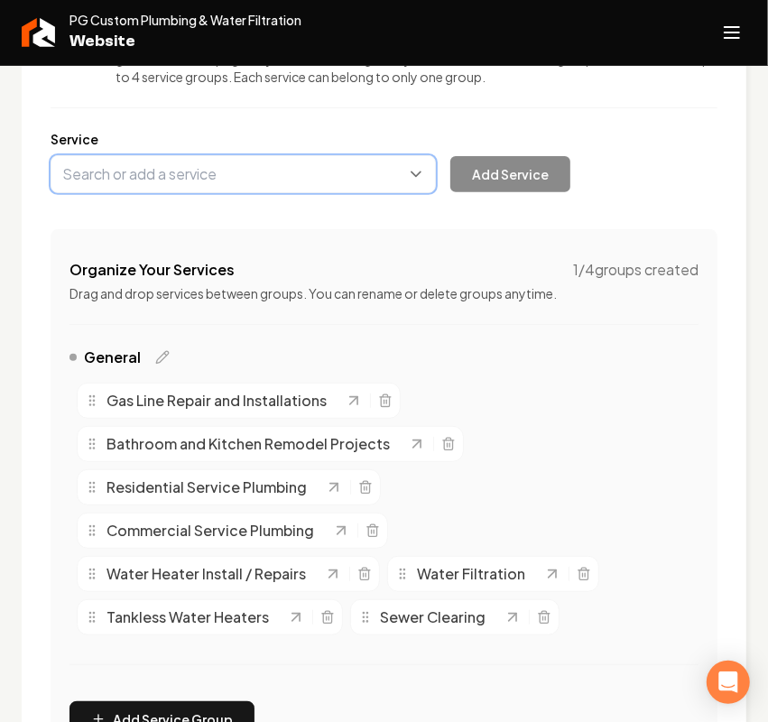
click at [218, 158] on button "Main content area" at bounding box center [243, 174] width 385 height 38
paste input "- Sewer Repairs"
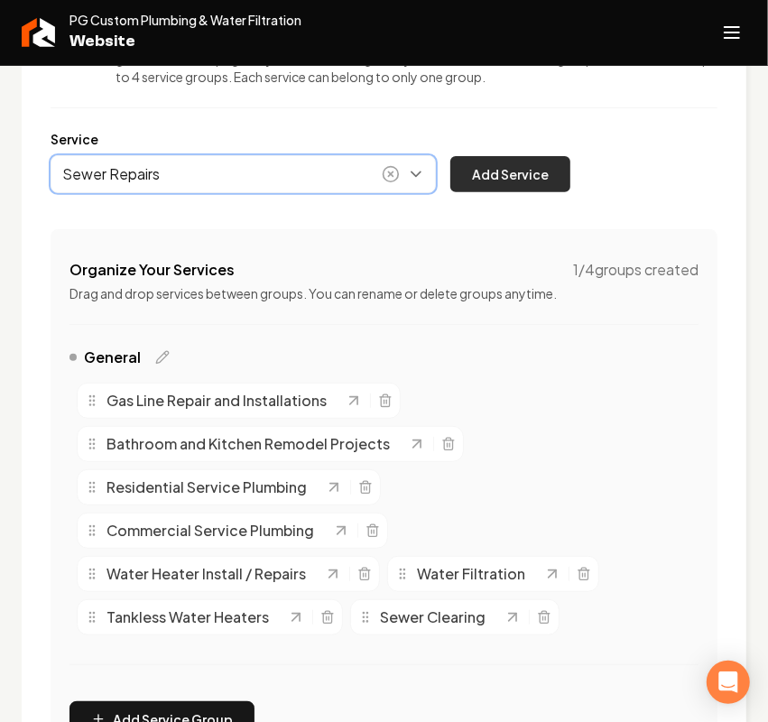
type input "Sewer Repairs"
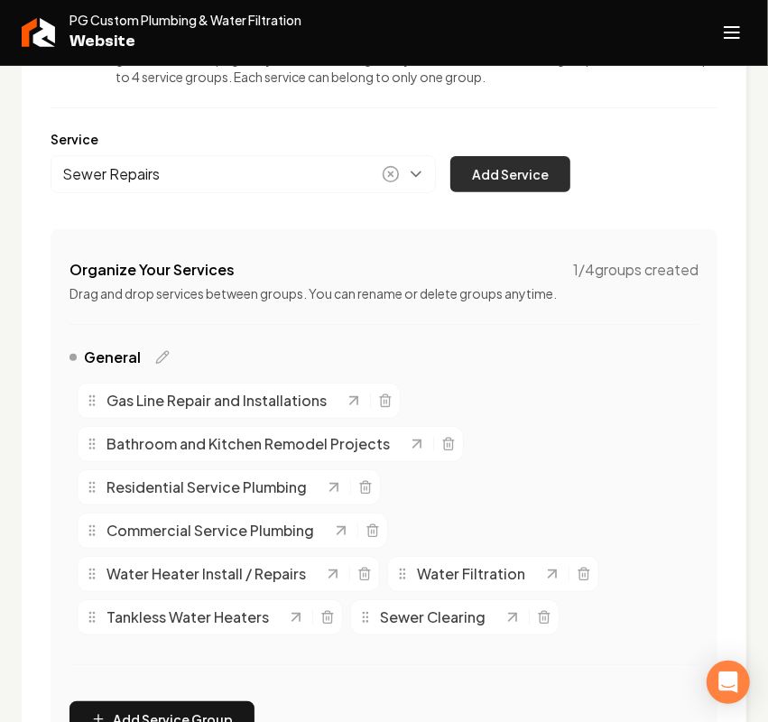
click at [507, 161] on button "Add Service" at bounding box center [510, 174] width 120 height 36
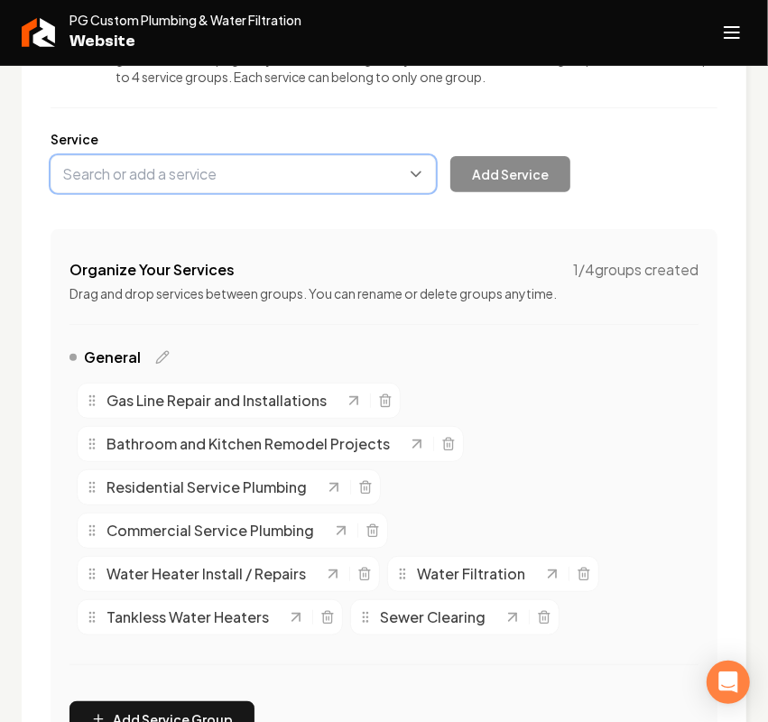
click at [218, 174] on button "Main content area" at bounding box center [243, 174] width 385 height 38
paste input "- Sewer Inspections"
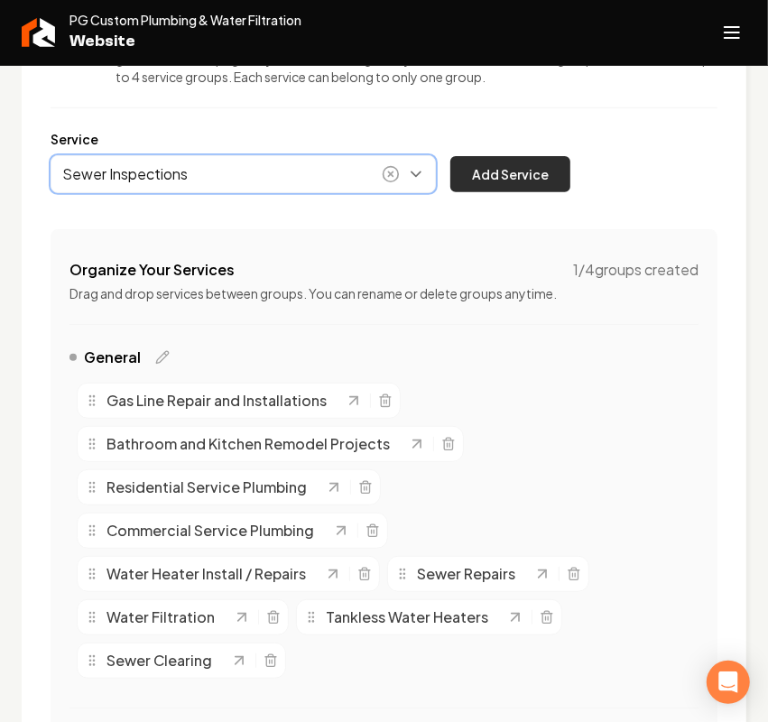
type input "Sewer Inspections"
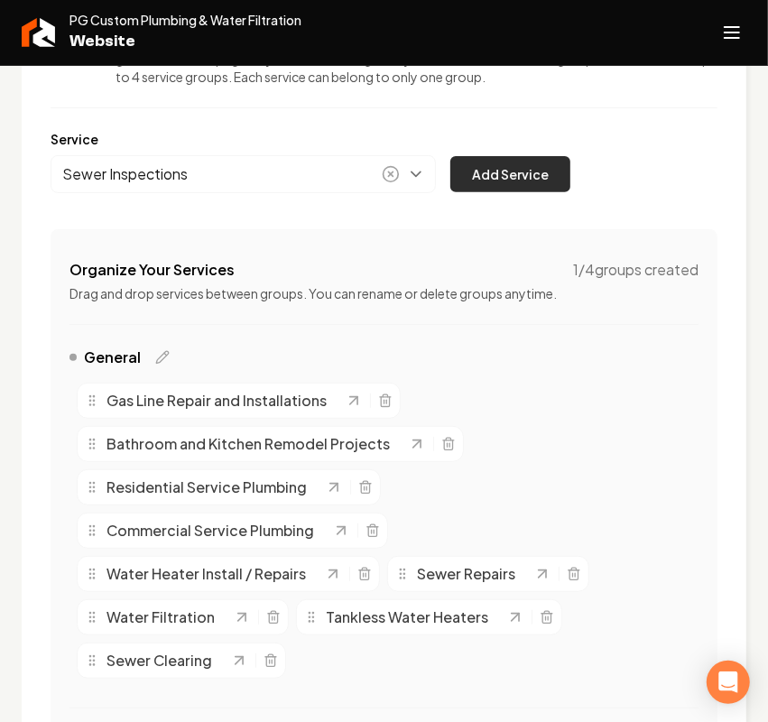
click at [502, 159] on button "Add Service" at bounding box center [510, 174] width 120 height 36
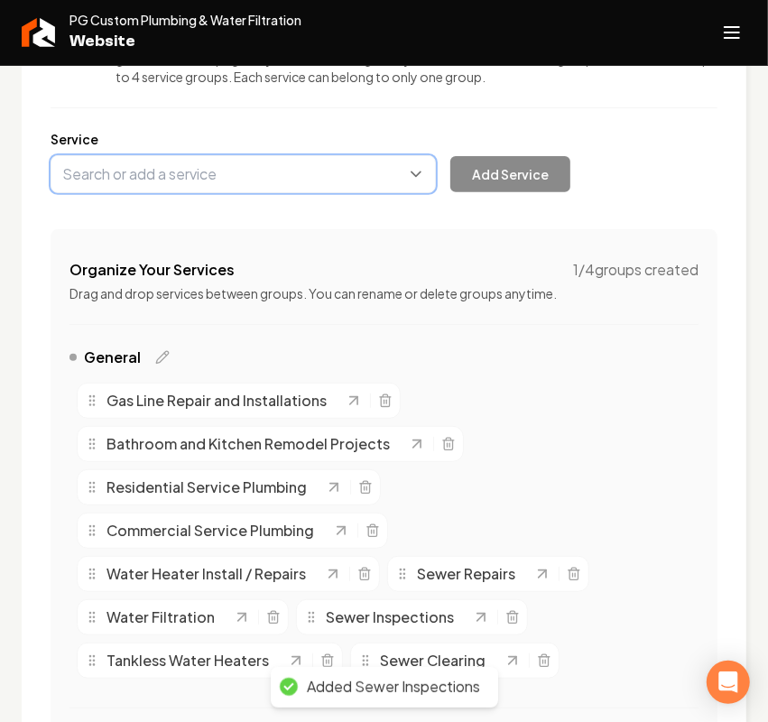
click at [135, 186] on button "Main content area" at bounding box center [243, 174] width 385 height 38
paste input "- Sewer / Grease Line Jetting"
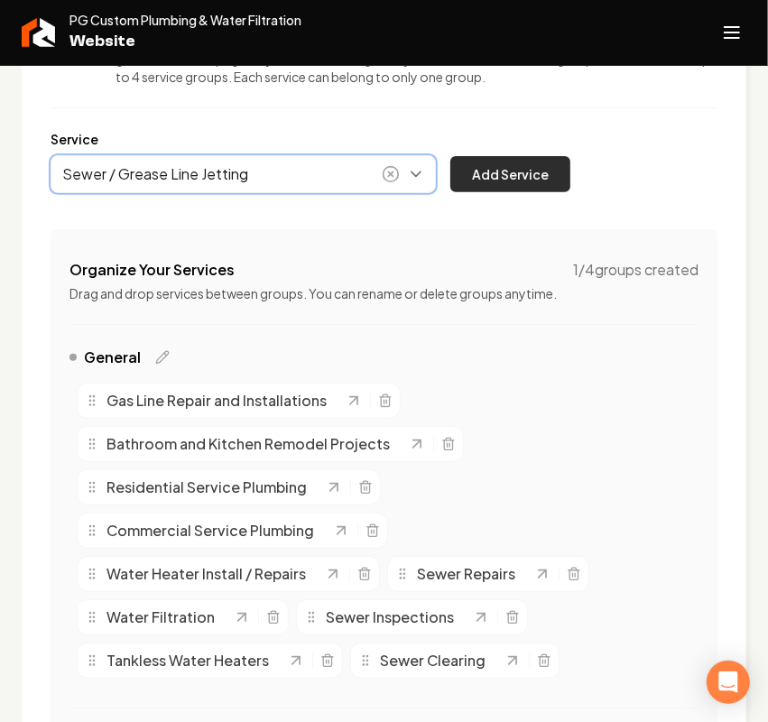
type input "Sewer / Grease Line Jetting"
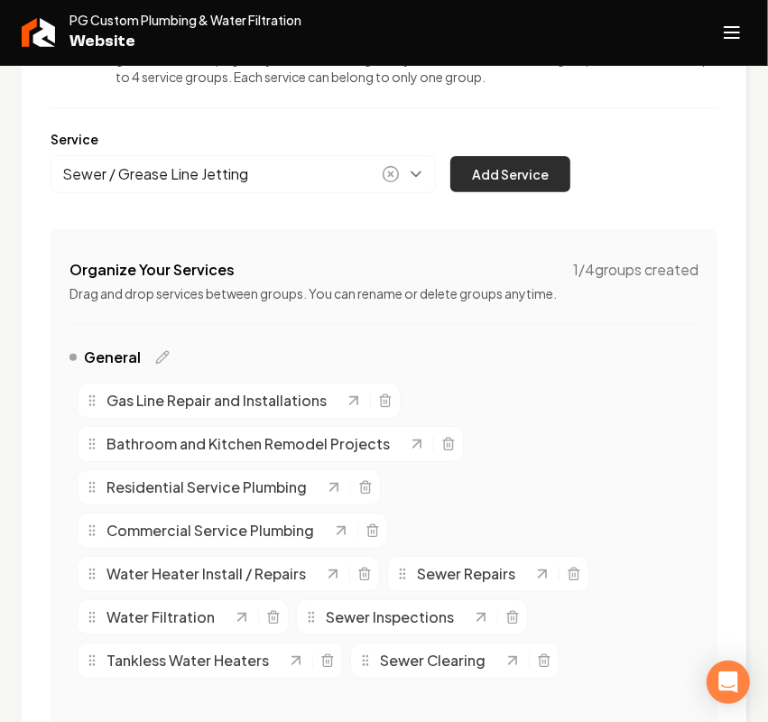
click at [502, 165] on button "Add Service" at bounding box center [510, 174] width 120 height 36
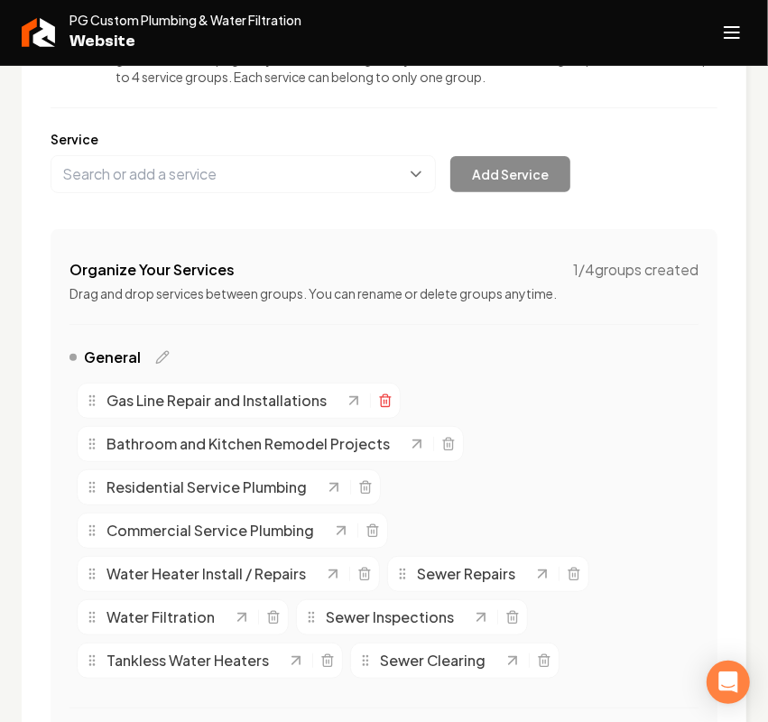
click at [381, 400] on icon "Main content area" at bounding box center [385, 400] width 14 height 14
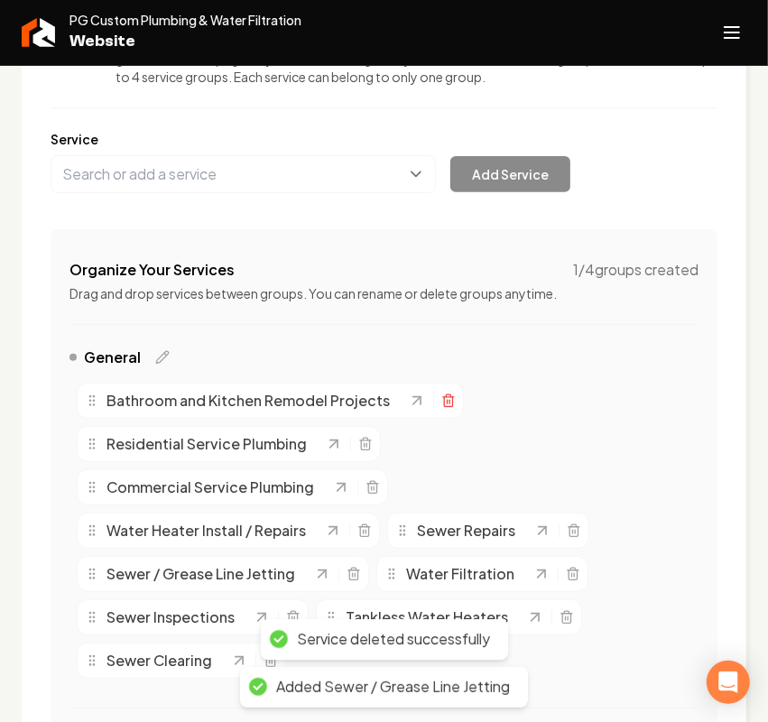
click at [449, 397] on icon "Main content area" at bounding box center [448, 397] width 11 height 0
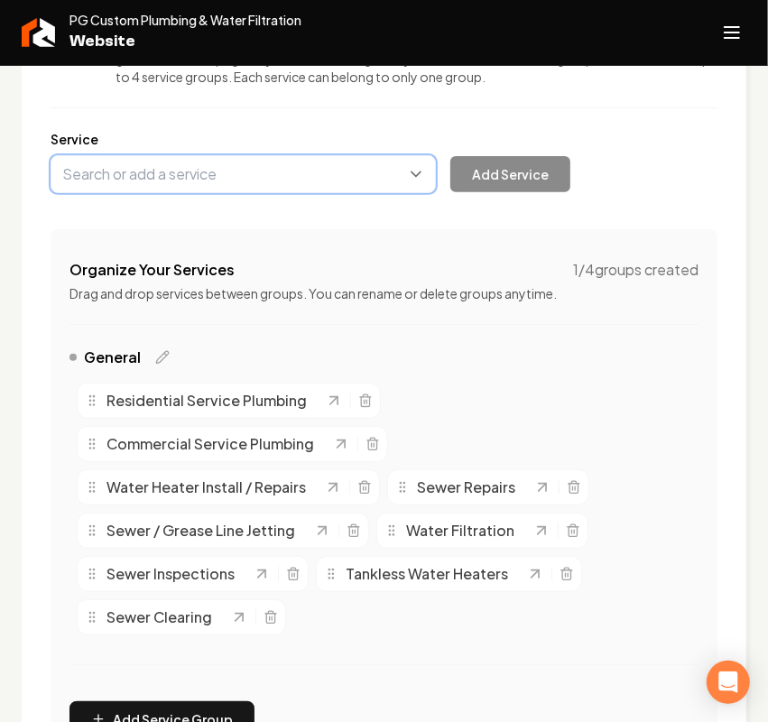
click at [194, 179] on button "Main content area" at bounding box center [243, 174] width 385 height 38
paste input "- Whole House Re-pipes"
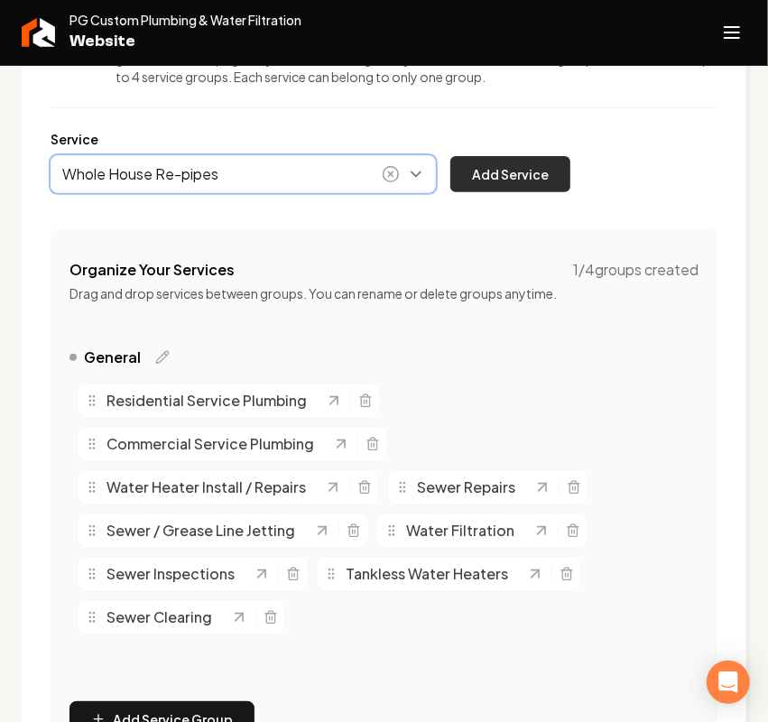
type input "Whole House Re-pipes"
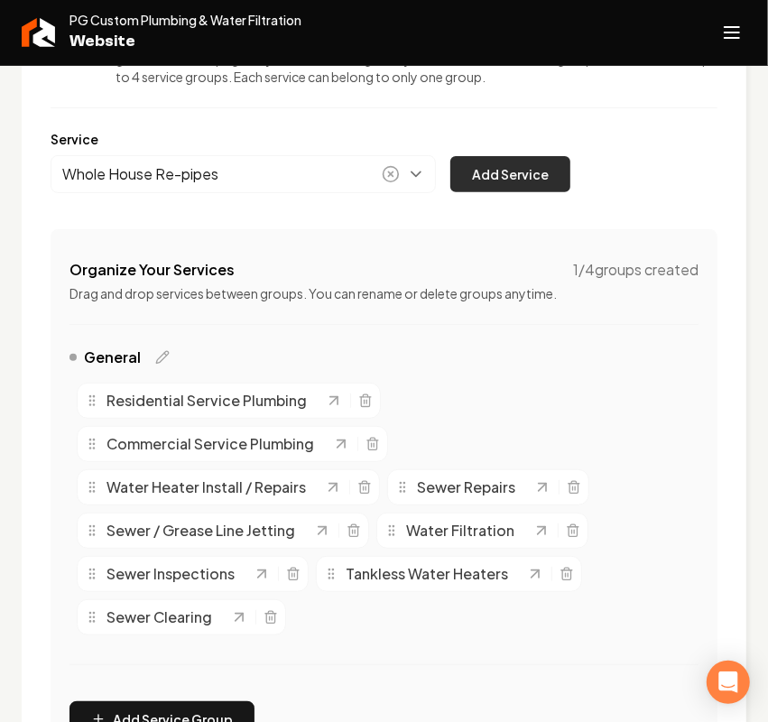
click at [511, 169] on button "Add Service" at bounding box center [510, 174] width 120 height 36
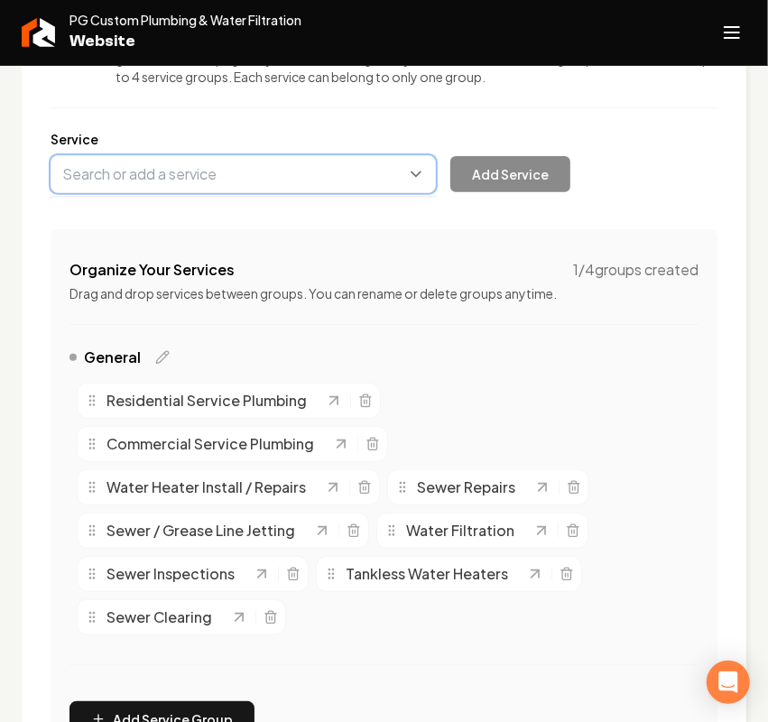
click at [213, 174] on button "Main content area" at bounding box center [243, 174] width 385 height 38
paste input "- Slab Leaks"
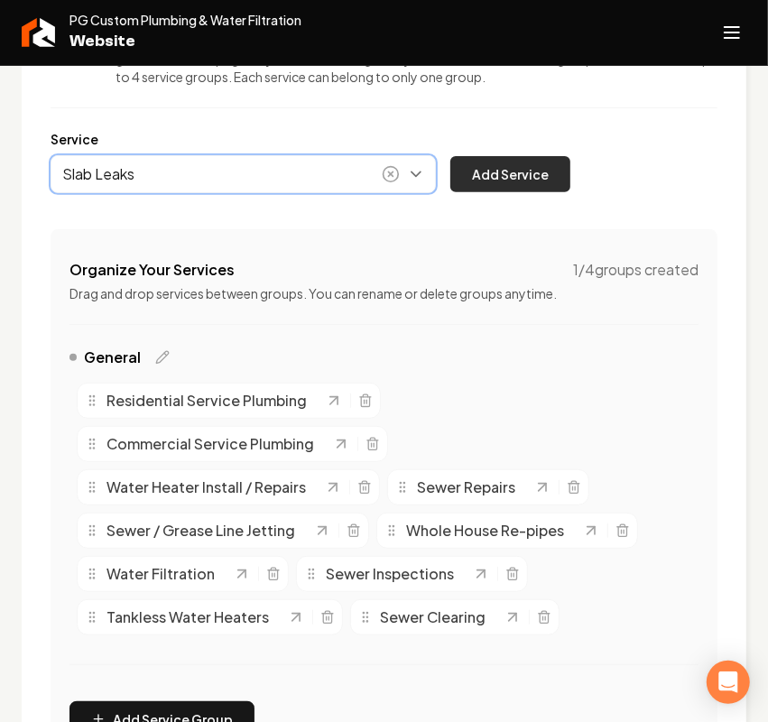
type input "Slab Leaks"
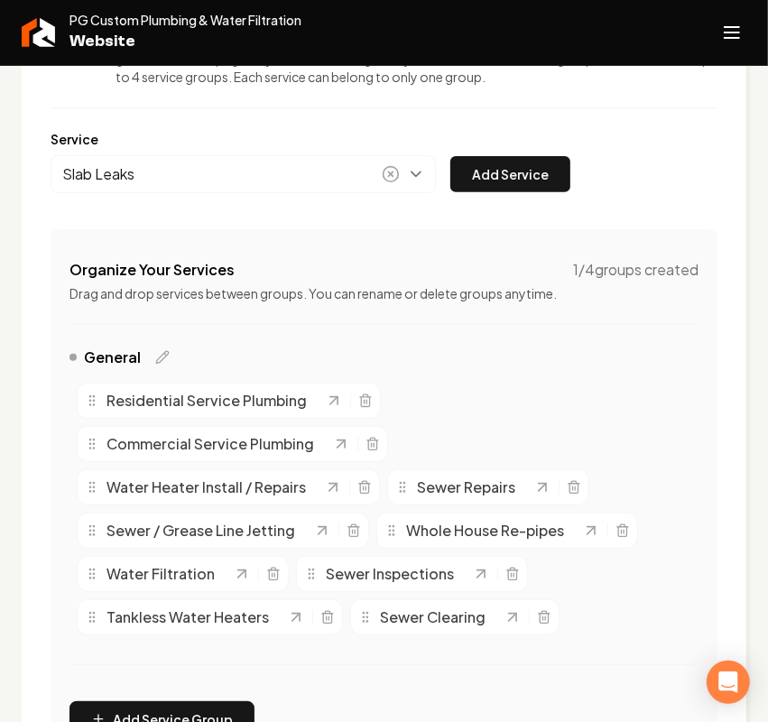
drag, startPoint x: 560, startPoint y: 154, endPoint x: 551, endPoint y: 159, distance: 10.1
click at [556, 156] on button "Add Service" at bounding box center [510, 174] width 120 height 36
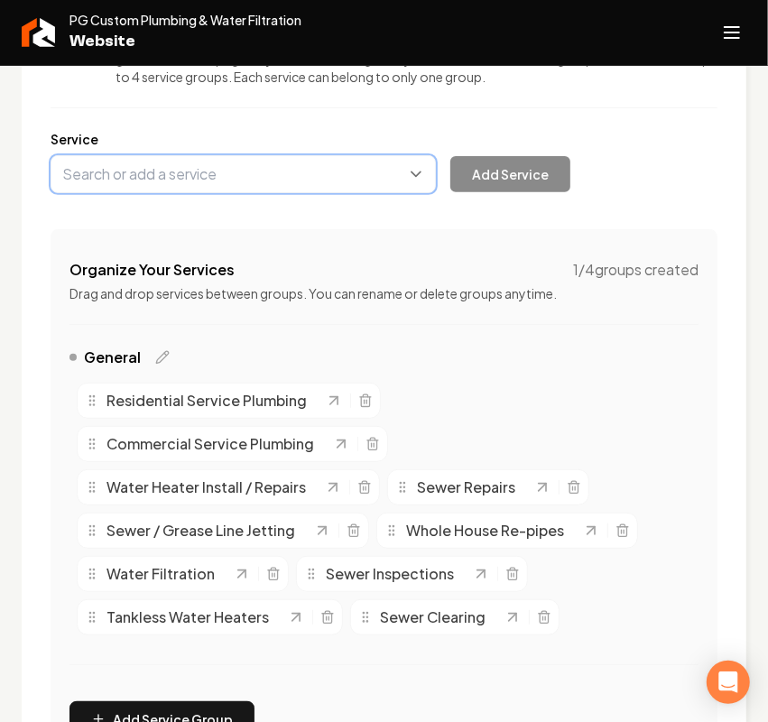
click at [153, 186] on button "Main content area" at bounding box center [243, 174] width 385 height 38
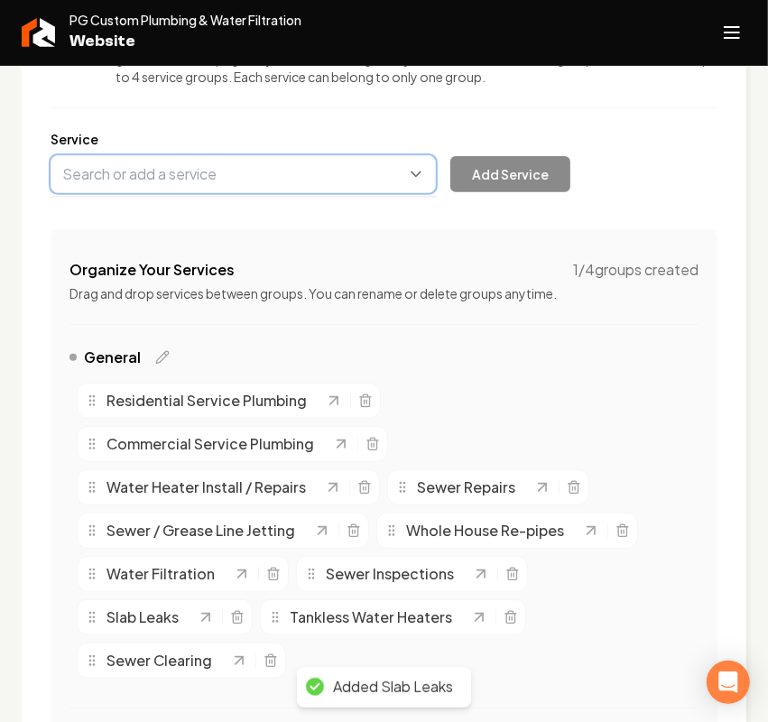
paste input "- Remodels"
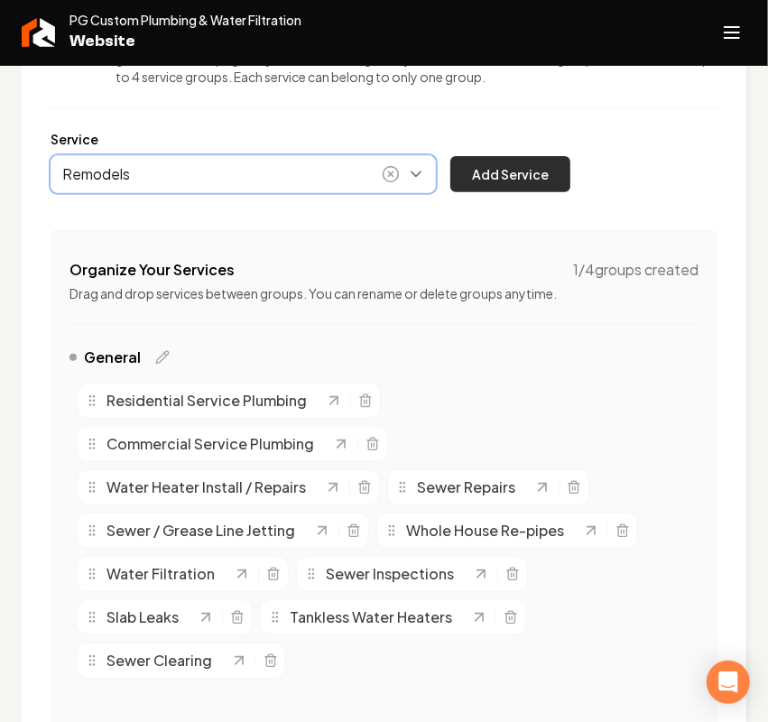
type input "Remodels"
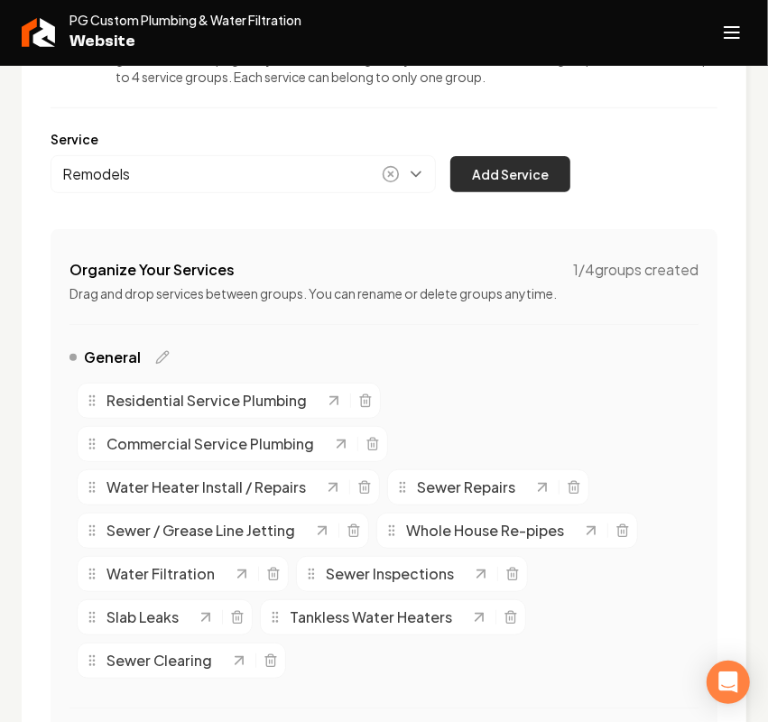
click at [484, 182] on button "Add Service" at bounding box center [510, 174] width 120 height 36
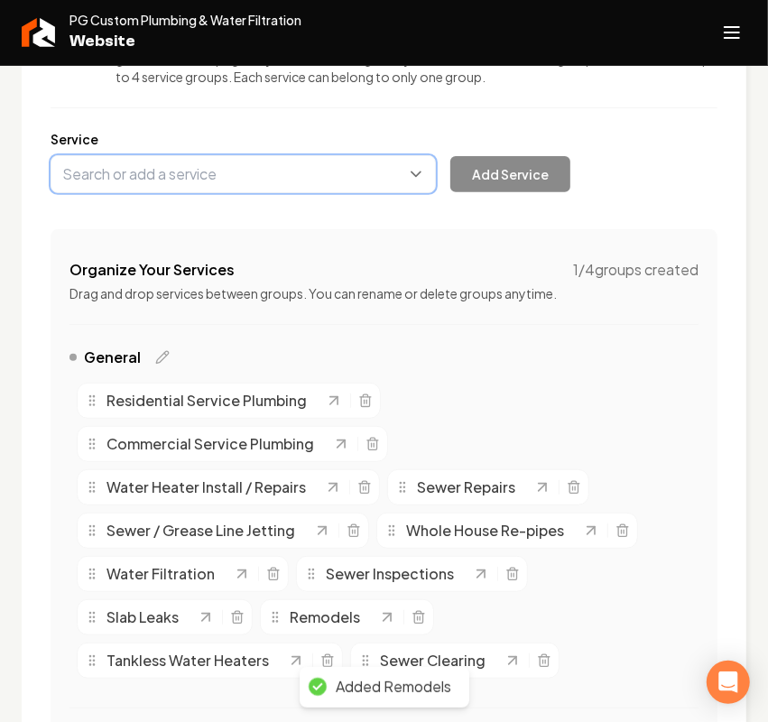
click at [227, 170] on button "Main content area" at bounding box center [243, 174] width 385 height 38
paste input "- Gas Line Installs / Repairs"
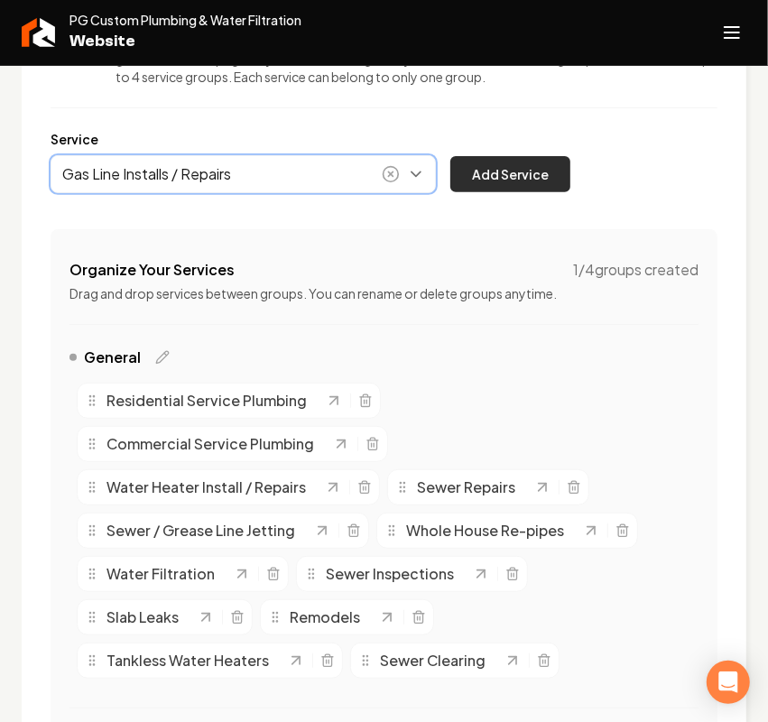
type input "Gas Line Installs / Repairs"
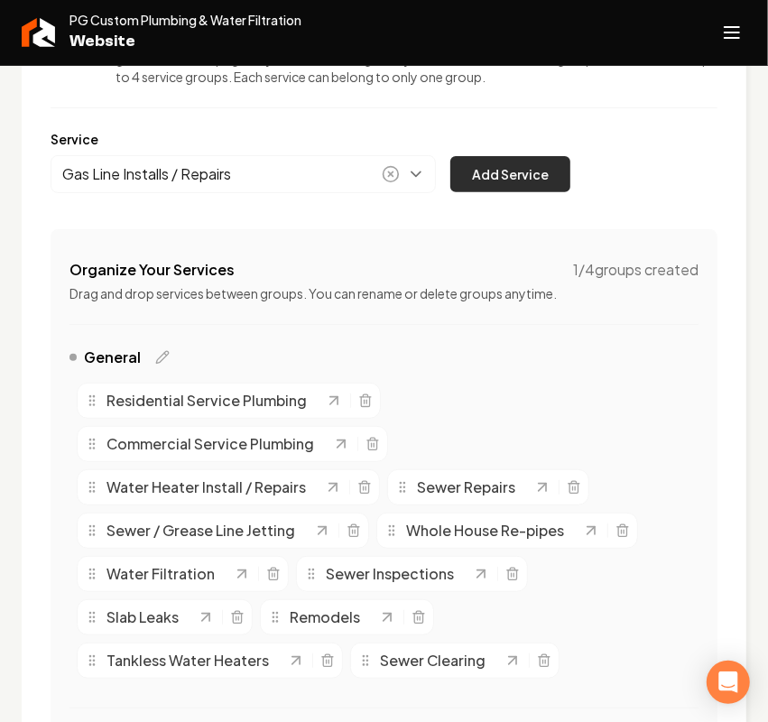
click at [520, 163] on button "Add Service" at bounding box center [510, 174] width 120 height 36
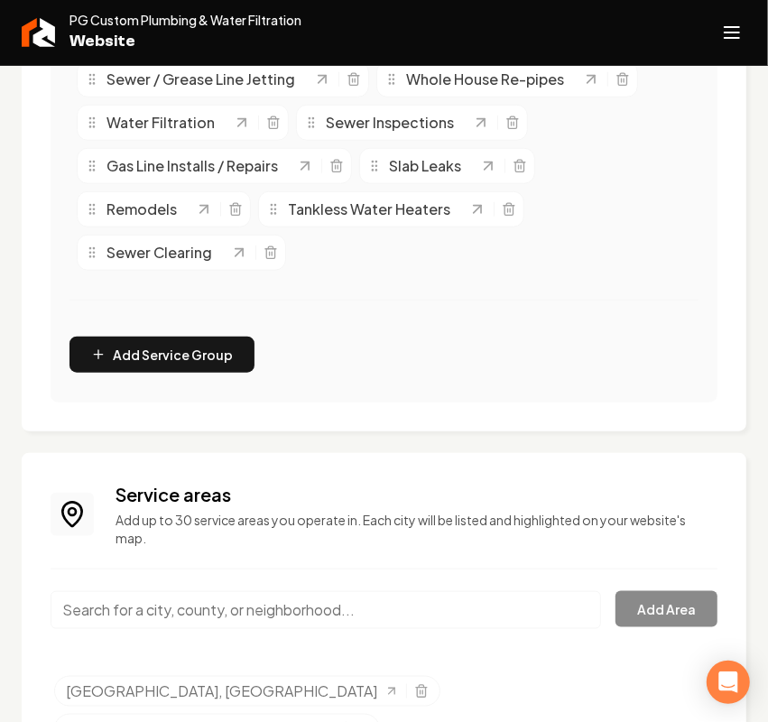
scroll to position [305, 0]
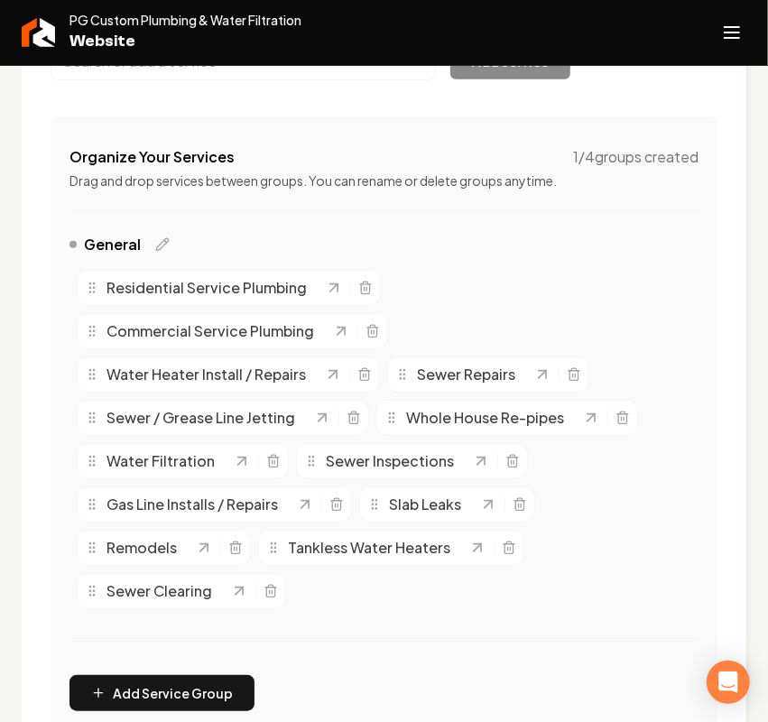
click at [729, 45] on icon "Open navigation menu" at bounding box center [732, 32] width 22 height 29
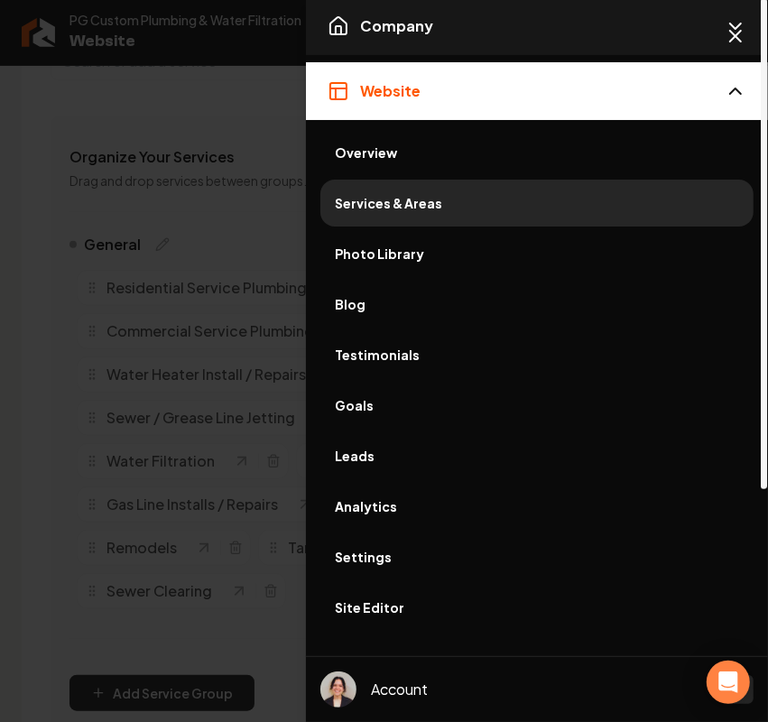
click at [422, 30] on span "Company" at bounding box center [396, 26] width 73 height 22
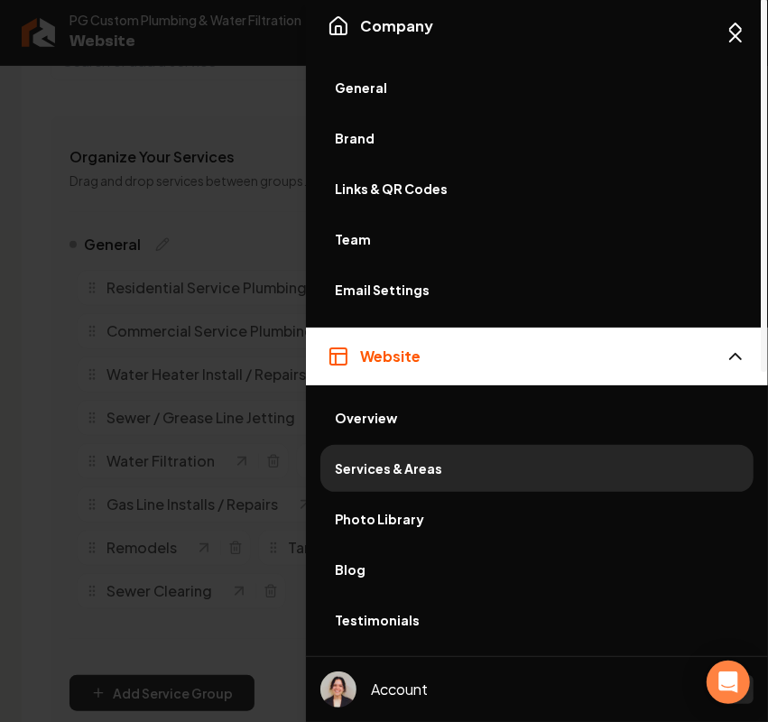
click at [371, 418] on span "Overview" at bounding box center [537, 418] width 404 height 18
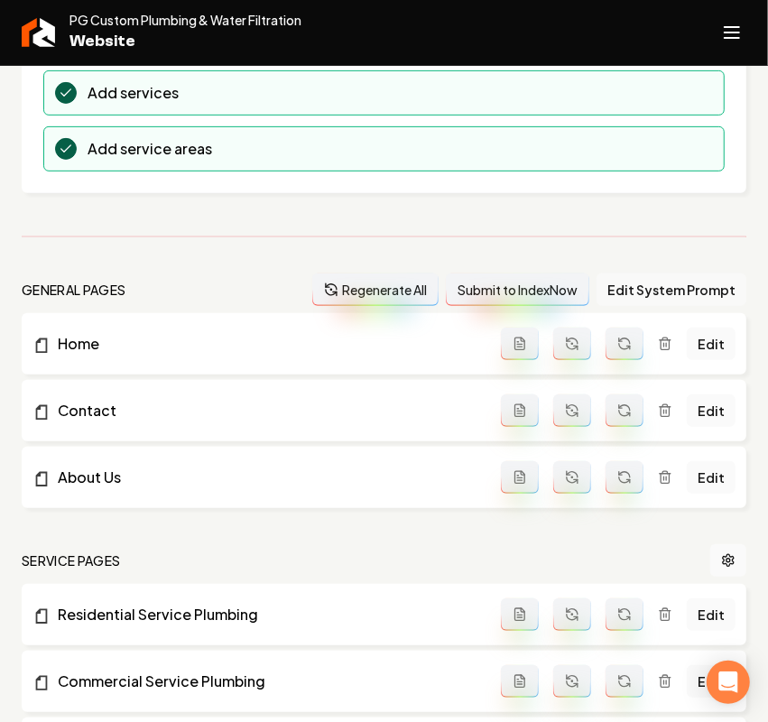
click at [657, 287] on button "Edit System Prompt" at bounding box center [671, 289] width 150 height 32
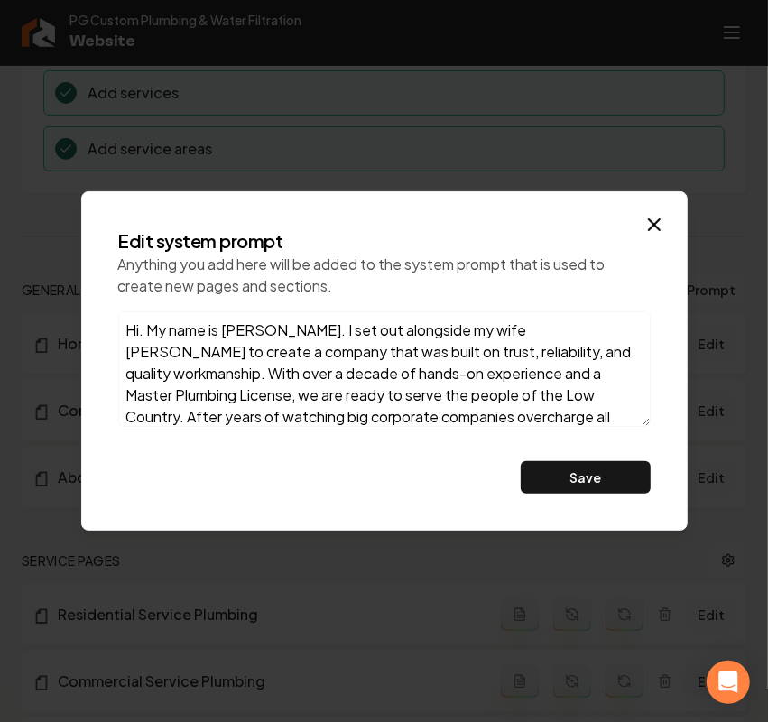
scroll to position [117, 0]
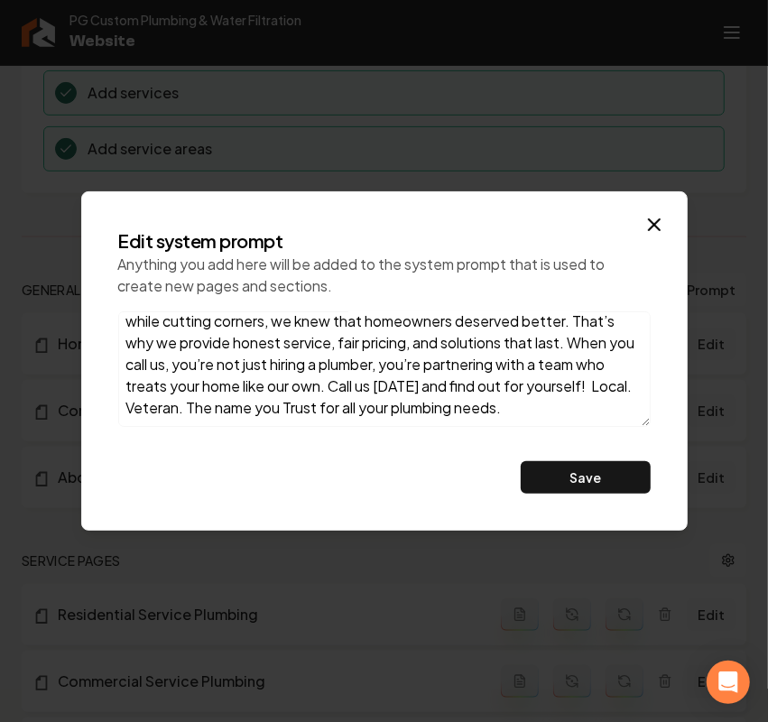
click at [510, 398] on textarea "Hi. My name is Preston. I set out alongside my wife Tiffany to create a company…" at bounding box center [384, 368] width 532 height 115
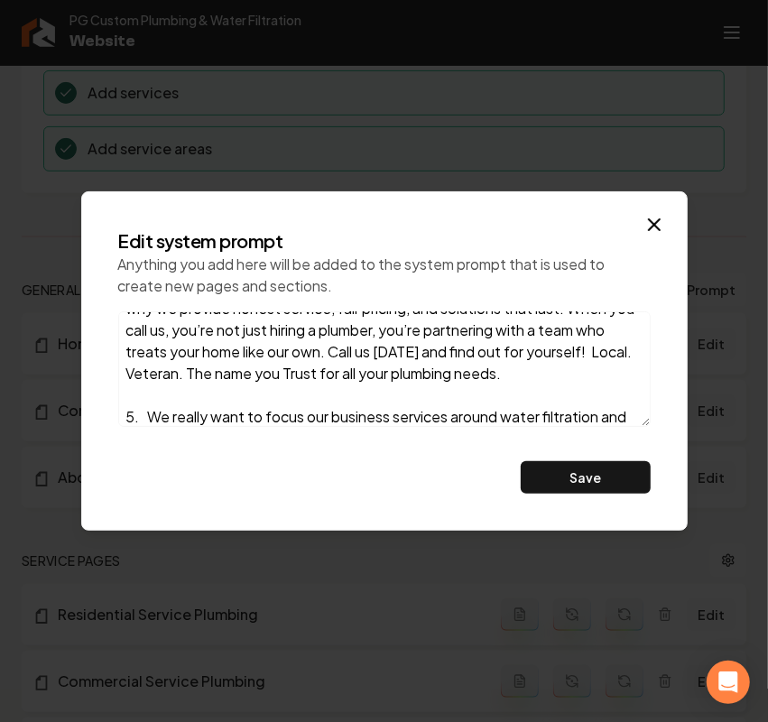
scroll to position [195, 0]
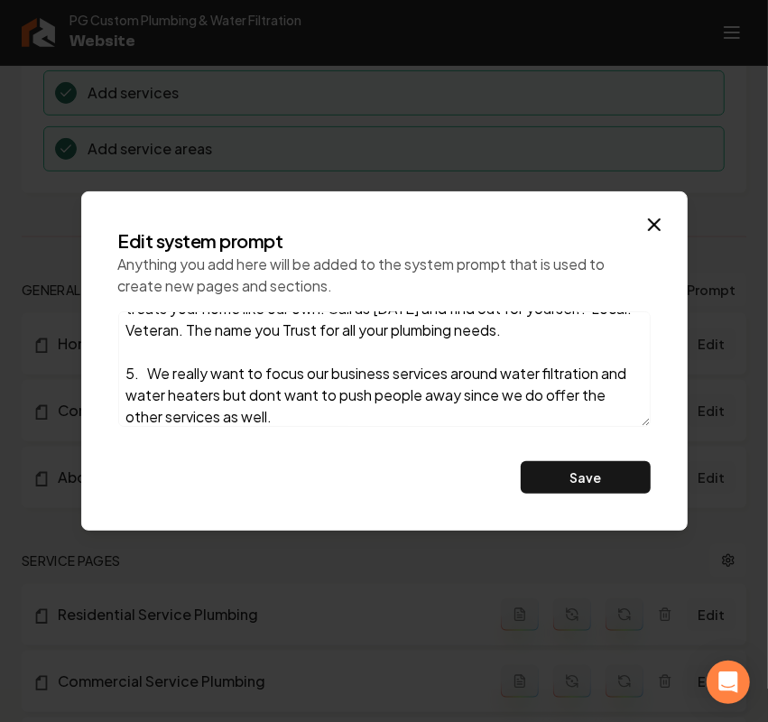
click at [149, 371] on textarea "Hi. My name is Preston. I set out alongside my wife Tiffany to create a company…" at bounding box center [384, 368] width 532 height 115
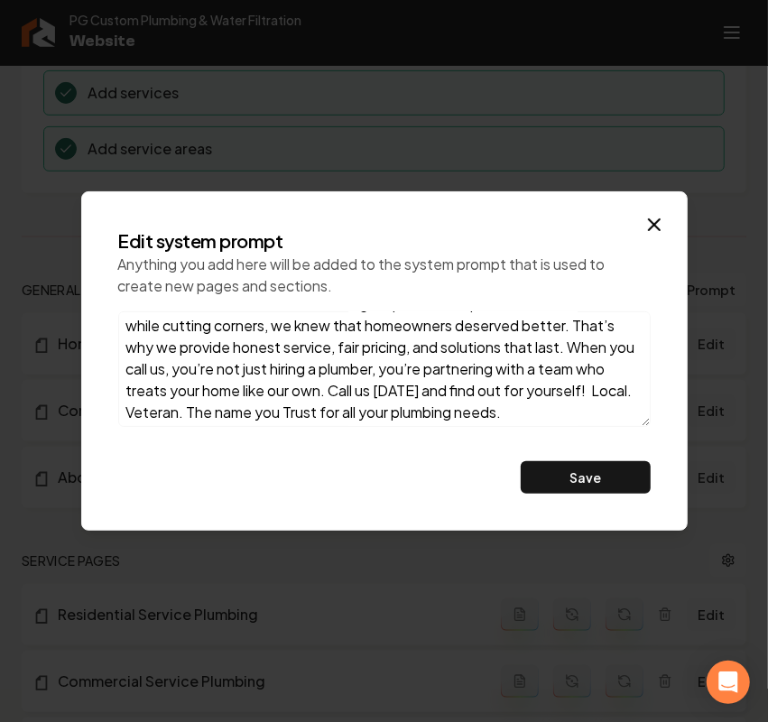
scroll to position [204, 0]
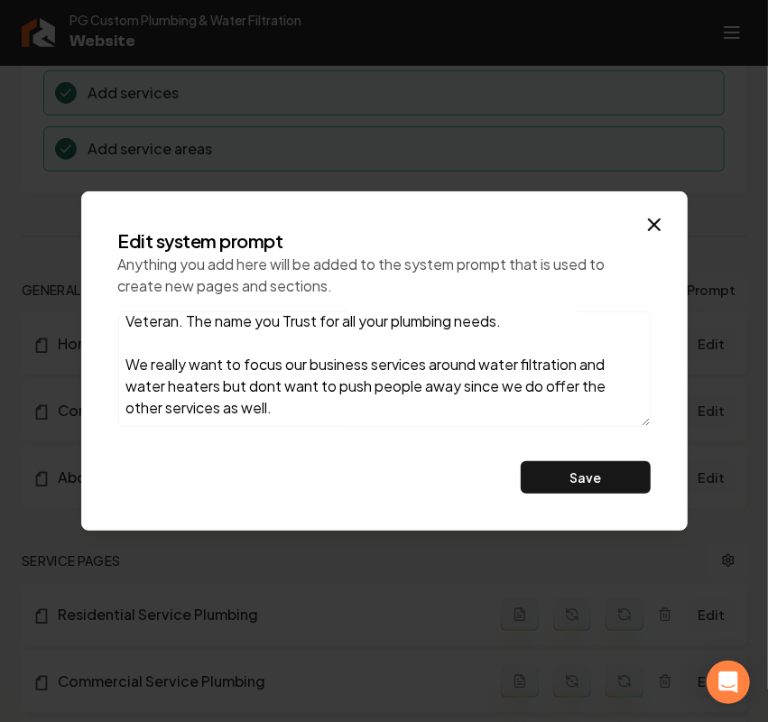
click at [354, 404] on textarea "Hi. My name is Preston. I set out alongside my wife Tiffany to create a company…" at bounding box center [384, 368] width 532 height 115
type textarea "Hi. My name is Preston. I set out alongside my wife Tiffany to create a company…"
click at [578, 475] on button "Save" at bounding box center [586, 477] width 130 height 32
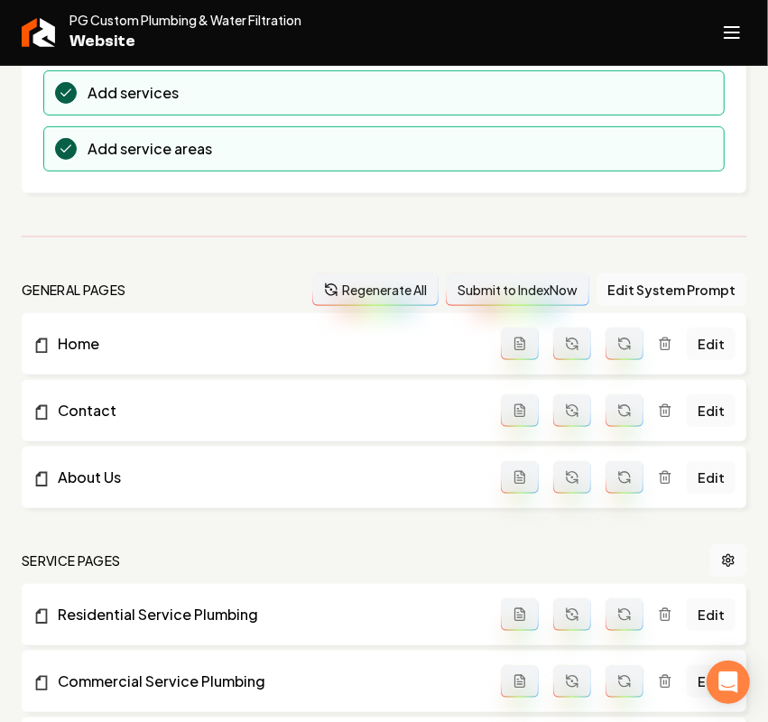
click at [156, 19] on span "PG Custom Plumbing & Water Filtration" at bounding box center [185, 20] width 232 height 18
copy span "PG Custom Plumbing & Water Filtration"
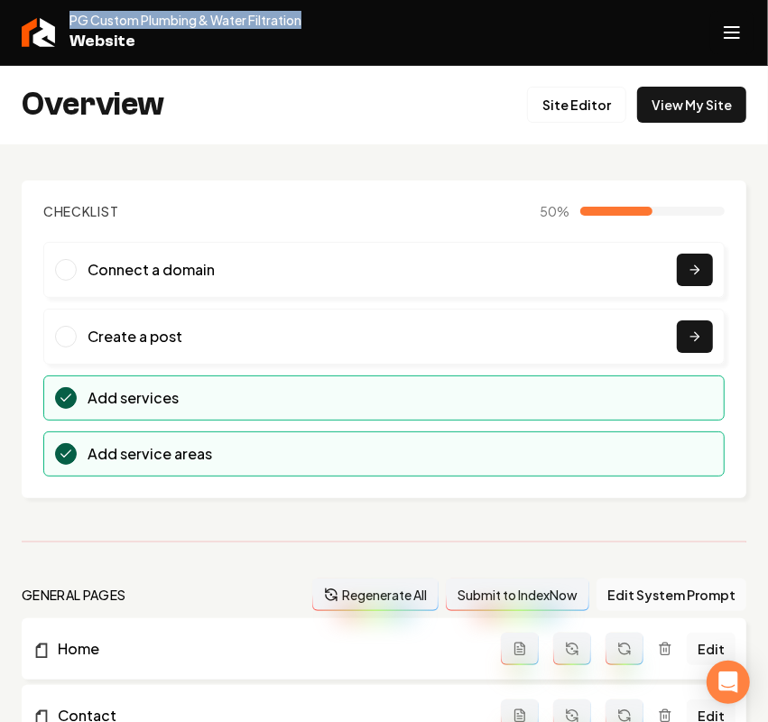
click at [723, 29] on icon "Open navigation menu" at bounding box center [732, 32] width 22 height 29
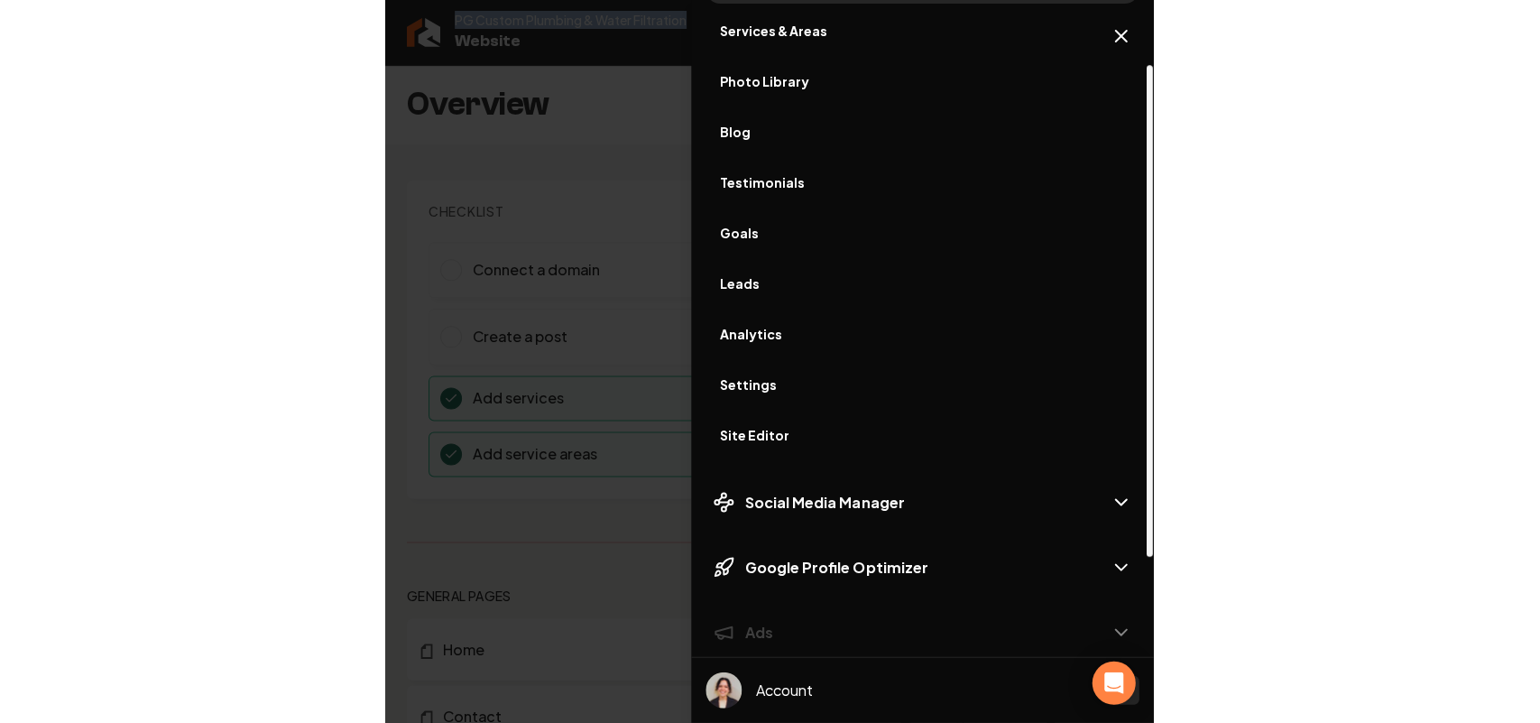
scroll to position [198, 0]
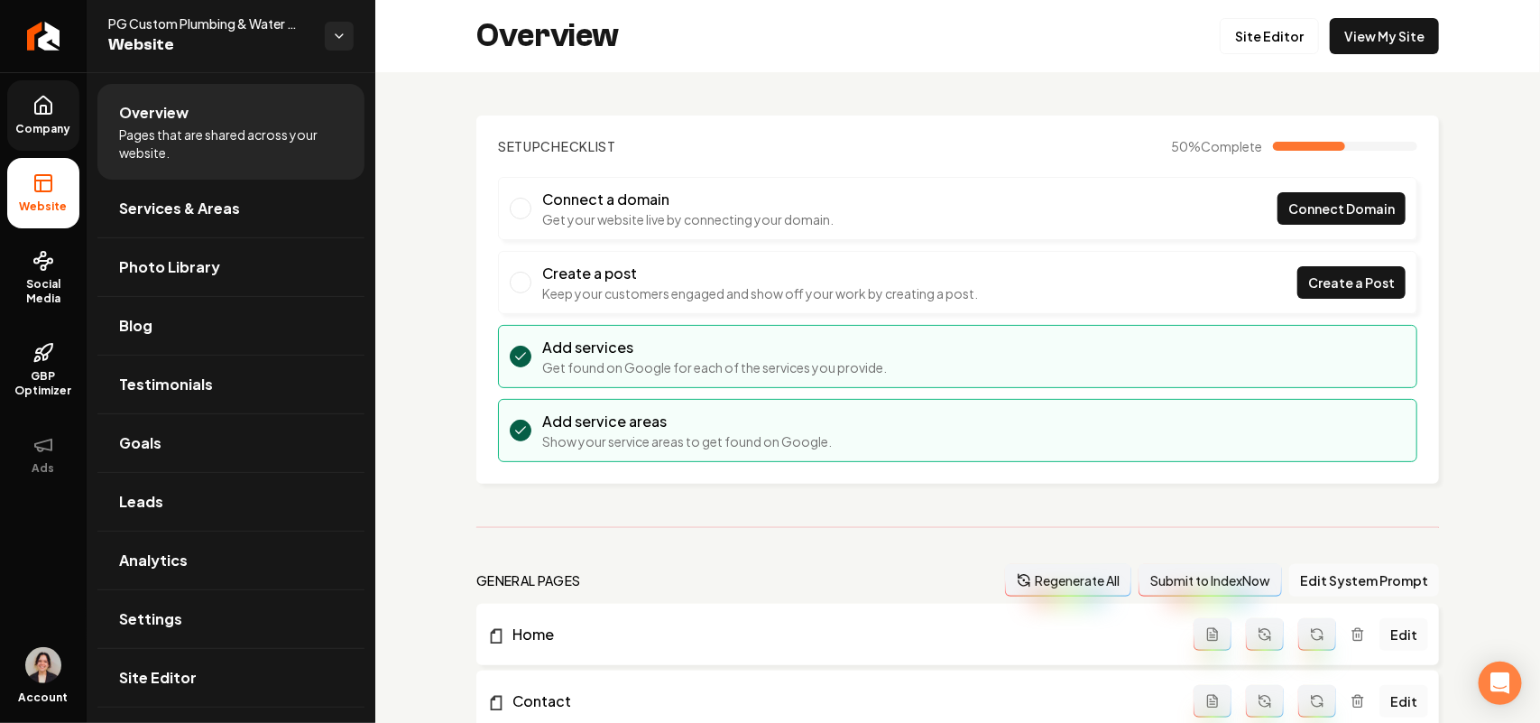
click at [45, 131] on html "Company Website Social Media GBP Optimizer Ads Account PG Custom Plumbing & Wat…" at bounding box center [770, 361] width 1540 height 723
click at [15, 108] on link "Company" at bounding box center [43, 115] width 72 height 70
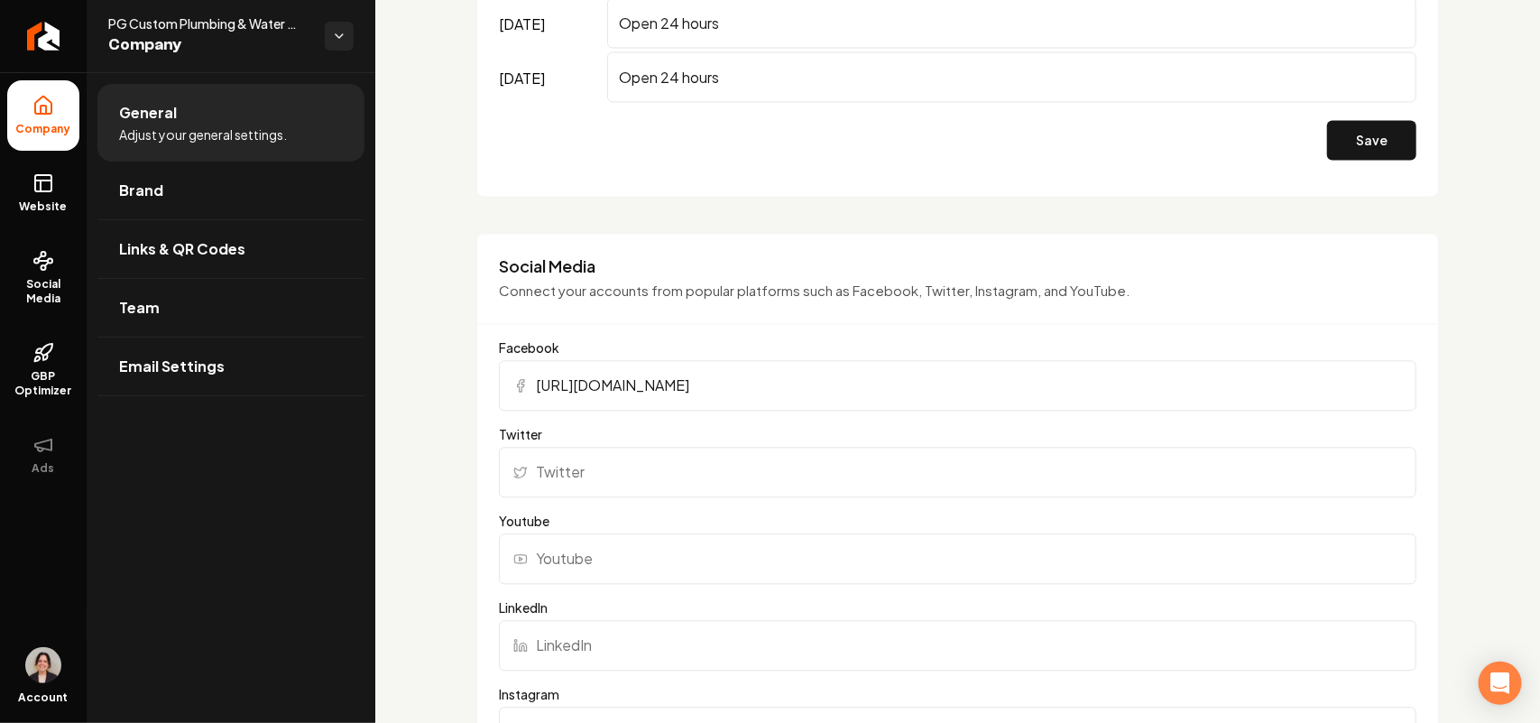
scroll to position [2030, 0]
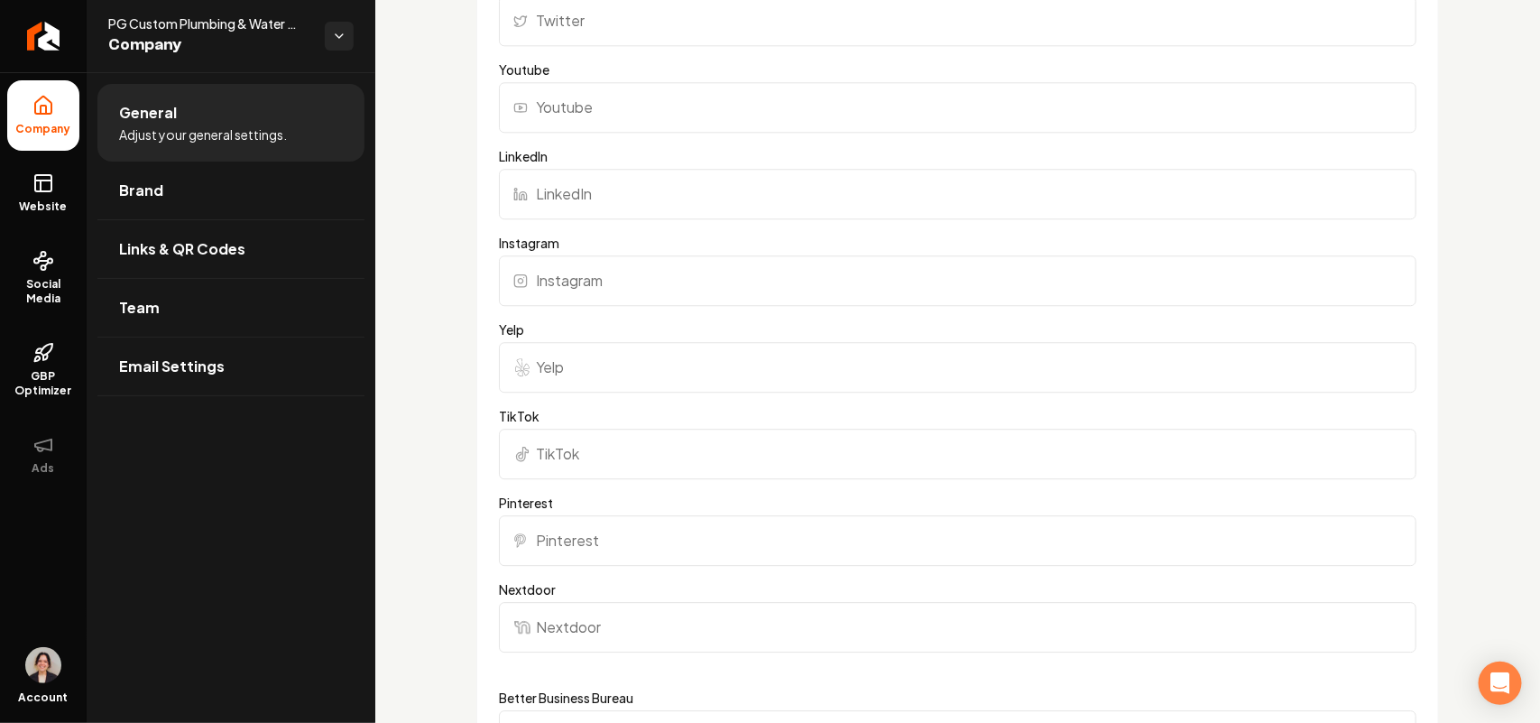
click at [607, 320] on label "Yelp" at bounding box center [957, 329] width 917 height 18
click at [607, 342] on input "Yelp" at bounding box center [957, 367] width 917 height 51
drag, startPoint x: 598, startPoint y: 290, endPoint x: 719, endPoint y: 327, distance: 126.2
click at [597, 290] on input "Instagram" at bounding box center [957, 280] width 917 height 51
paste input "https://www.instagram.com/tiffany.billington/"
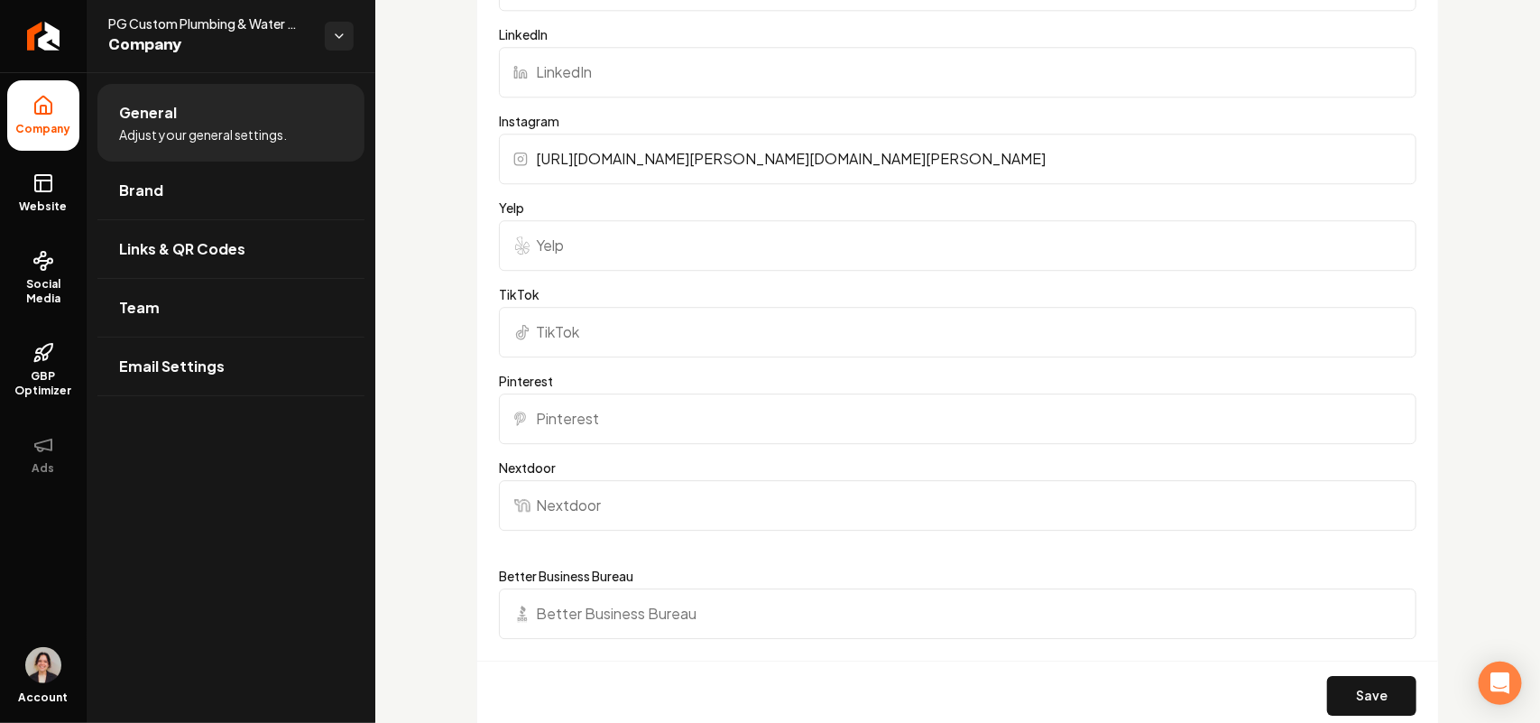
scroll to position [2368, 0]
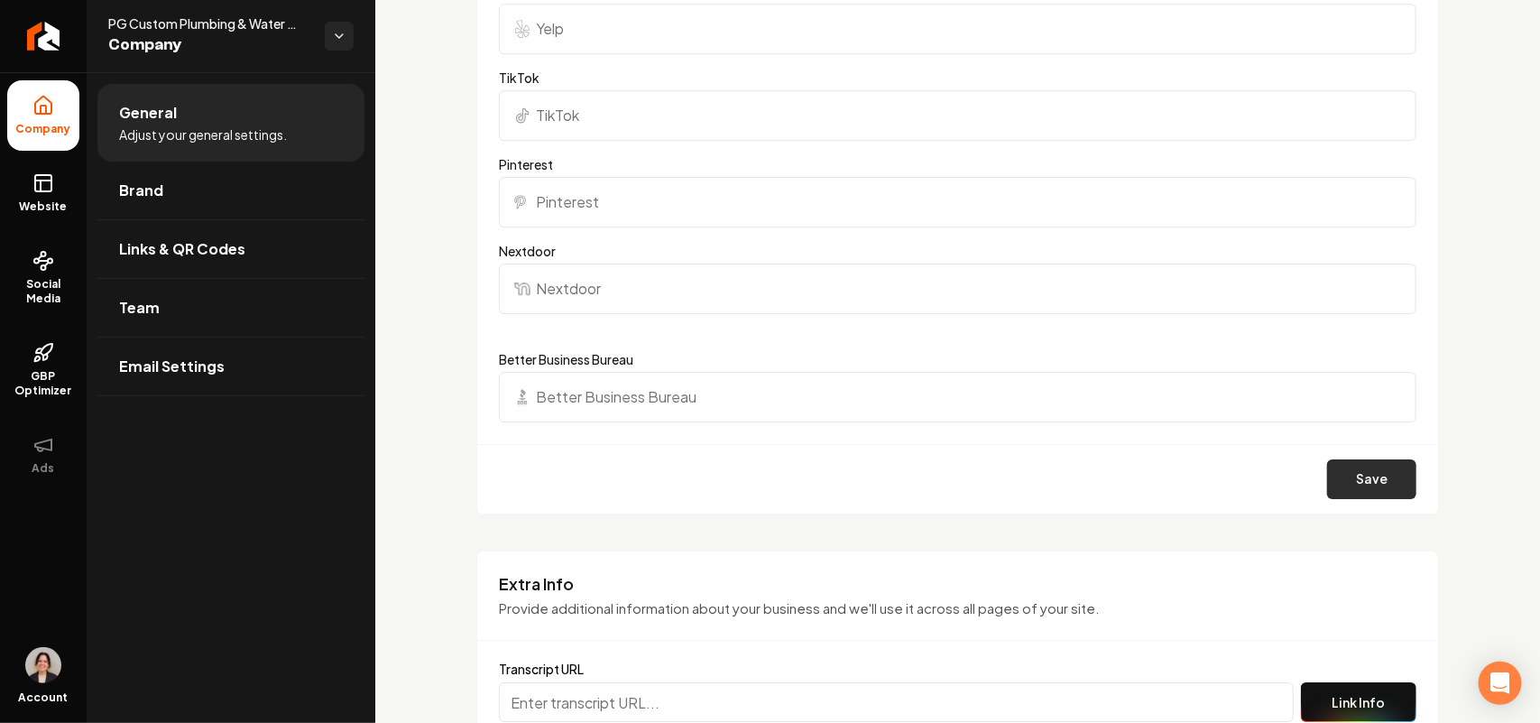
type input "https://www.instagram.com/tiffany.billington/"
click at [1372, 488] on button "Save" at bounding box center [1371, 479] width 89 height 40
click at [51, 190] on rect at bounding box center [43, 183] width 16 height 16
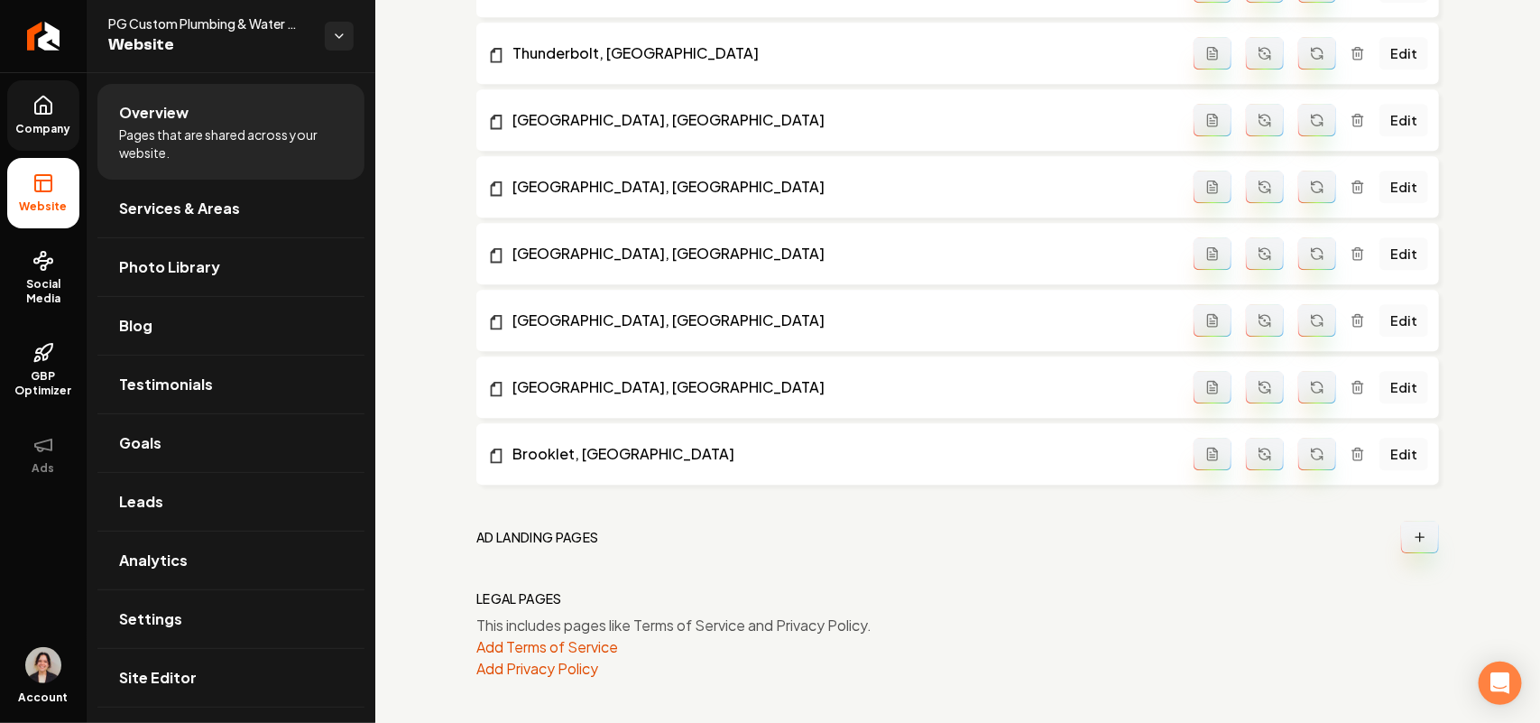
scroll to position [2190, 0]
click at [23, 101] on link "Company" at bounding box center [43, 115] width 72 height 70
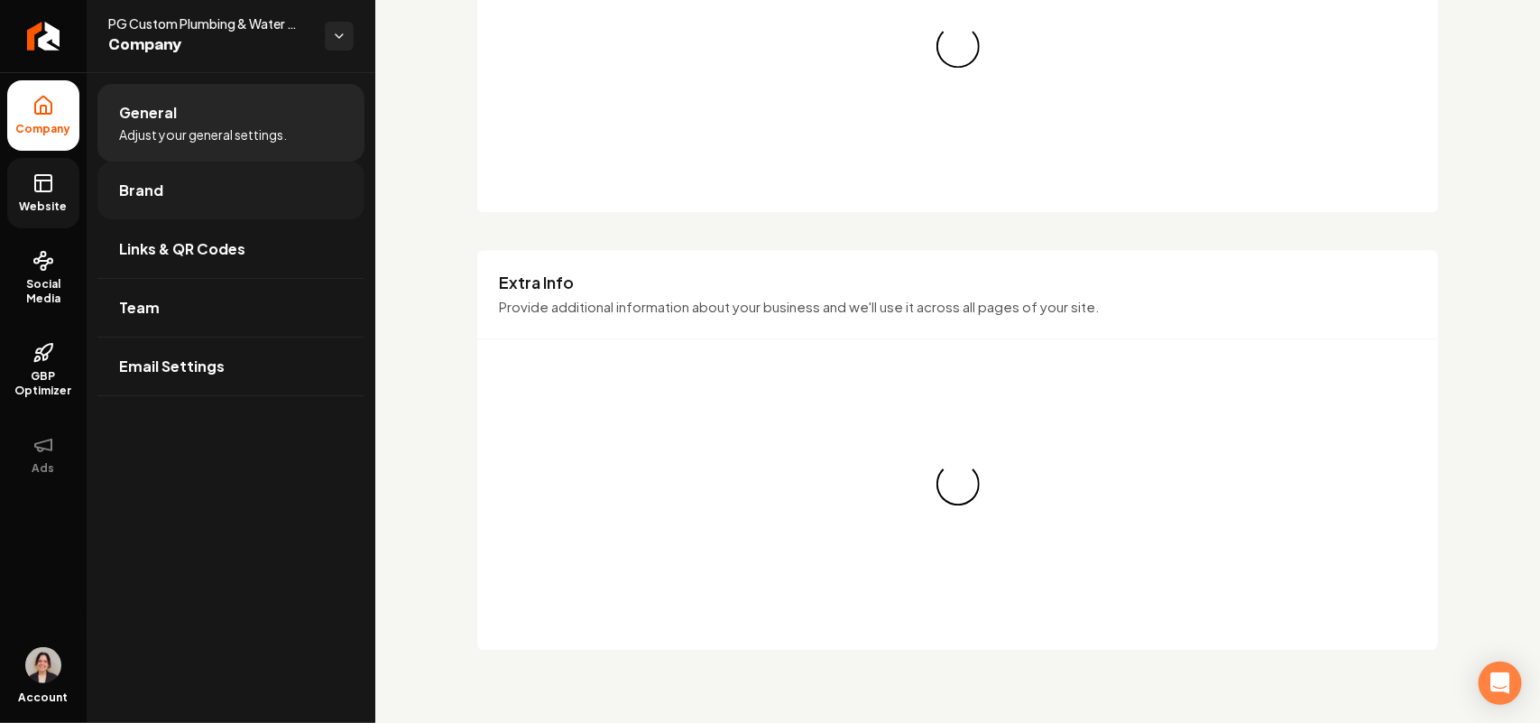
click at [183, 194] on link "Brand" at bounding box center [230, 190] width 267 height 58
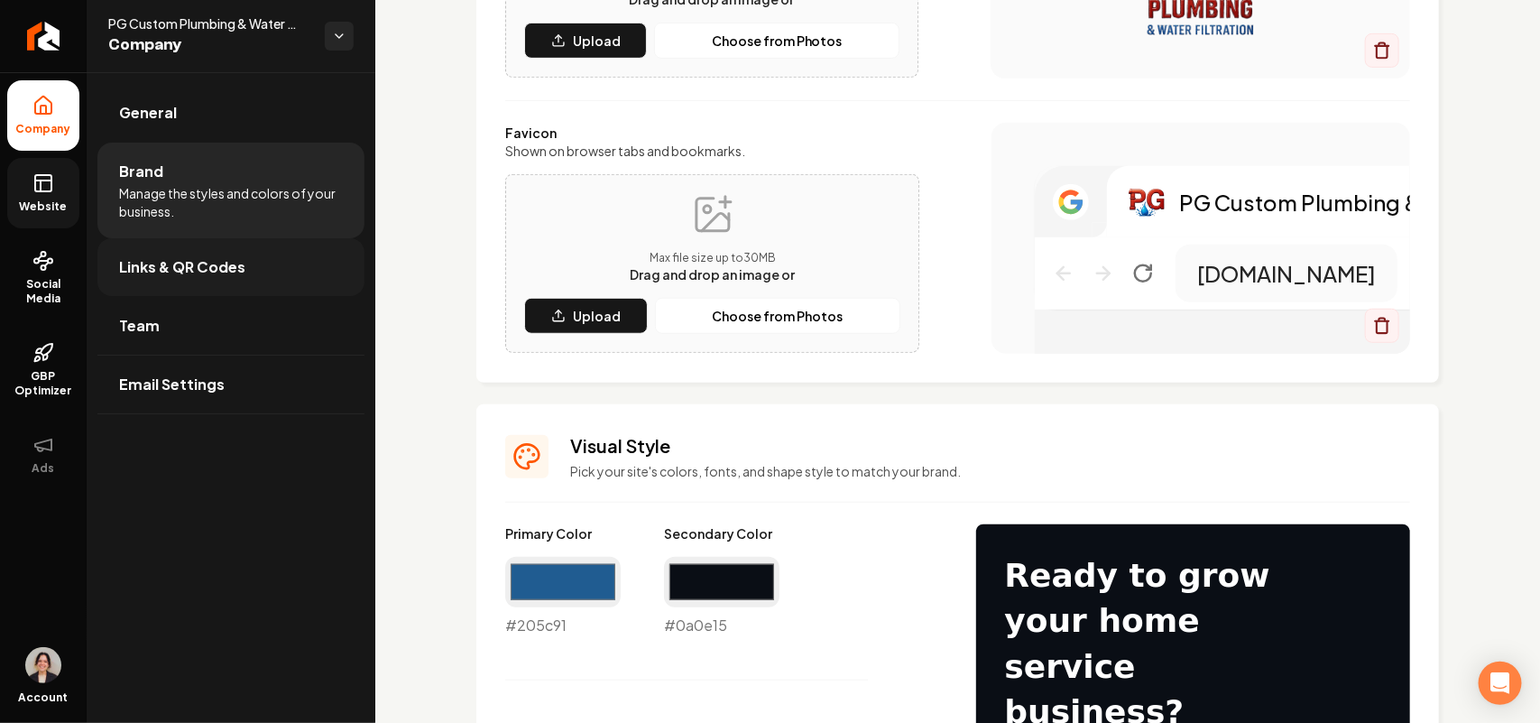
scroll to position [278, 0]
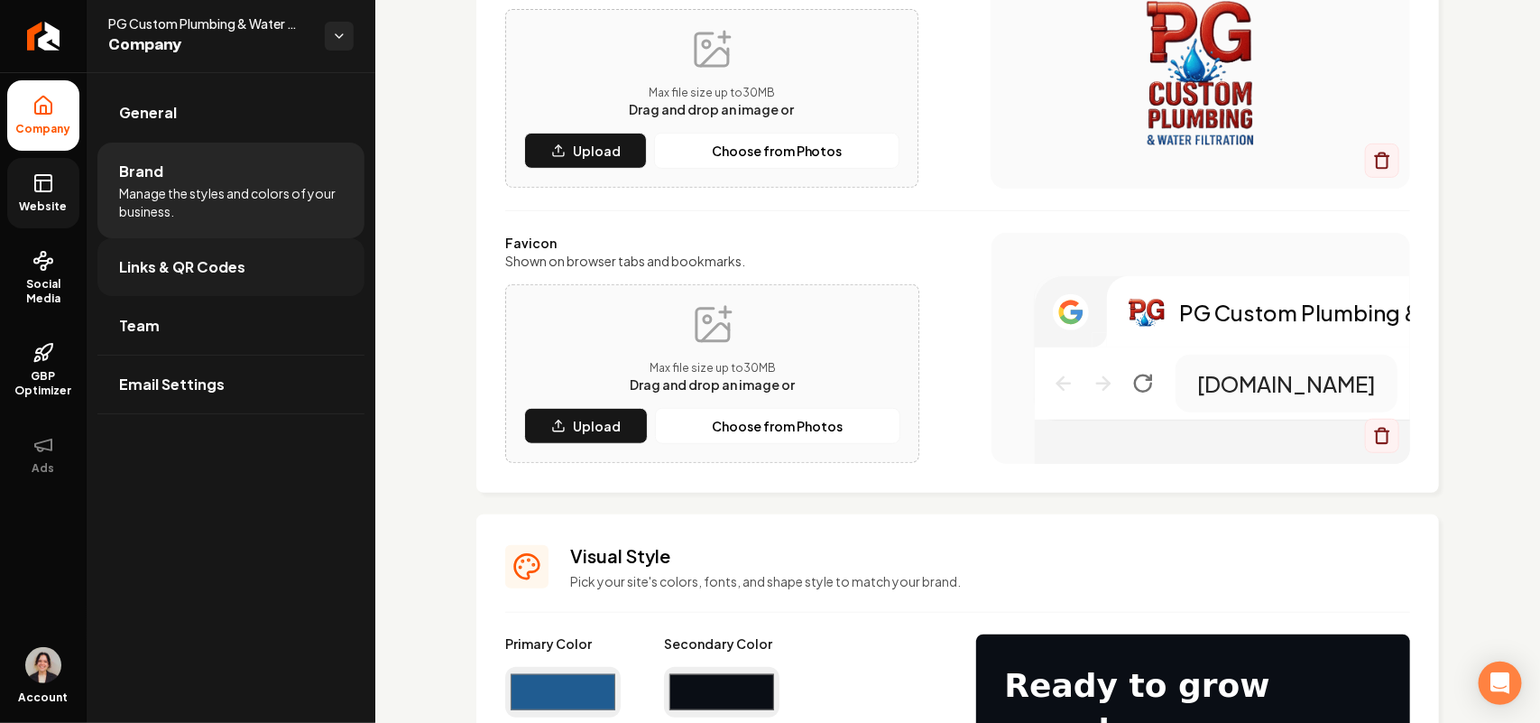
click at [199, 278] on link "Links & QR Codes" at bounding box center [230, 267] width 267 height 58
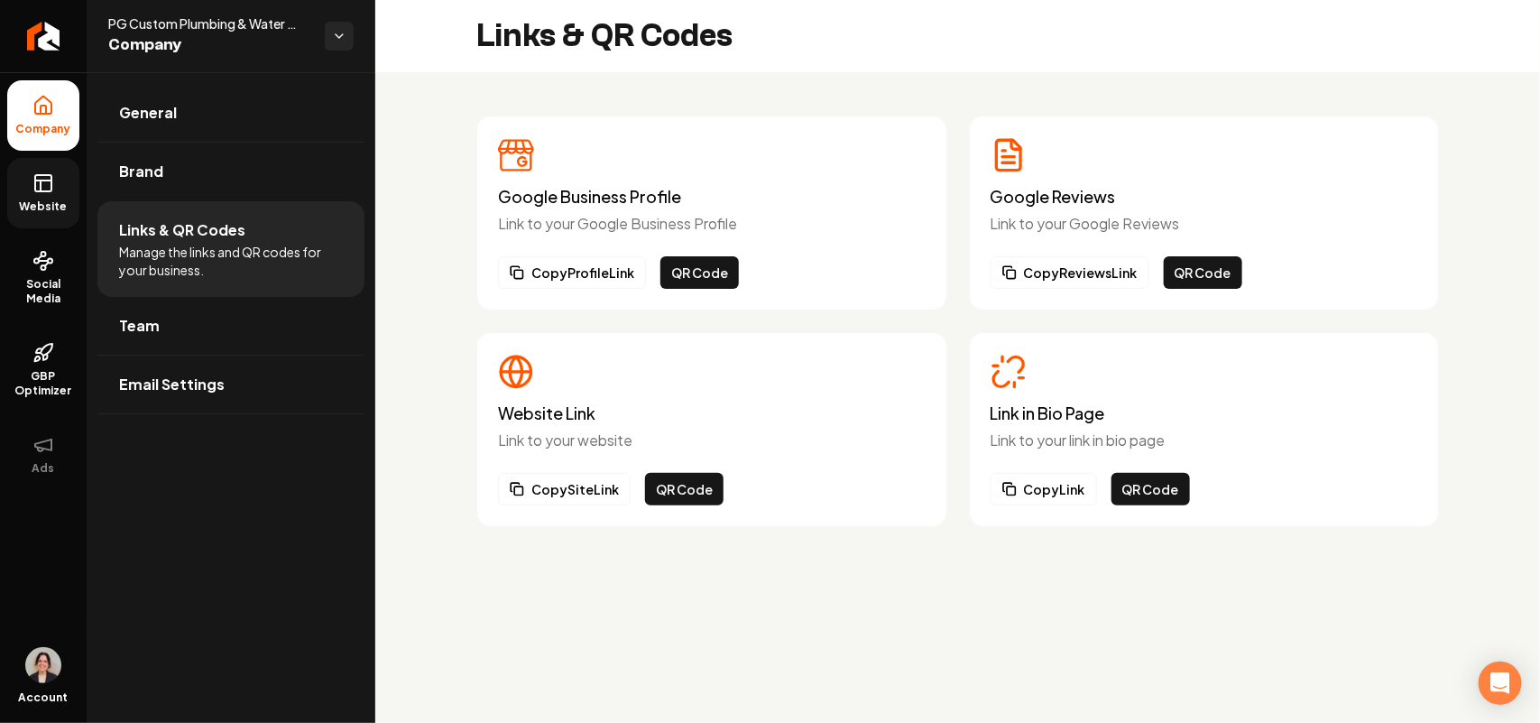
drag, startPoint x: 582, startPoint y: 276, endPoint x: 659, endPoint y: 179, distance: 124.5
click at [578, 277] on button "Copy Profile Link" at bounding box center [572, 272] width 148 height 32
click at [28, 179] on link "Website" at bounding box center [43, 193] width 72 height 70
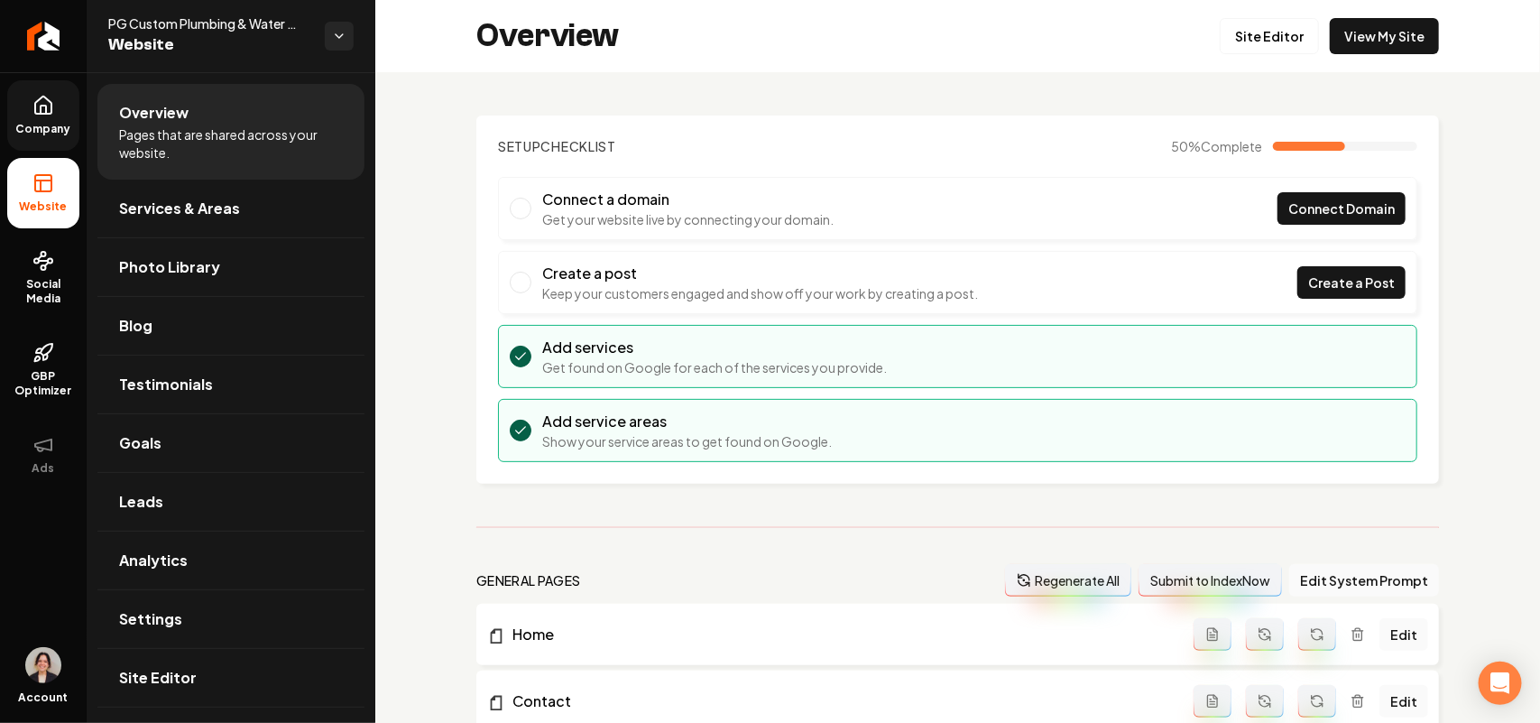
click at [51, 99] on icon at bounding box center [43, 106] width 22 height 22
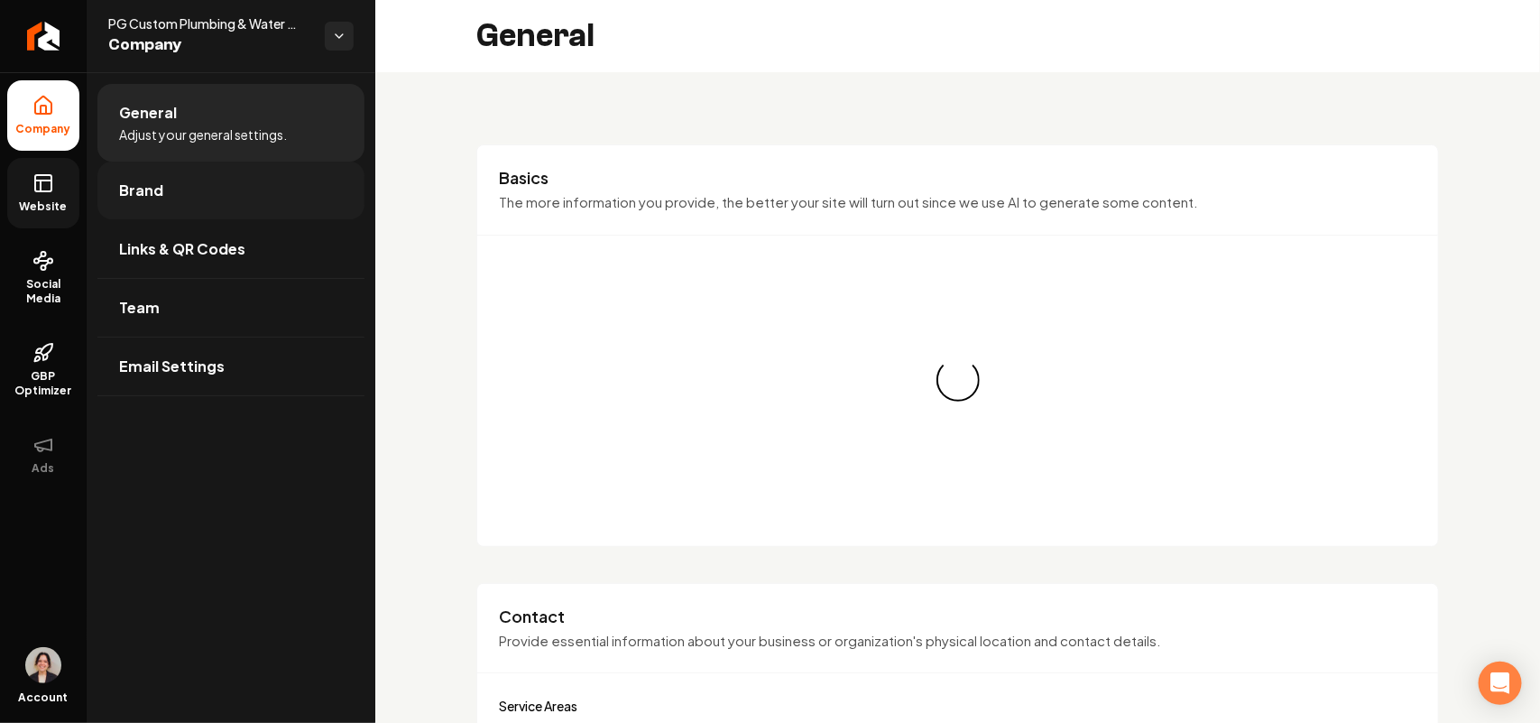
click at [177, 194] on link "Brand" at bounding box center [230, 190] width 267 height 58
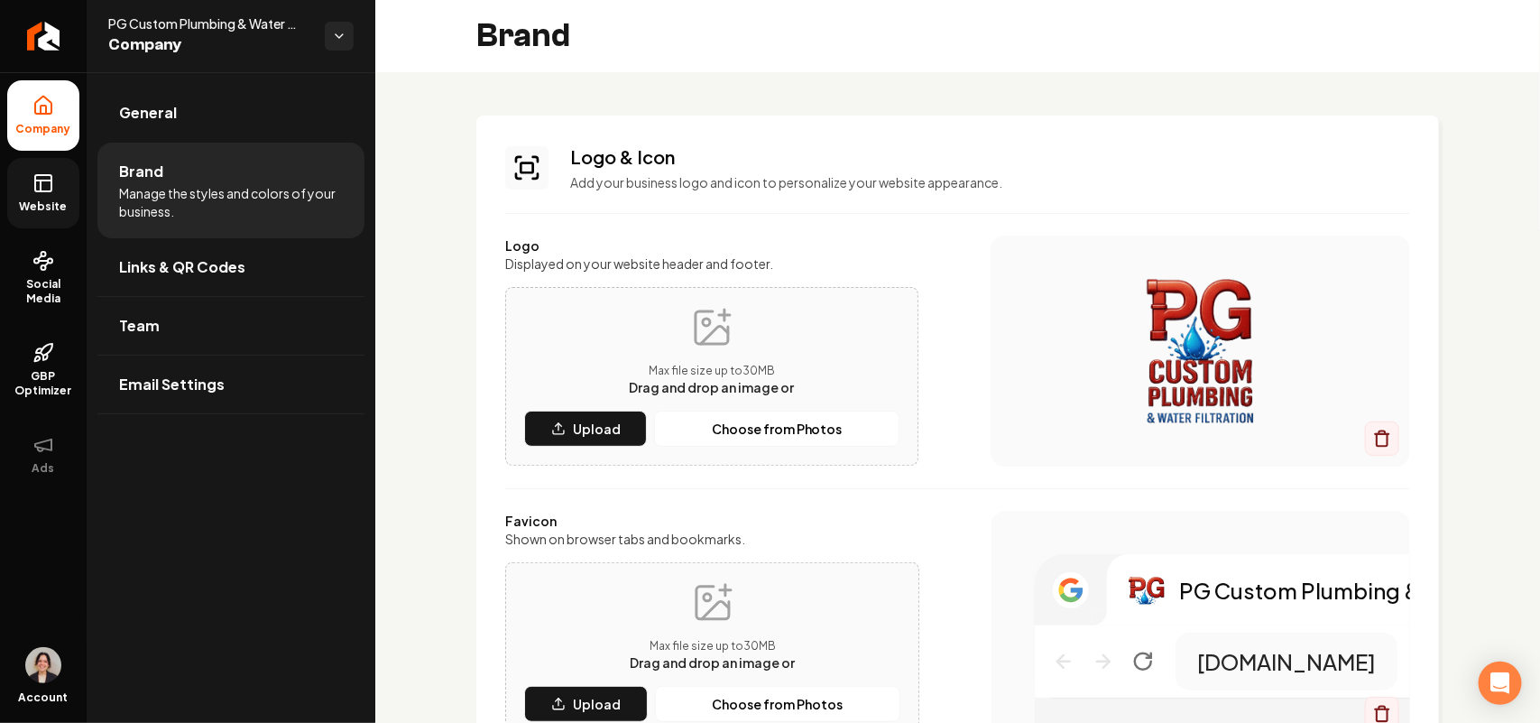
click at [724, 368] on p "Max file size up to 30 MB" at bounding box center [712, 371] width 165 height 14
click at [607, 419] on p "Upload" at bounding box center [597, 428] width 48 height 18
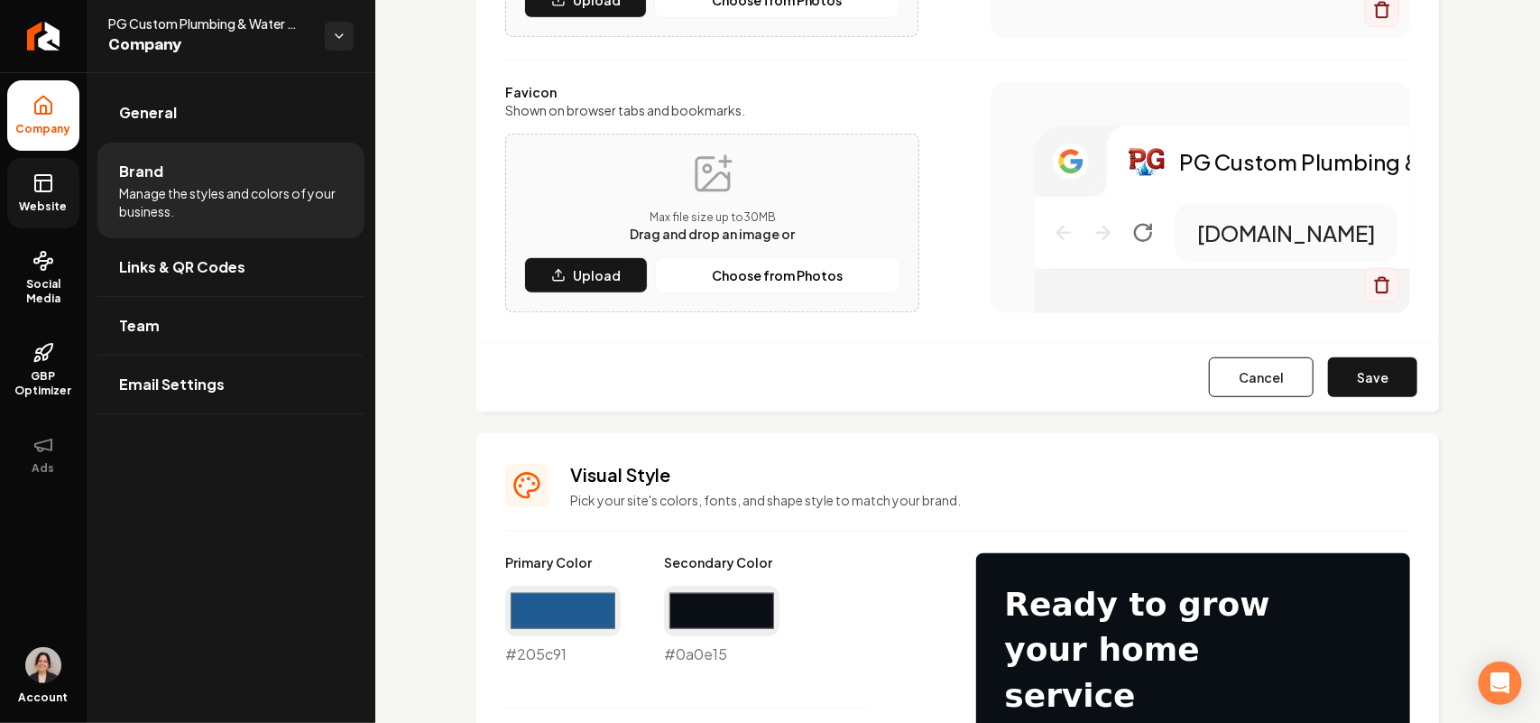
scroll to position [564, 0]
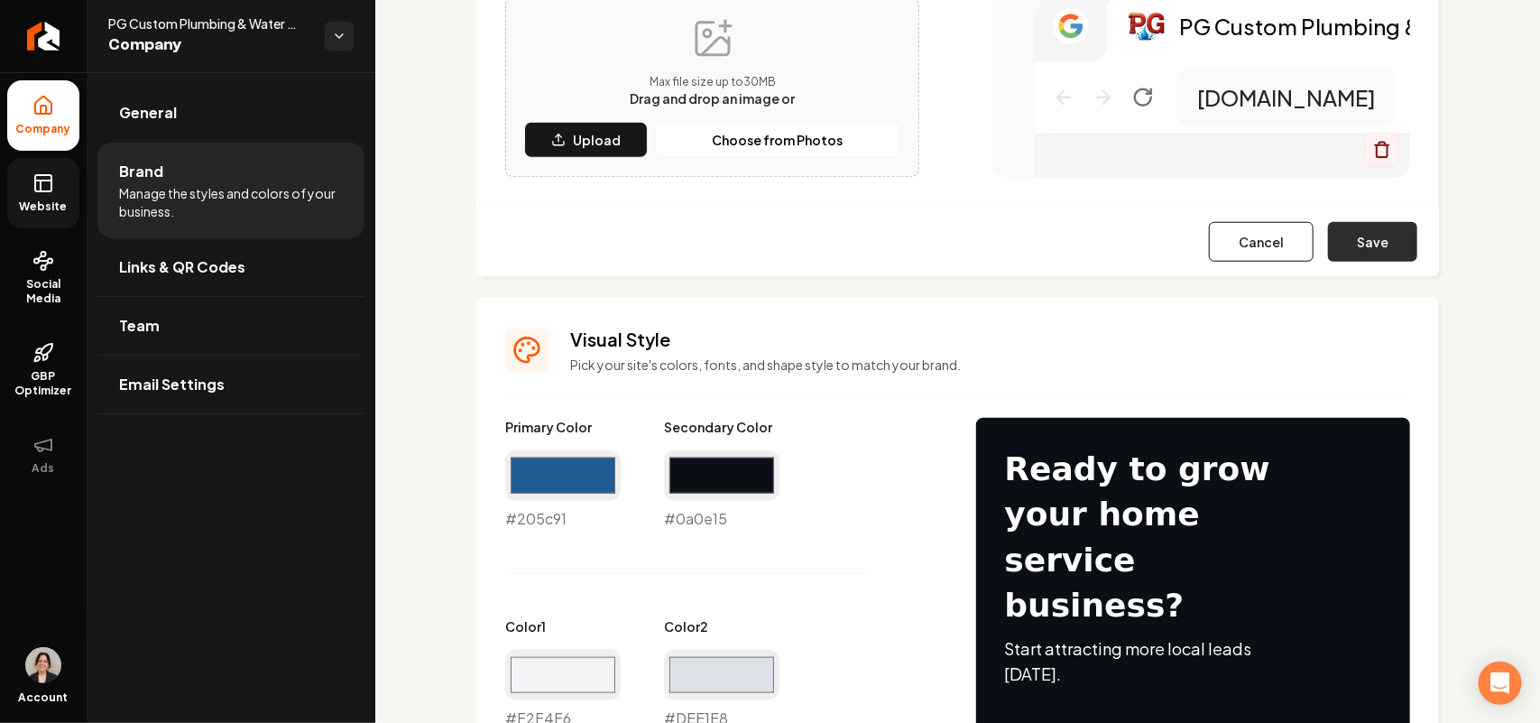
click at [1360, 246] on button "Save" at bounding box center [1372, 242] width 89 height 40
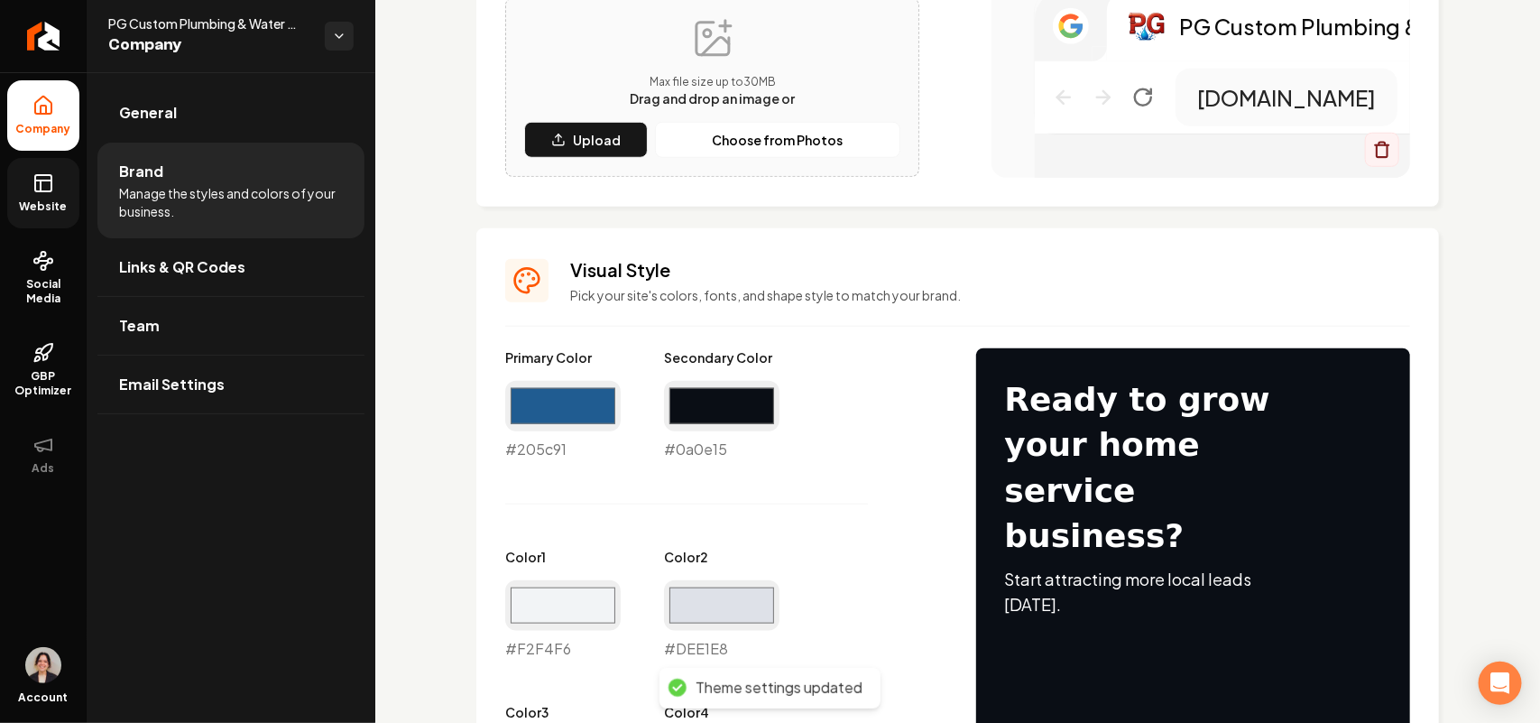
click at [39, 197] on link "Website" at bounding box center [43, 193] width 72 height 70
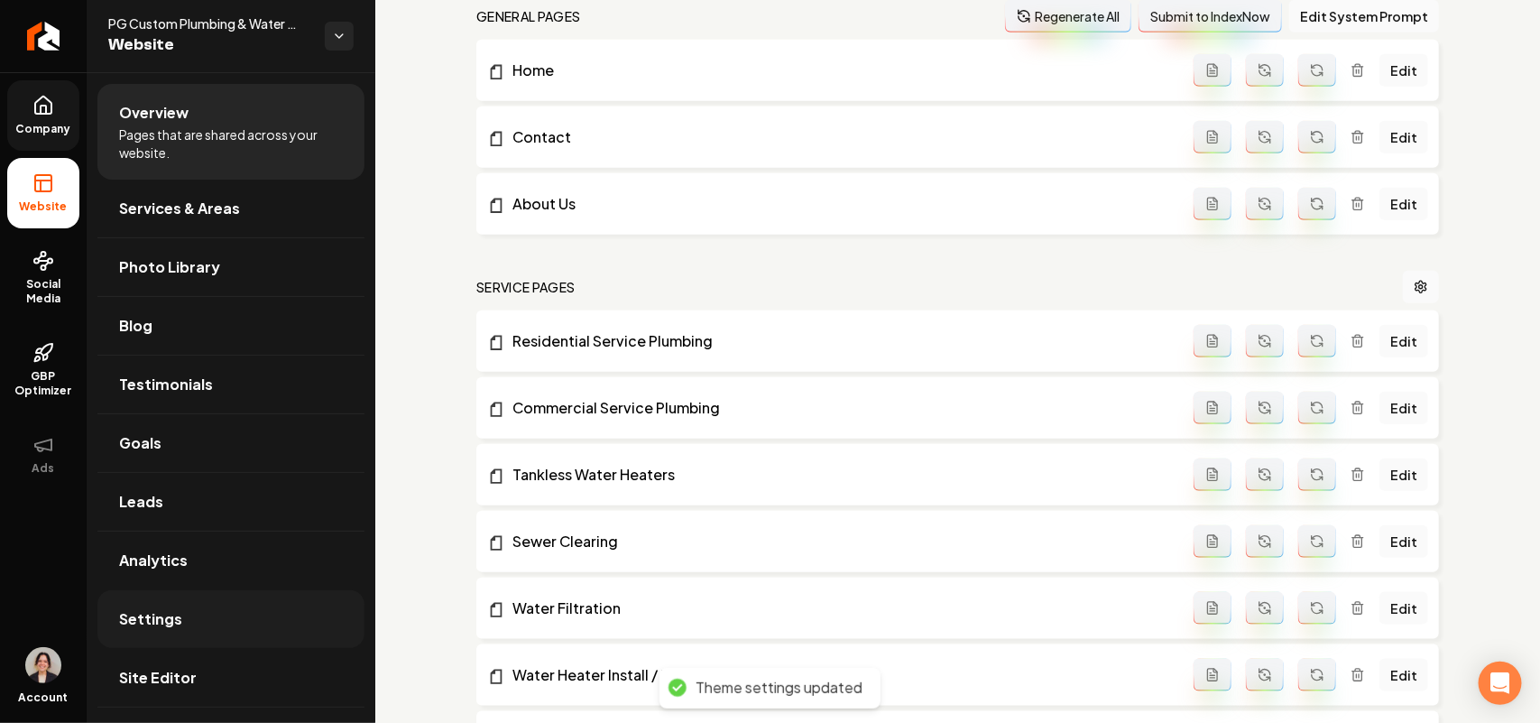
click at [222, 622] on link "Settings" at bounding box center [230, 619] width 267 height 58
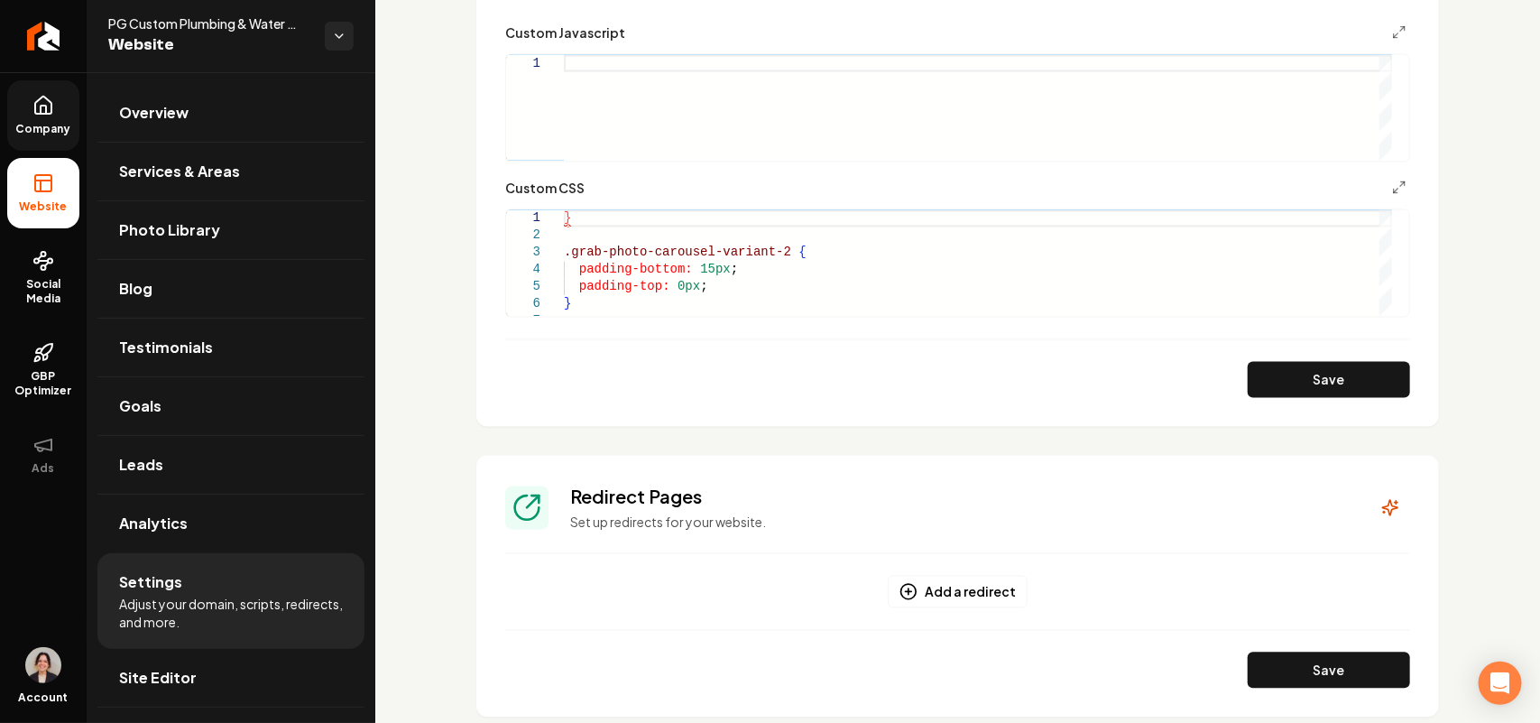
scroll to position [1129, 0]
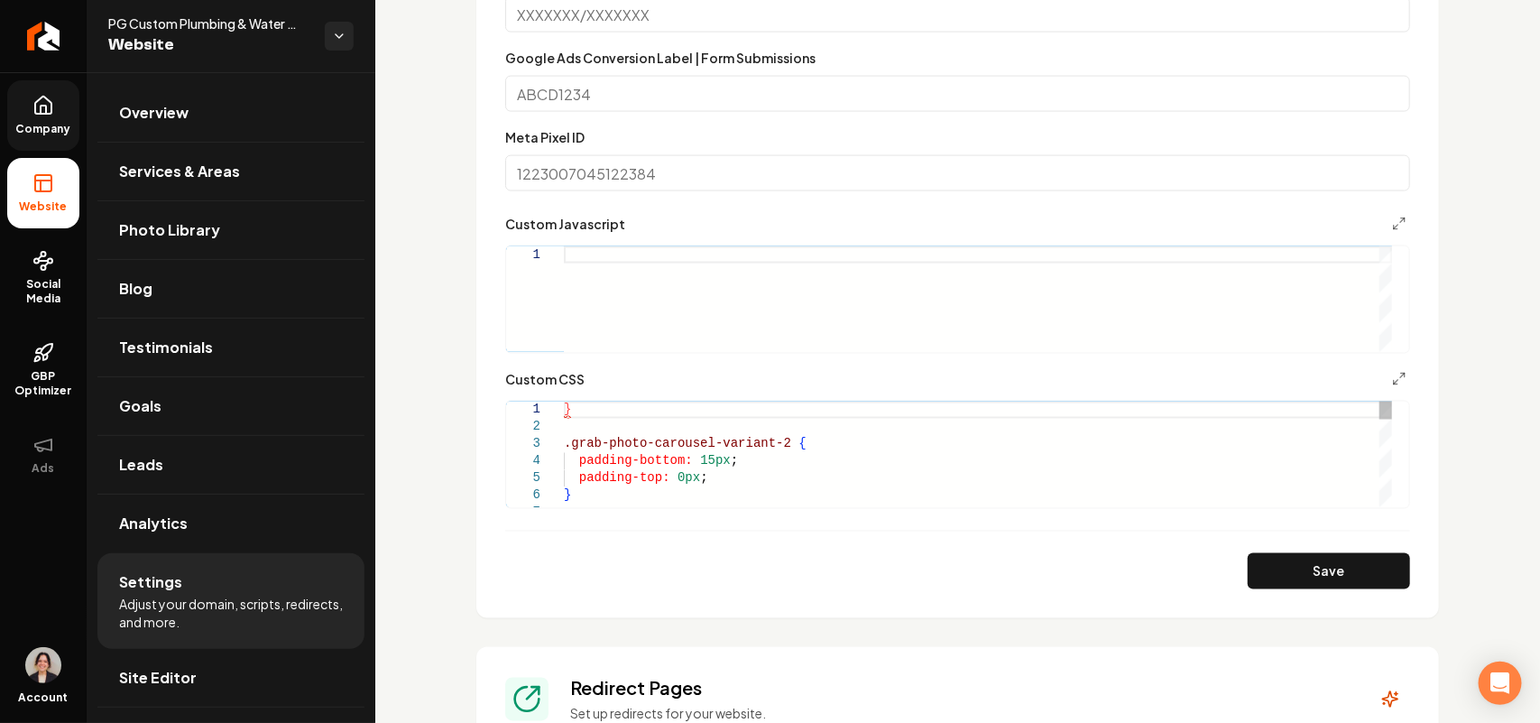
type textarea "**********"
click at [747, 308] on div "Main content area" at bounding box center [978, 299] width 828 height 106
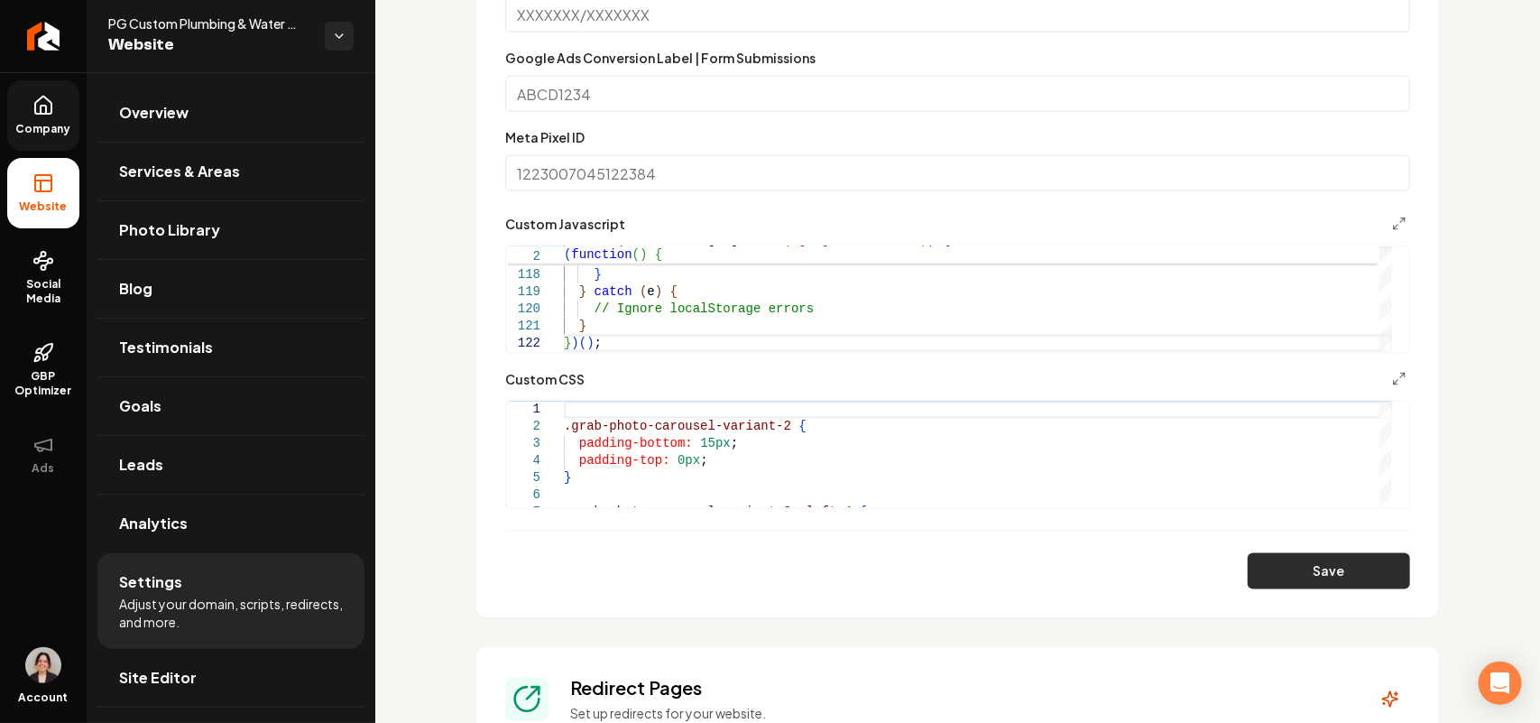
click at [1293, 564] on button "Save" at bounding box center [1329, 571] width 162 height 36
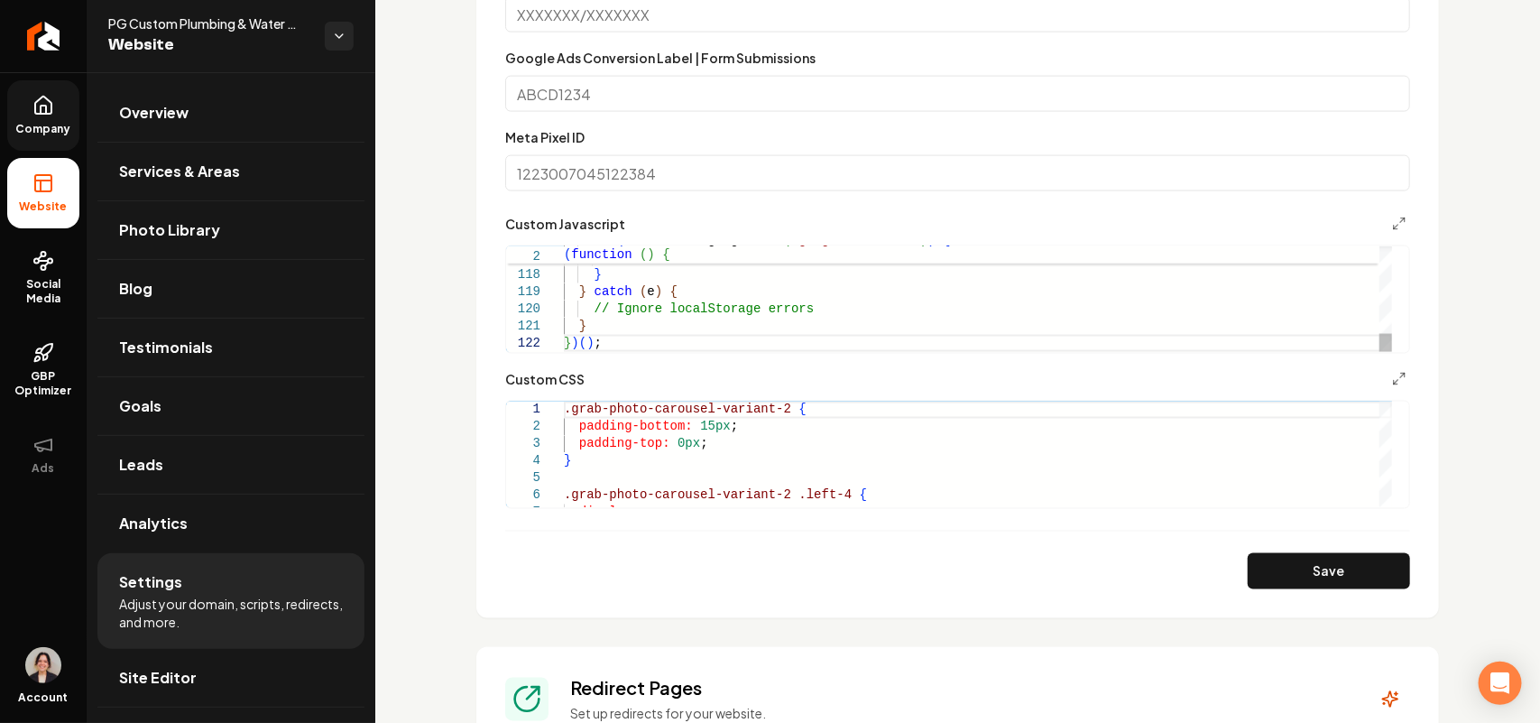
type textarea "**********"
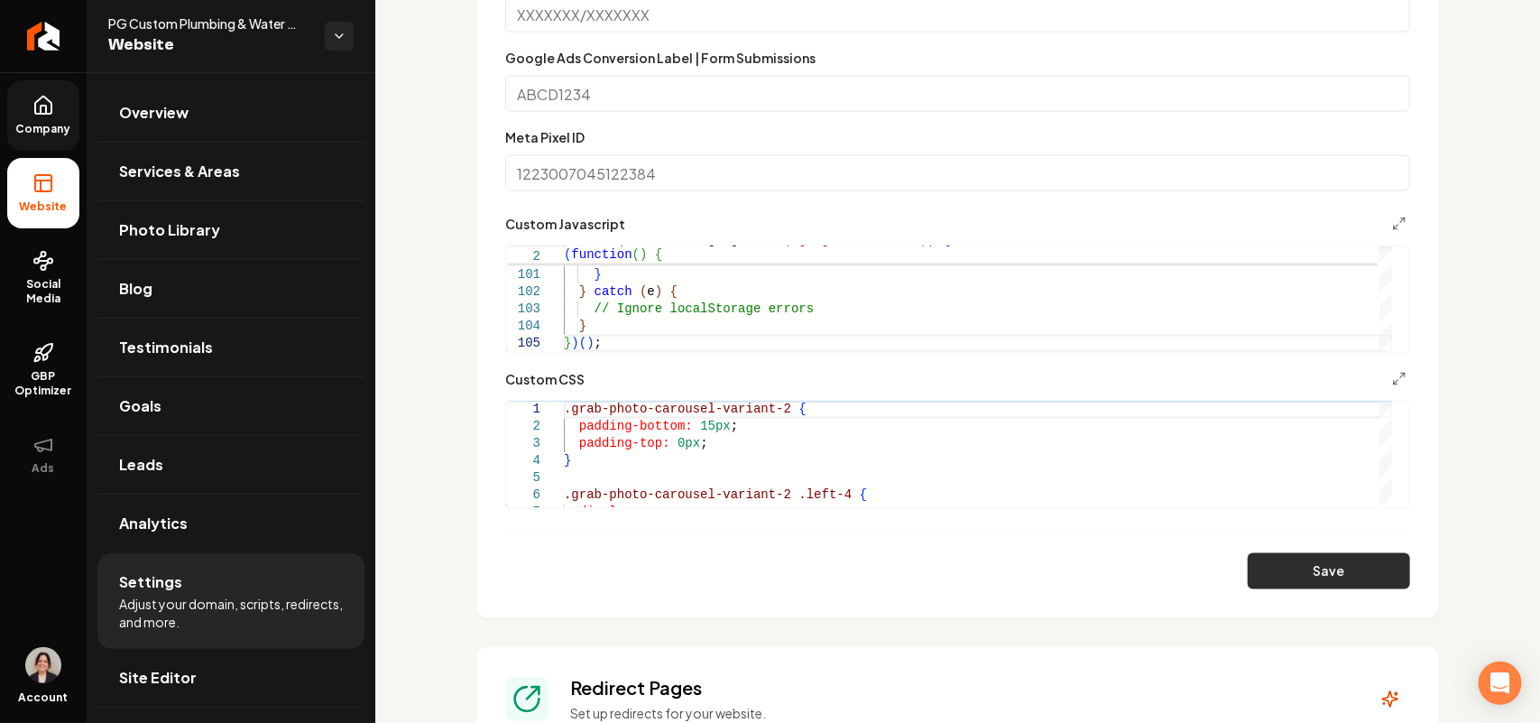
click at [1292, 583] on button "Save" at bounding box center [1329, 571] width 162 height 36
click at [1371, 209] on form "**********" at bounding box center [957, 159] width 905 height 860
click at [1392, 217] on icon "Main content area" at bounding box center [1399, 224] width 14 height 14
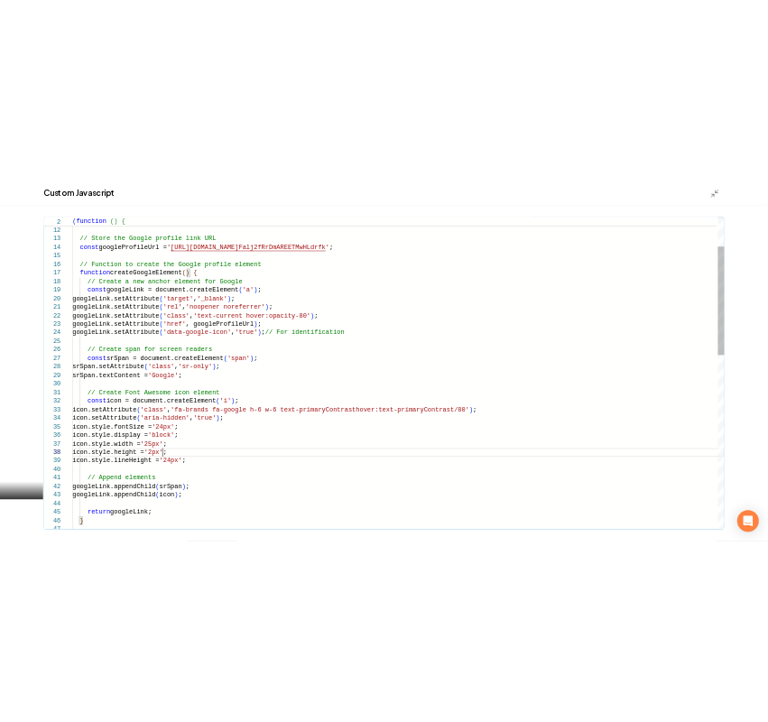
scroll to position [120, 186]
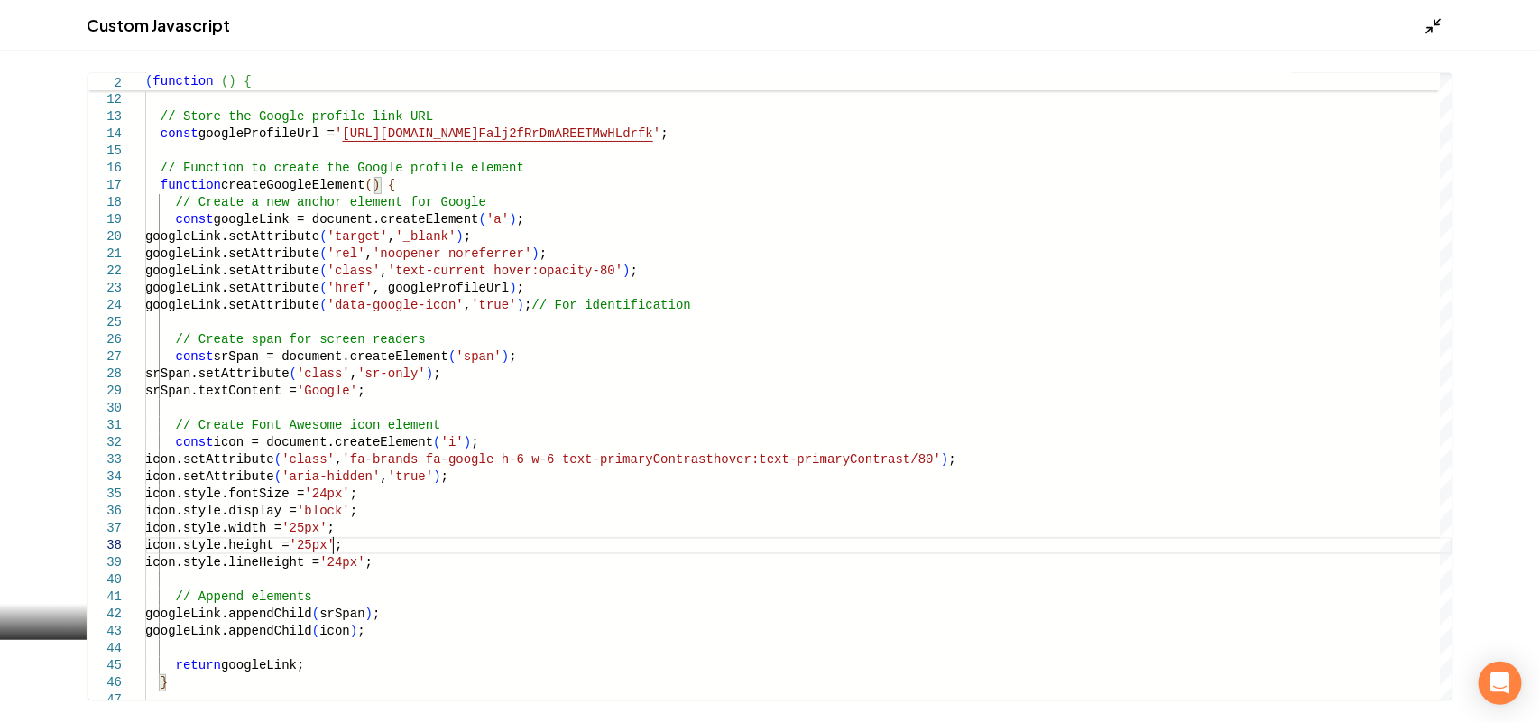
type textarea "**********"
click at [1440, 24] on polyline "Main content area" at bounding box center [1437, 22] width 5 height 5
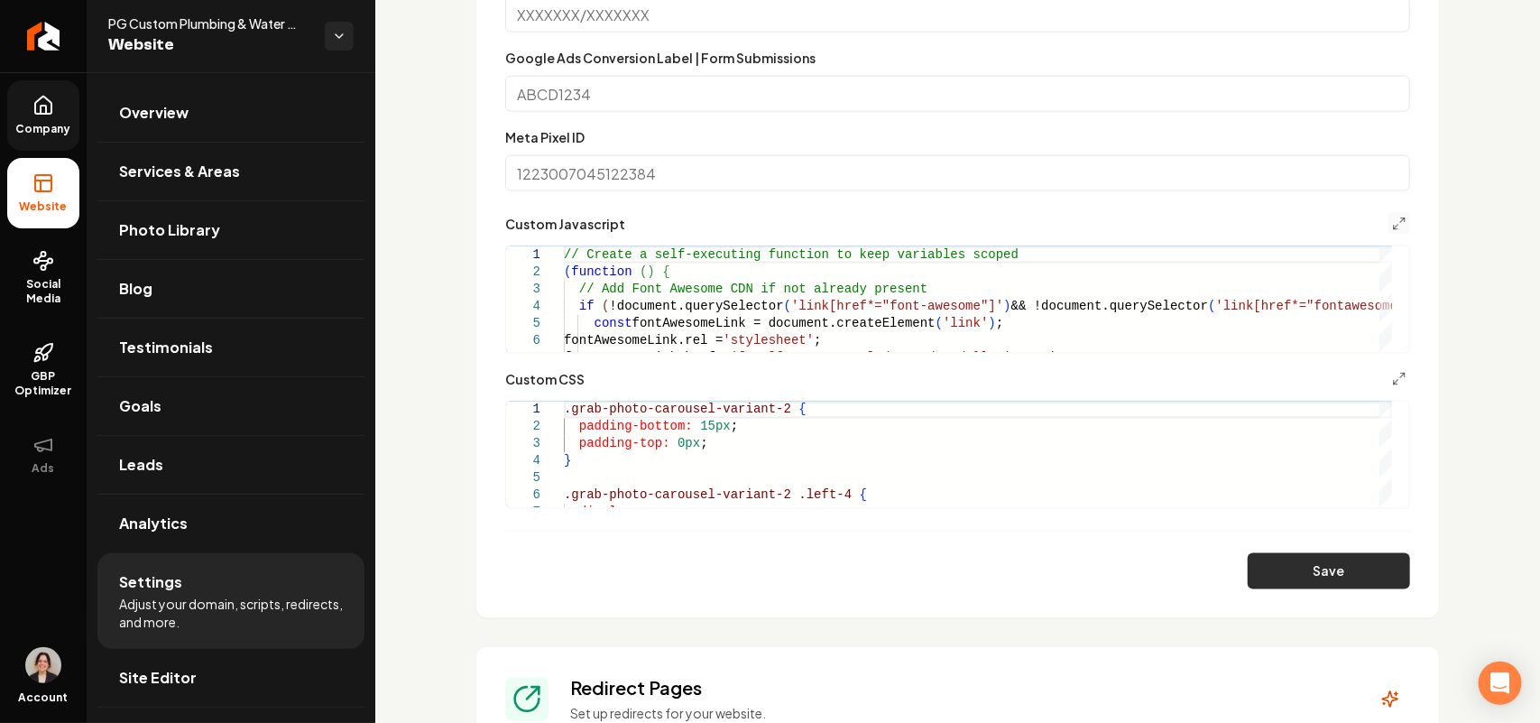
click at [1314, 570] on button "Save" at bounding box center [1329, 571] width 162 height 36
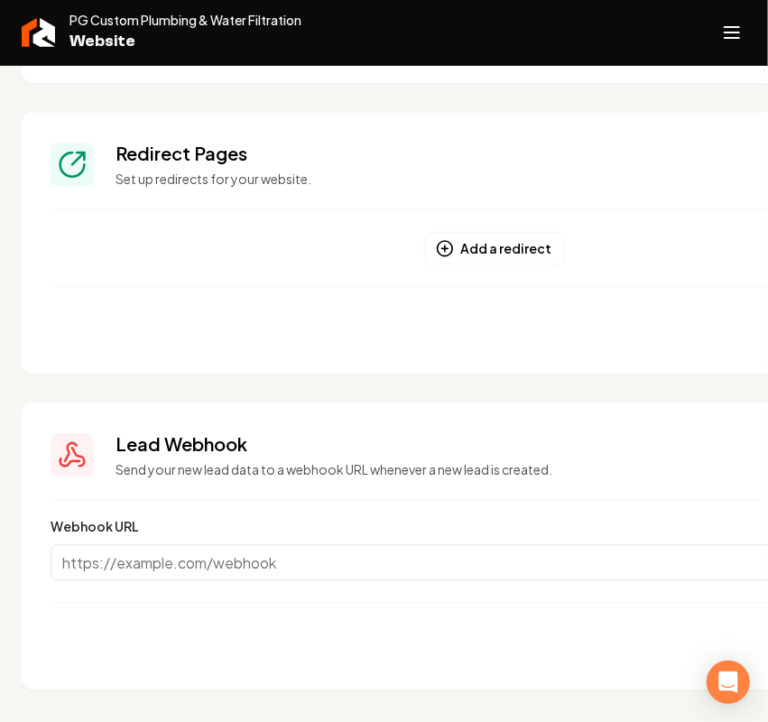
scroll to position [1732, 0]
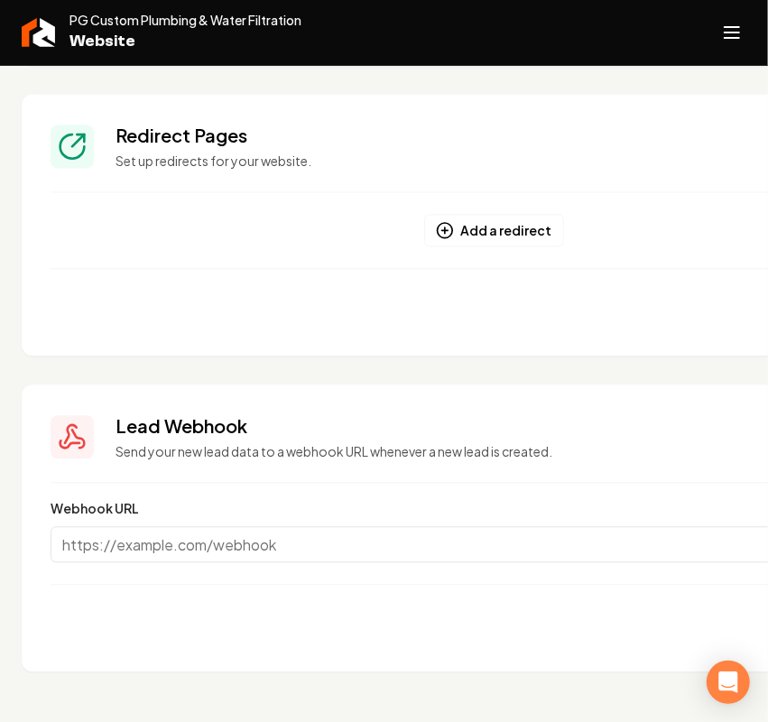
click at [731, 38] on line "Open navigation menu" at bounding box center [731, 38] width 14 height 0
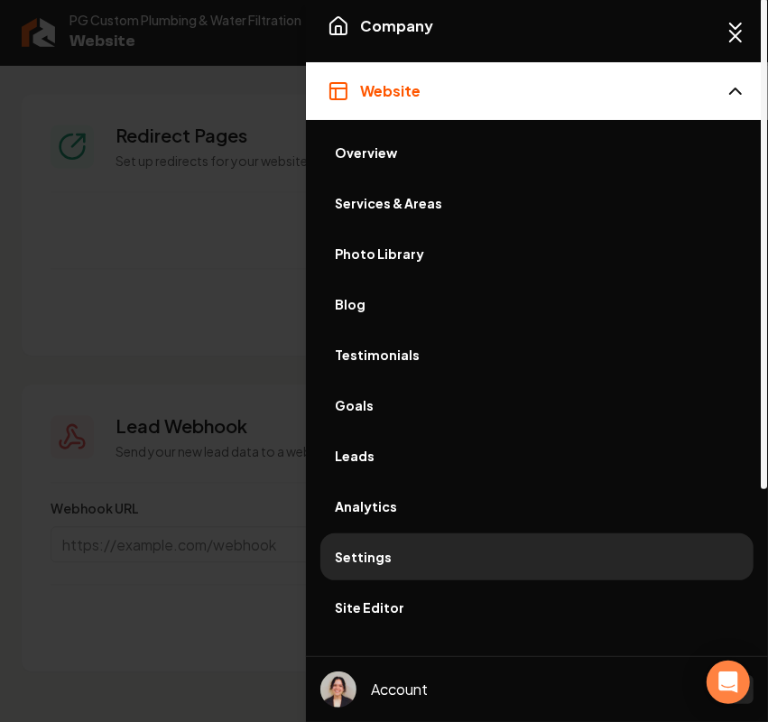
click at [366, 151] on span "Overview" at bounding box center [537, 152] width 404 height 18
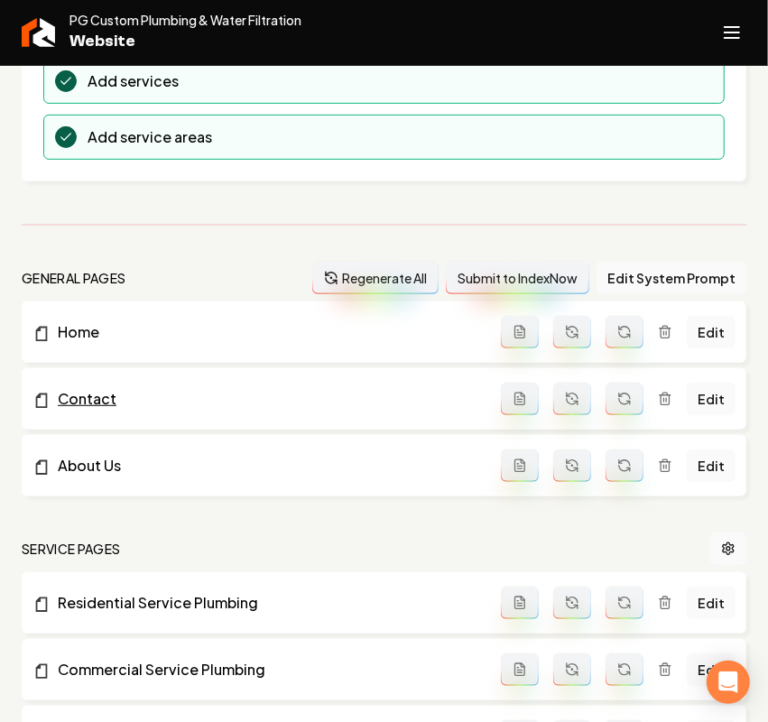
scroll to position [338, 0]
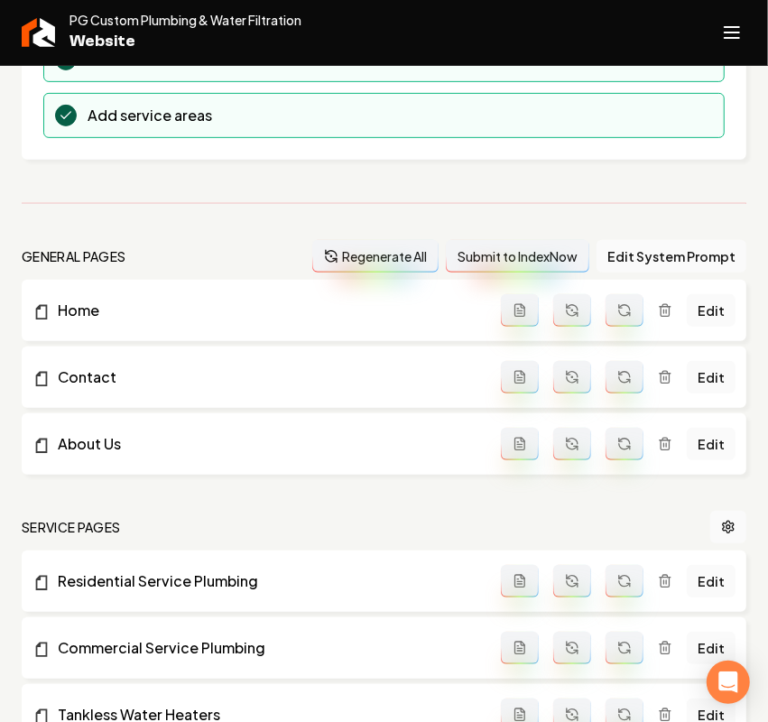
click at [357, 244] on button "Regenerate All" at bounding box center [375, 256] width 126 height 32
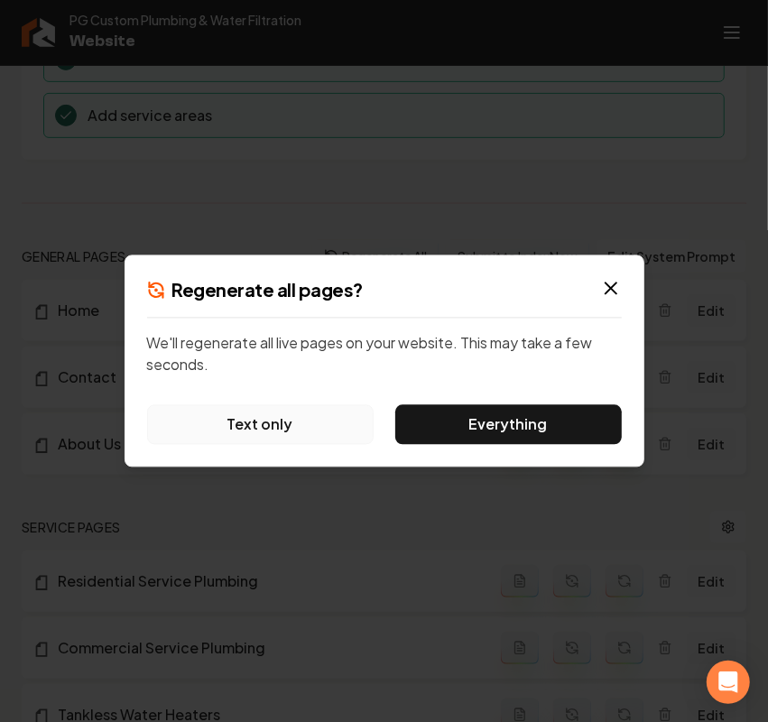
click at [258, 431] on button "Text only" at bounding box center [260, 425] width 226 height 40
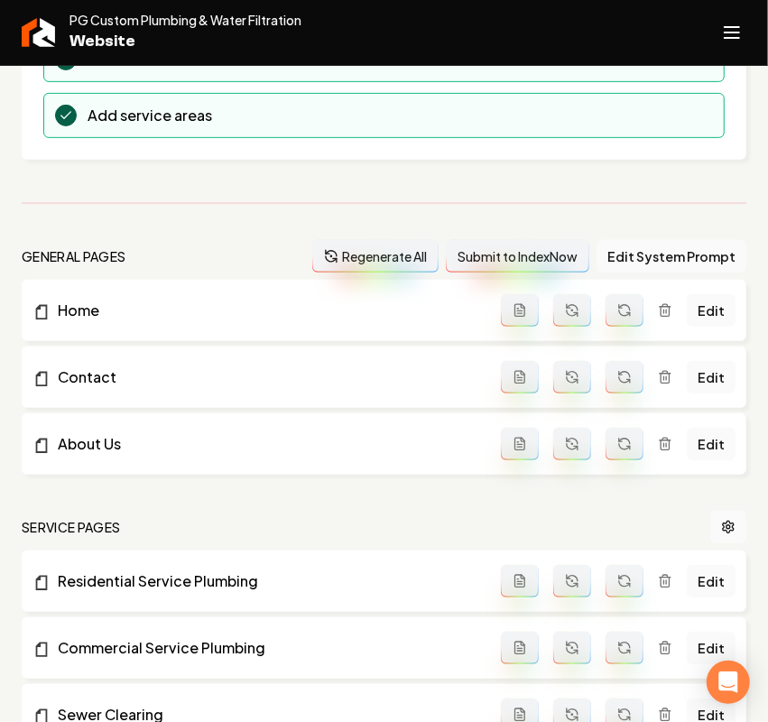
click at [733, 21] on icon "Open navigation menu" at bounding box center [732, 32] width 22 height 29
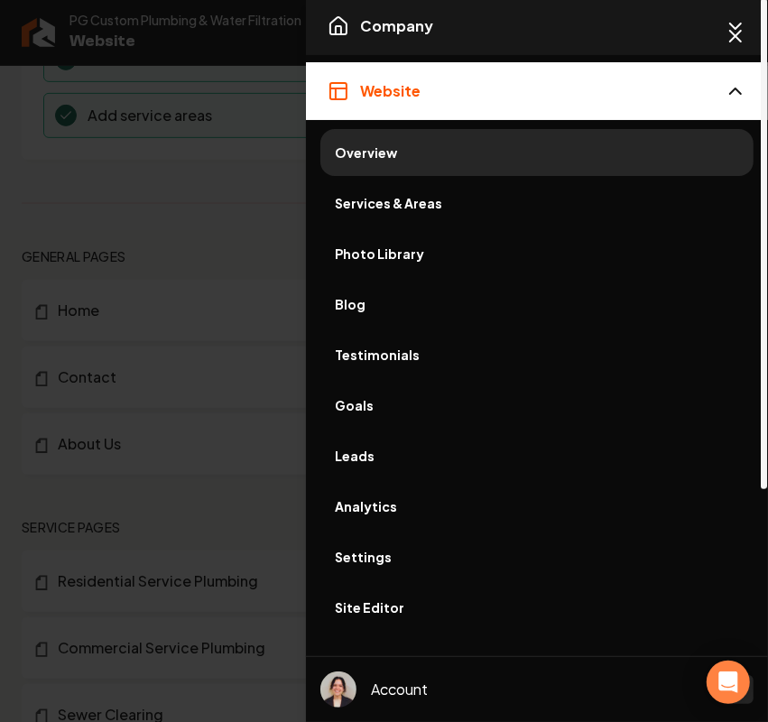
click at [421, 24] on span "Company" at bounding box center [396, 26] width 73 height 22
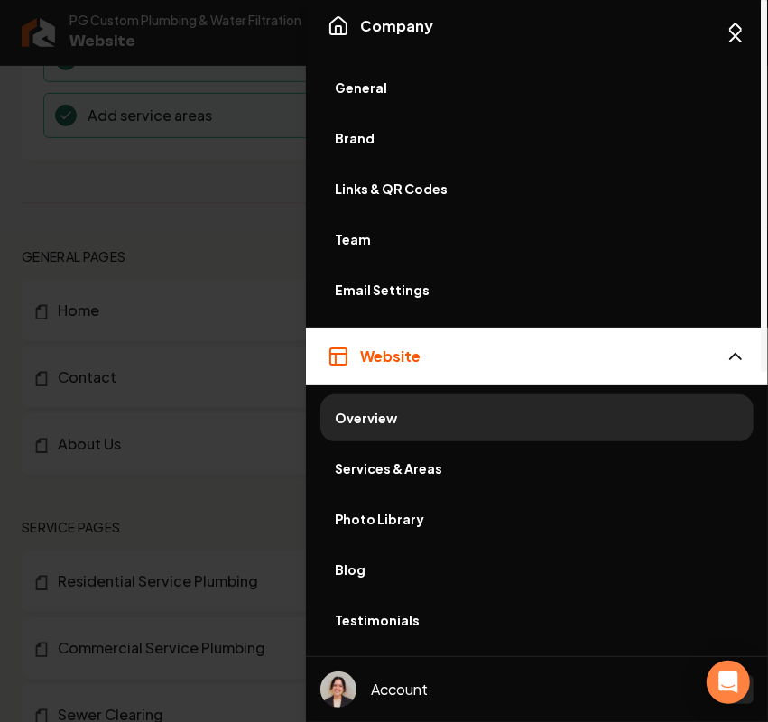
click at [382, 86] on span "General" at bounding box center [537, 87] width 404 height 18
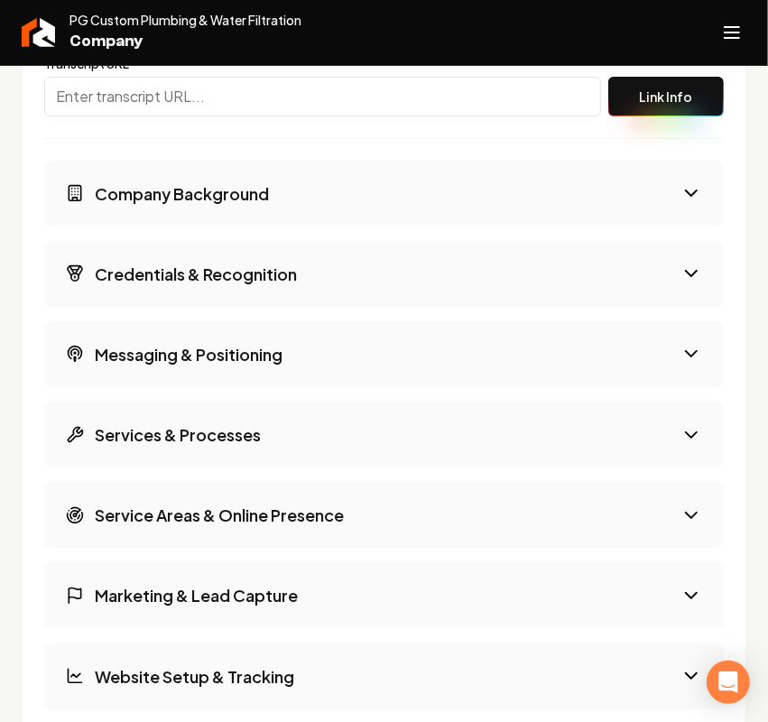
scroll to position [2819, 0]
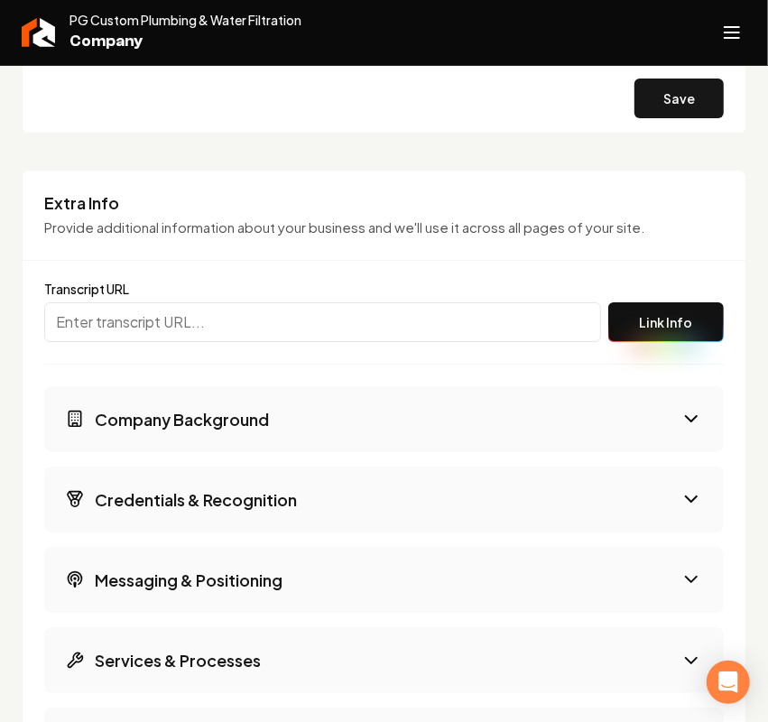
click at [215, 452] on button "Company Background" at bounding box center [383, 419] width 679 height 66
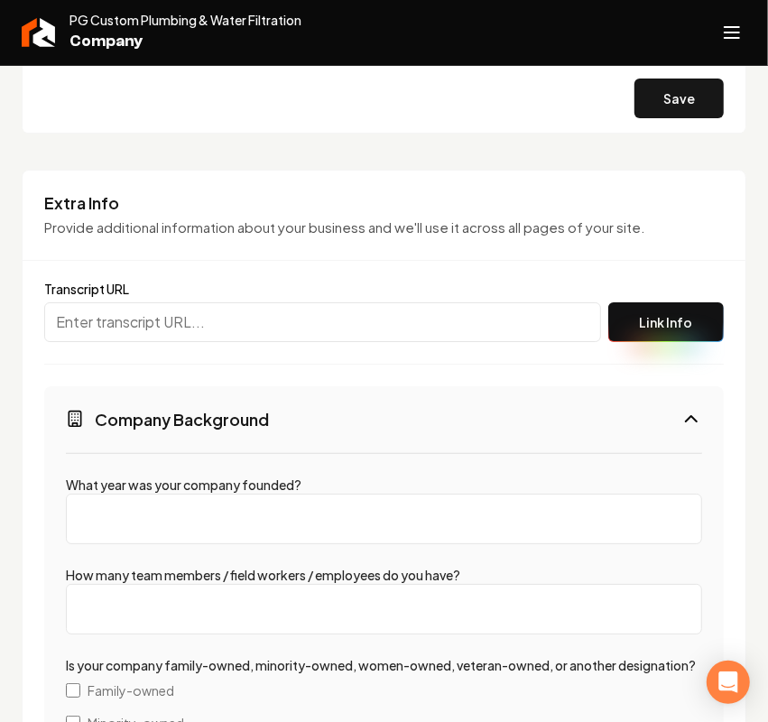
scroll to position [3045, 0]
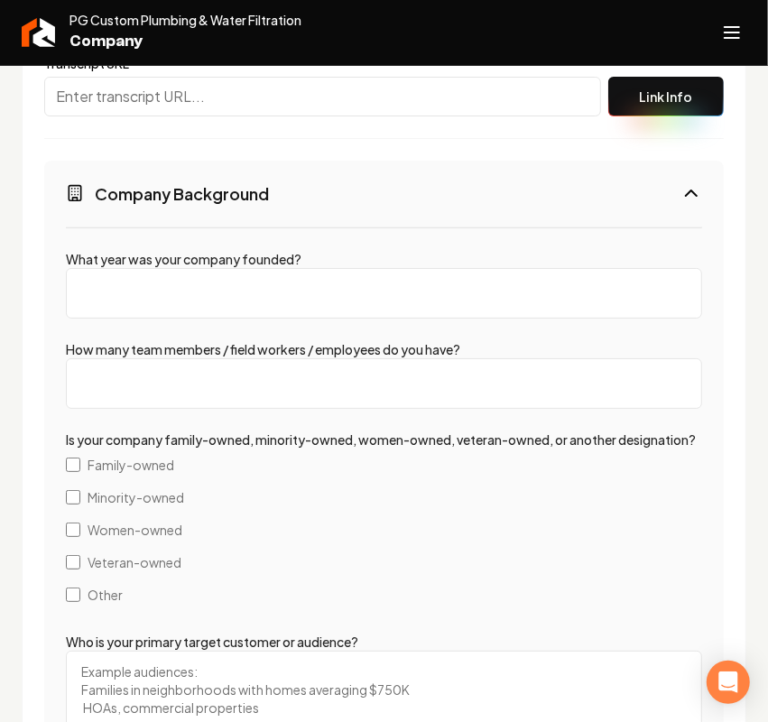
click at [217, 205] on h3 "Company Background" at bounding box center [182, 193] width 174 height 23
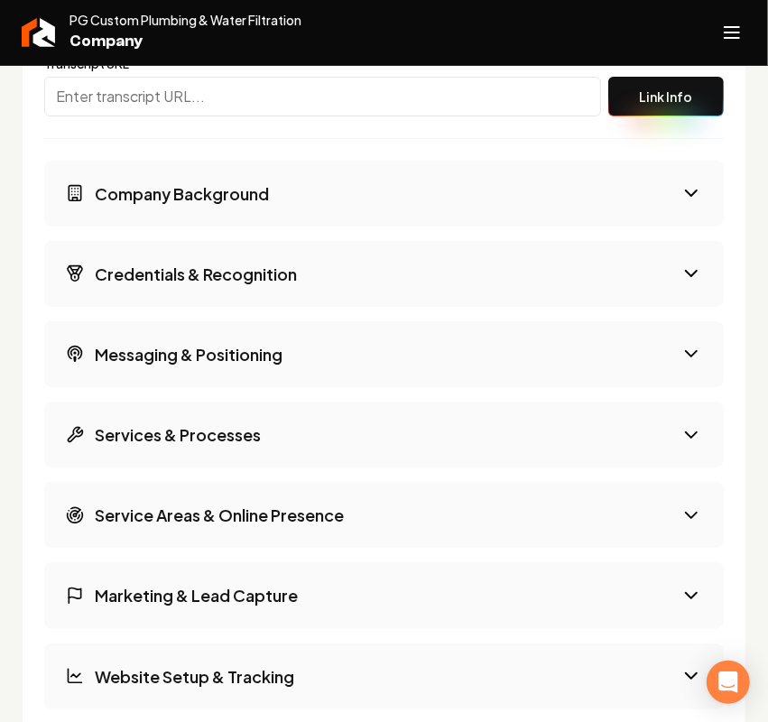
click at [174, 266] on button "Credentials & Recognition" at bounding box center [383, 274] width 679 height 66
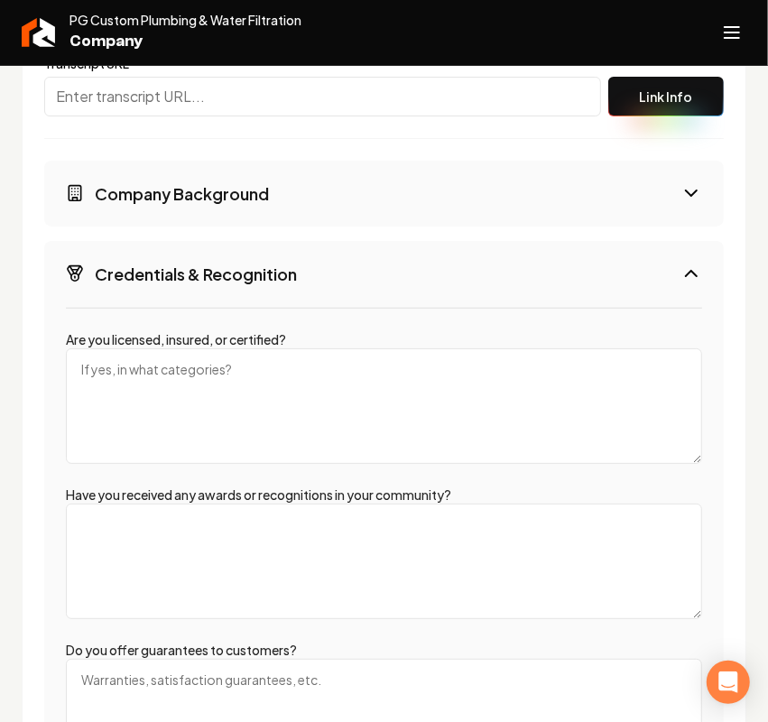
click at [171, 422] on textarea "Are you licensed, insured, or certified?" at bounding box center [384, 405] width 636 height 115
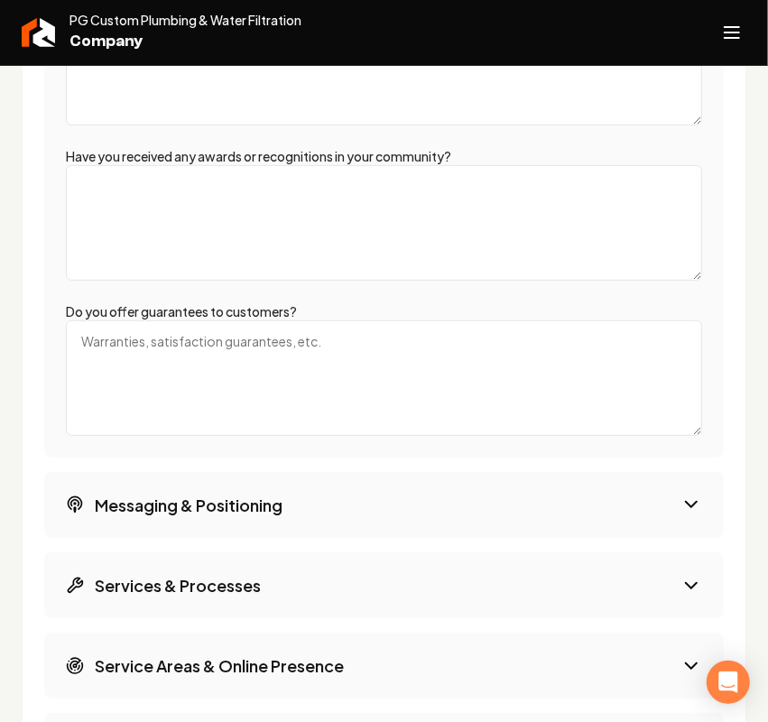
scroll to position [3270, 0]
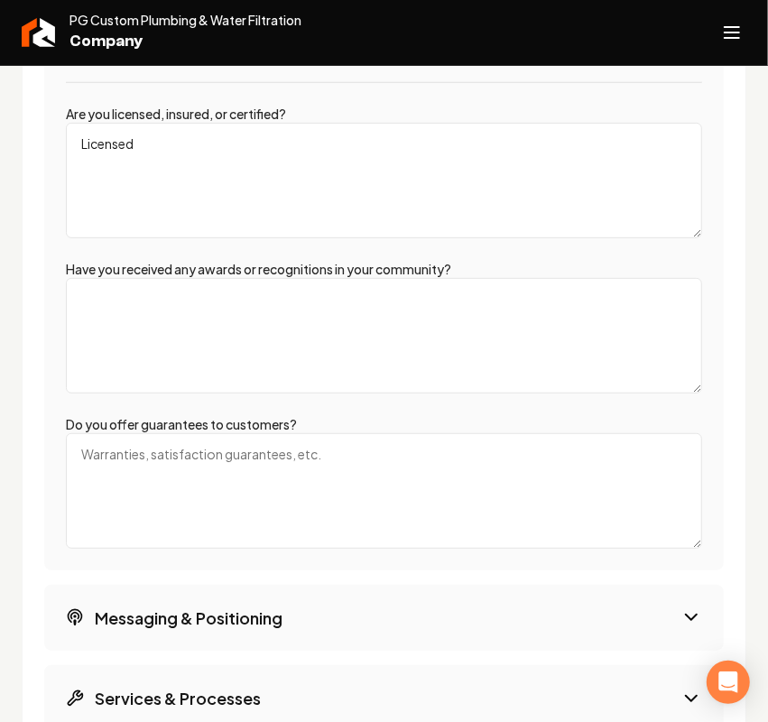
type textarea "Licensed"
click at [267, 320] on textarea "Have you received any awards or recognitions in your community?" at bounding box center [384, 335] width 636 height 115
click at [253, 538] on textarea "Do you offer guarantees to customers?" at bounding box center [384, 490] width 636 height 115
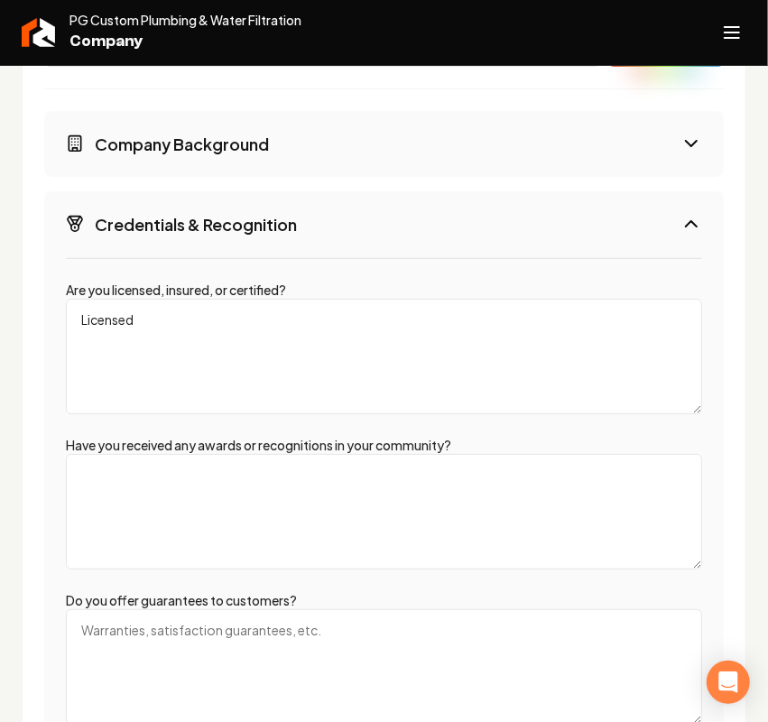
scroll to position [3045, 0]
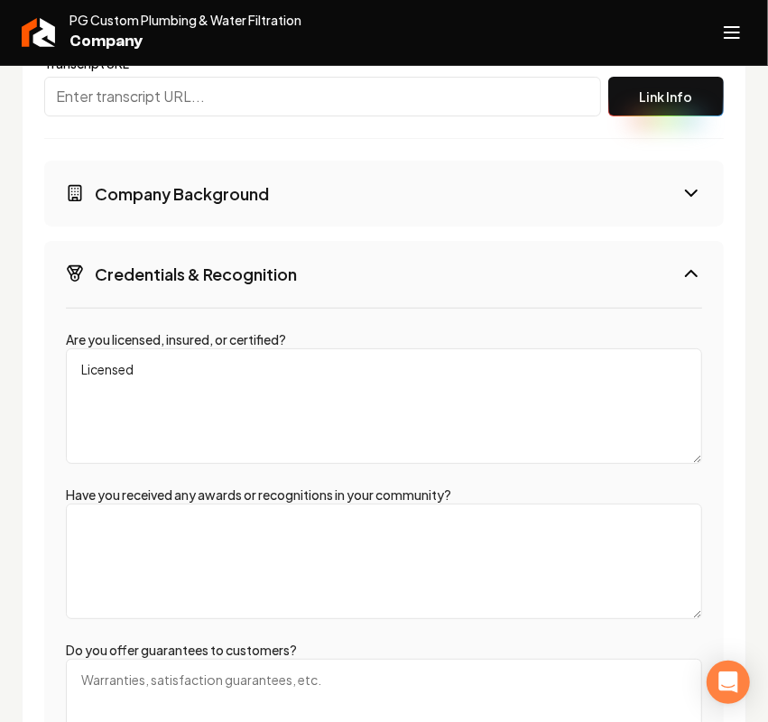
click at [232, 285] on h3 "Credentials & Recognition" at bounding box center [196, 274] width 202 height 23
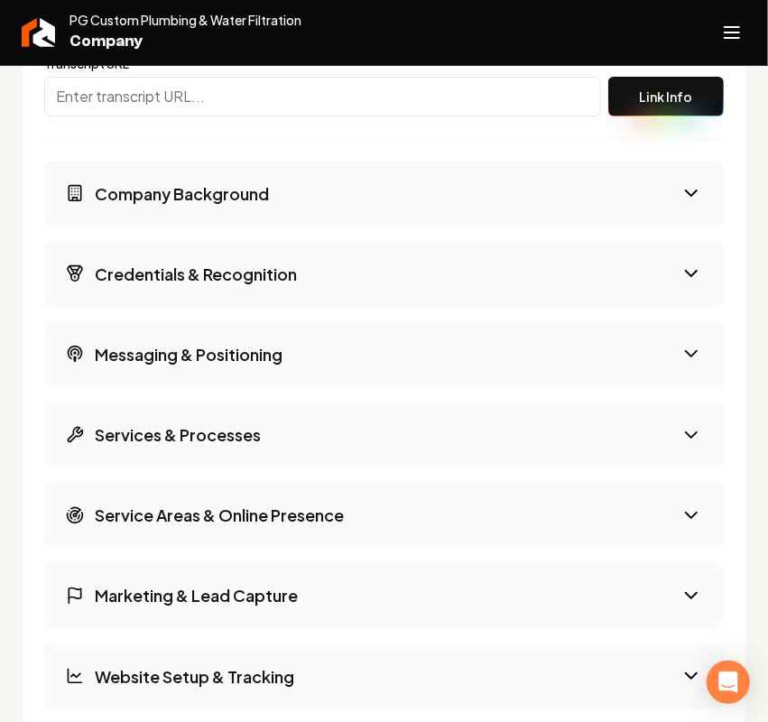
click at [239, 205] on h3 "Company Background" at bounding box center [182, 193] width 174 height 23
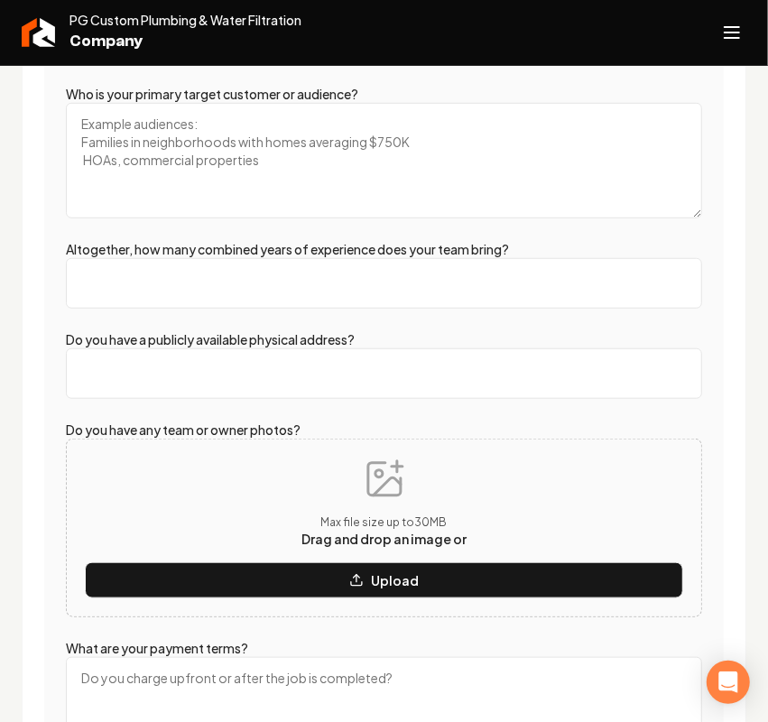
scroll to position [3609, 0]
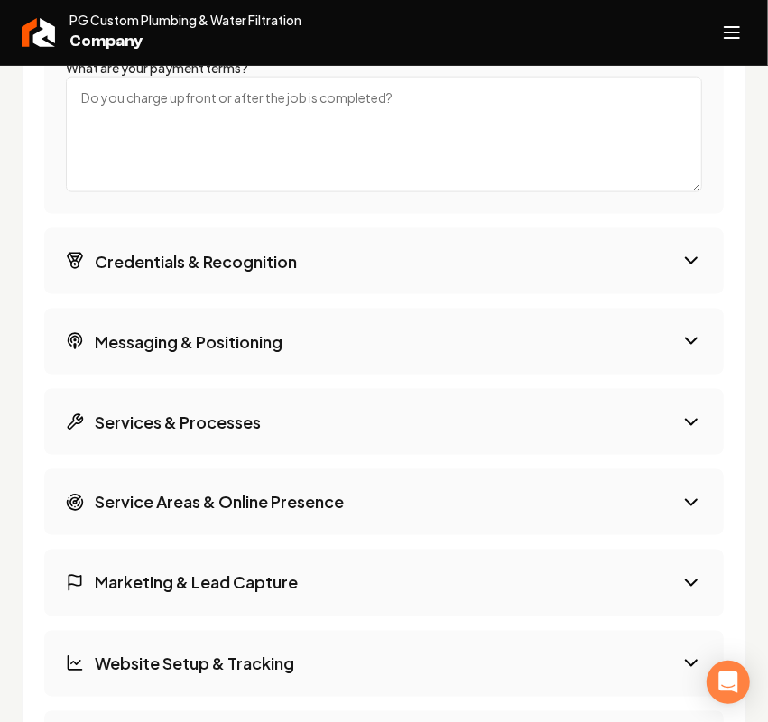
click at [221, 353] on h3 "Messaging & Positioning" at bounding box center [189, 341] width 188 height 23
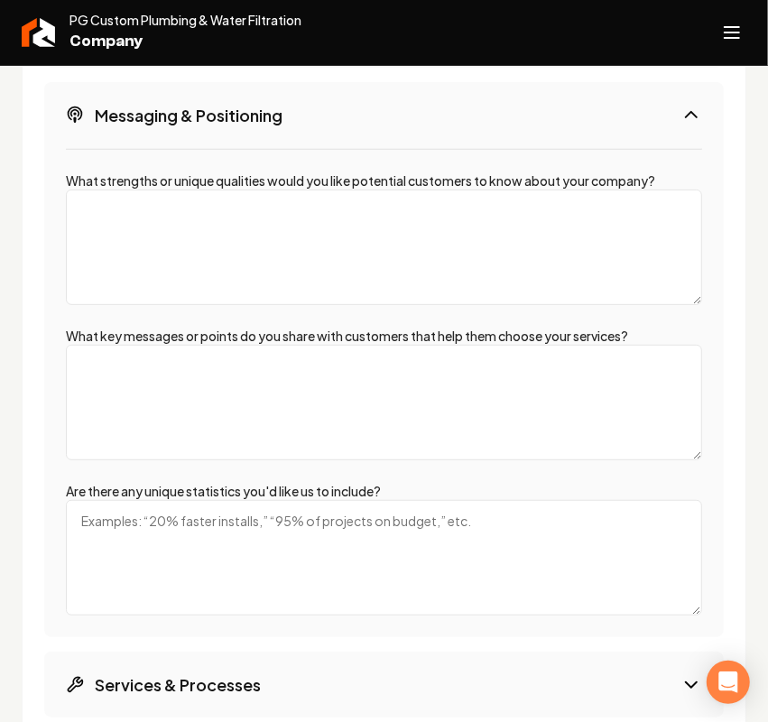
scroll to position [3159, 0]
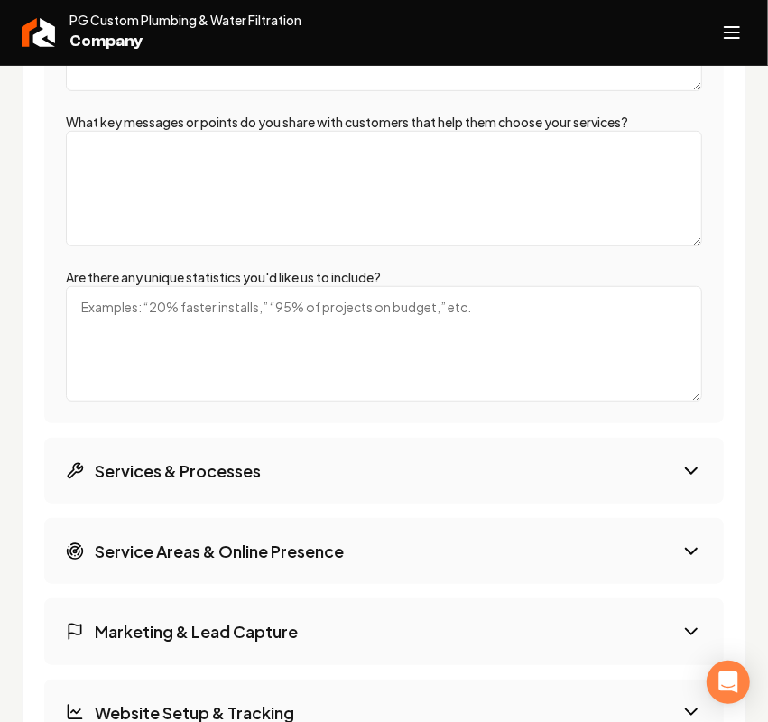
click at [218, 482] on h3 "Services & Processes" at bounding box center [178, 470] width 166 height 23
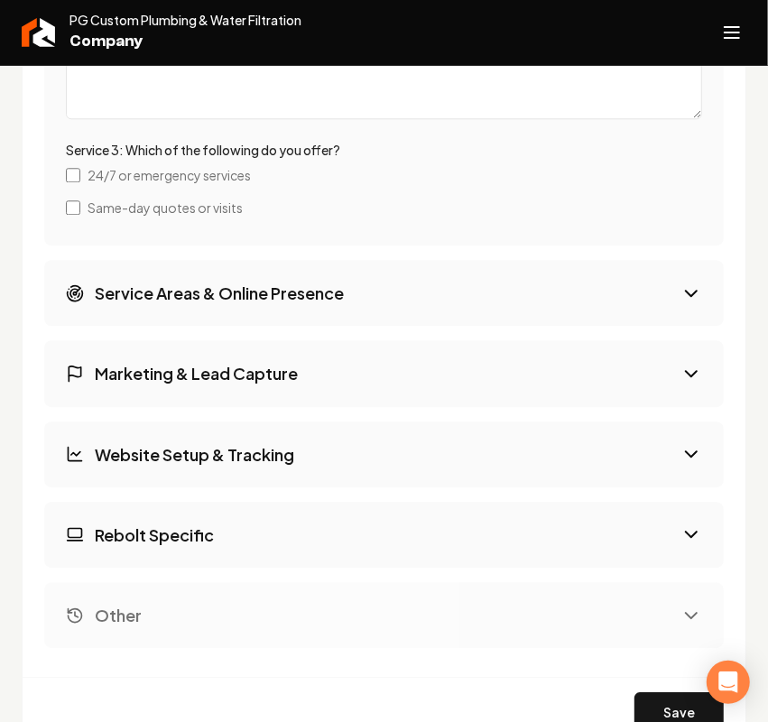
click at [318, 326] on button "Service Areas & Online Presence" at bounding box center [383, 293] width 679 height 66
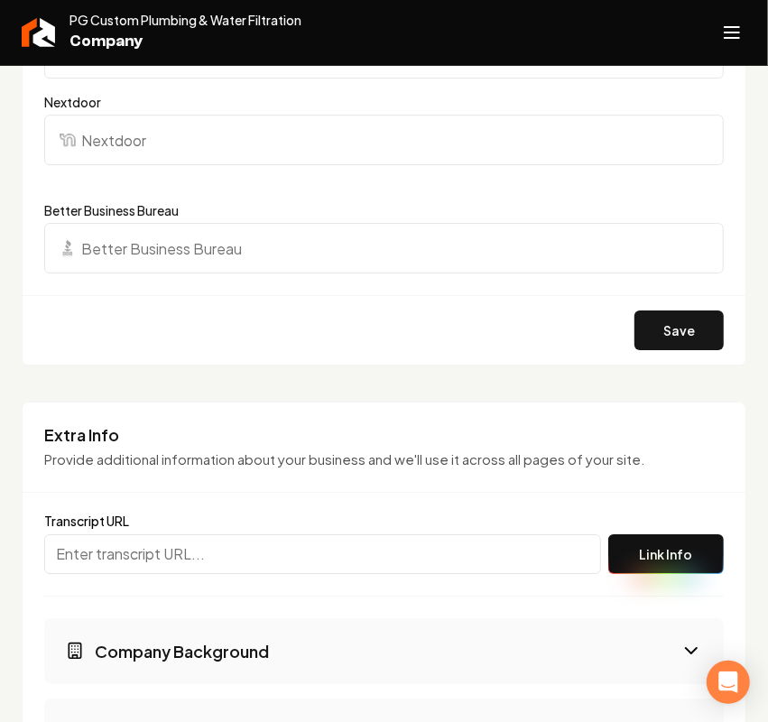
scroll to position [2595, 0]
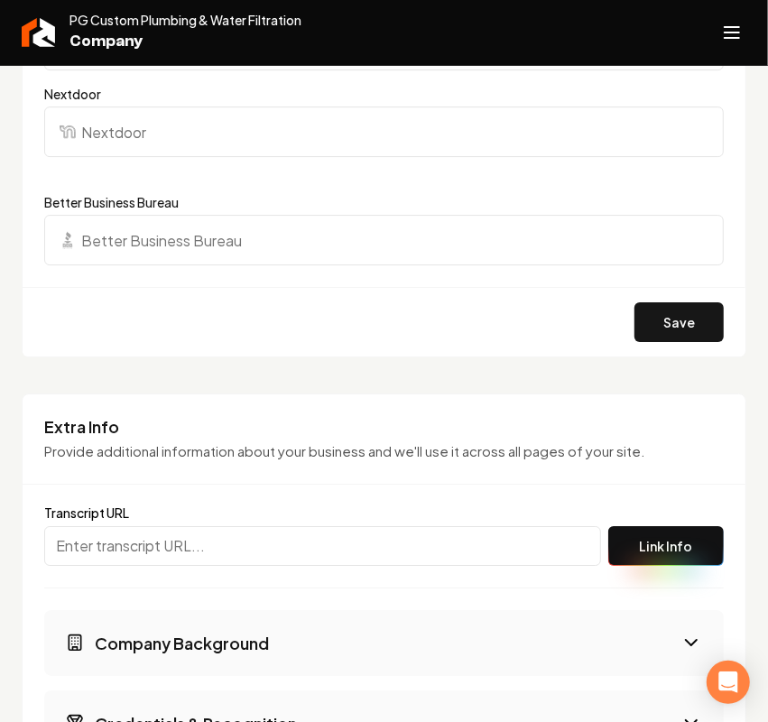
click at [138, 652] on h3 "Company Background" at bounding box center [182, 642] width 174 height 23
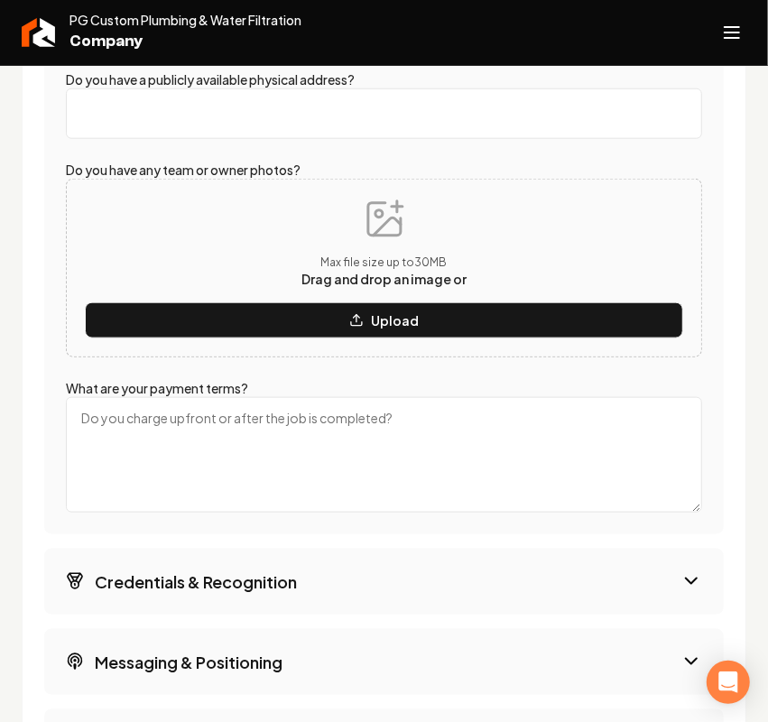
scroll to position [3949, 0]
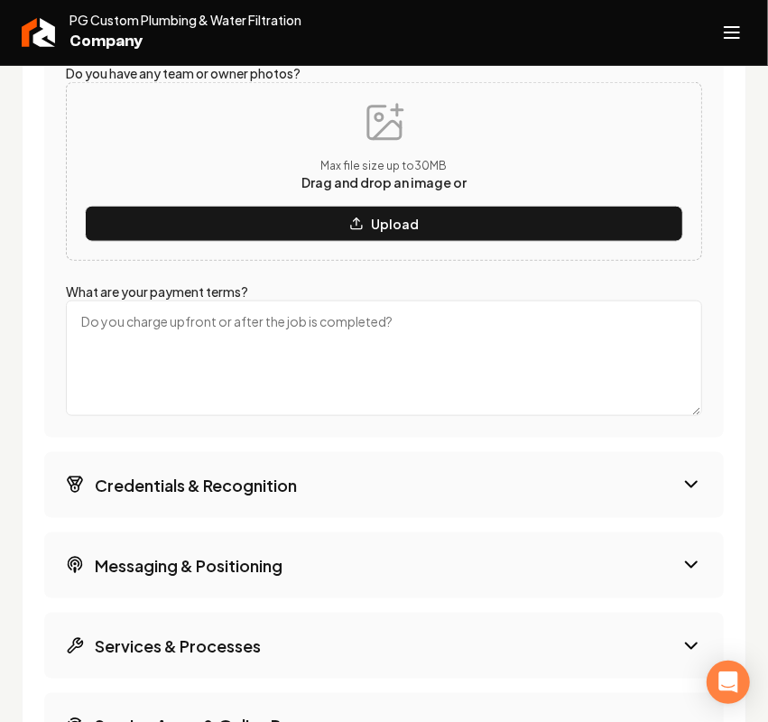
click at [206, 496] on h3 "Credentials & Recognition" at bounding box center [196, 485] width 202 height 23
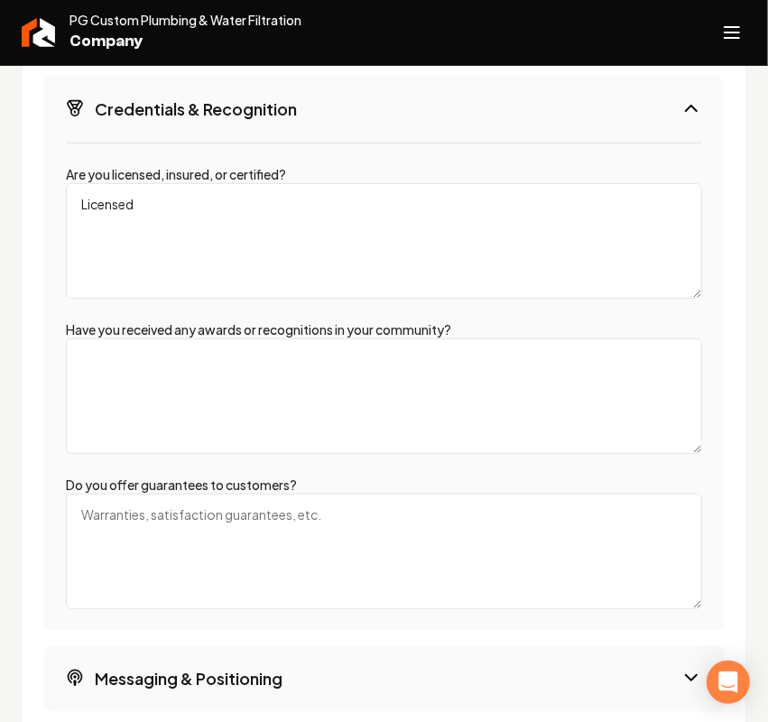
scroll to position [3198, 0]
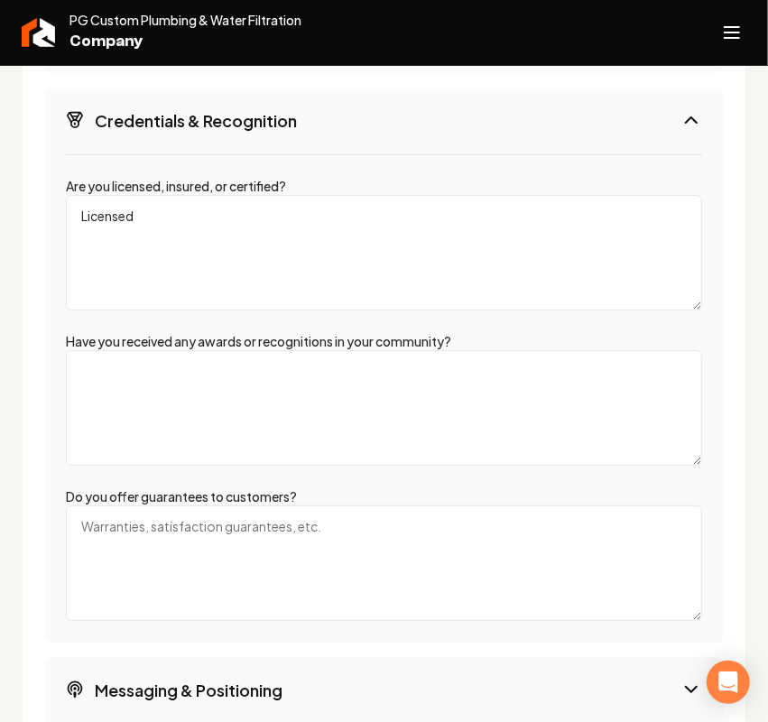
click at [203, 242] on textarea "Licensed" at bounding box center [384, 252] width 636 height 115
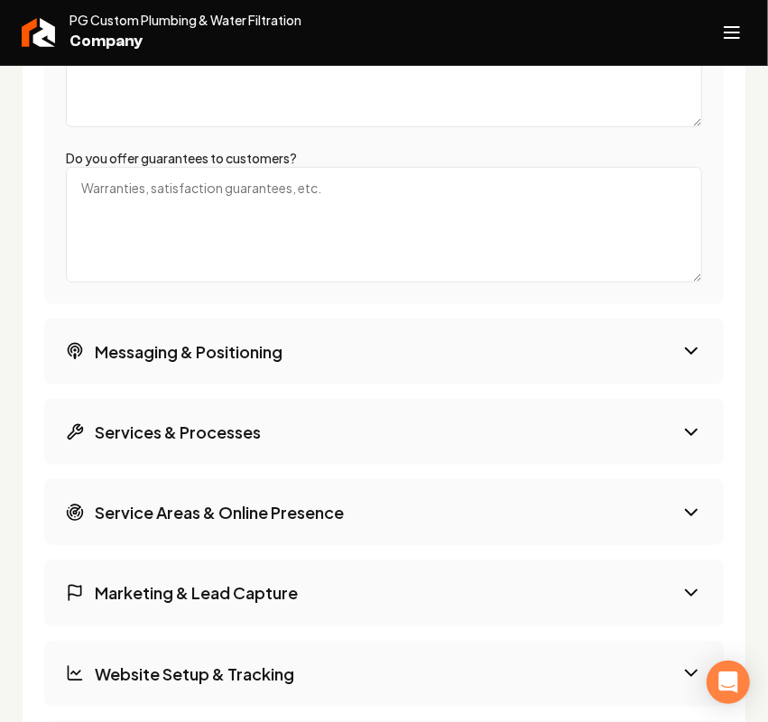
scroll to position [3762, 0]
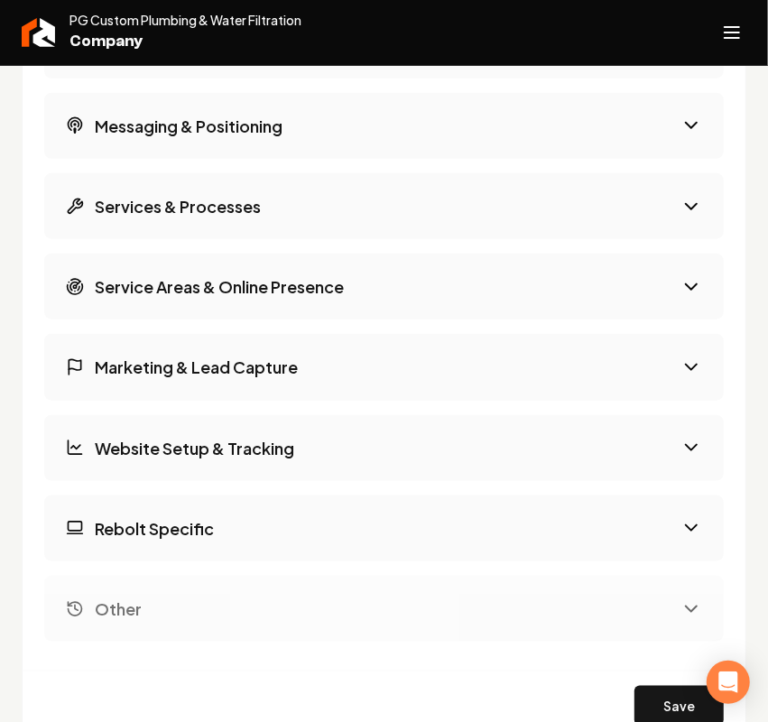
click at [281, 400] on button "Marketing & Lead Capture" at bounding box center [383, 367] width 679 height 66
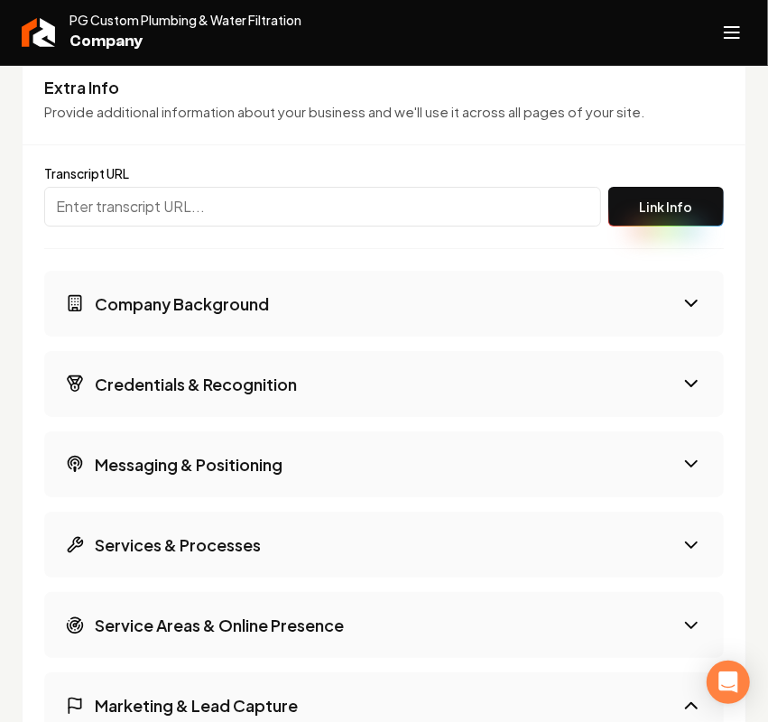
scroll to position [2708, 0]
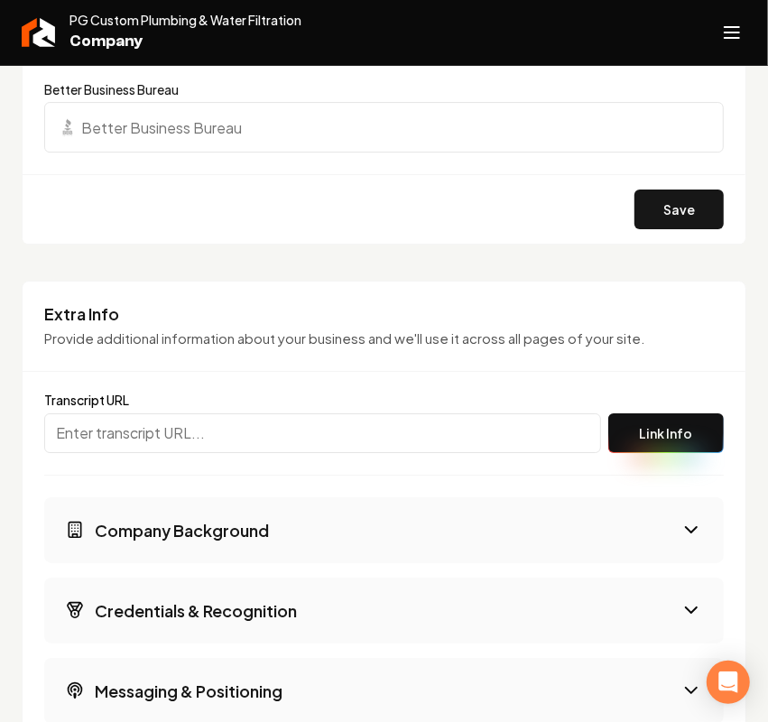
click at [169, 622] on h3 "Credentials & Recognition" at bounding box center [196, 610] width 202 height 23
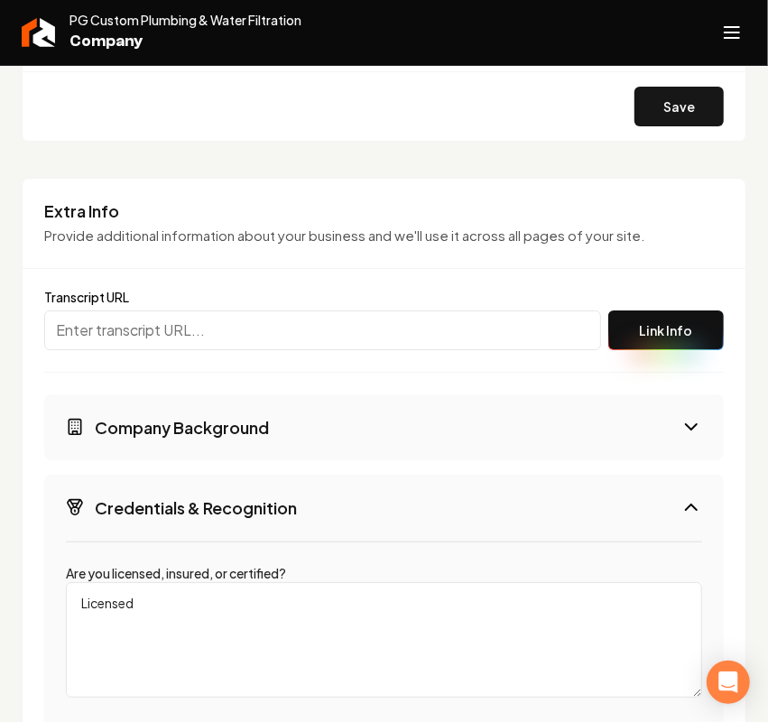
scroll to position [2821, 0]
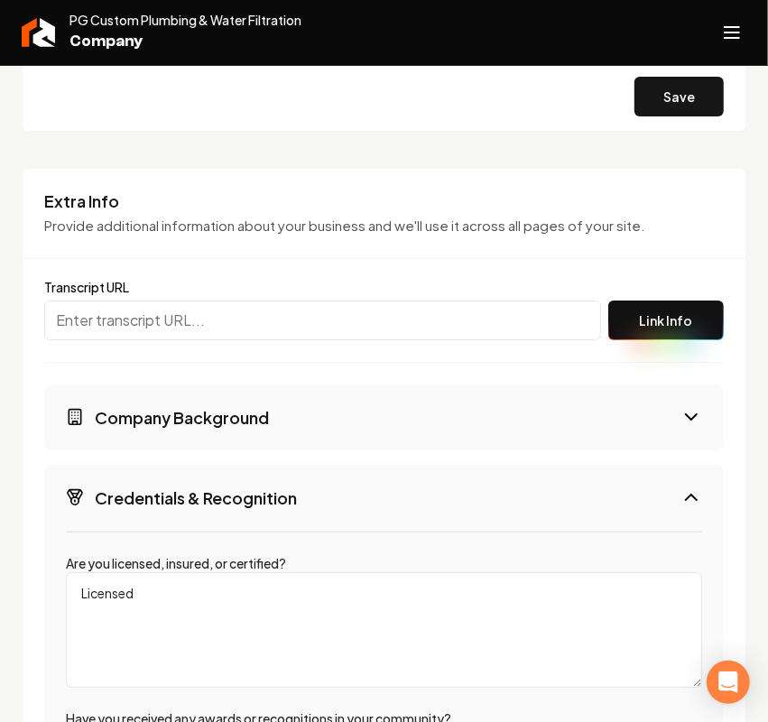
click at [171, 615] on textarea "Licensed" at bounding box center [384, 629] width 636 height 115
click at [244, 620] on textarea "Licensed, Insured" at bounding box center [384, 629] width 636 height 115
paste textarea "24/7 Service Available"
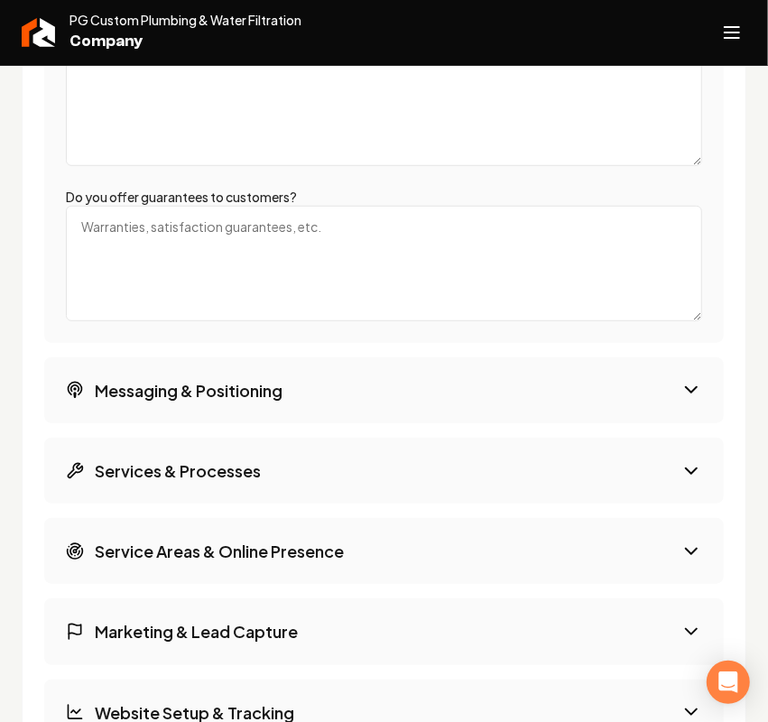
scroll to position [3875, 0]
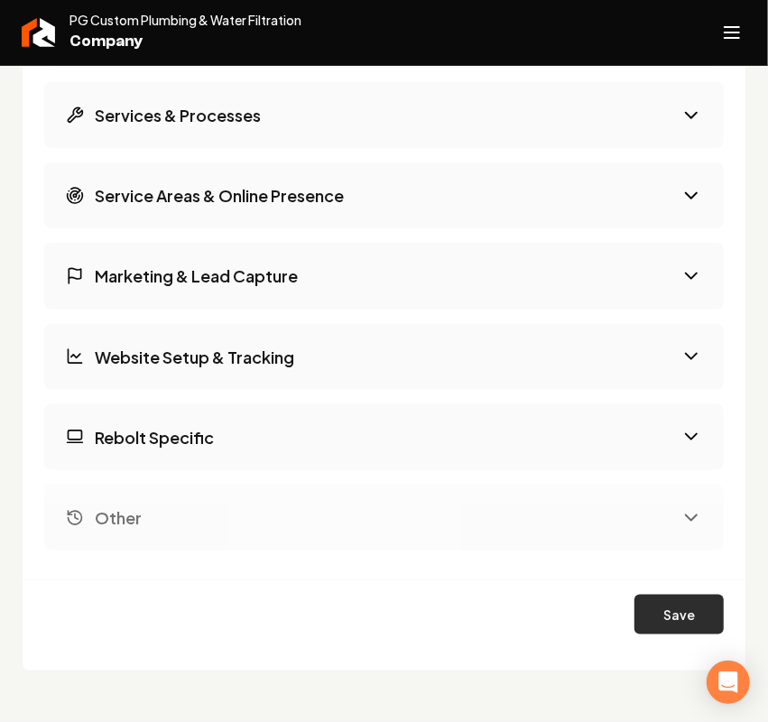
type textarea "Licensed, Insured, 24/7 Service Available"
click at [659, 605] on button "Save" at bounding box center [678, 615] width 89 height 40
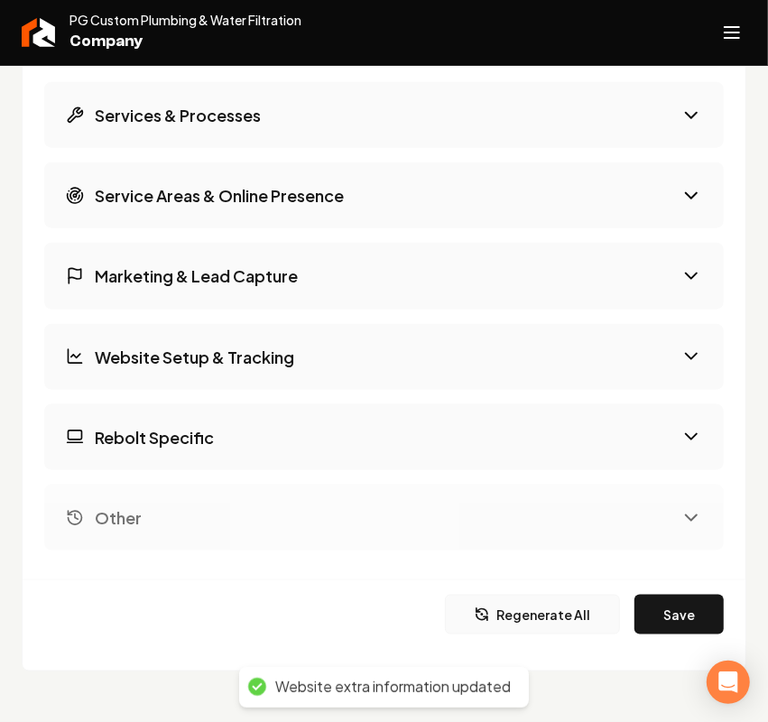
click at [496, 623] on button "Regenerate All" at bounding box center [532, 615] width 175 height 40
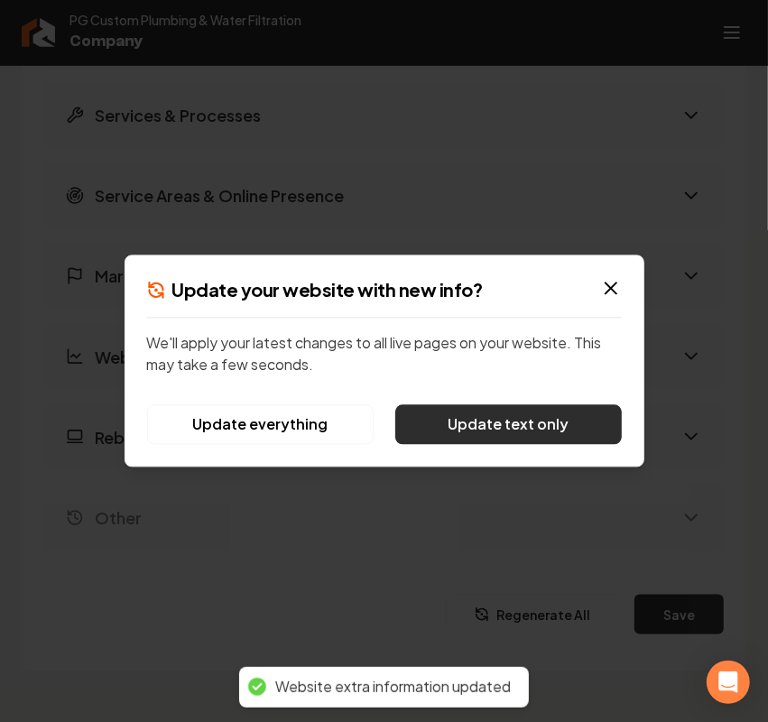
click at [519, 427] on button "Update text only" at bounding box center [508, 425] width 226 height 40
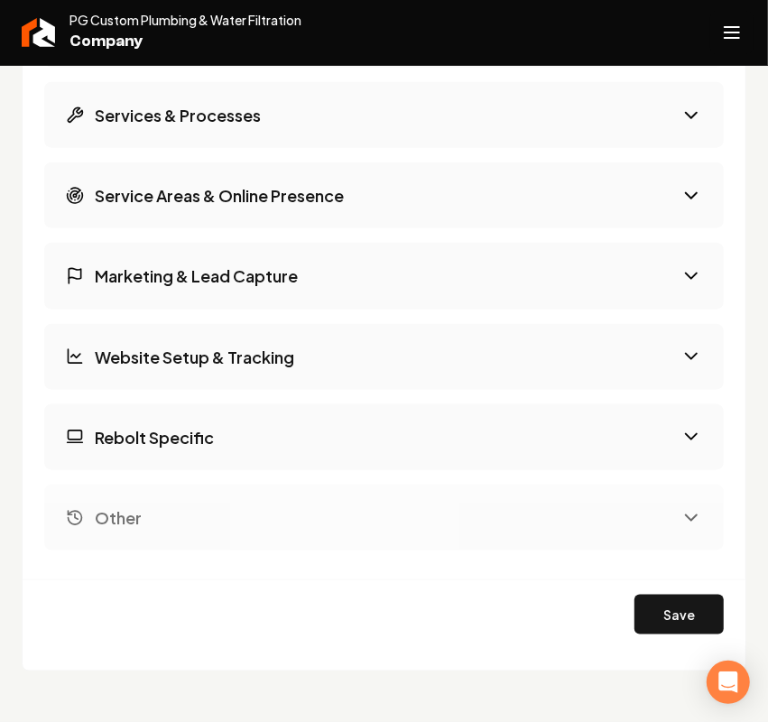
click at [731, 27] on line "Open navigation menu" at bounding box center [731, 27] width 14 height 0
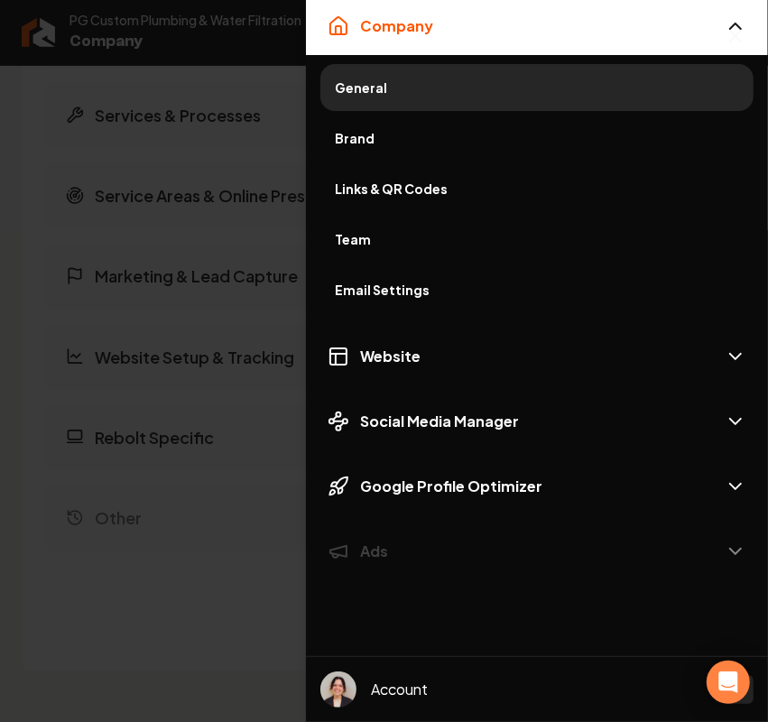
click at [245, 114] on div at bounding box center [384, 361] width 768 height 722
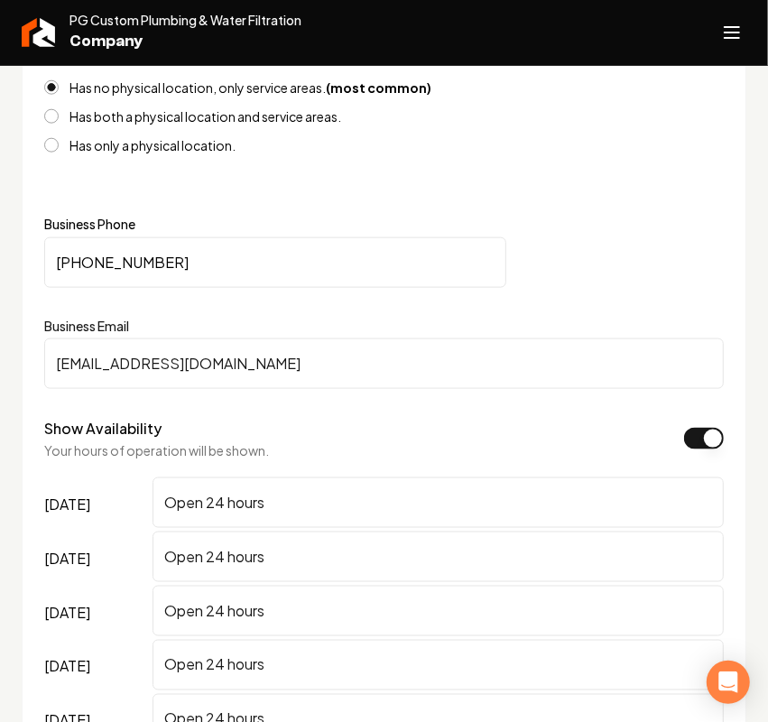
scroll to position [902, 0]
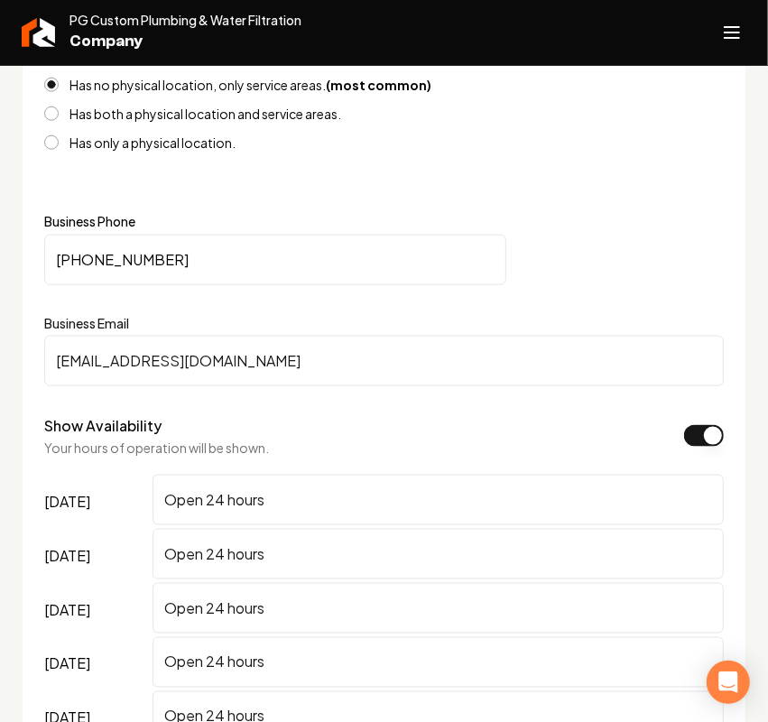
drag, startPoint x: 217, startPoint y: 263, endPoint x: -644, endPoint y: 232, distance: 861.2
click at [0, 232] on html "Company Website Social Media GBP Optimizer Ads Account PG Custom Plumbing & Wat…" at bounding box center [384, 361] width 768 height 722
drag, startPoint x: 142, startPoint y: 366, endPoint x: -478, endPoint y: 281, distance: 625.7
click at [0, 281] on html "Company Website Social Media GBP Optimizer Ads Account PG Custom Plumbing & Wat…" at bounding box center [384, 361] width 768 height 722
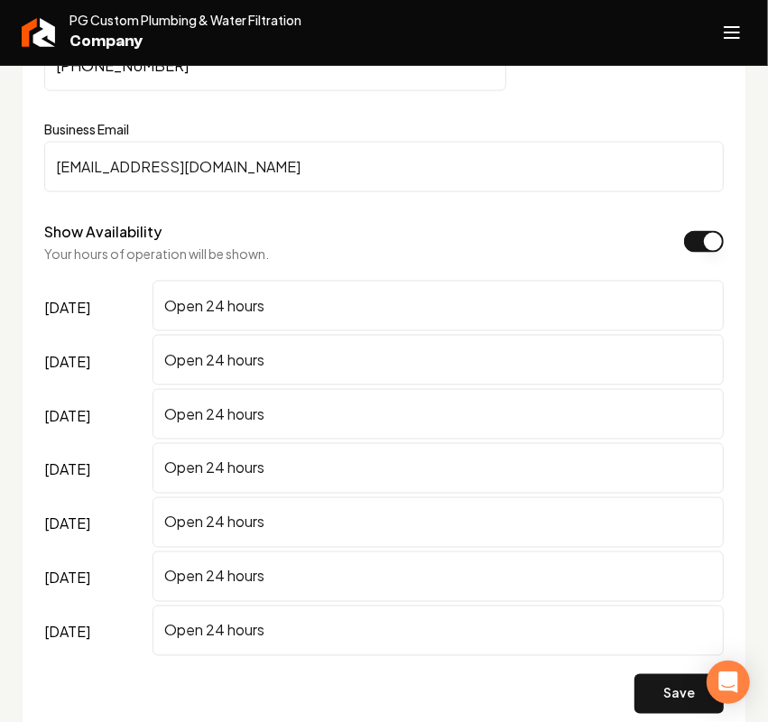
scroll to position [1353, 0]
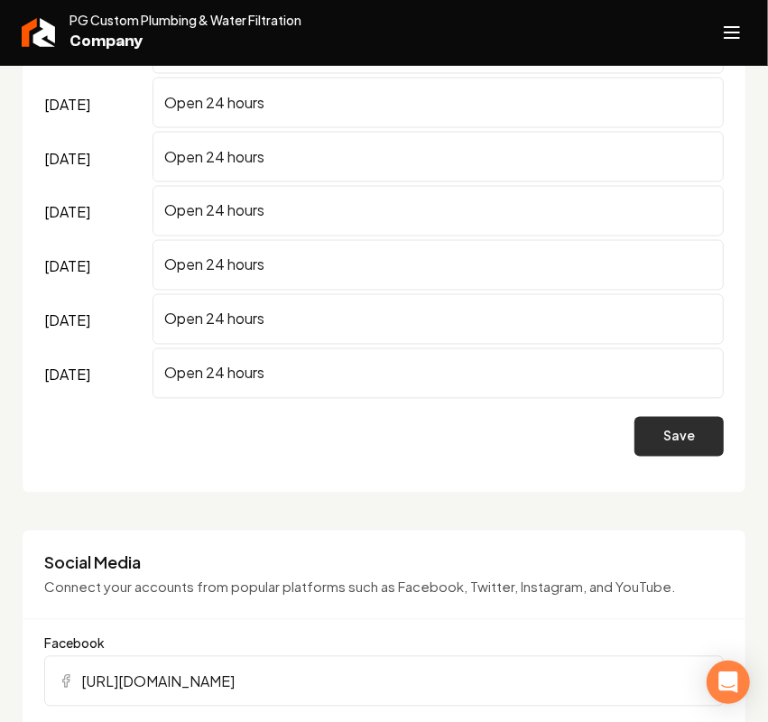
click at [665, 456] on button "Save" at bounding box center [678, 437] width 89 height 40
click at [723, 54] on div "PG Custom Plumbing & Water Filtration Company" at bounding box center [384, 33] width 768 height 66
click at [733, 34] on icon "Open navigation menu" at bounding box center [732, 32] width 22 height 29
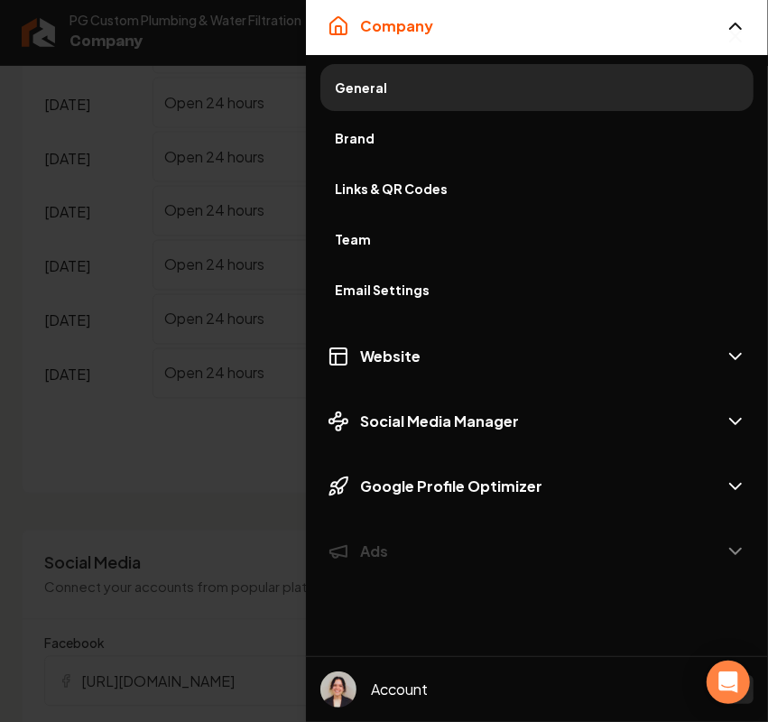
click at [388, 386] on div "Company General Brand Links & QR Codes Team Email Settings Website Social Media…" at bounding box center [537, 288] width 462 height 583
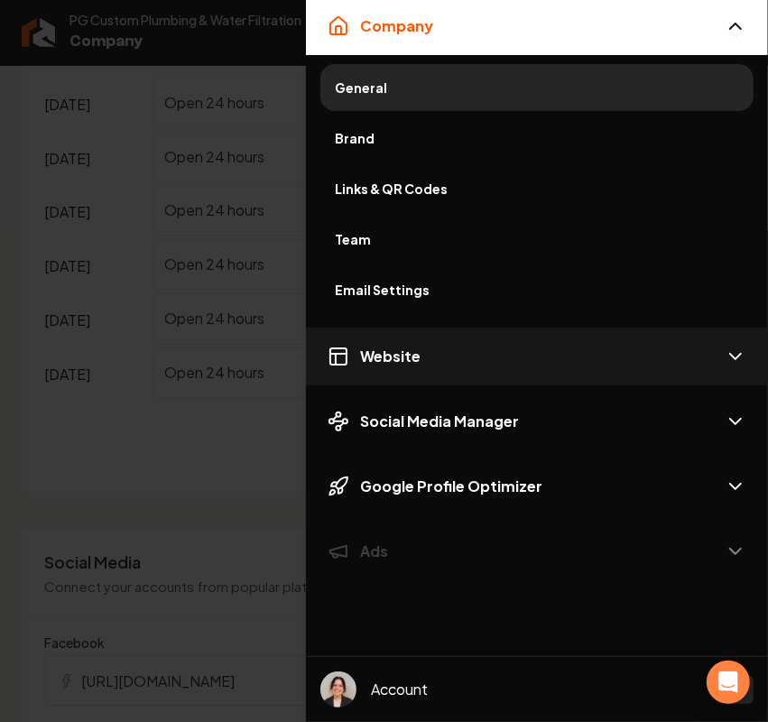
click at [393, 365] on span "Website" at bounding box center [390, 357] width 60 height 22
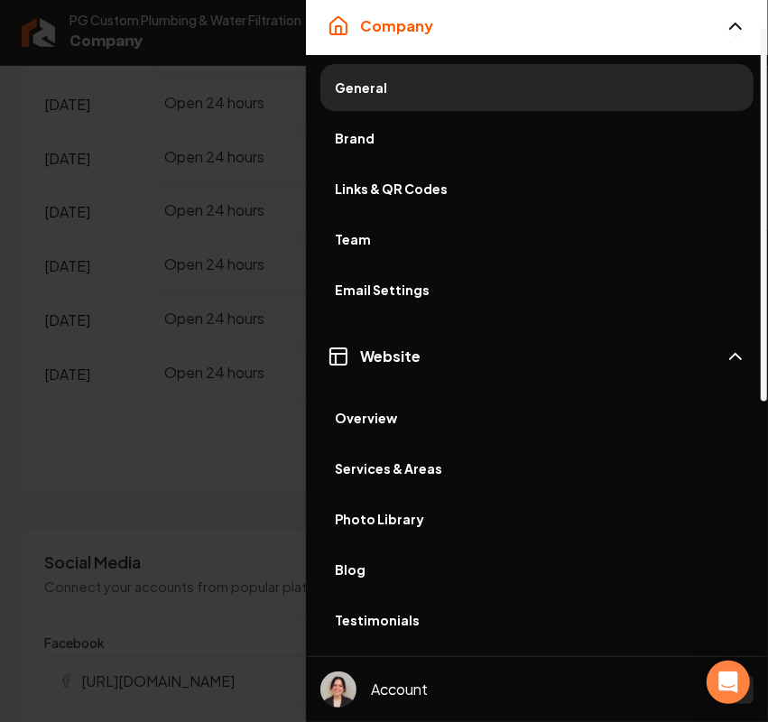
scroll to position [451, 0]
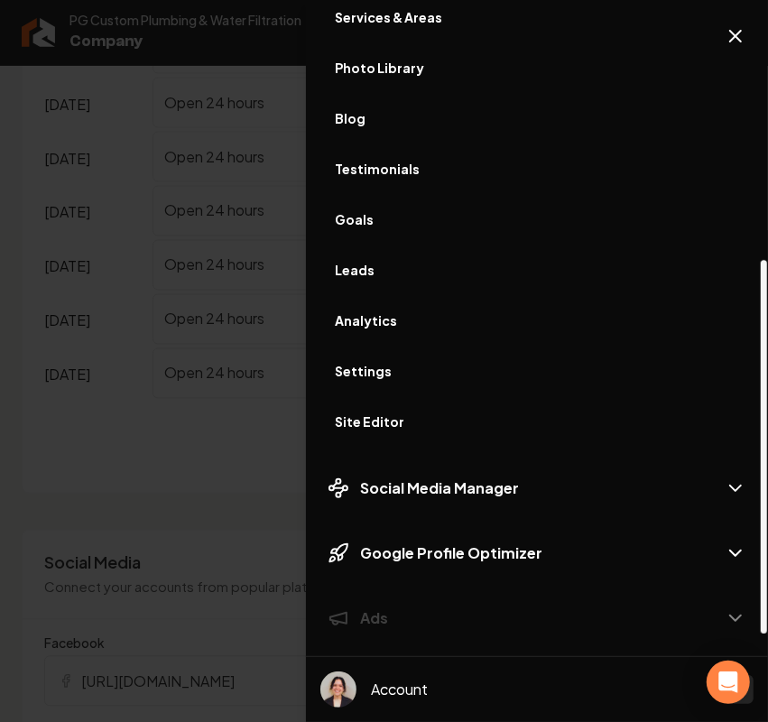
click at [417, 434] on link "Site Editor" at bounding box center [536, 421] width 433 height 47
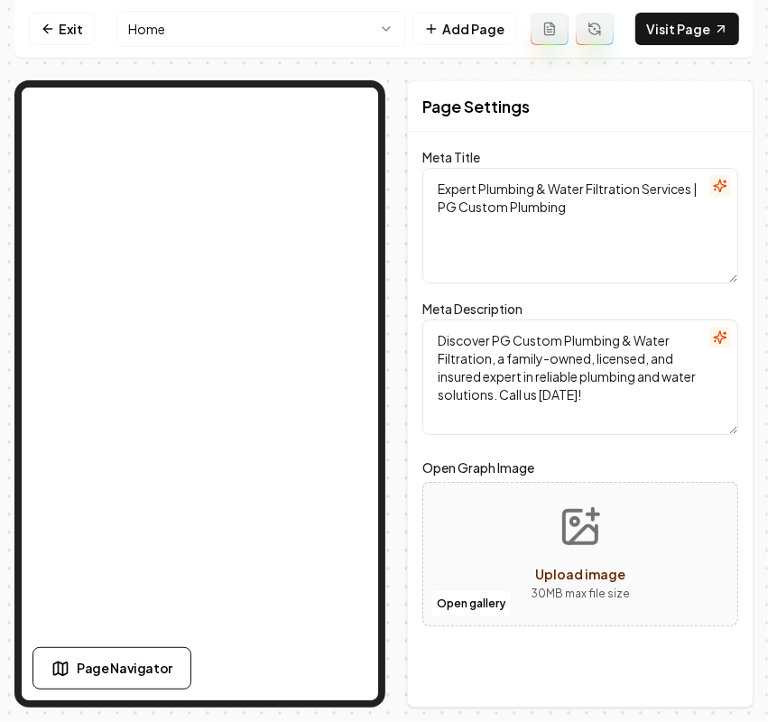
click at [153, 34] on html "Computer Required This feature is only available on a computer. Please switch t…" at bounding box center [384, 361] width 768 height 722
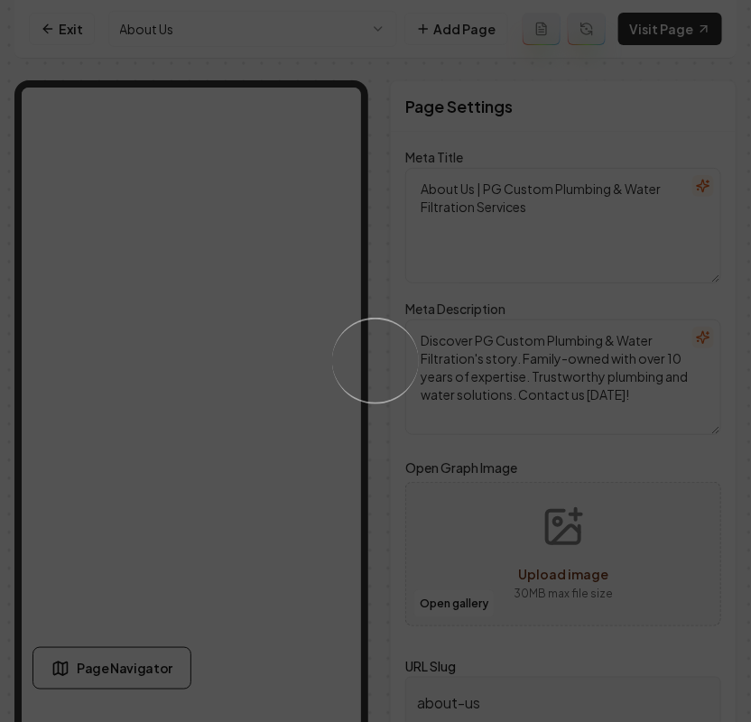
click at [237, 380] on div "Loading..." at bounding box center [375, 361] width 751 height 722
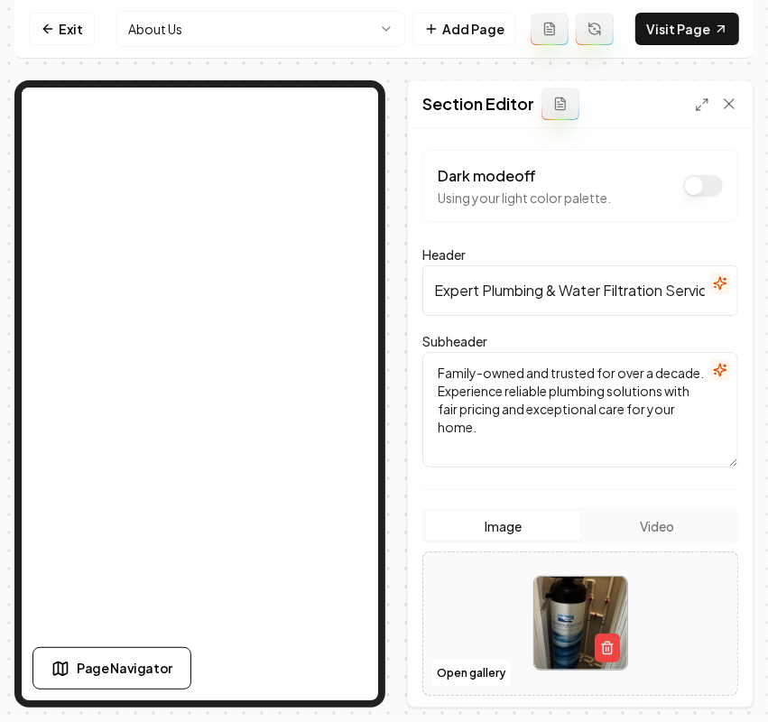
click at [557, 394] on textarea "Family-owned and trusted for over a decade. Experience reliable plumbing soluti…" at bounding box center [580, 409] width 316 height 115
paste textarea "Local. Veteran. The name you TRUST for all your plumbing needs"
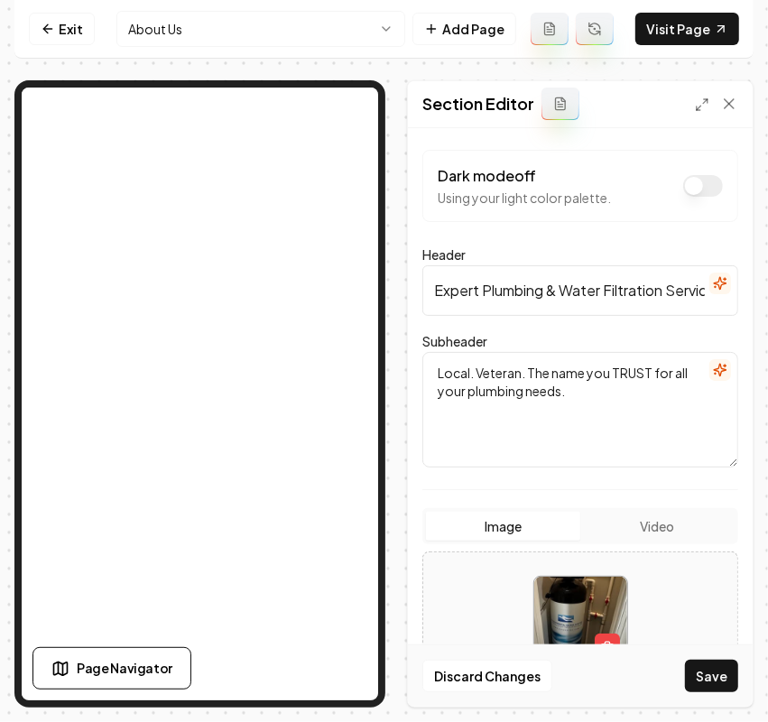
click at [445, 375] on textarea "Local. Veteran. The name you TRUST for all your plumbing needs." at bounding box center [580, 409] width 316 height 115
type textarea "Local. Veteran. The name you TRUST for all your plumbing needs."
click at [710, 668] on button "Save" at bounding box center [711, 675] width 53 height 32
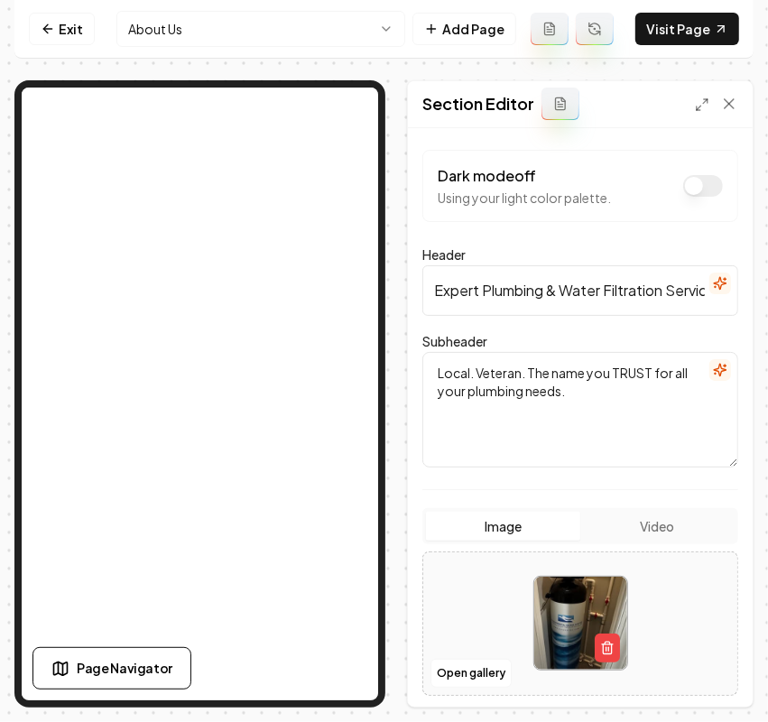
click at [203, 14] on html "Computer Required This feature is only available on a computer. Please switch t…" at bounding box center [384, 361] width 768 height 722
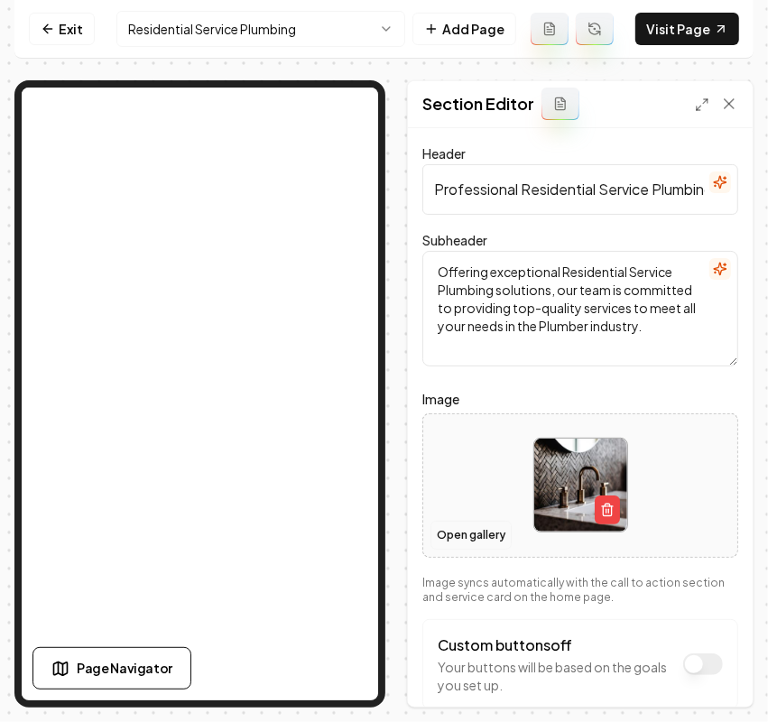
click at [484, 539] on button "Open gallery" at bounding box center [470, 535] width 81 height 29
click at [470, 488] on div at bounding box center [580, 485] width 314 height 124
type input "**********"
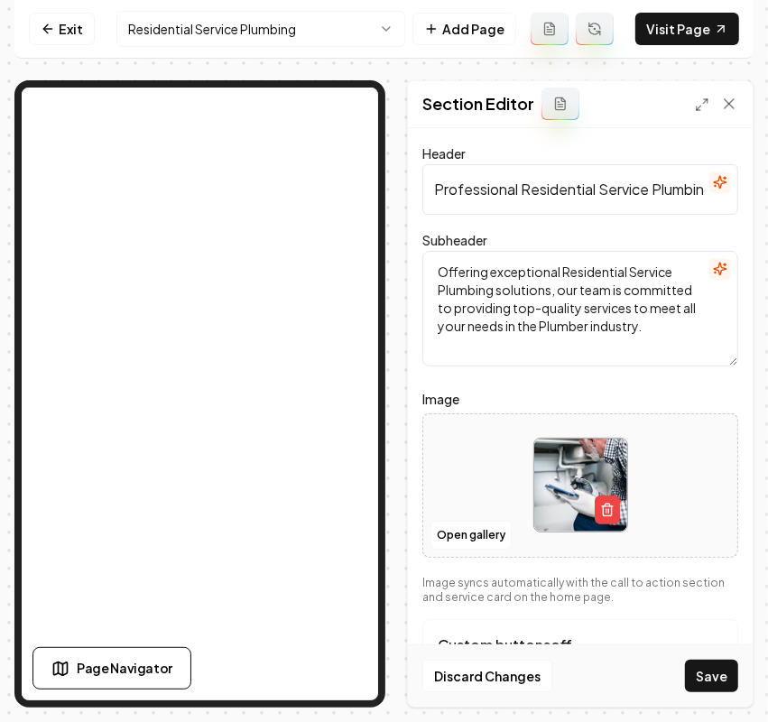
click at [700, 687] on button "Save" at bounding box center [711, 675] width 53 height 32
click at [259, 45] on html "Computer Required This feature is only available on a computer. Please switch t…" at bounding box center [384, 361] width 768 height 722
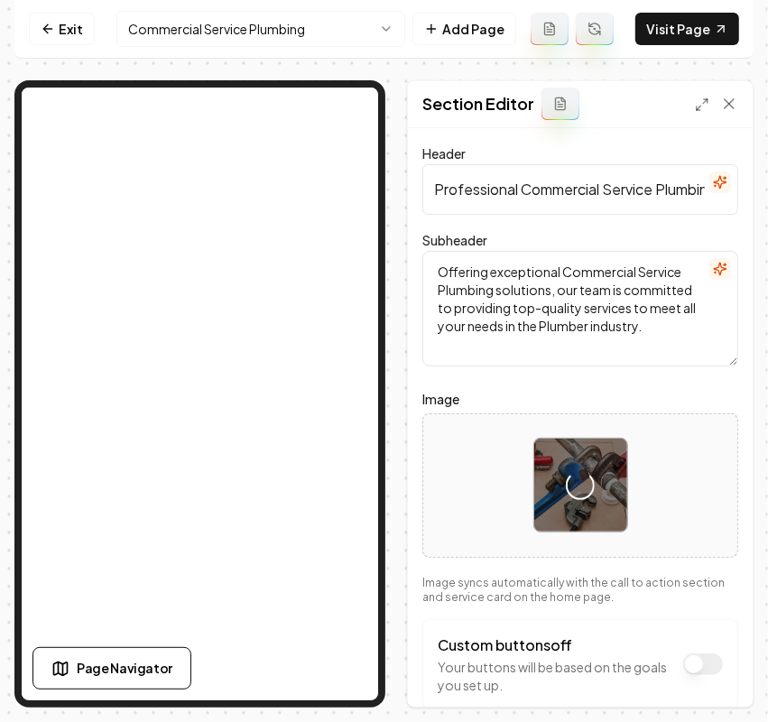
click at [682, 394] on label "Image" at bounding box center [580, 399] width 316 height 22
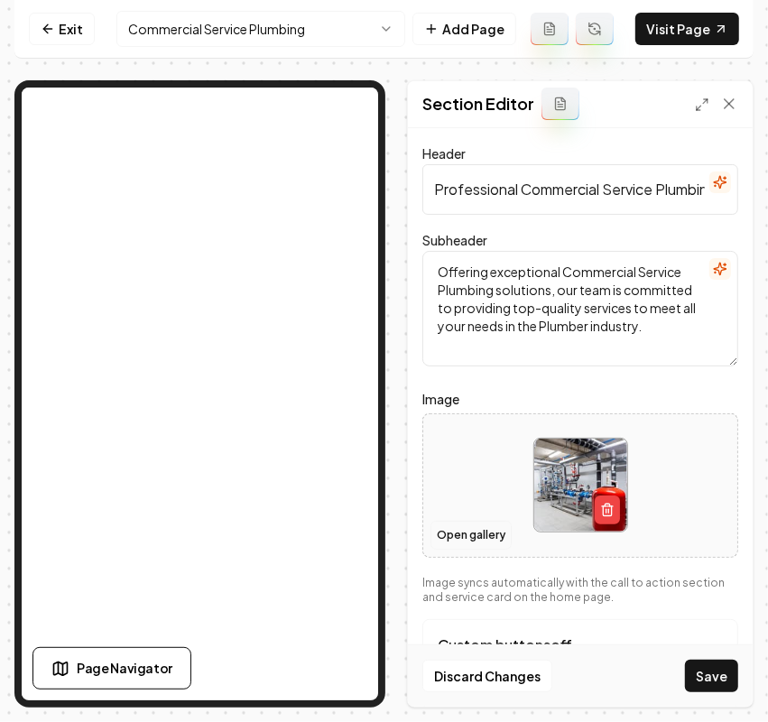
click at [476, 533] on button "Open gallery" at bounding box center [470, 535] width 81 height 29
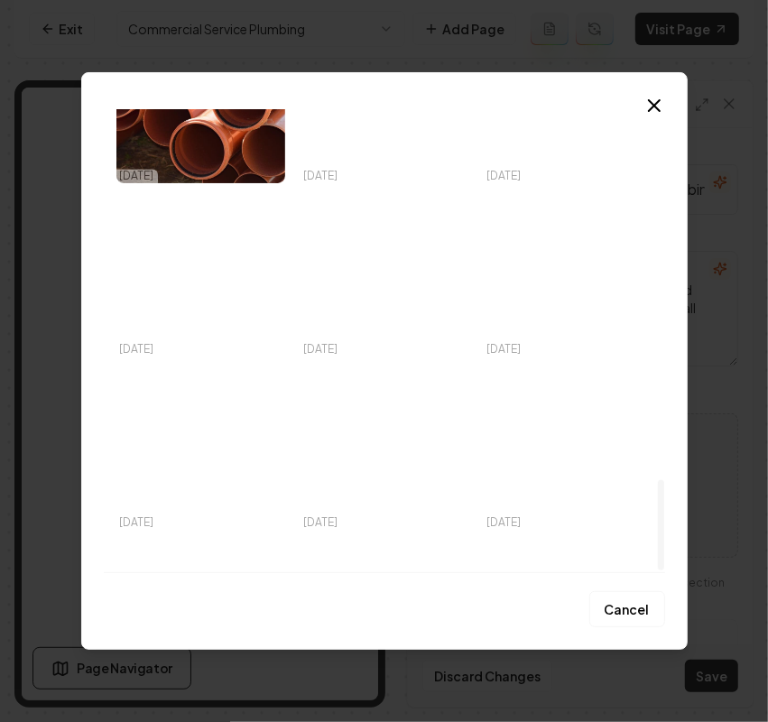
scroll to position [1890, 0]
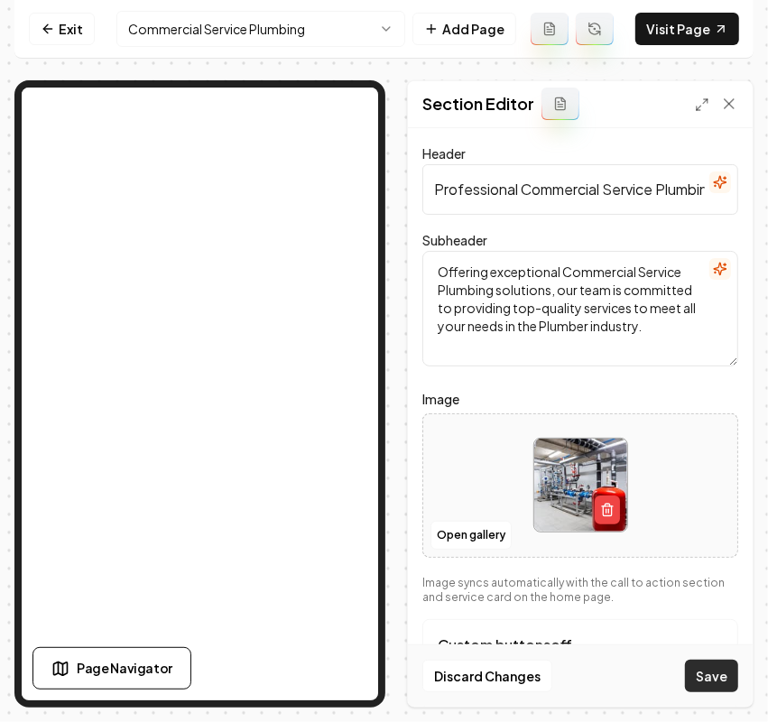
click at [686, 673] on button "Save" at bounding box center [711, 675] width 53 height 32
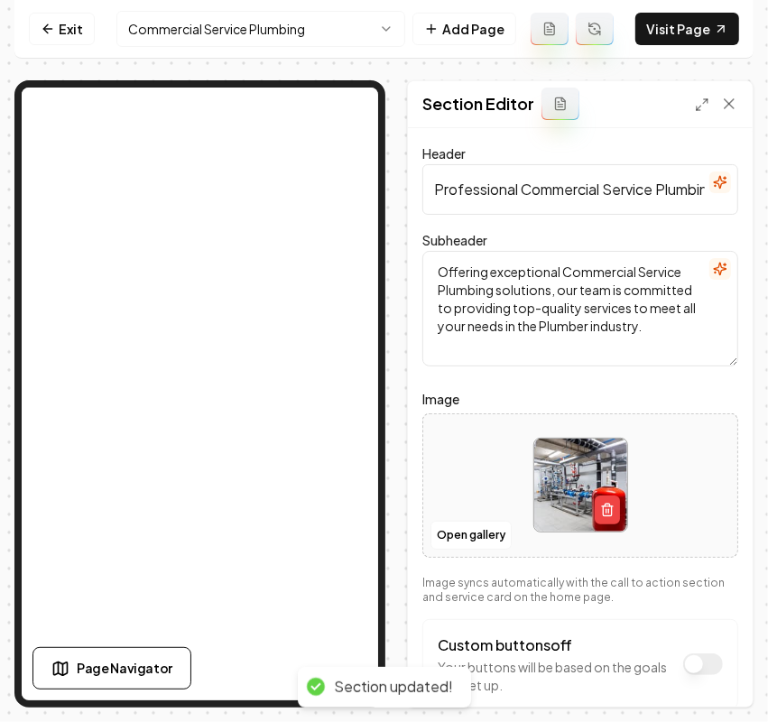
click at [241, 30] on html "Computer Required This feature is only available on a computer. Please switch t…" at bounding box center [384, 361] width 768 height 722
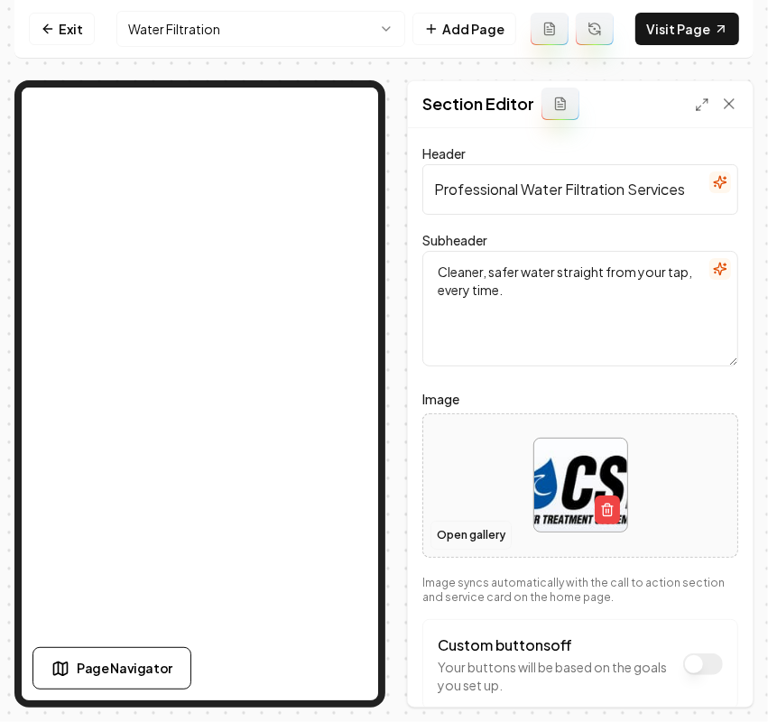
click at [484, 533] on button "Open gallery" at bounding box center [470, 535] width 81 height 29
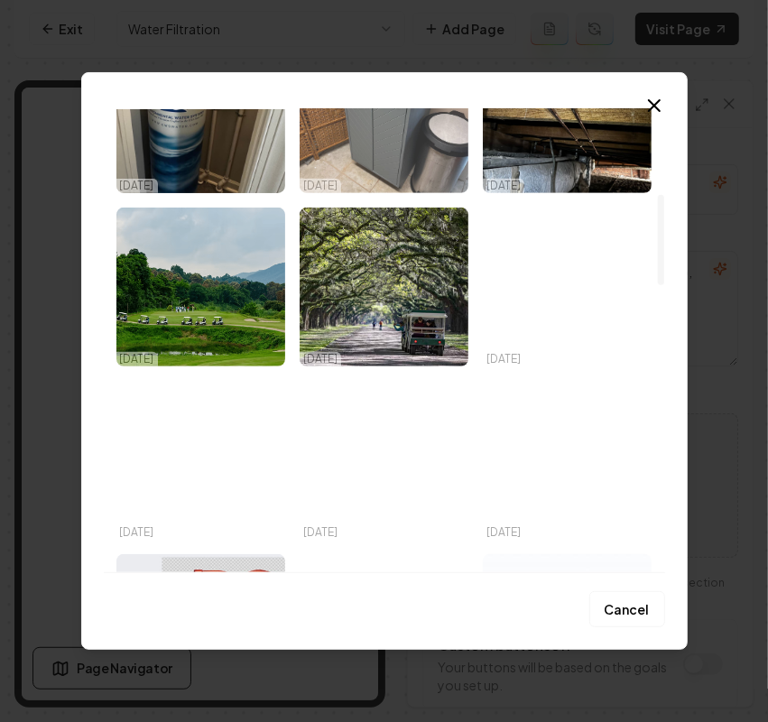
scroll to position [424, 0]
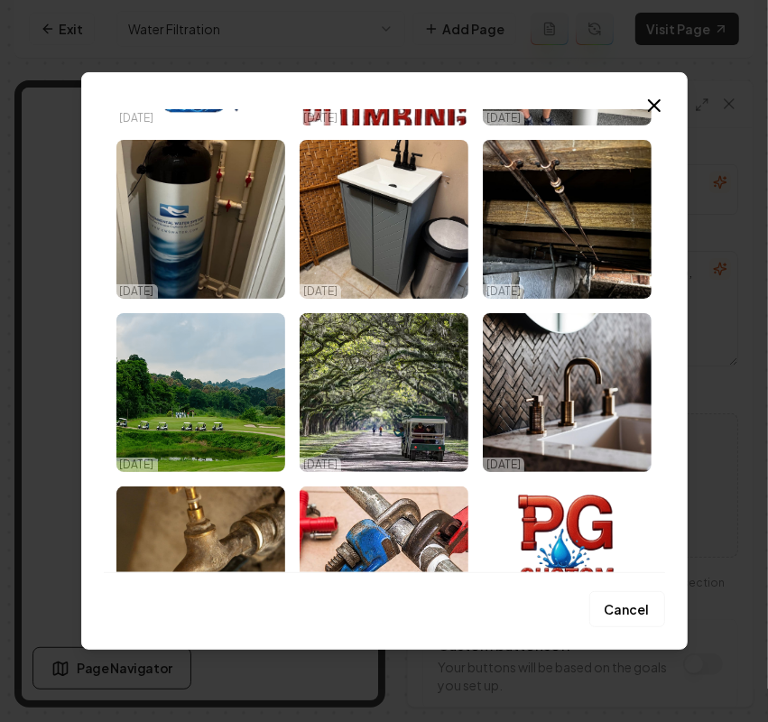
click at [655, 92] on div "Upload My Images Stock Images General 10/07/25 10/07/25 10/07/25 10/07/25 10/07…" at bounding box center [384, 360] width 606 height 577
click at [654, 105] on icon "button" at bounding box center [654, 105] width 11 height 11
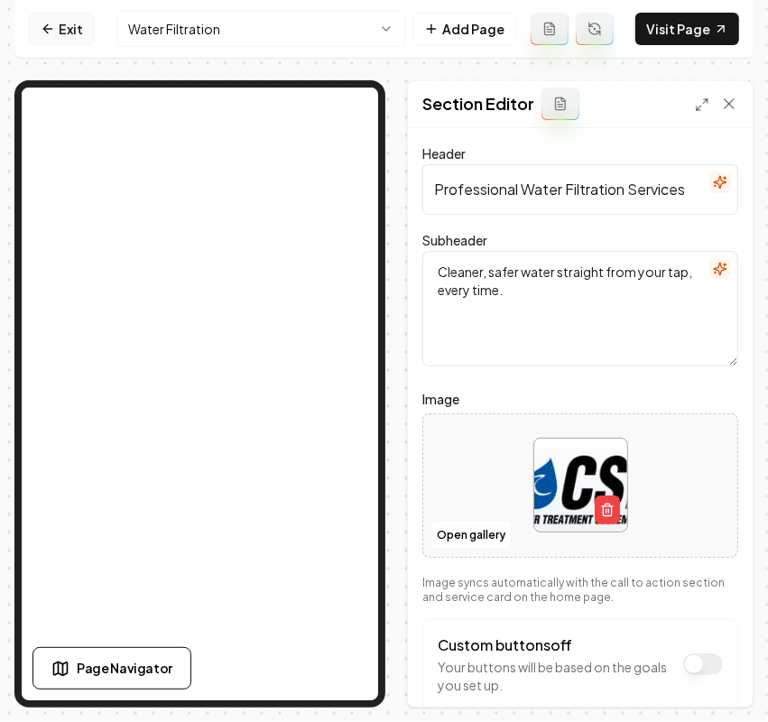
click at [91, 24] on link "Exit" at bounding box center [62, 29] width 66 height 32
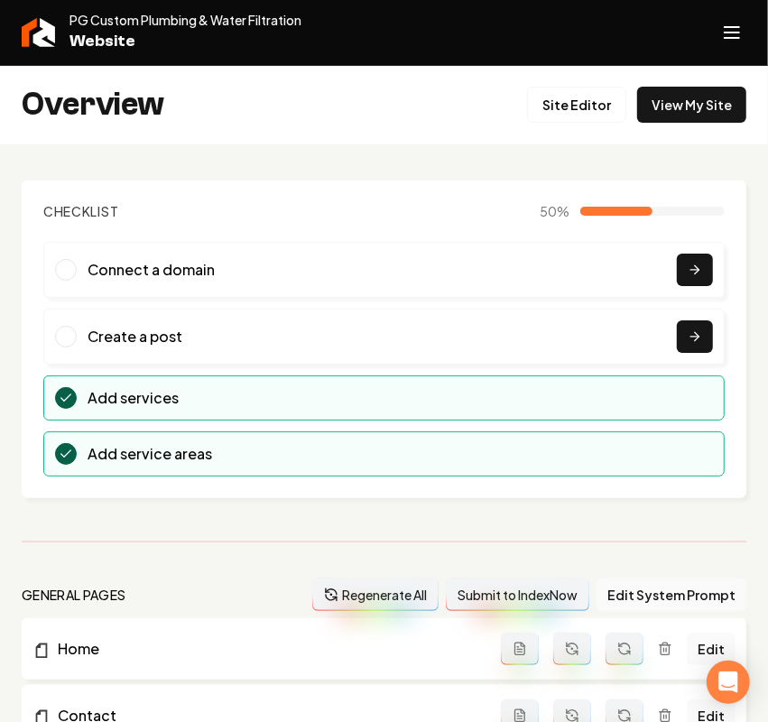
click at [147, 29] on span "Website" at bounding box center [185, 41] width 232 height 25
click at [161, 20] on span "PG Custom Plumbing & Water Filtration" at bounding box center [185, 20] width 232 height 18
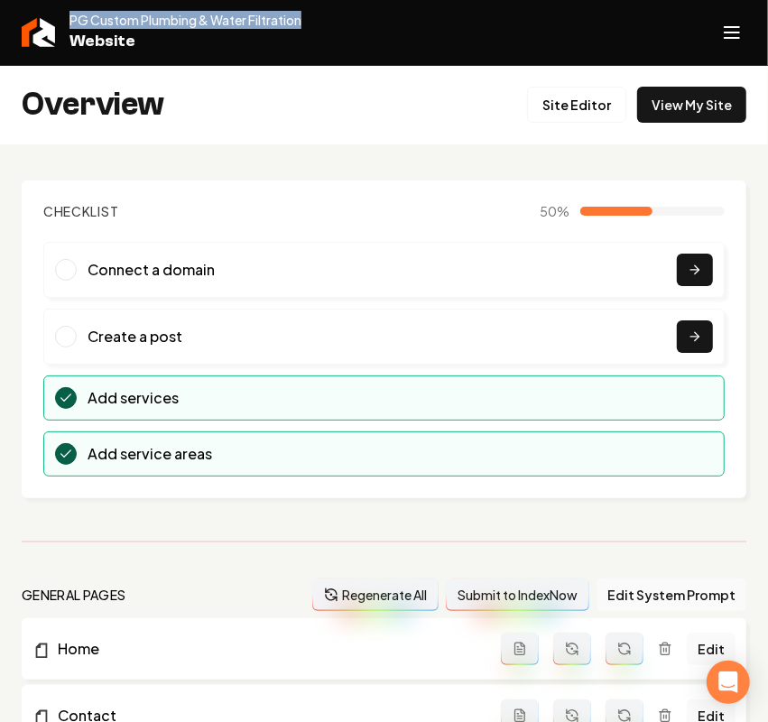
copy span "PG Custom Plumbing & Water Filtration"
click at [558, 106] on link "Site Editor" at bounding box center [576, 105] width 99 height 36
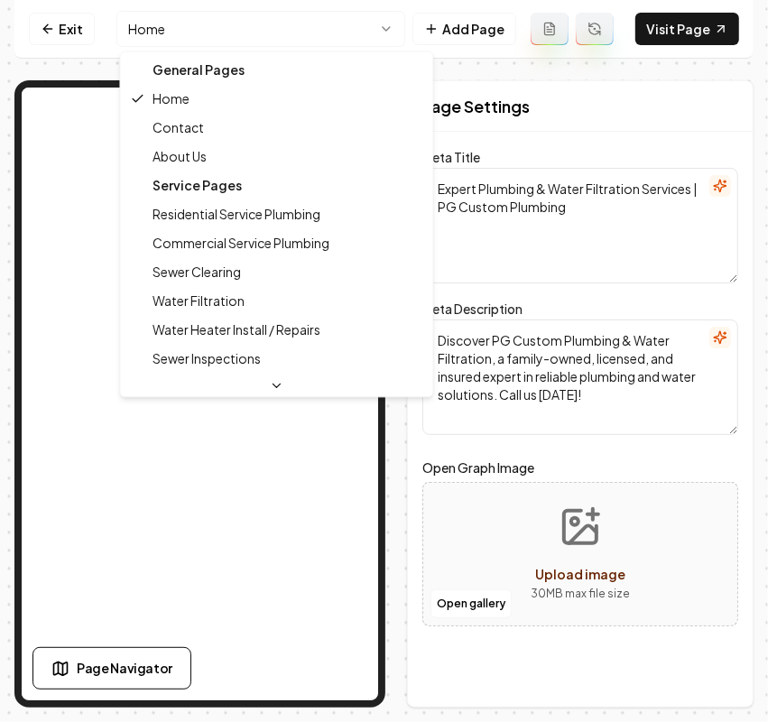
click at [309, 27] on html "Computer Required This feature is only available on a computer. Please switch t…" at bounding box center [384, 361] width 768 height 722
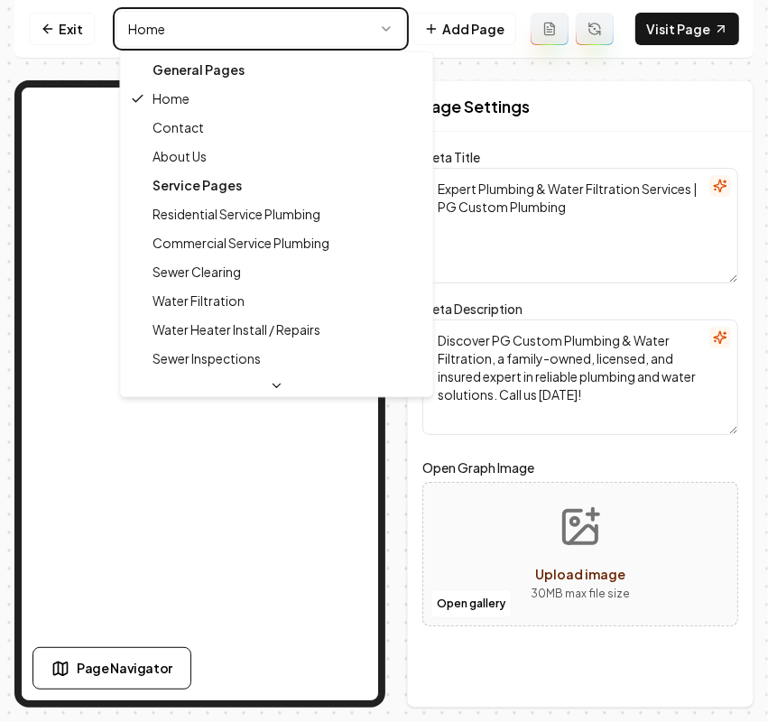
type textarea "Water Filtration Services | PG Custom Plumbing"
type textarea "Cleaner, safer water awaits with PG Custom Plumbing's expert water filtration s…"
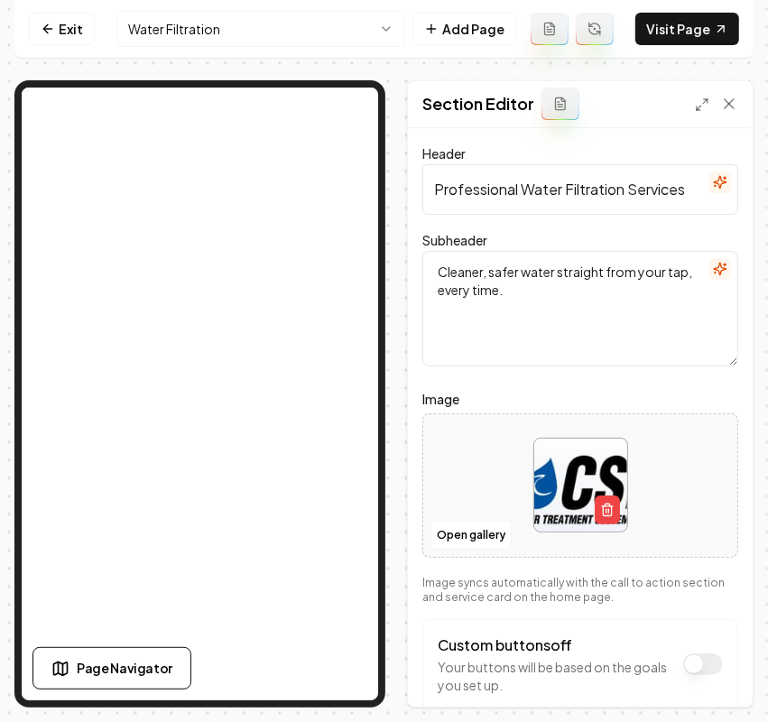
click at [681, 493] on div at bounding box center [580, 485] width 314 height 124
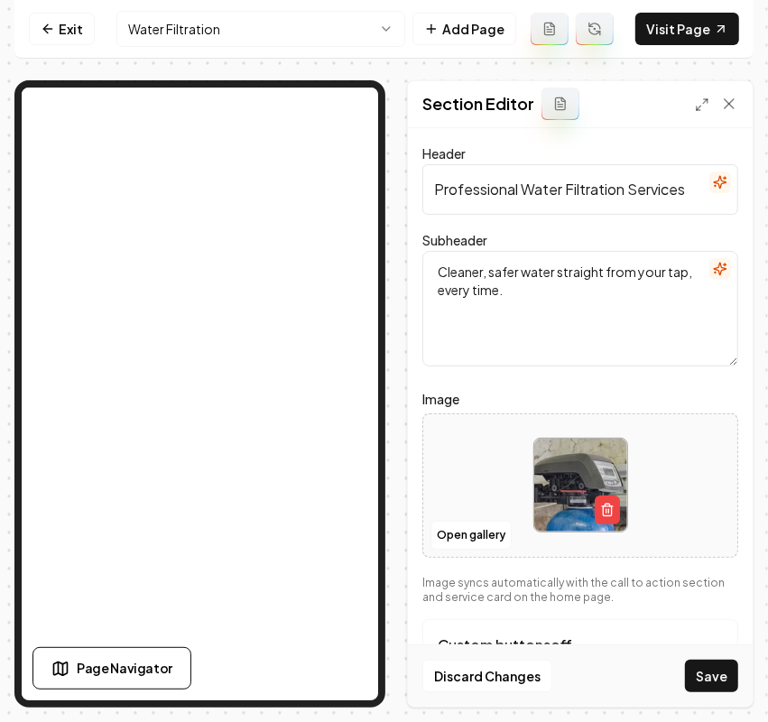
click at [711, 674] on button "Save" at bounding box center [711, 675] width 53 height 32
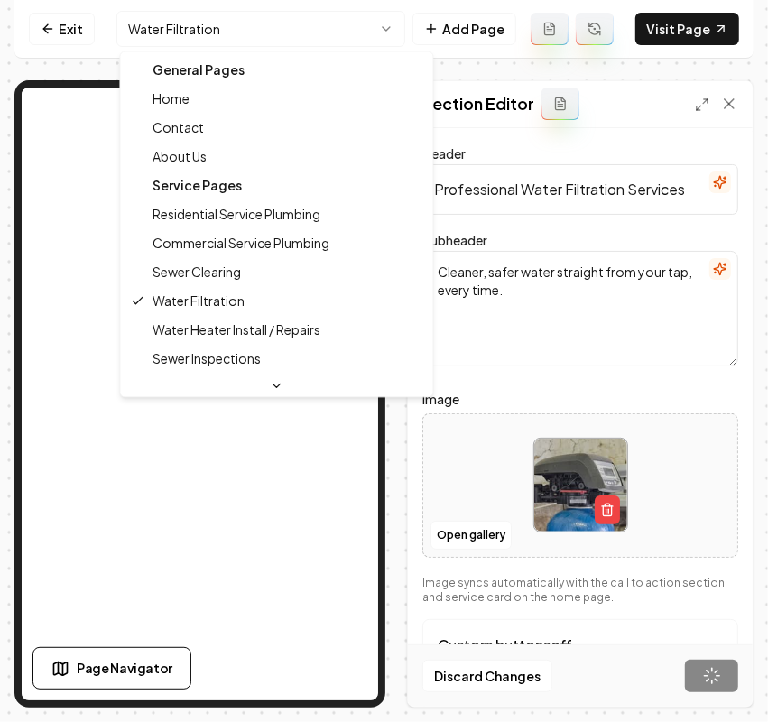
click at [163, 11] on html "Computer Required This feature is only available on a computer. Please switch t…" at bounding box center [384, 361] width 768 height 722
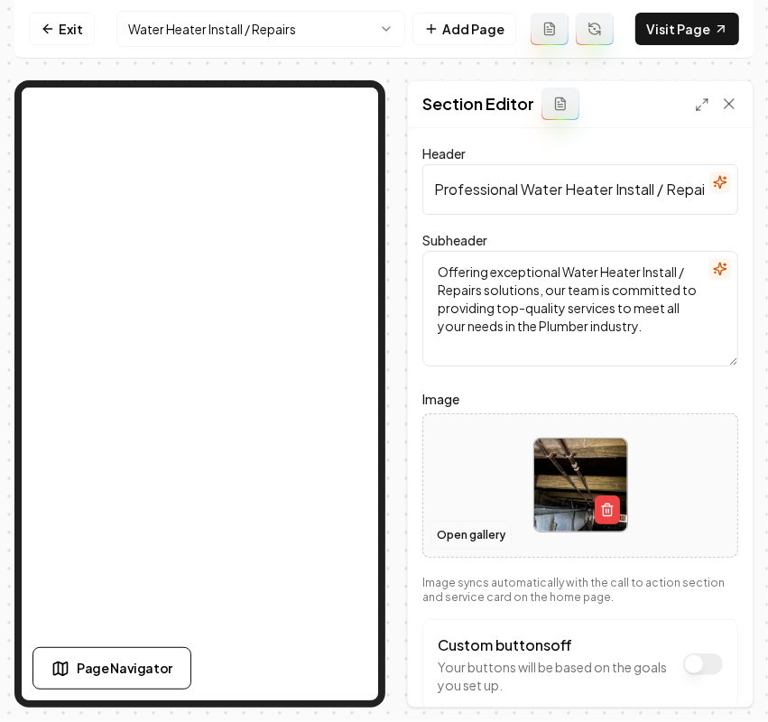
click at [496, 541] on button "Open gallery" at bounding box center [470, 535] width 81 height 29
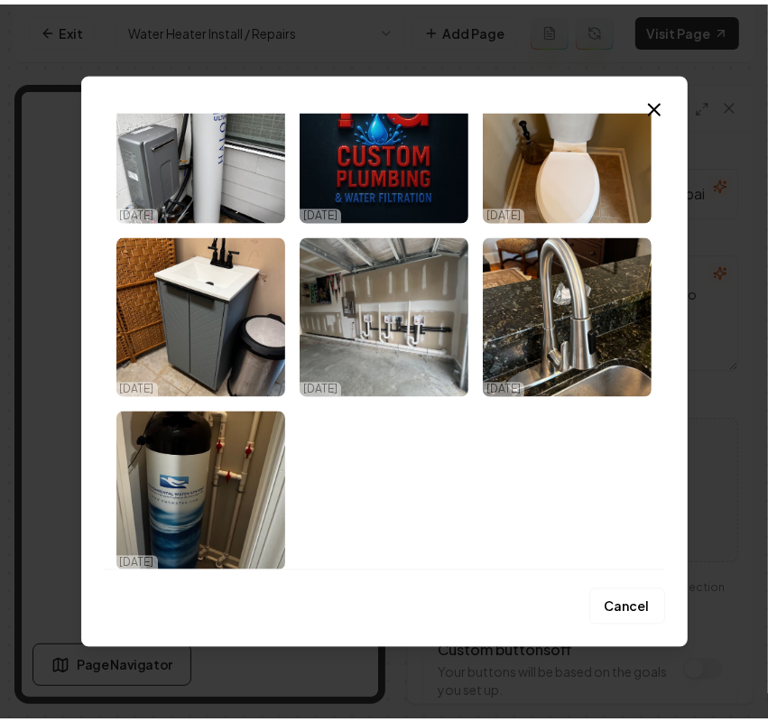
scroll to position [2063, 0]
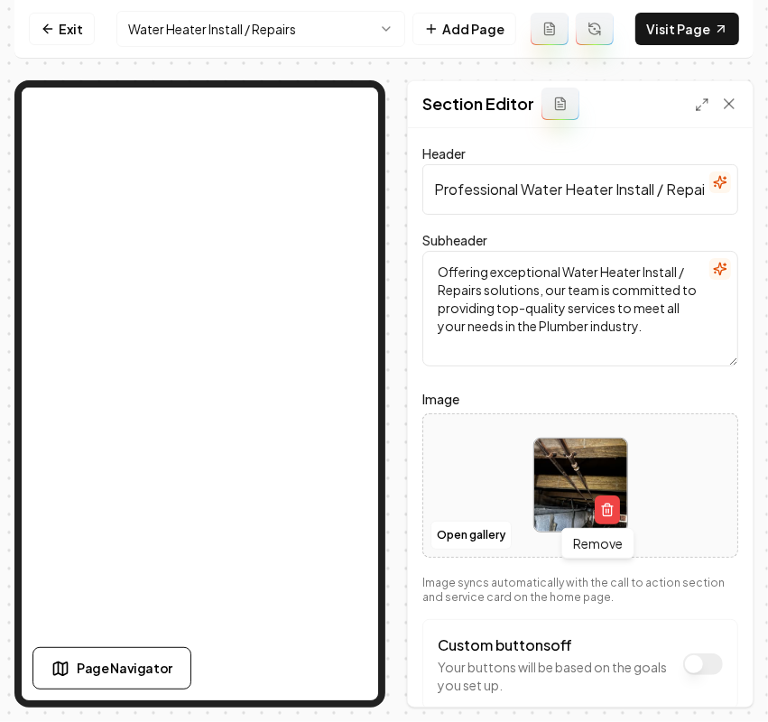
click at [651, 487] on div "Remove Remove" at bounding box center [580, 485] width 314 height 124
type input "**********"
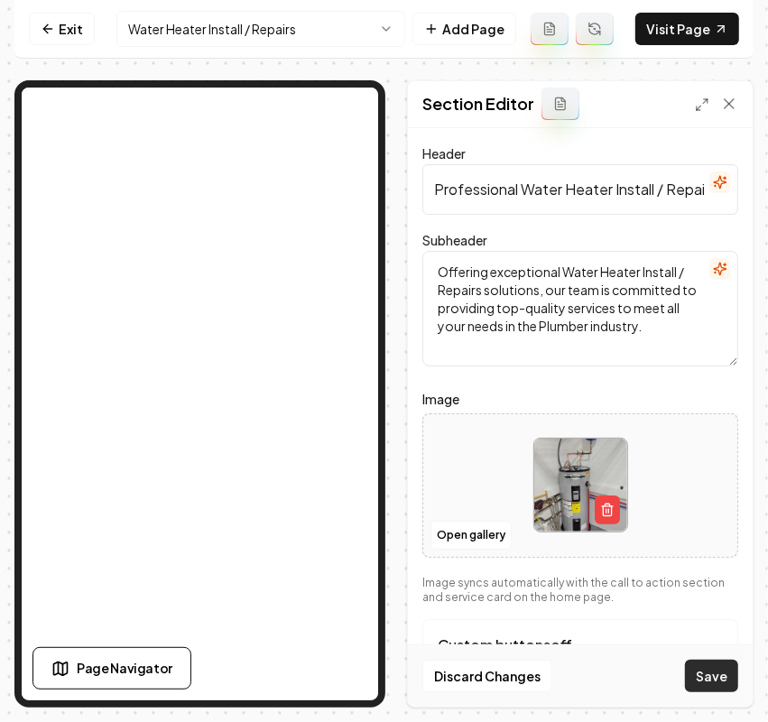
click at [714, 666] on button "Save" at bounding box center [711, 675] width 53 height 32
click at [172, 32] on html "Computer Required This feature is only available on a computer. Please switch t…" at bounding box center [384, 361] width 768 height 722
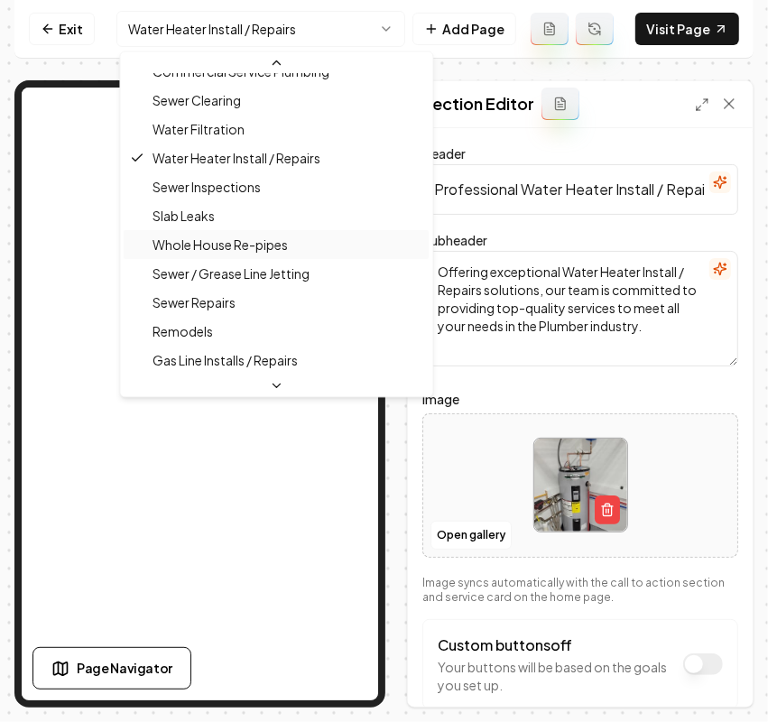
scroll to position [226, 0]
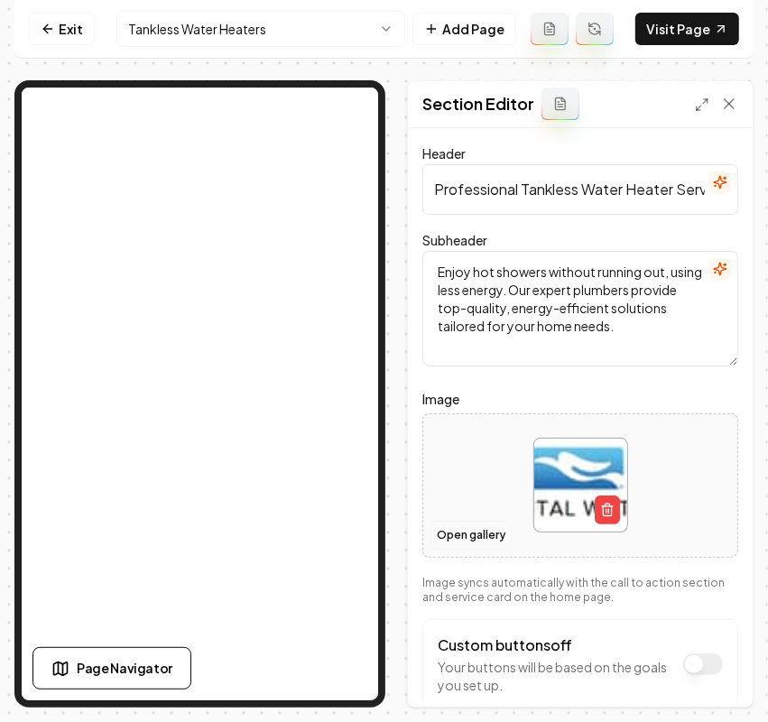
click at [445, 533] on button "Open gallery" at bounding box center [470, 535] width 81 height 29
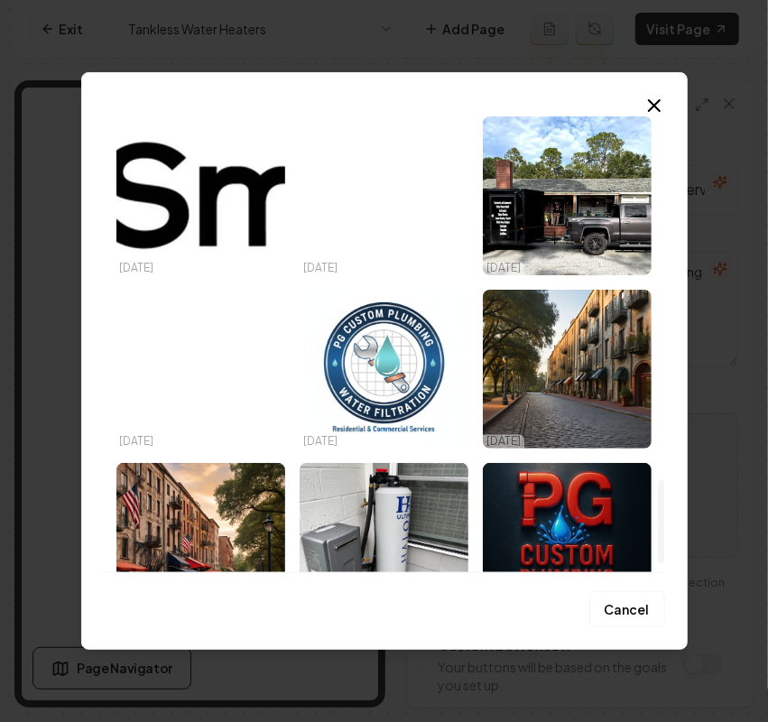
scroll to position [2030, 0]
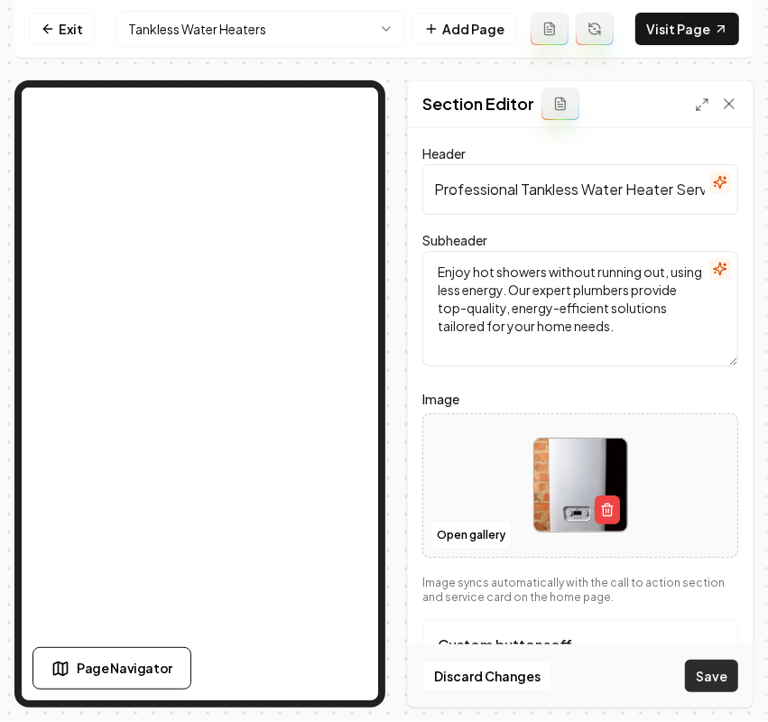
click at [700, 673] on button "Save" at bounding box center [711, 675] width 53 height 32
click at [189, 20] on html "Computer Required This feature is only available on a computer. Please switch t…" at bounding box center [384, 361] width 768 height 722
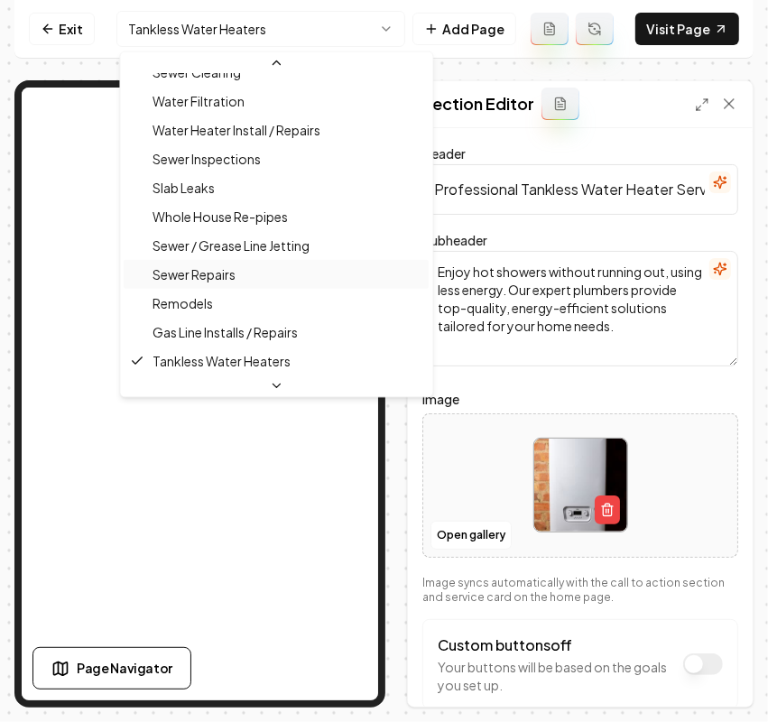
scroll to position [109, 0]
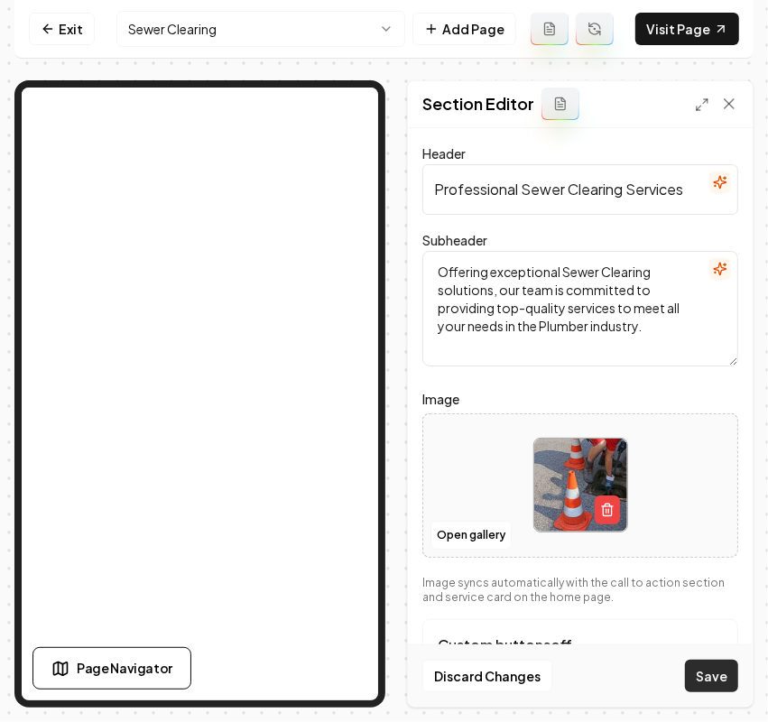
click at [697, 677] on button "Save" at bounding box center [711, 675] width 53 height 32
click at [275, 16] on html "Computer Required This feature is only available on a computer. Please switch t…" at bounding box center [384, 361] width 768 height 722
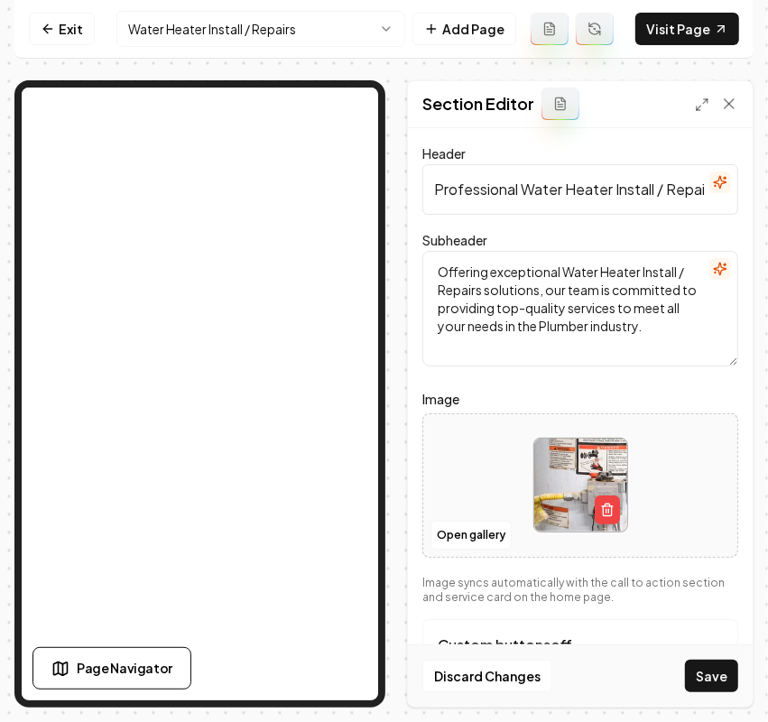
click at [708, 664] on button "Save" at bounding box center [711, 675] width 53 height 32
click at [224, 20] on html "Computer Required This feature is only available on a computer. Please switch t…" at bounding box center [384, 361] width 768 height 722
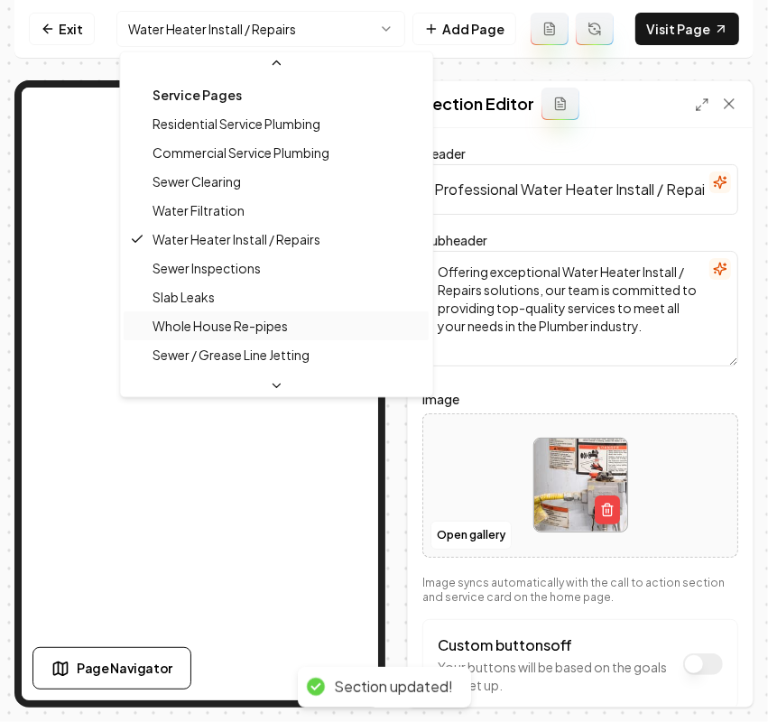
scroll to position [226, 0]
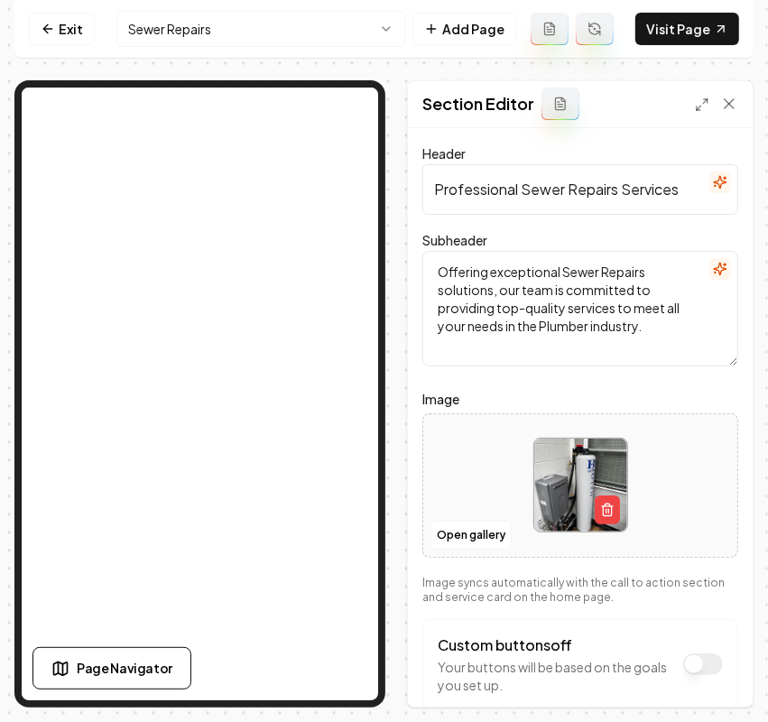
click at [695, 483] on div at bounding box center [580, 485] width 314 height 124
type input "**********"
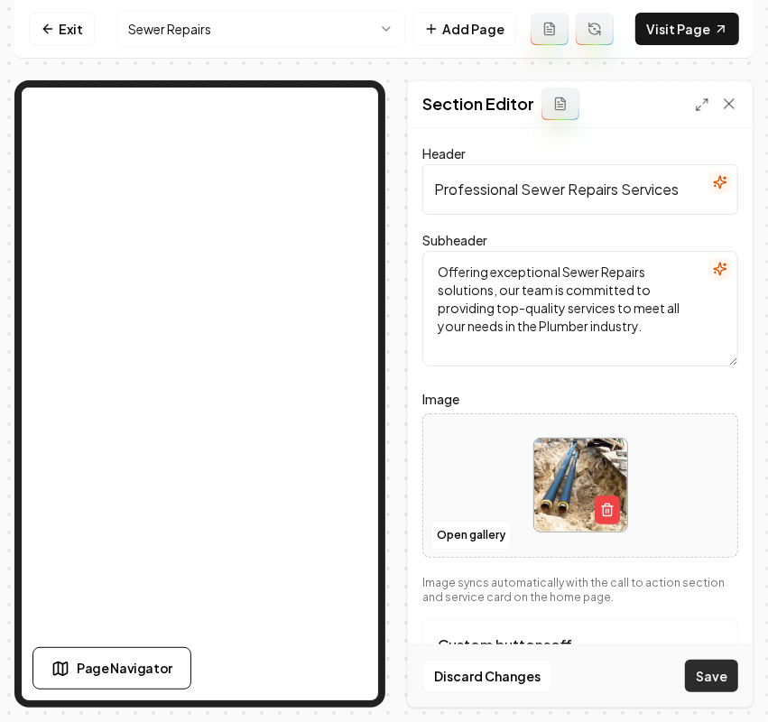
click at [713, 668] on button "Save" at bounding box center [711, 675] width 53 height 32
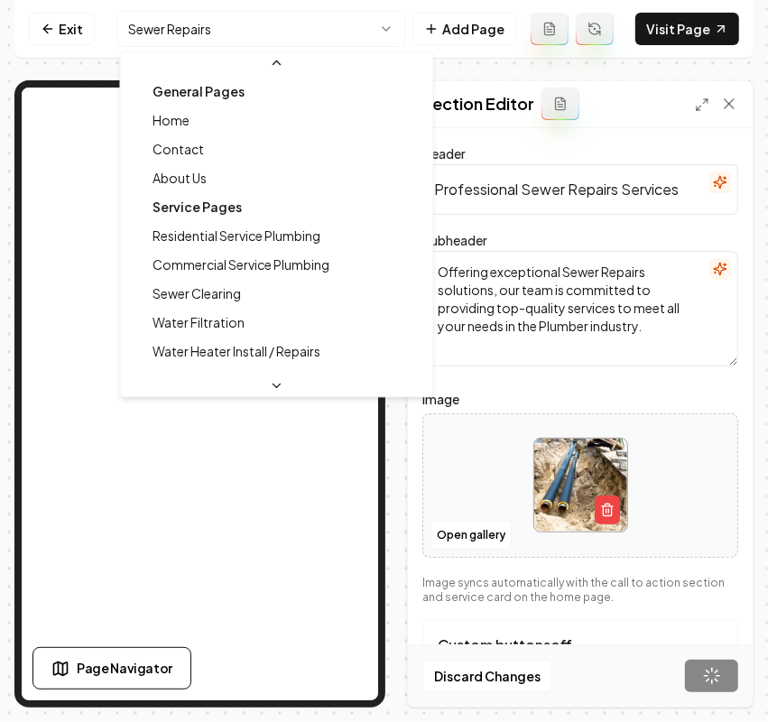
click at [198, 41] on html "Computer Required This feature is only available on a computer. Please switch t…" at bounding box center [384, 361] width 768 height 722
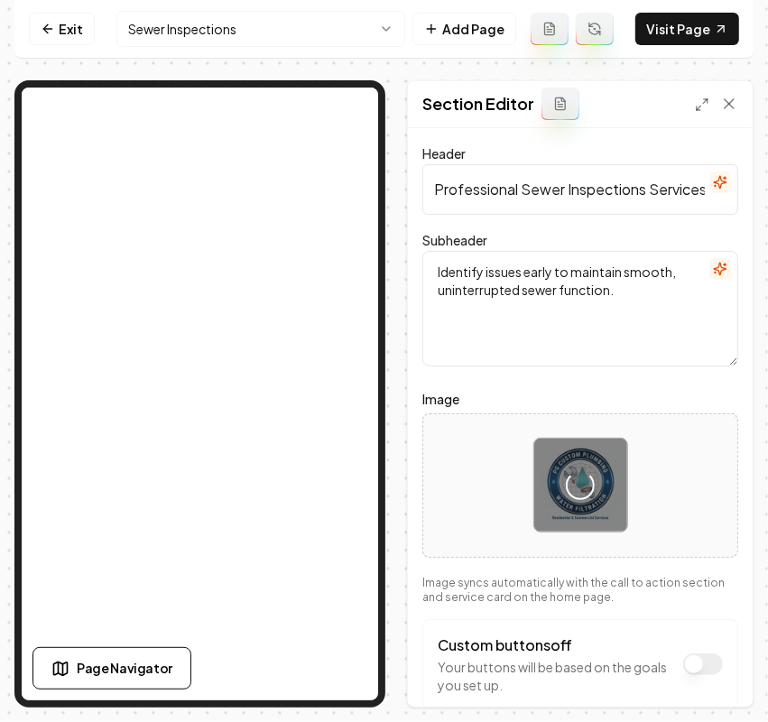
click at [701, 397] on label "Image" at bounding box center [580, 399] width 316 height 22
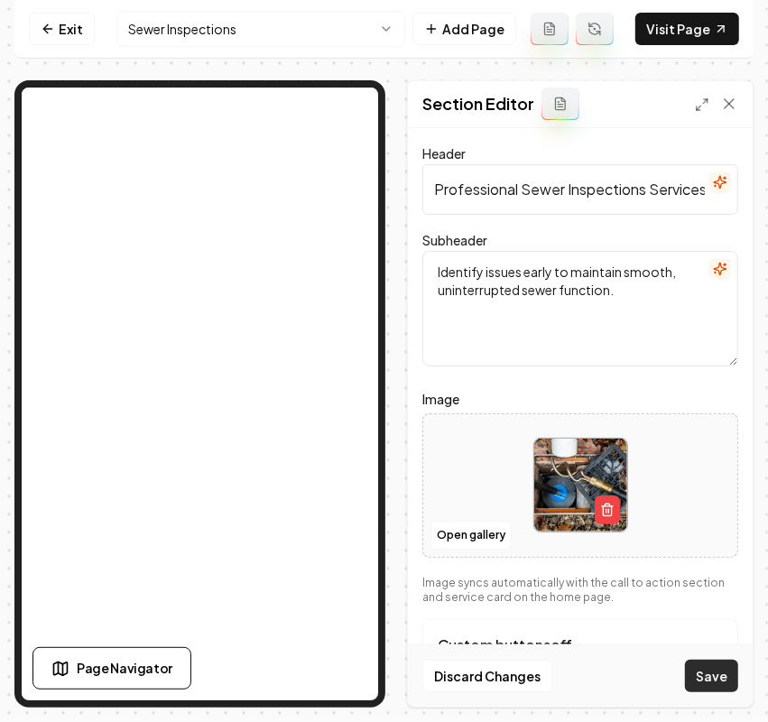
click at [715, 688] on button "Save" at bounding box center [711, 675] width 53 height 32
click at [222, 16] on html "Computer Required This feature is only available on a computer. Please switch t…" at bounding box center [384, 361] width 768 height 722
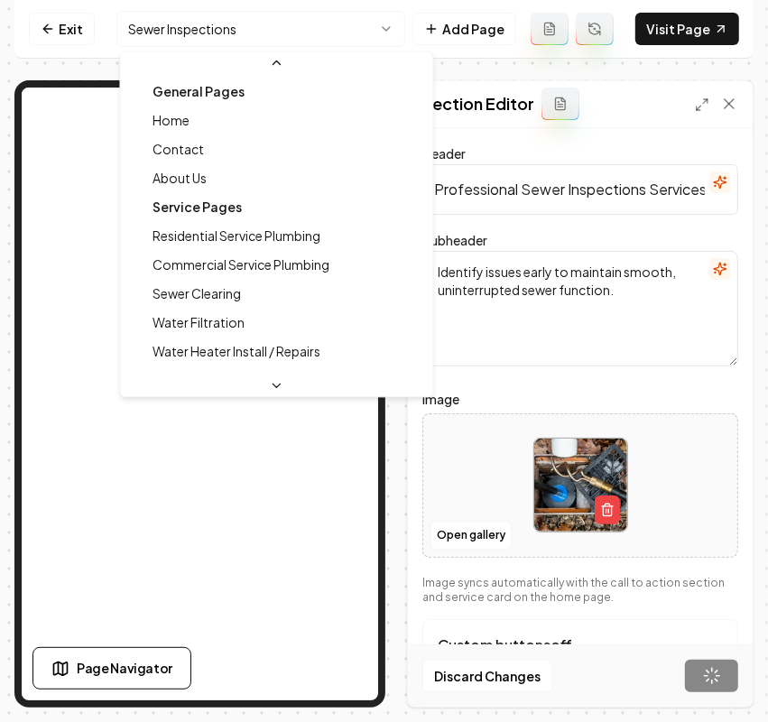
scroll to position [226, 0]
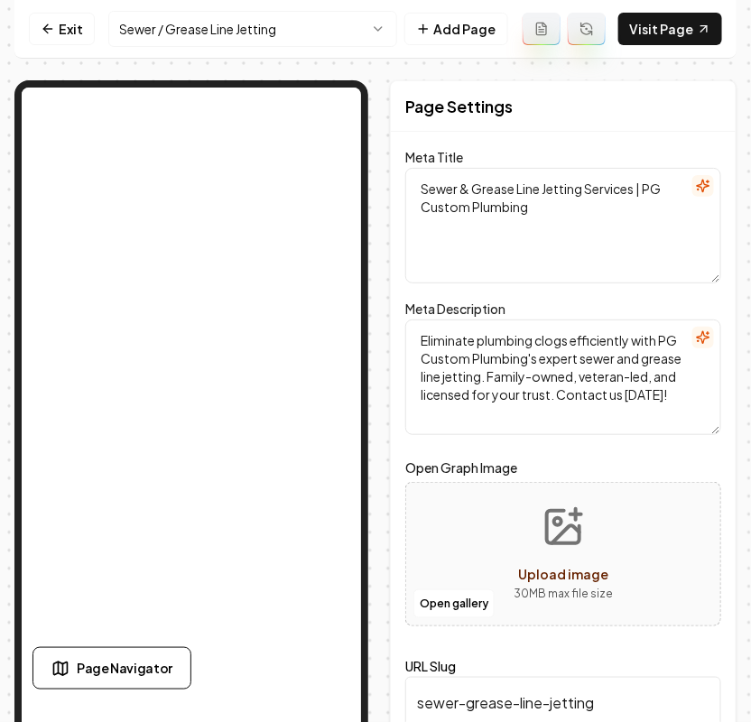
drag, startPoint x: 528, startPoint y: 192, endPoint x: 597, endPoint y: 192, distance: 69.5
click at [597, 192] on textarea "Sewer & Grease Line Jetting Services | PG Custom Plumbing" at bounding box center [563, 225] width 316 height 115
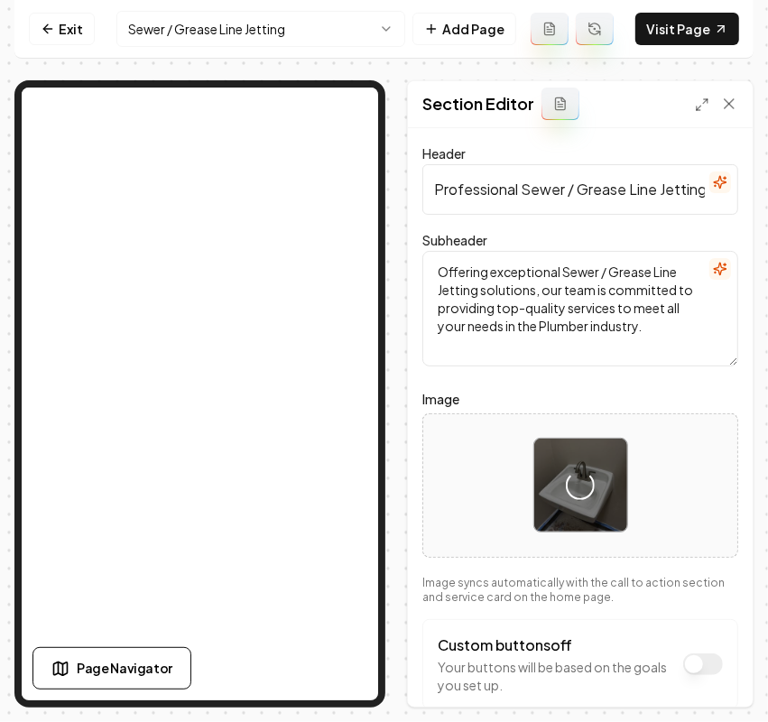
click at [720, 393] on label "Image" at bounding box center [580, 399] width 316 height 22
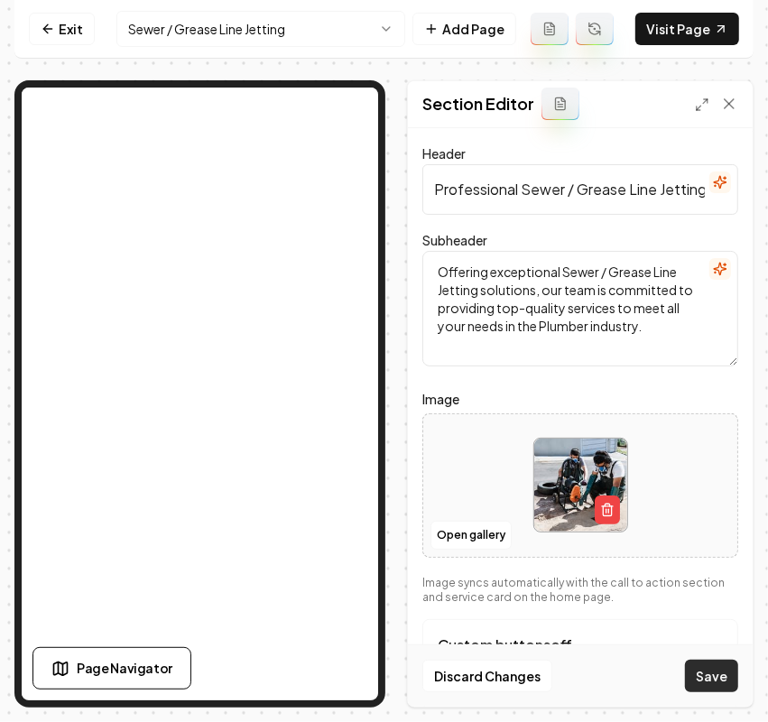
click at [708, 682] on button "Save" at bounding box center [711, 675] width 53 height 32
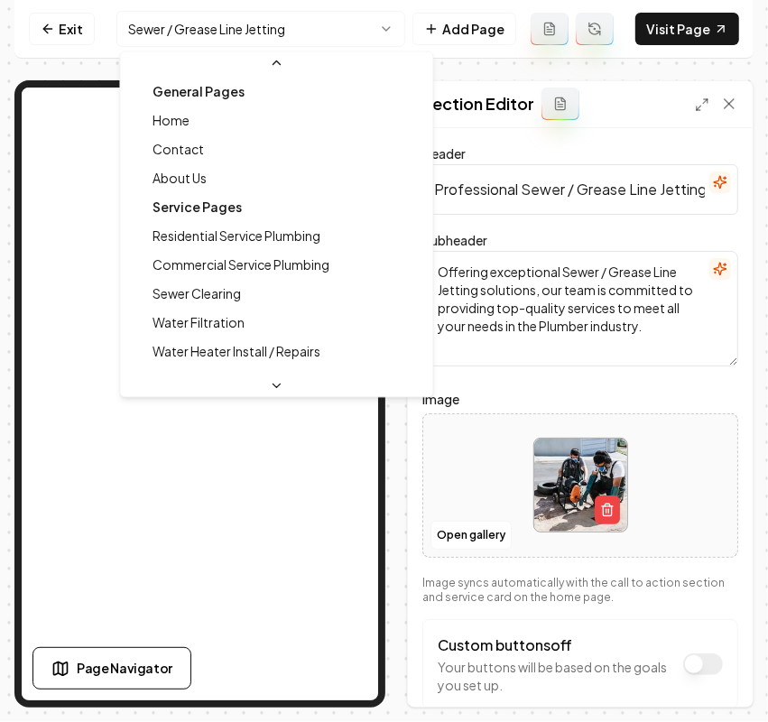
click at [250, 27] on html "Computer Required This feature is only available on a computer. Please switch t…" at bounding box center [384, 361] width 768 height 722
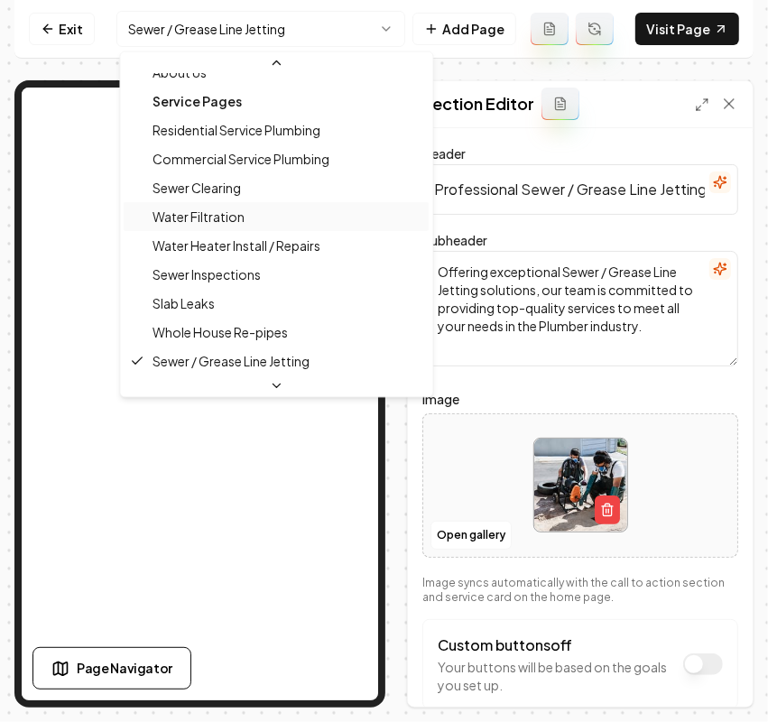
scroll to position [219, 0]
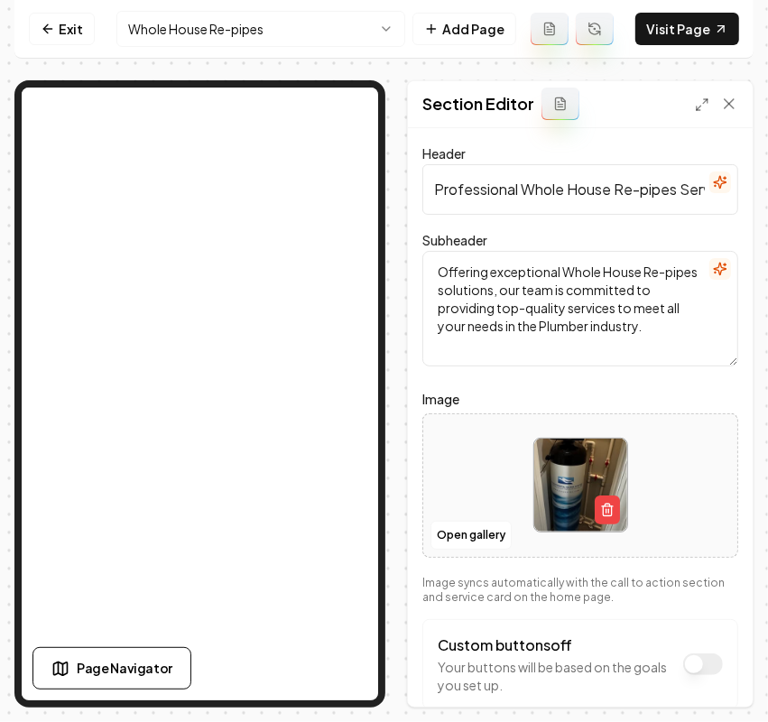
click at [479, 476] on div at bounding box center [580, 485] width 314 height 124
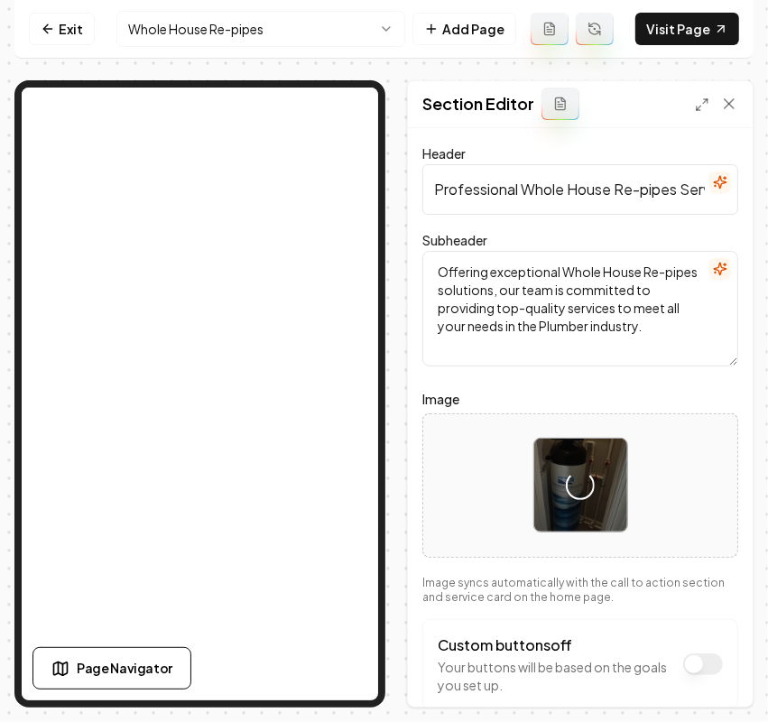
click at [670, 395] on label "Image" at bounding box center [580, 399] width 316 height 22
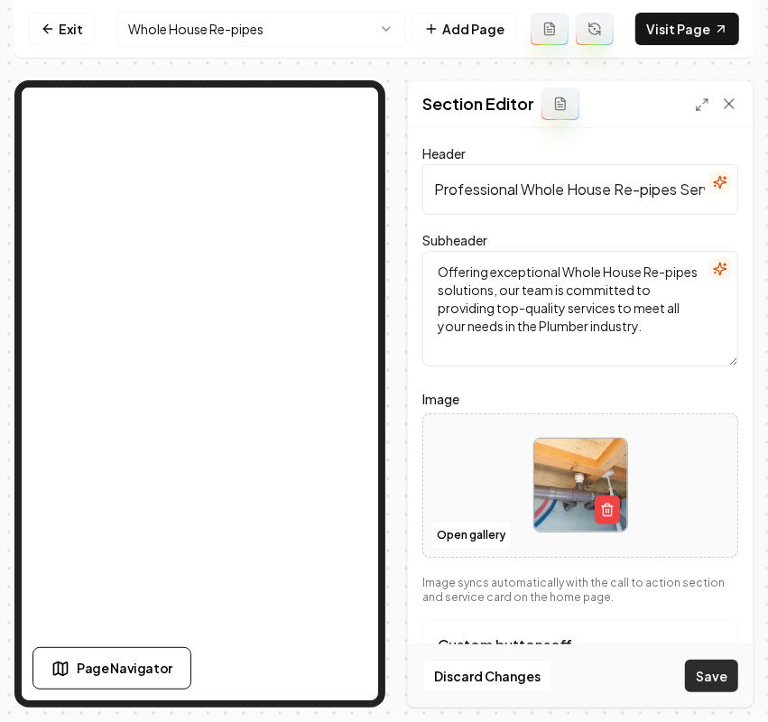
click at [706, 672] on button "Save" at bounding box center [711, 675] width 53 height 32
click at [290, 38] on html "Computer Required This feature is only available on a computer. Please switch t…" at bounding box center [384, 361] width 768 height 722
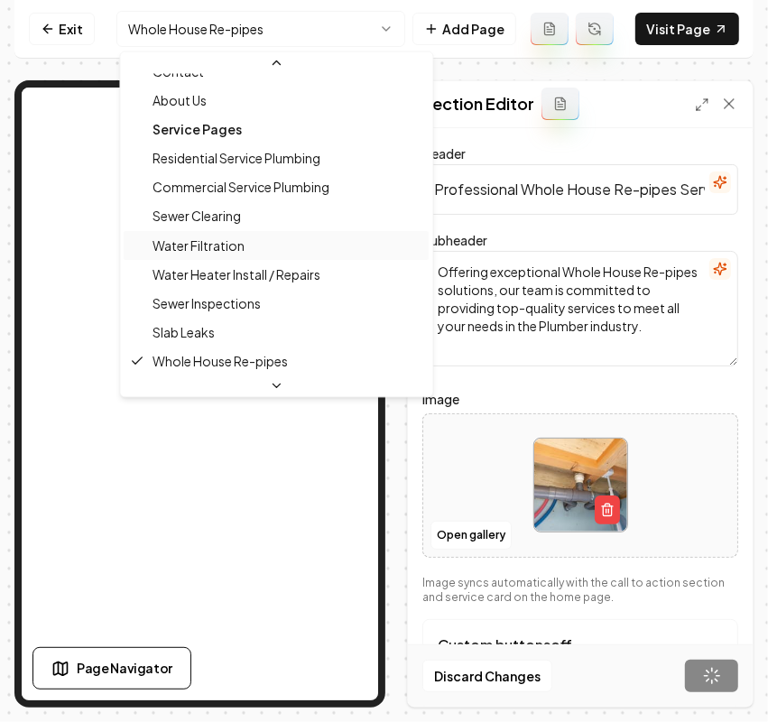
scroll to position [190, 0]
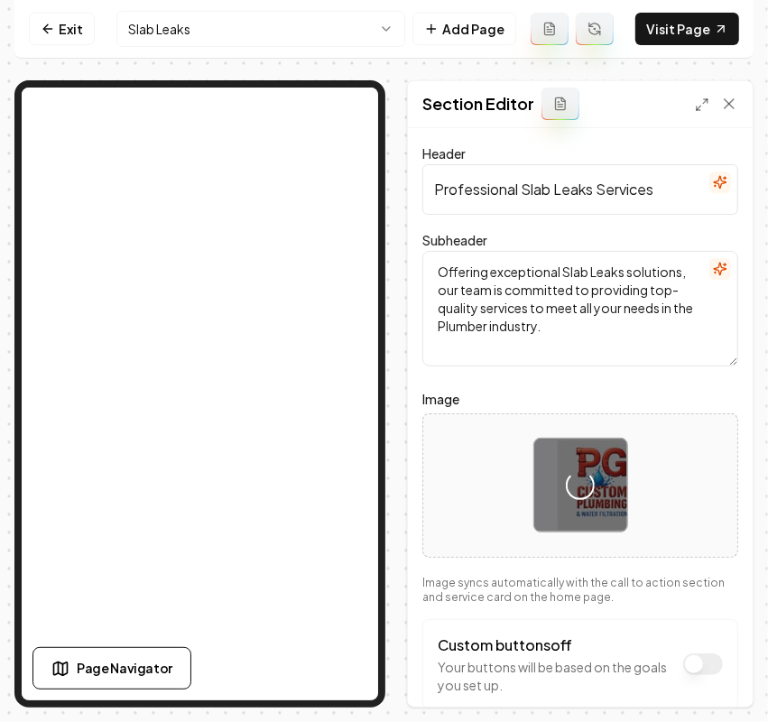
click at [696, 380] on form "Header Professional Slab Leaks Services Subheader Offering exceptional Slab Lea…" at bounding box center [580, 462] width 316 height 639
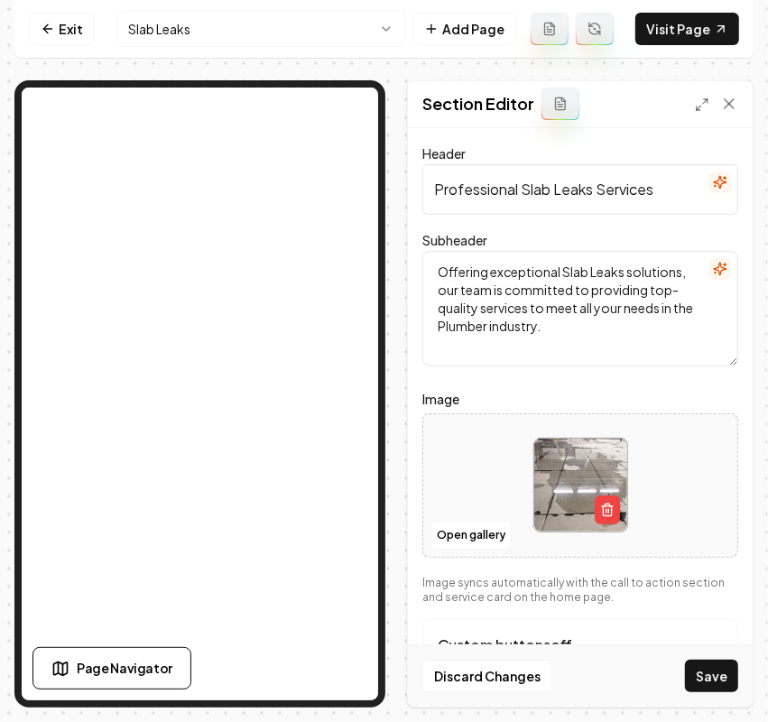
click at [715, 655] on div "Discard Changes Save" at bounding box center [580, 675] width 345 height 62
click at [717, 666] on button "Save" at bounding box center [711, 675] width 53 height 32
click at [258, 25] on html "Computer Required This feature is only available on a computer. Please switch t…" at bounding box center [384, 361] width 768 height 722
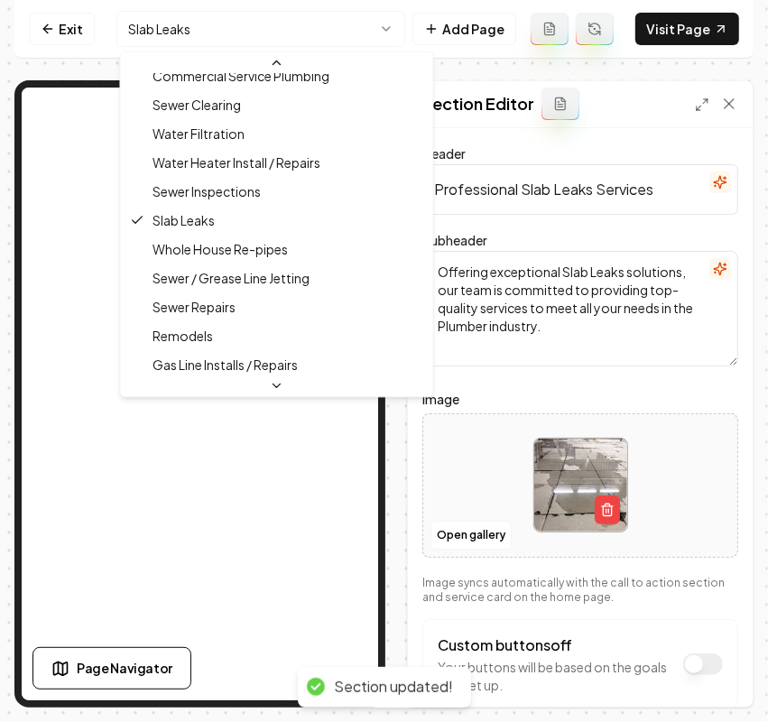
scroll to position [226, 0]
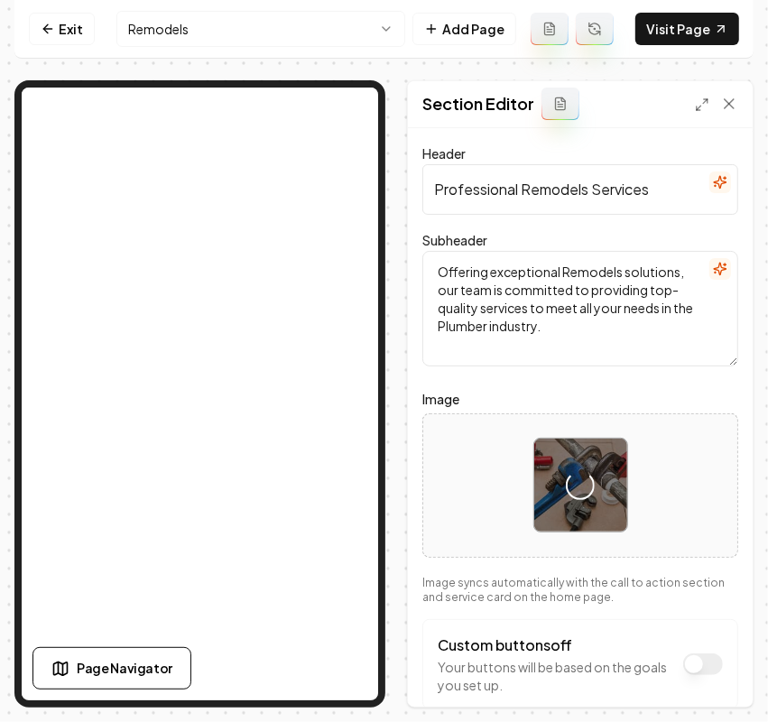
click at [675, 385] on form "Header Professional Remodels Services Subheader Offering exceptional Remodels s…" at bounding box center [580, 462] width 316 height 639
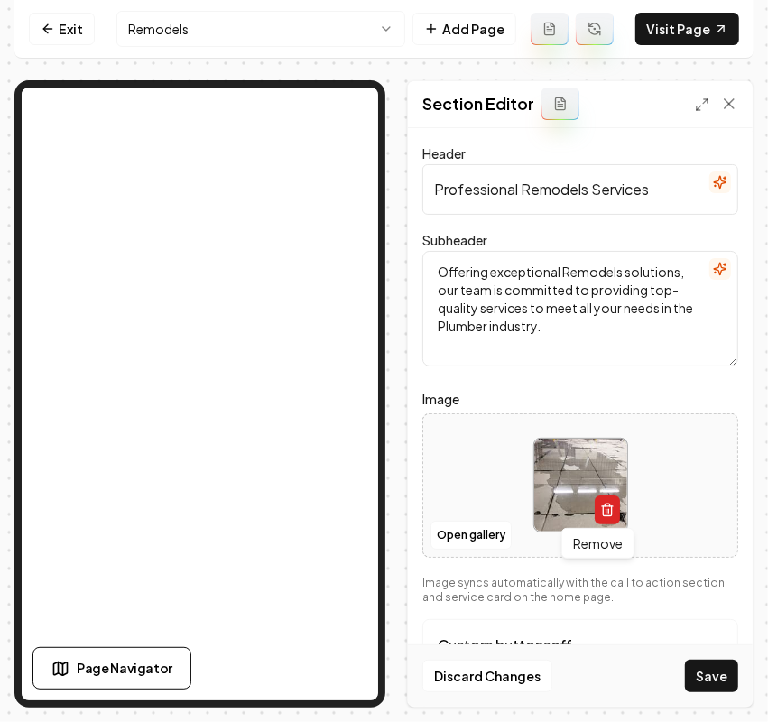
click at [605, 511] on line "button" at bounding box center [605, 511] width 0 height 4
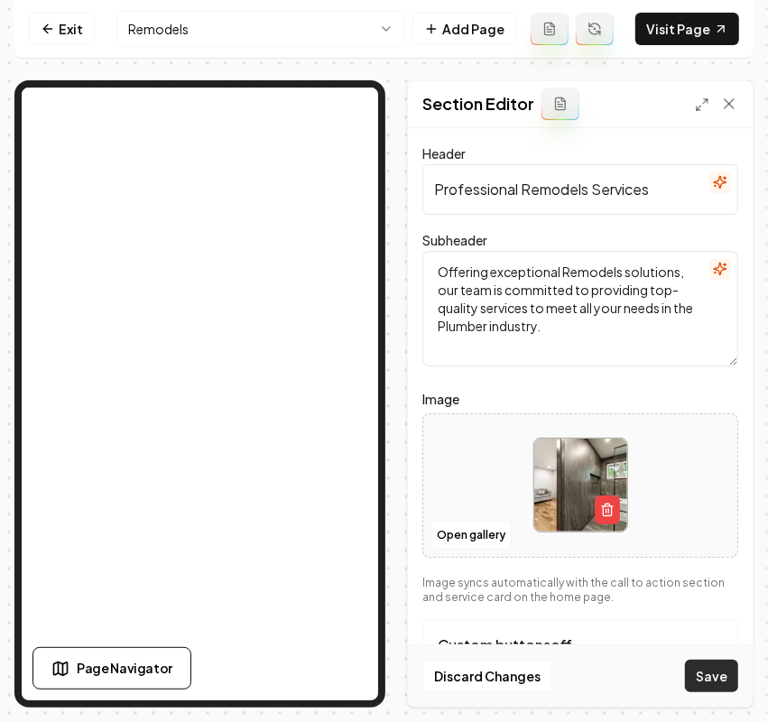
click at [696, 674] on button "Save" at bounding box center [711, 675] width 53 height 32
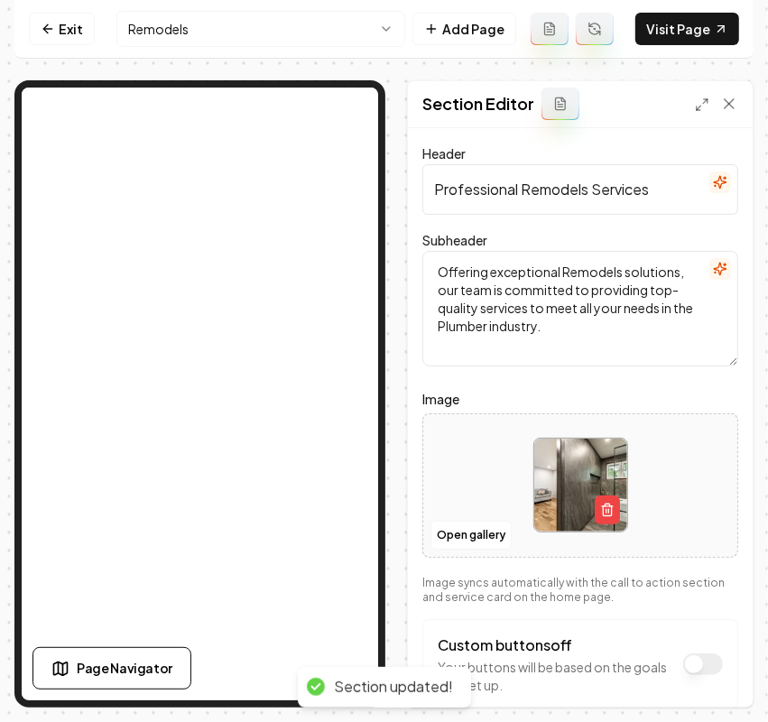
click at [254, 28] on html "Computer Required This feature is only available on a computer. Please switch t…" at bounding box center [384, 361] width 768 height 722
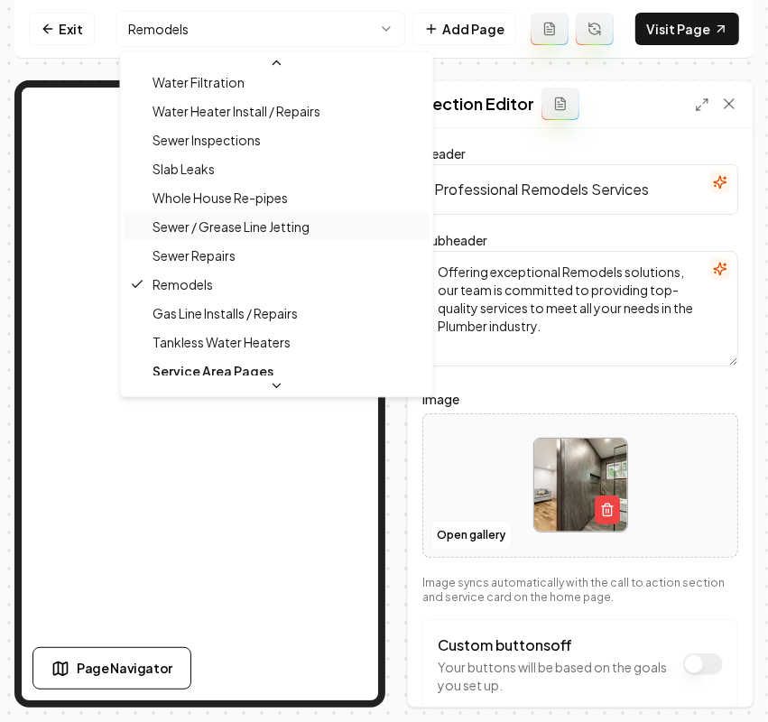
scroll to position [277, 0]
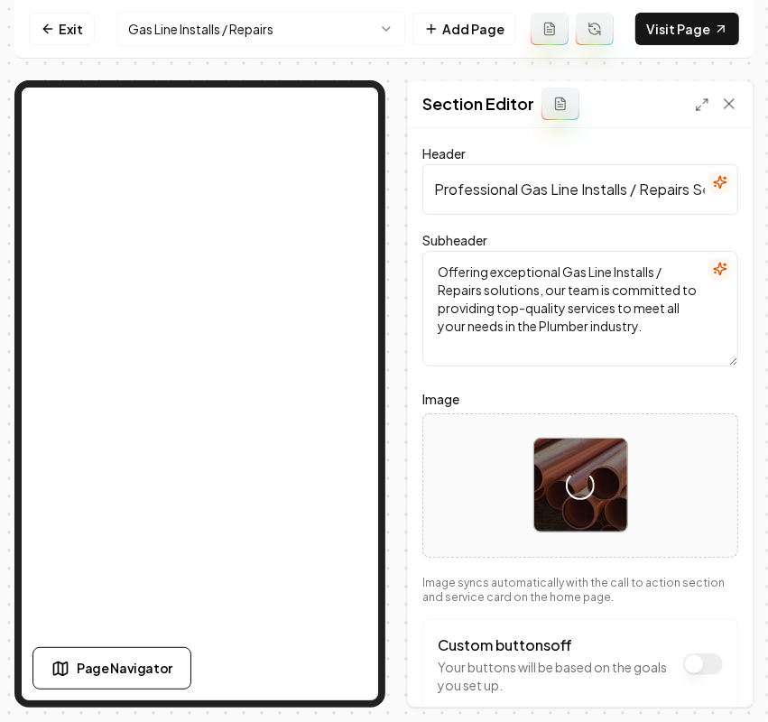
click at [688, 394] on label "Image" at bounding box center [580, 399] width 316 height 22
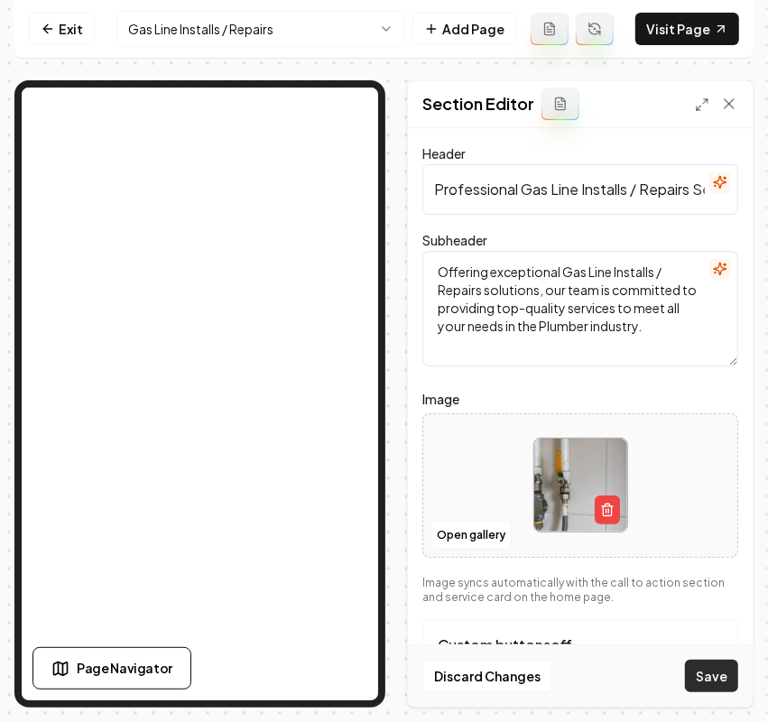
click at [713, 665] on button "Save" at bounding box center [711, 675] width 53 height 32
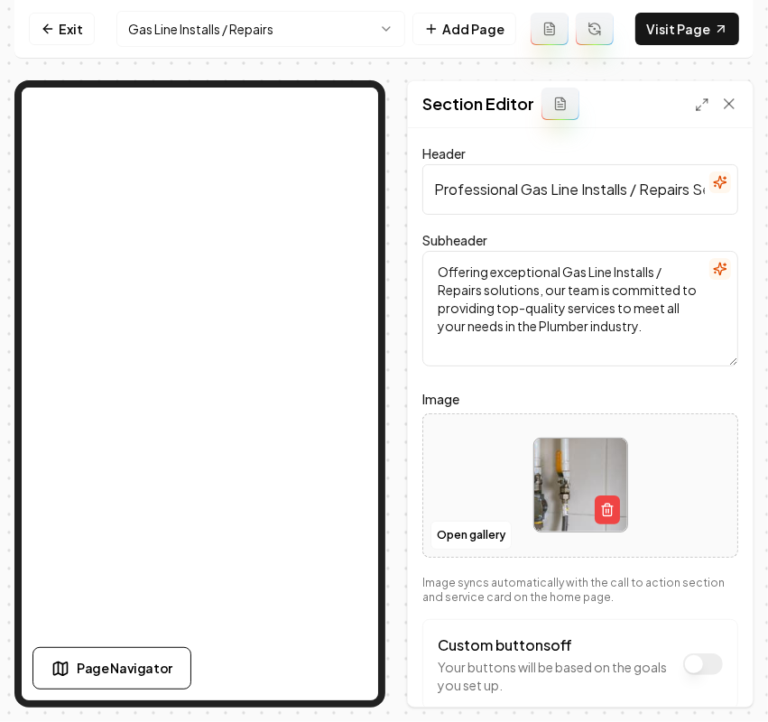
click at [241, 29] on html "Computer Required This feature is only available on a computer. Please switch t…" at bounding box center [384, 361] width 768 height 722
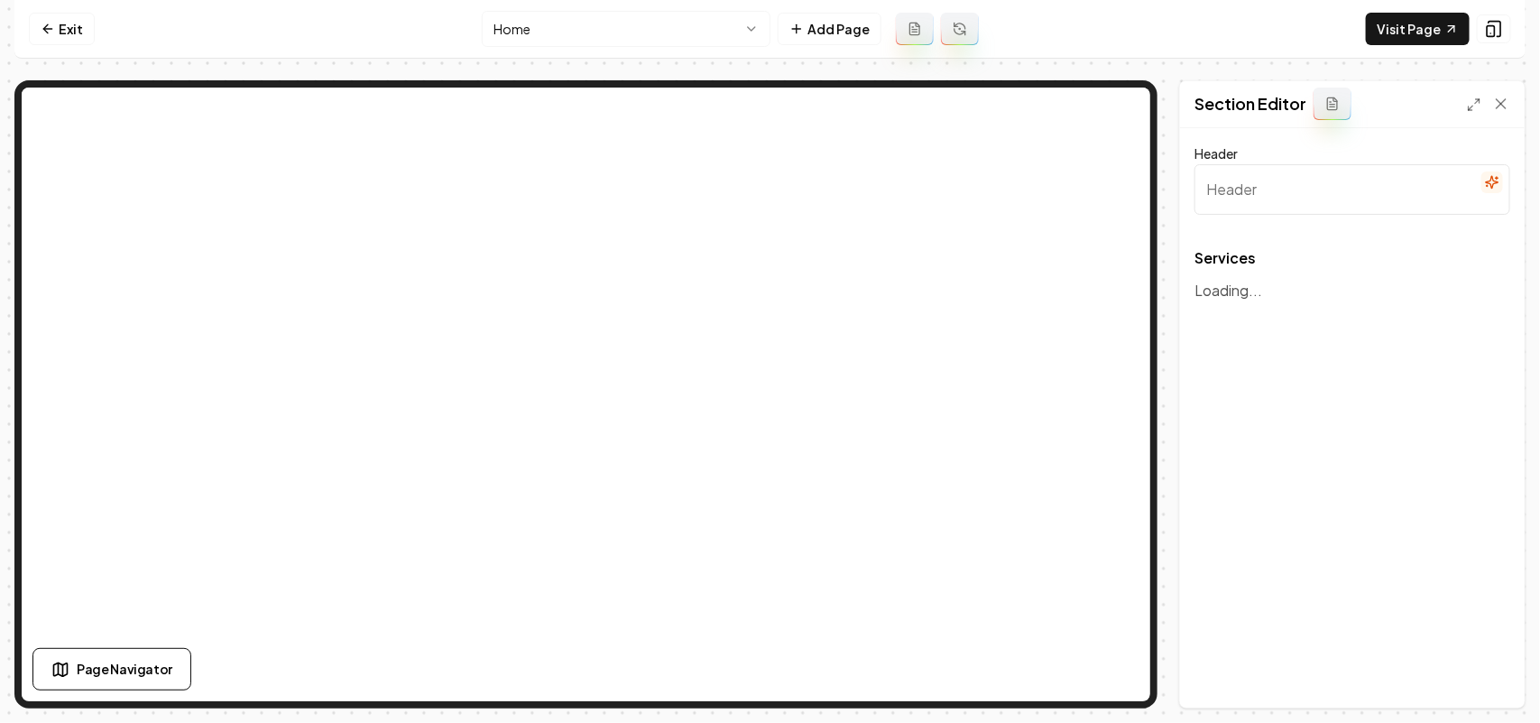
type input "Expert Plumbing and Water Solutions"
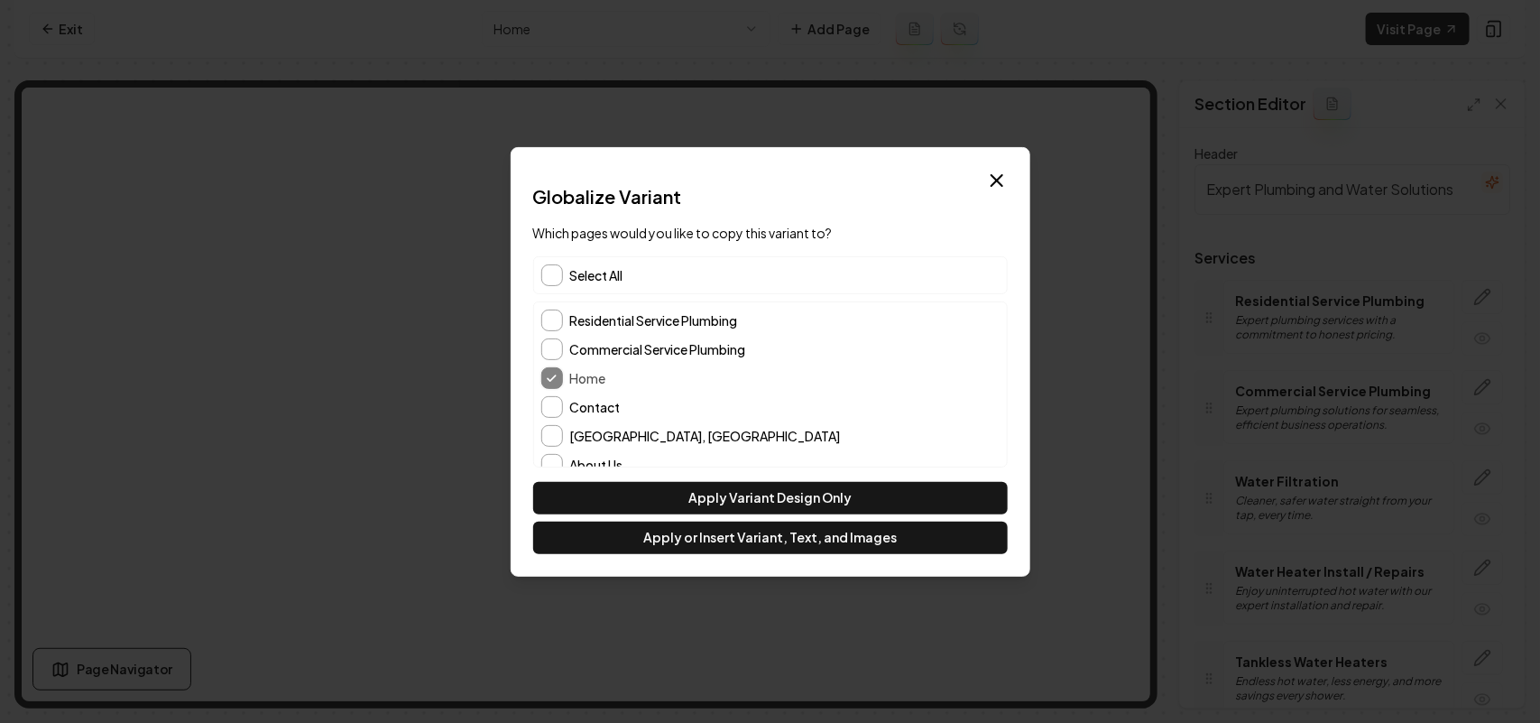
click at [613, 275] on span "Select All" at bounding box center [596, 275] width 53 height 18
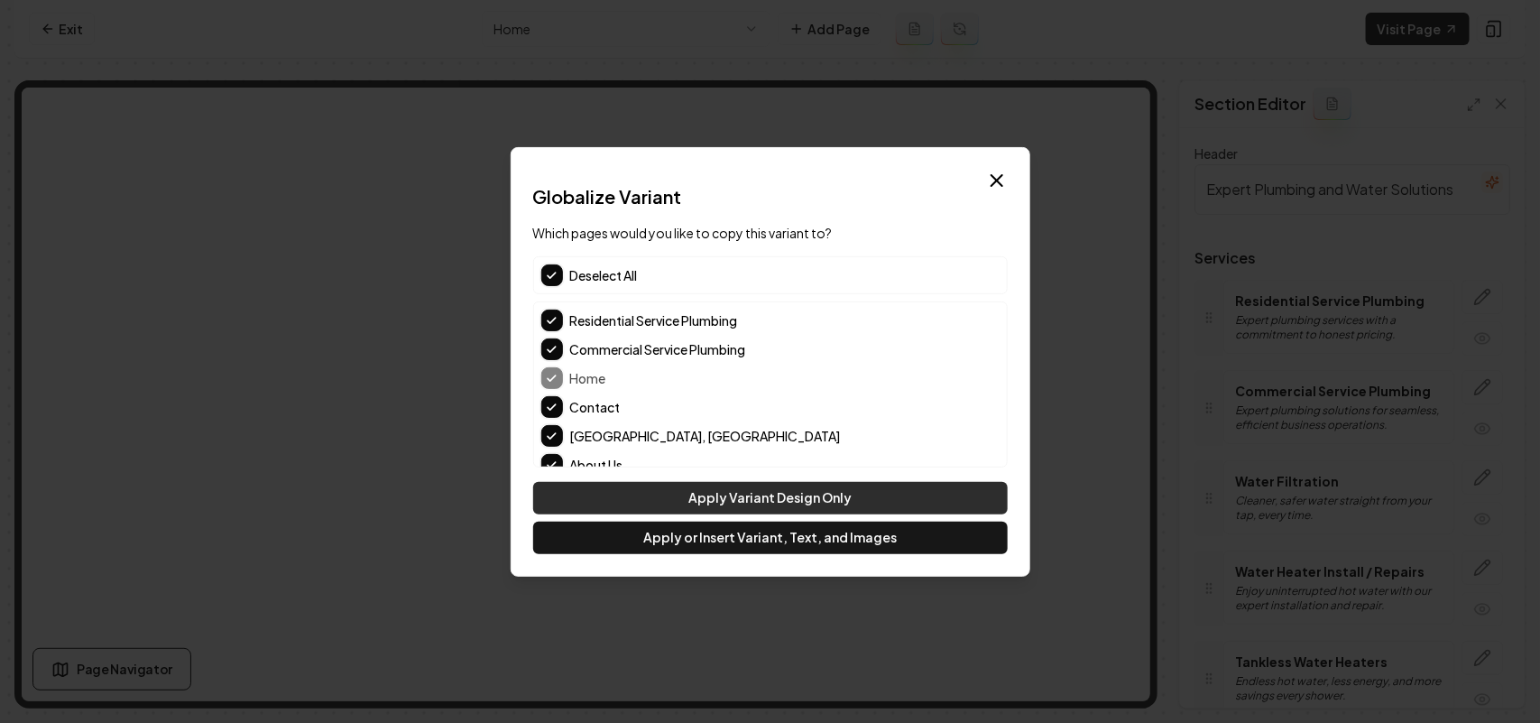
click at [705, 494] on button "Apply Variant Design Only" at bounding box center [770, 498] width 475 height 32
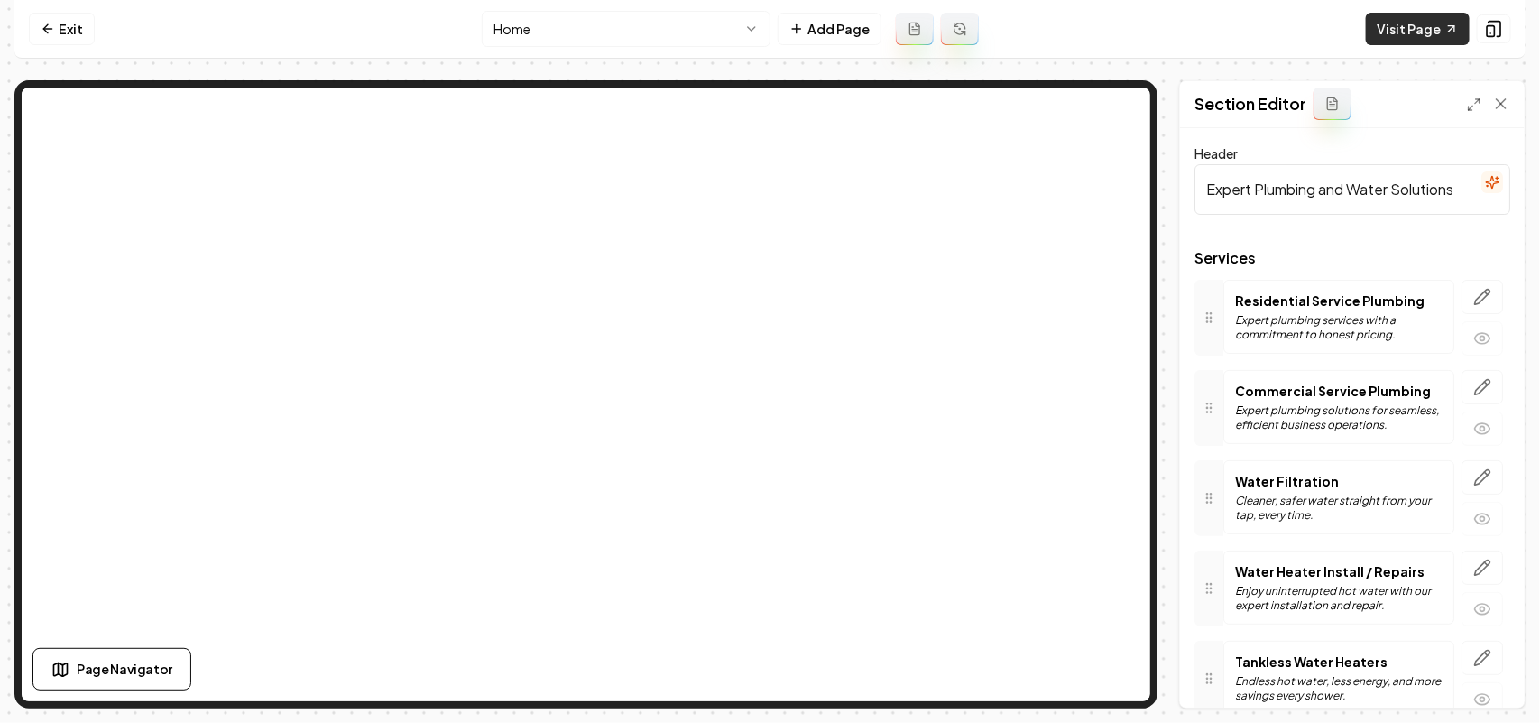
click at [1387, 33] on link "Visit Page" at bounding box center [1418, 29] width 104 height 32
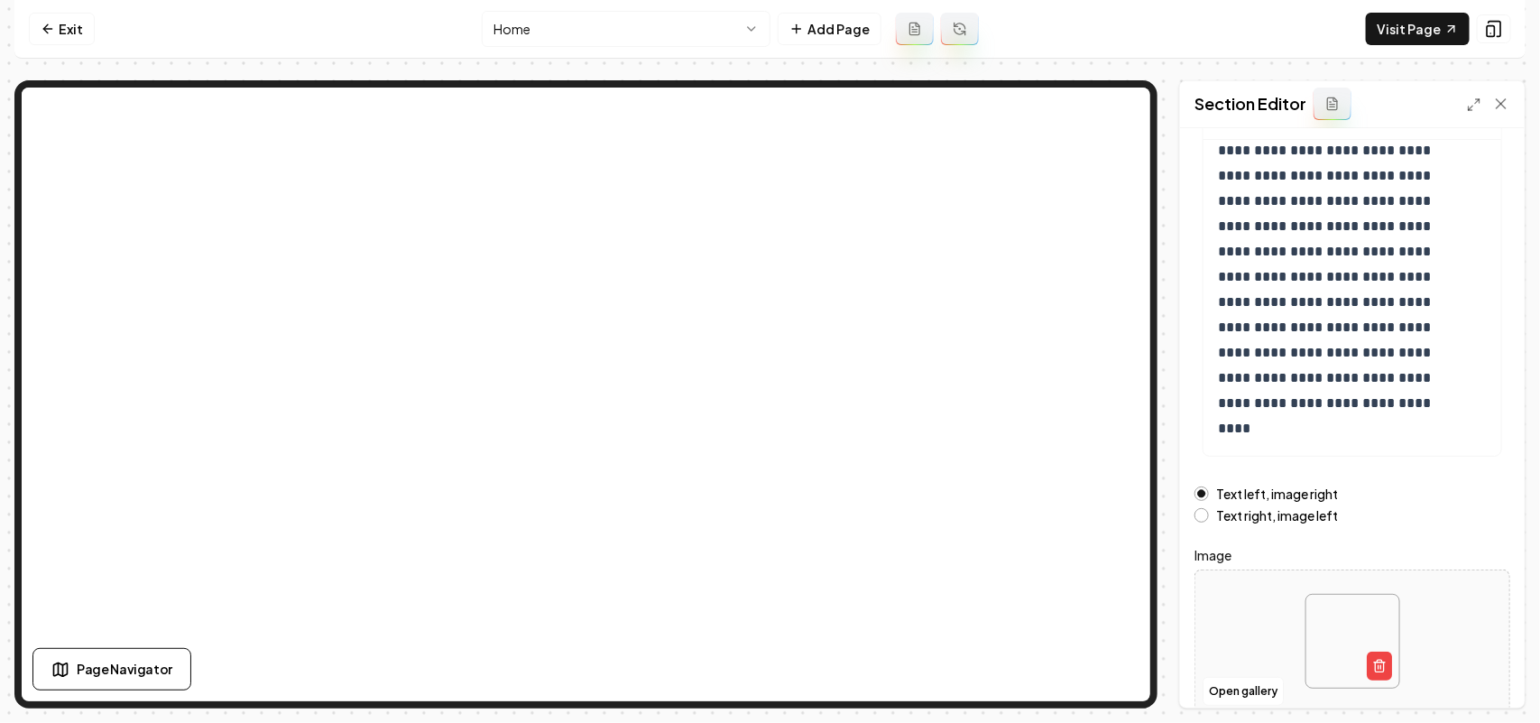
scroll to position [253, 0]
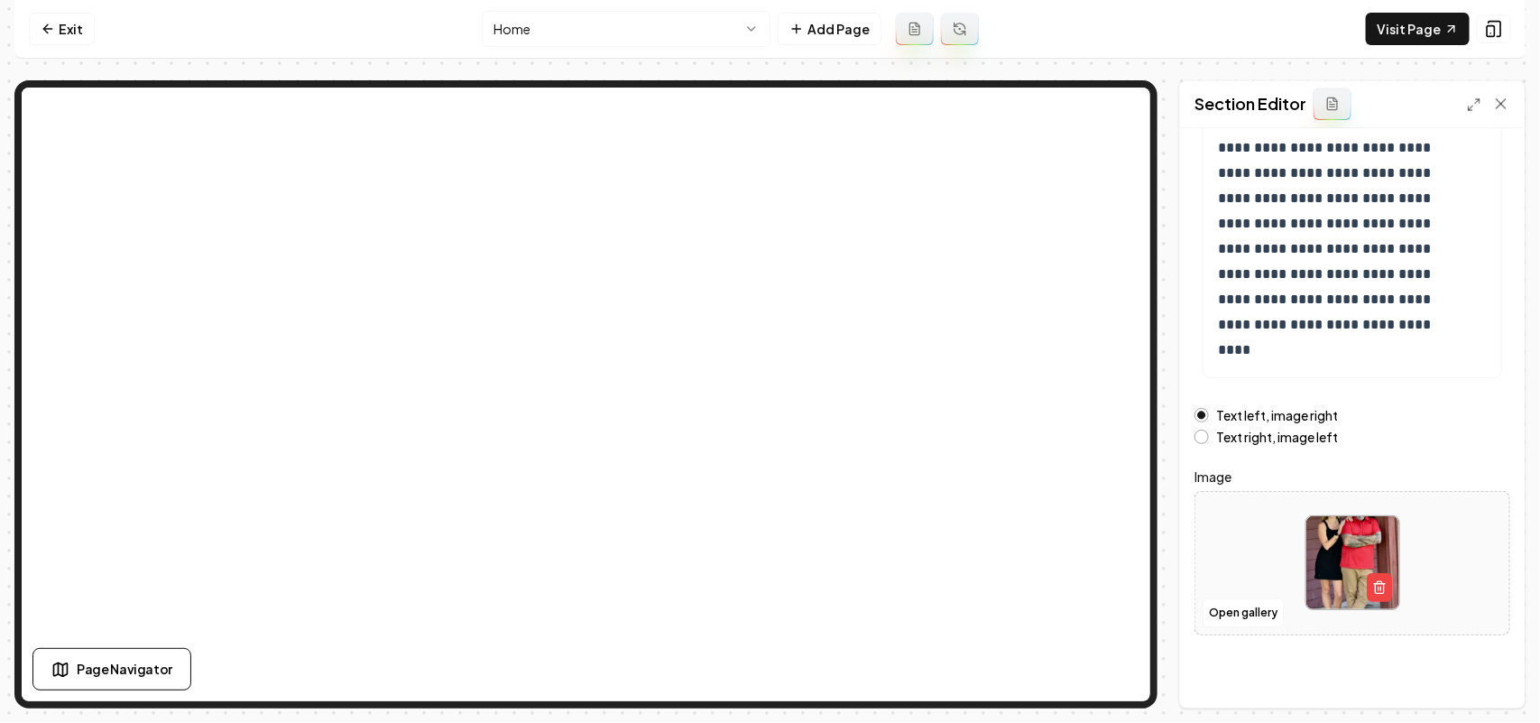
click at [1479, 594] on div at bounding box center [1352, 563] width 314 height 124
type input "**********"
click at [1479, 687] on button "Save" at bounding box center [1483, 676] width 53 height 32
click at [1407, 7] on nav "Exit Home Add Page Visit Page" at bounding box center [769, 29] width 1511 height 59
click at [1407, 25] on link "Visit Page" at bounding box center [1418, 29] width 104 height 32
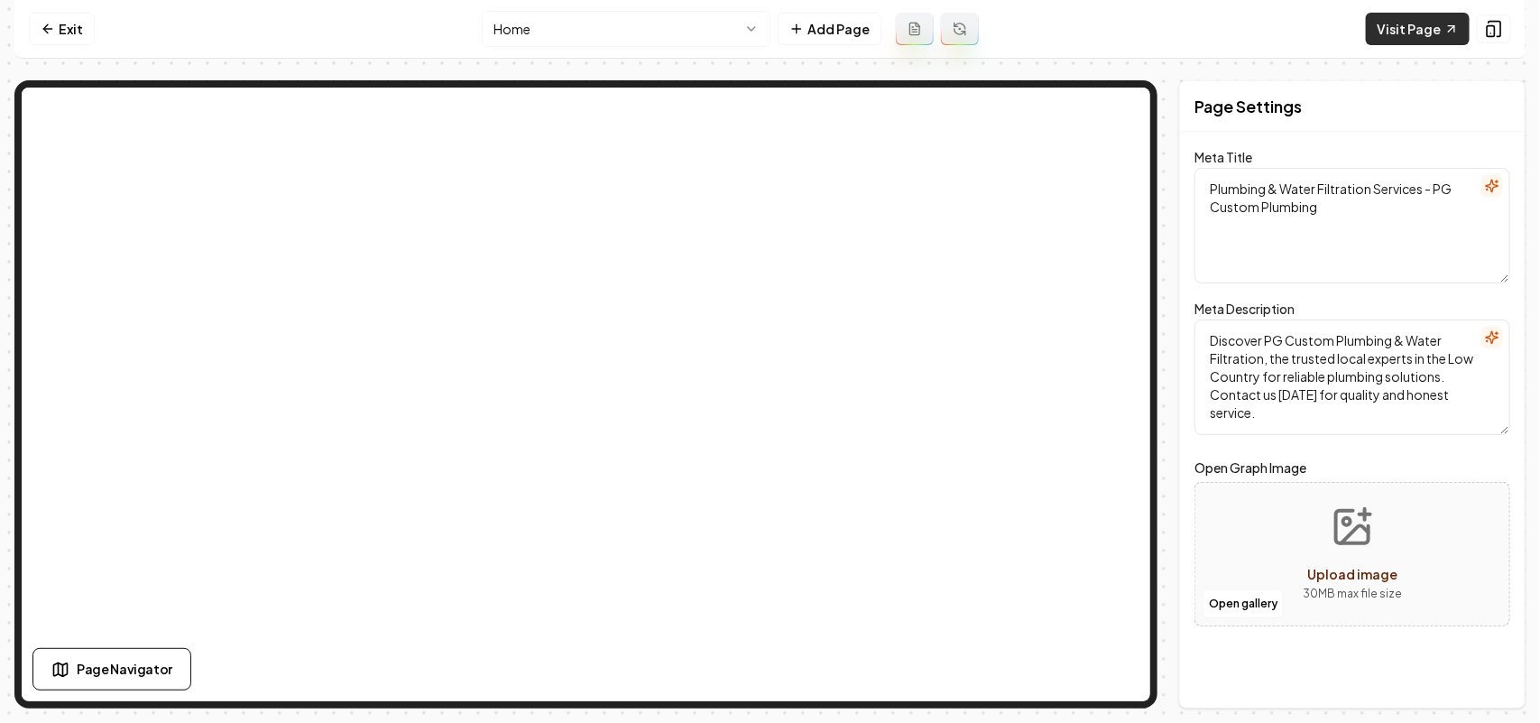
click at [1410, 37] on link "Visit Page" at bounding box center [1418, 29] width 104 height 32
